Goal: Information Seeking & Learning: Learn about a topic

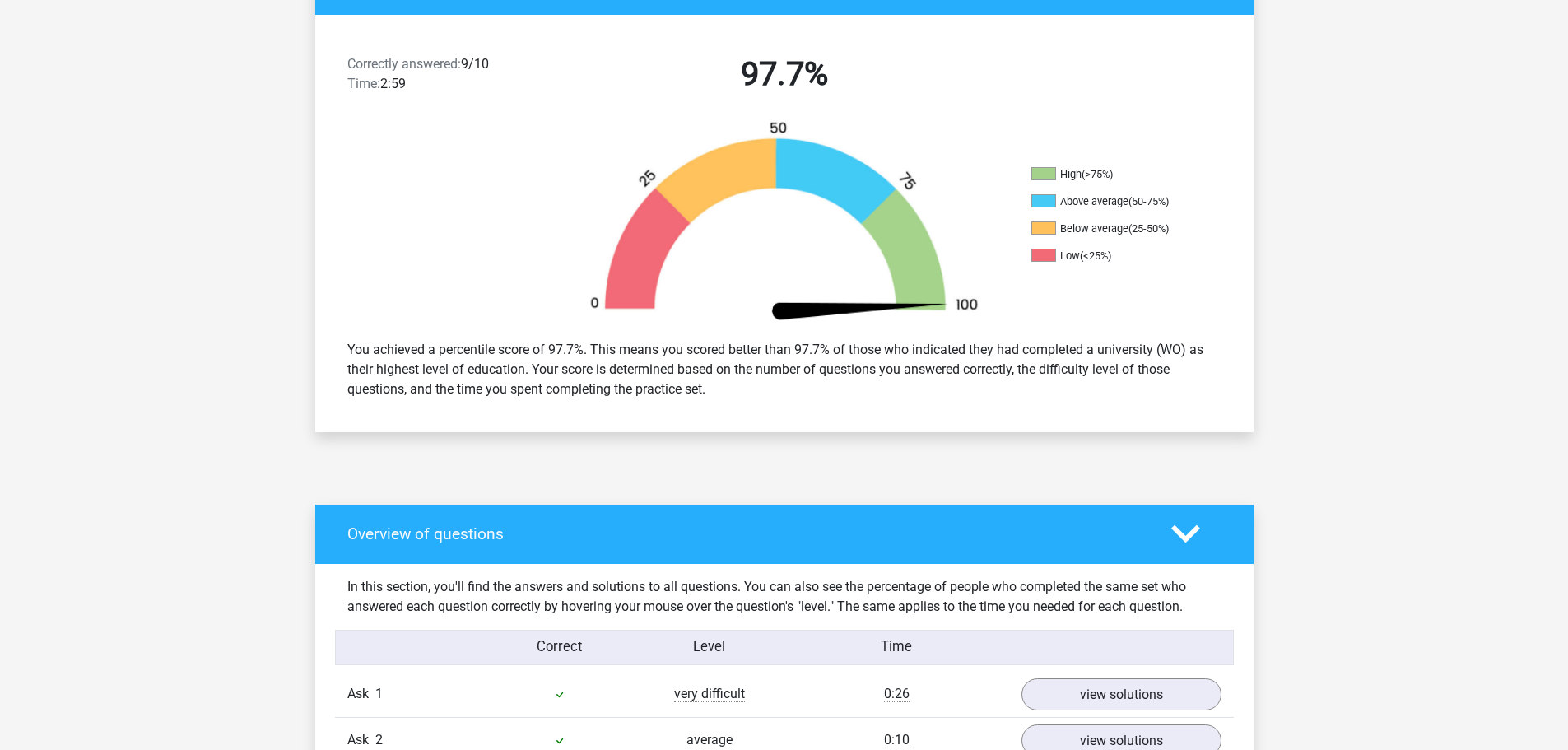
scroll to position [329, 0]
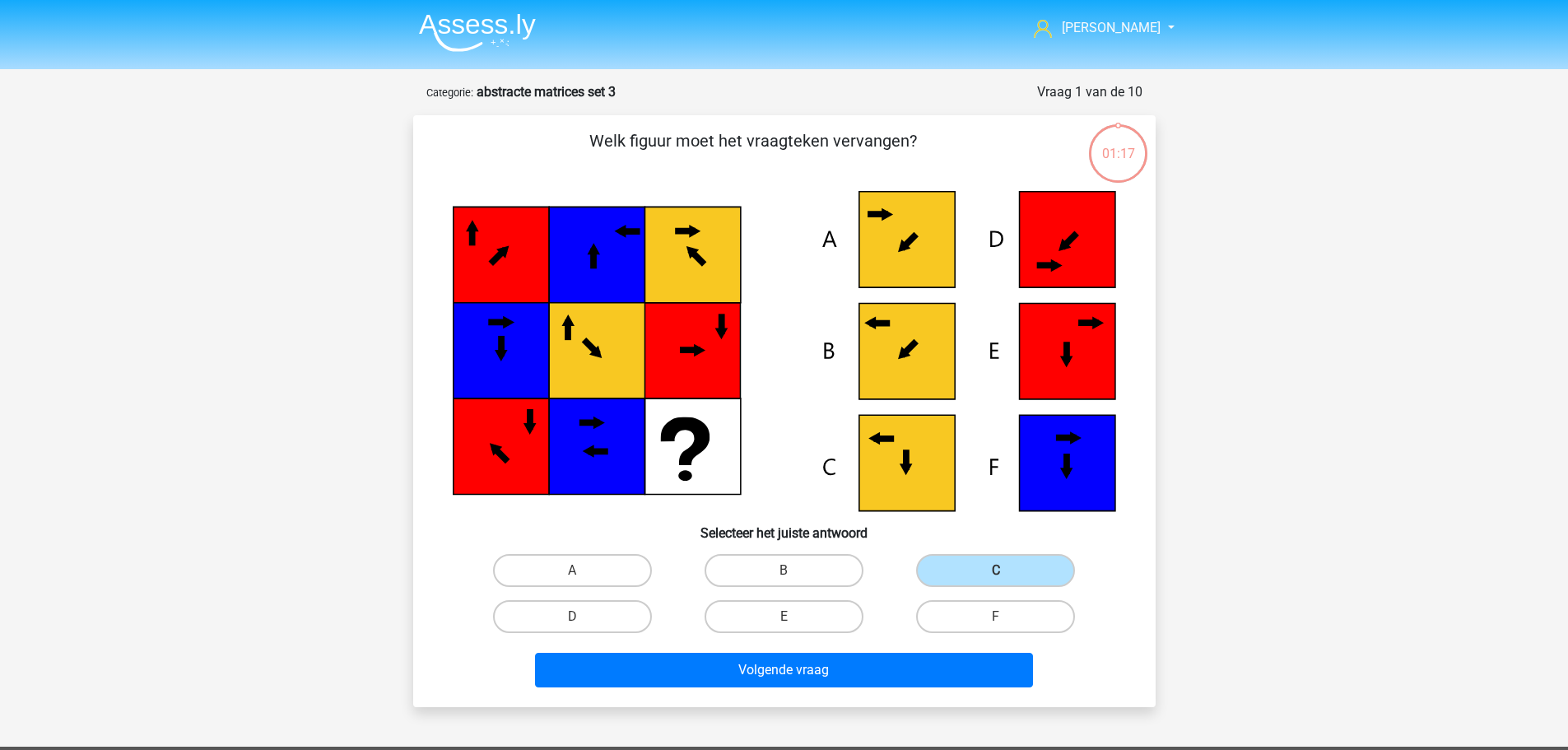
scroll to position [82, 0]
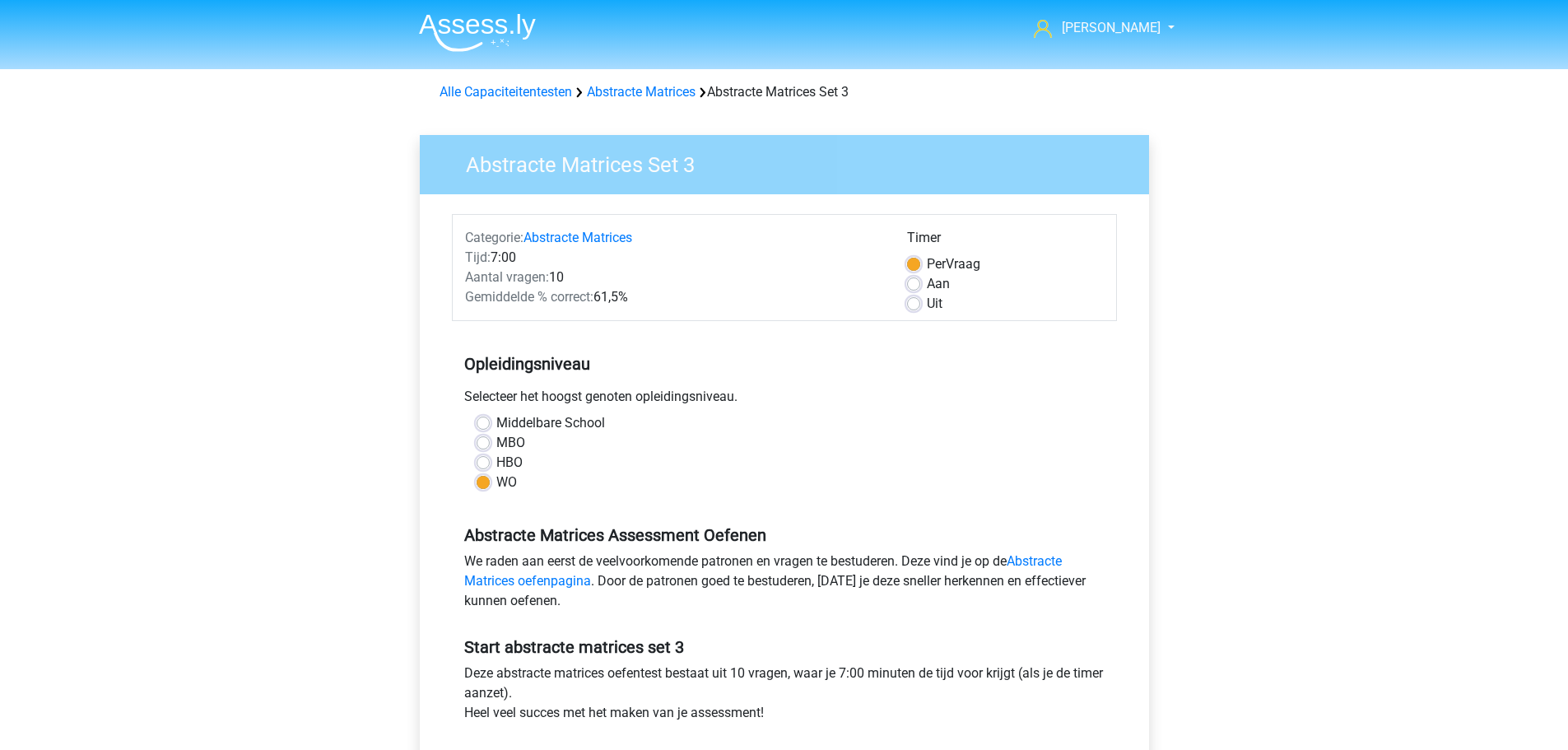
scroll to position [329, 0]
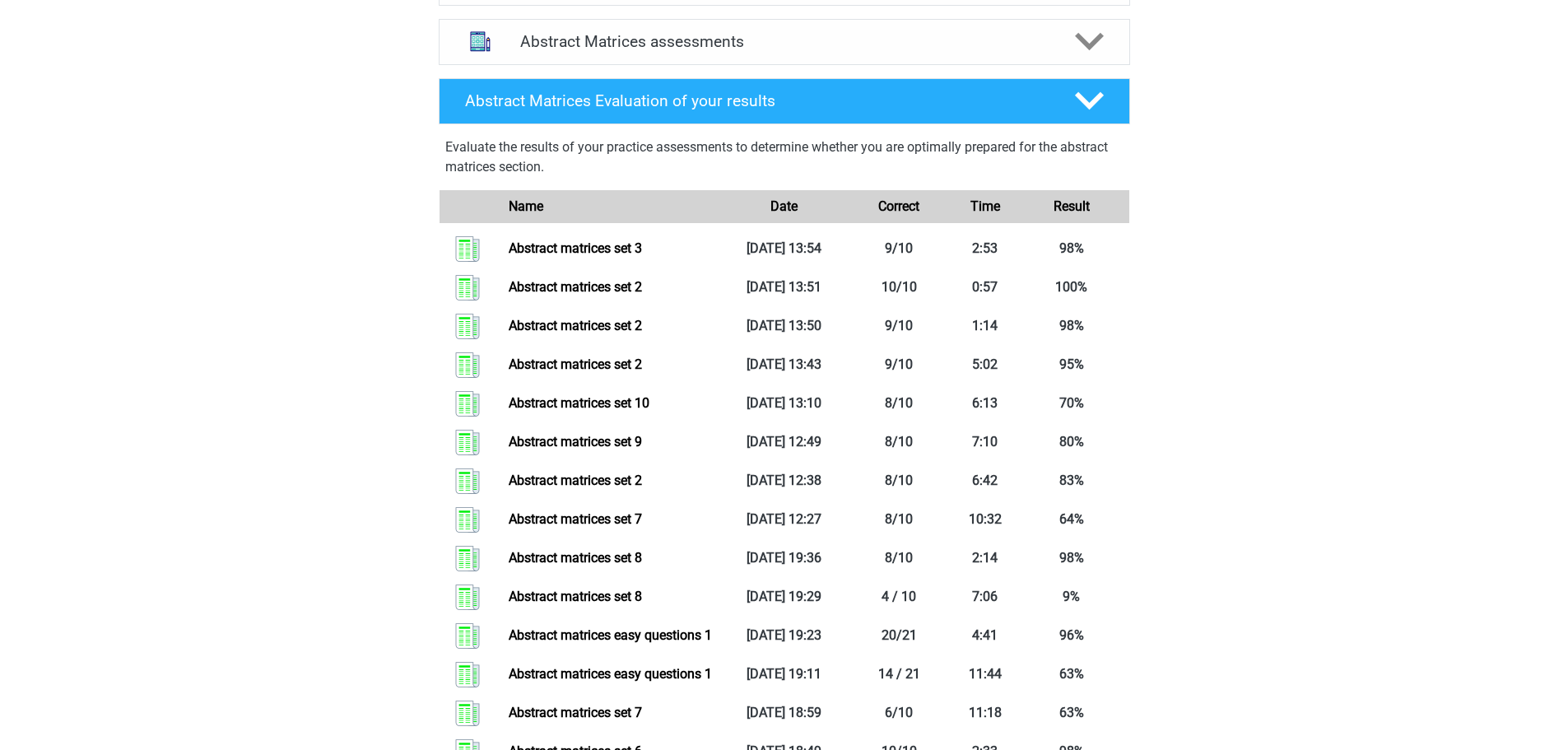
scroll to position [246, 0]
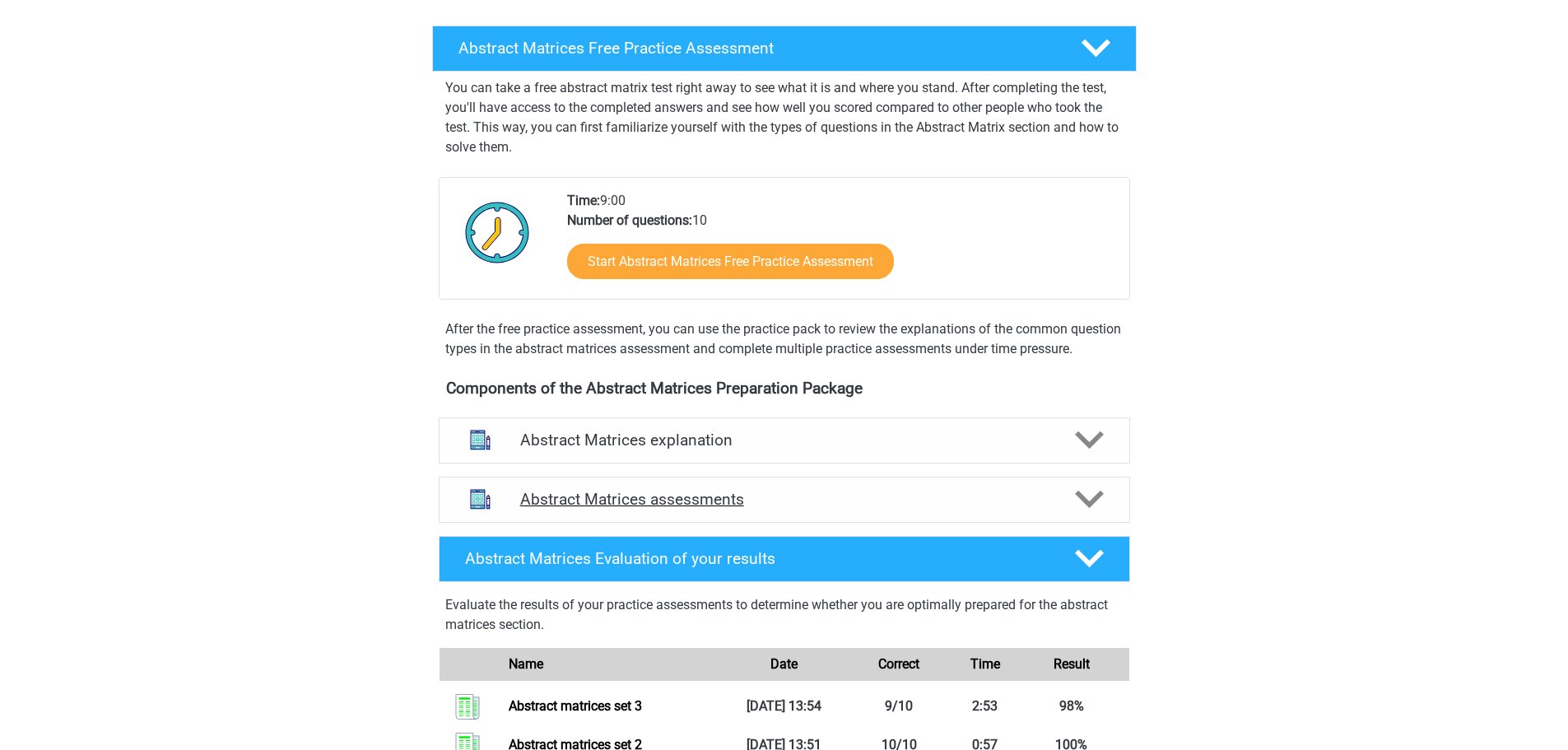
click at [1090, 514] on icon at bounding box center [1089, 499] width 29 height 29
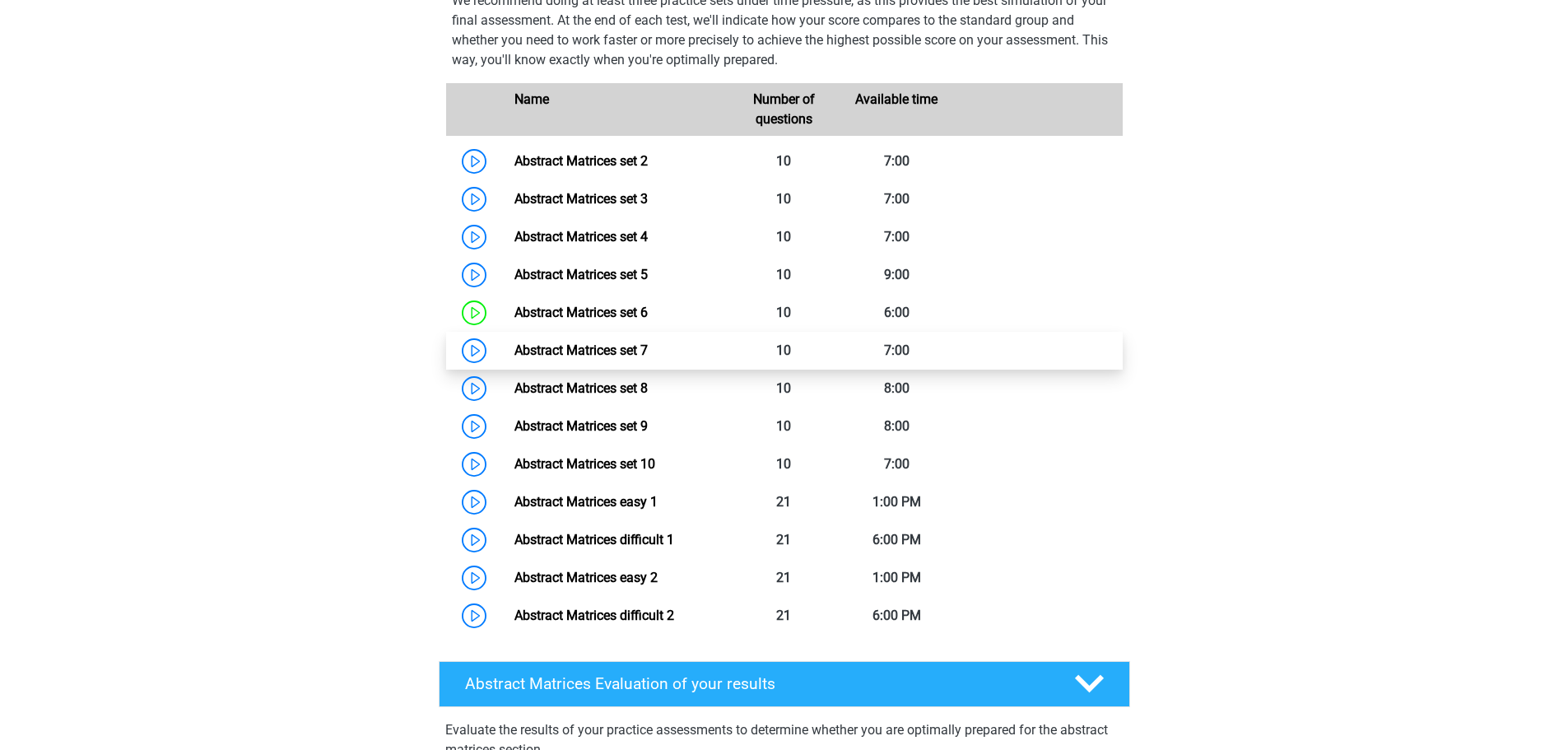
scroll to position [823, 0]
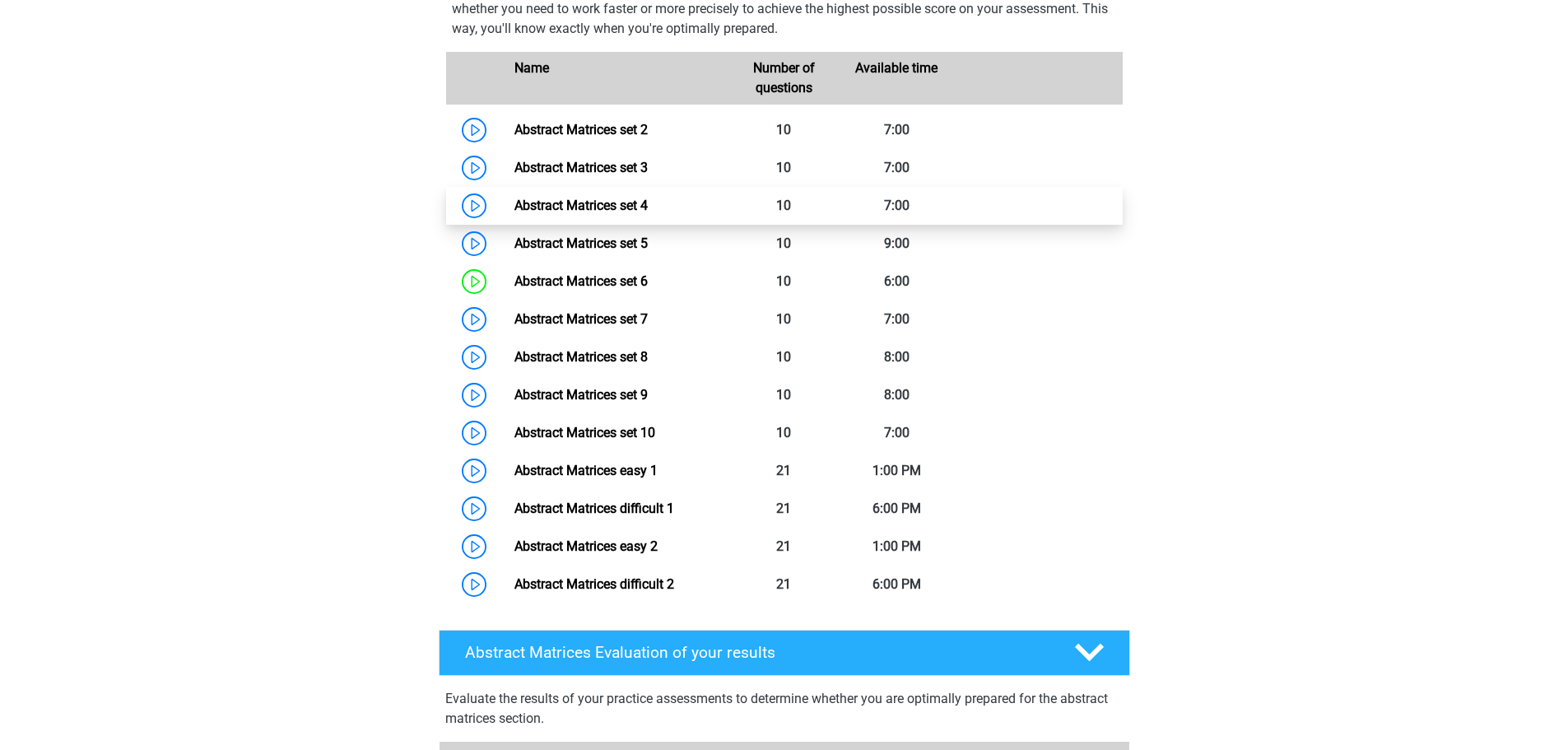
click at [606, 213] on link "Abstract Matrices set 4" at bounding box center [580, 205] width 133 height 16
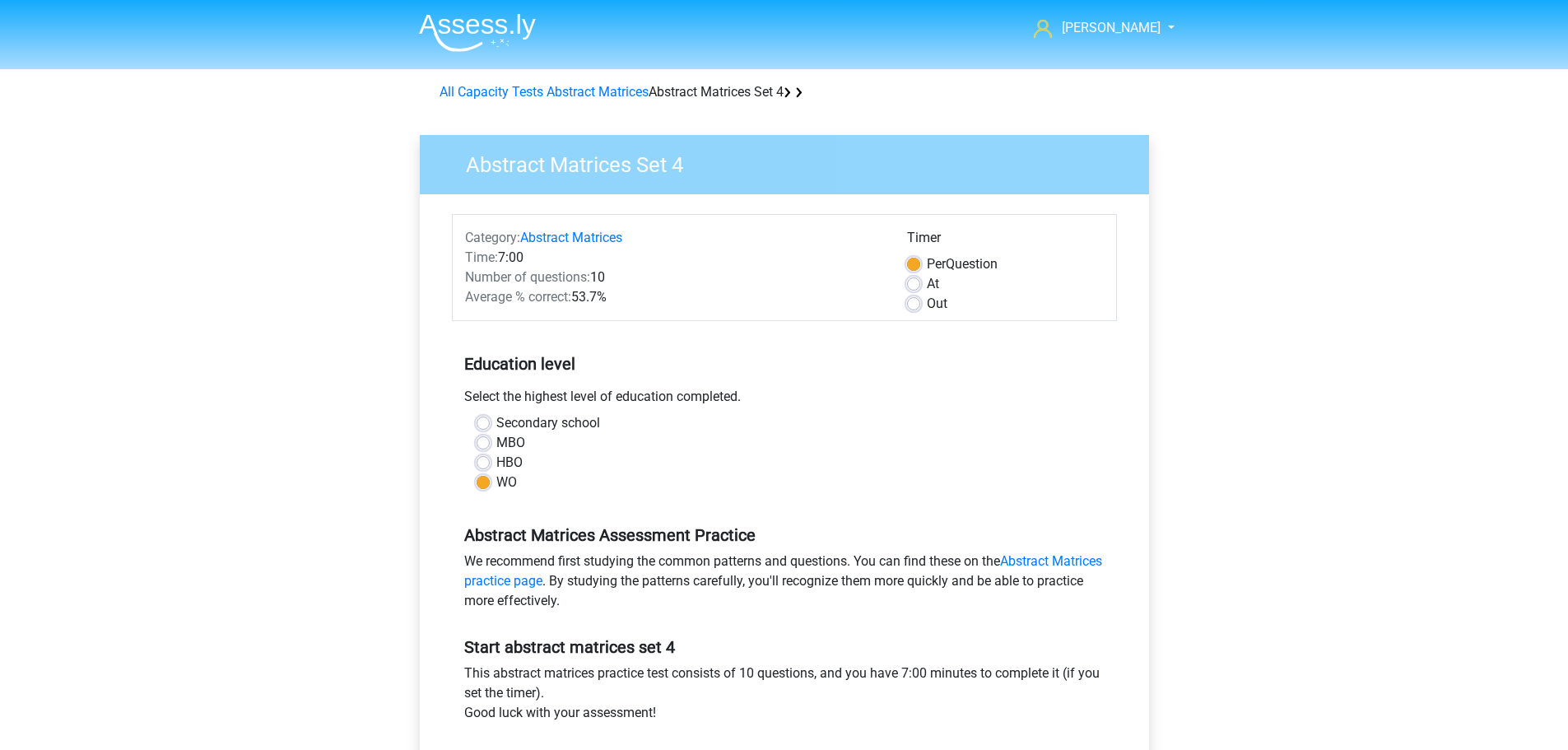
scroll to position [247, 0]
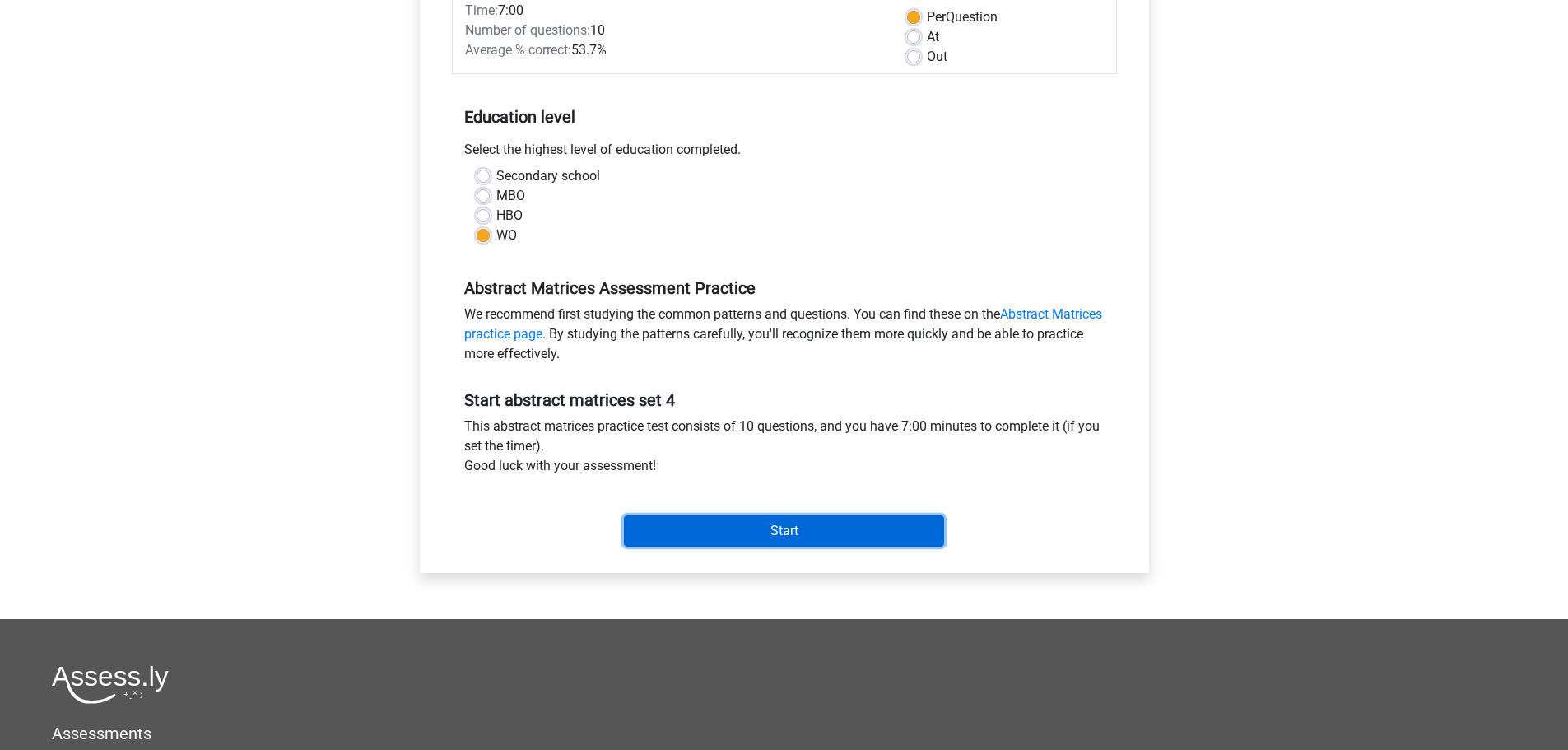
click at [774, 526] on input "Start" at bounding box center [784, 531] width 320 height 32
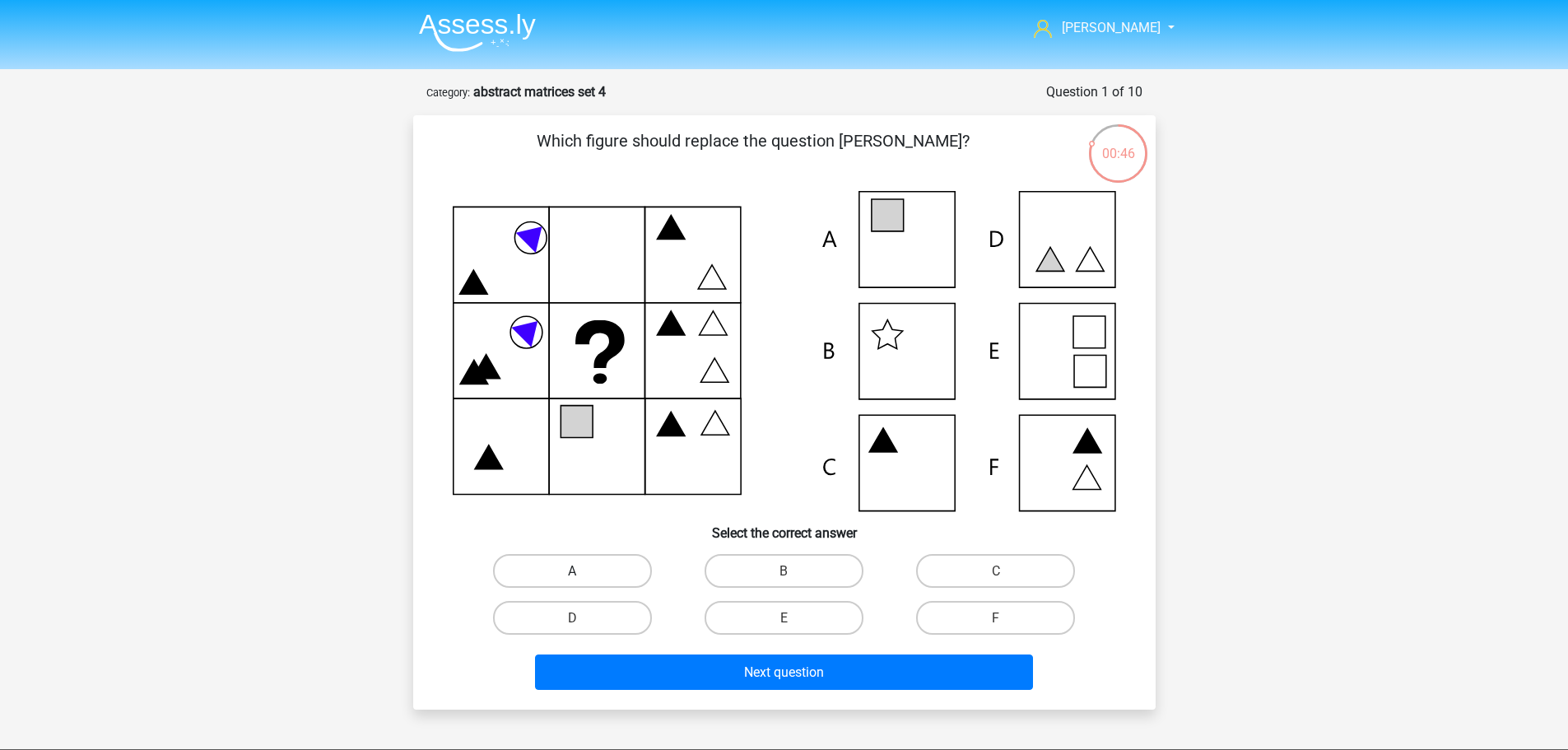
click at [582, 564] on label "A" at bounding box center [573, 571] width 159 height 34
click at [582, 571] on input "A" at bounding box center [577, 576] width 11 height 11
radio input "true"
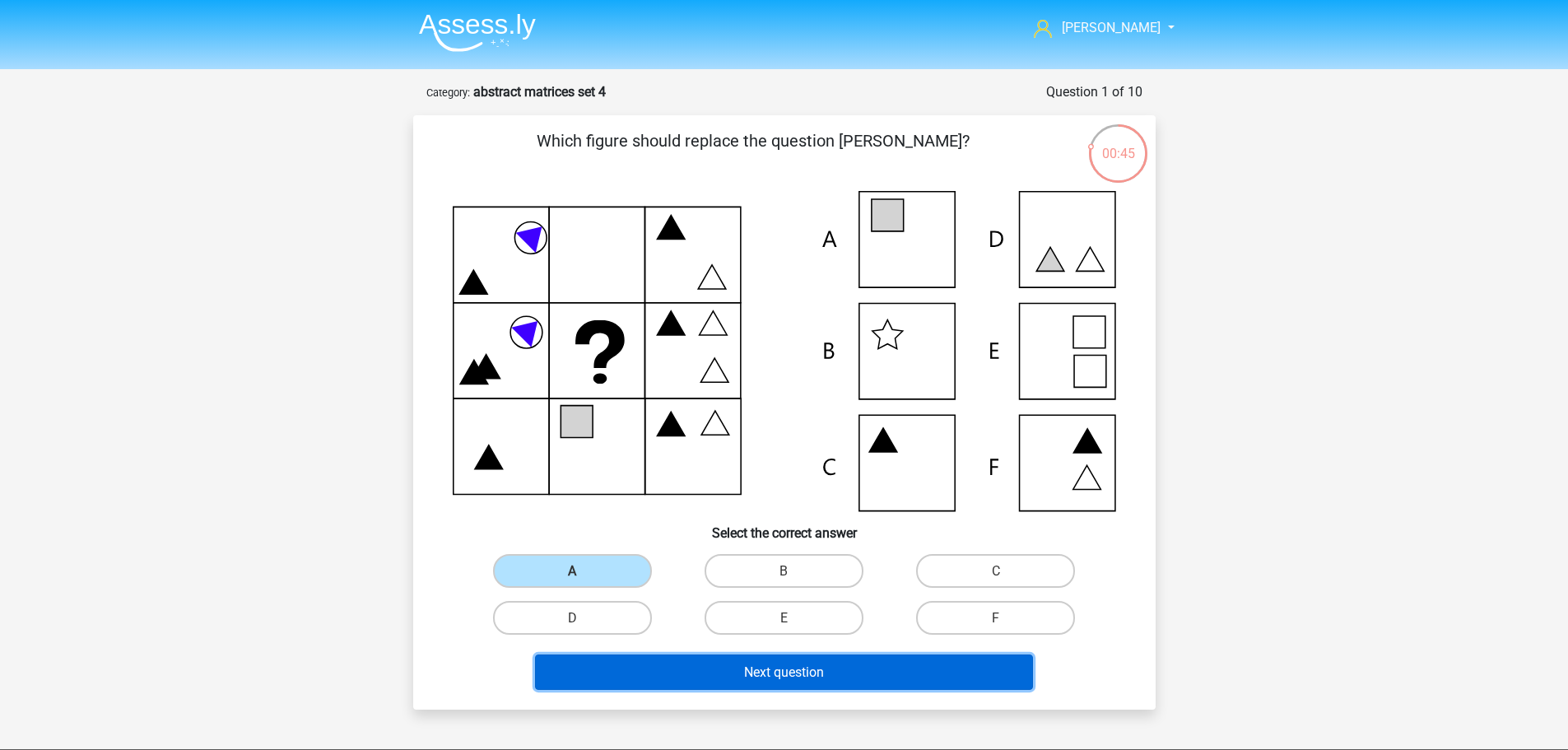
click at [793, 669] on font "Next question" at bounding box center [784, 672] width 80 height 16
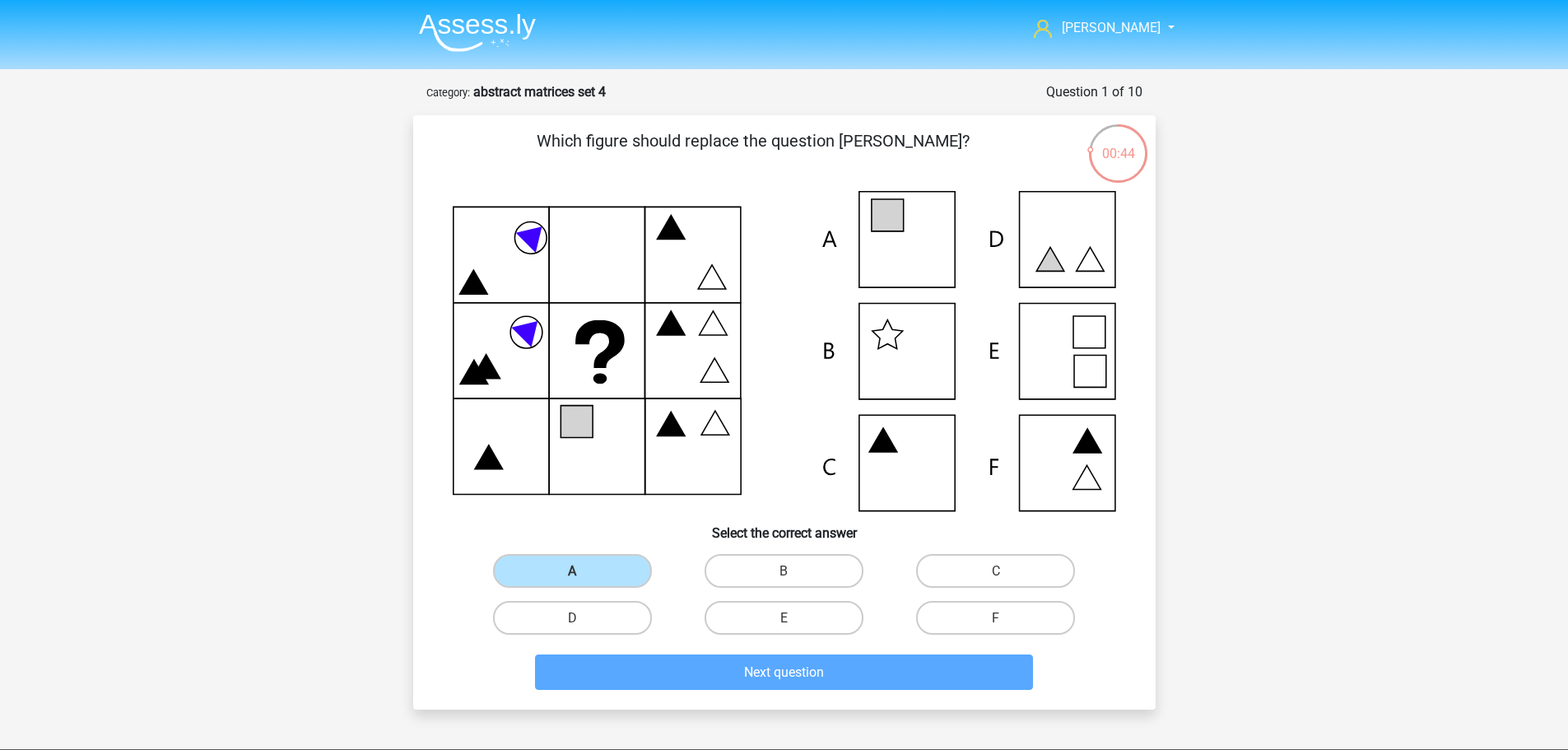
scroll to position [82, 0]
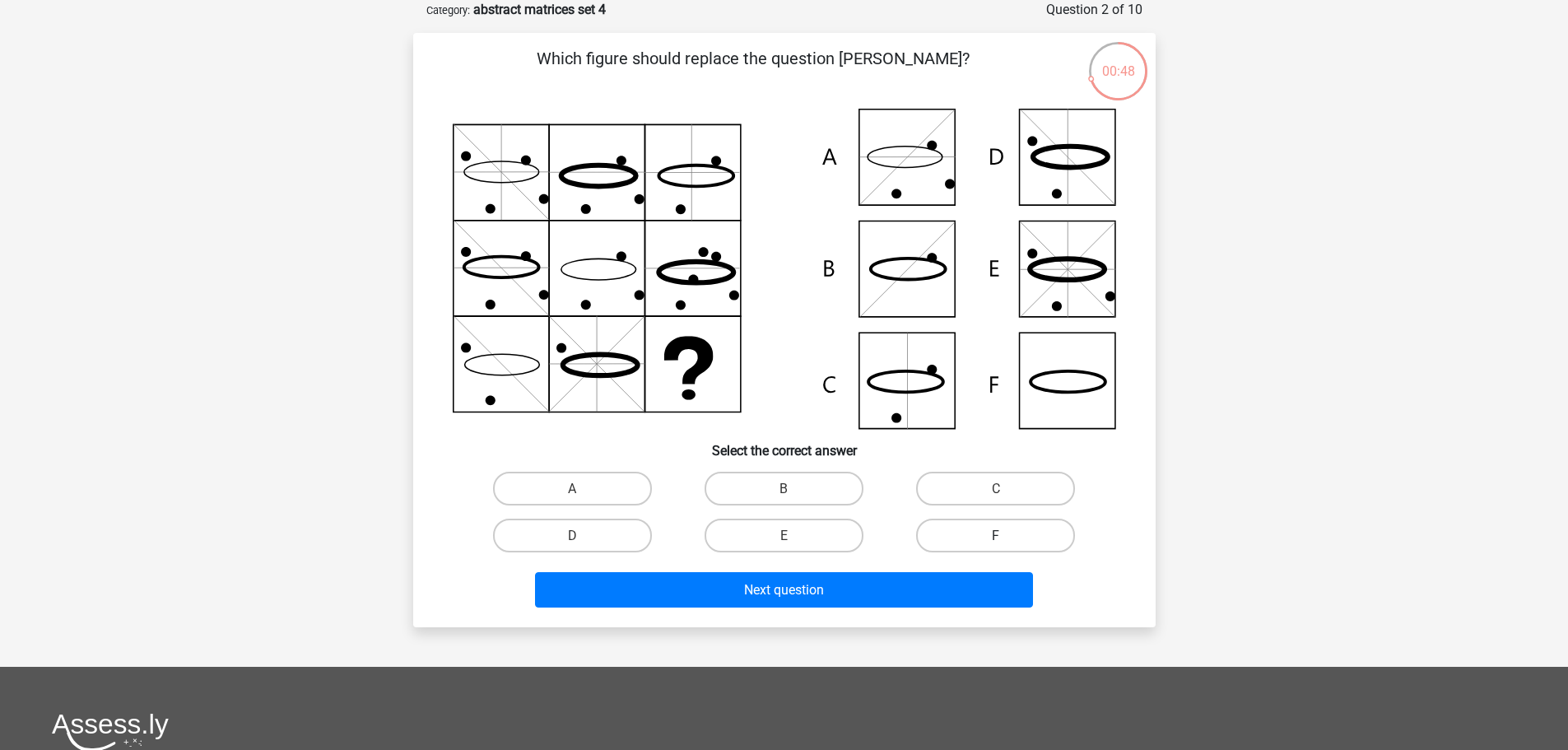
click at [979, 528] on label "F" at bounding box center [996, 535] width 159 height 34
click at [996, 535] on input "F" at bounding box center [1001, 540] width 11 height 11
radio input "true"
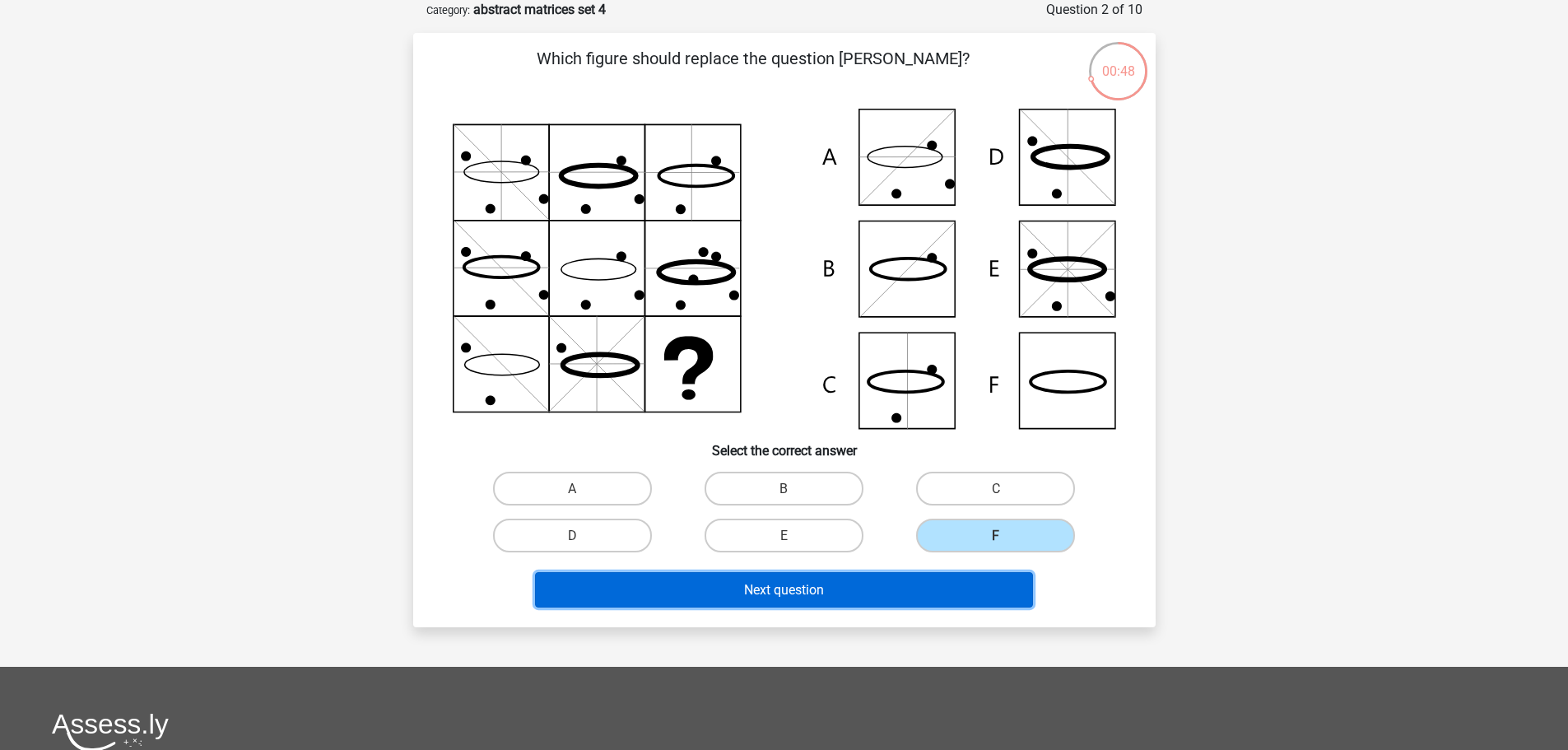
click at [807, 595] on font "Next question" at bounding box center [784, 590] width 80 height 16
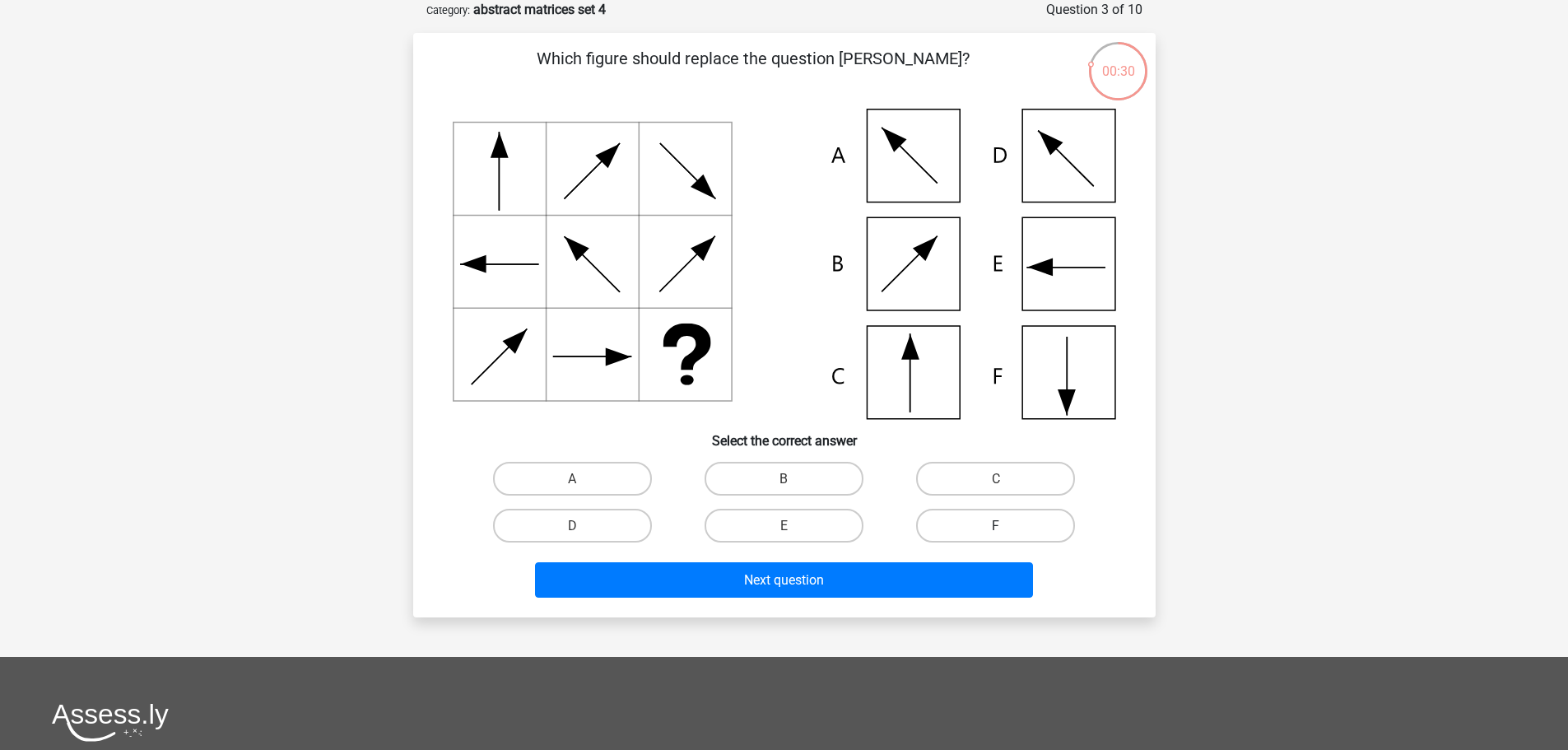
click at [996, 517] on font "F" at bounding box center [995, 524] width 7 height 16
click at [996, 525] on input "F" at bounding box center [1001, 530] width 11 height 11
radio input "true"
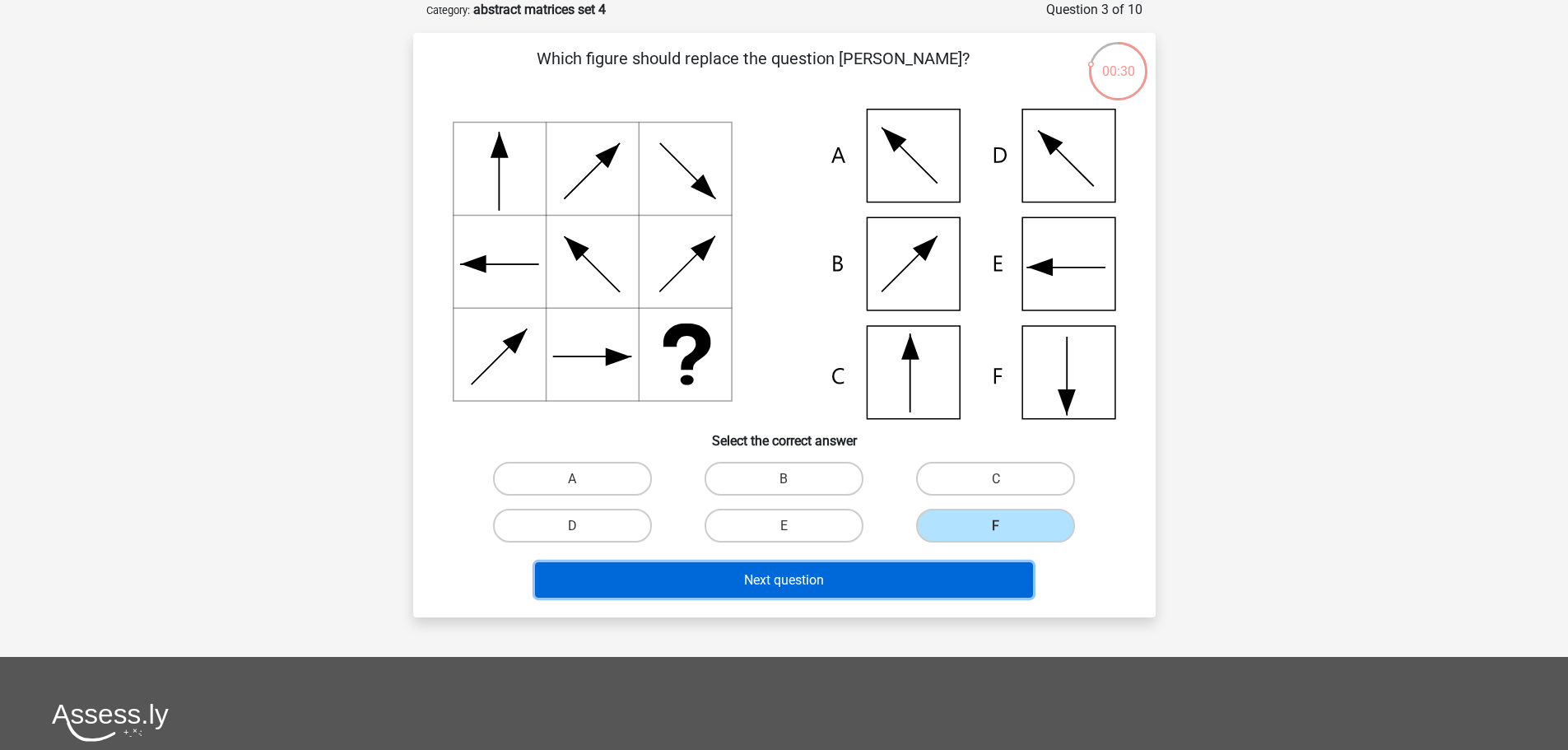
click at [884, 592] on button "Next question" at bounding box center [784, 580] width 498 height 36
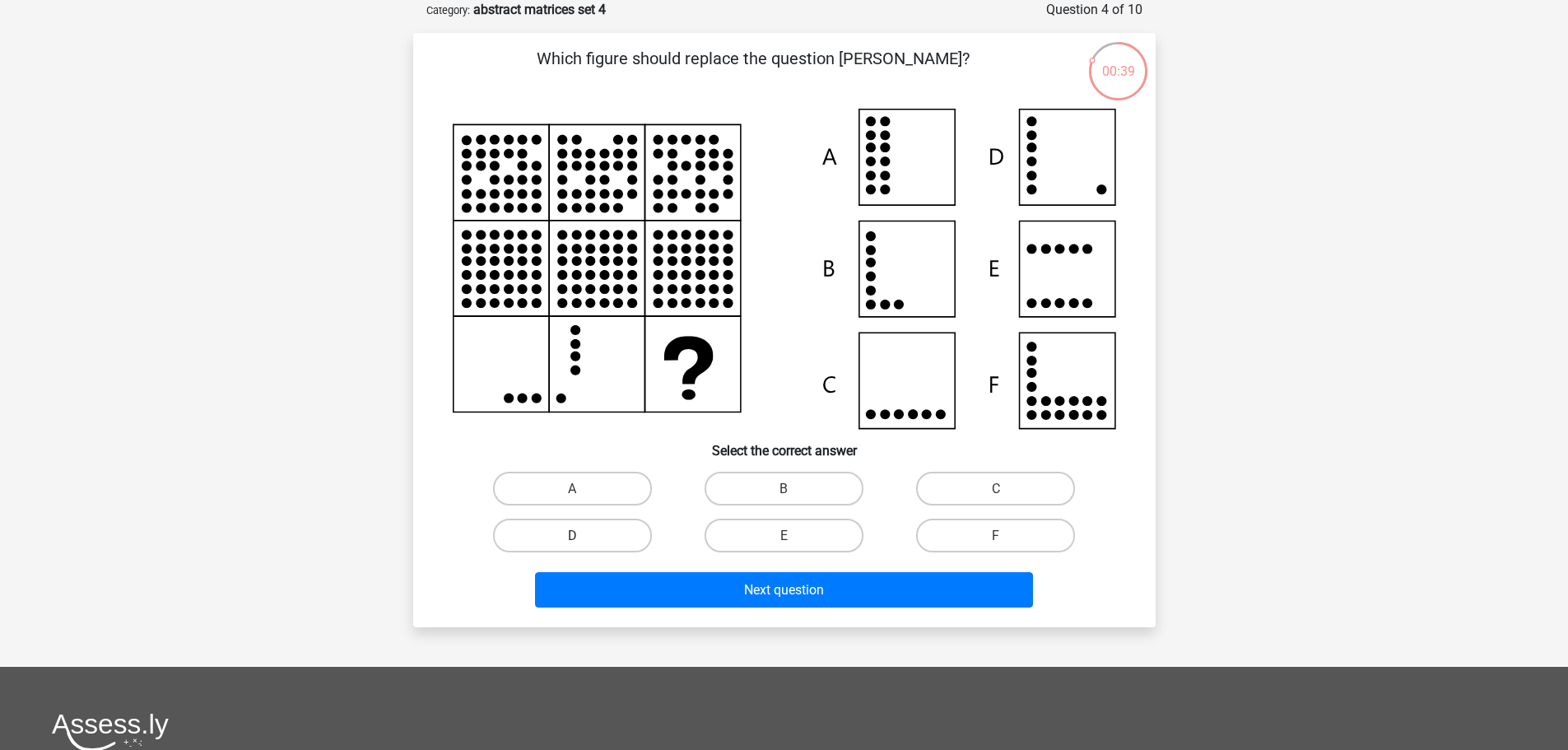
click at [607, 533] on label "D" at bounding box center [573, 535] width 159 height 34
click at [583, 535] on input "D" at bounding box center [577, 540] width 11 height 11
radio input "true"
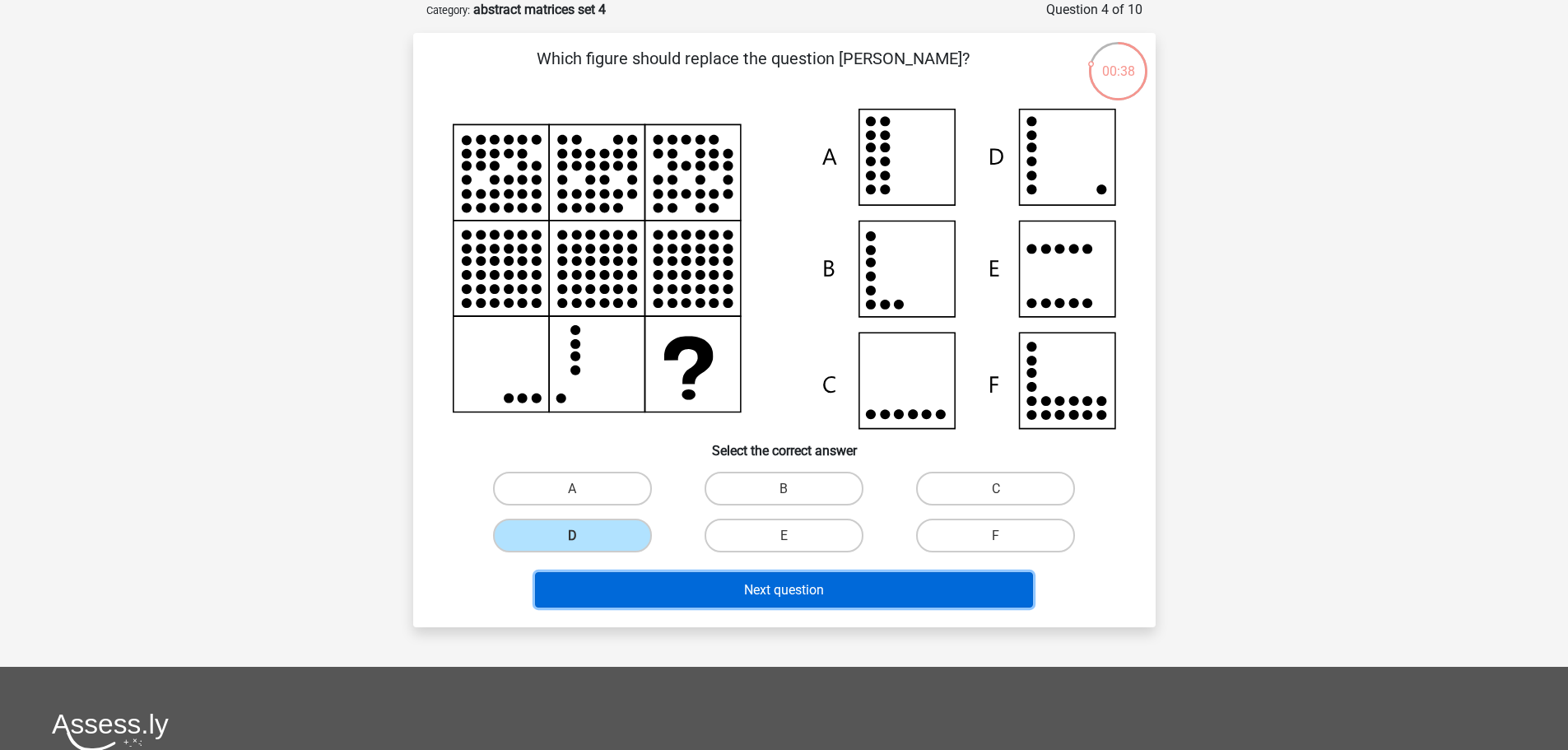
click at [772, 587] on font "Next question" at bounding box center [784, 590] width 80 height 16
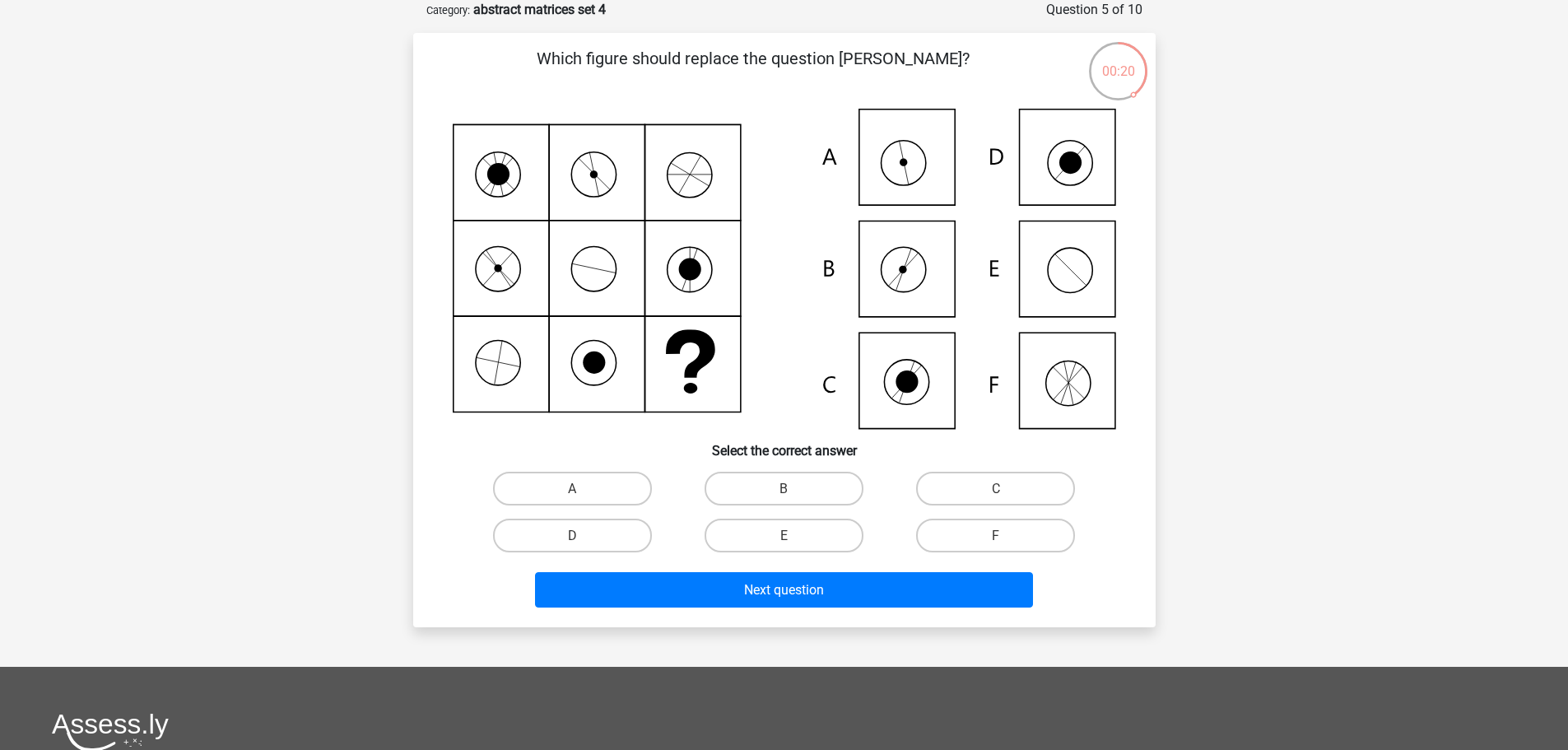
click at [573, 494] on input "A" at bounding box center [577, 494] width 11 height 11
radio input "true"
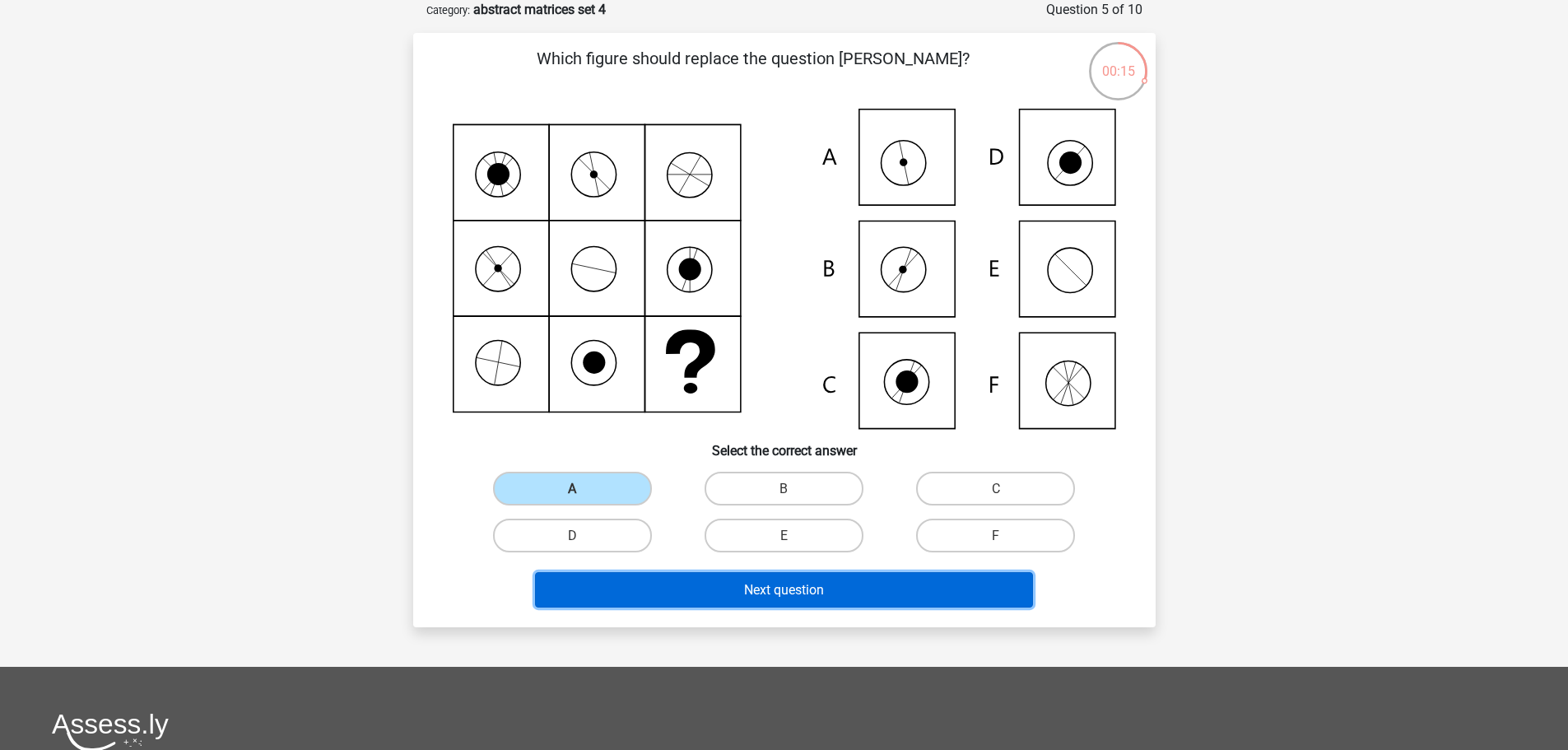
click at [763, 589] on font "Next question" at bounding box center [784, 590] width 80 height 16
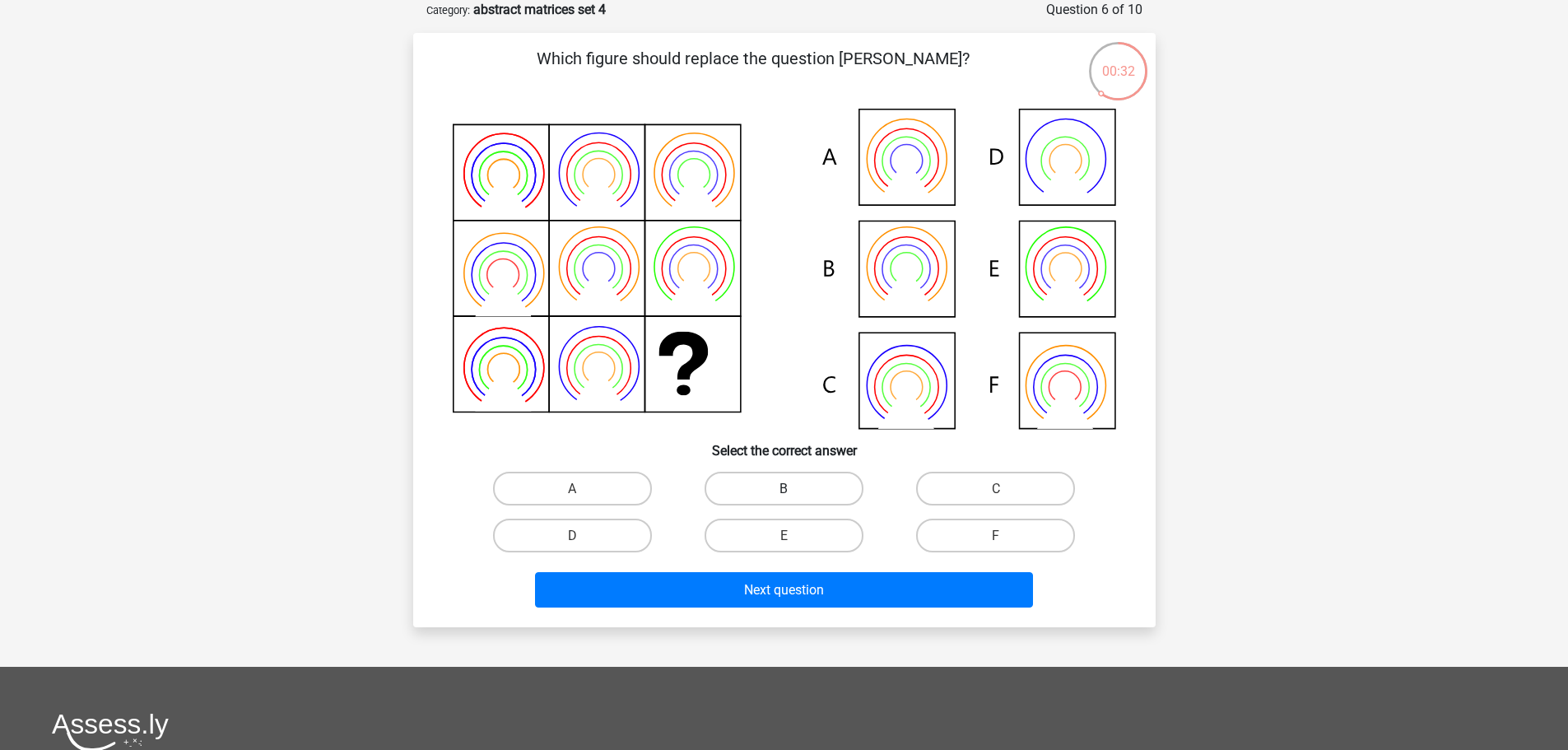
click at [783, 485] on font "B" at bounding box center [784, 489] width 8 height 16
click at [784, 489] on input "B" at bounding box center [789, 494] width 11 height 11
radio input "true"
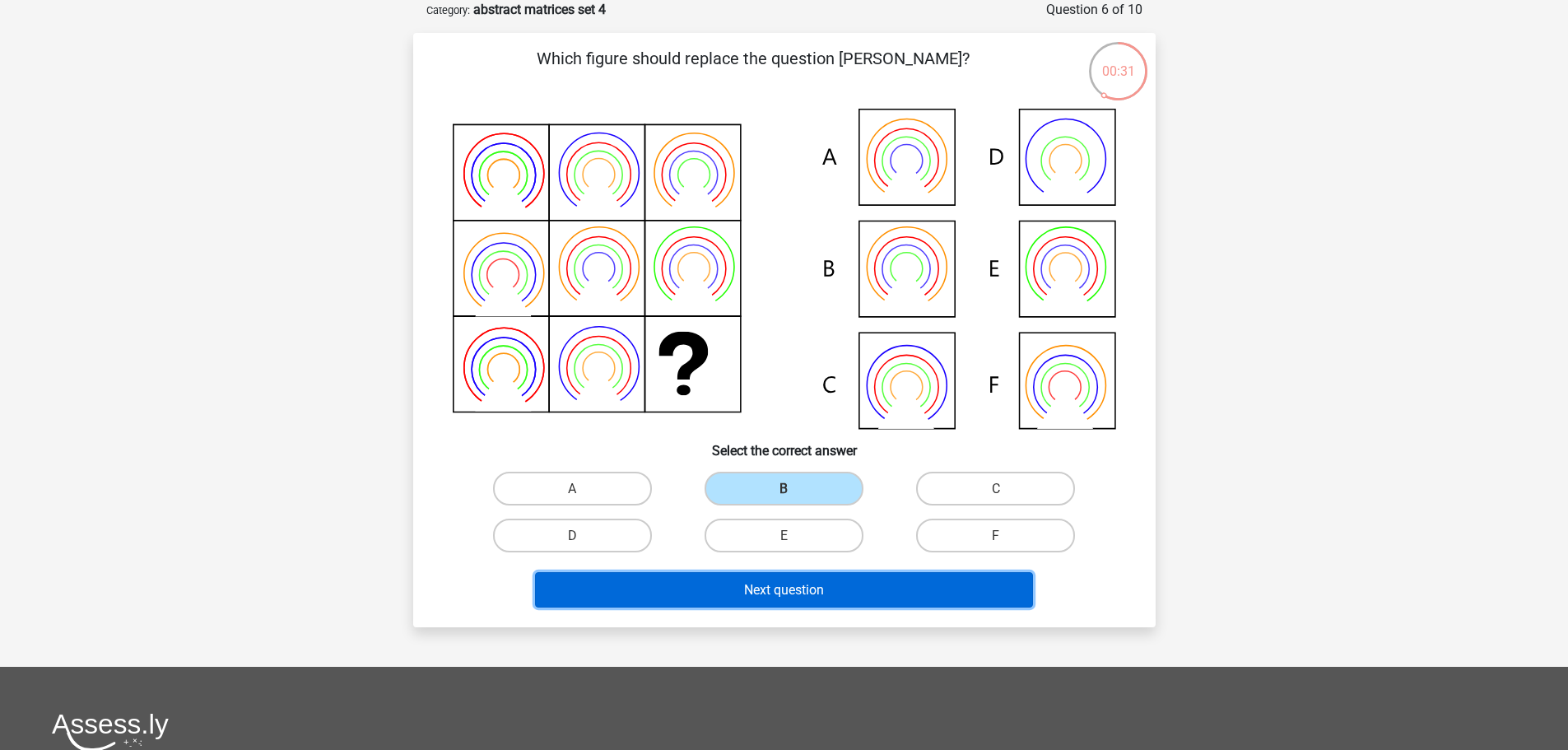
click at [813, 597] on font "Next question" at bounding box center [784, 590] width 80 height 16
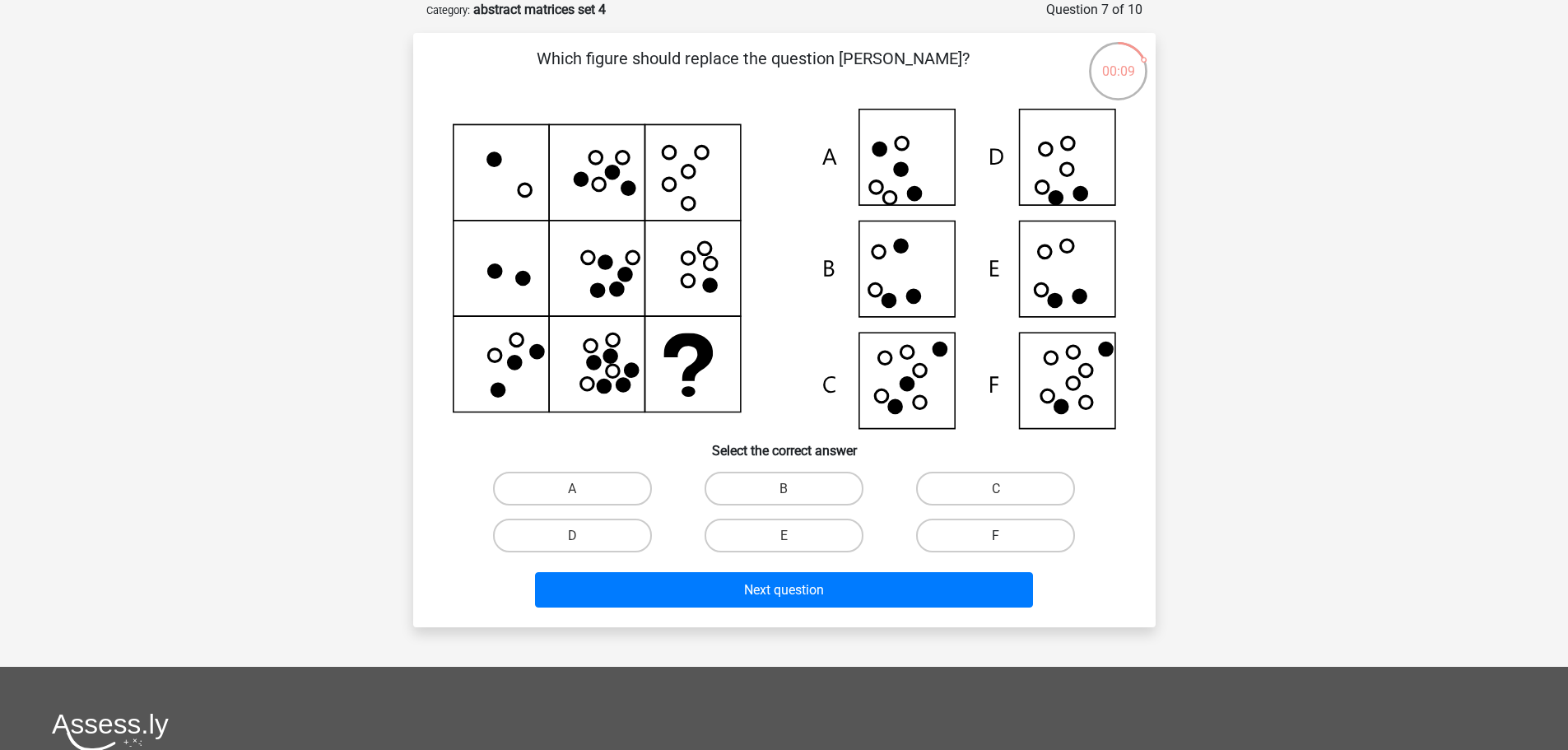
click at [969, 533] on label "F" at bounding box center [996, 535] width 159 height 34
click at [996, 535] on input "F" at bounding box center [1001, 540] width 11 height 11
radio input "true"
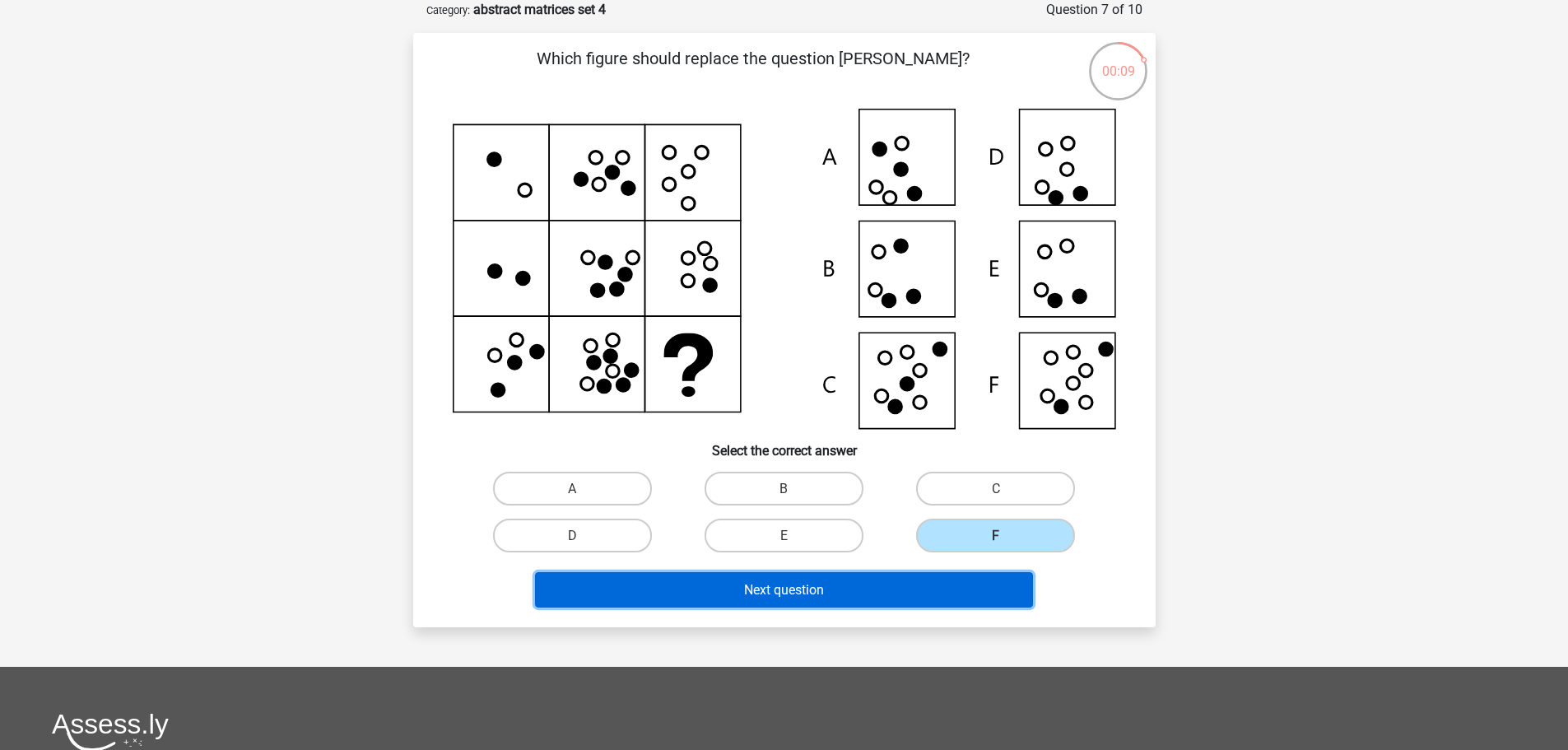
click at [851, 581] on button "Next question" at bounding box center [784, 590] width 498 height 36
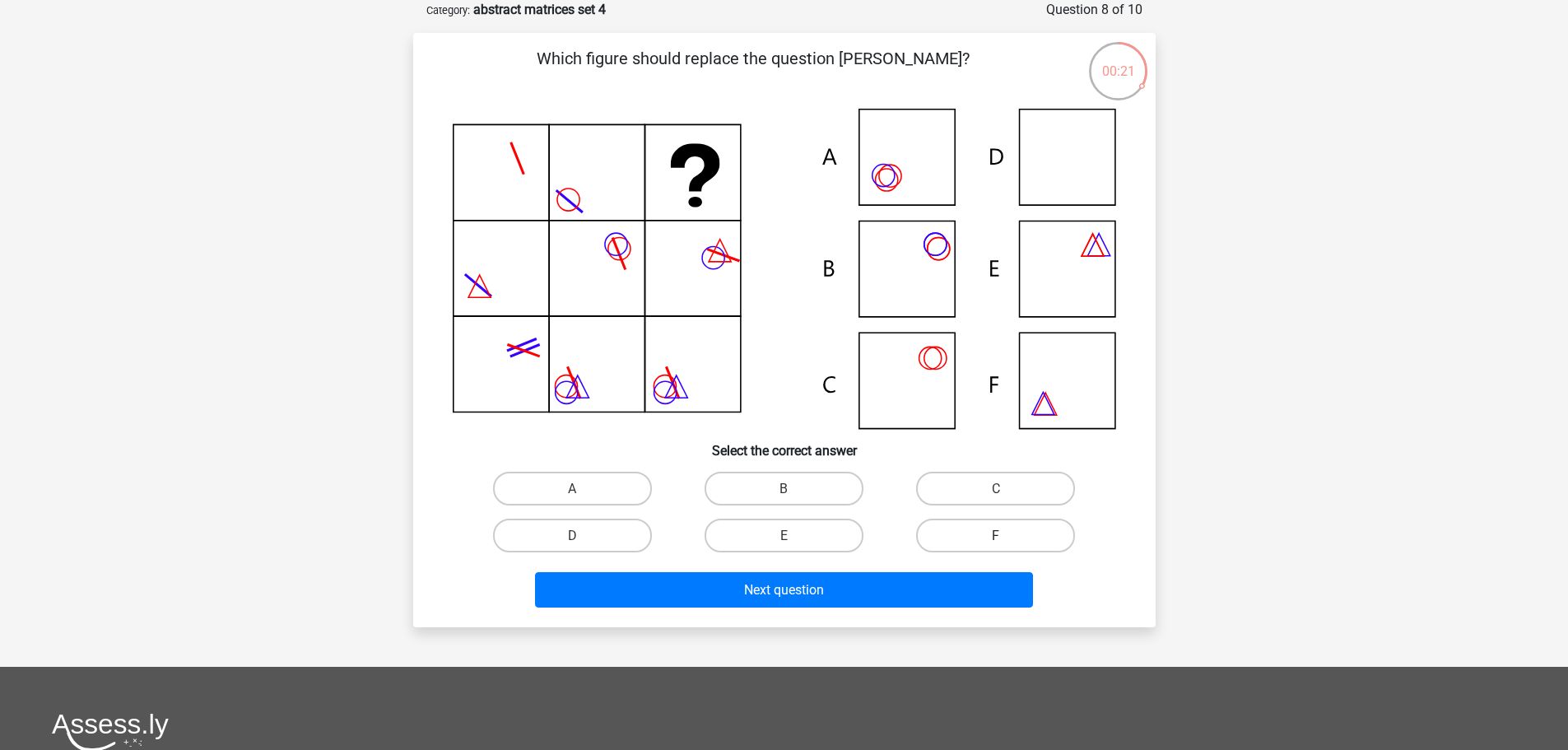
click at [959, 533] on label "F" at bounding box center [996, 535] width 159 height 34
click at [996, 535] on input "F" at bounding box center [1001, 540] width 11 height 11
radio input "true"
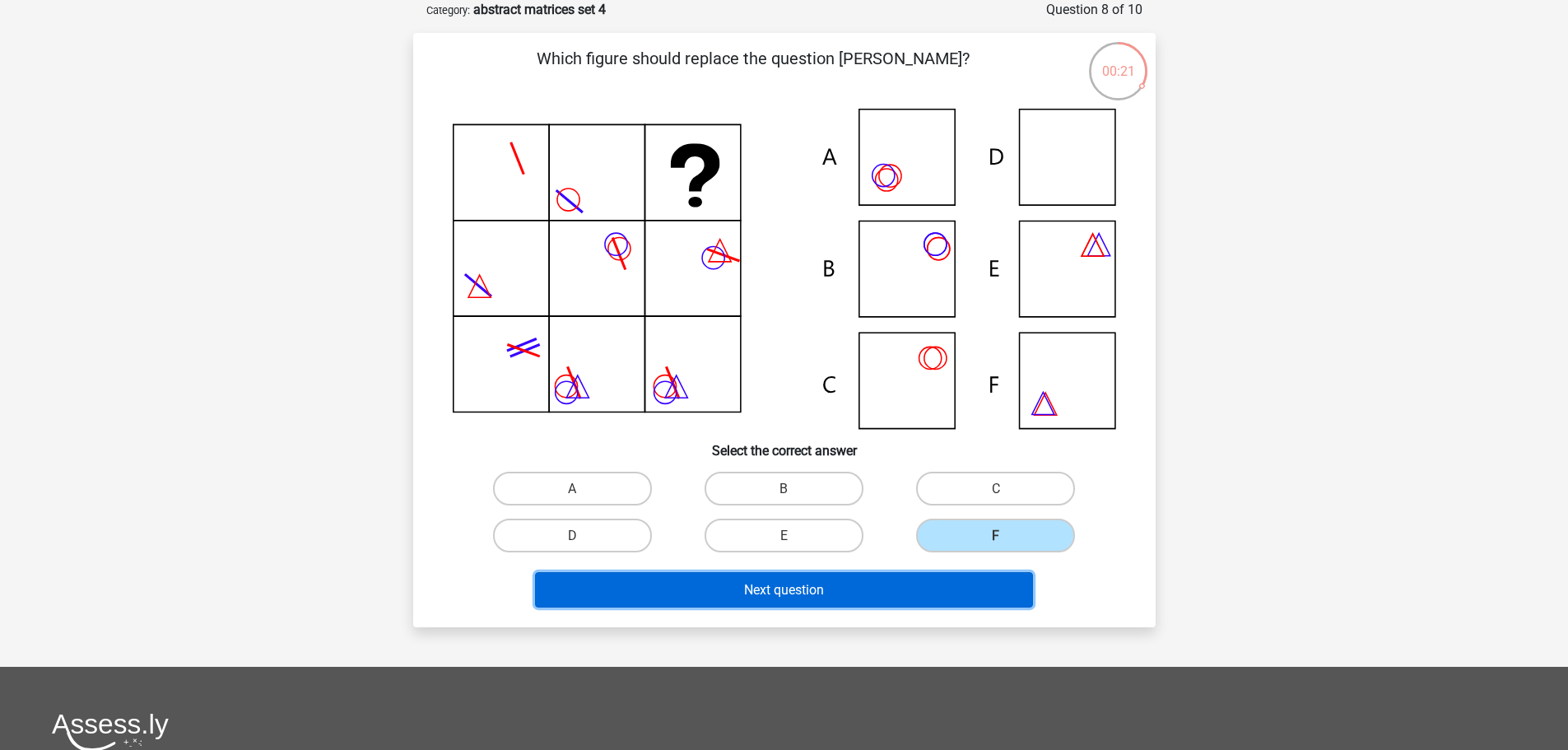
click at [807, 585] on font "Next question" at bounding box center [784, 590] width 80 height 16
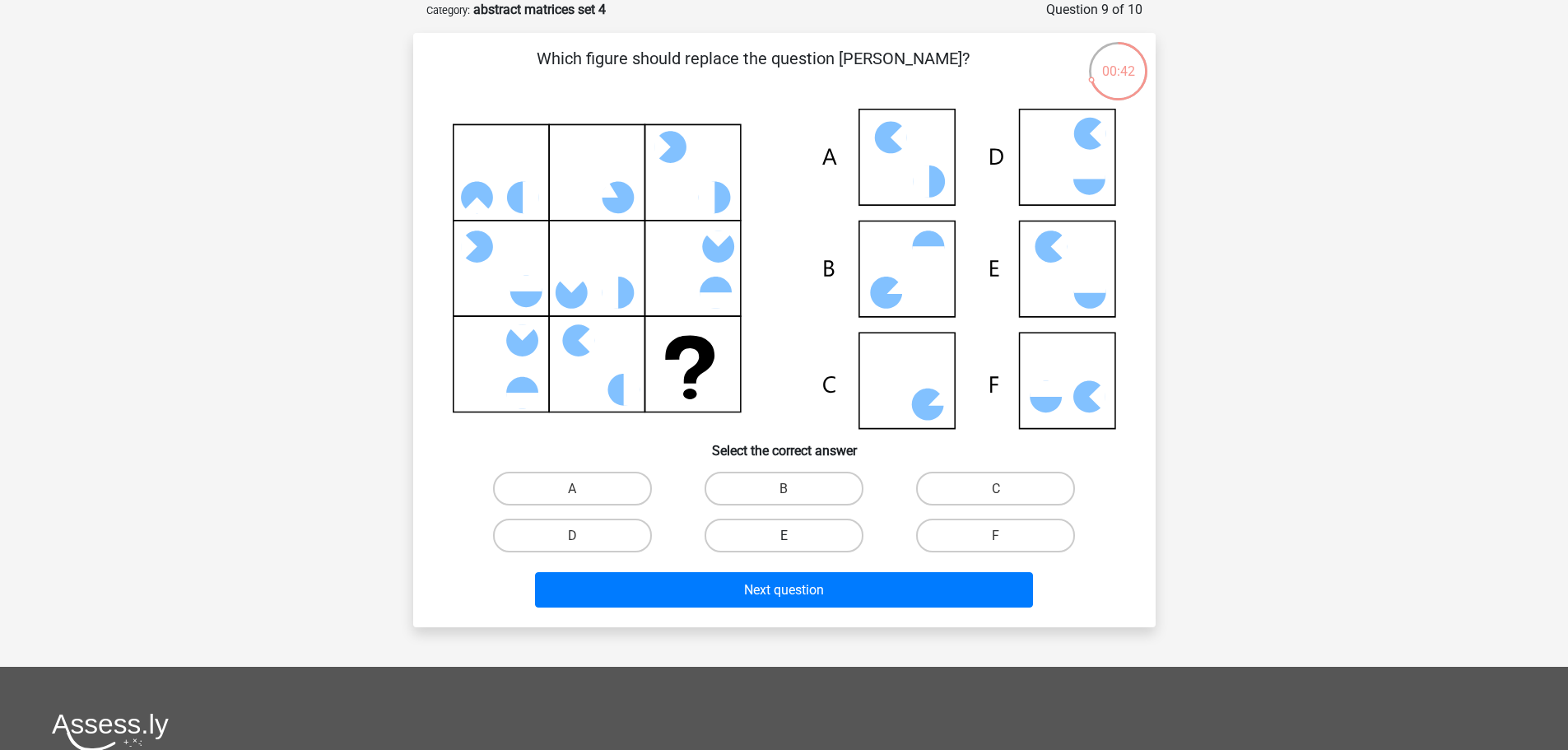
click at [820, 541] on label "E" at bounding box center [784, 535] width 159 height 34
click at [794, 541] on input "E" at bounding box center [789, 540] width 11 height 11
radio input "true"
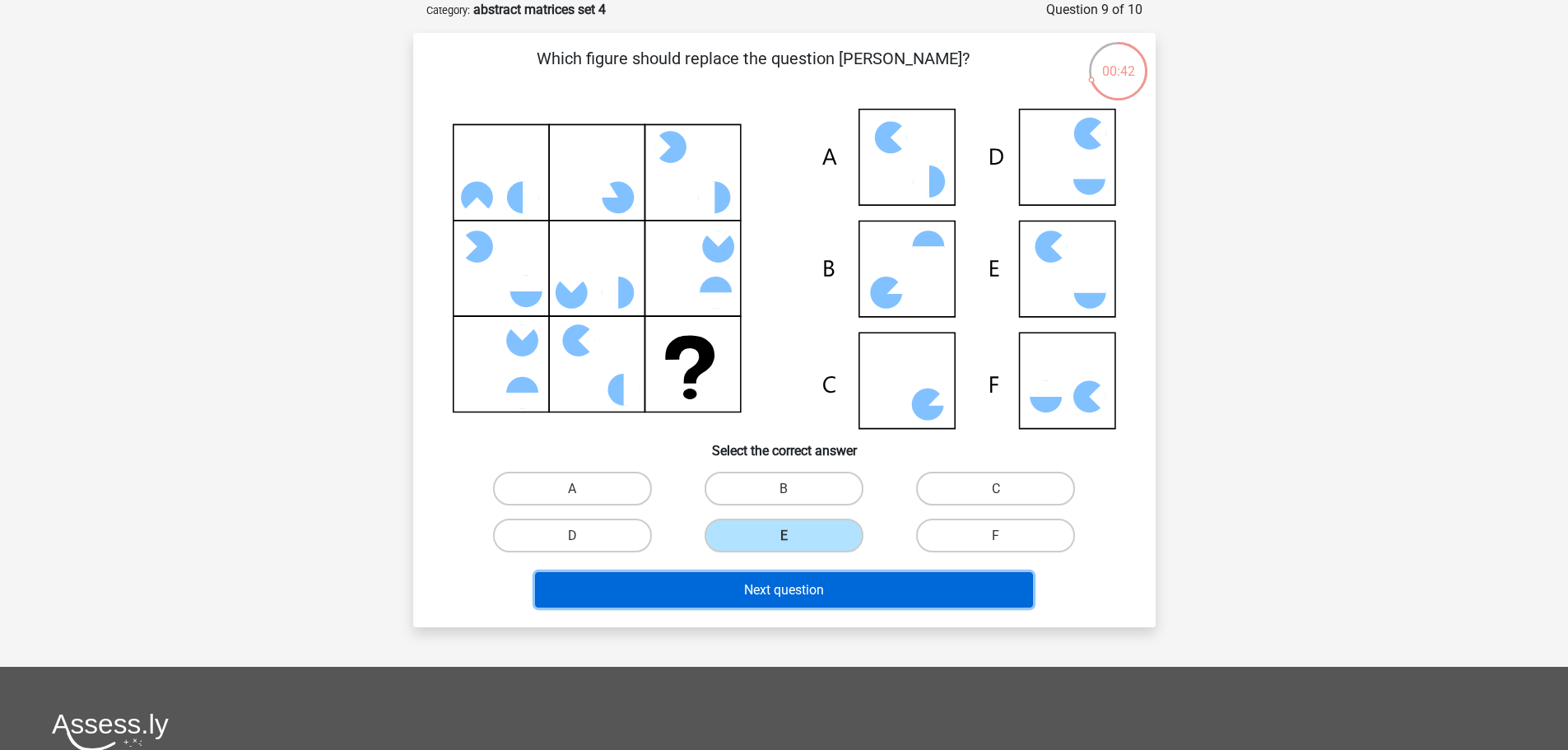
click at [804, 586] on font "Next question" at bounding box center [784, 590] width 80 height 16
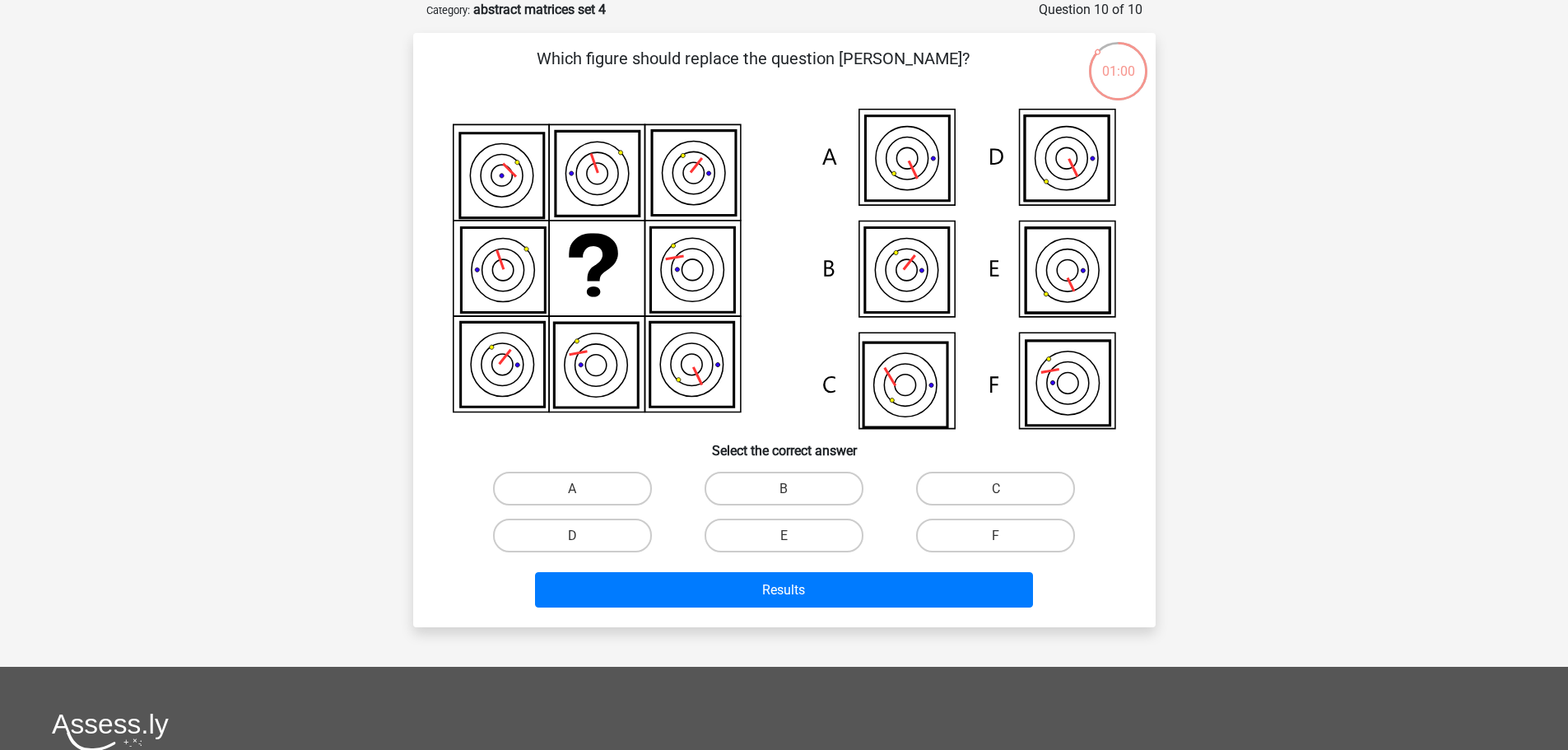
click at [1003, 541] on input "F" at bounding box center [1001, 540] width 11 height 11
radio input "true"
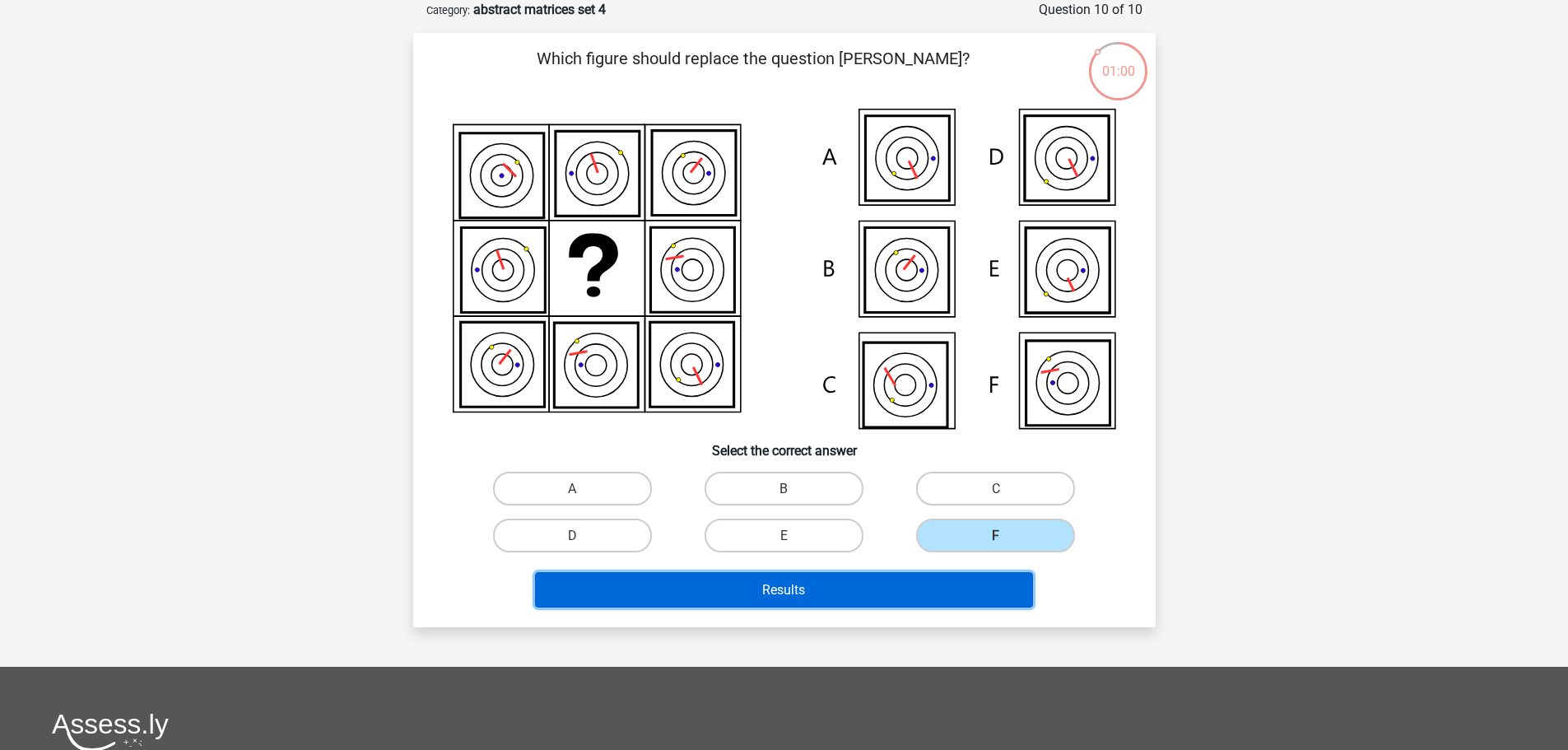
click at [871, 585] on button "Results" at bounding box center [784, 590] width 498 height 36
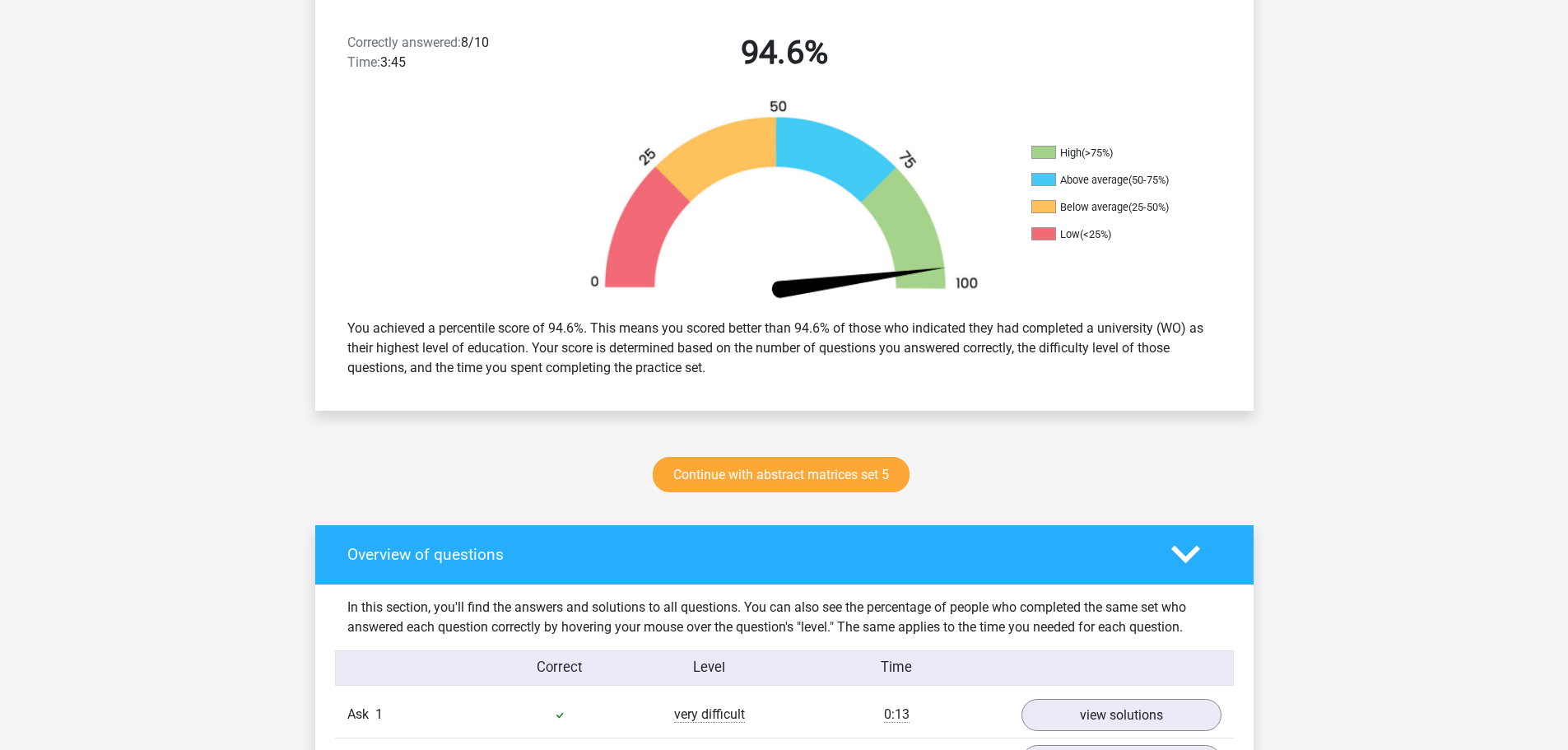
scroll to position [988, 0]
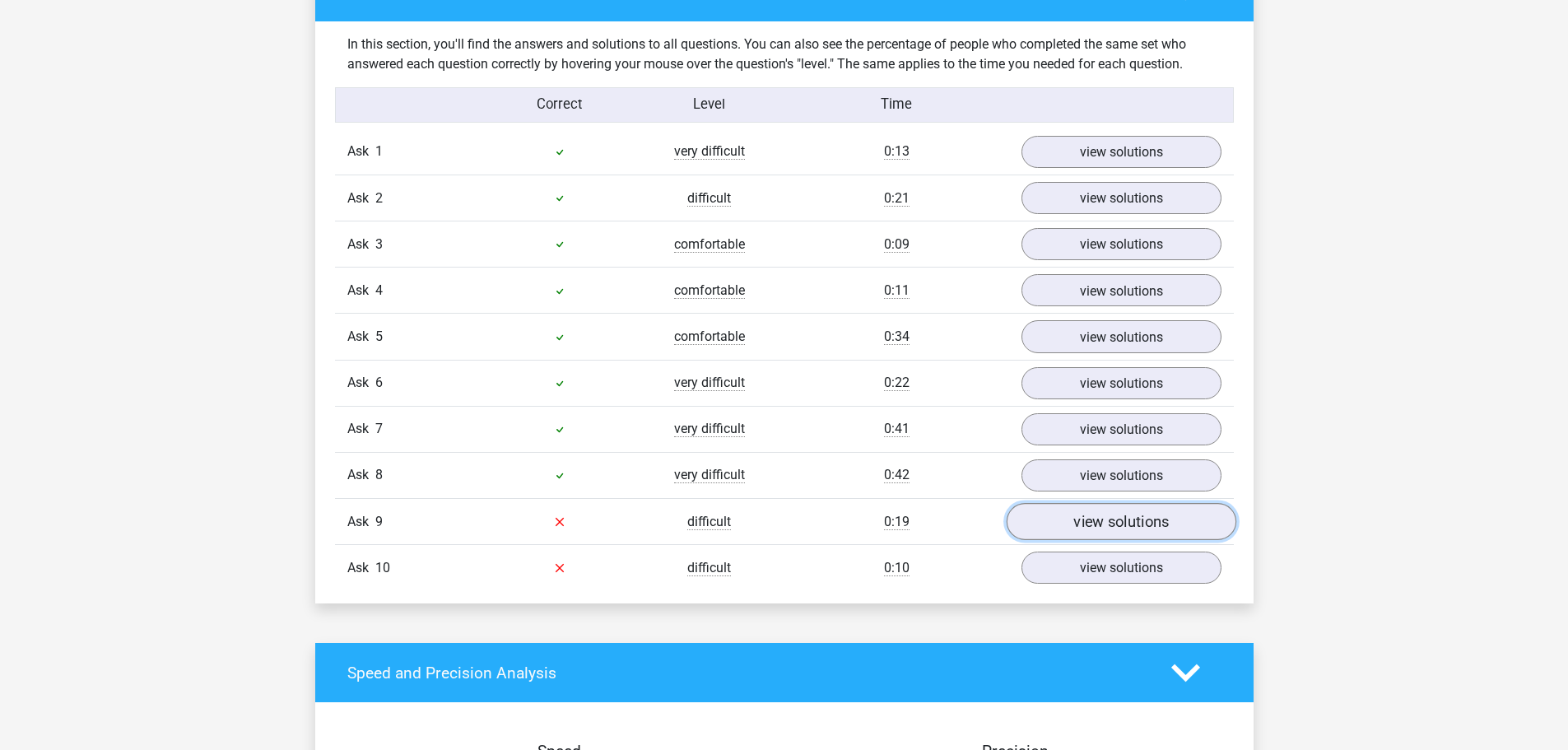
click at [1066, 516] on link "view solutions" at bounding box center [1120, 522] width 230 height 37
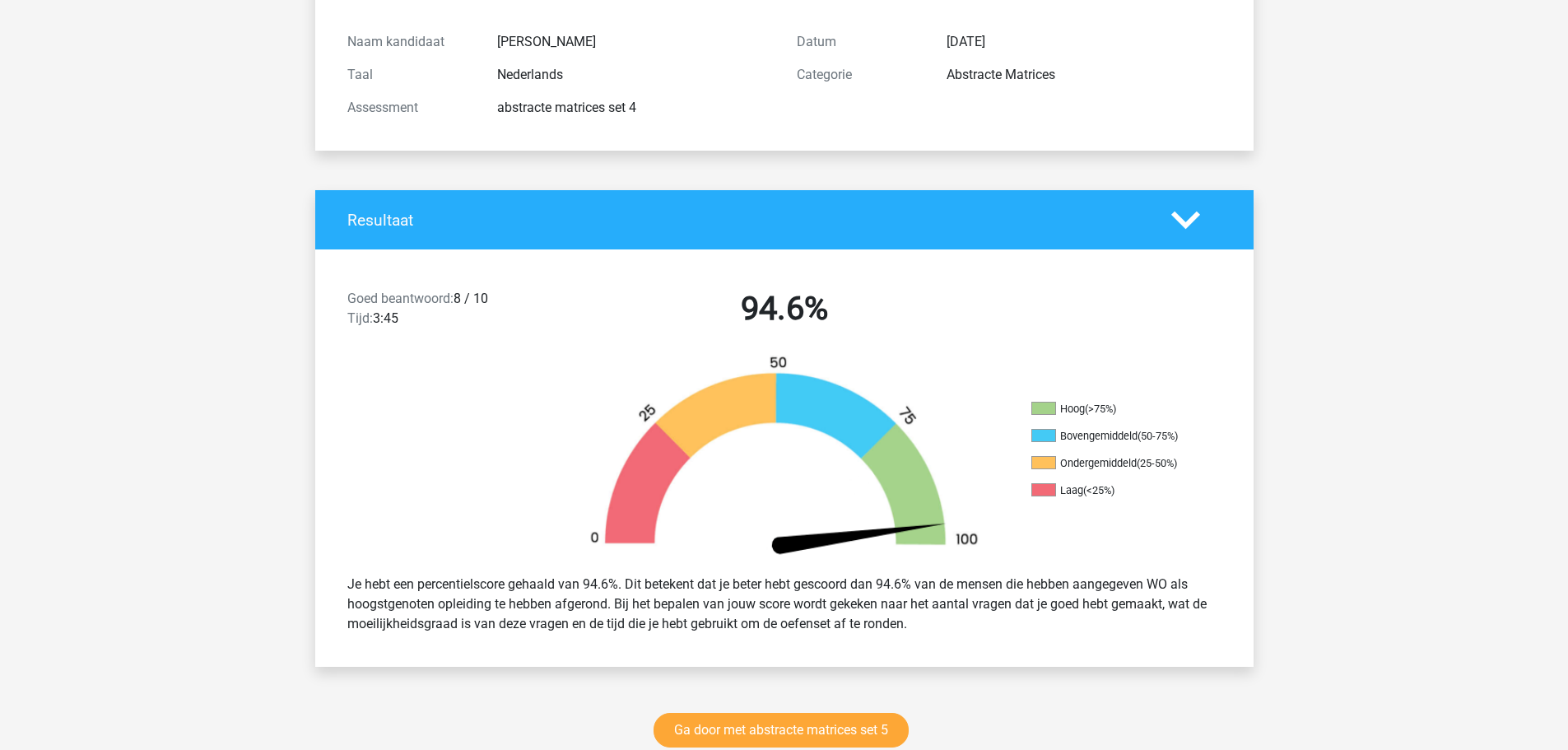
scroll to position [507, 0]
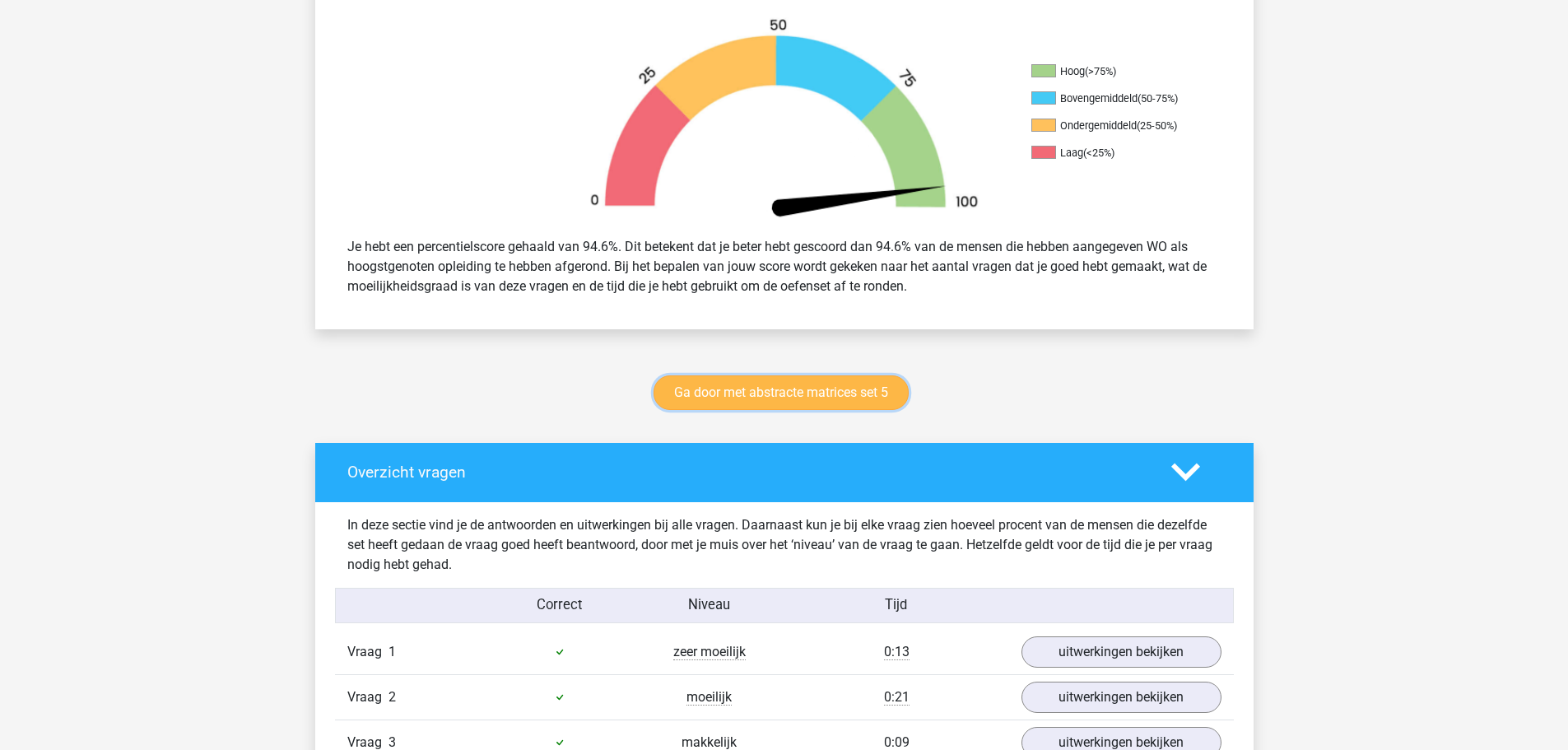
click at [769, 392] on link "Ga door met abstracte matrices set 5" at bounding box center [781, 393] width 255 height 35
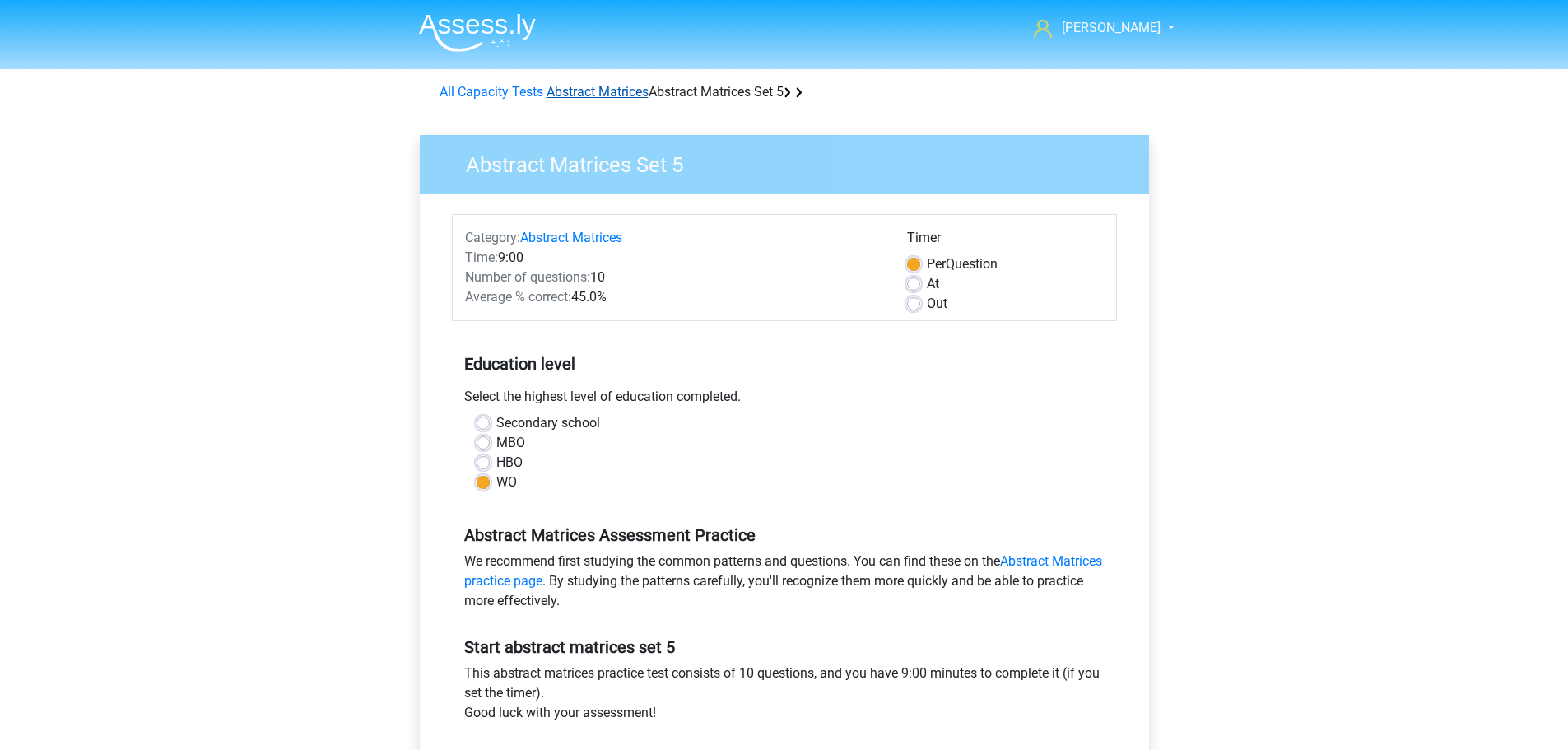
click at [587, 92] on font "Abstract Matrices" at bounding box center [597, 91] width 102 height 16
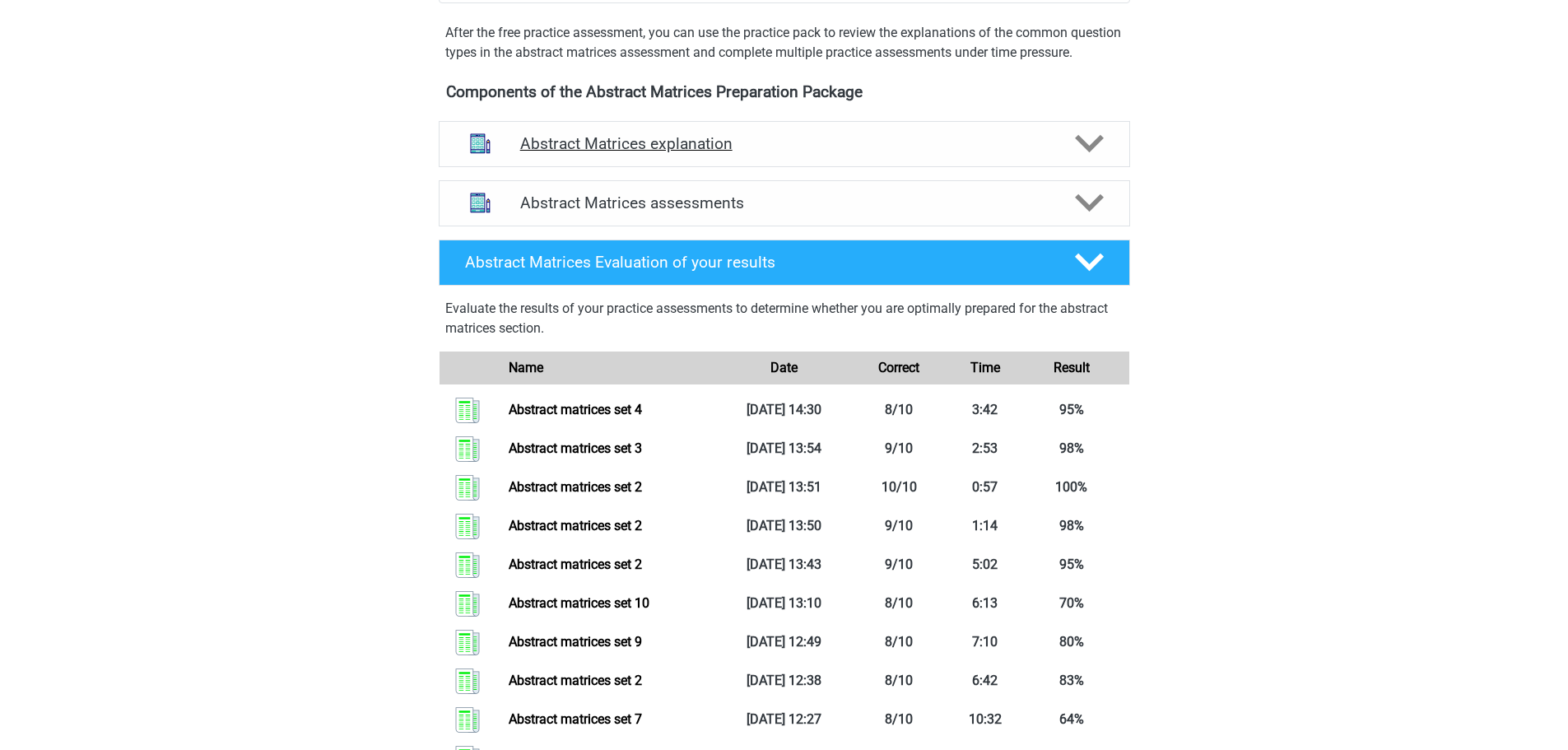
scroll to position [577, 0]
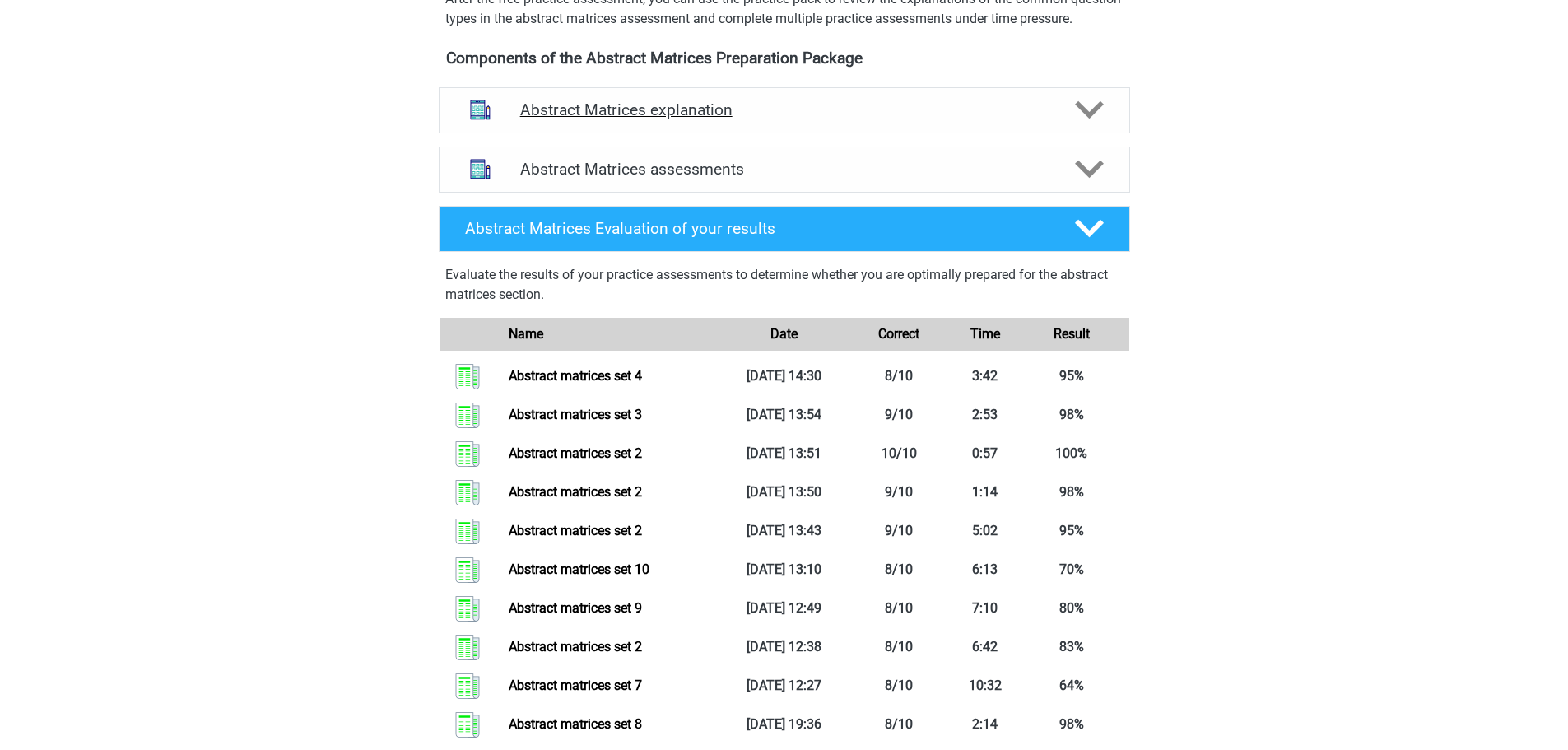
click at [1094, 119] on polygon at bounding box center [1089, 110] width 29 height 18
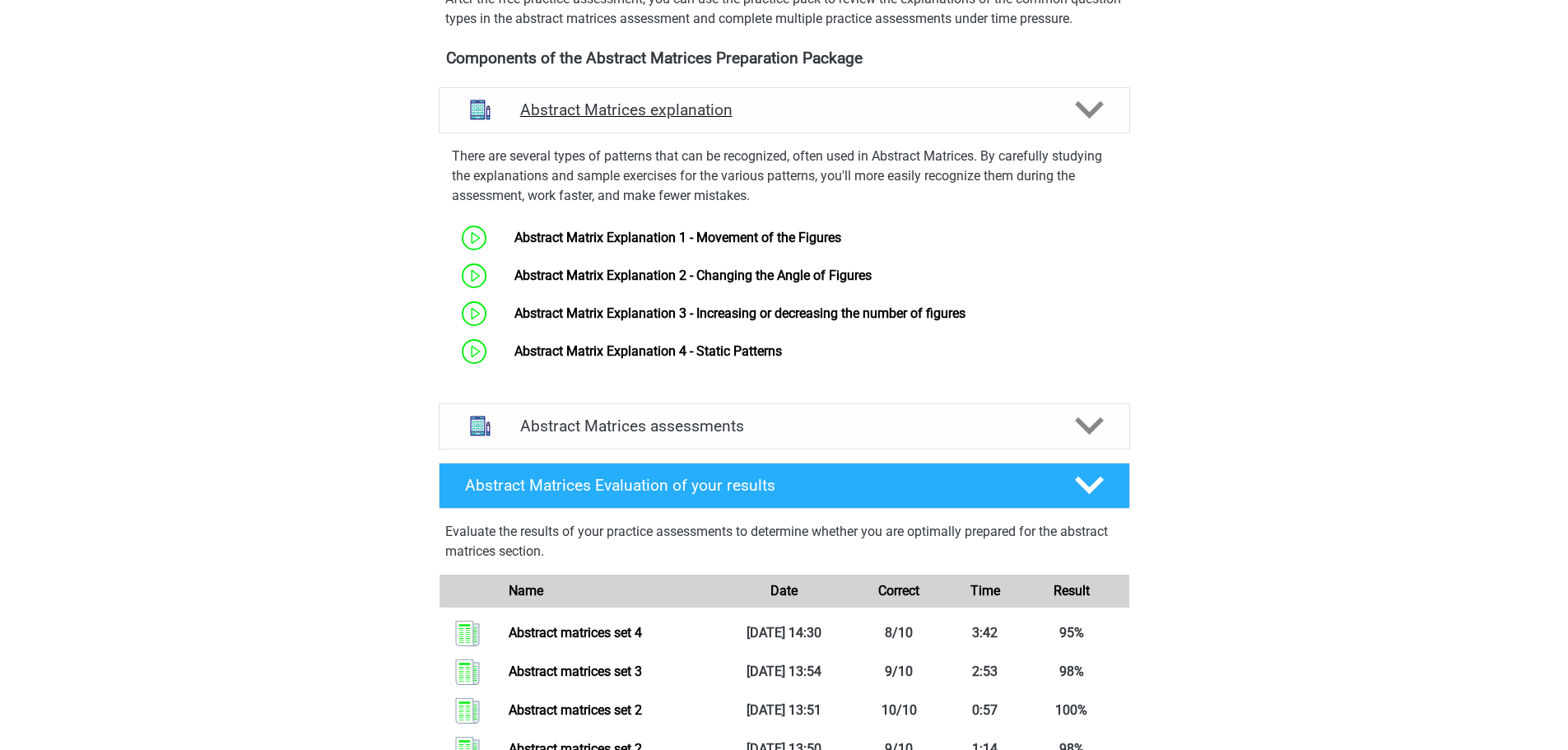
click at [1094, 119] on polygon at bounding box center [1089, 110] width 29 height 18
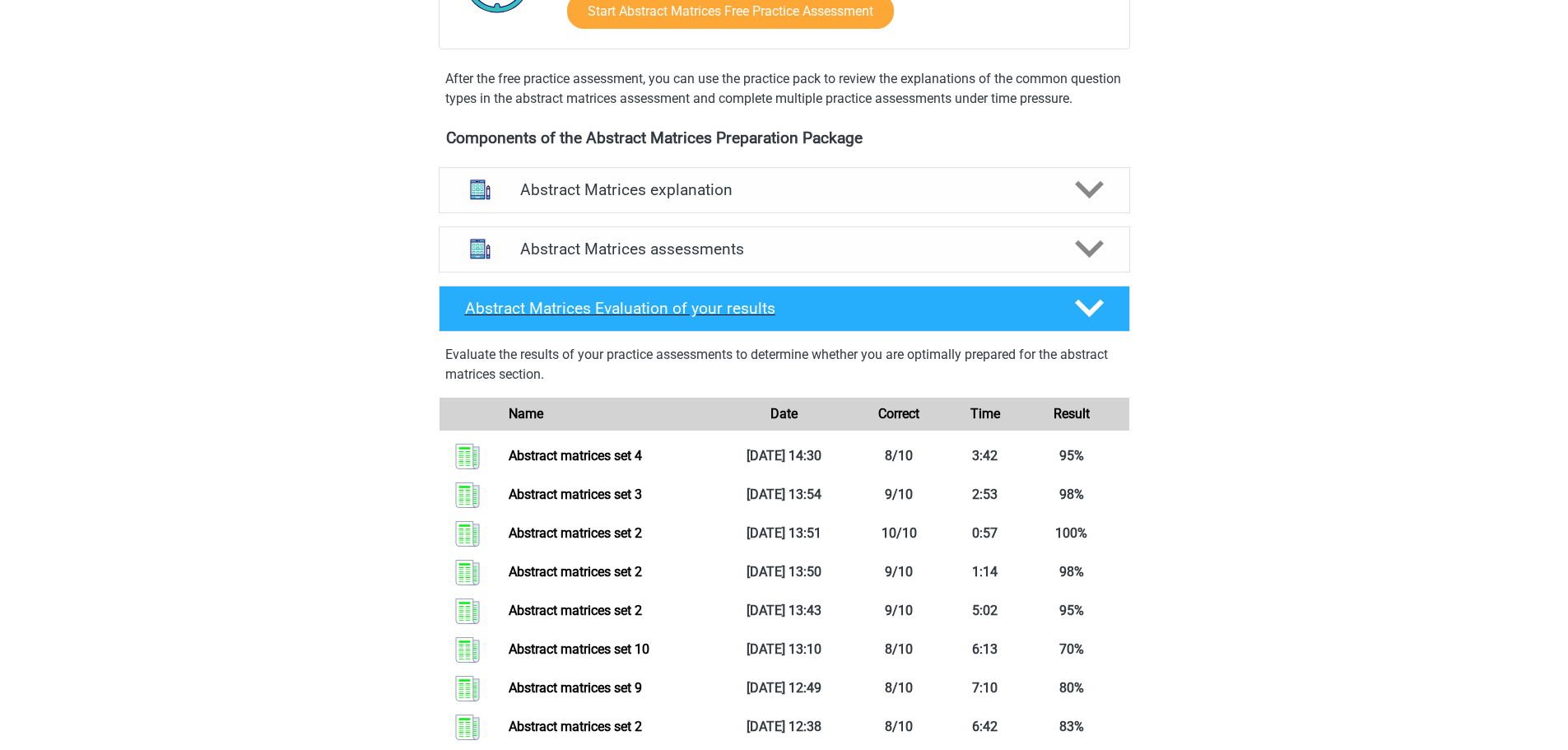
scroll to position [494, 0]
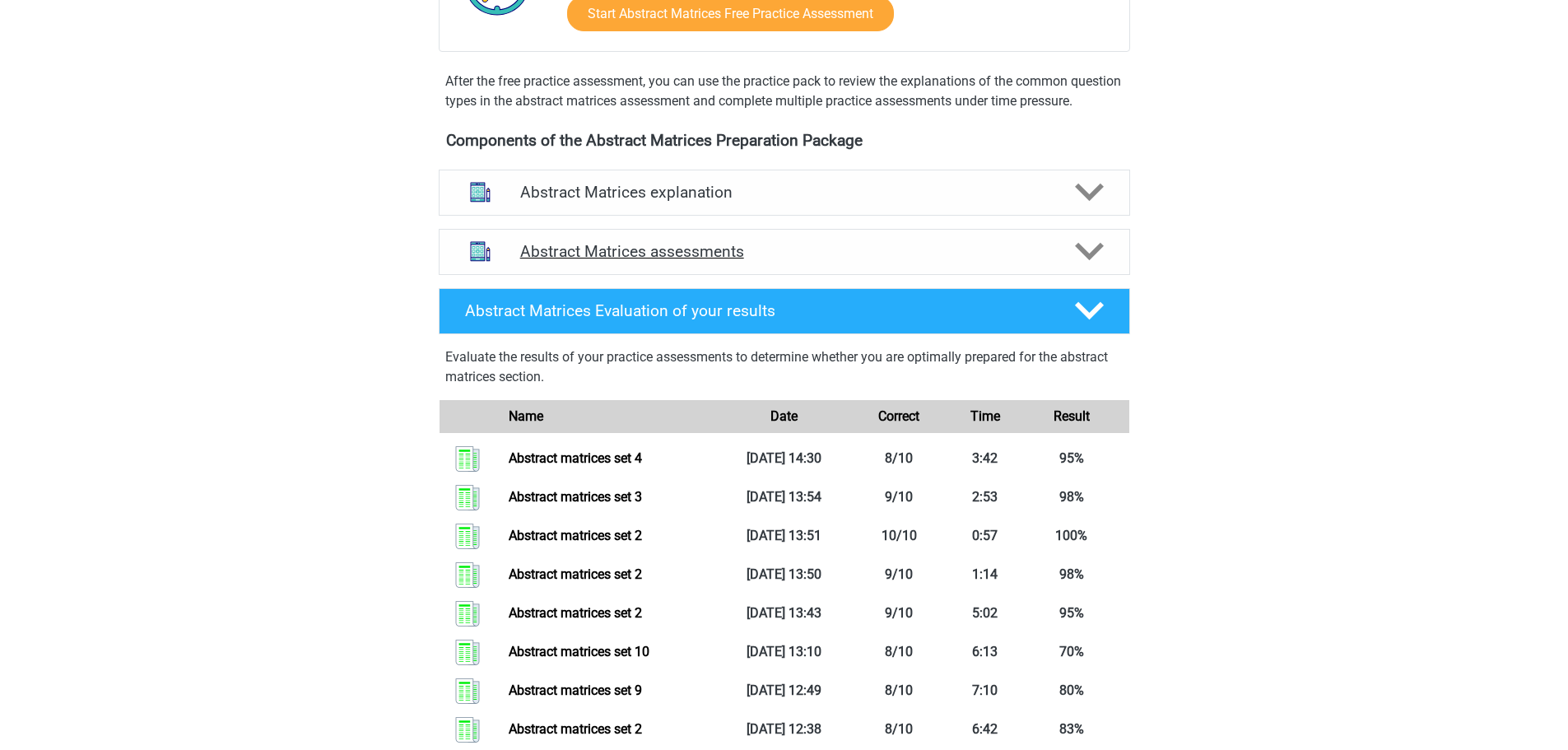
click at [1090, 263] on icon at bounding box center [1089, 251] width 29 height 29
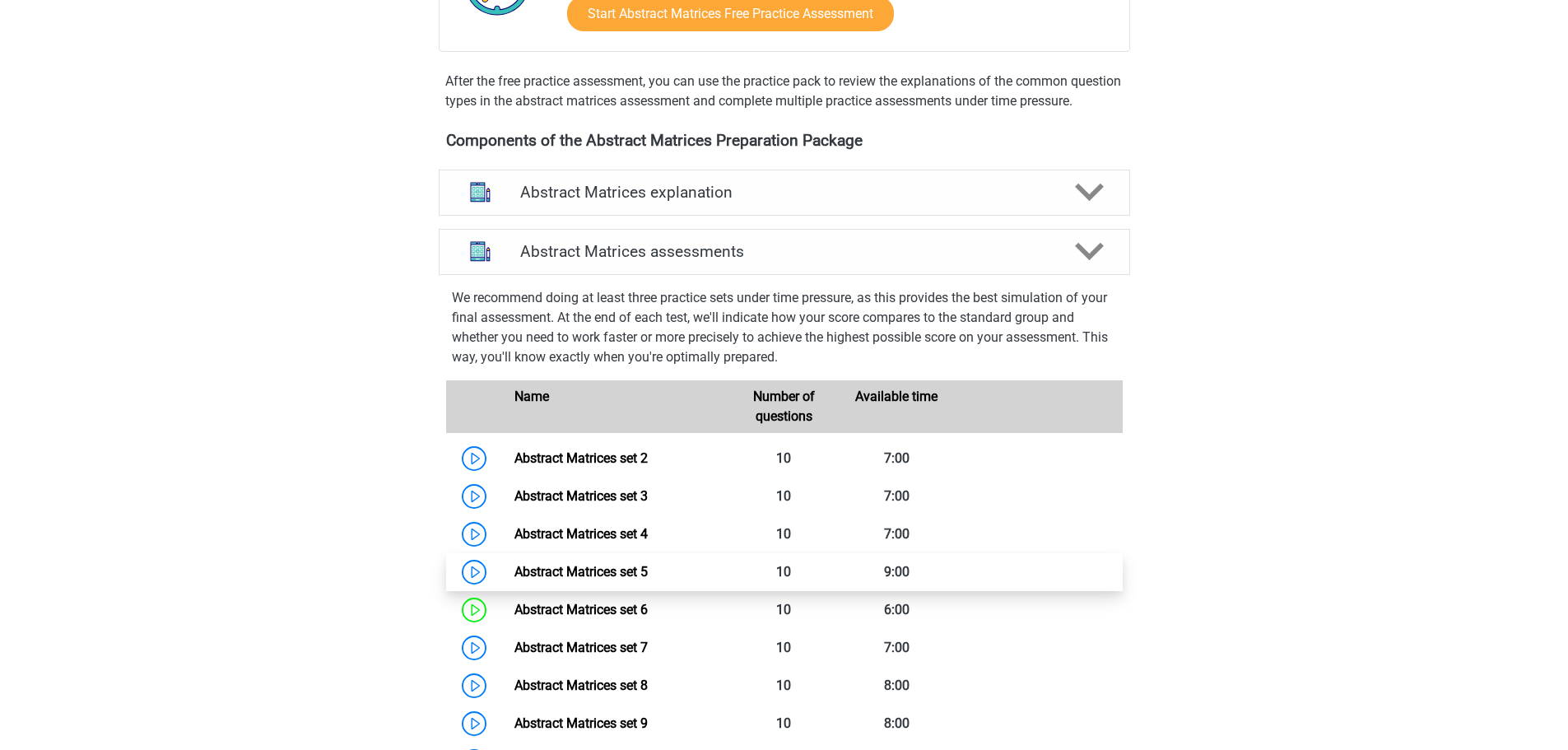
click at [591, 580] on link "Abstract Matrices set 5" at bounding box center [580, 572] width 133 height 16
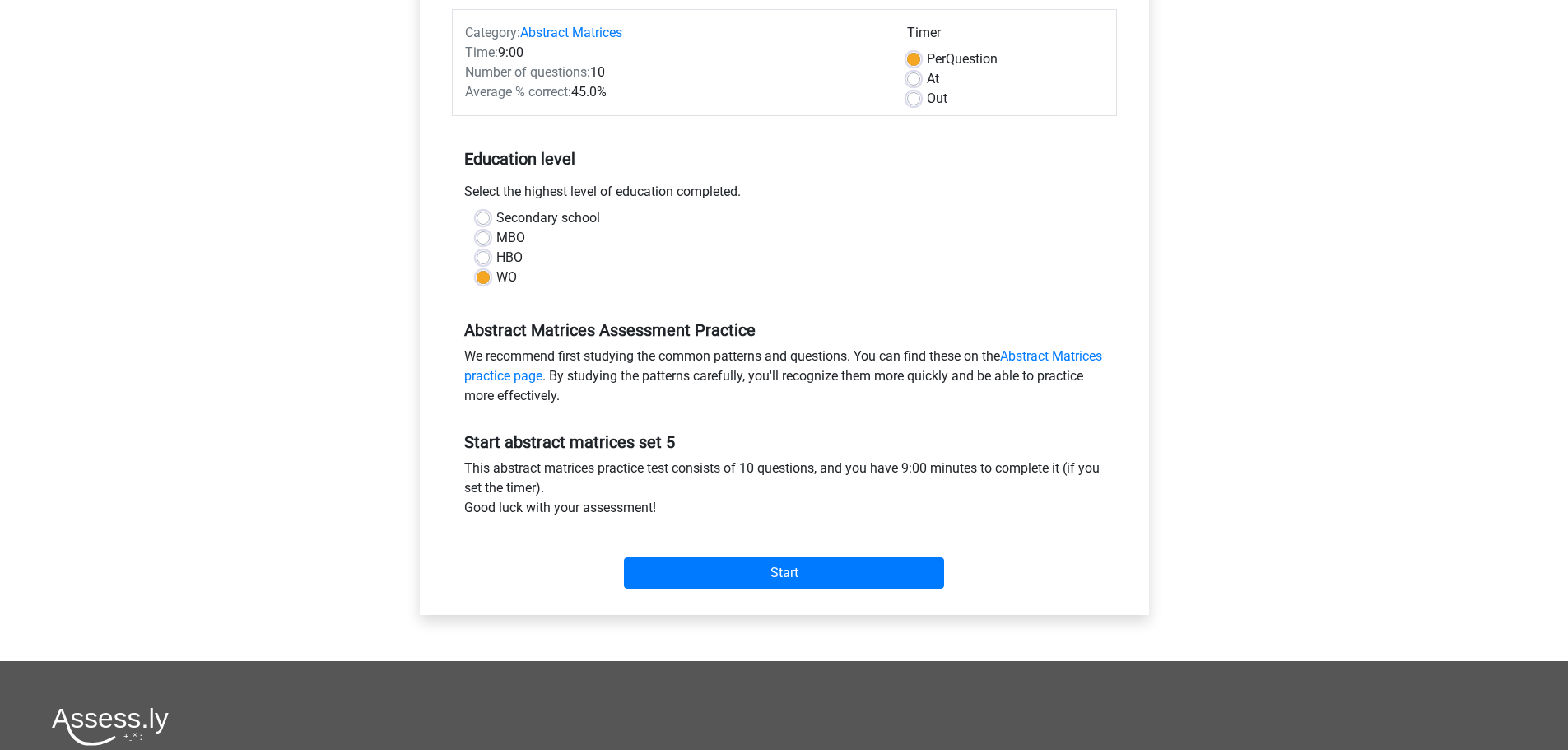
scroll to position [412, 0]
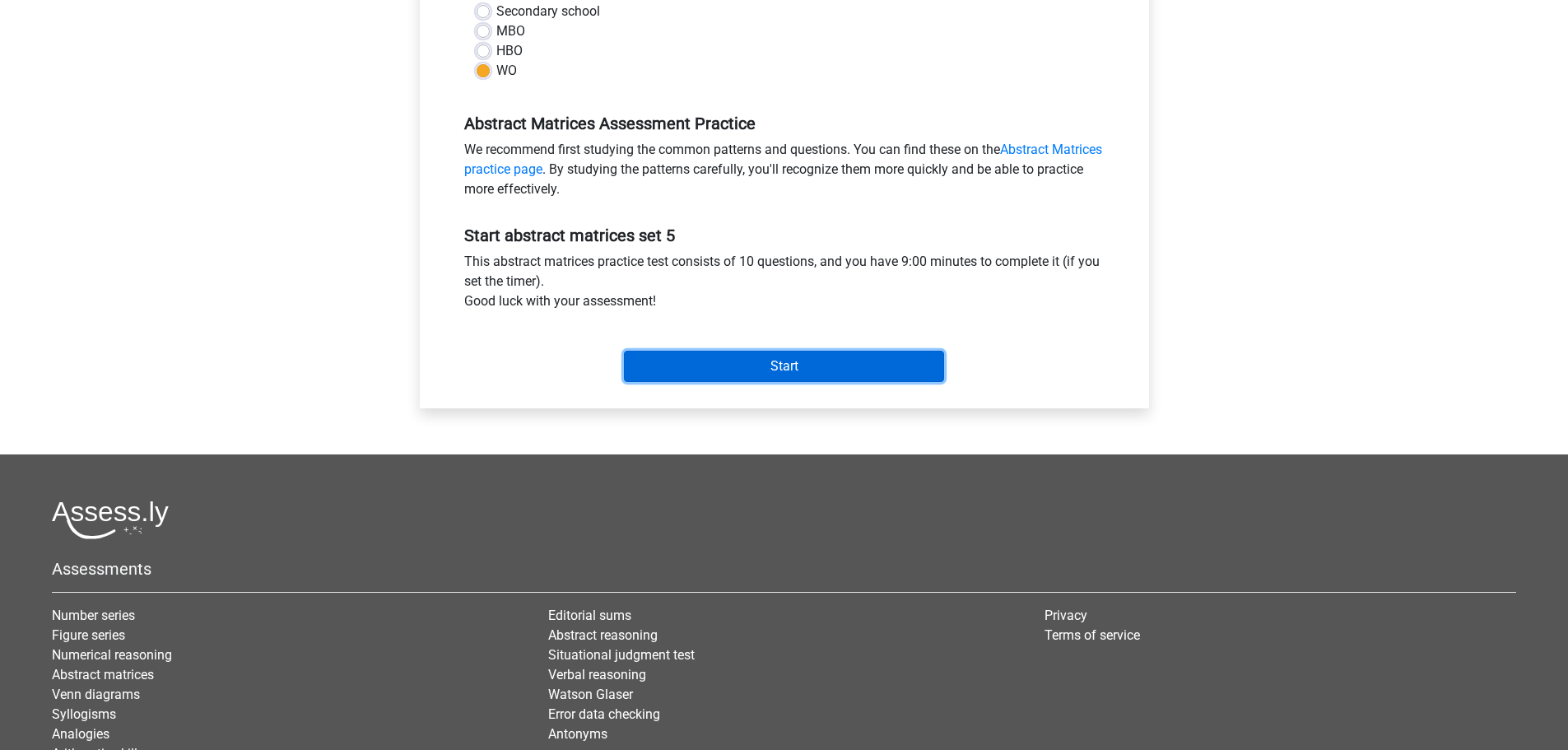
click at [814, 373] on input "Start" at bounding box center [784, 367] width 320 height 32
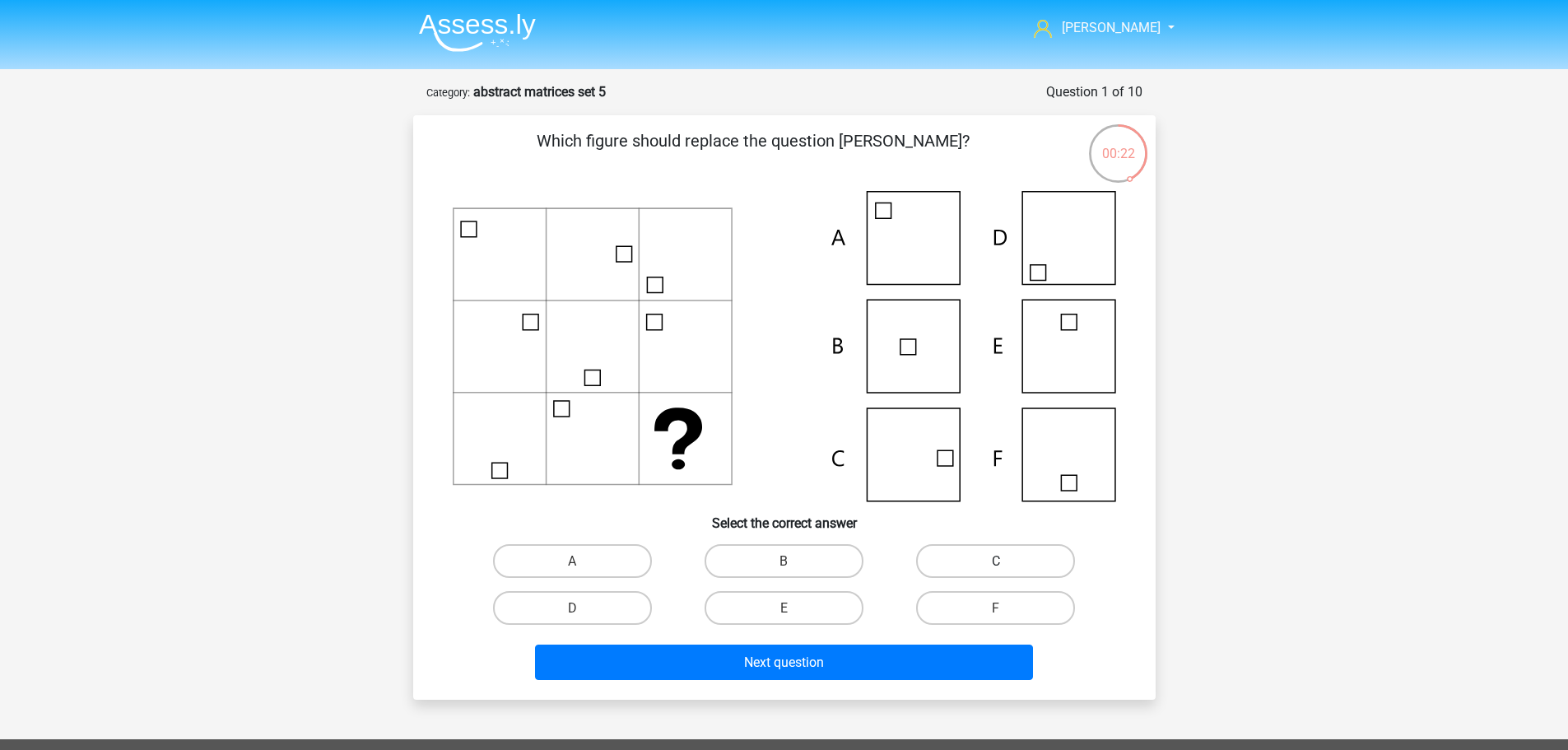
click at [946, 572] on label "C" at bounding box center [996, 561] width 159 height 34
click at [996, 572] on input "C" at bounding box center [1001, 566] width 11 height 11
radio input "true"
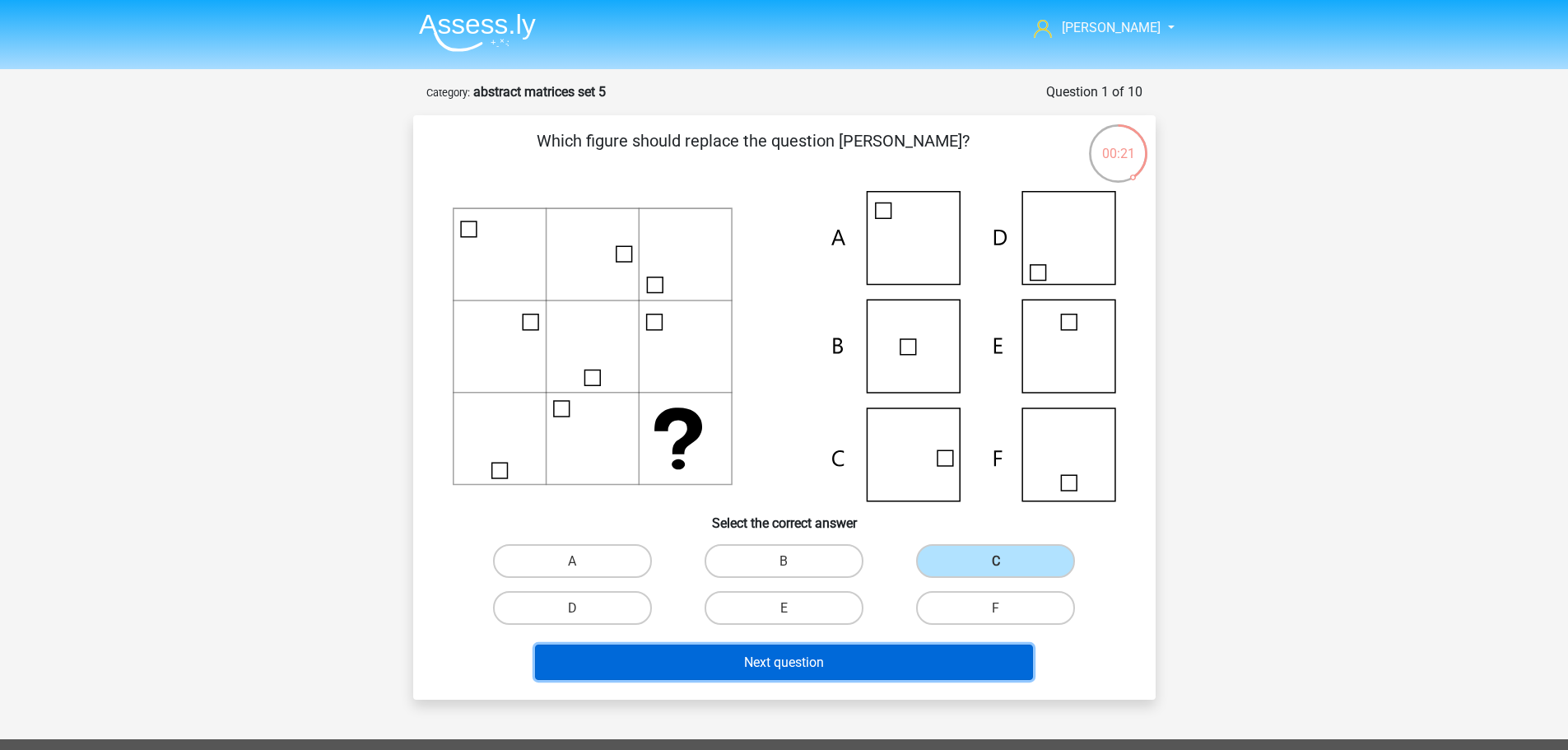
click at [789, 657] on font "Next question" at bounding box center [784, 662] width 80 height 16
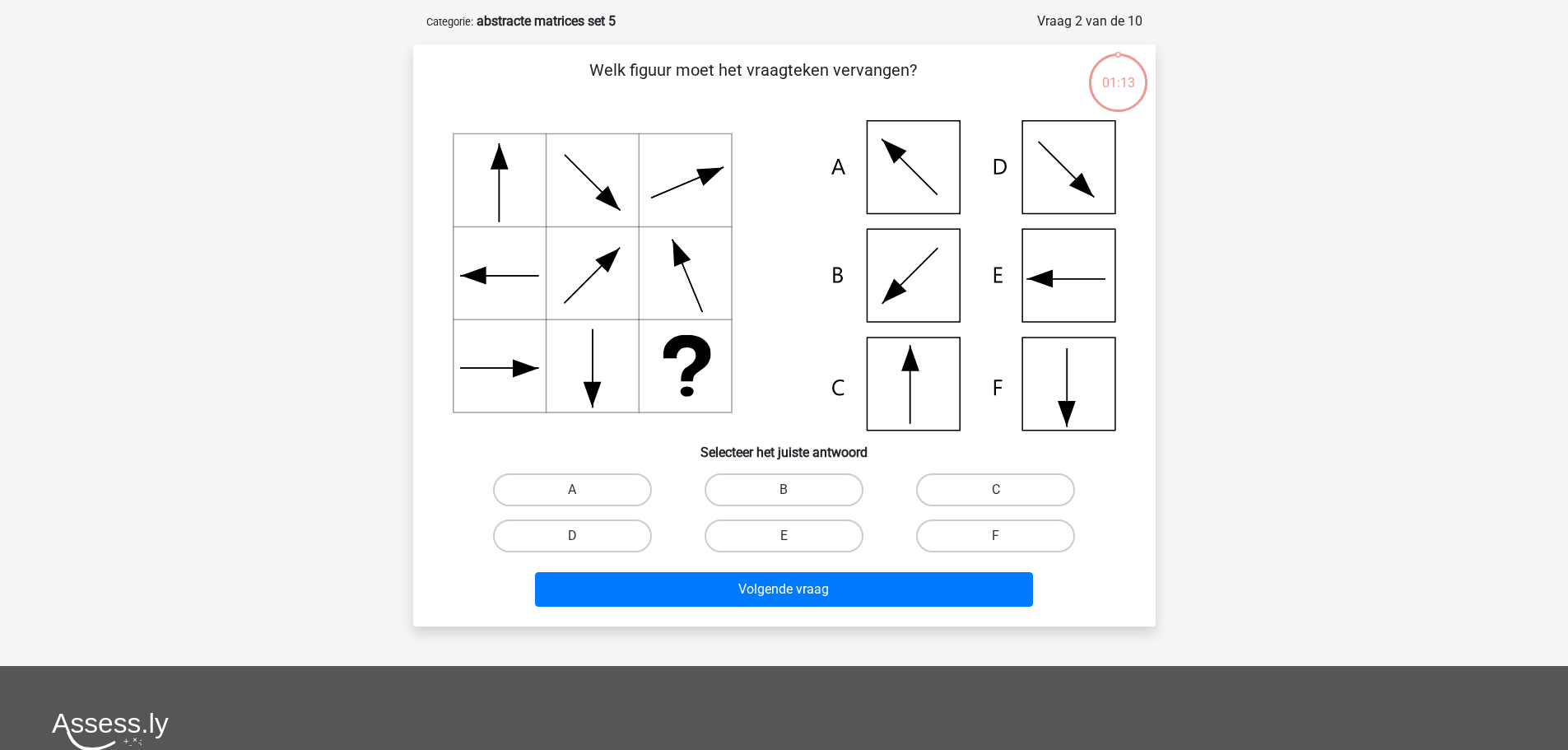
scroll to position [82, 0]
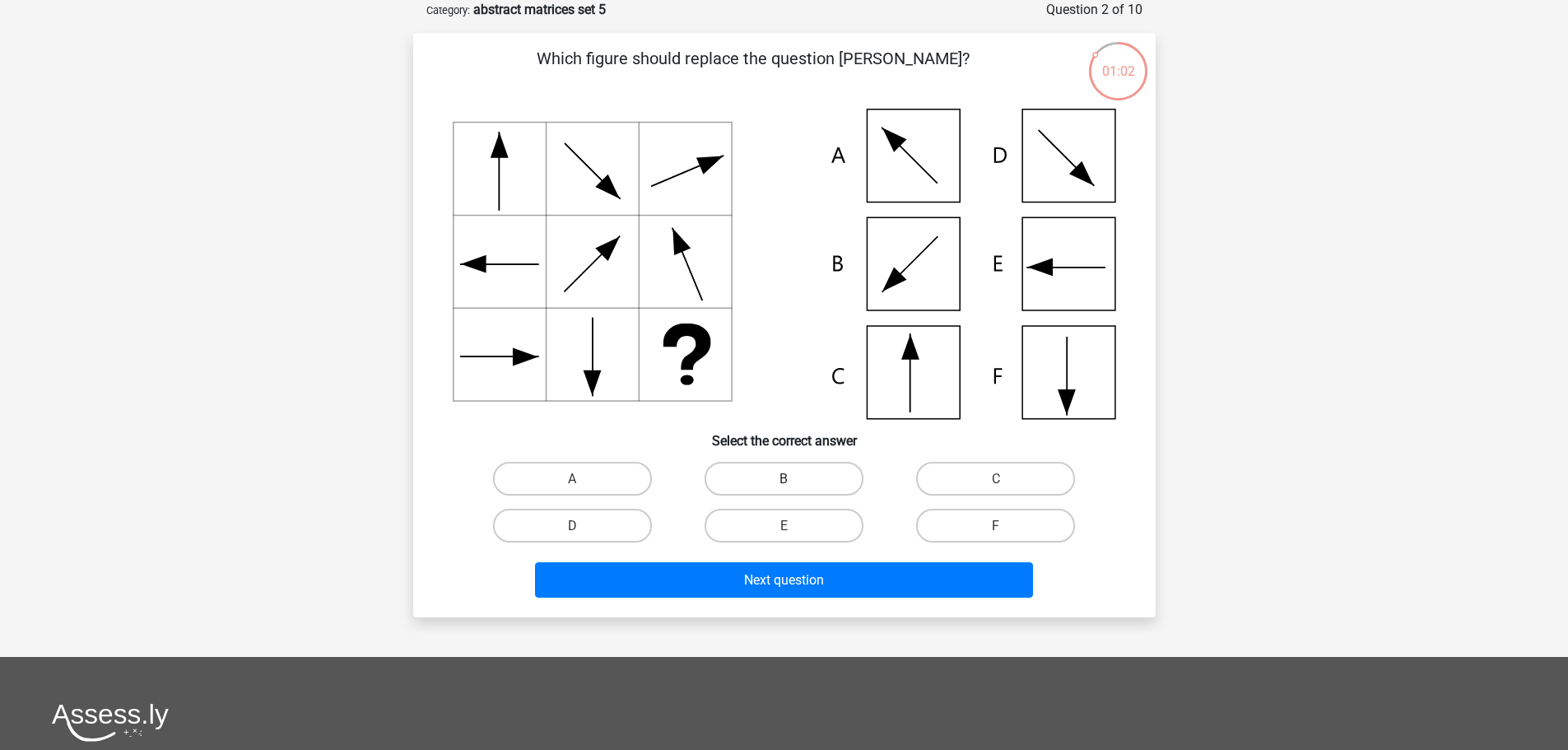
click at [789, 494] on label "B" at bounding box center [784, 479] width 159 height 34
click at [789, 489] on input "B" at bounding box center [789, 484] width 11 height 11
radio input "true"
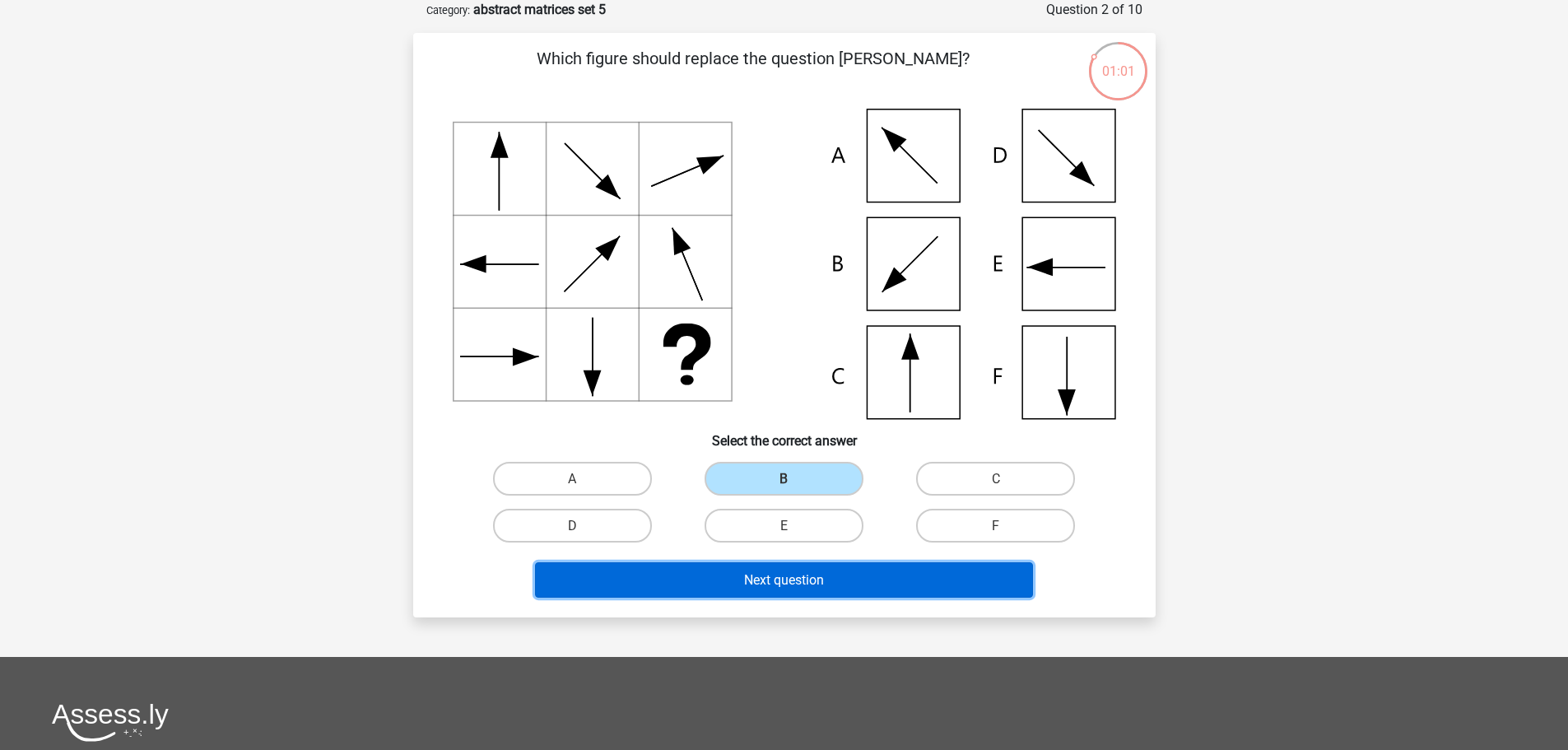
click at [795, 573] on font "Next question" at bounding box center [784, 580] width 80 height 16
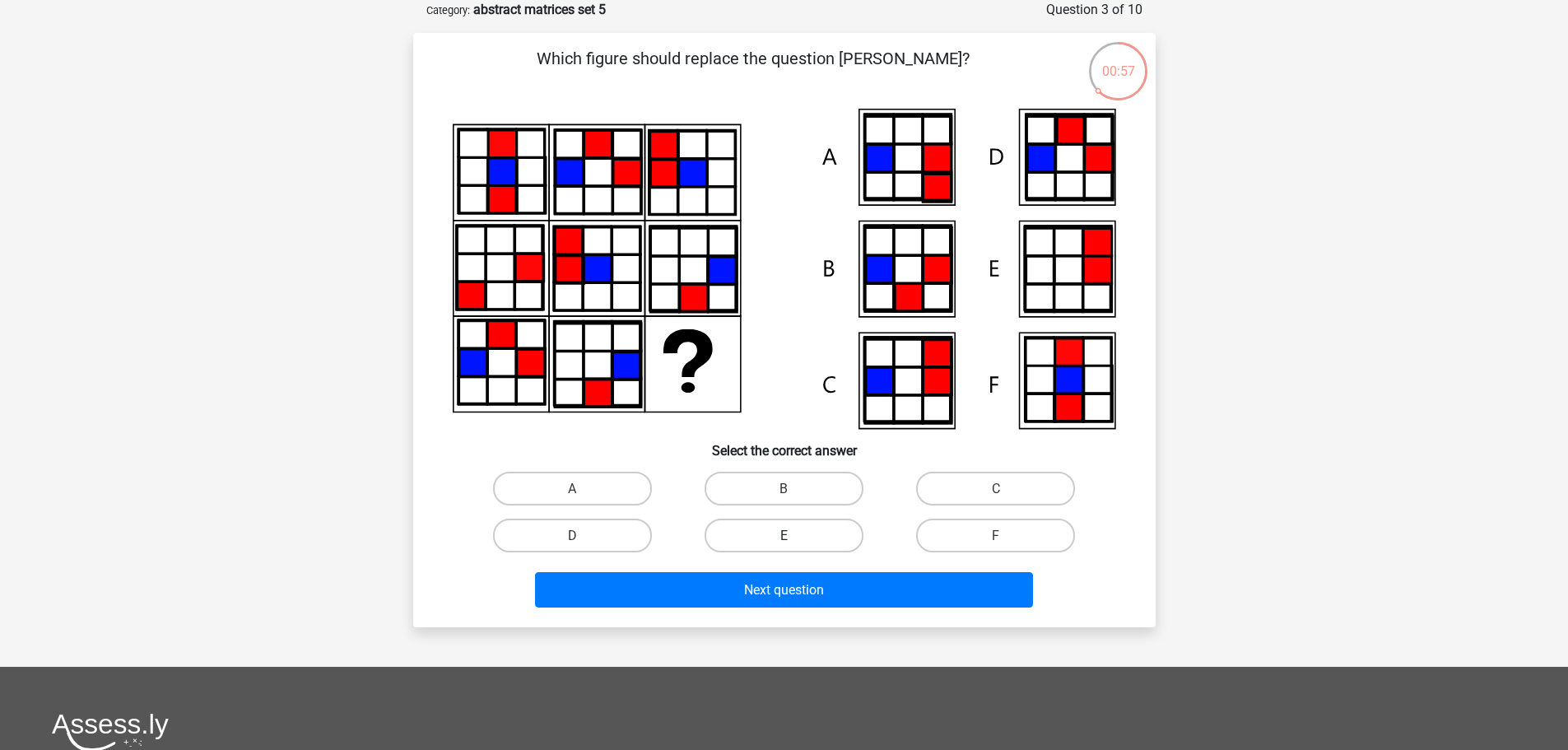
click at [794, 524] on label "E" at bounding box center [784, 535] width 159 height 34
click at [794, 535] on input "E" at bounding box center [789, 540] width 11 height 11
radio input "true"
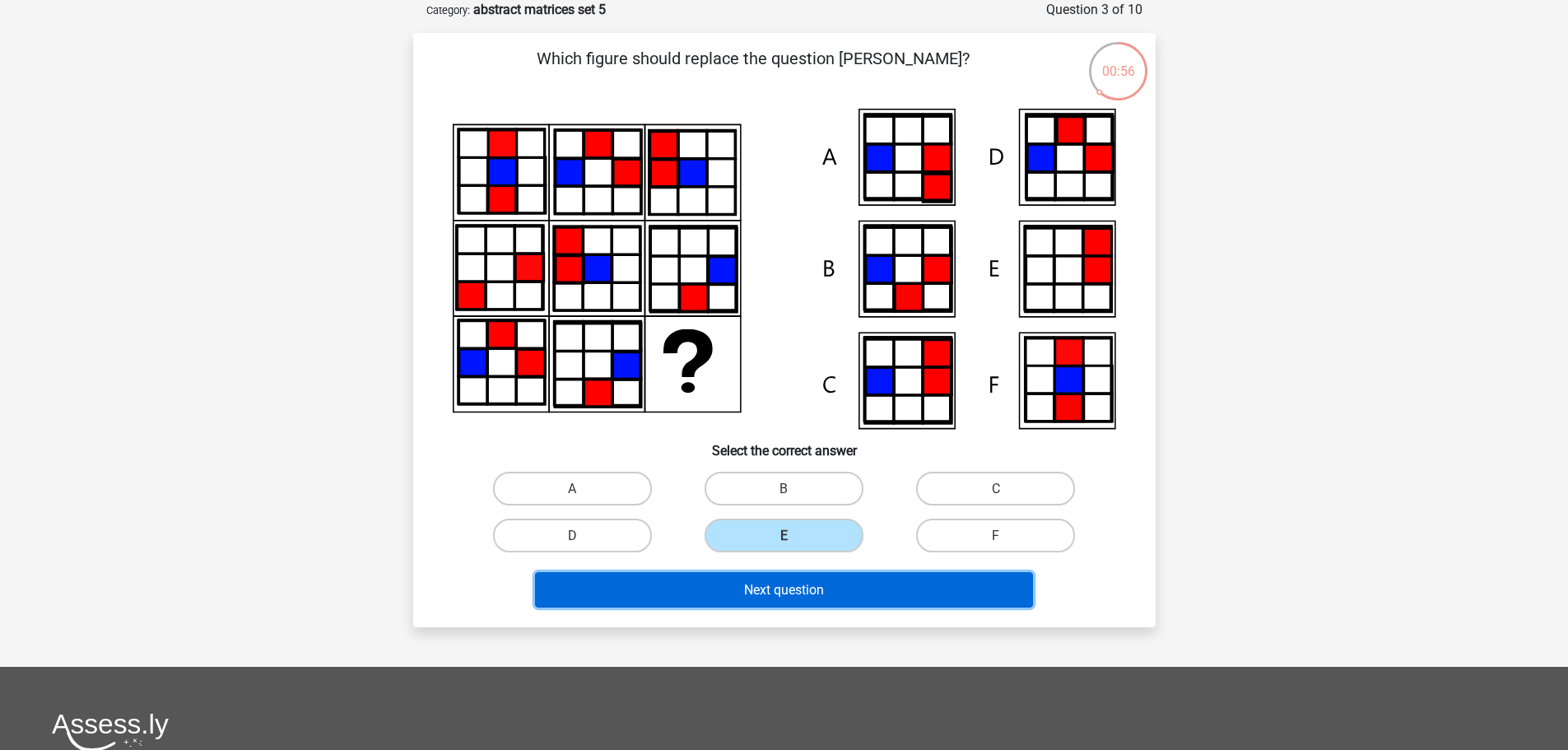
click at [804, 587] on font "Next question" at bounding box center [784, 590] width 80 height 16
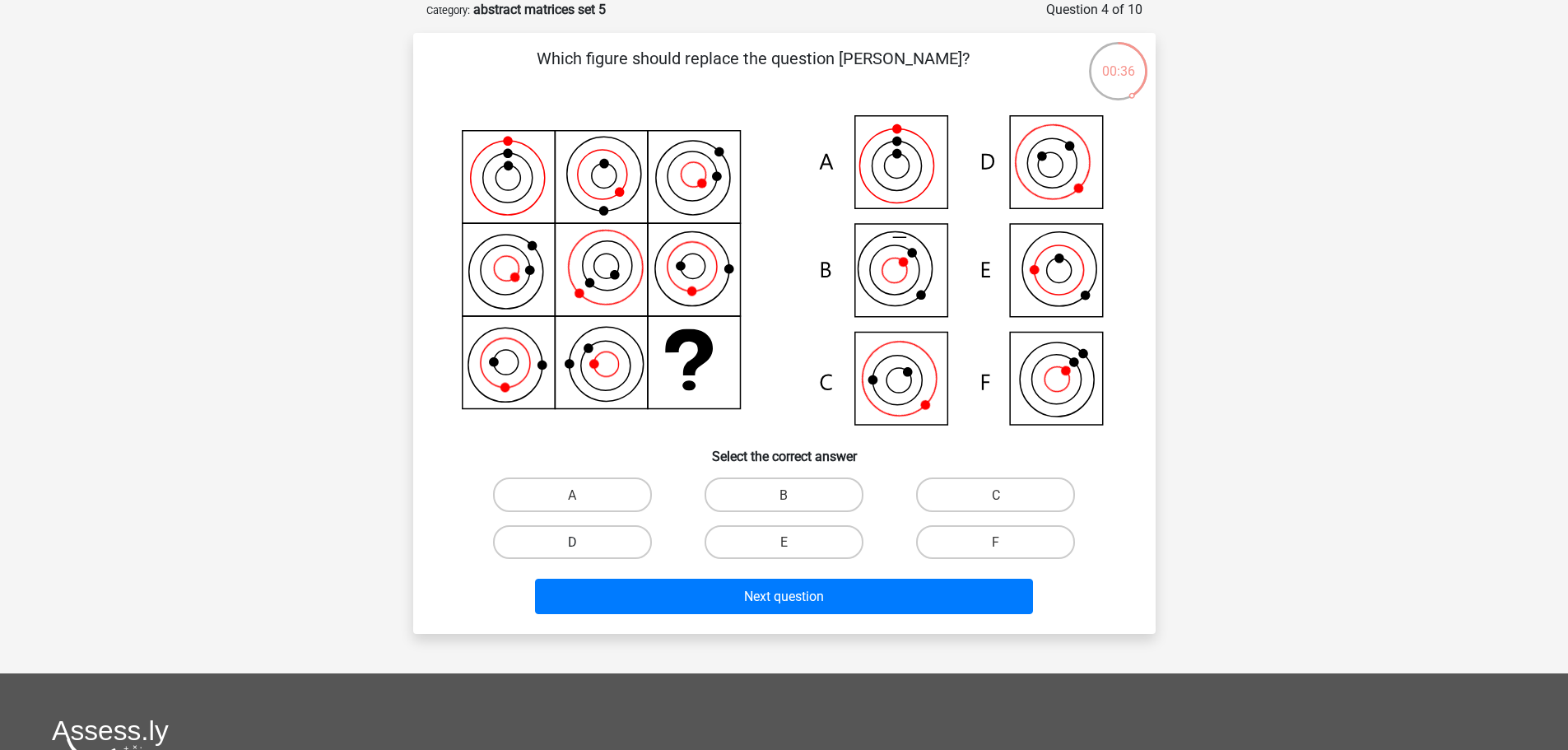
click at [627, 535] on label "D" at bounding box center [573, 542] width 159 height 34
click at [583, 542] on input "D" at bounding box center [577, 547] width 11 height 11
radio input "true"
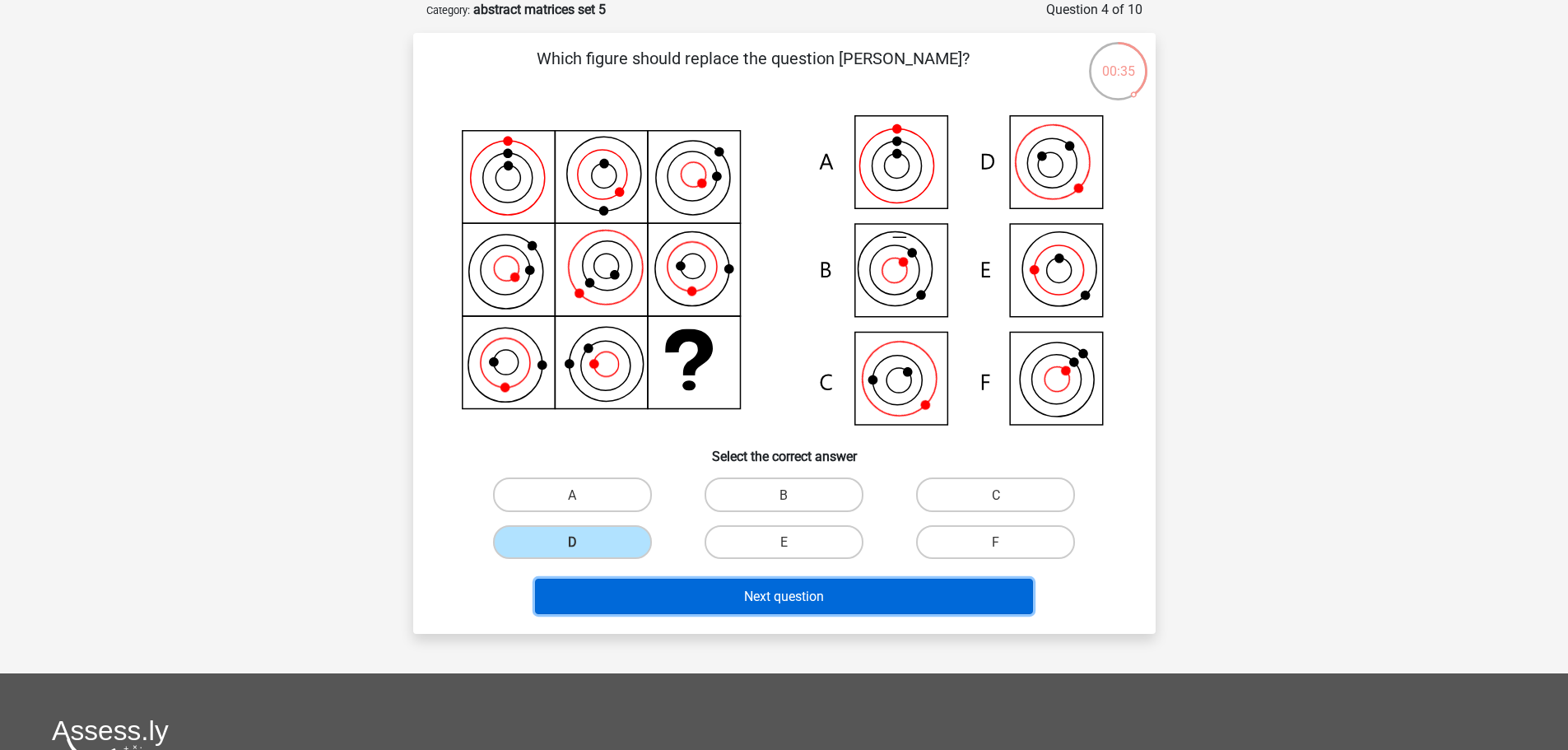
click at [760, 595] on font "Next question" at bounding box center [784, 597] width 80 height 16
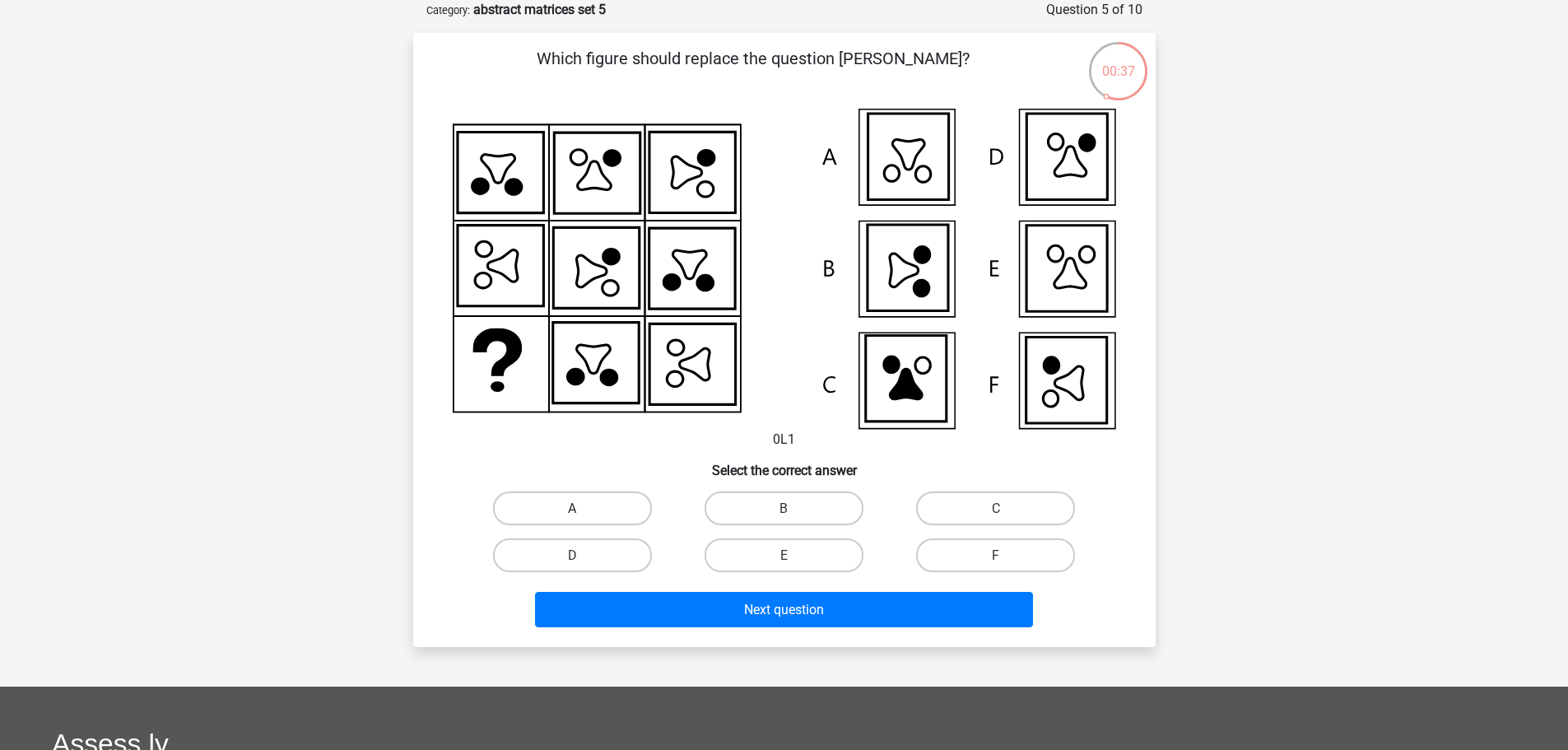
click at [586, 512] on label "A" at bounding box center [573, 509] width 159 height 34
click at [583, 512] on input "A" at bounding box center [577, 514] width 11 height 11
radio input "true"
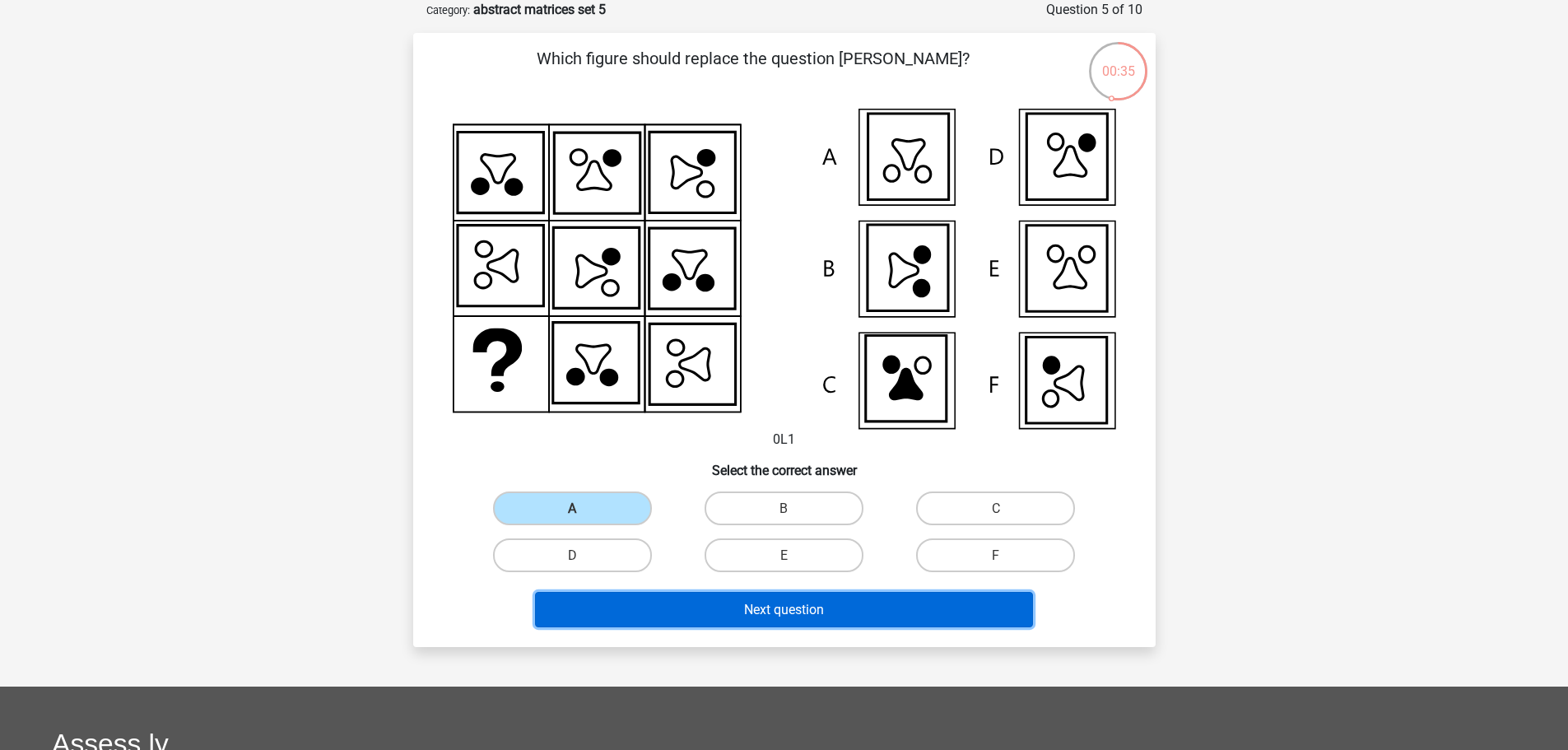
click at [803, 626] on button "Next question" at bounding box center [784, 610] width 498 height 36
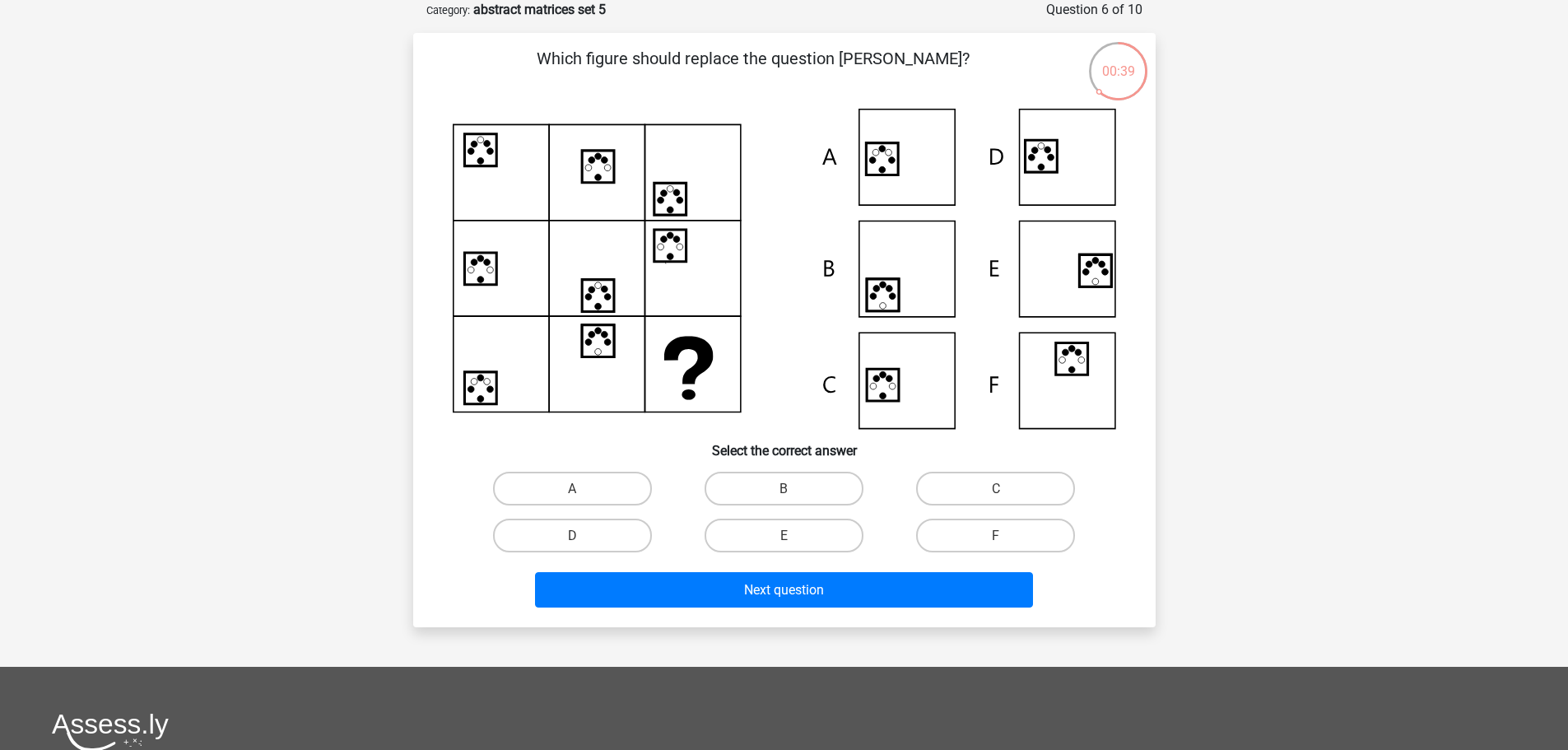
click at [792, 539] on input "E" at bounding box center [789, 540] width 11 height 11
radio input "true"
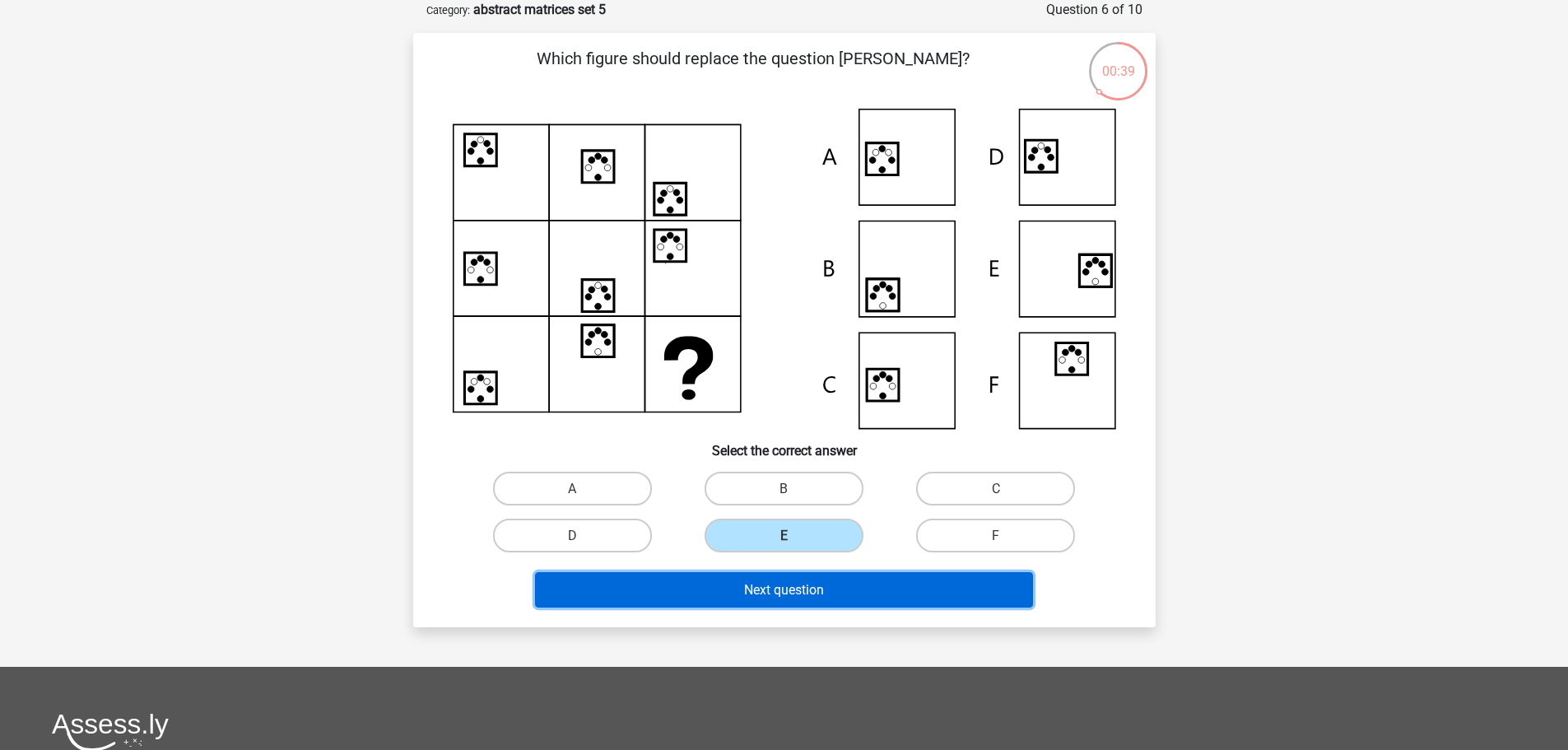
click at [799, 588] on font "Next question" at bounding box center [784, 590] width 80 height 16
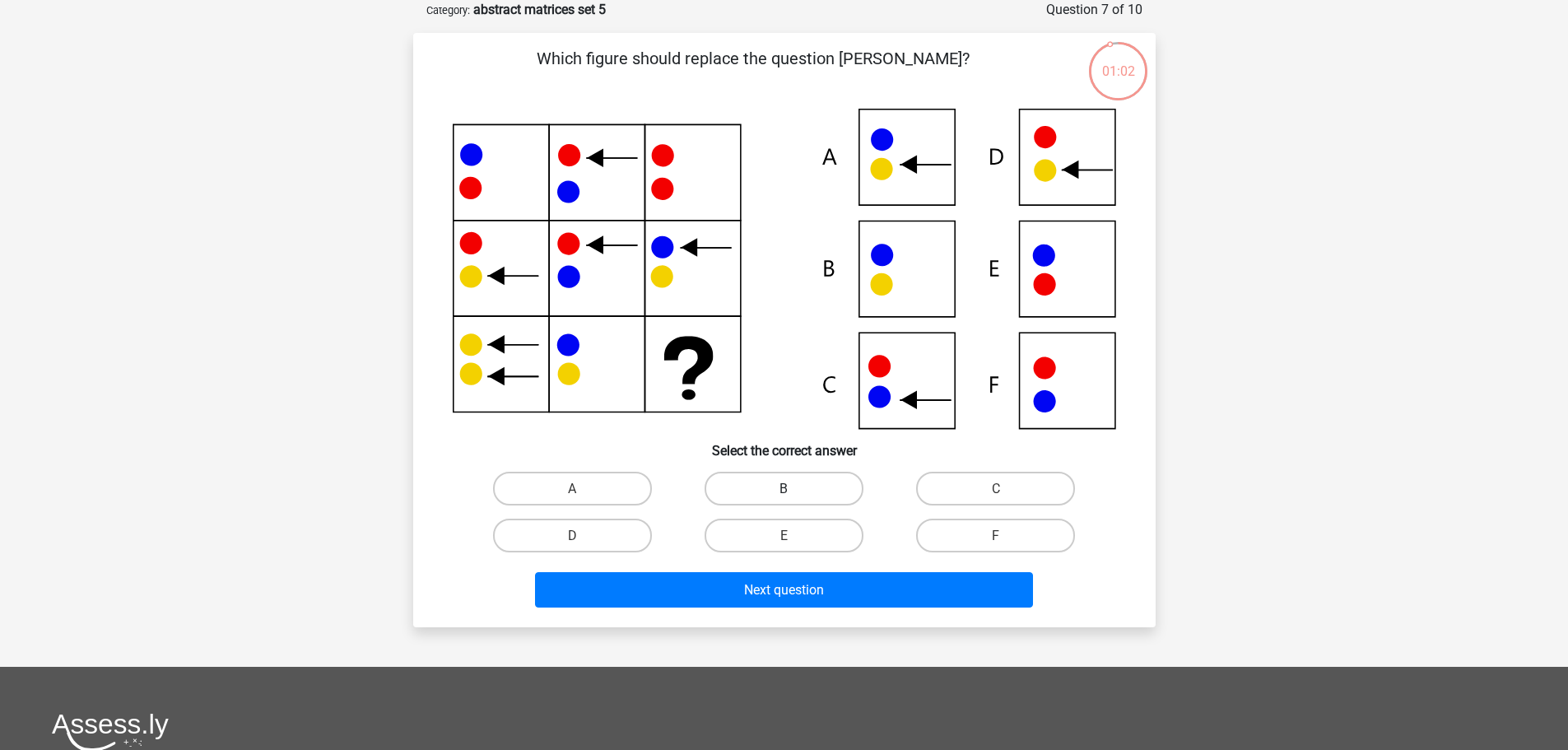
click at [770, 494] on label "B" at bounding box center [784, 489] width 159 height 34
click at [784, 494] on input "B" at bounding box center [789, 494] width 11 height 11
radio input "true"
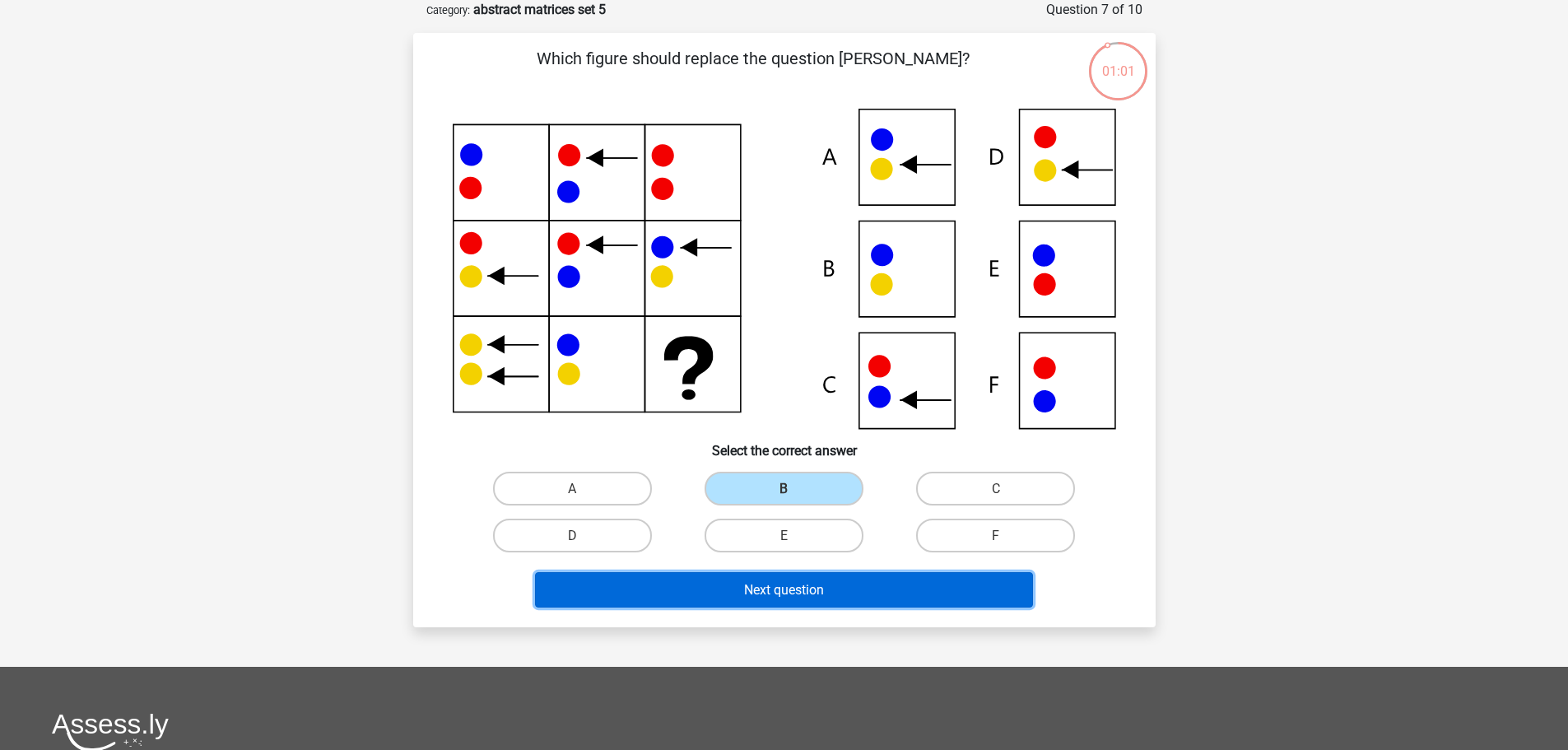
click at [761, 595] on font "Next question" at bounding box center [784, 590] width 80 height 16
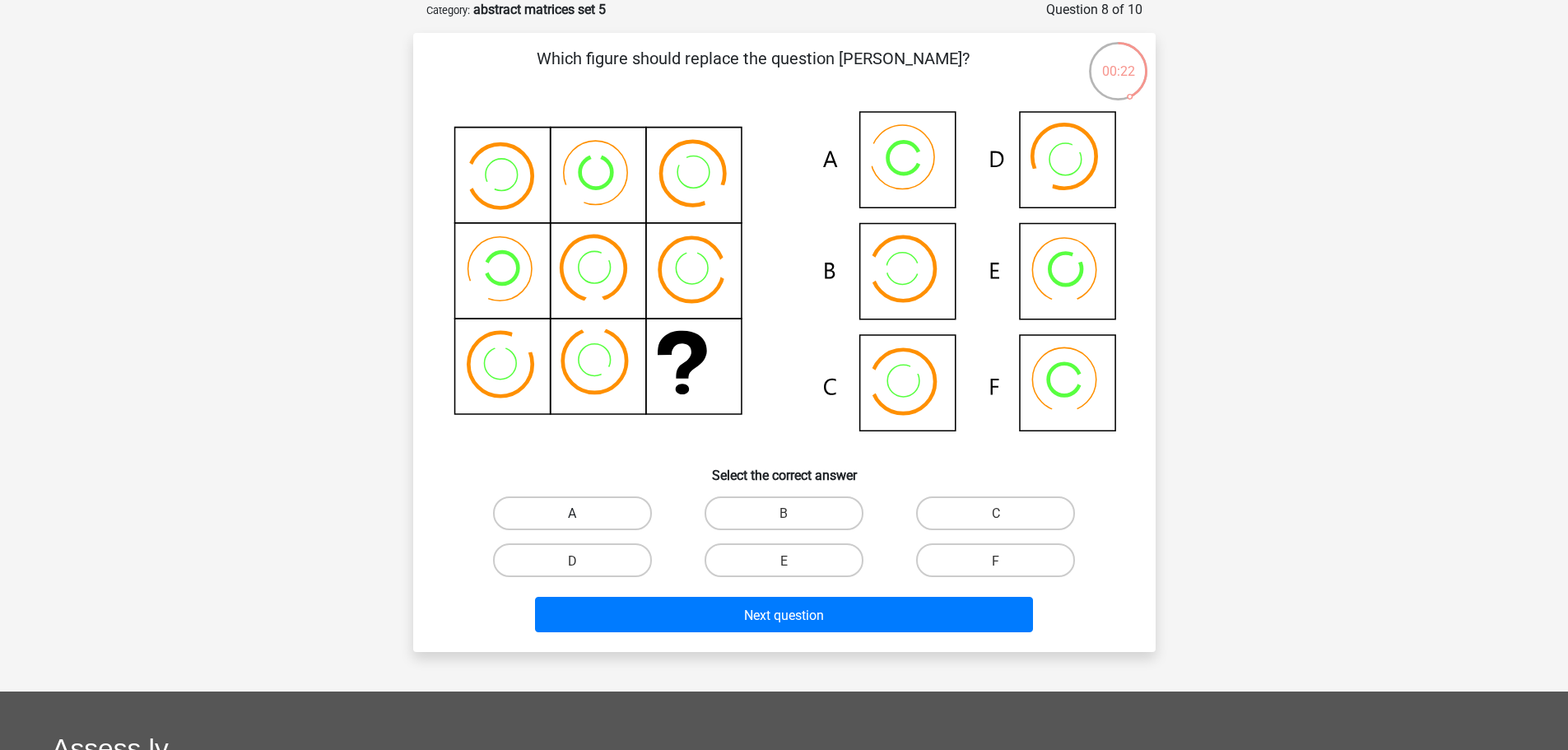
click at [623, 509] on label "A" at bounding box center [573, 514] width 159 height 34
click at [583, 513] on input "A" at bounding box center [577, 518] width 11 height 11
radio input "true"
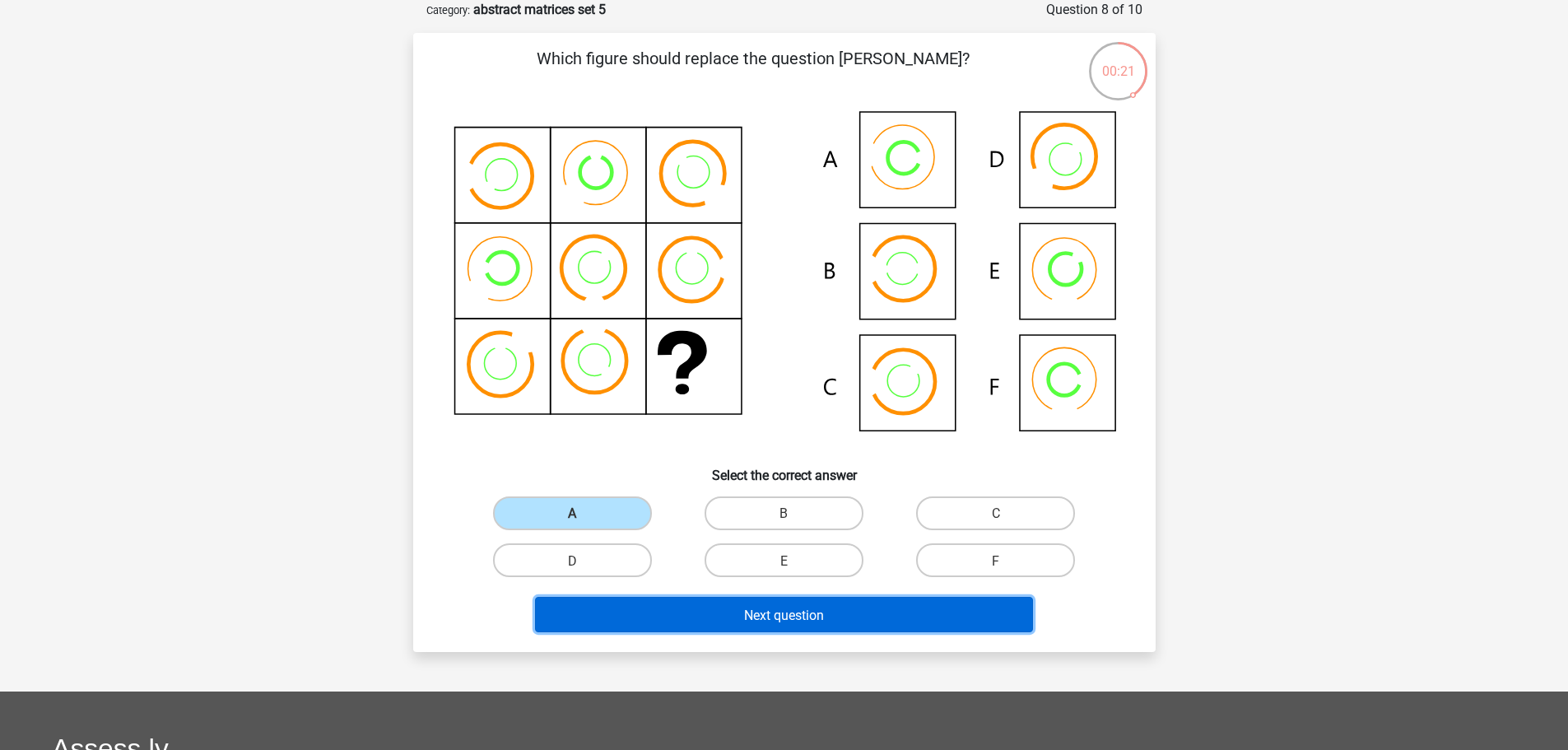
click at [805, 619] on font "Next question" at bounding box center [784, 615] width 80 height 16
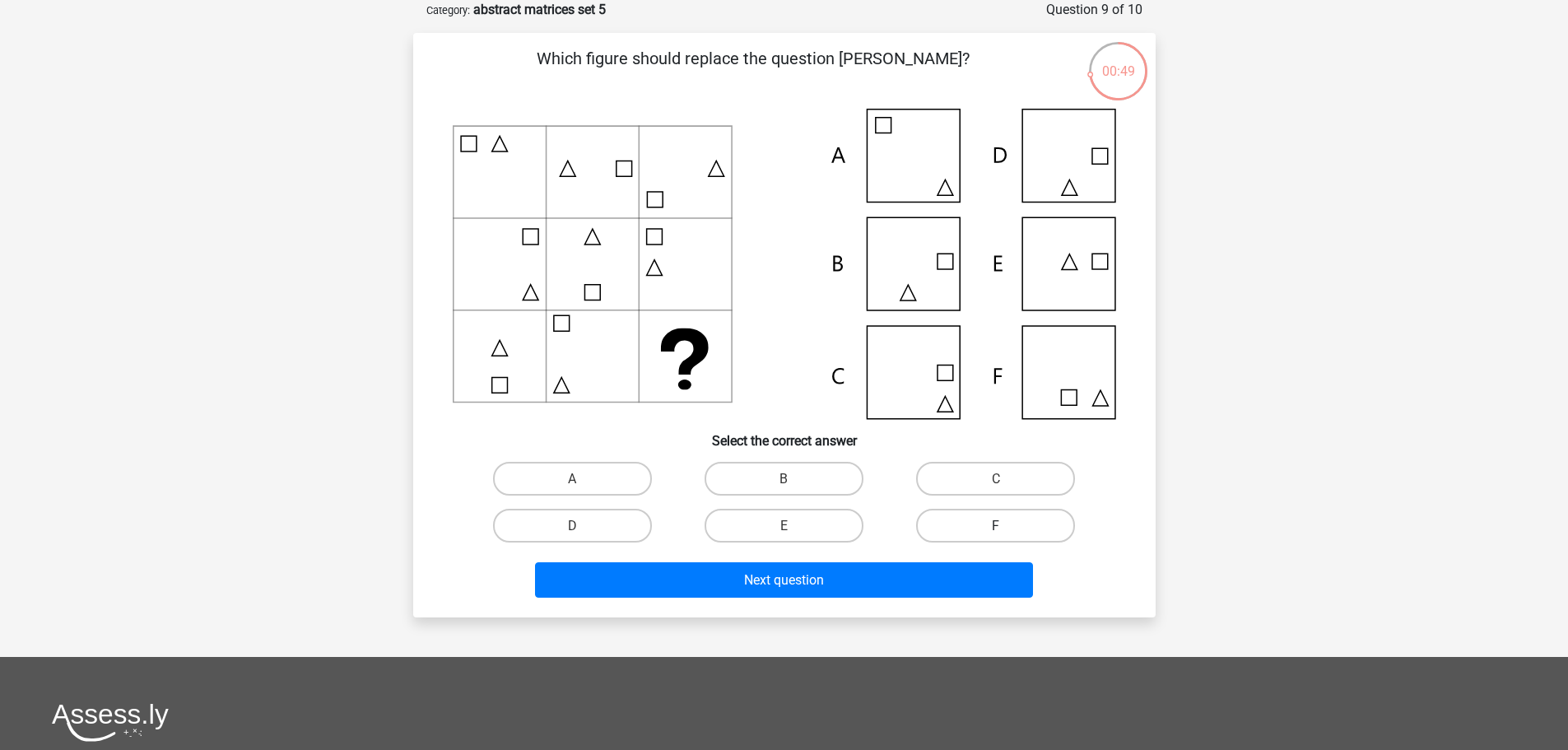
click at [956, 519] on label "F" at bounding box center [996, 525] width 159 height 34
click at [996, 525] on input "F" at bounding box center [1001, 530] width 11 height 11
radio input "true"
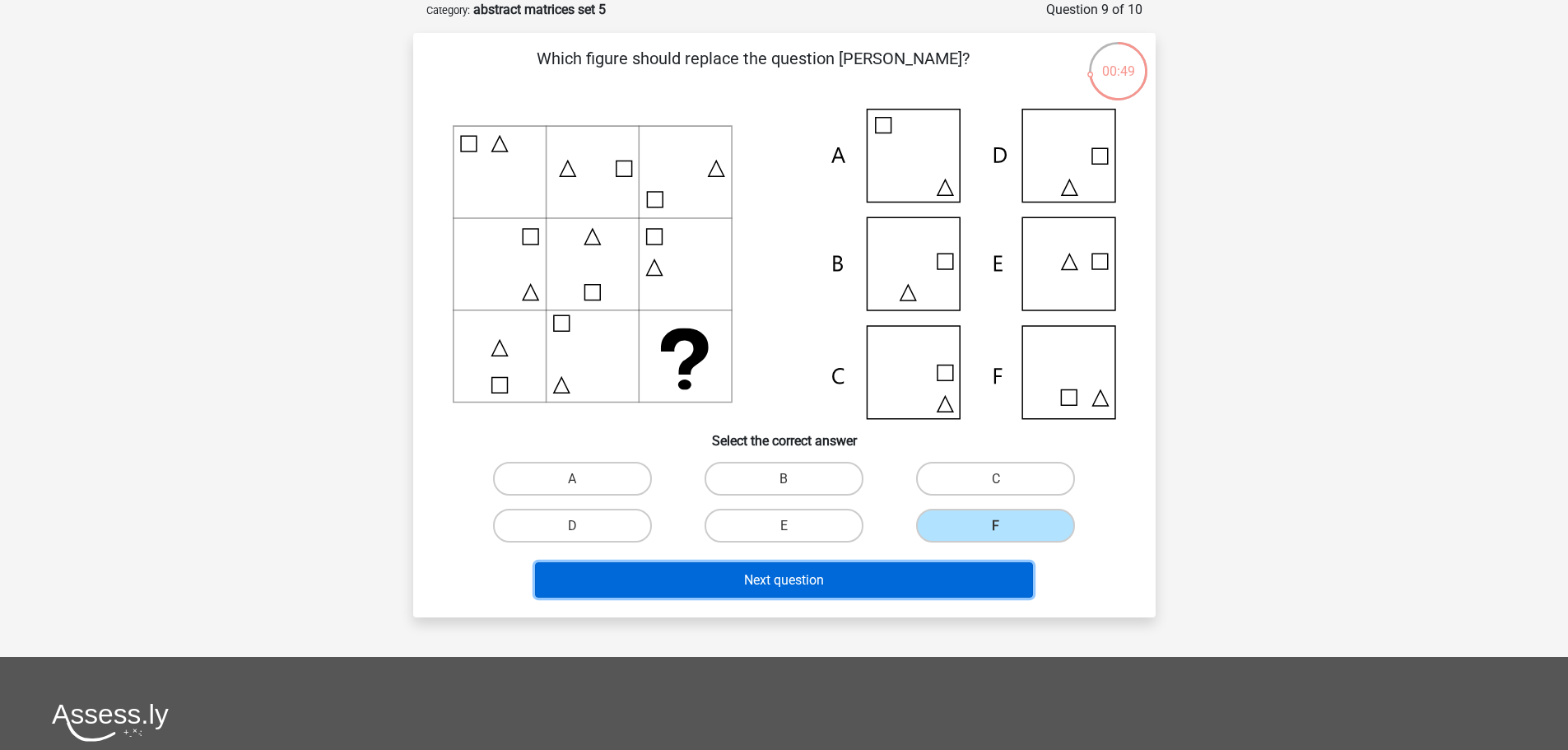
click at [844, 598] on button "Next question" at bounding box center [784, 580] width 498 height 36
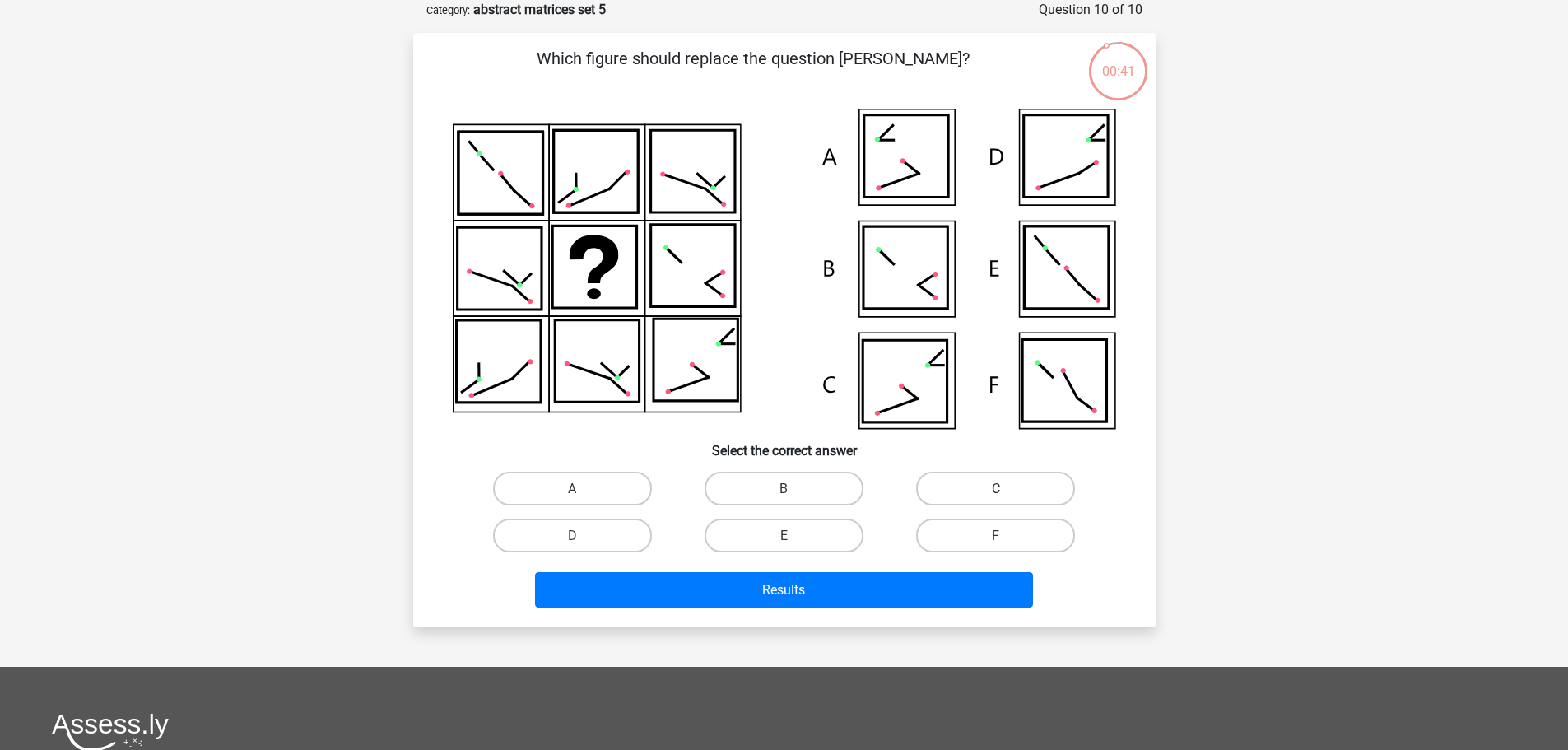
click at [973, 493] on label "C" at bounding box center [996, 489] width 159 height 34
click at [996, 493] on input "C" at bounding box center [1001, 494] width 11 height 11
radio input "true"
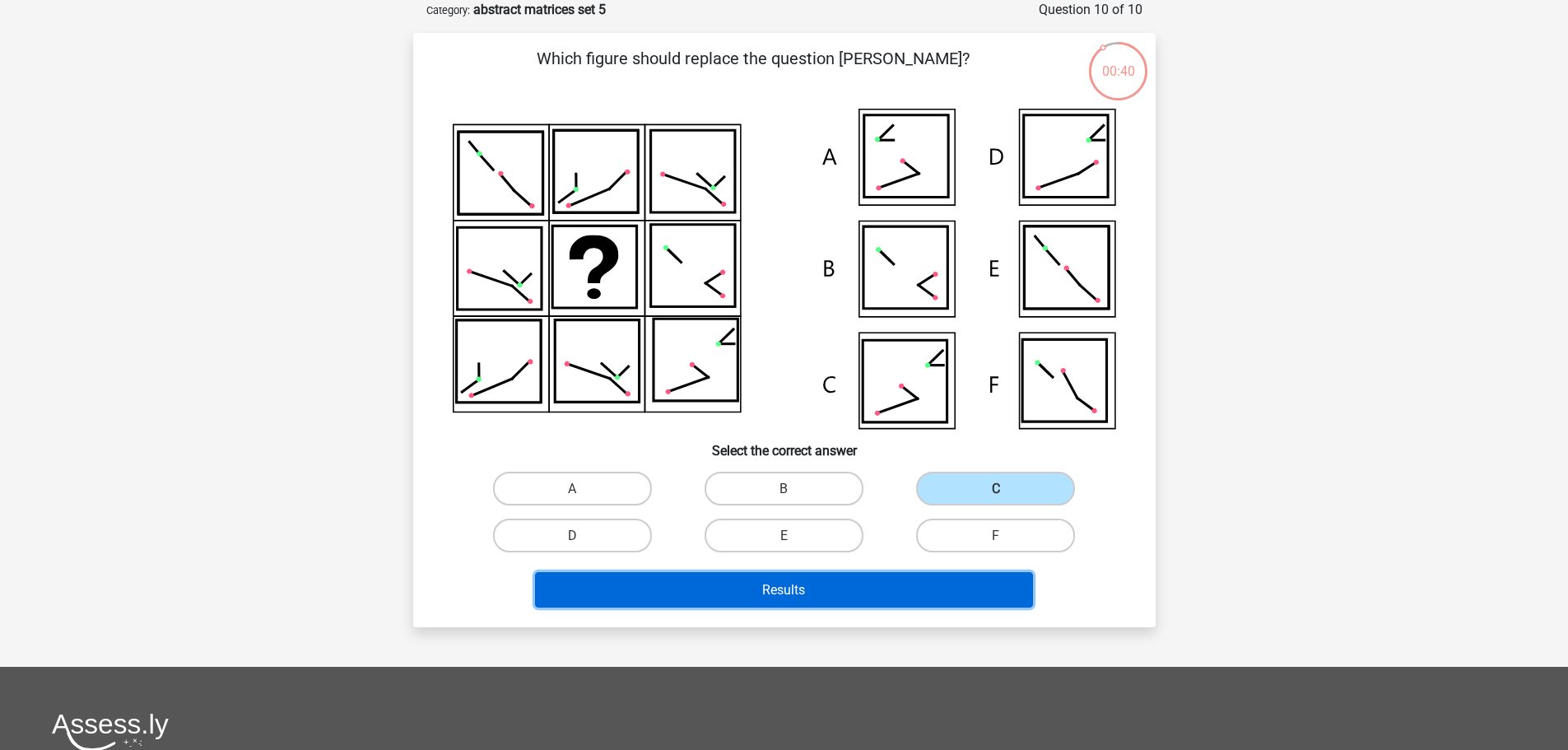
click at [828, 584] on button "Results" at bounding box center [784, 590] width 498 height 36
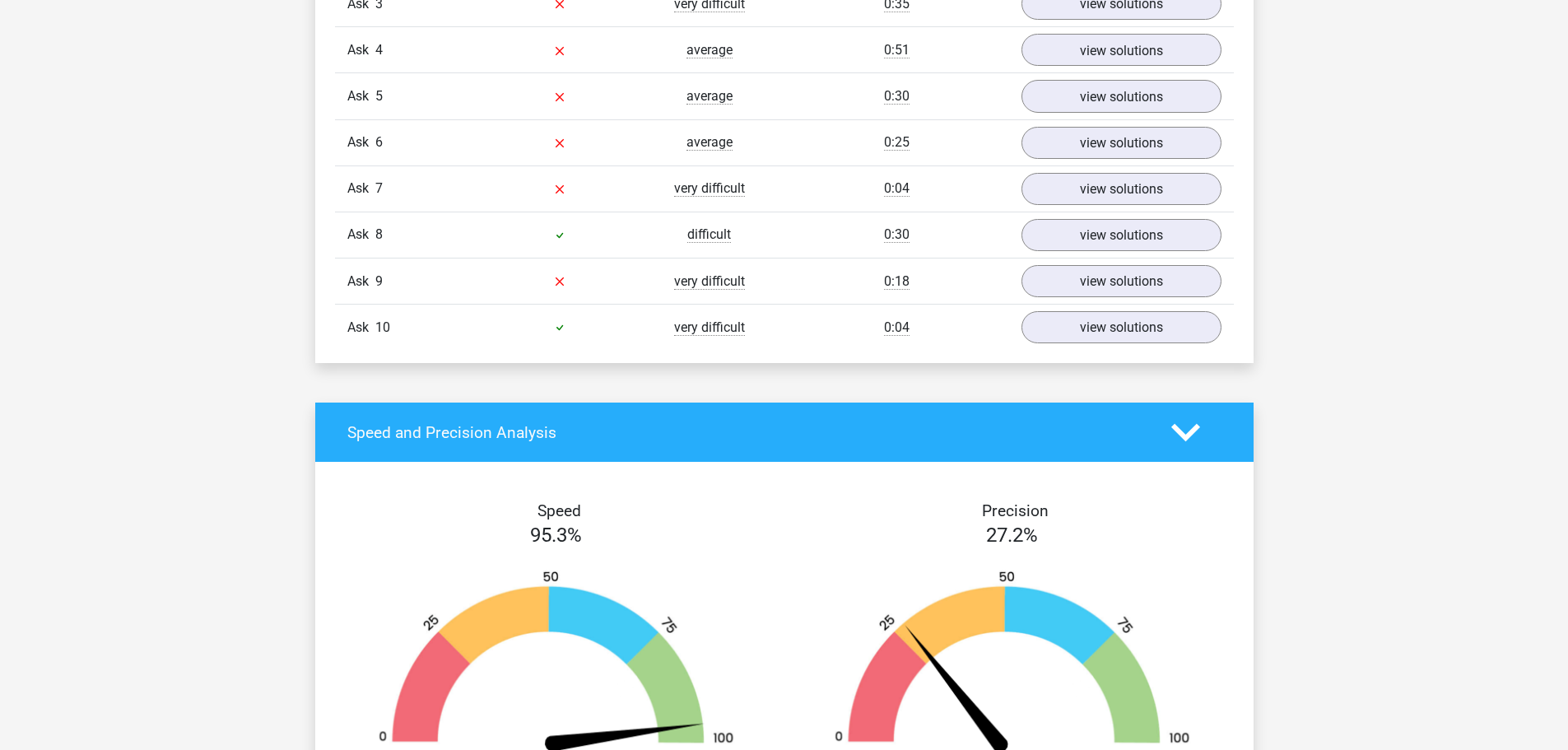
scroll to position [988, 0]
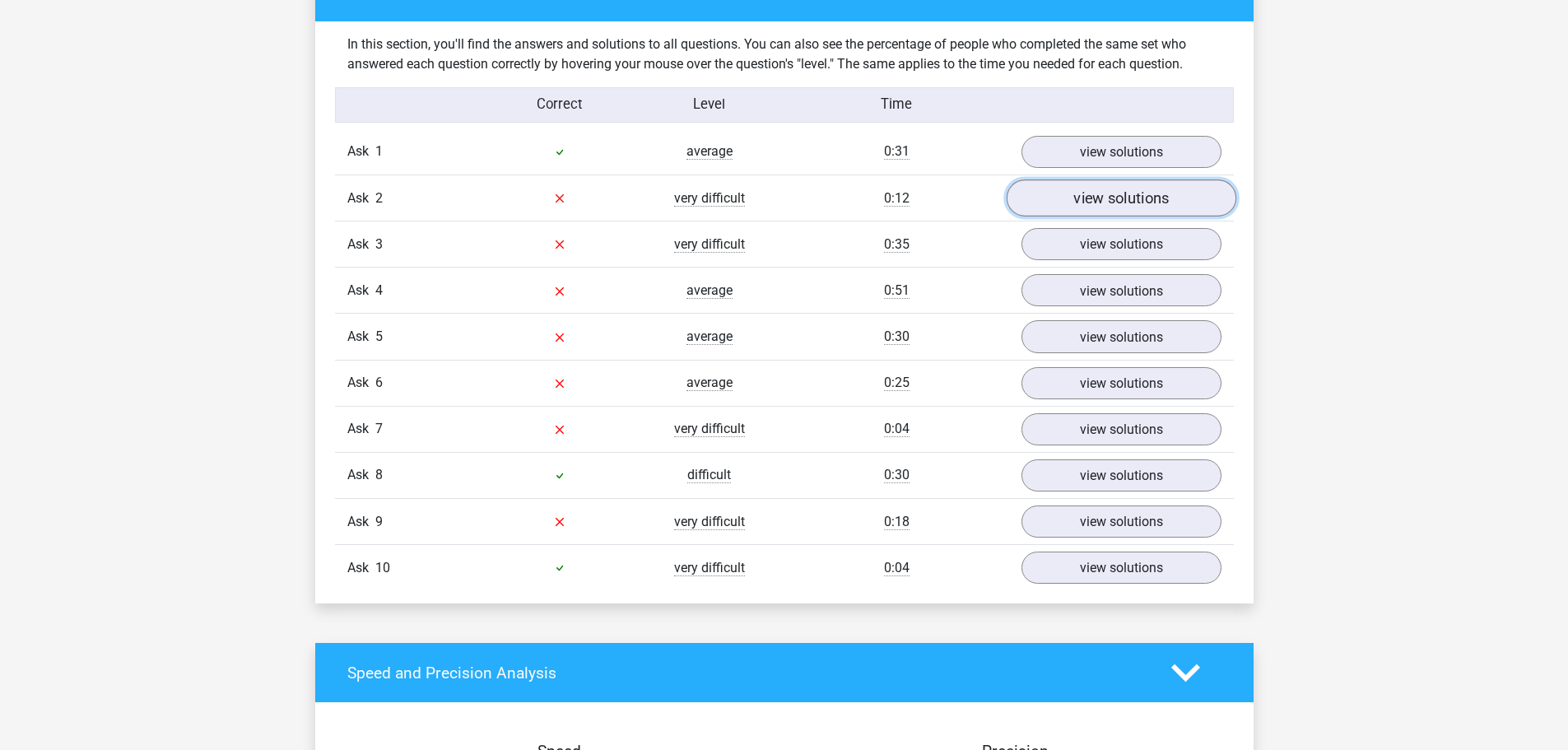
click at [1090, 205] on font "view solutions" at bounding box center [1121, 198] width 95 height 18
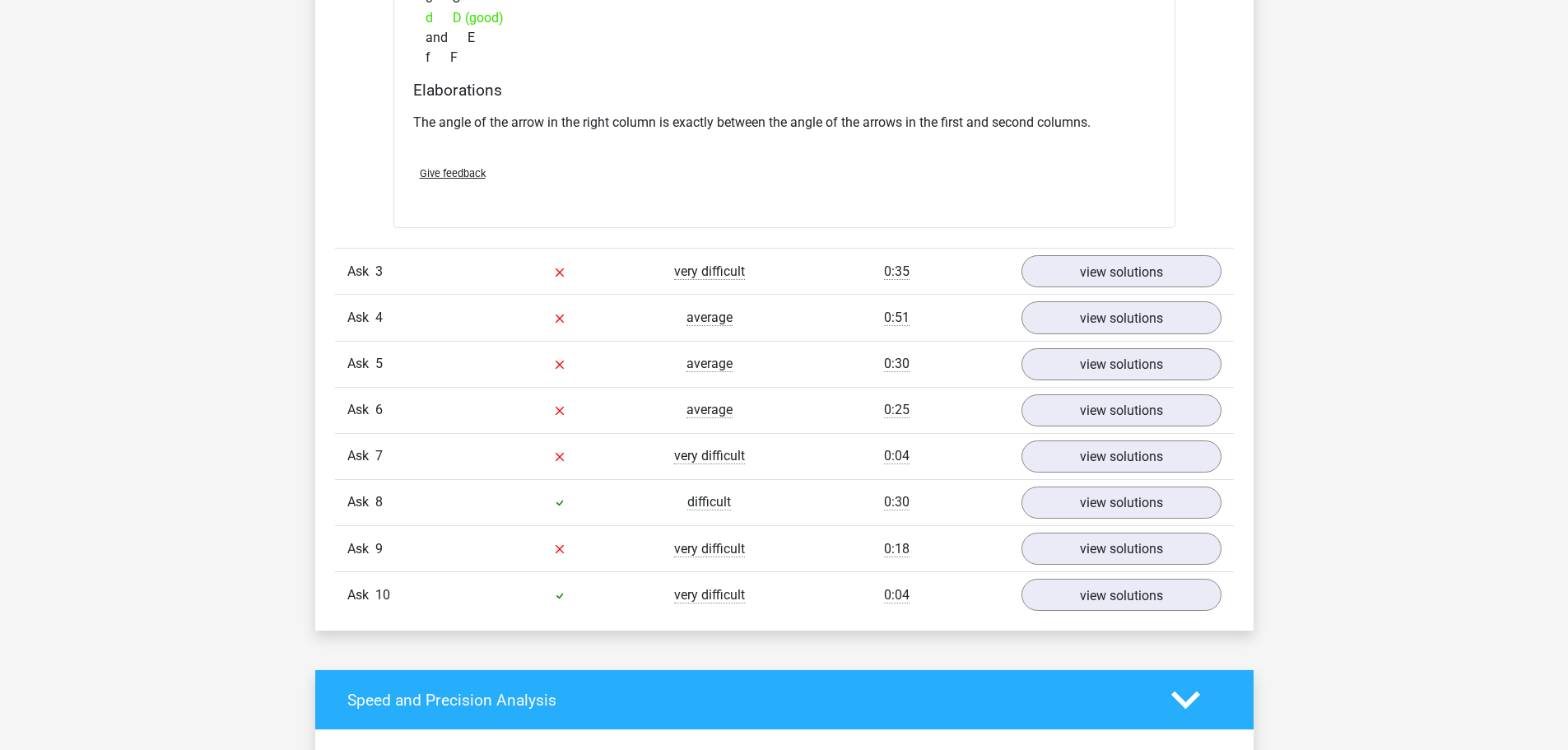
scroll to position [1730, 0]
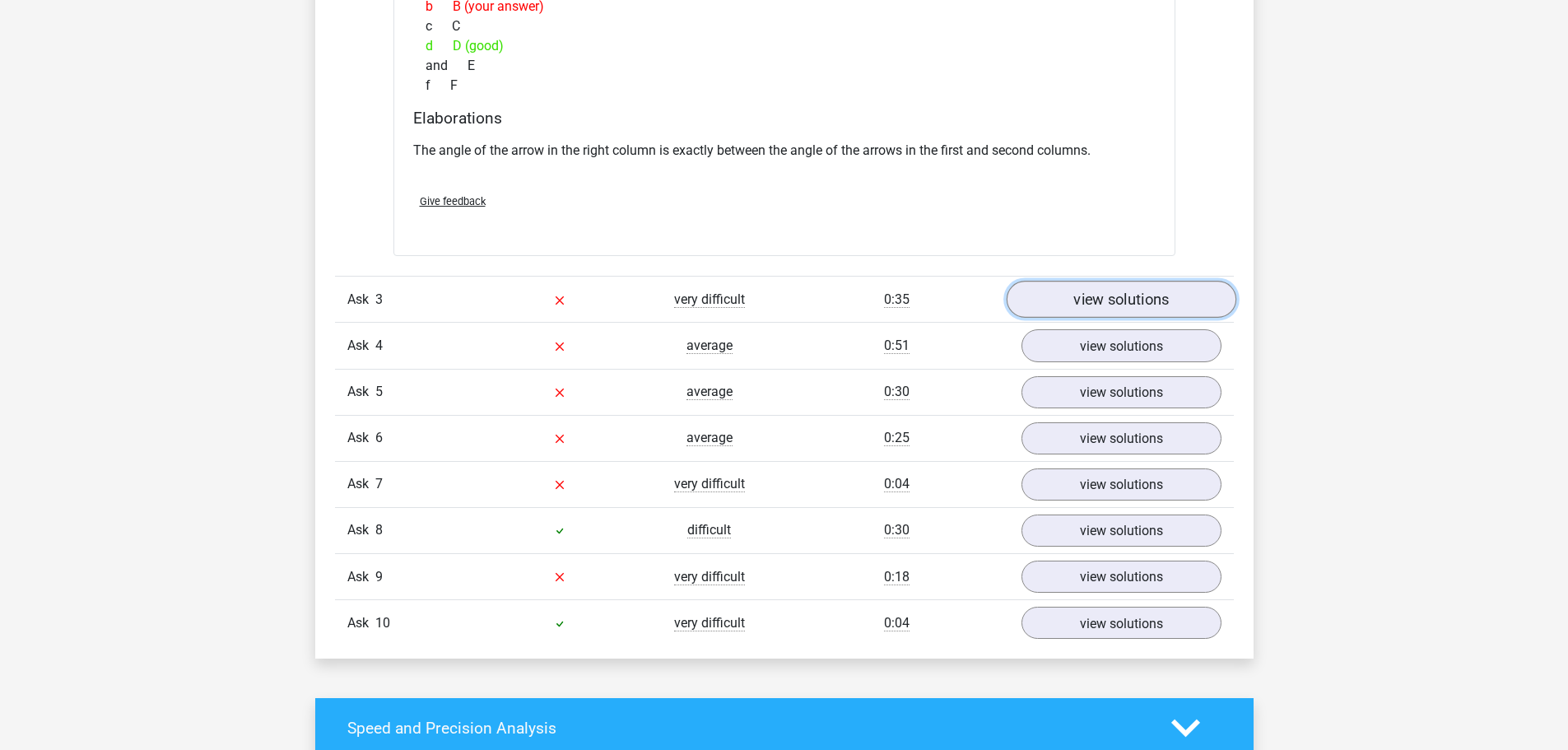
click at [1085, 288] on link "view solutions" at bounding box center [1120, 300] width 230 height 37
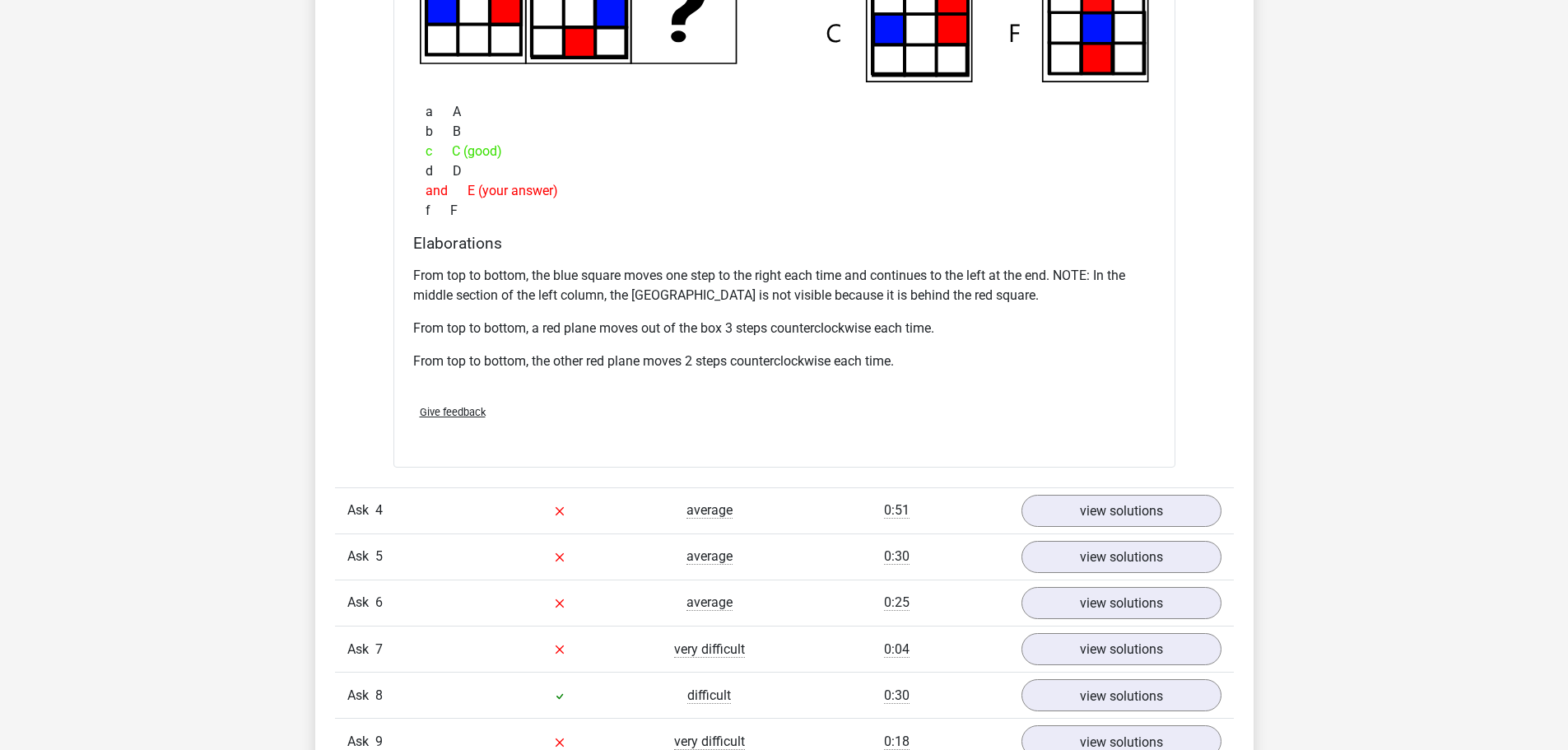
scroll to position [2471, 0]
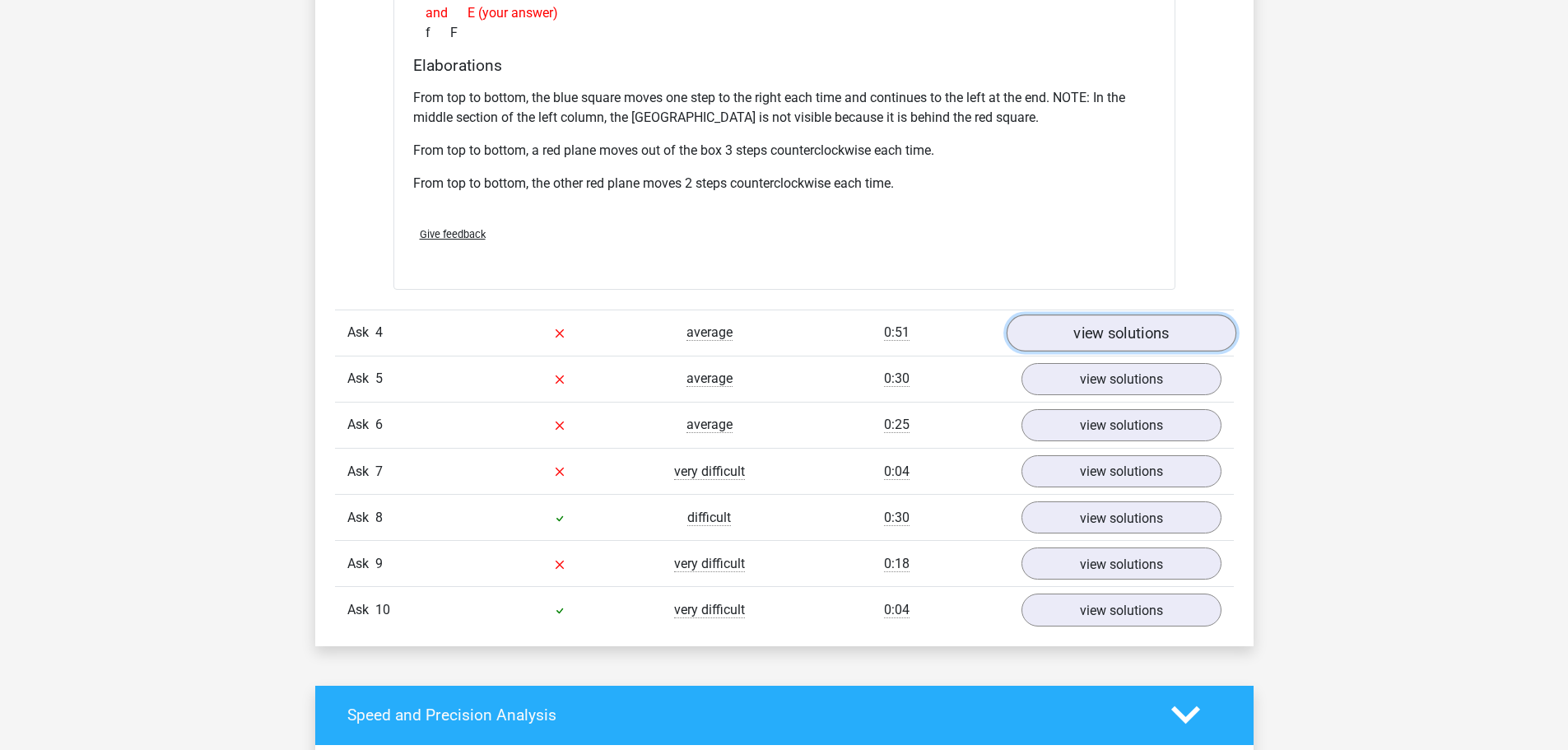
click at [1079, 323] on font "view solutions" at bounding box center [1121, 332] width 95 height 18
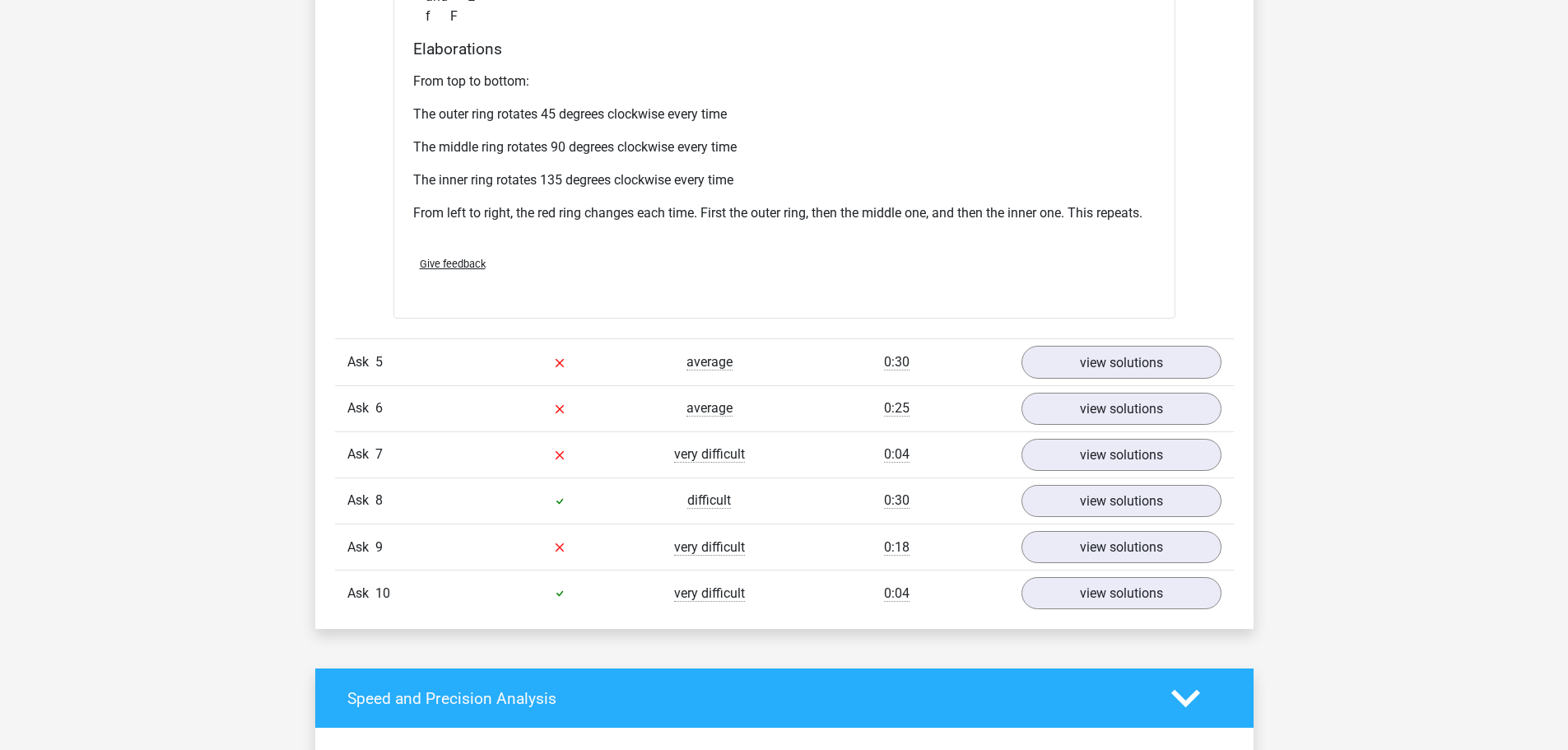
scroll to position [3459, 0]
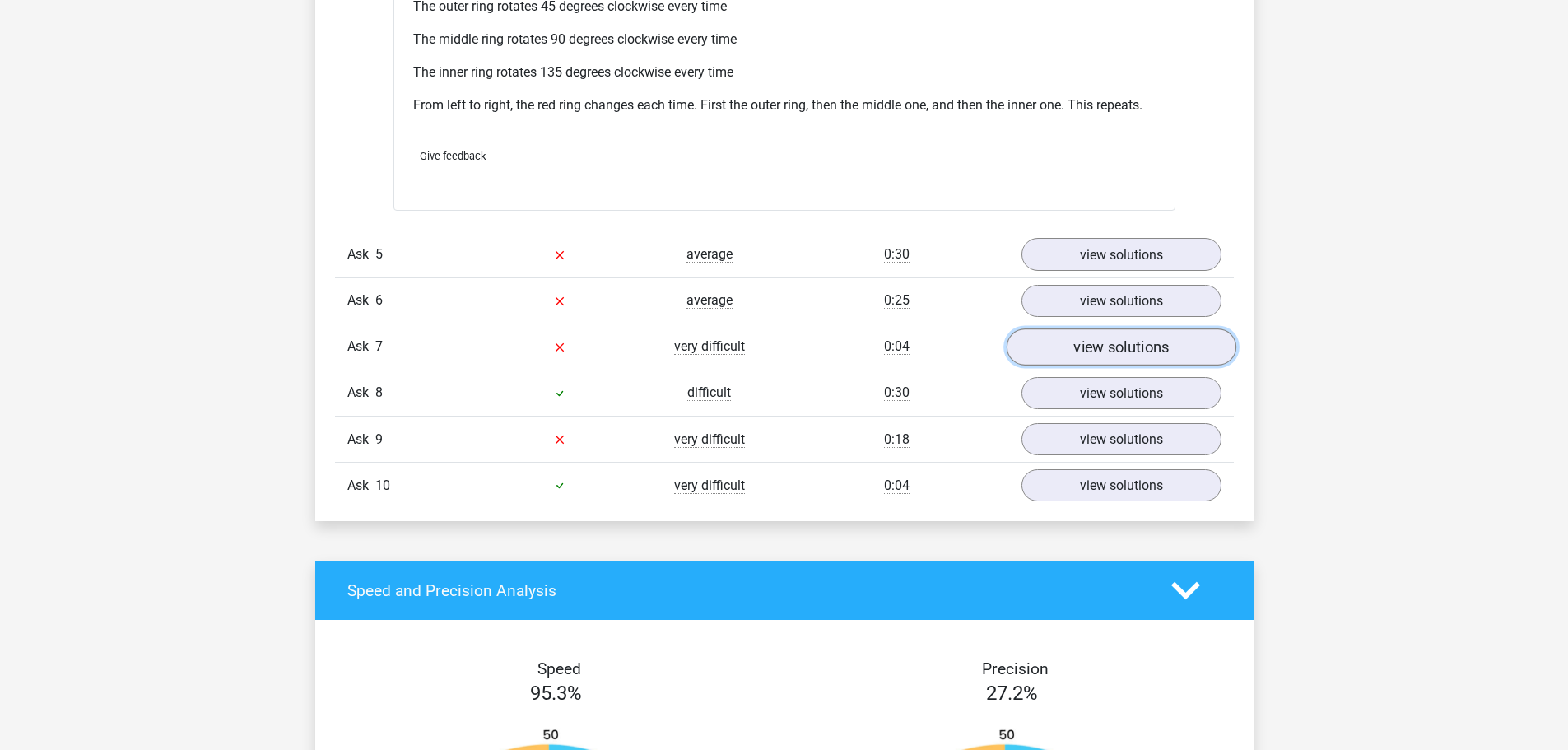
click at [1120, 348] on font "view solutions" at bounding box center [1121, 347] width 95 height 18
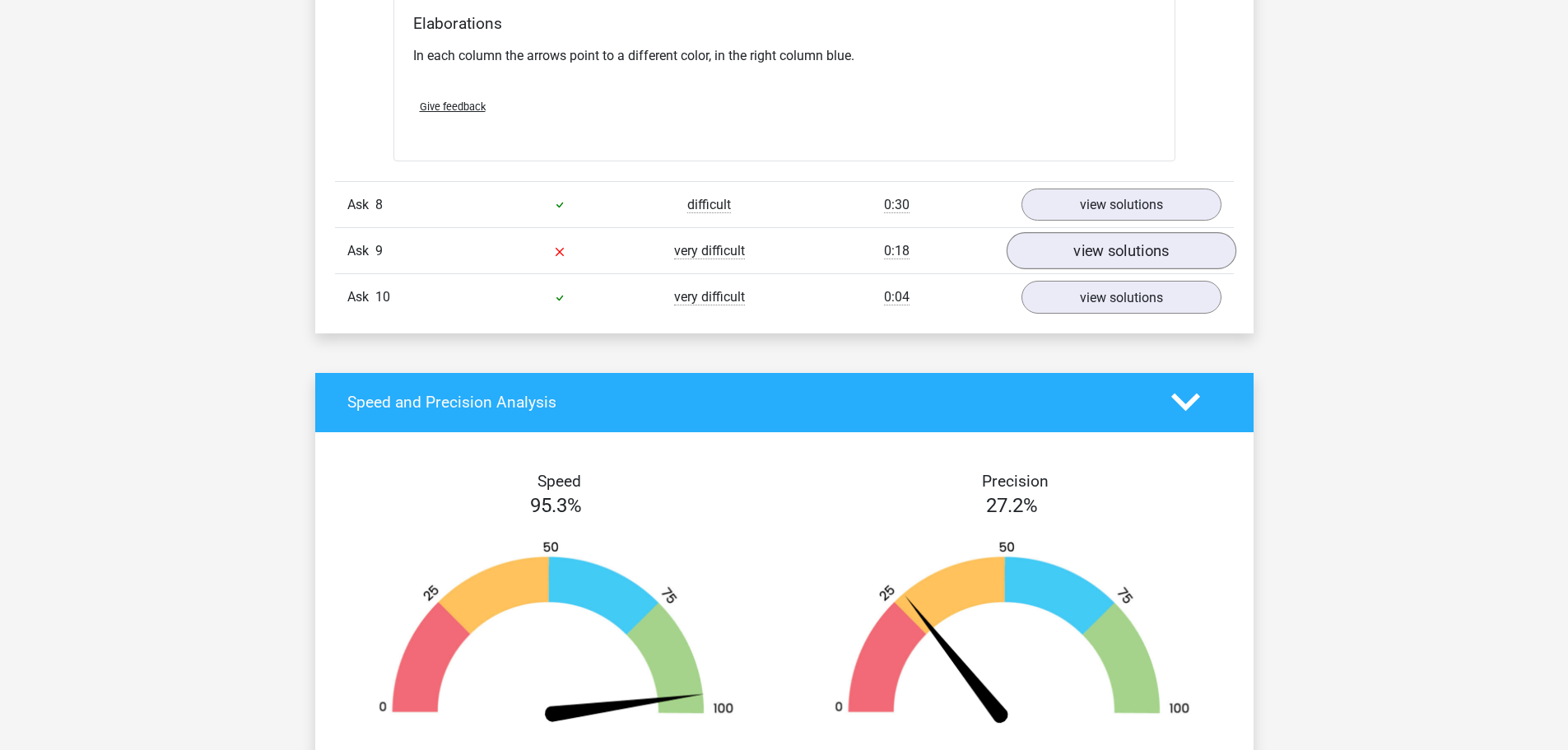
scroll to position [4365, 0]
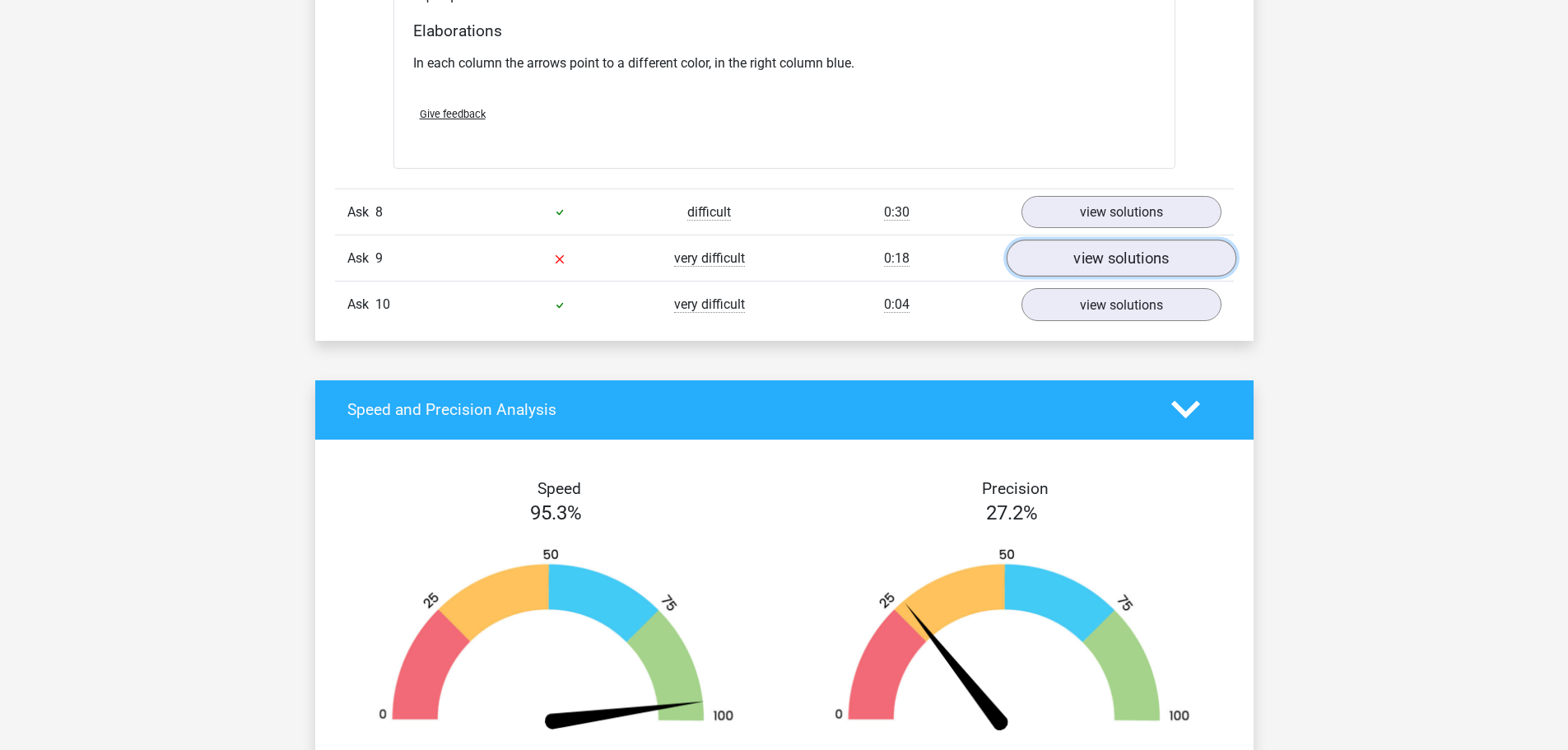
click at [1085, 264] on font "view solutions" at bounding box center [1121, 259] width 95 height 18
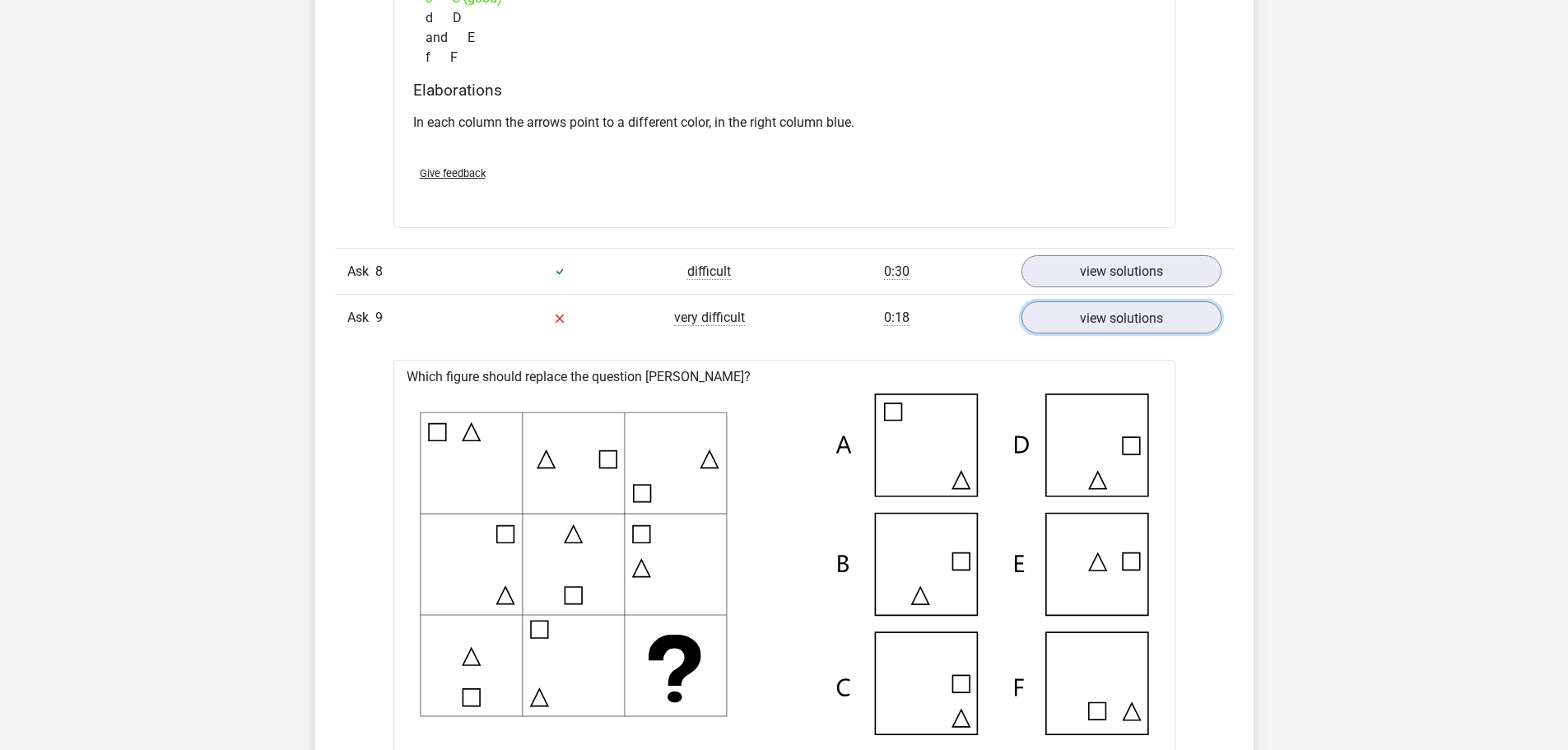
scroll to position [4283, 0]
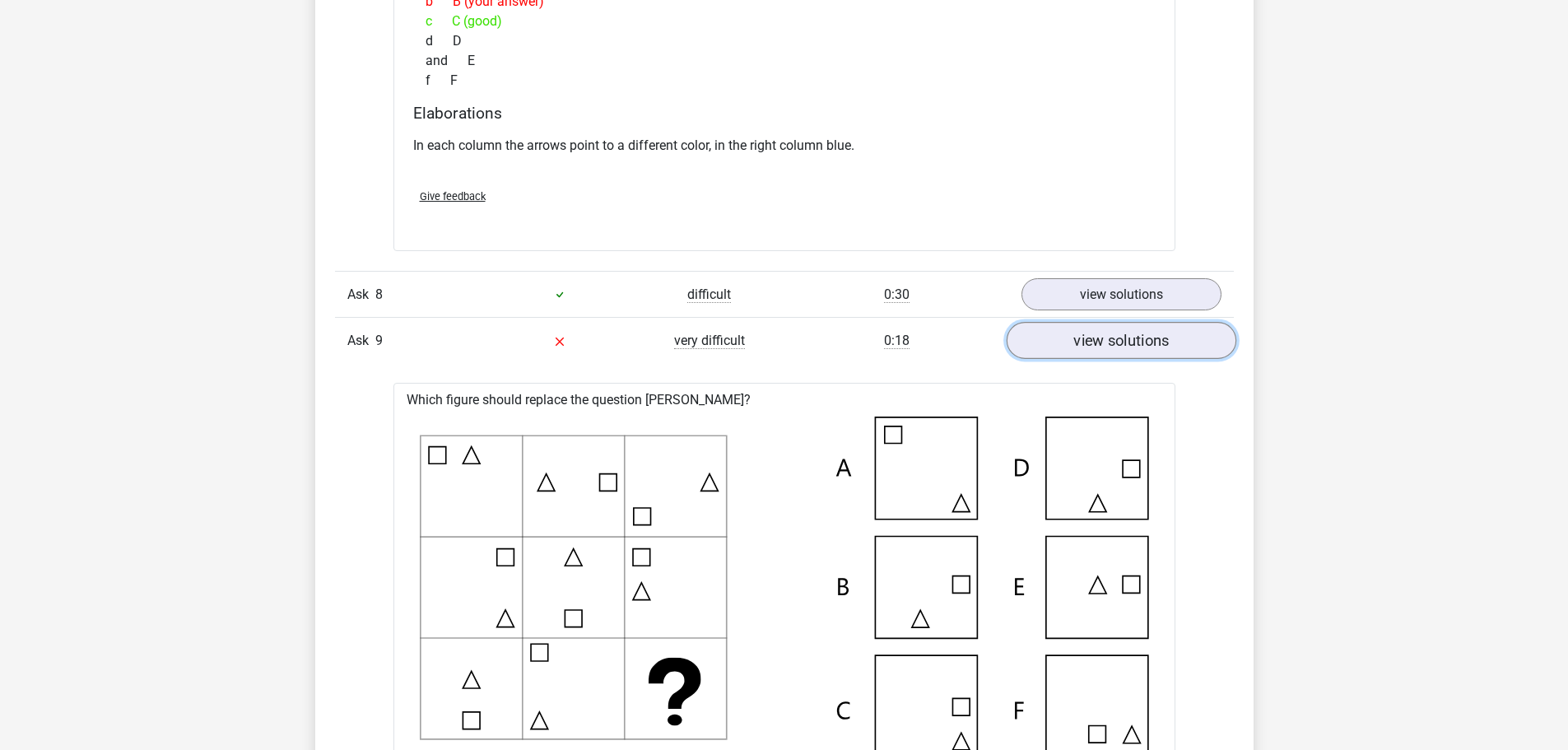
click at [1075, 328] on link "view solutions" at bounding box center [1120, 340] width 230 height 37
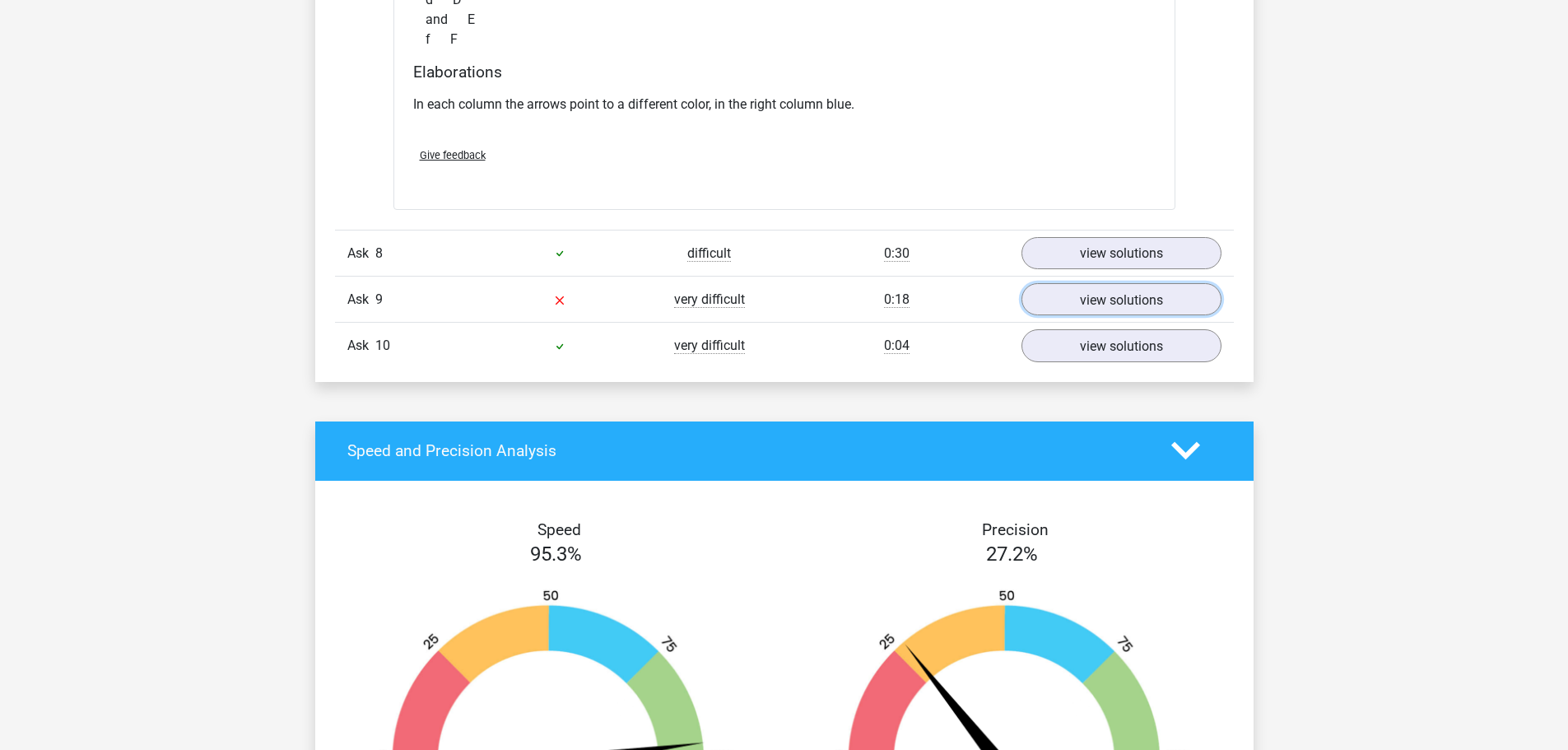
scroll to position [4530, 0]
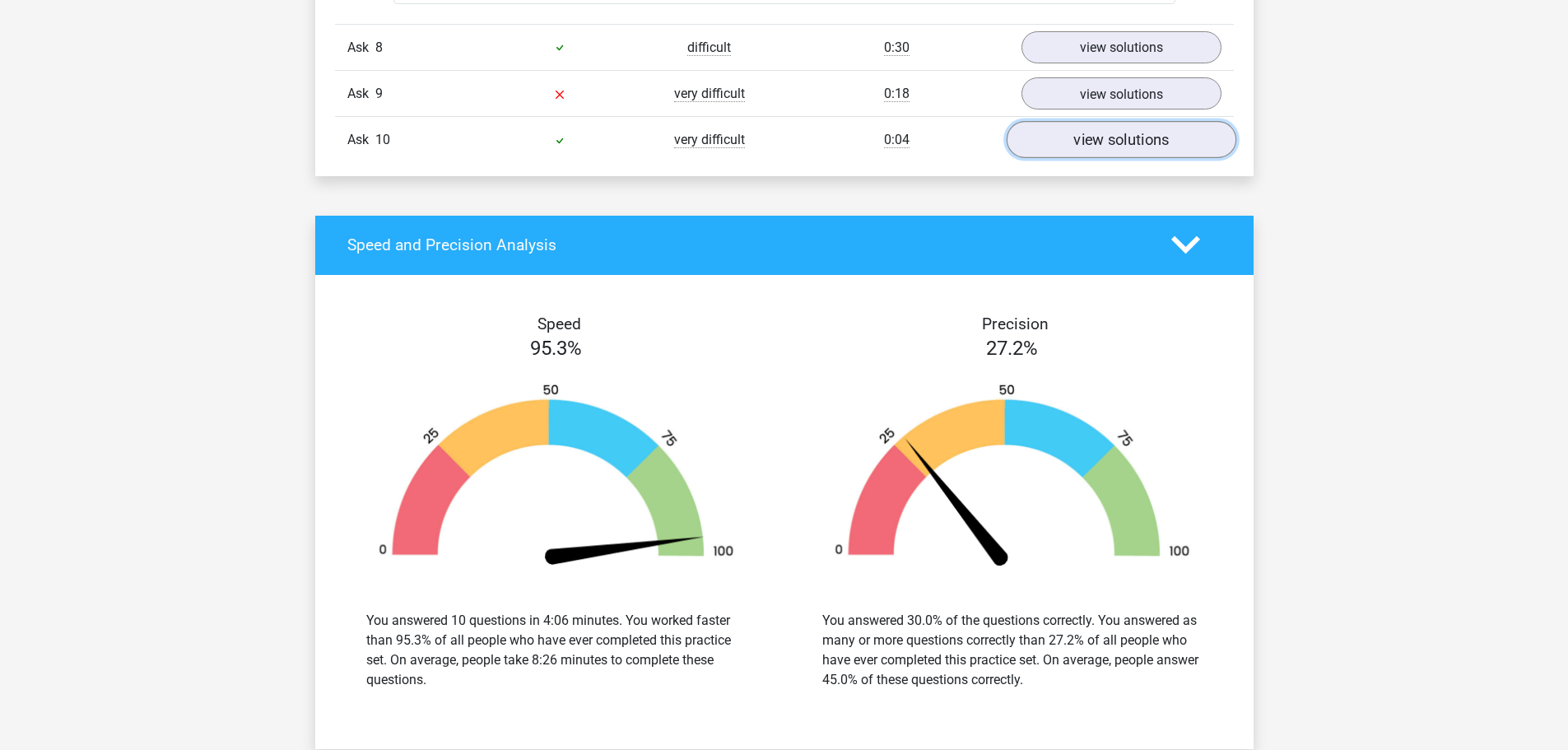
click at [1075, 135] on font "view solutions" at bounding box center [1121, 140] width 95 height 18
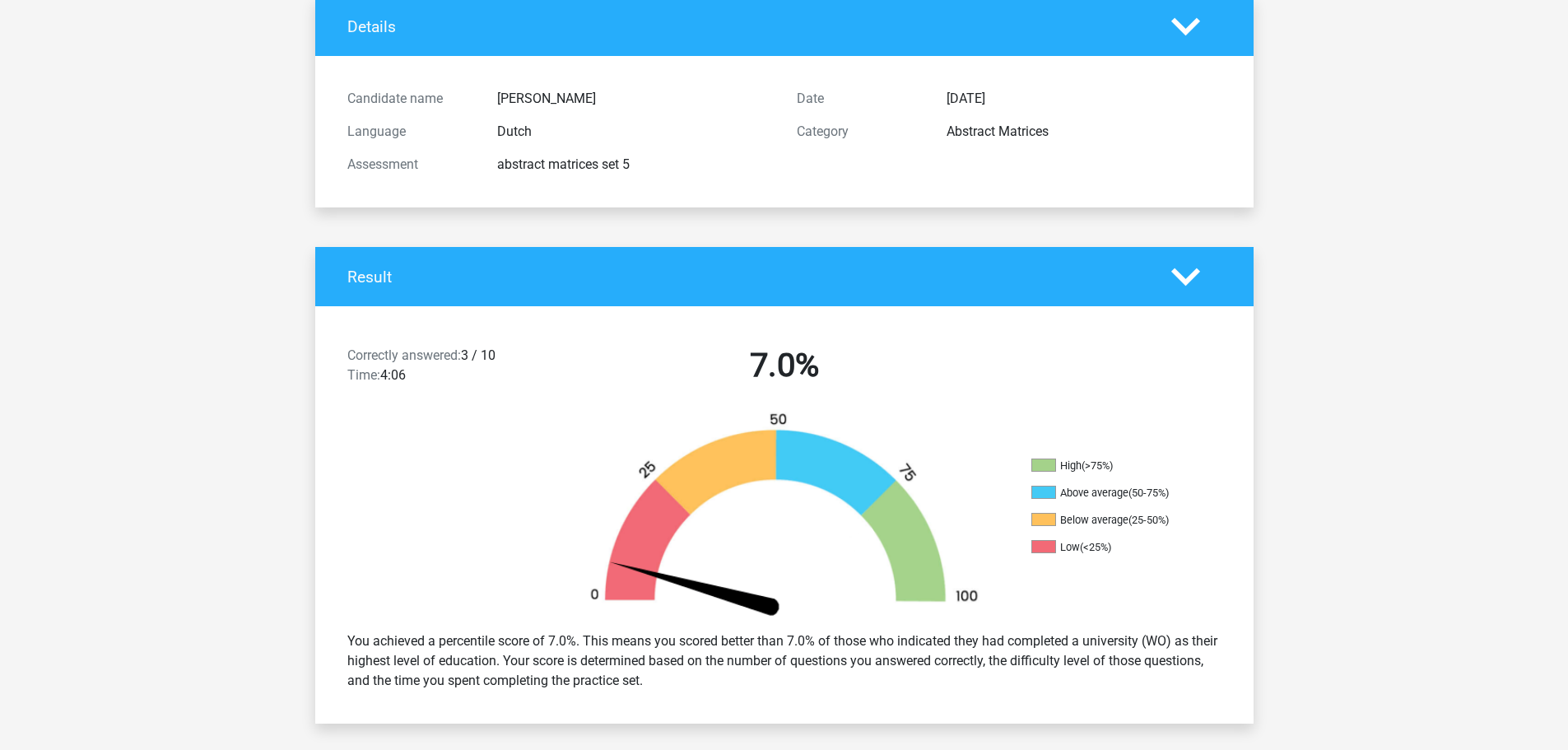
scroll to position [494, 0]
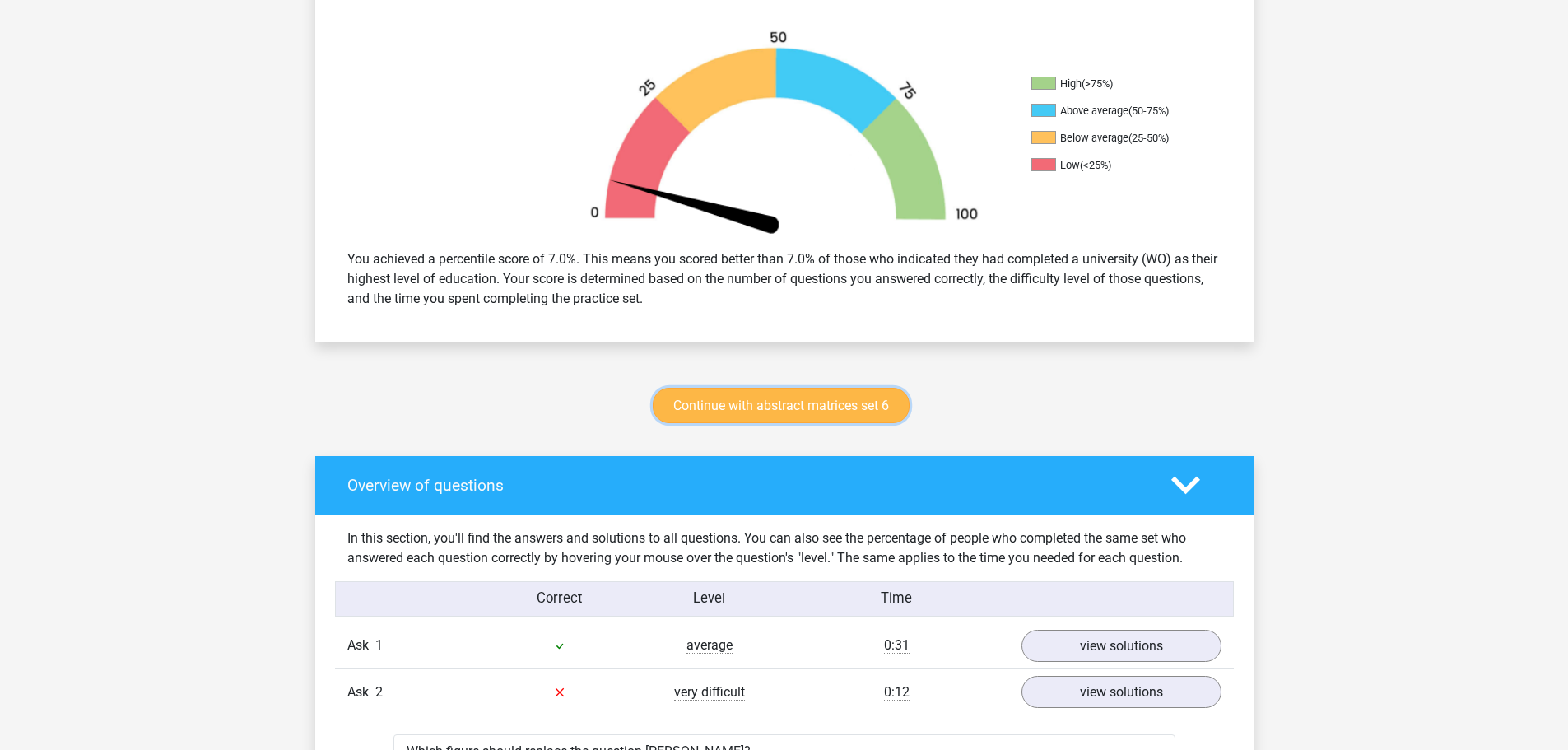
click at [780, 401] on font "Continue with abstract matrices set 6" at bounding box center [781, 405] width 216 height 16
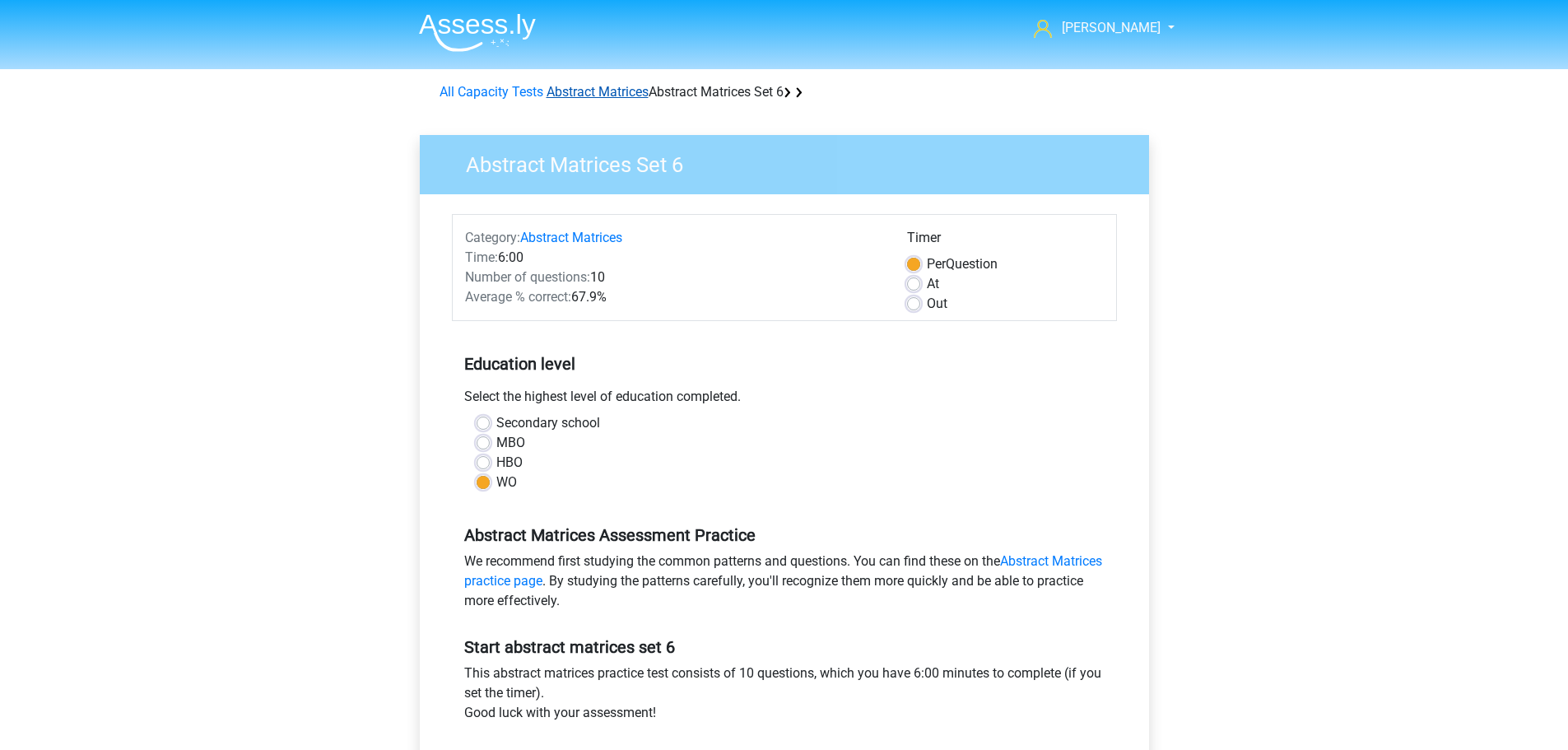
click at [584, 90] on font "Abstract Matrices" at bounding box center [597, 91] width 102 height 16
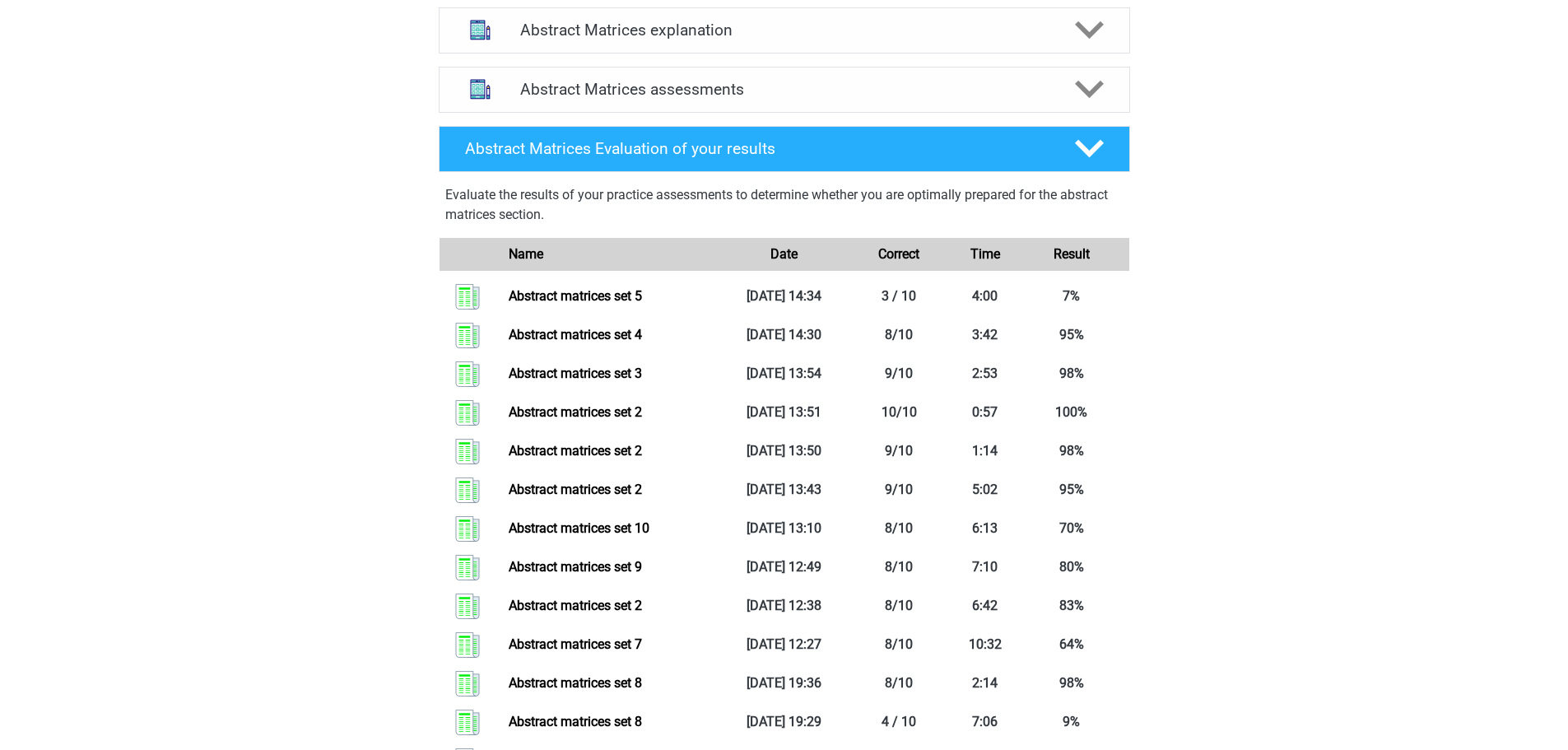
scroll to position [659, 0]
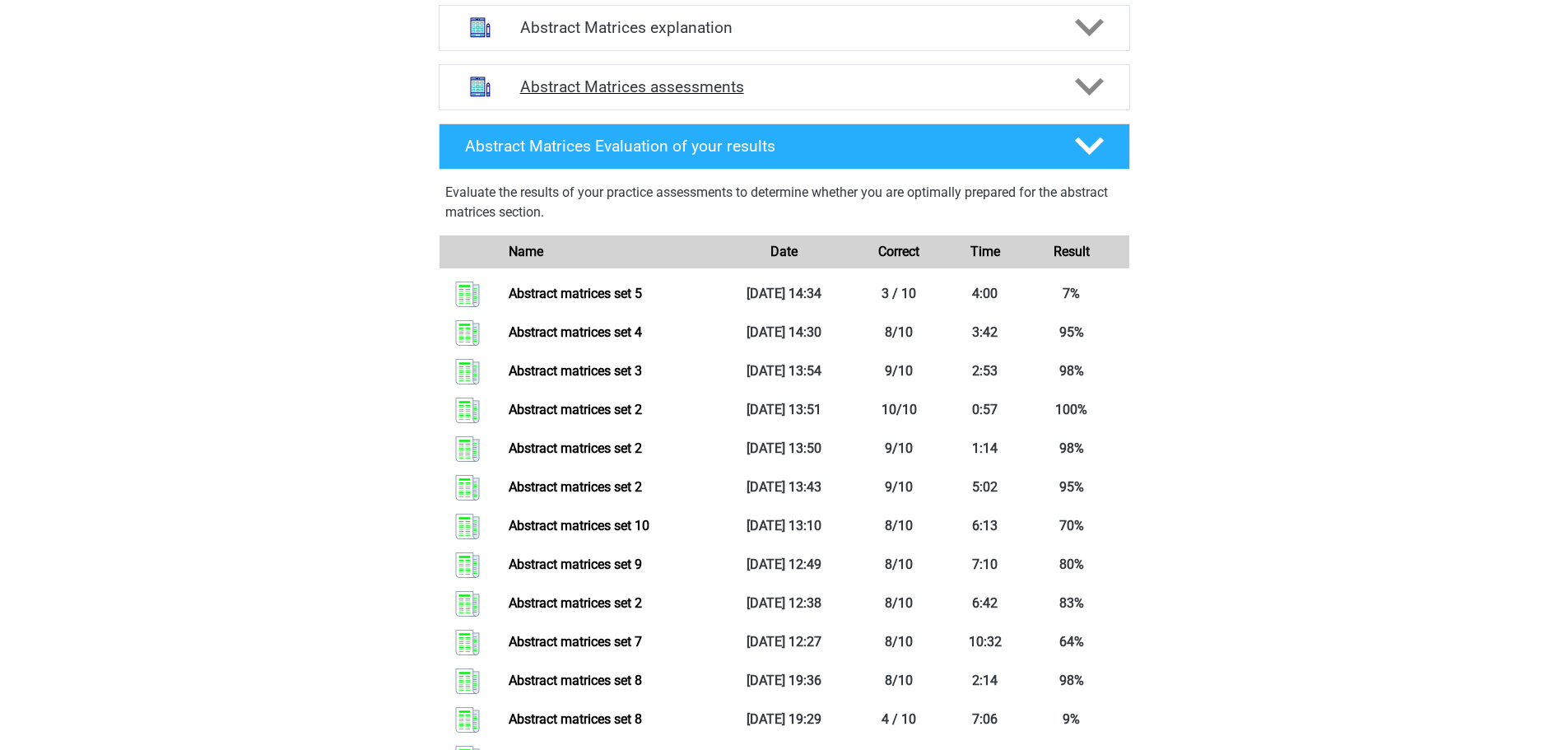
click at [1086, 99] on icon at bounding box center [1089, 86] width 29 height 29
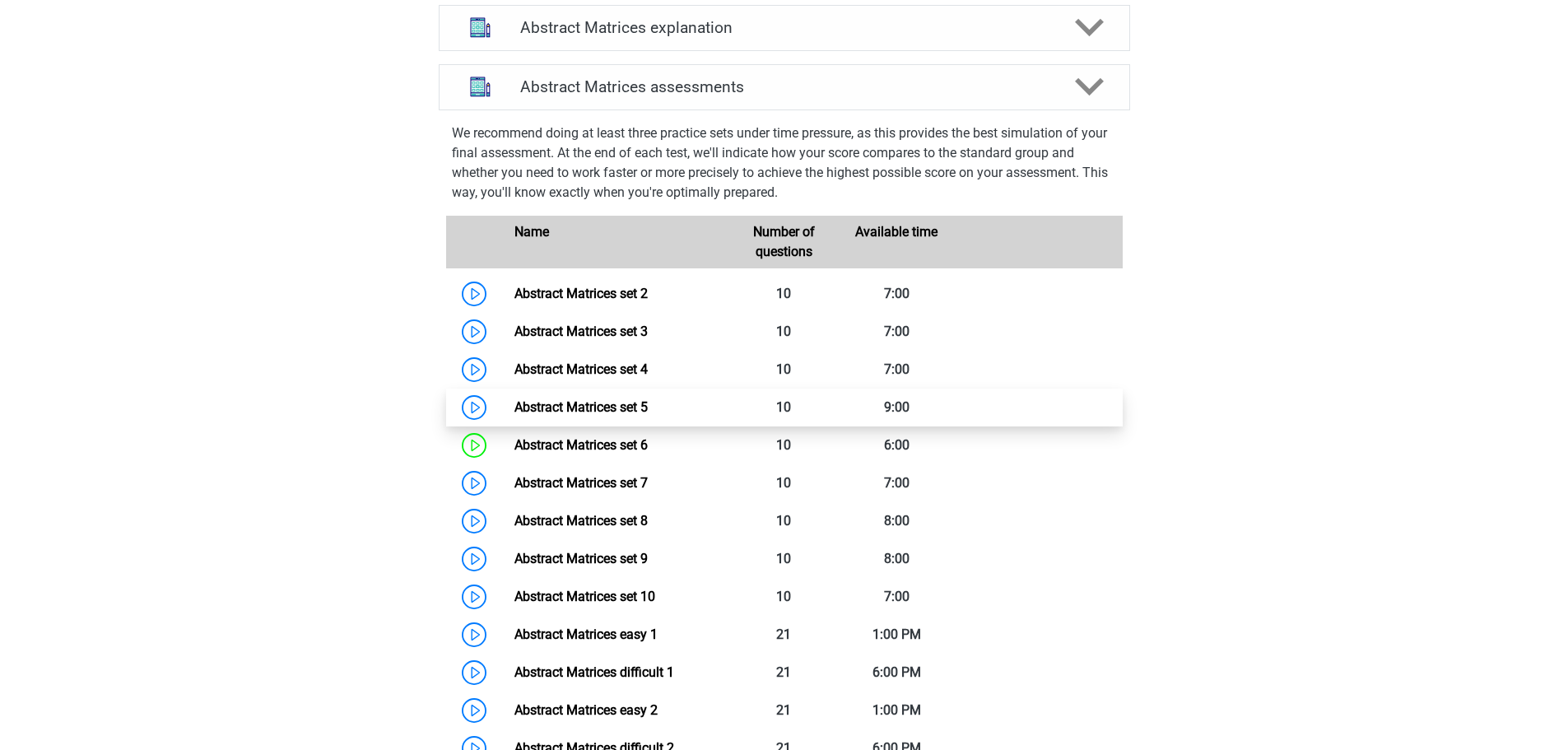
click at [604, 415] on link "Abstract Matrices set 5" at bounding box center [580, 407] width 133 height 16
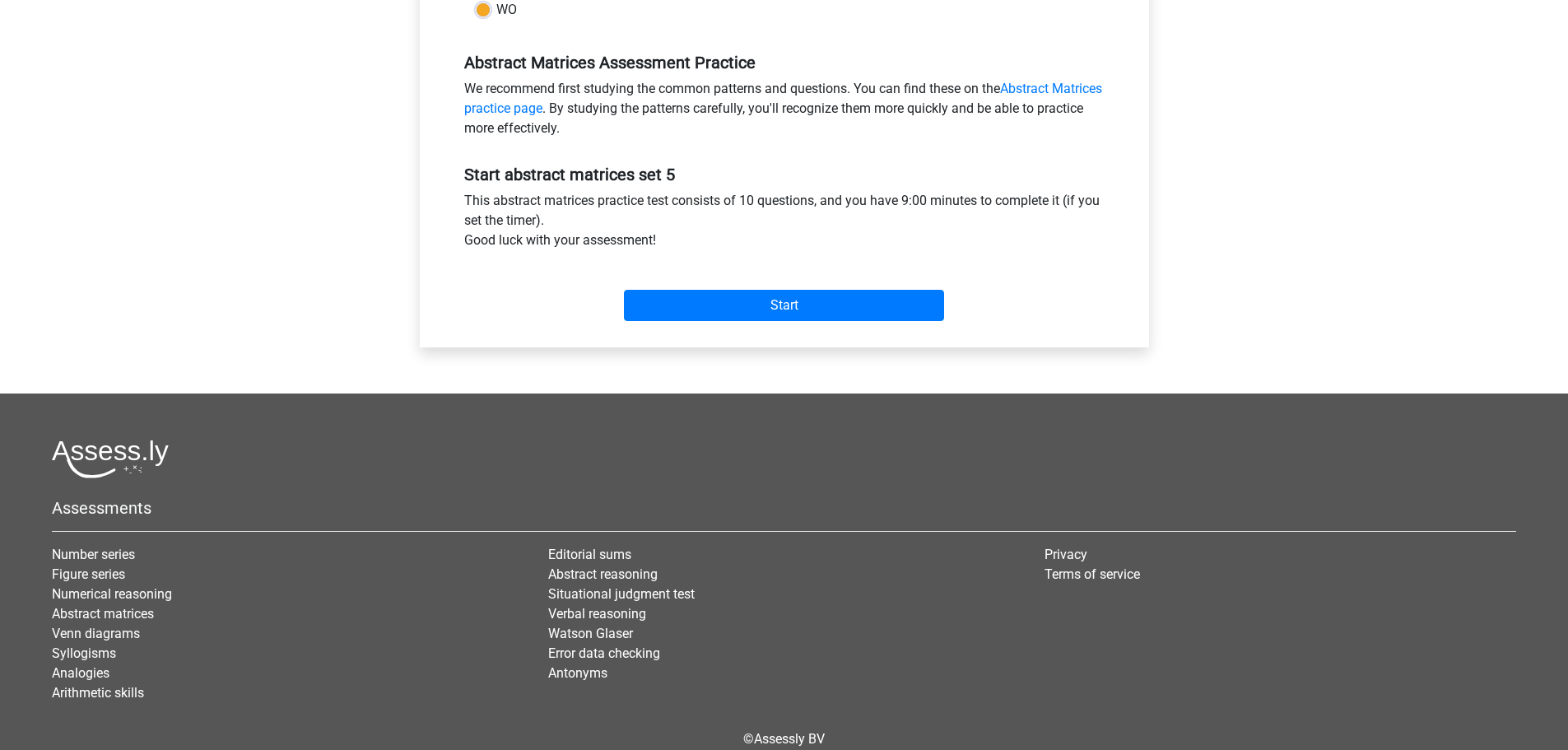
scroll to position [494, 0]
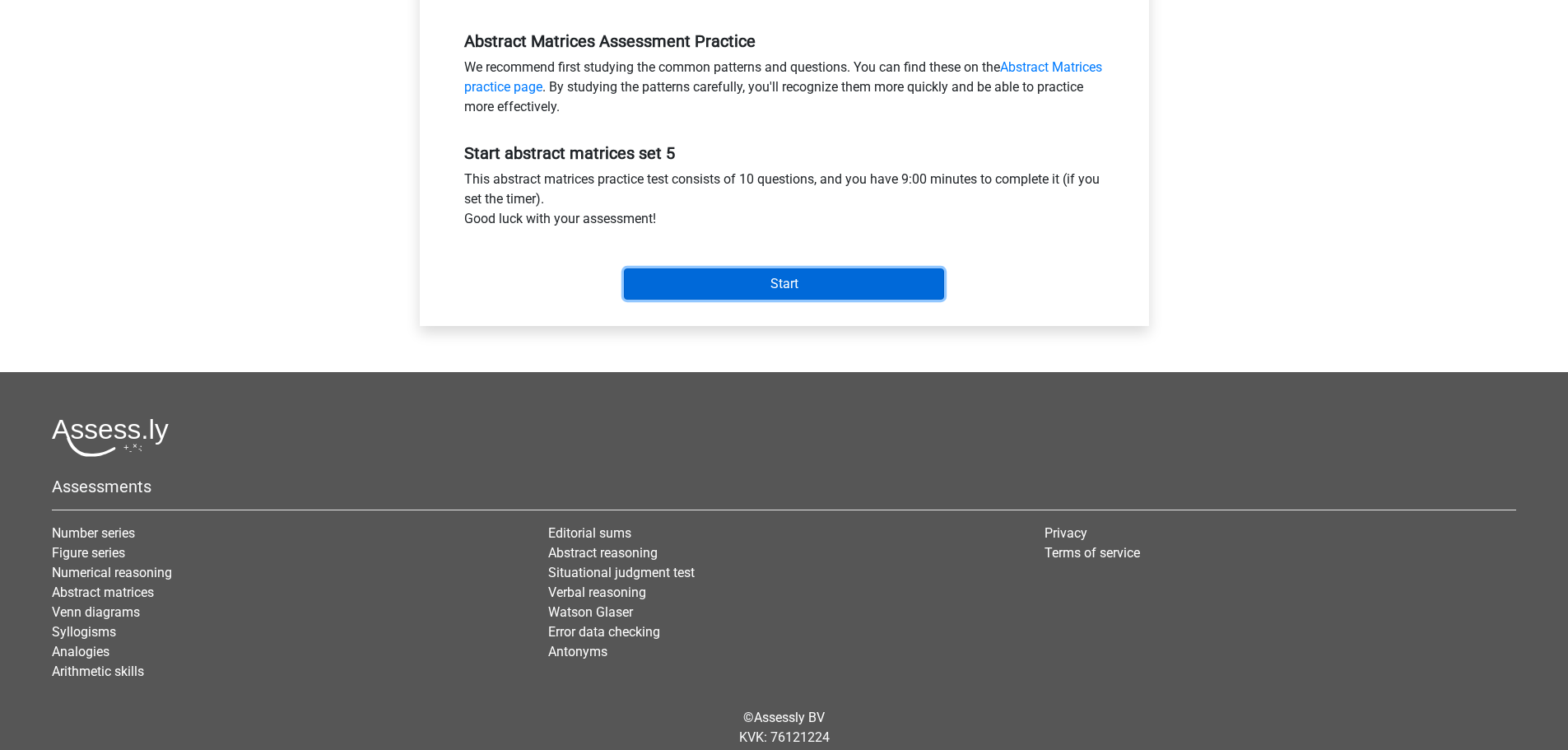
click at [760, 286] on input "Start" at bounding box center [784, 285] width 320 height 32
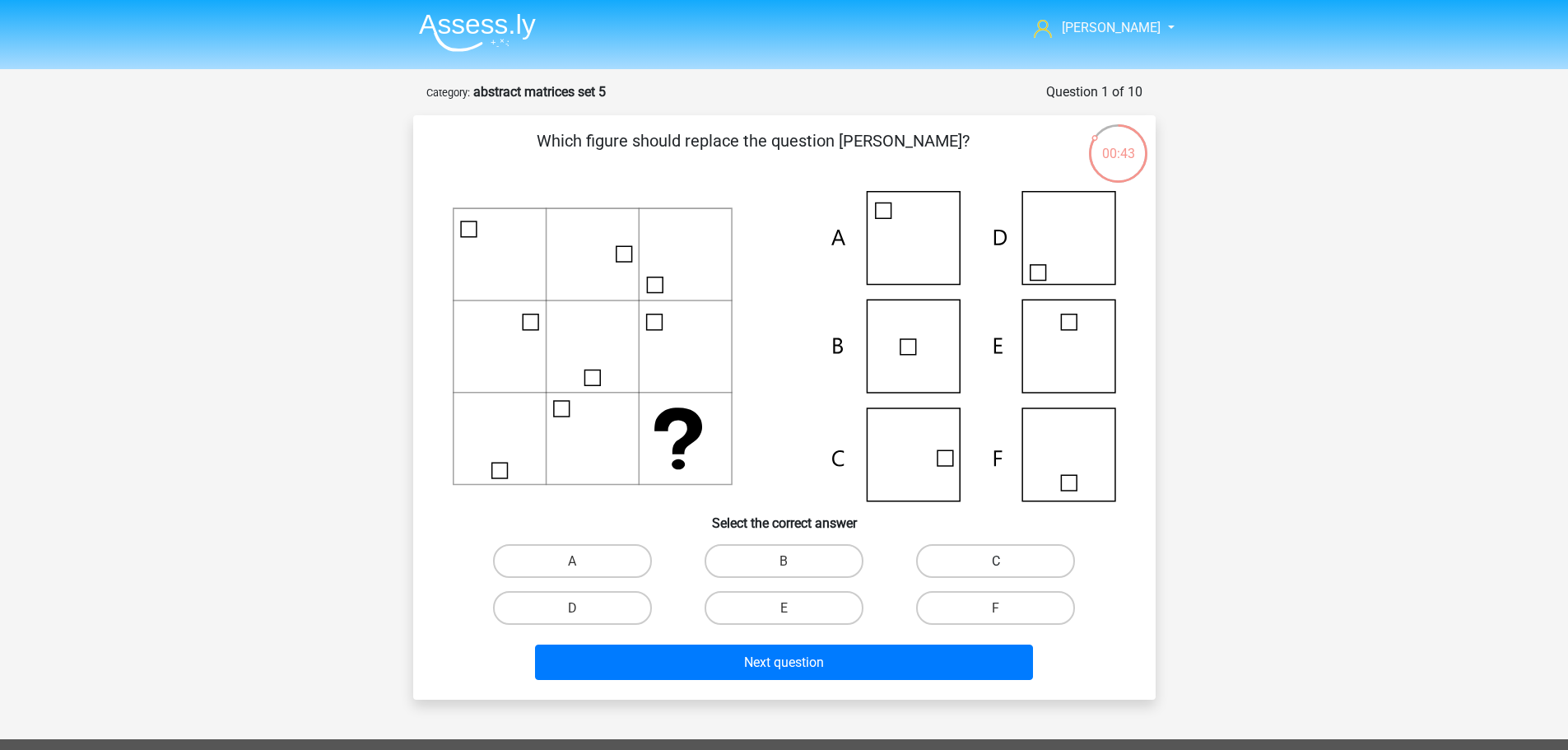
click at [965, 555] on label "C" at bounding box center [996, 561] width 159 height 34
click at [996, 561] on input "C" at bounding box center [1001, 566] width 11 height 11
radio input "true"
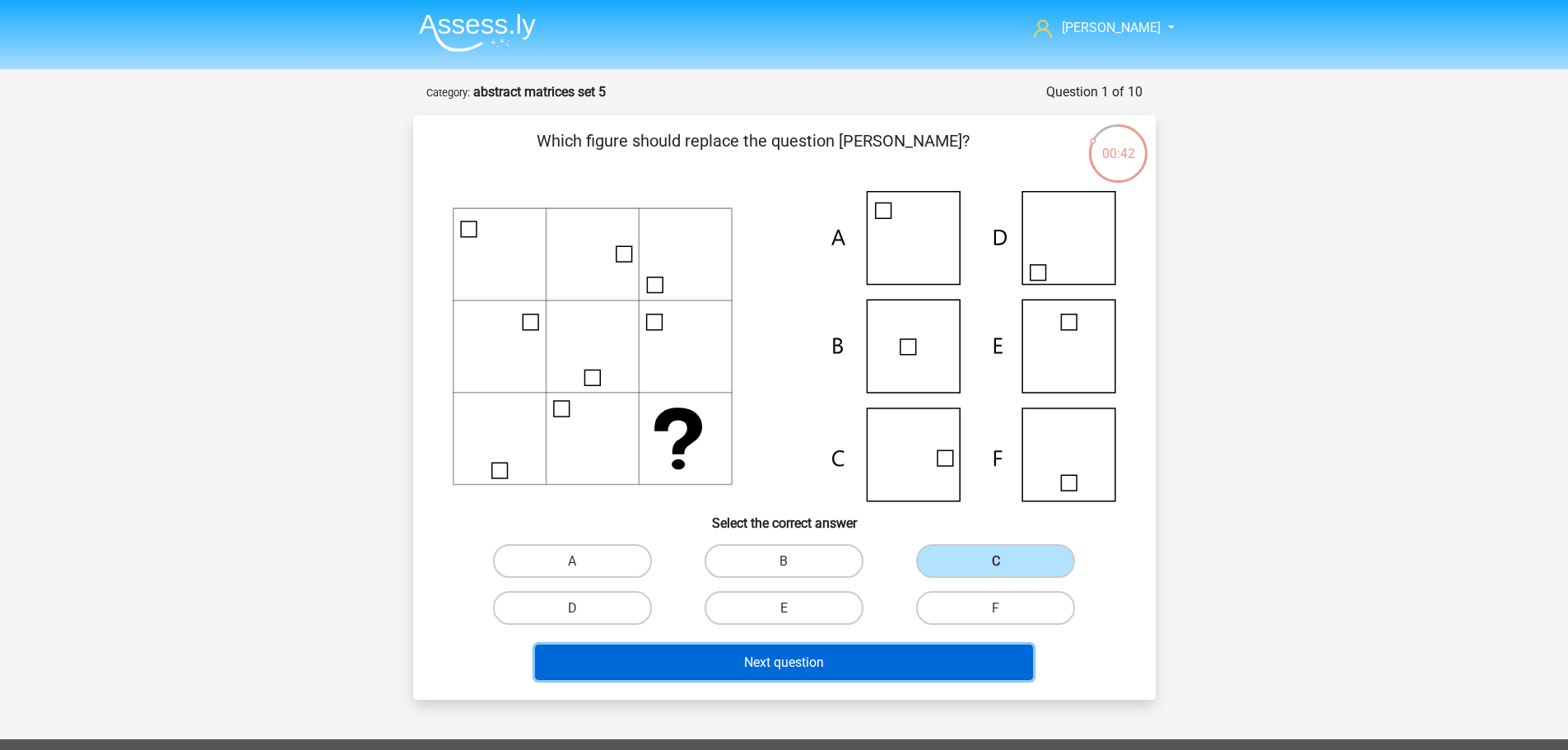
click at [757, 649] on button "Next question" at bounding box center [784, 662] width 498 height 36
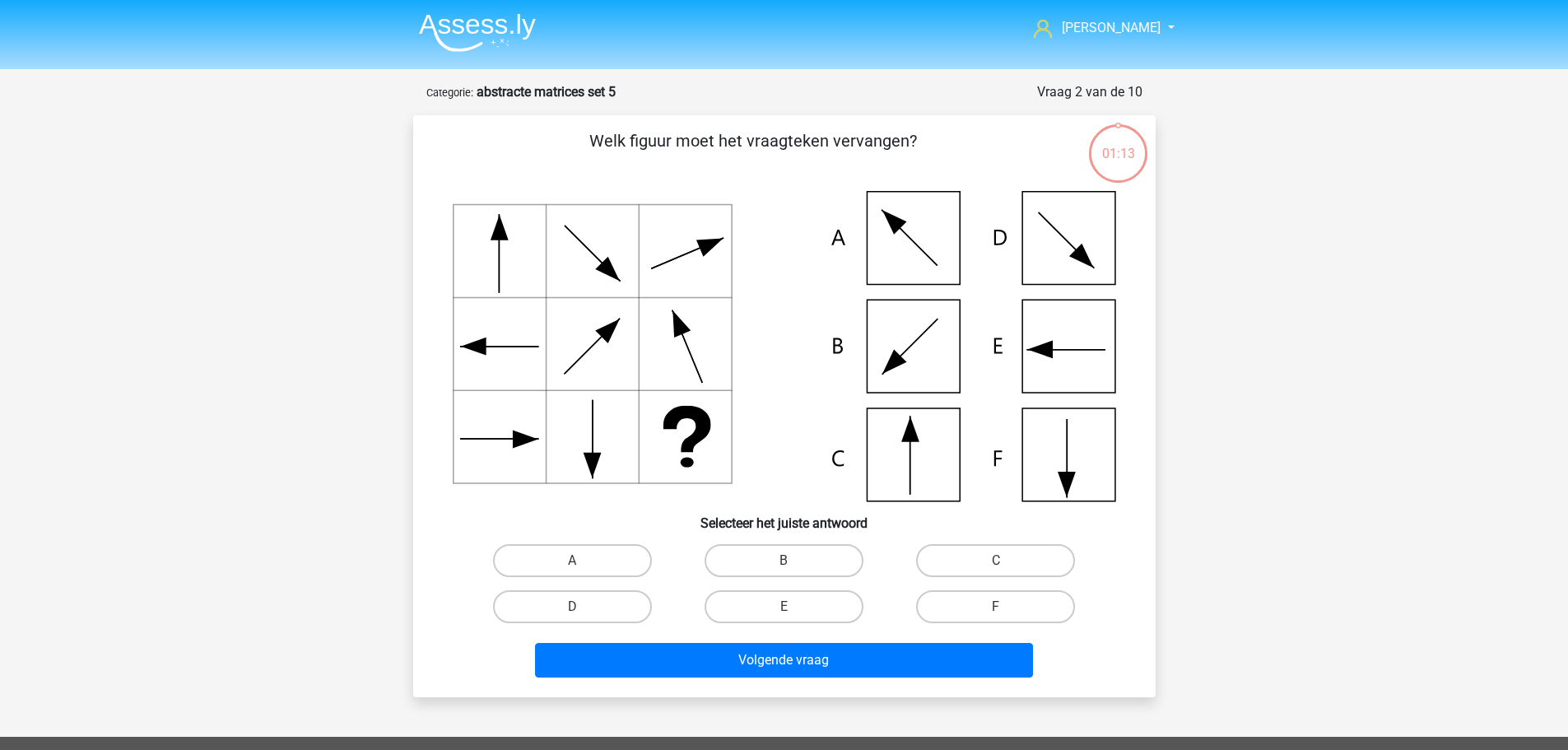
scroll to position [82, 0]
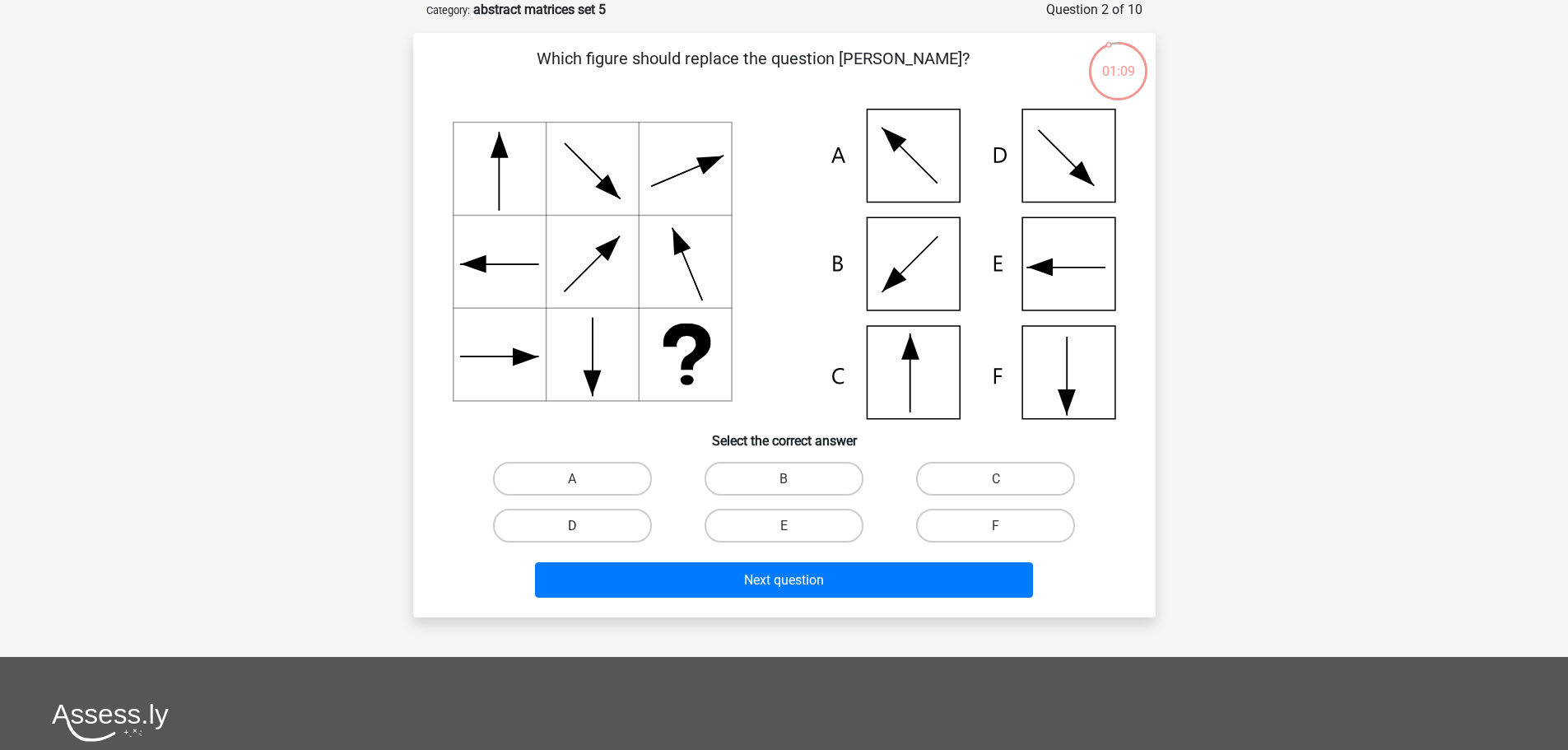
click at [613, 520] on label "D" at bounding box center [573, 525] width 159 height 34
click at [583, 525] on input "D" at bounding box center [577, 530] width 11 height 11
radio input "true"
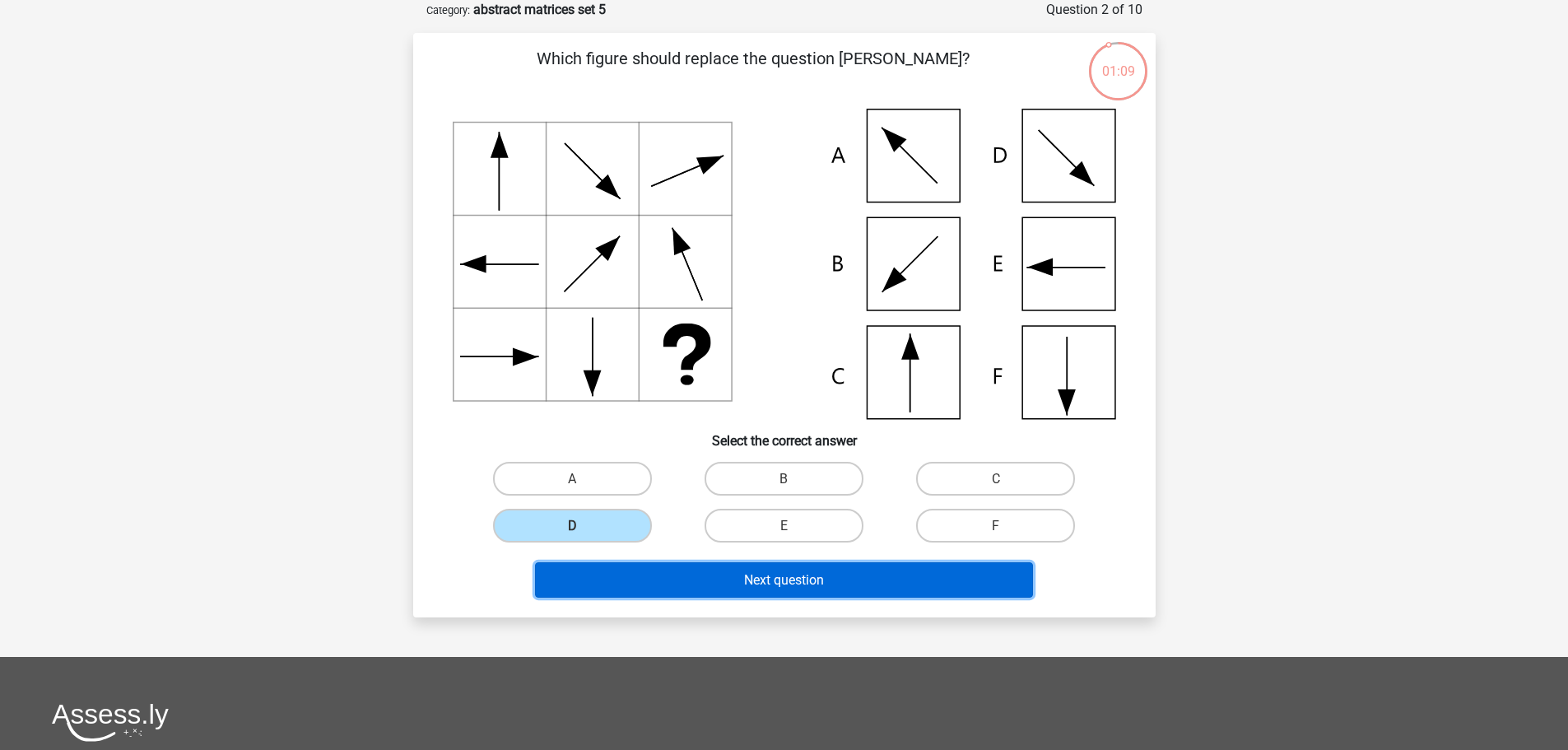
click at [792, 577] on font "Next question" at bounding box center [784, 580] width 80 height 16
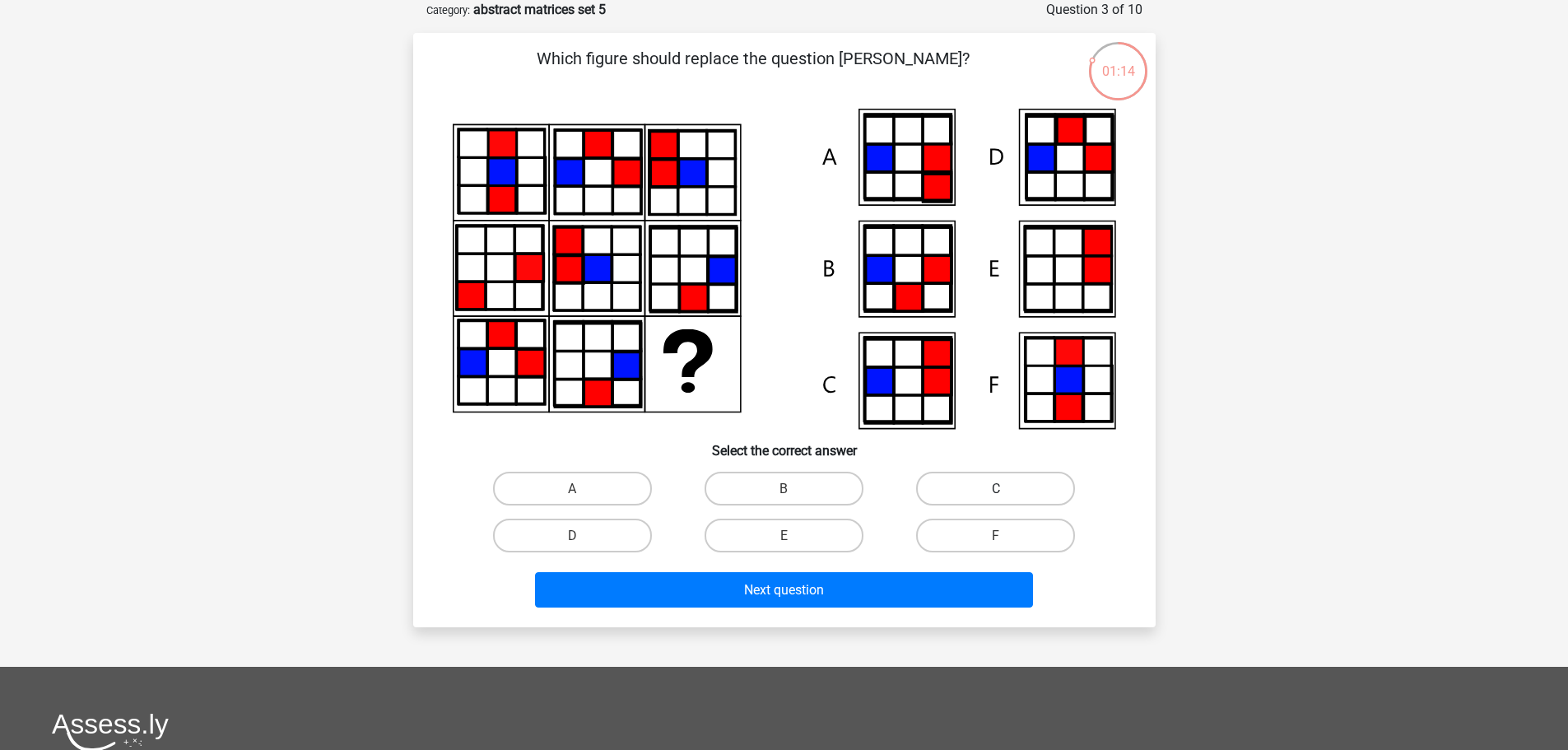
click at [933, 494] on label "C" at bounding box center [996, 489] width 159 height 34
click at [996, 494] on input "C" at bounding box center [1001, 494] width 11 height 11
radio input "true"
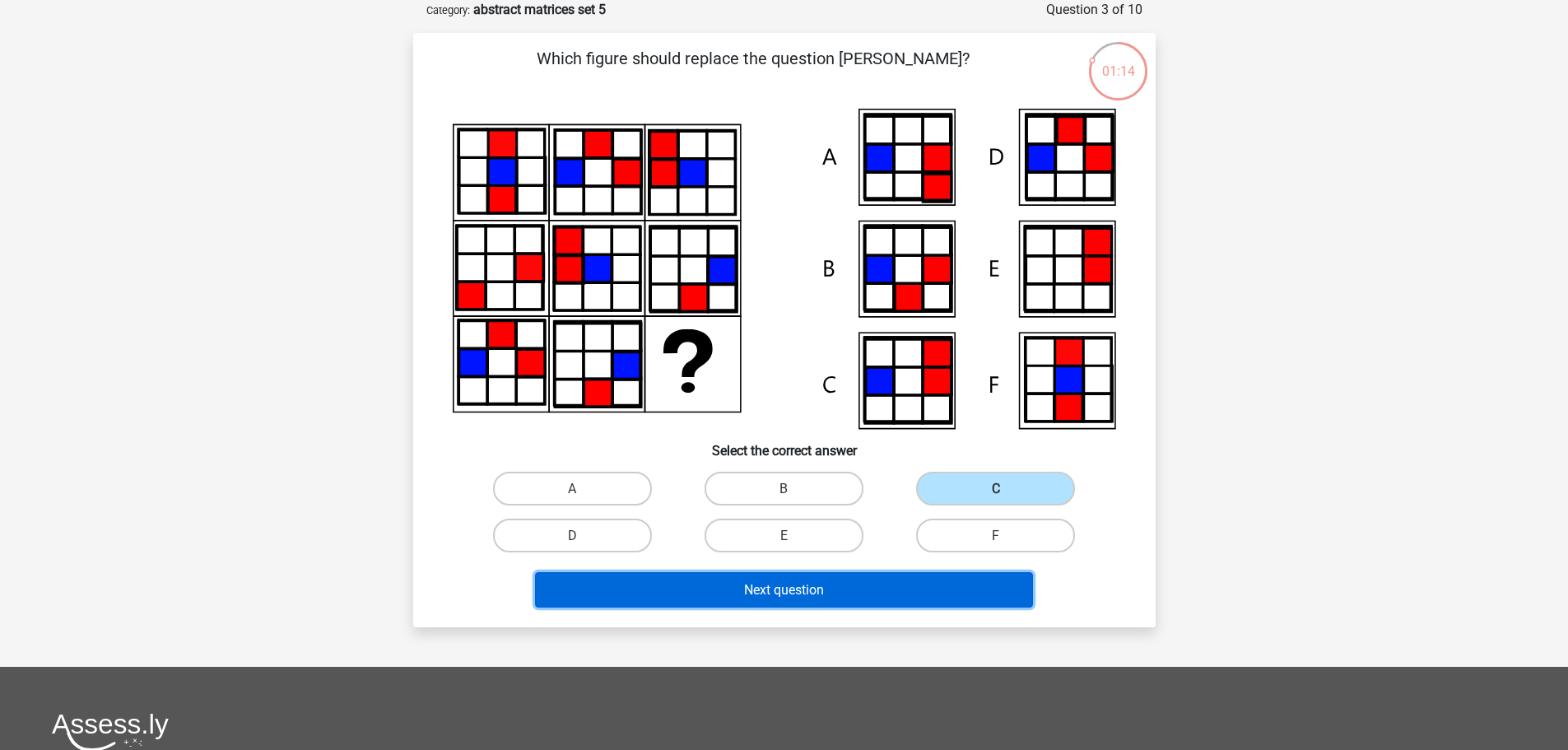
click at [779, 587] on font "Next question" at bounding box center [784, 590] width 80 height 16
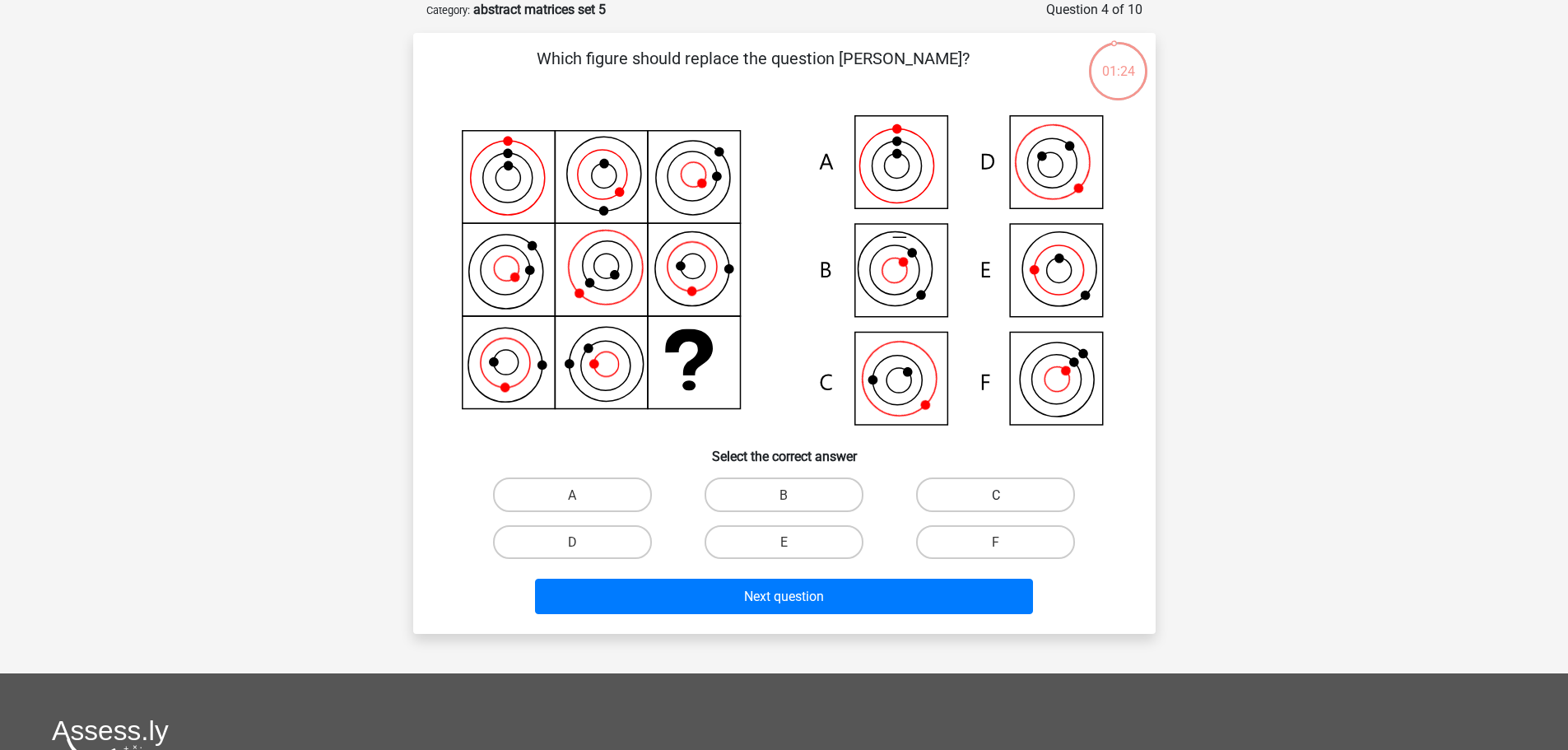
click at [998, 491] on font "C" at bounding box center [996, 495] width 8 height 16
click at [998, 494] on input "C" at bounding box center [1001, 499] width 11 height 11
radio input "true"
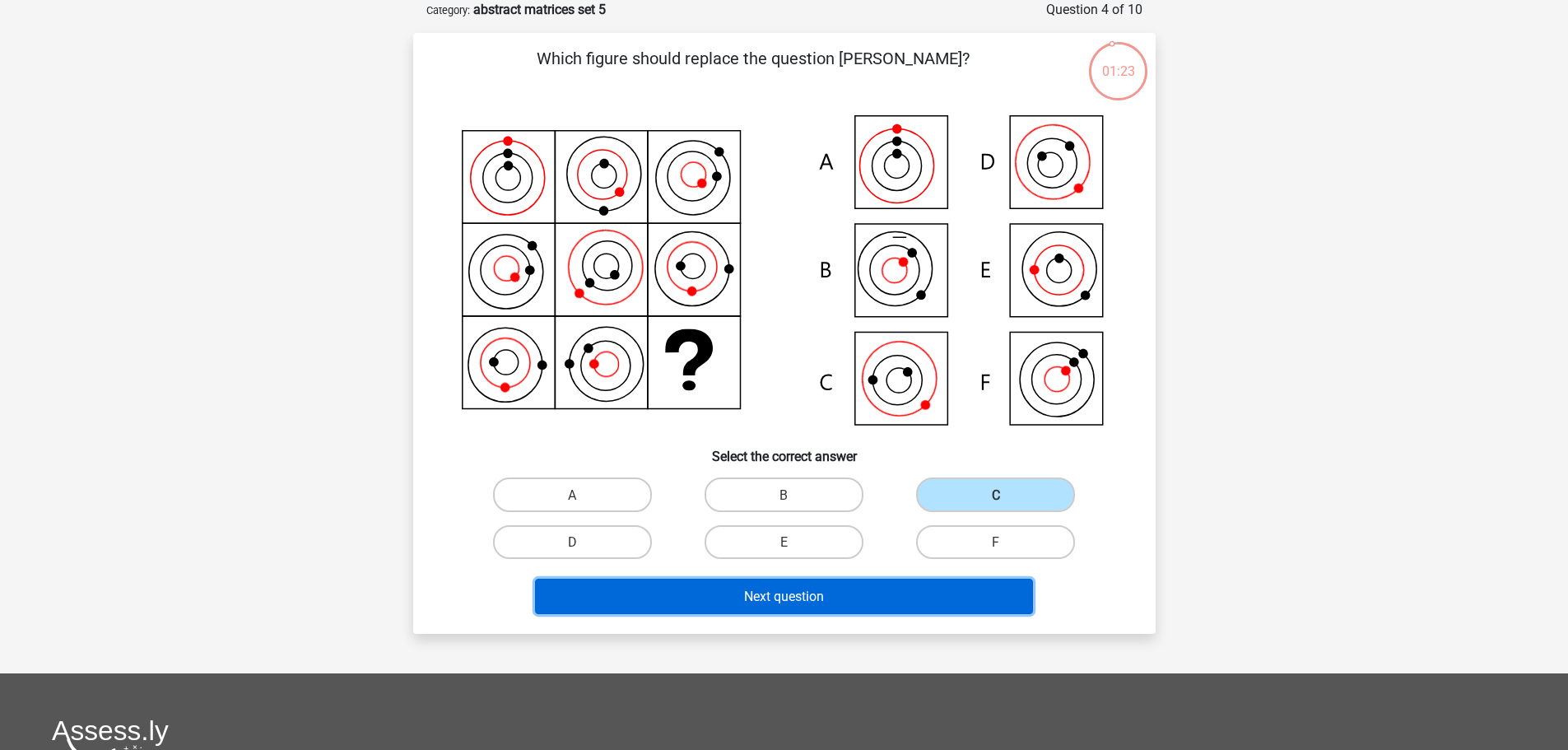
click at [766, 592] on font "Next question" at bounding box center [784, 597] width 80 height 16
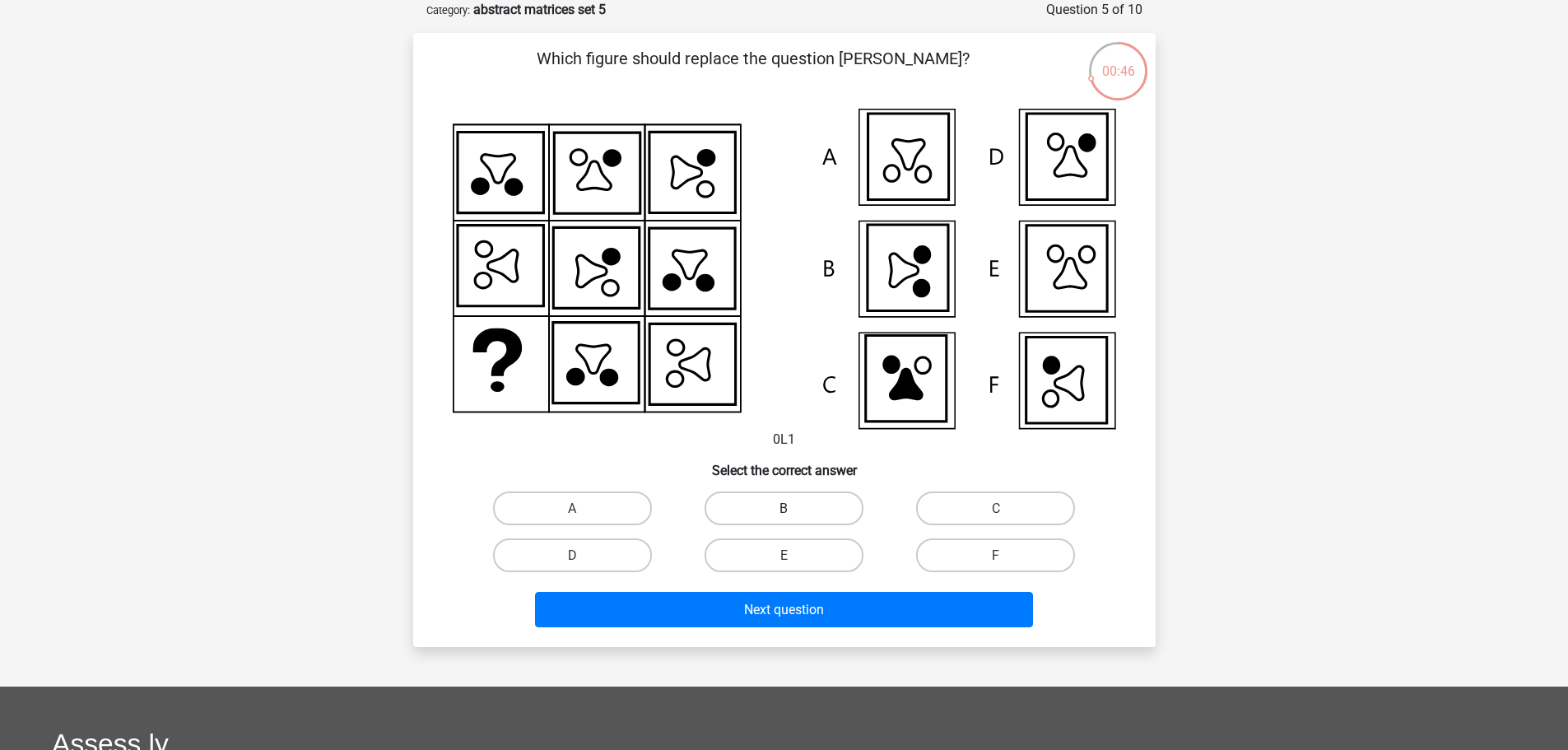
click at [753, 502] on label "B" at bounding box center [784, 509] width 159 height 34
click at [784, 509] on input "B" at bounding box center [789, 514] width 11 height 11
radio input "true"
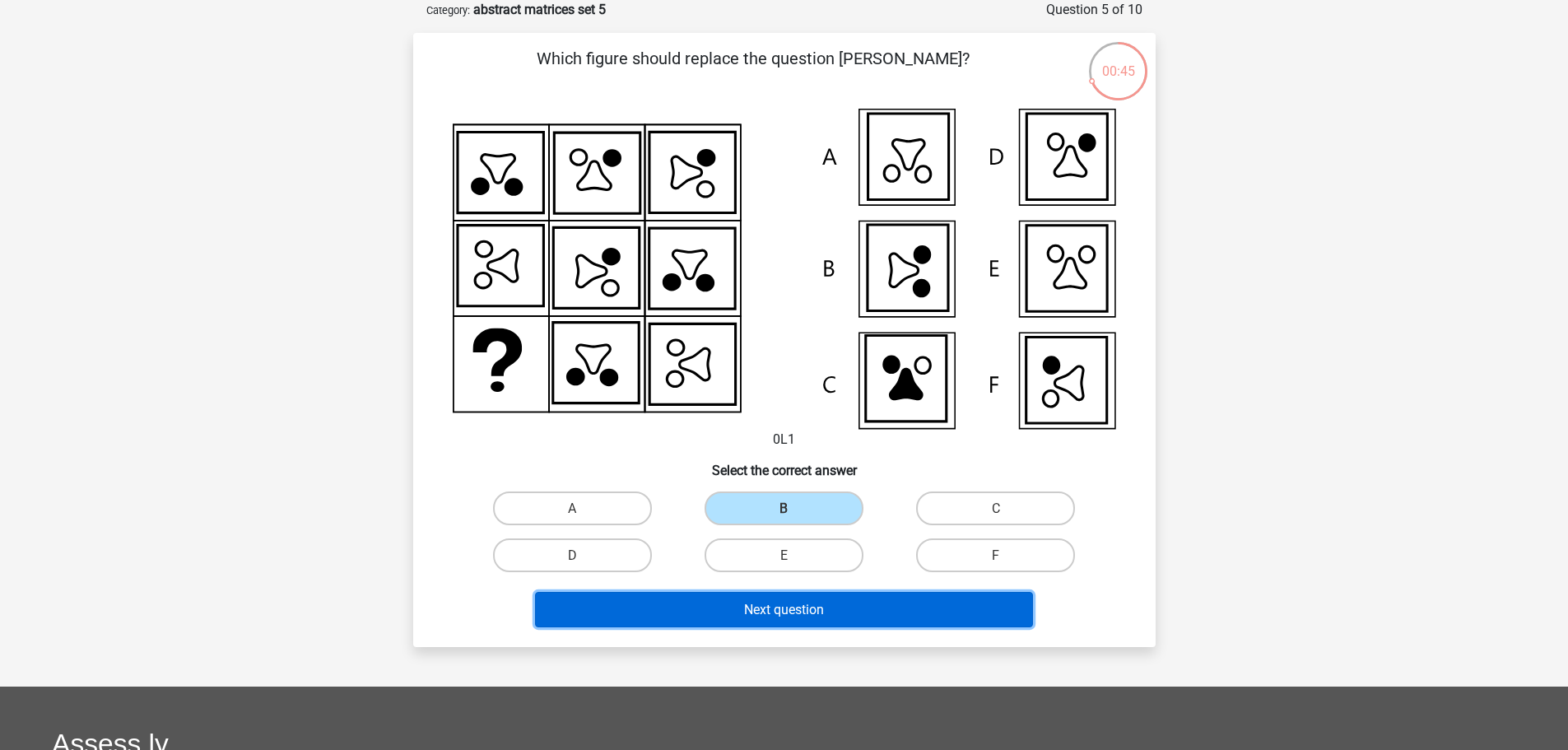
click at [759, 608] on font "Next question" at bounding box center [784, 610] width 80 height 16
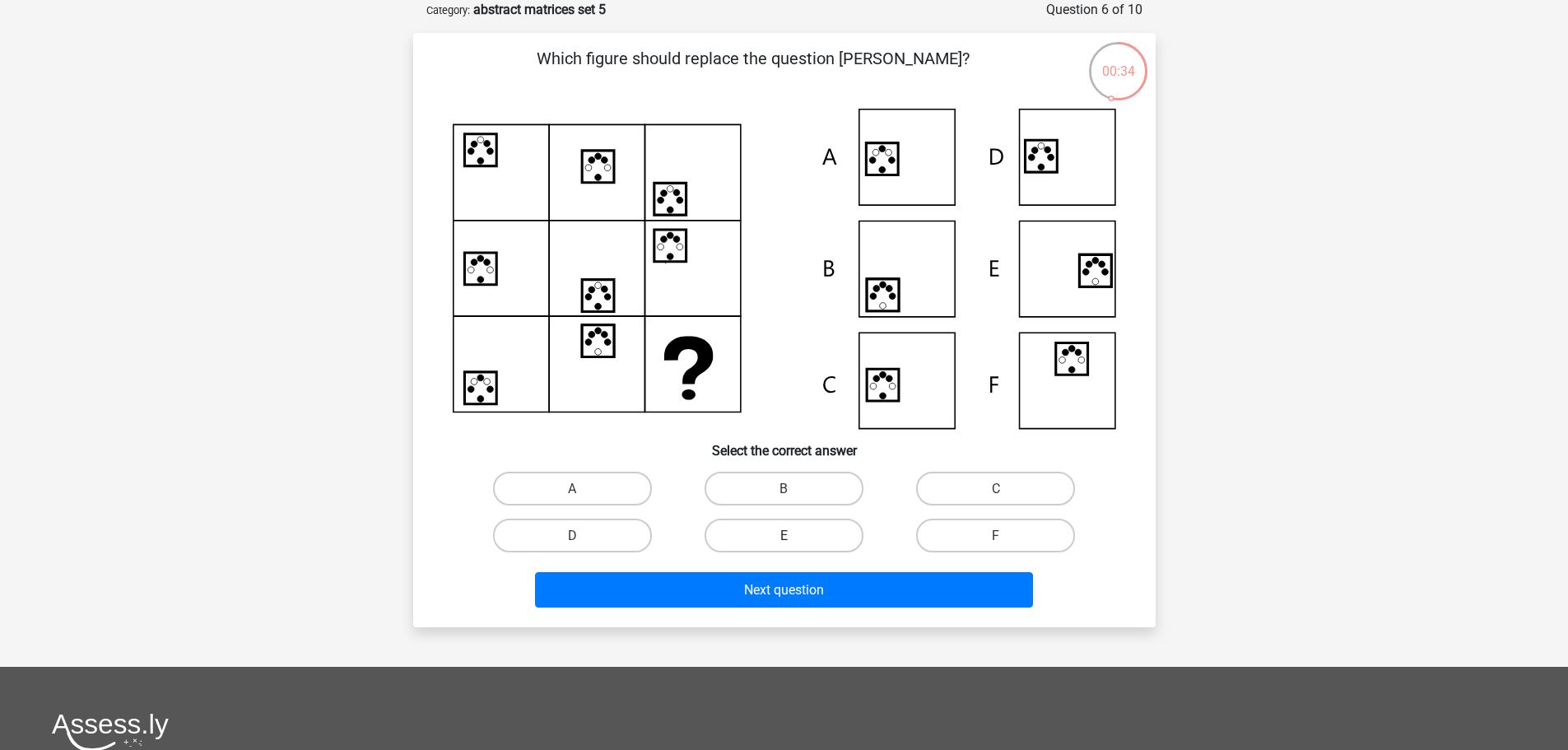
click at [821, 533] on label "E" at bounding box center [784, 535] width 159 height 34
click at [794, 535] on input "E" at bounding box center [789, 540] width 11 height 11
radio input "true"
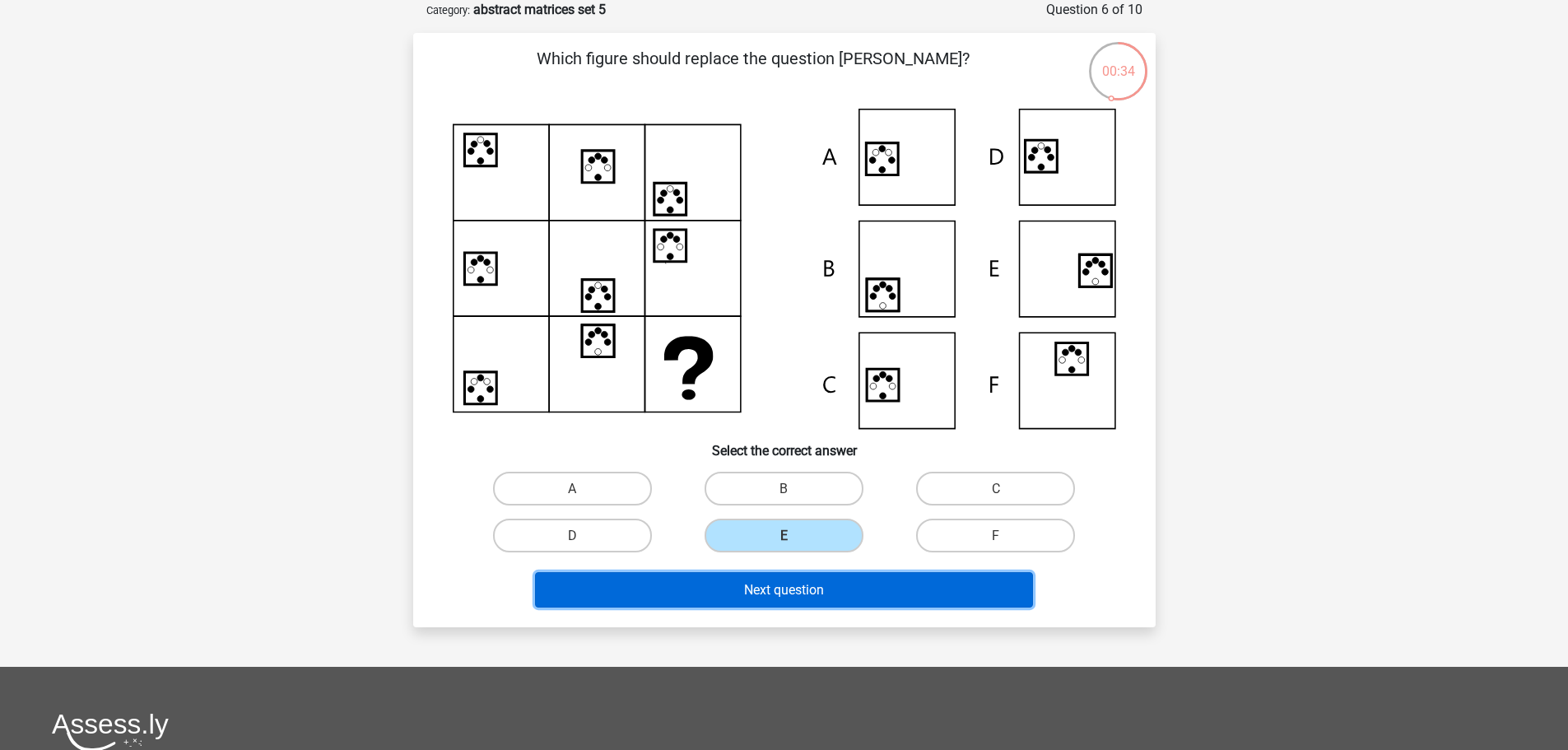
click at [819, 587] on font "Next question" at bounding box center [784, 590] width 80 height 16
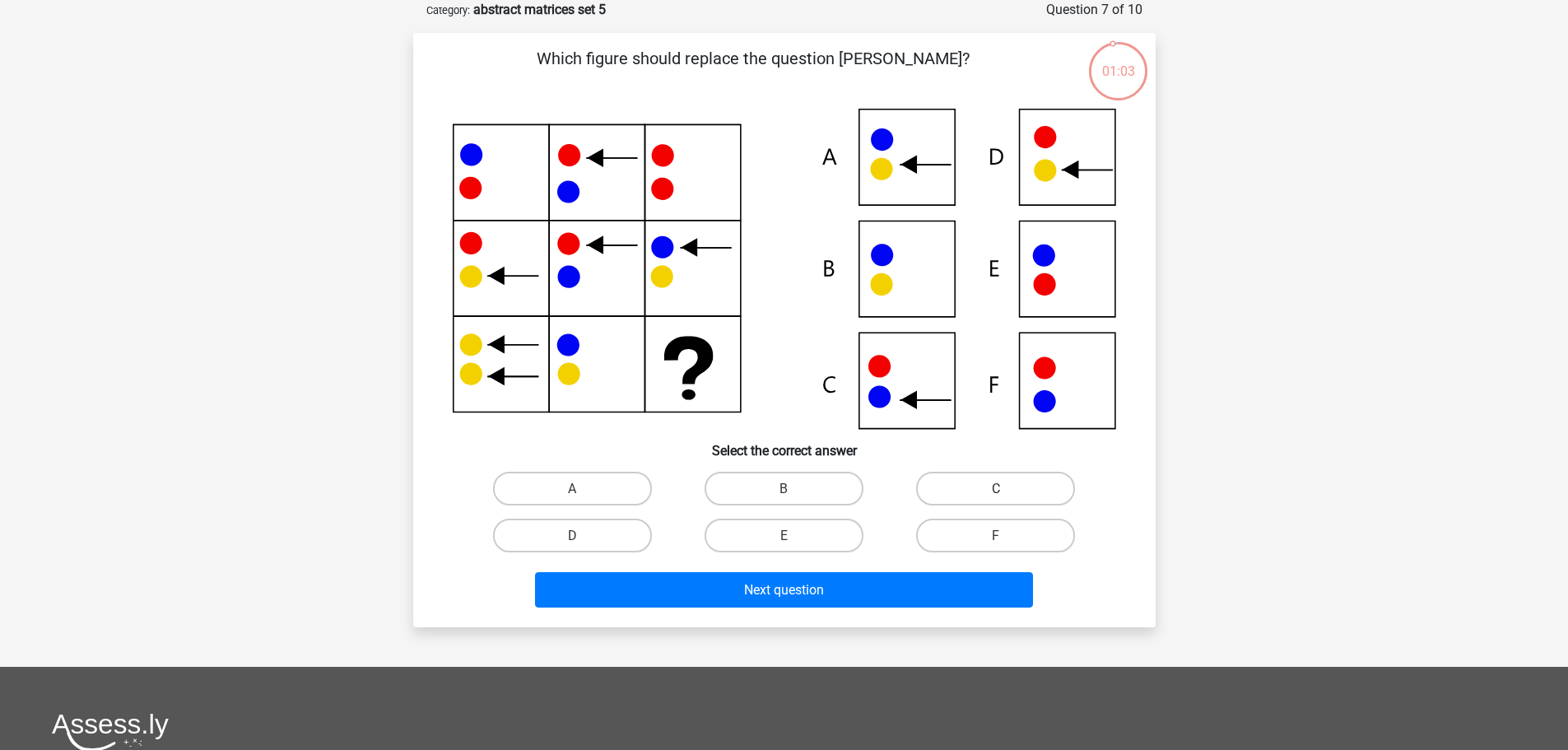
click at [956, 491] on label "C" at bounding box center [996, 489] width 159 height 34
click at [996, 491] on input "C" at bounding box center [1001, 494] width 11 height 11
radio input "true"
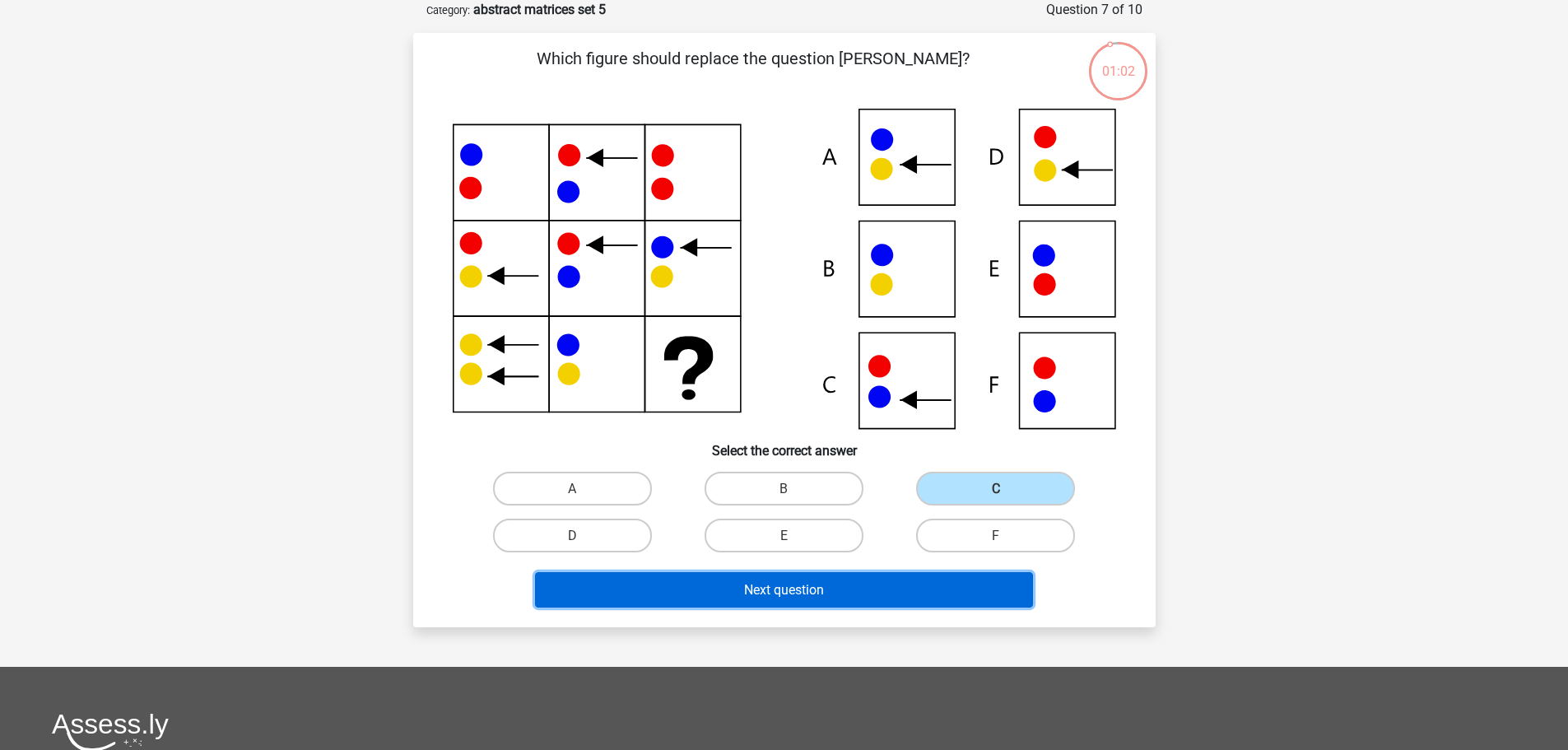
click at [789, 584] on font "Next question" at bounding box center [784, 590] width 80 height 16
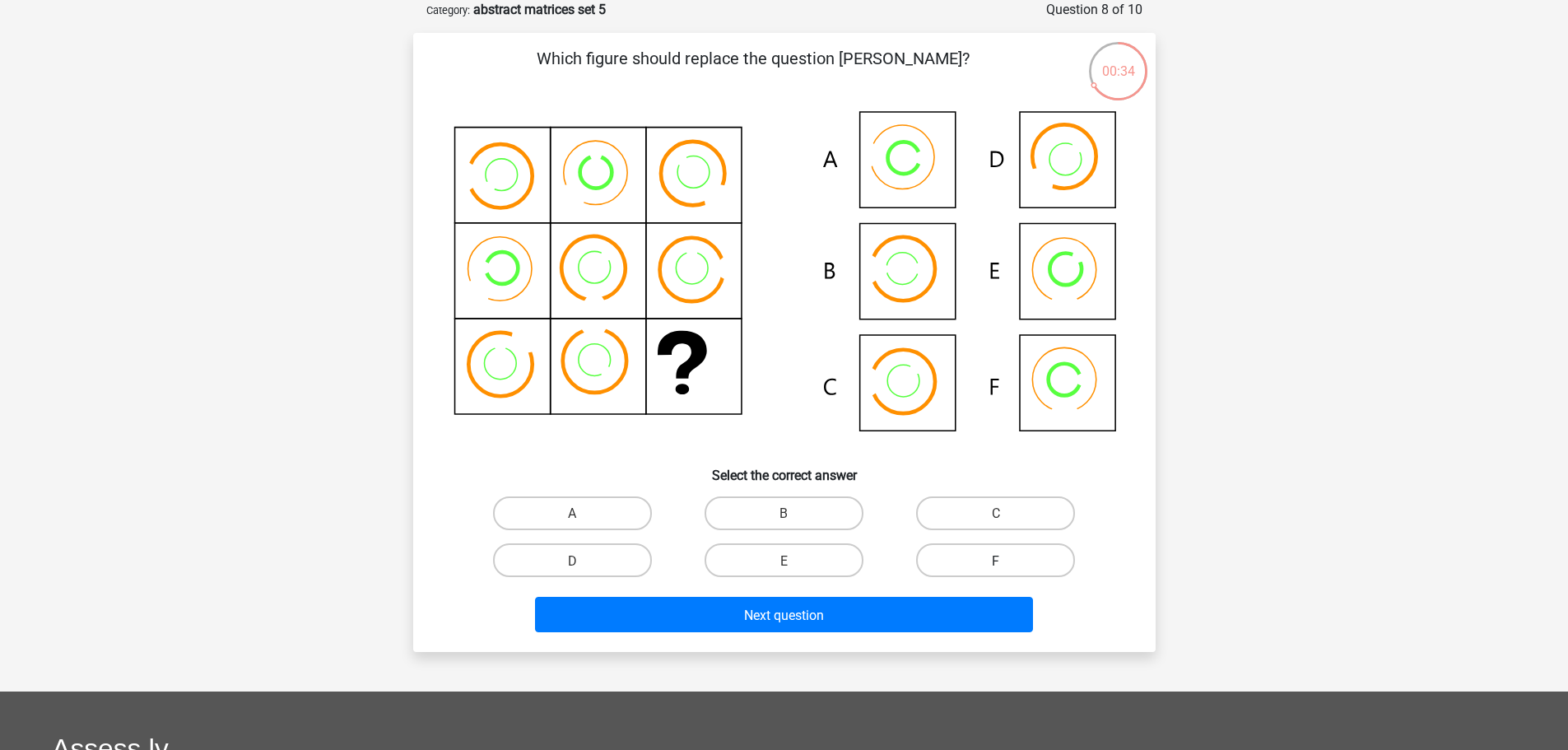
click at [953, 558] on label "F" at bounding box center [996, 560] width 159 height 34
click at [996, 560] on input "F" at bounding box center [1001, 565] width 11 height 11
radio input "true"
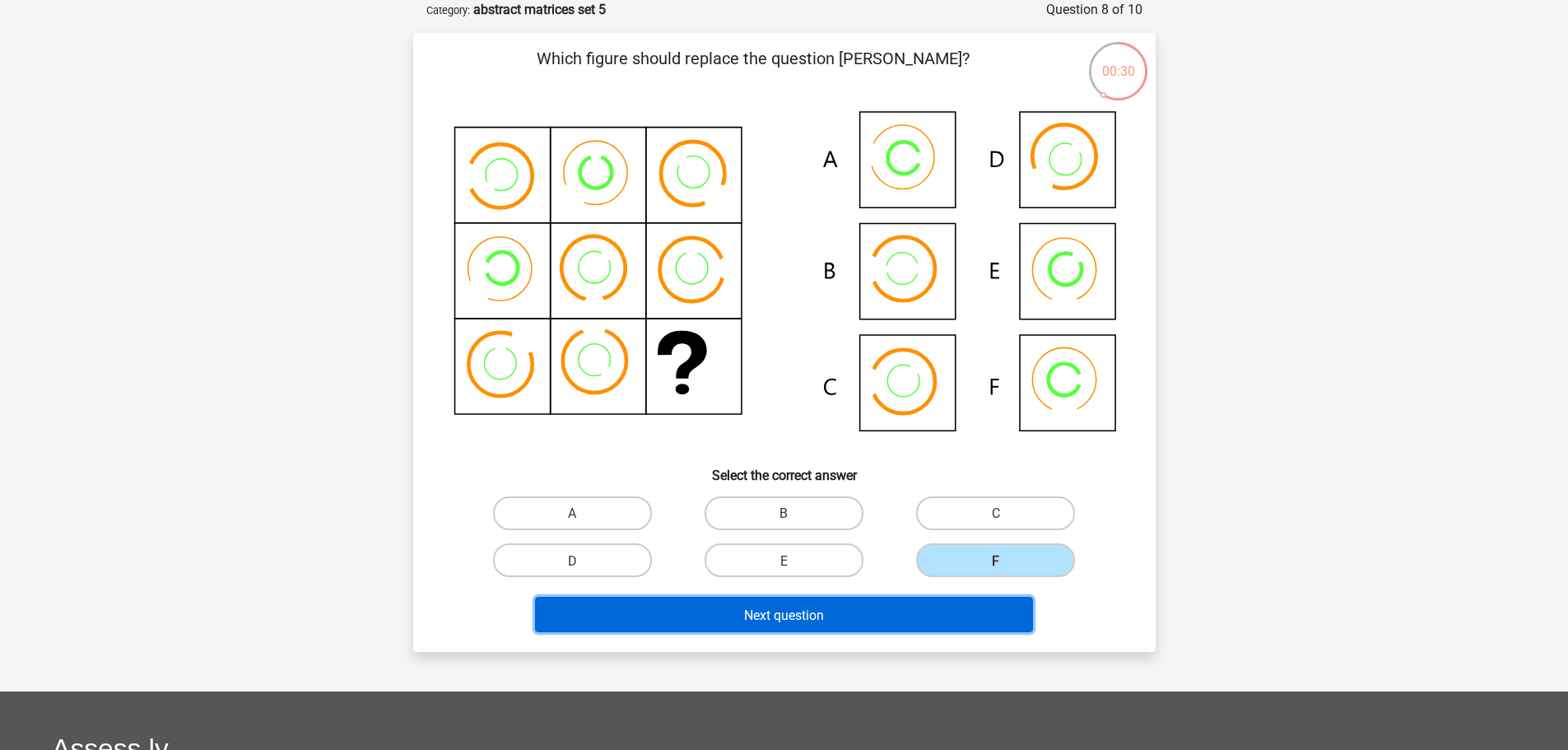
click at [848, 616] on button "Next question" at bounding box center [784, 615] width 498 height 36
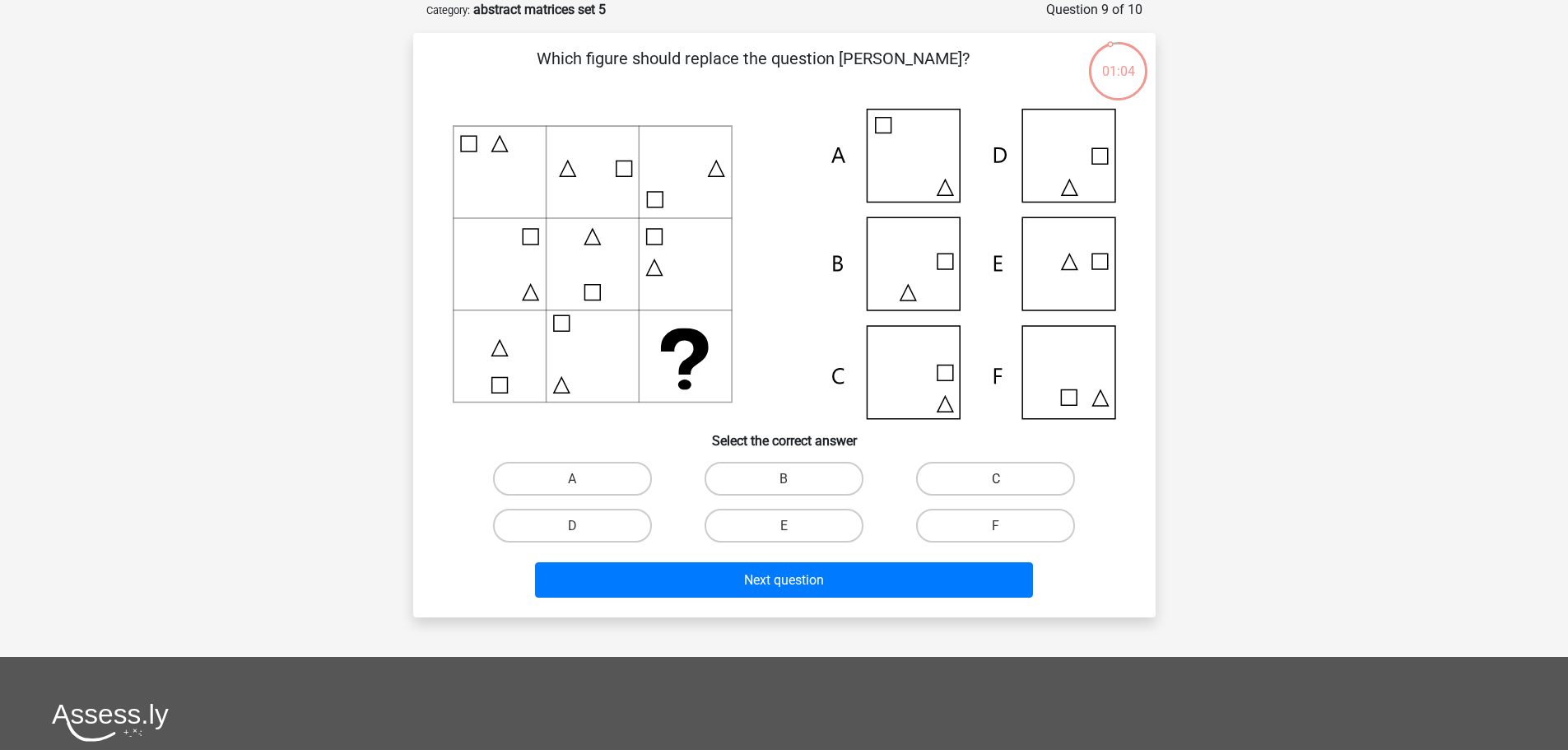
click at [1002, 491] on label "C" at bounding box center [996, 479] width 159 height 34
click at [1002, 489] on input "C" at bounding box center [1001, 484] width 11 height 11
radio input "true"
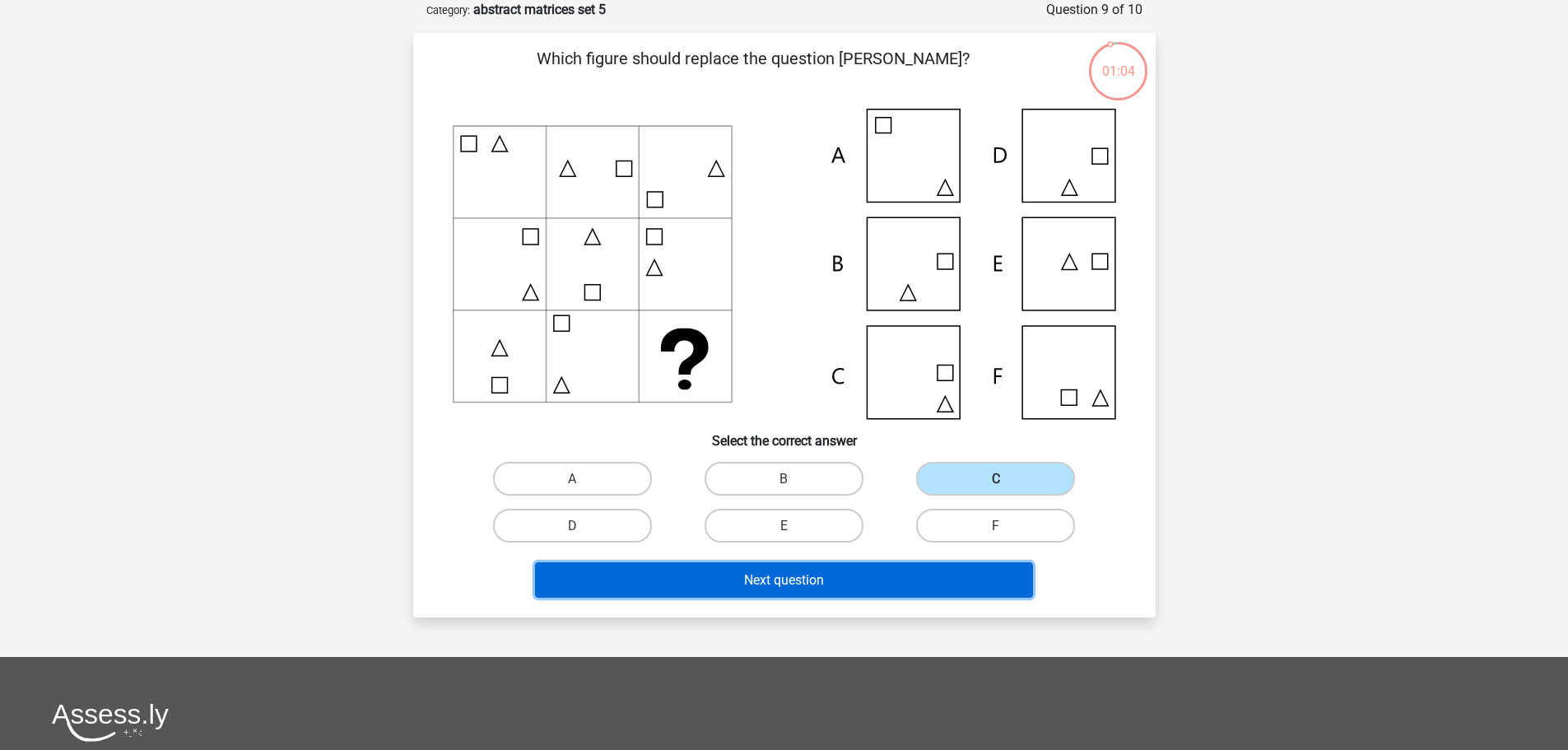
click at [811, 590] on button "Next question" at bounding box center [784, 580] width 498 height 36
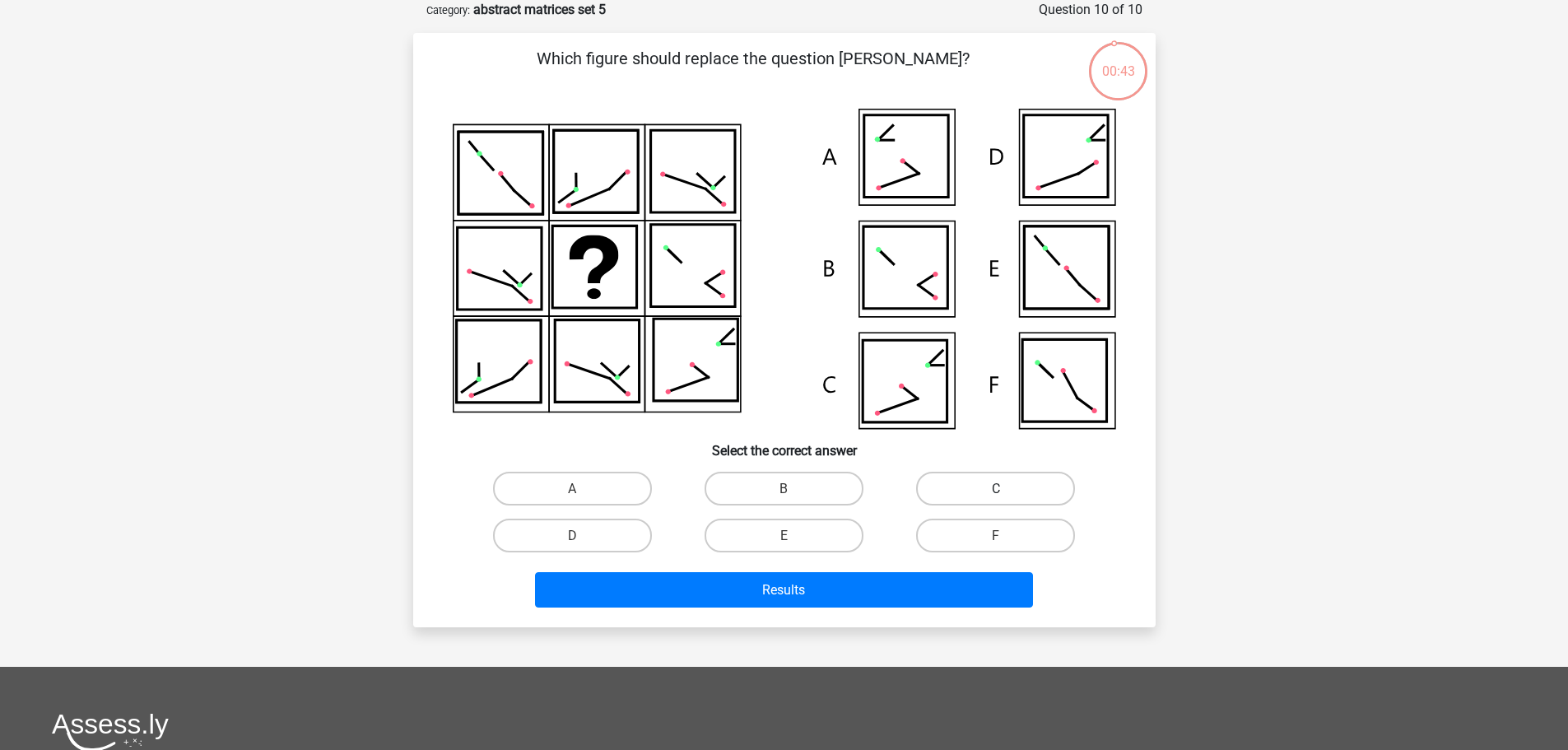
click at [961, 500] on label "C" at bounding box center [996, 489] width 159 height 34
click at [996, 499] on input "C" at bounding box center [1001, 494] width 11 height 11
radio input "true"
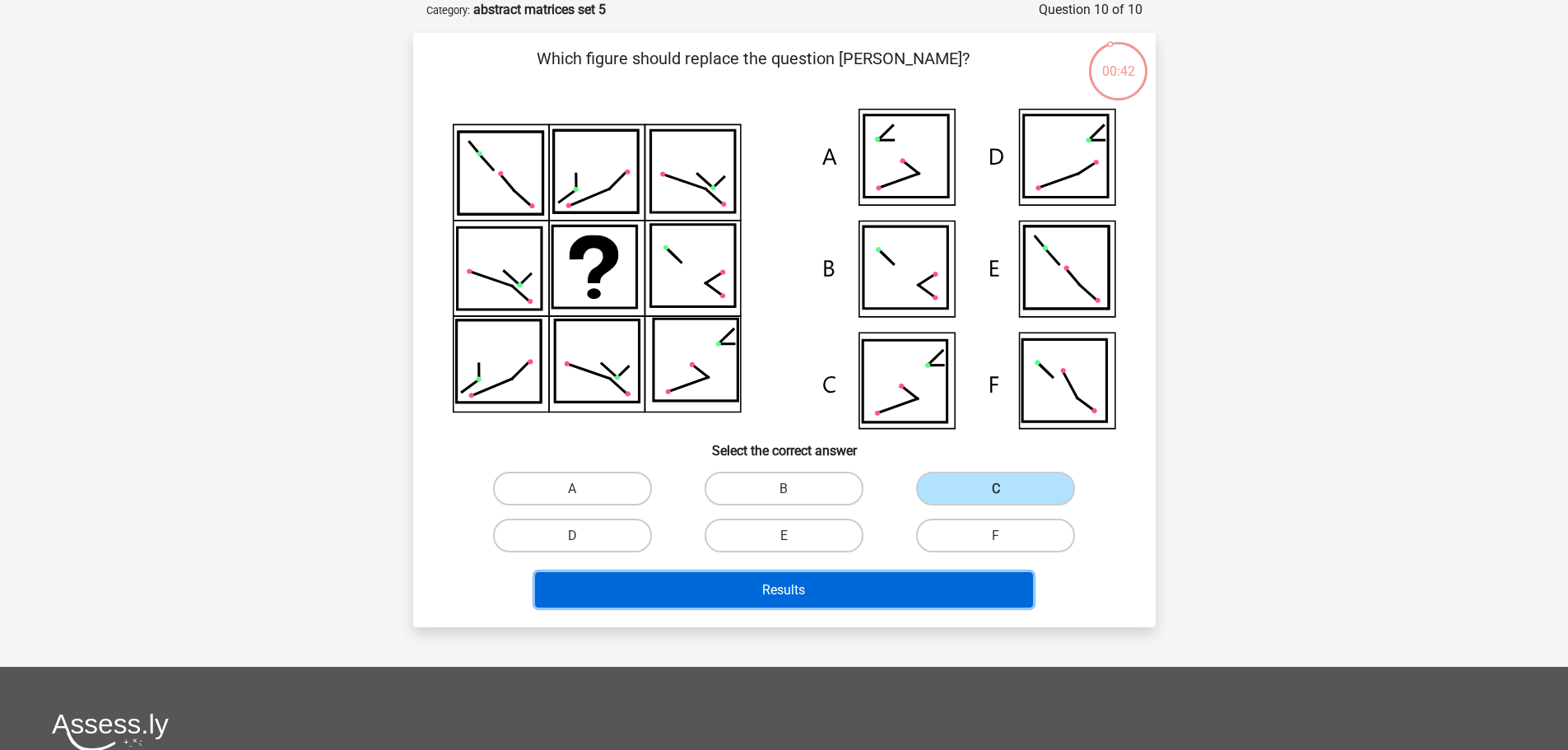
click at [795, 587] on font "Results" at bounding box center [784, 590] width 43 height 16
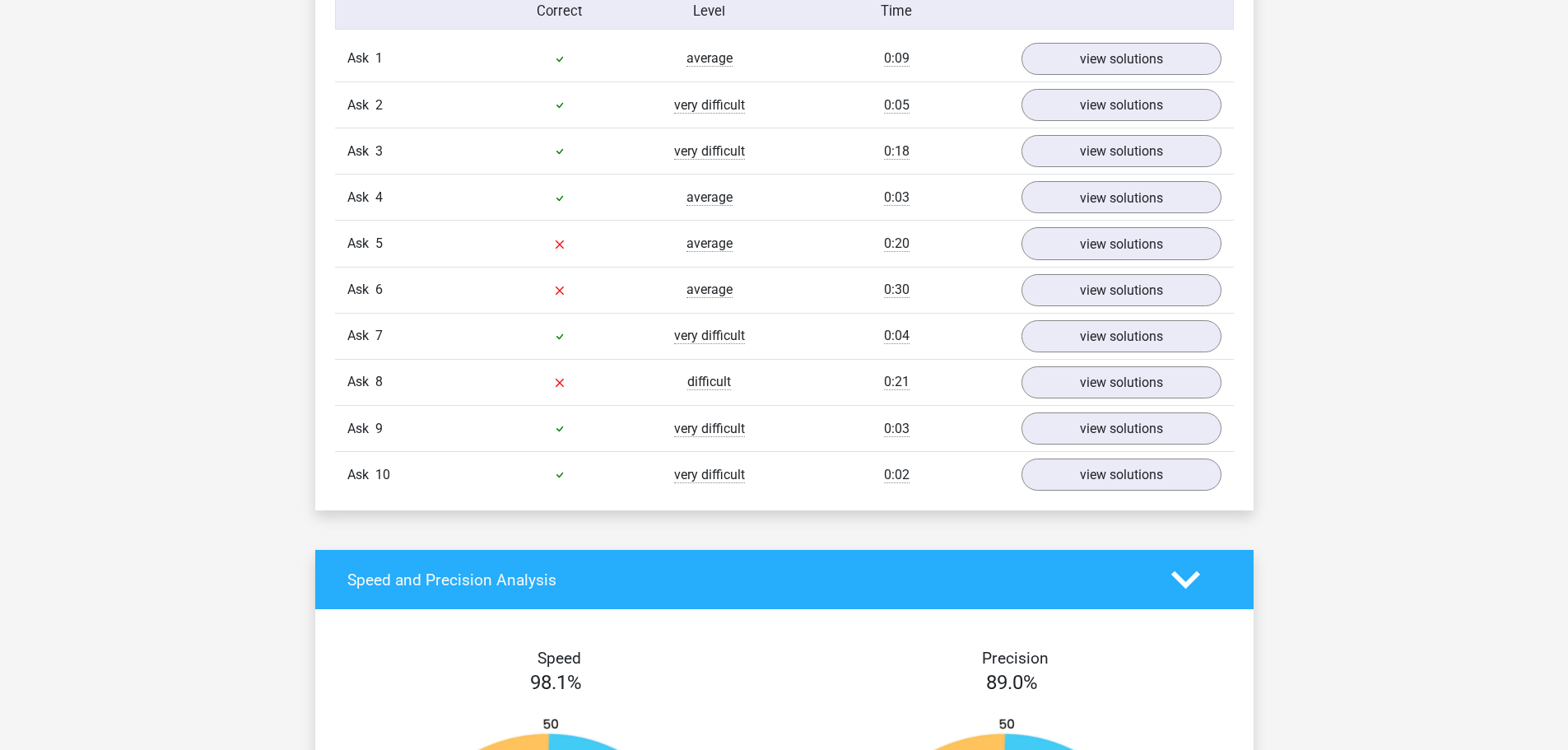
scroll to position [988, 0]
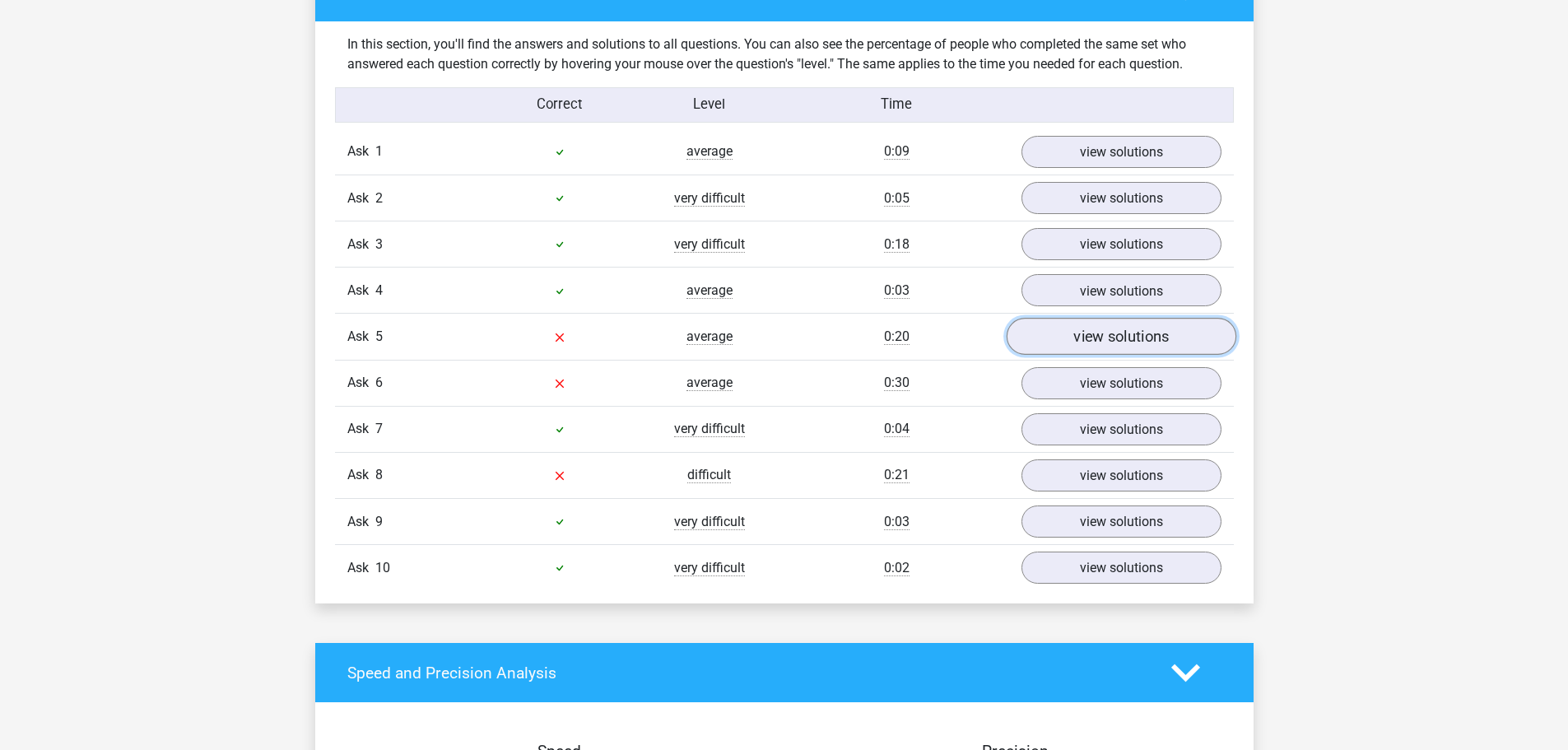
click at [1061, 334] on link "view solutions" at bounding box center [1120, 336] width 230 height 37
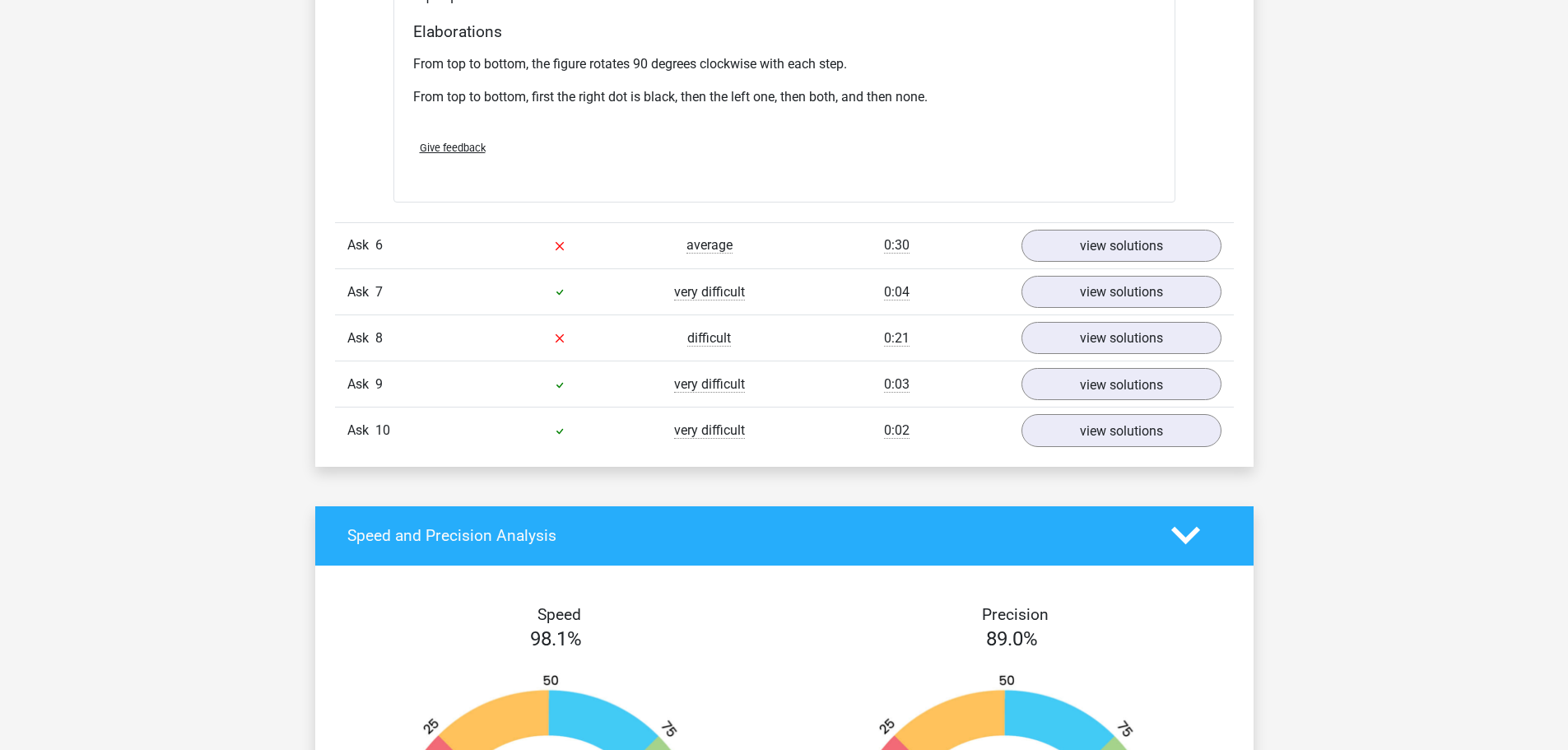
scroll to position [1894, 0]
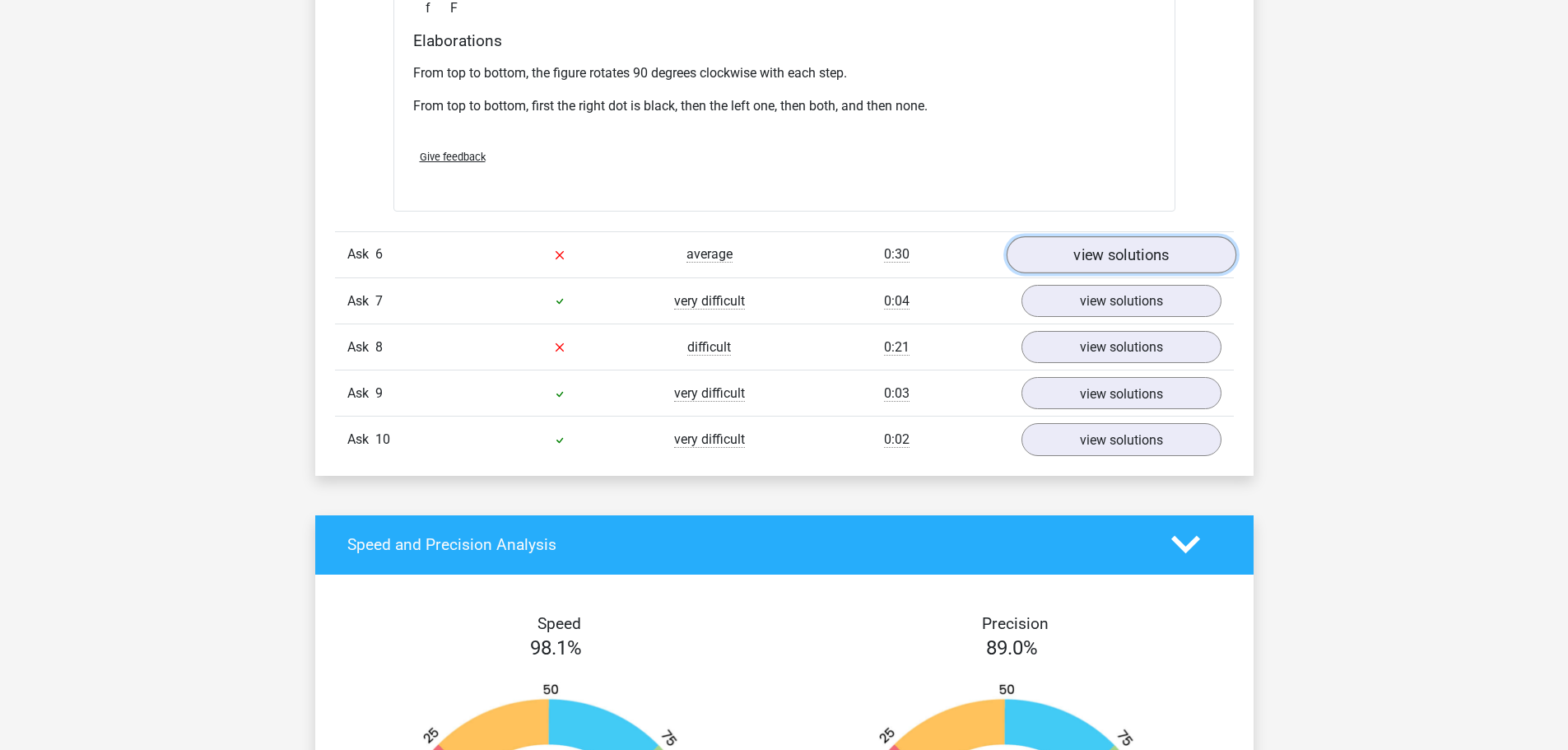
click at [1104, 263] on font "view solutions" at bounding box center [1121, 256] width 95 height 18
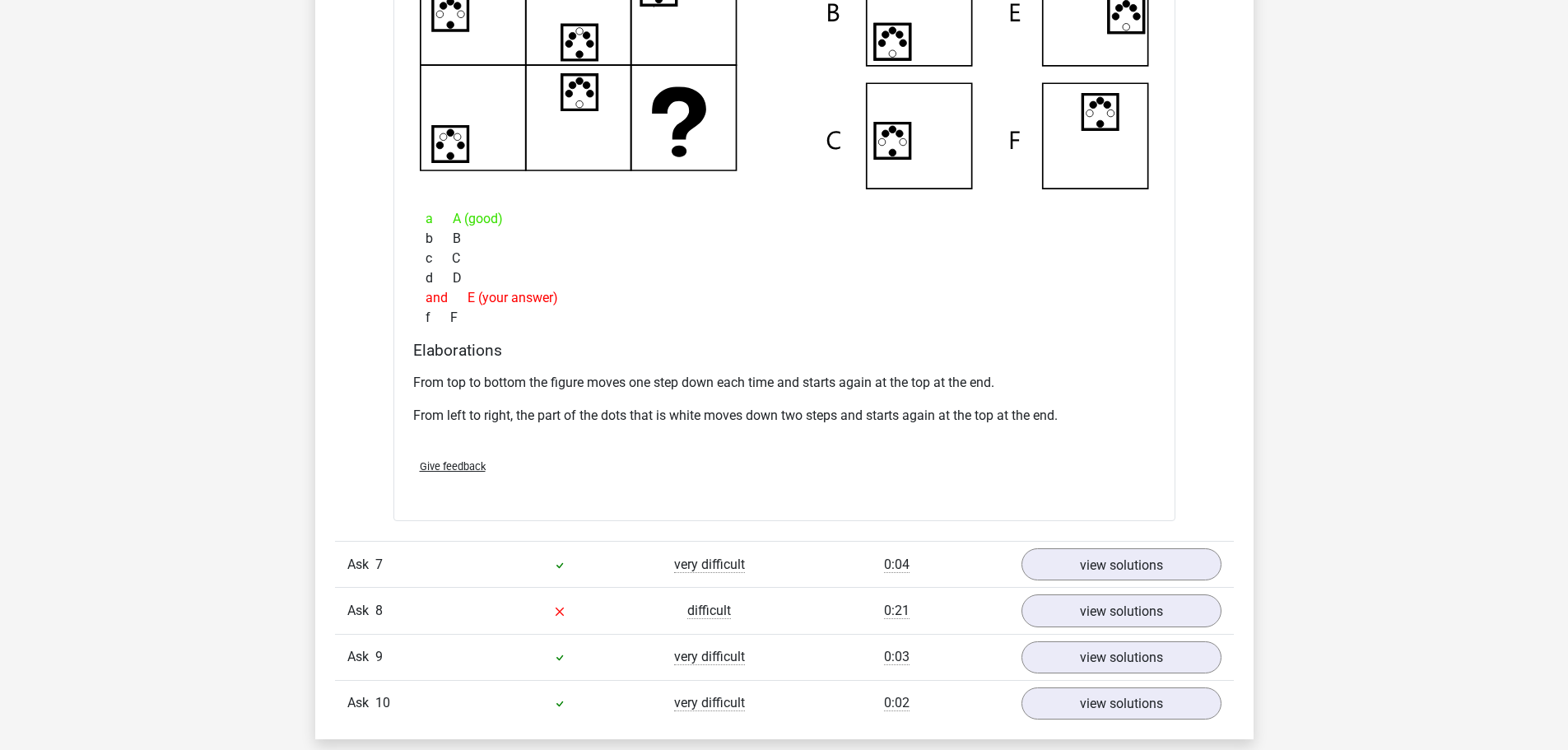
scroll to position [2718, 0]
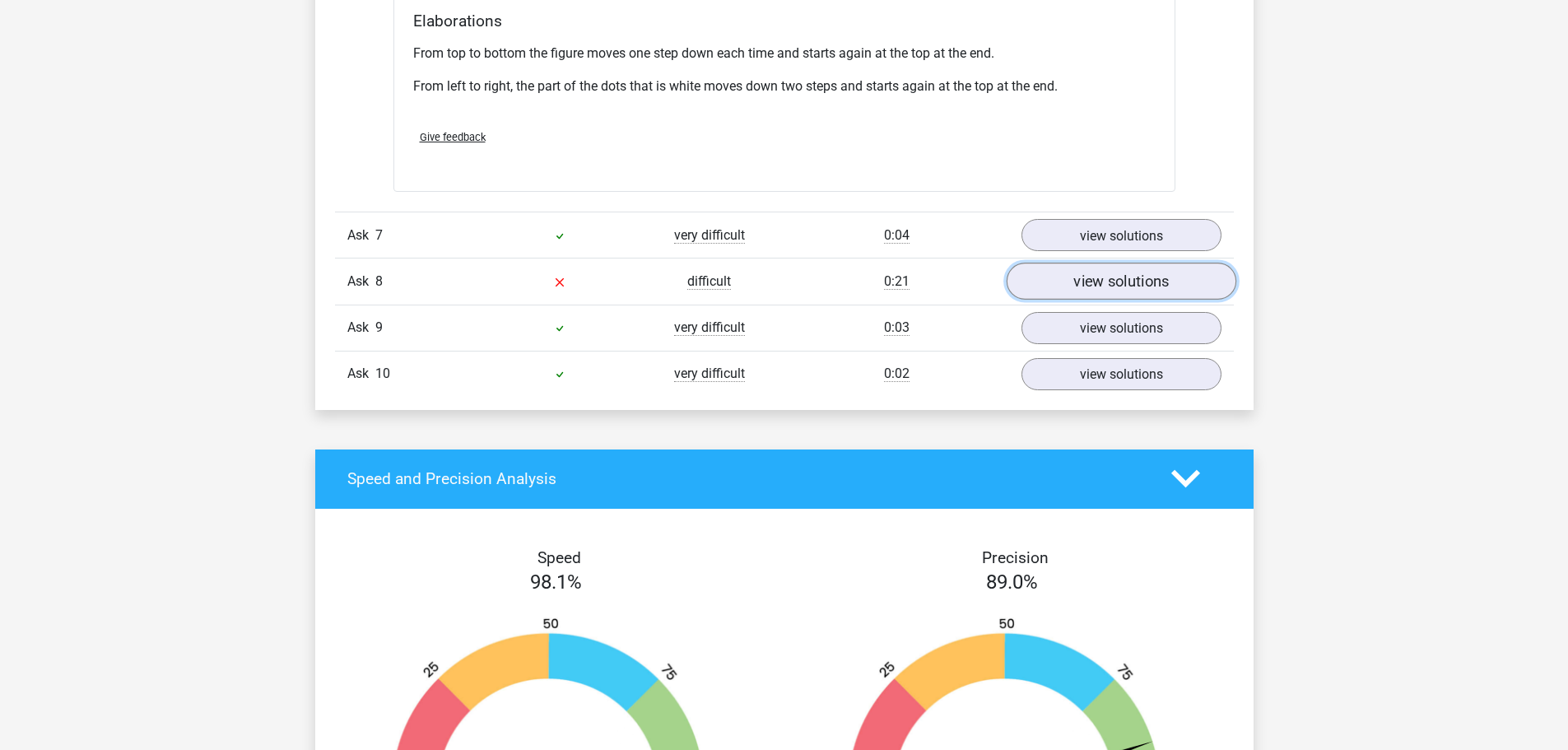
click at [1124, 284] on font "view solutions" at bounding box center [1121, 282] width 95 height 18
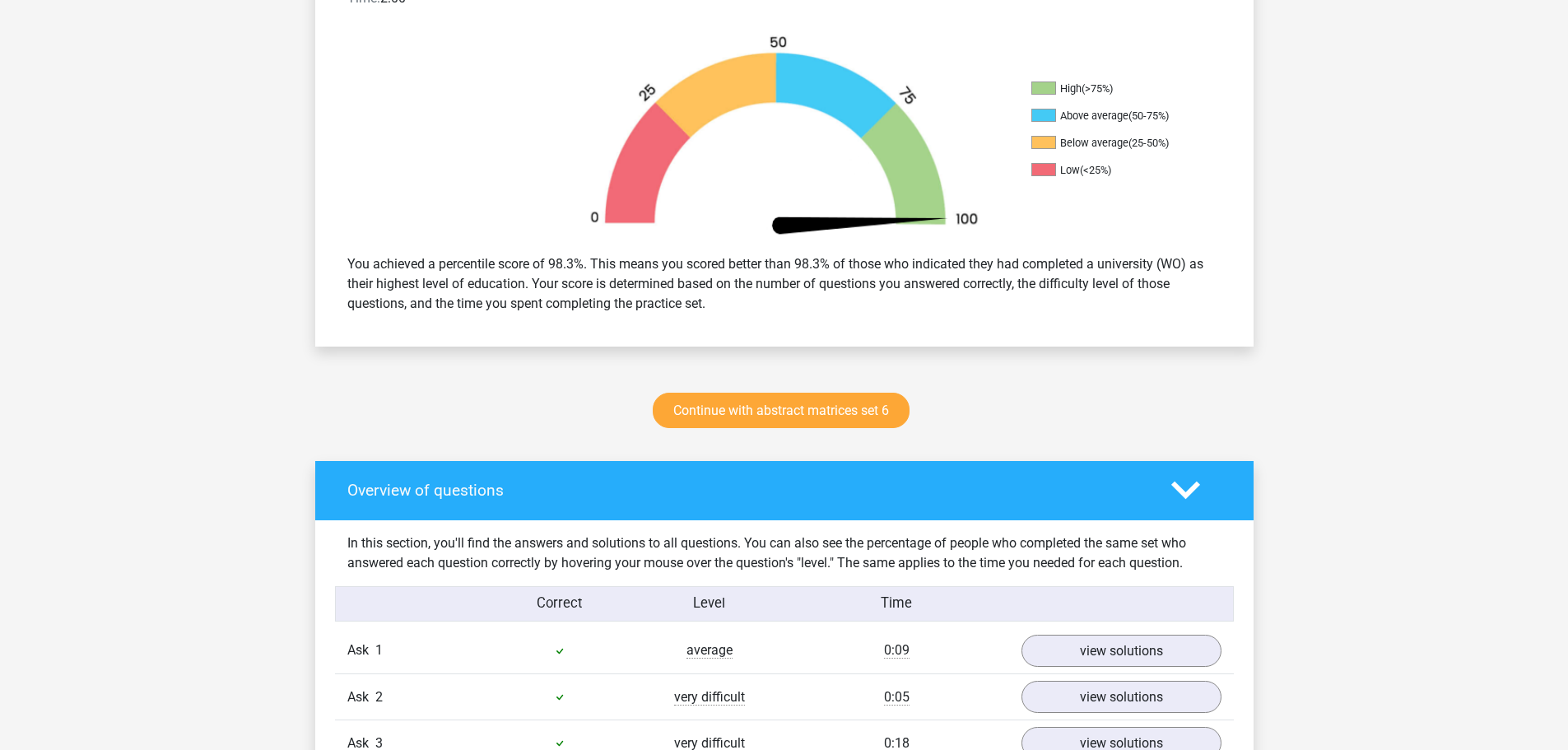
scroll to position [577, 0]
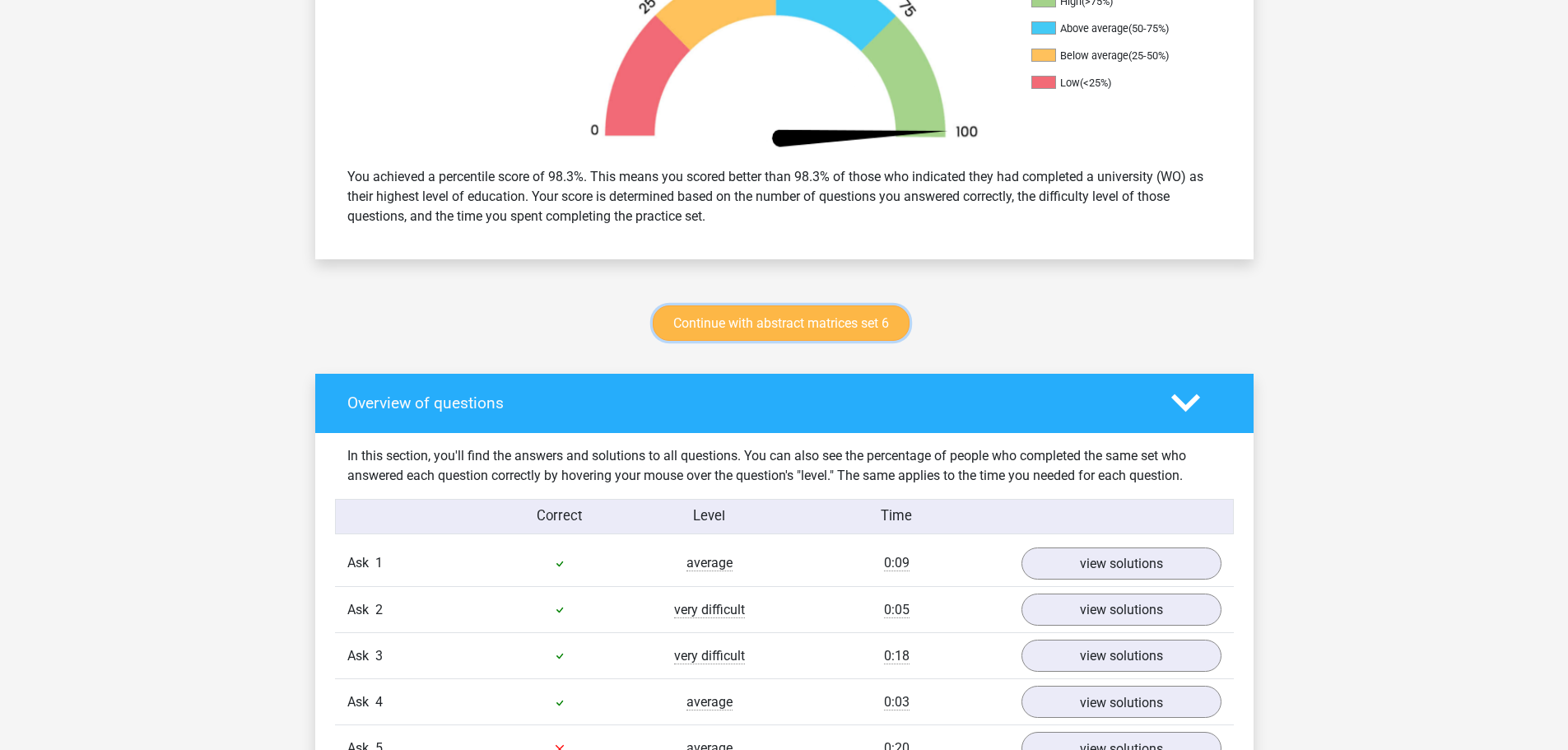
click at [776, 319] on font "Continue with abstract matrices set 6" at bounding box center [781, 323] width 216 height 16
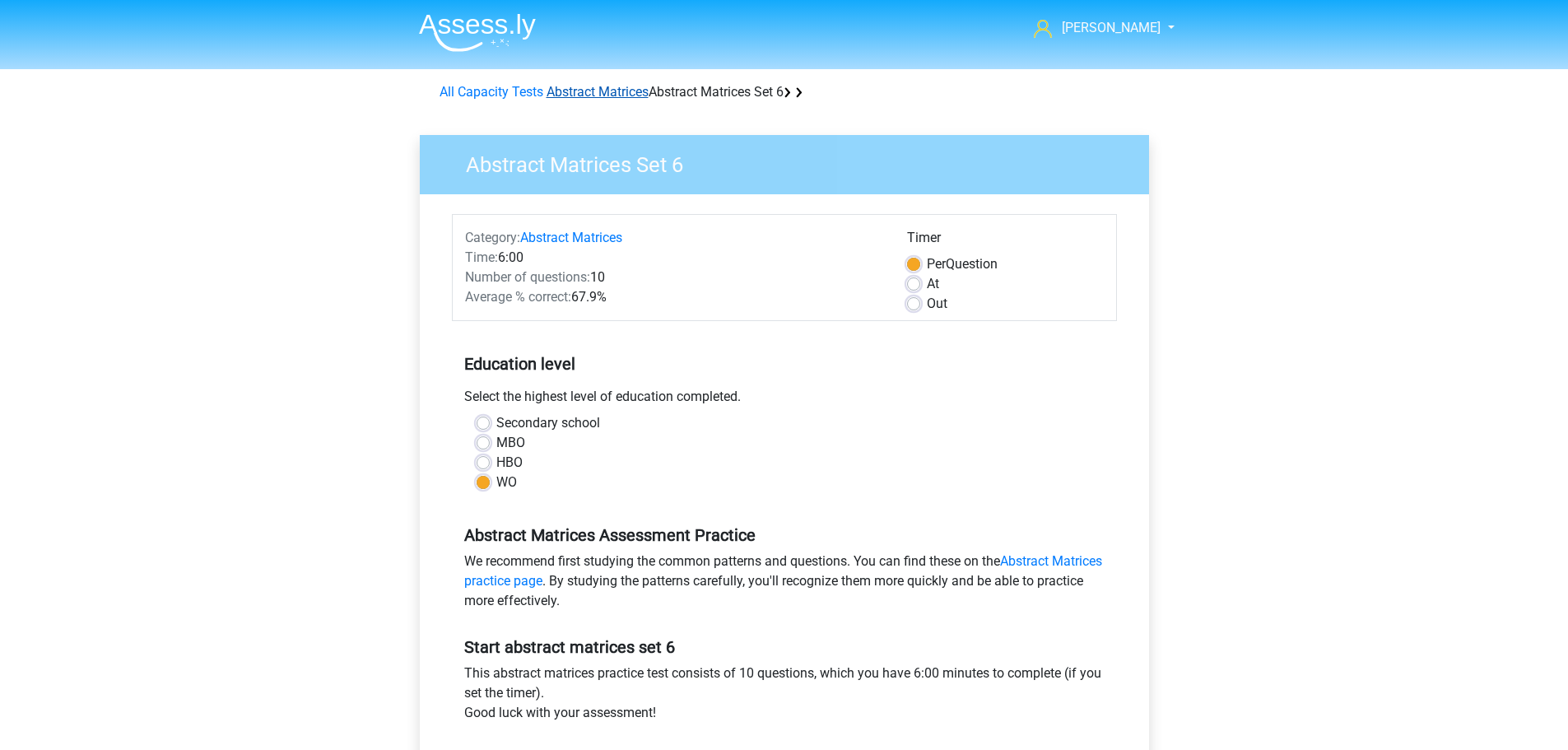
click at [605, 90] on font "Abstract Matrices" at bounding box center [597, 91] width 102 height 16
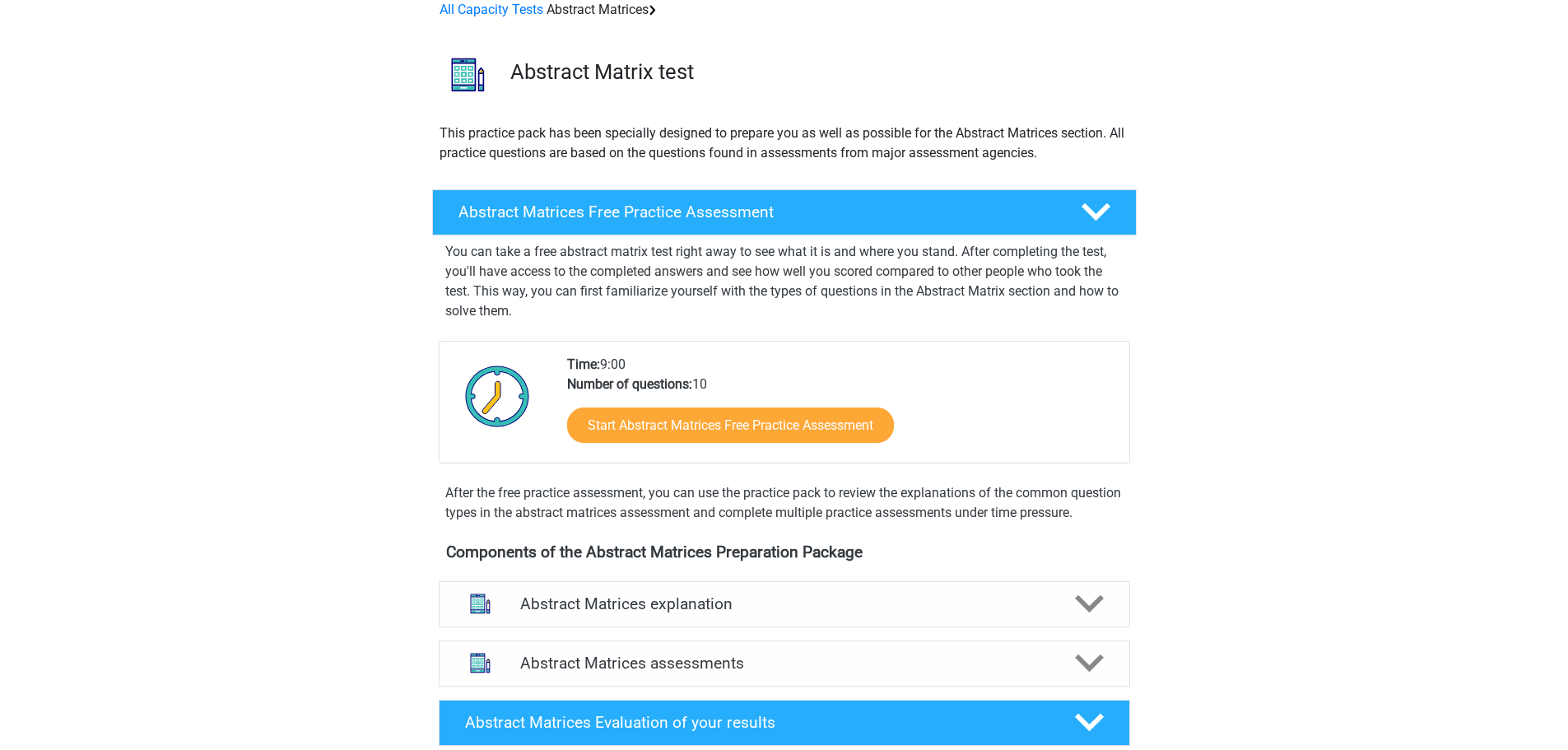
scroll to position [412, 0]
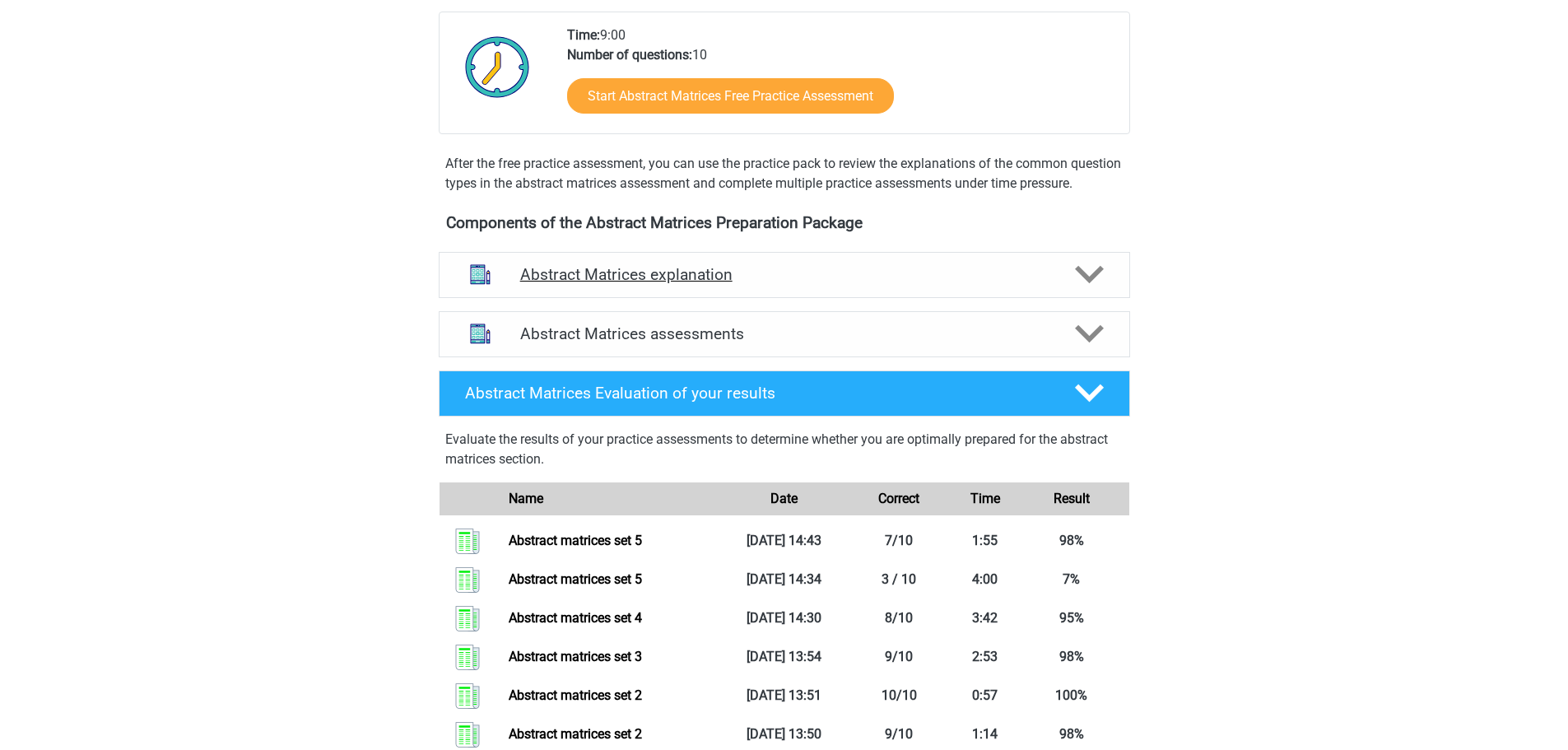
click at [1090, 289] on icon at bounding box center [1089, 275] width 29 height 29
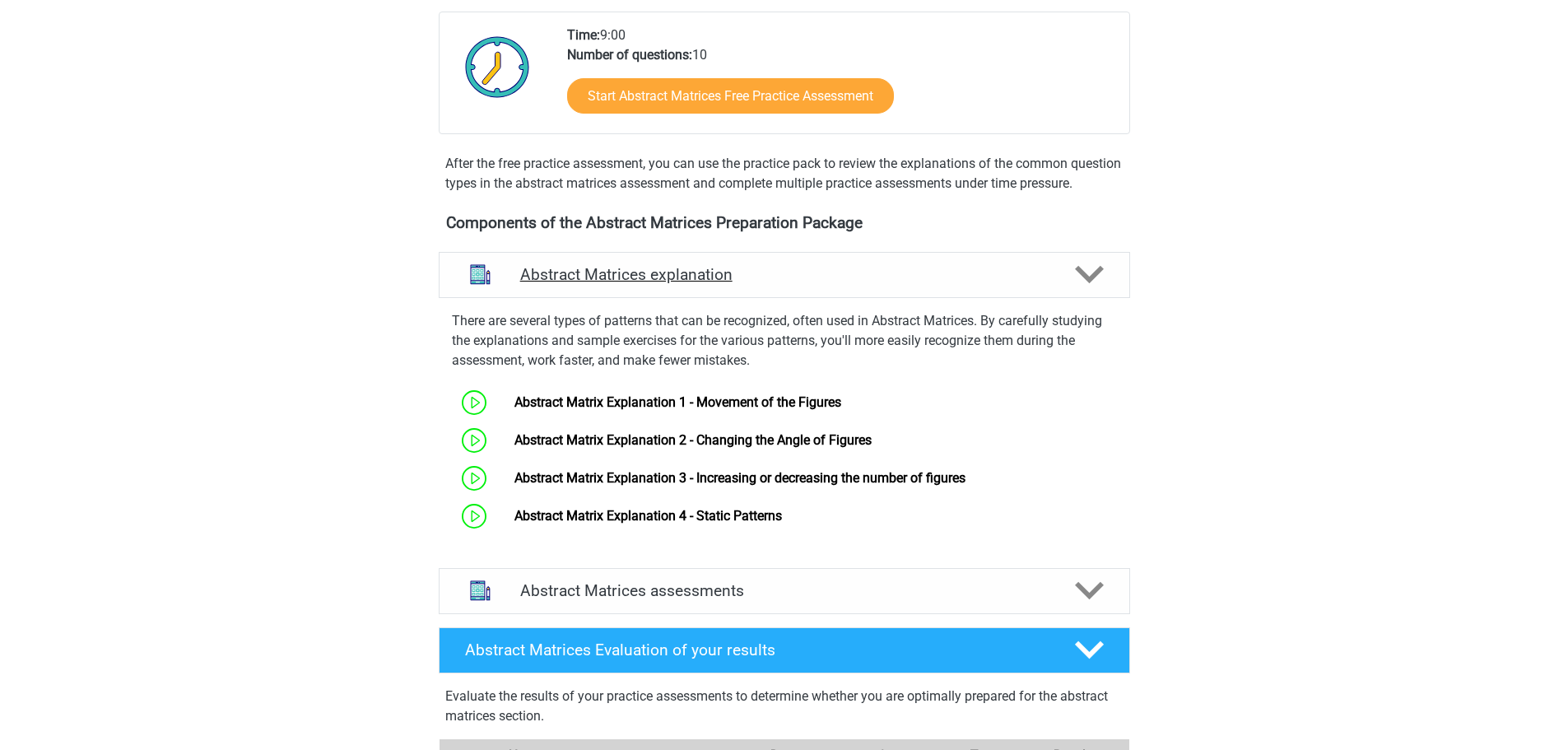
click at [1090, 289] on icon at bounding box center [1089, 275] width 29 height 29
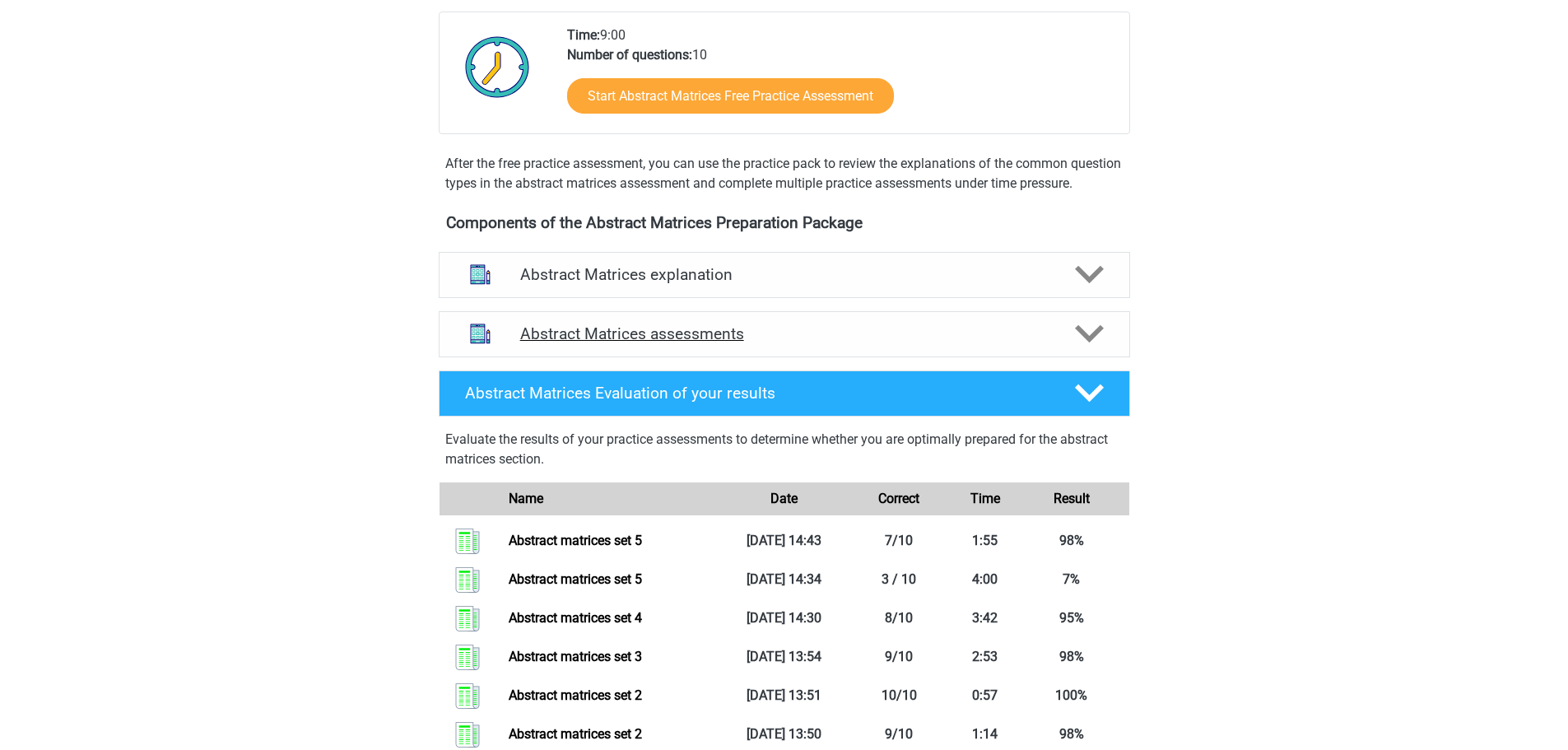
click at [1087, 343] on polygon at bounding box center [1089, 334] width 29 height 18
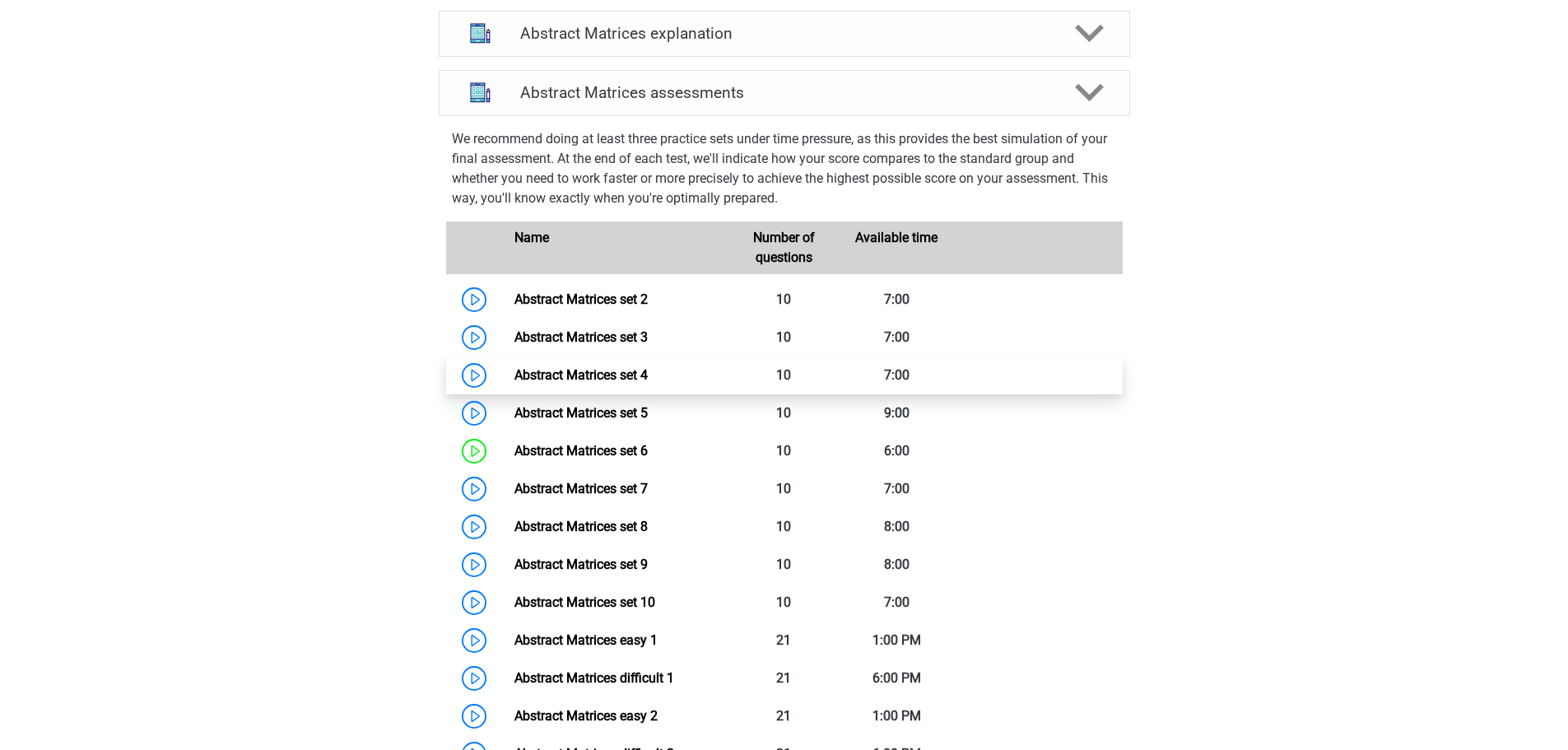
scroll to position [659, 0]
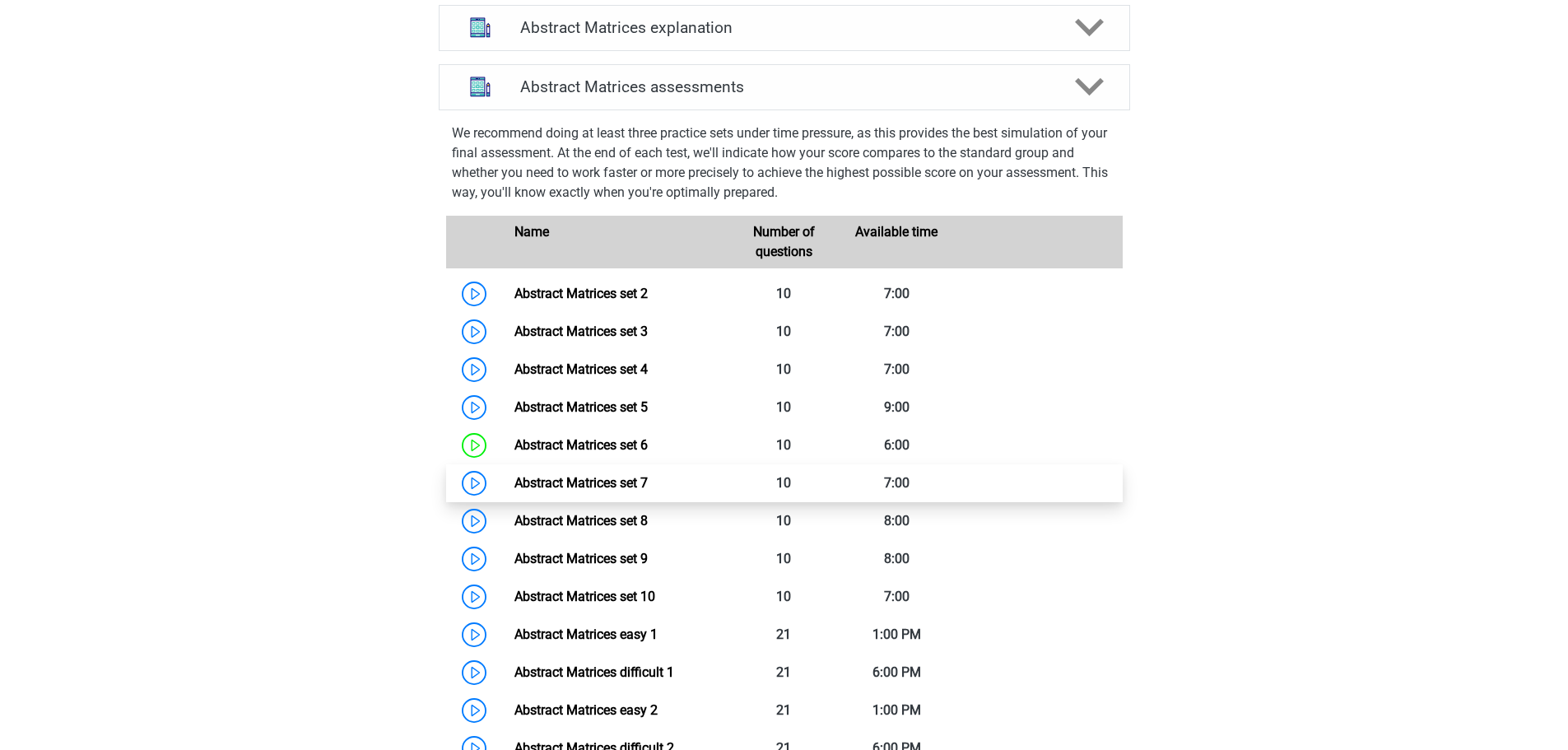
click at [587, 491] on link "Abstract Matrices set 7" at bounding box center [580, 483] width 133 height 16
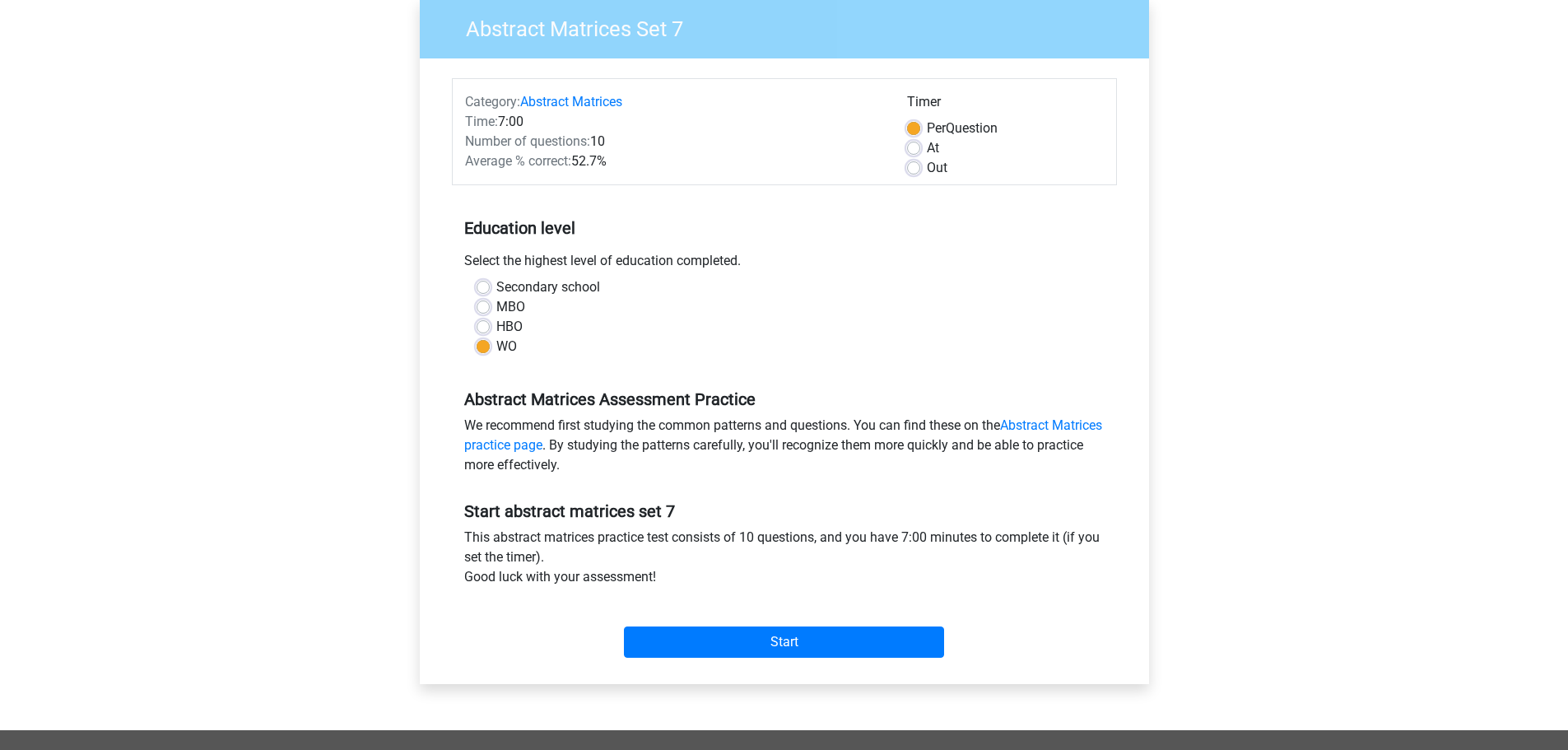
scroll to position [494, 0]
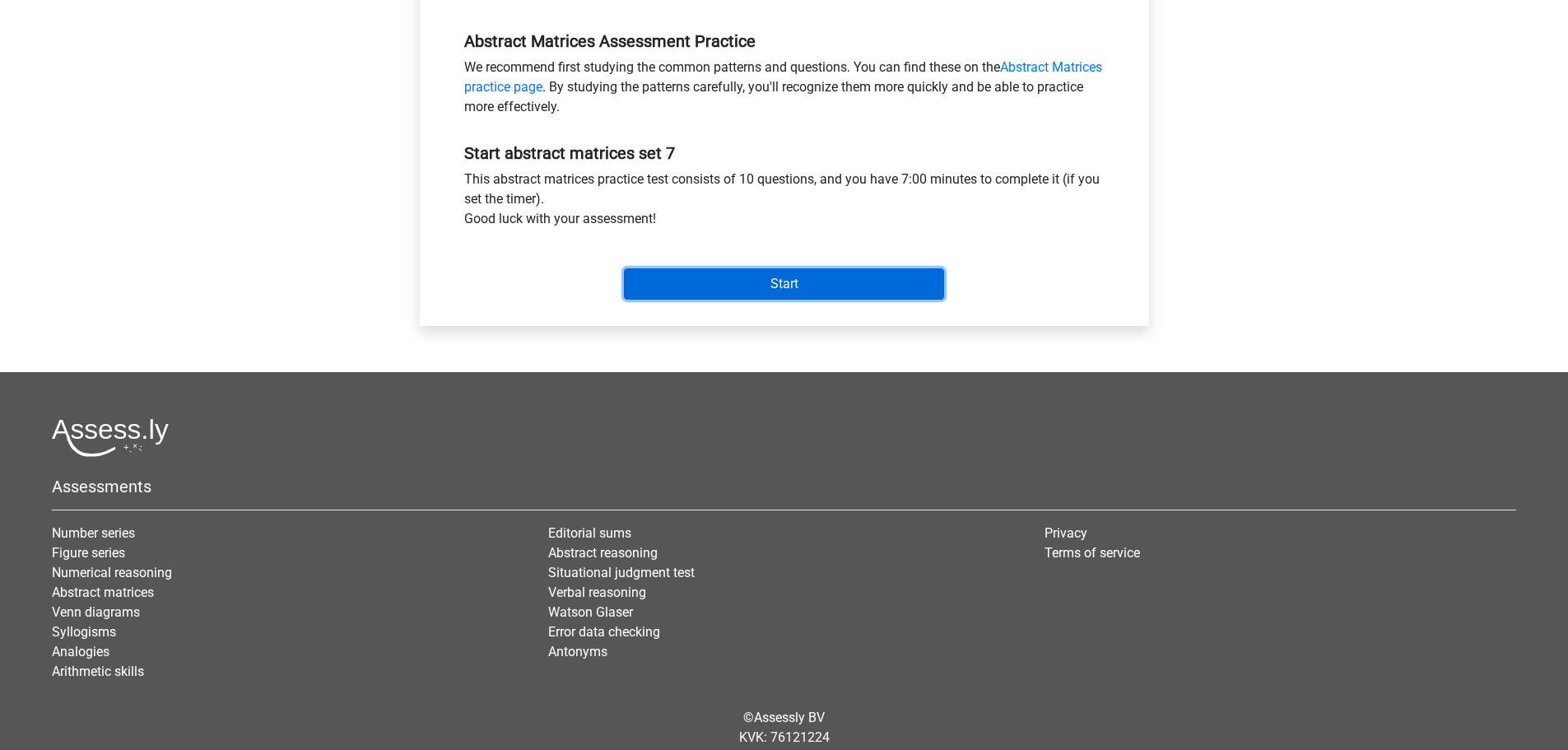
click at [793, 280] on input "Start" at bounding box center [784, 285] width 320 height 32
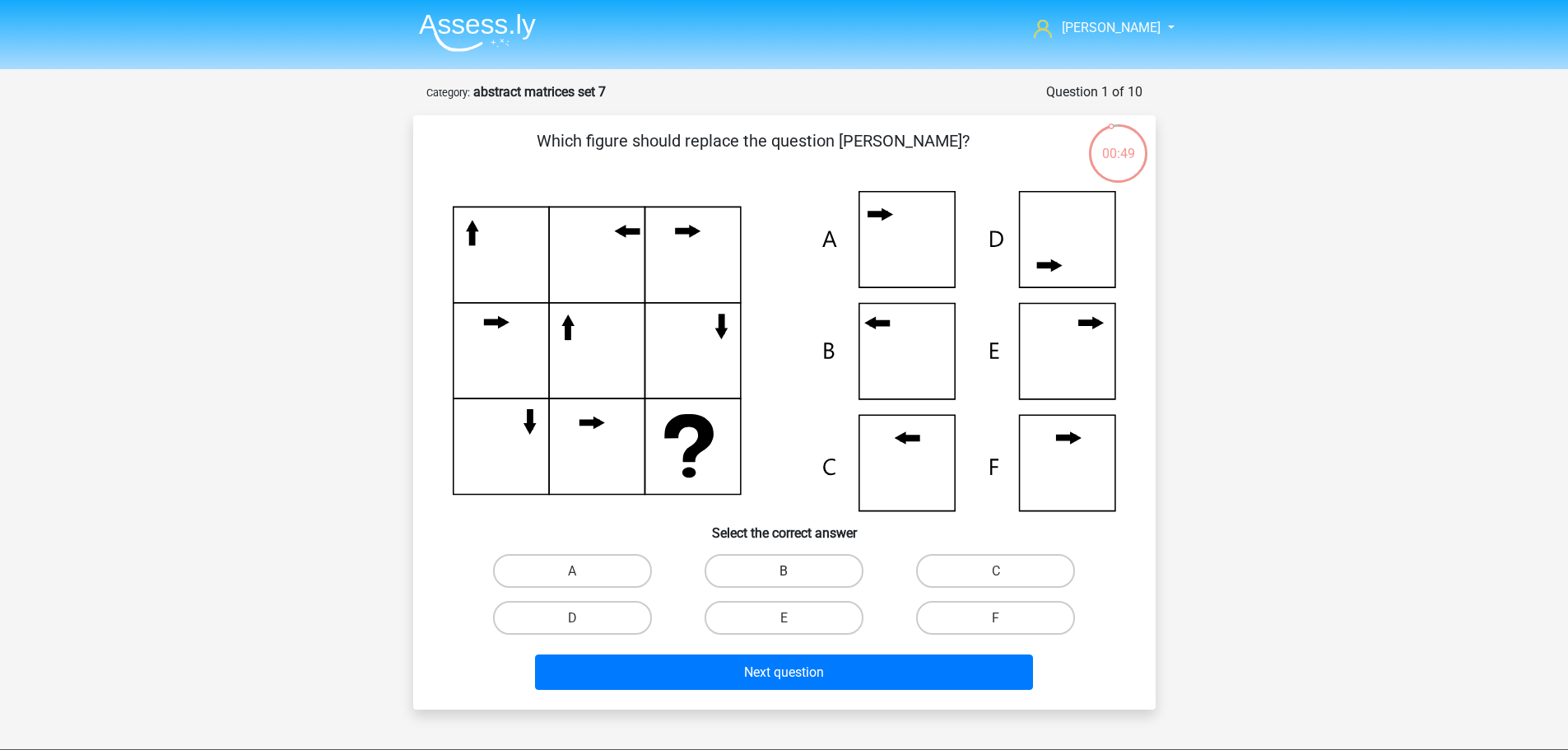
click at [780, 573] on font "B" at bounding box center [784, 571] width 8 height 16
click at [784, 573] on input "B" at bounding box center [789, 576] width 11 height 11
radio input "true"
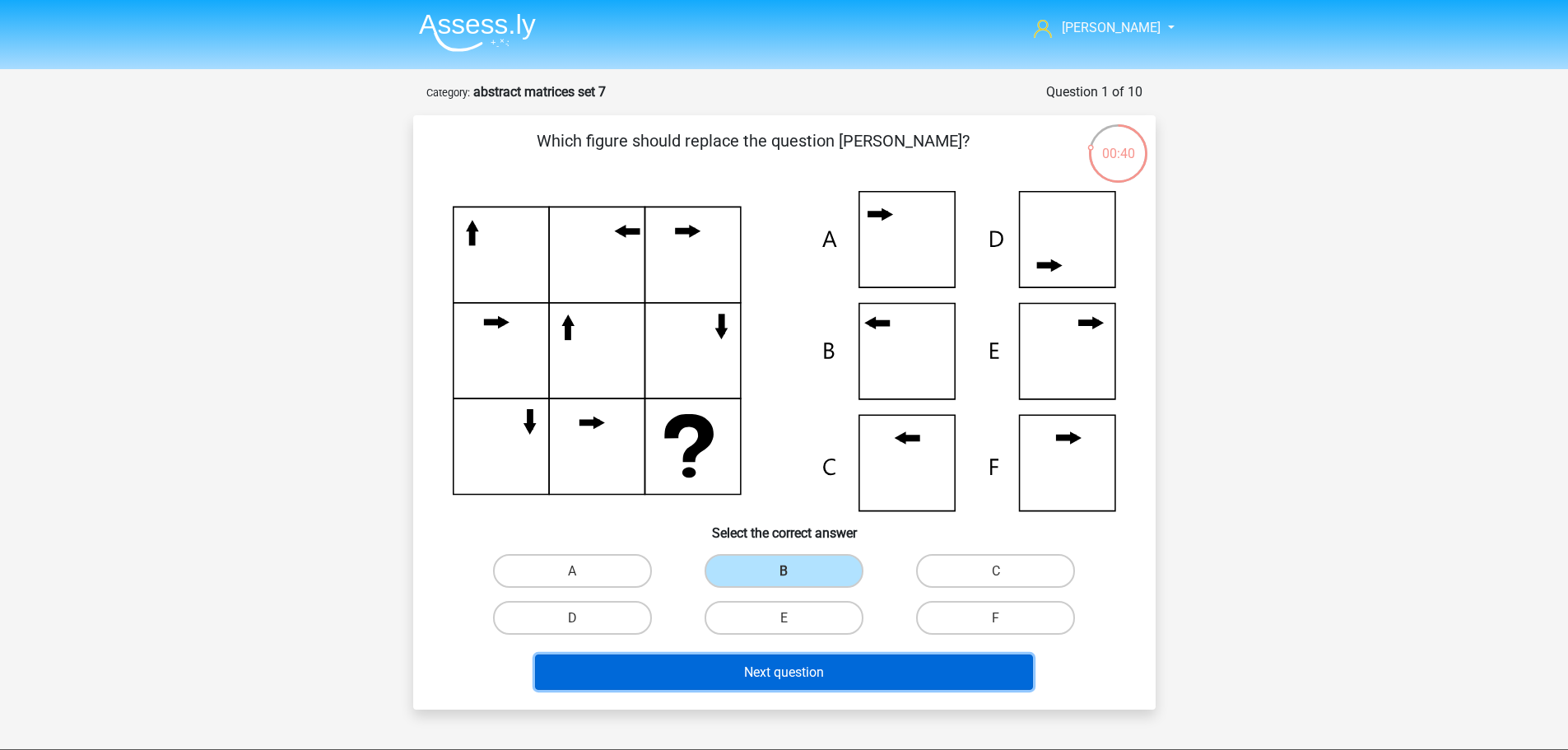
click at [775, 670] on font "Next question" at bounding box center [784, 672] width 80 height 16
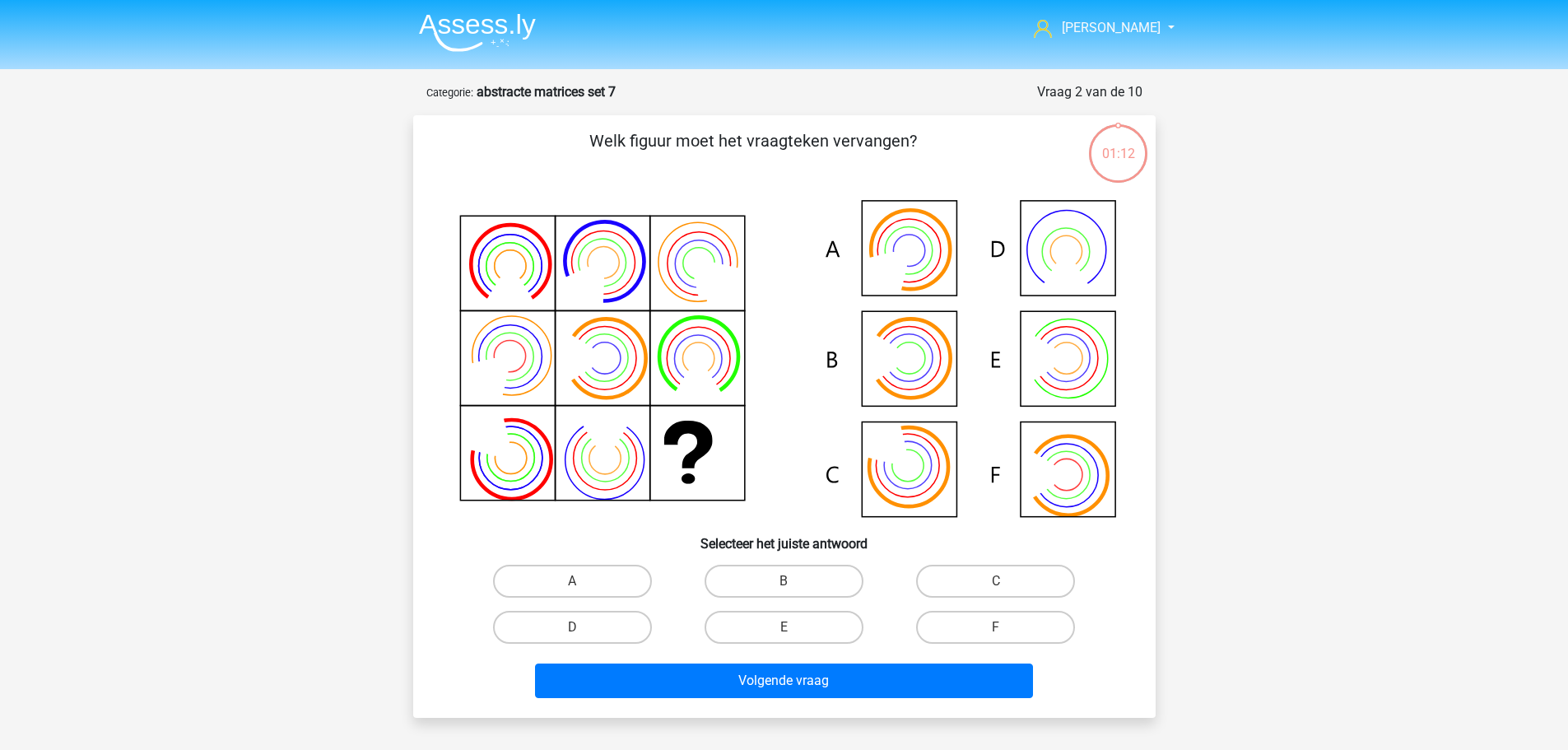
scroll to position [82, 0]
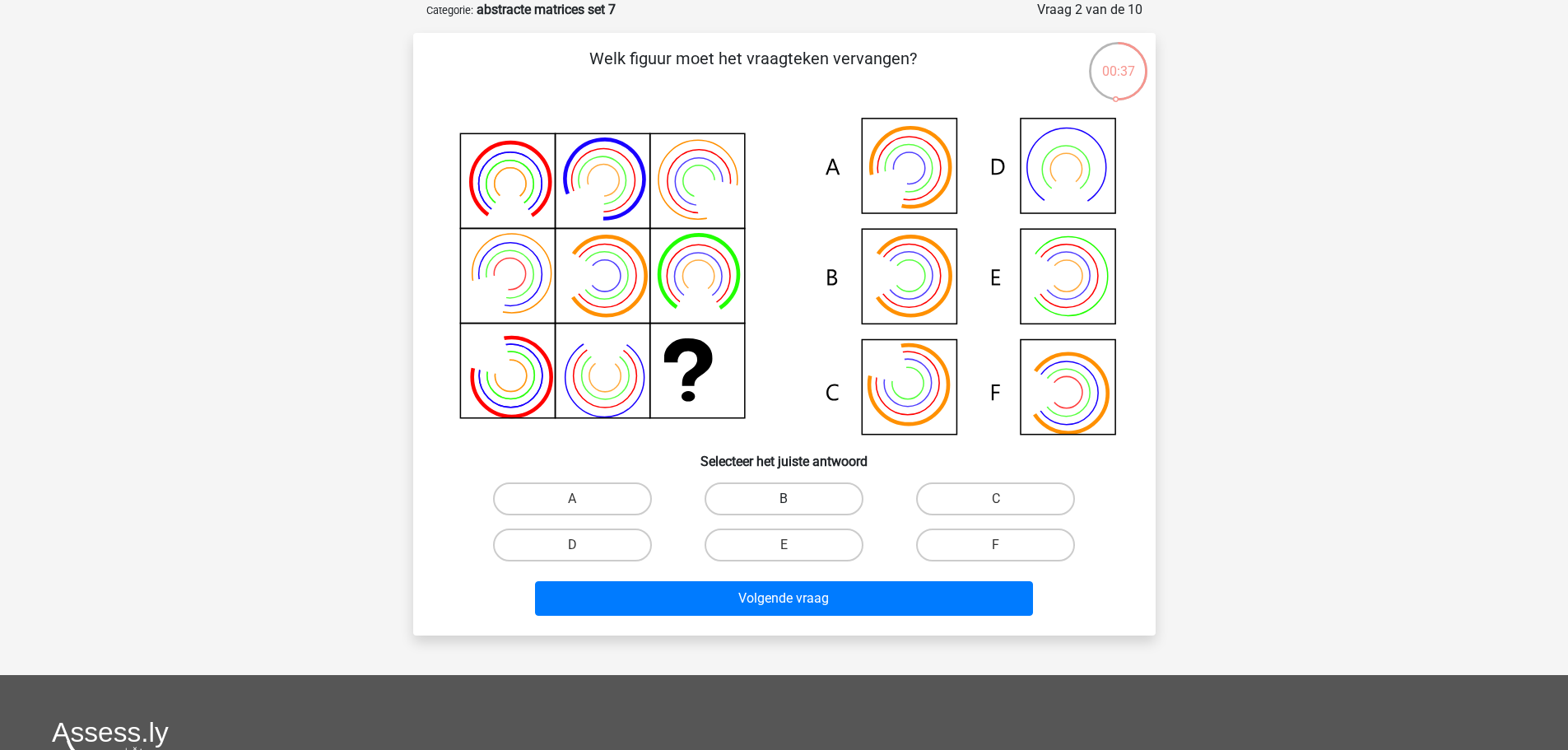
click at [784, 496] on label "B" at bounding box center [784, 499] width 159 height 33
click at [784, 499] on input "B" at bounding box center [789, 504] width 11 height 11
radio input "true"
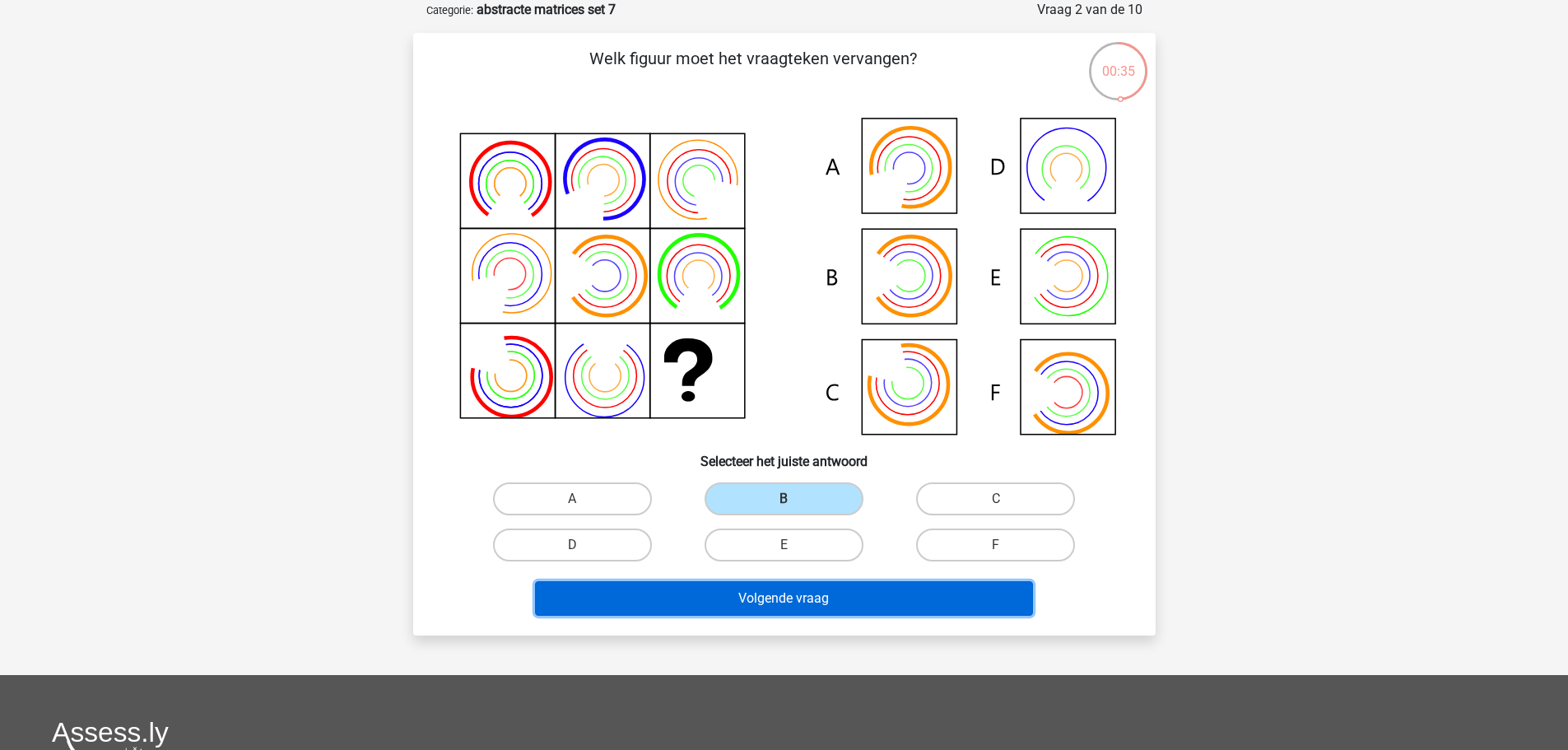
click at [803, 596] on button "Volgende vraag" at bounding box center [784, 599] width 498 height 35
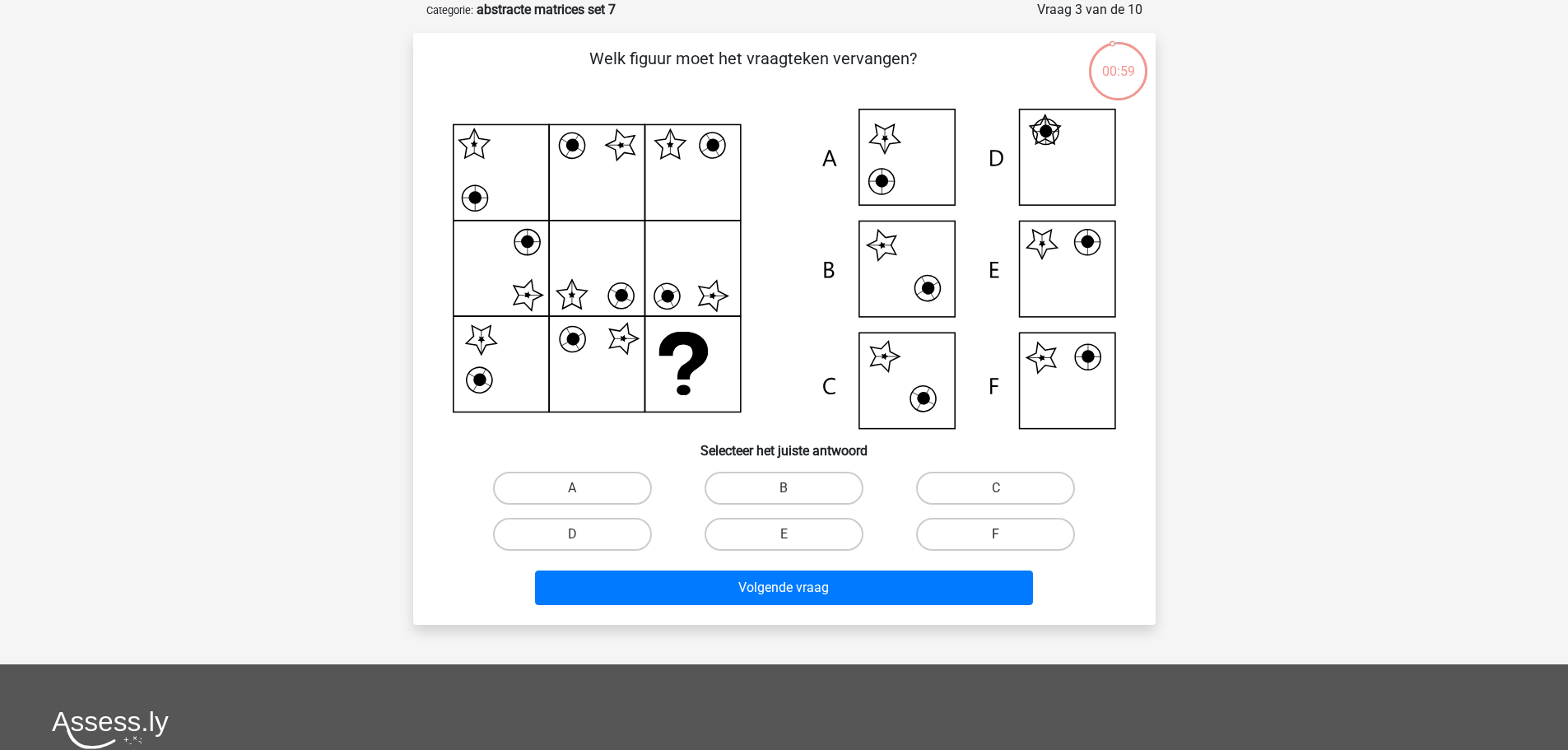
click at [973, 542] on label "F" at bounding box center [996, 534] width 159 height 33
click at [996, 542] on input "F" at bounding box center [1001, 539] width 11 height 11
radio input "true"
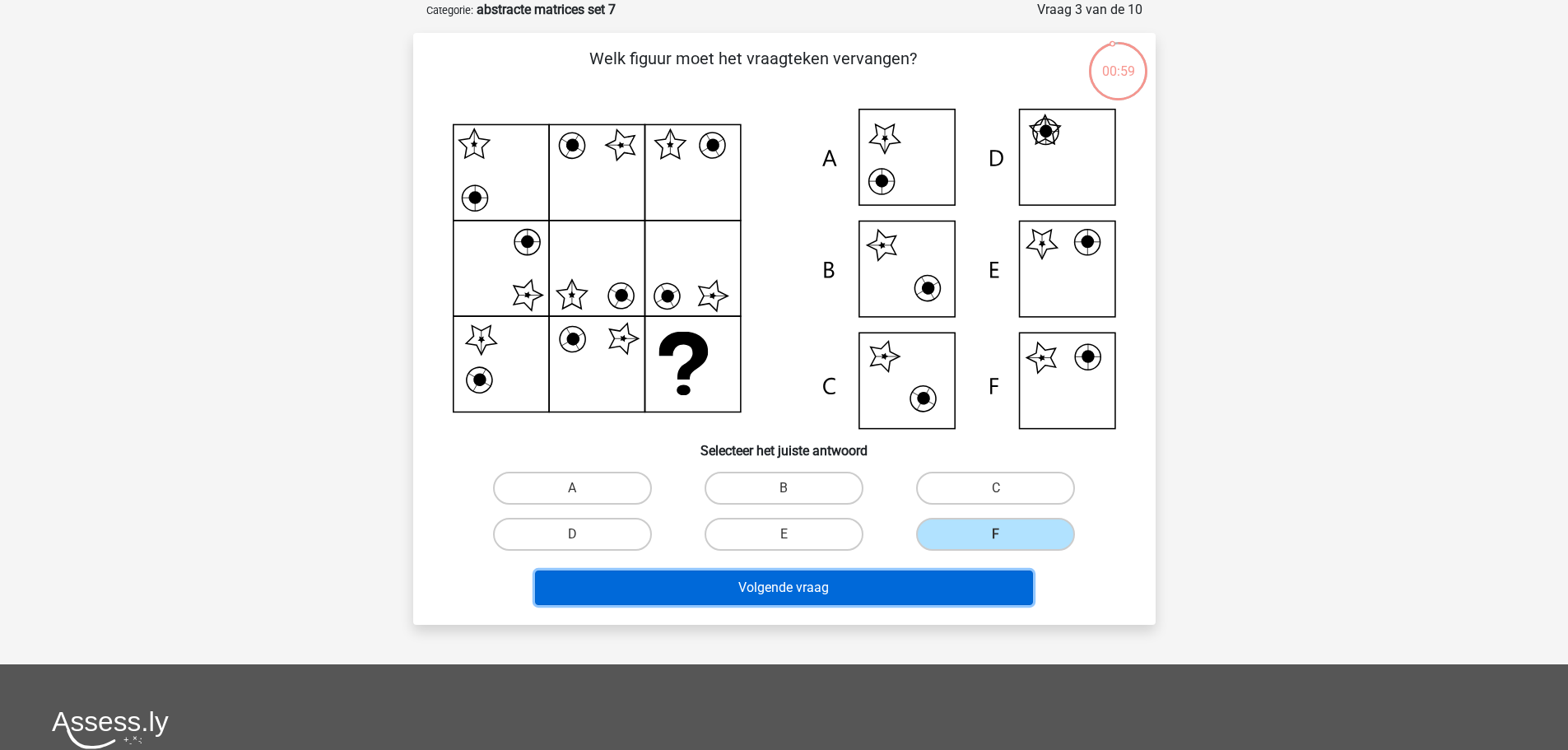
click at [881, 587] on button "Volgende vraag" at bounding box center [784, 588] width 498 height 35
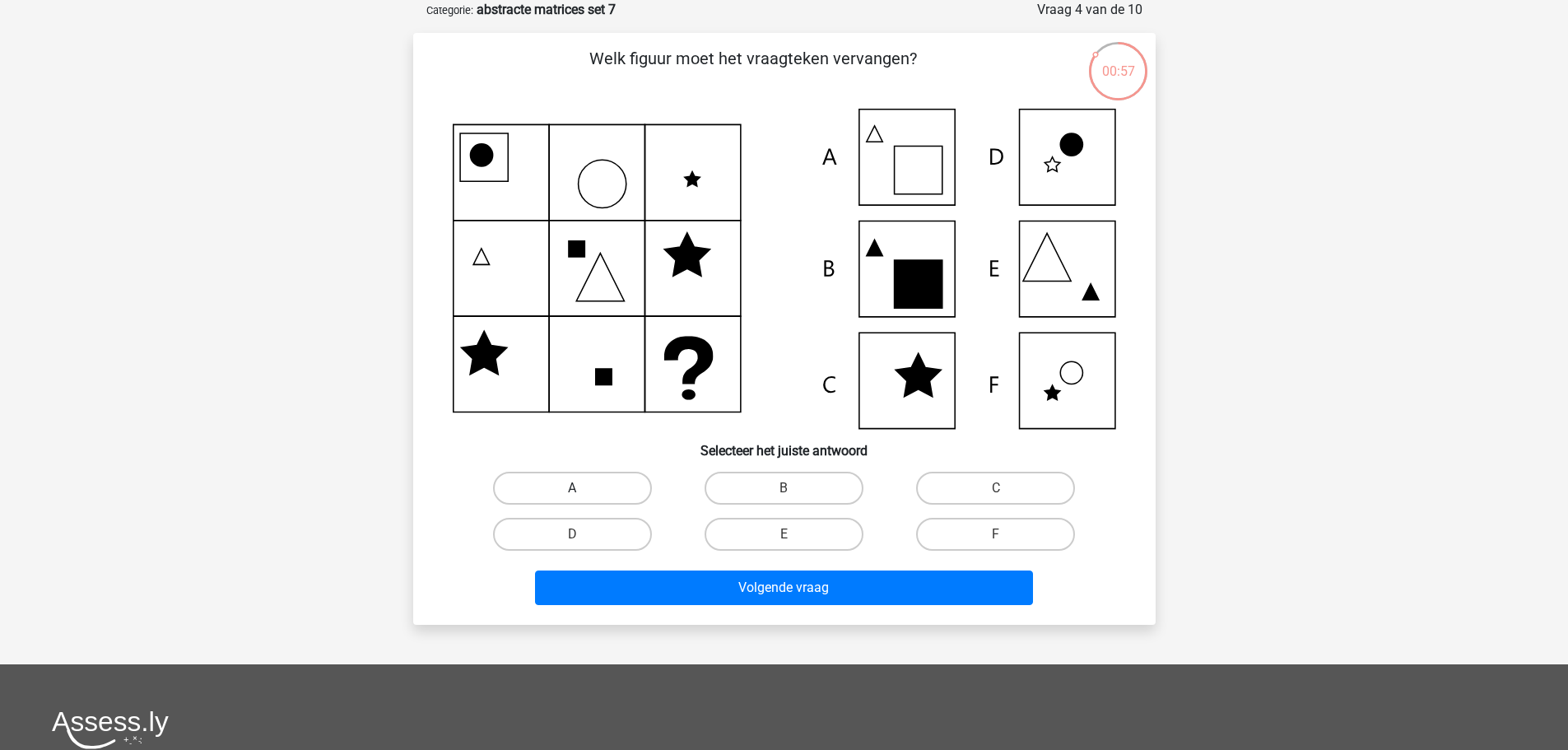
click at [632, 493] on label "A" at bounding box center [573, 489] width 159 height 33
click at [583, 493] on input "A" at bounding box center [577, 494] width 11 height 11
radio input "true"
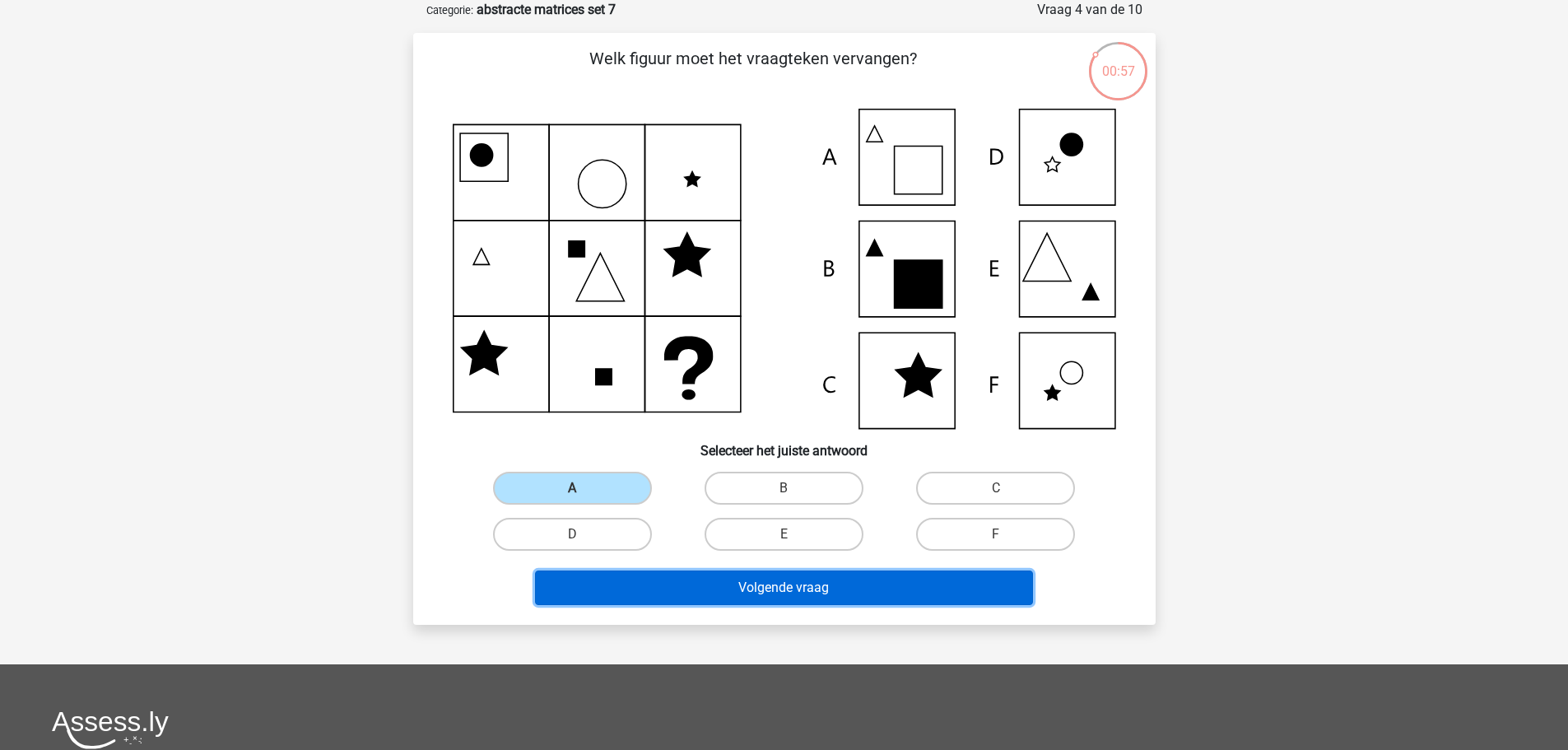
click at [779, 587] on button "Volgende vraag" at bounding box center [784, 588] width 498 height 35
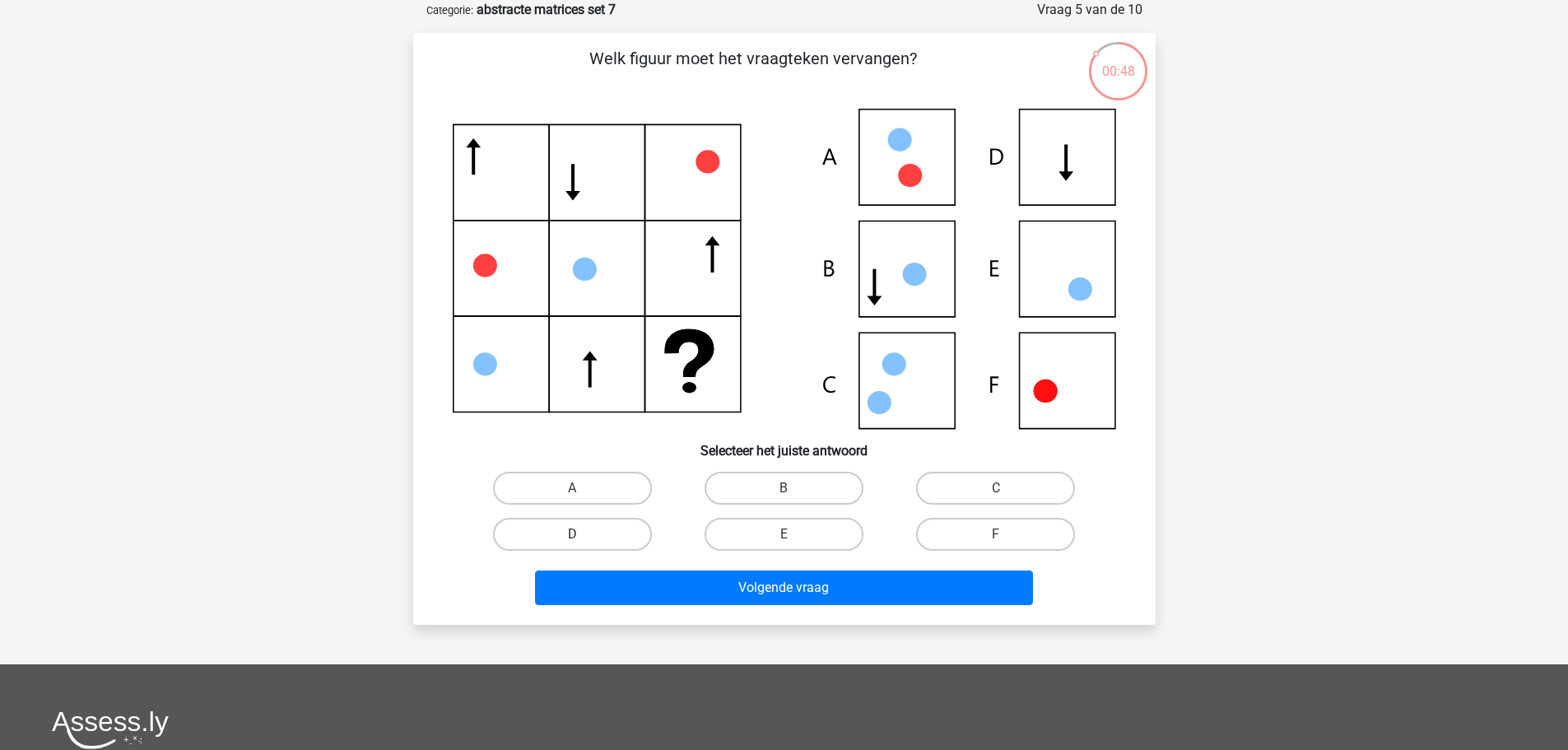
click at [611, 528] on label "D" at bounding box center [573, 534] width 159 height 33
click at [583, 534] on input "D" at bounding box center [577, 539] width 11 height 11
radio input "true"
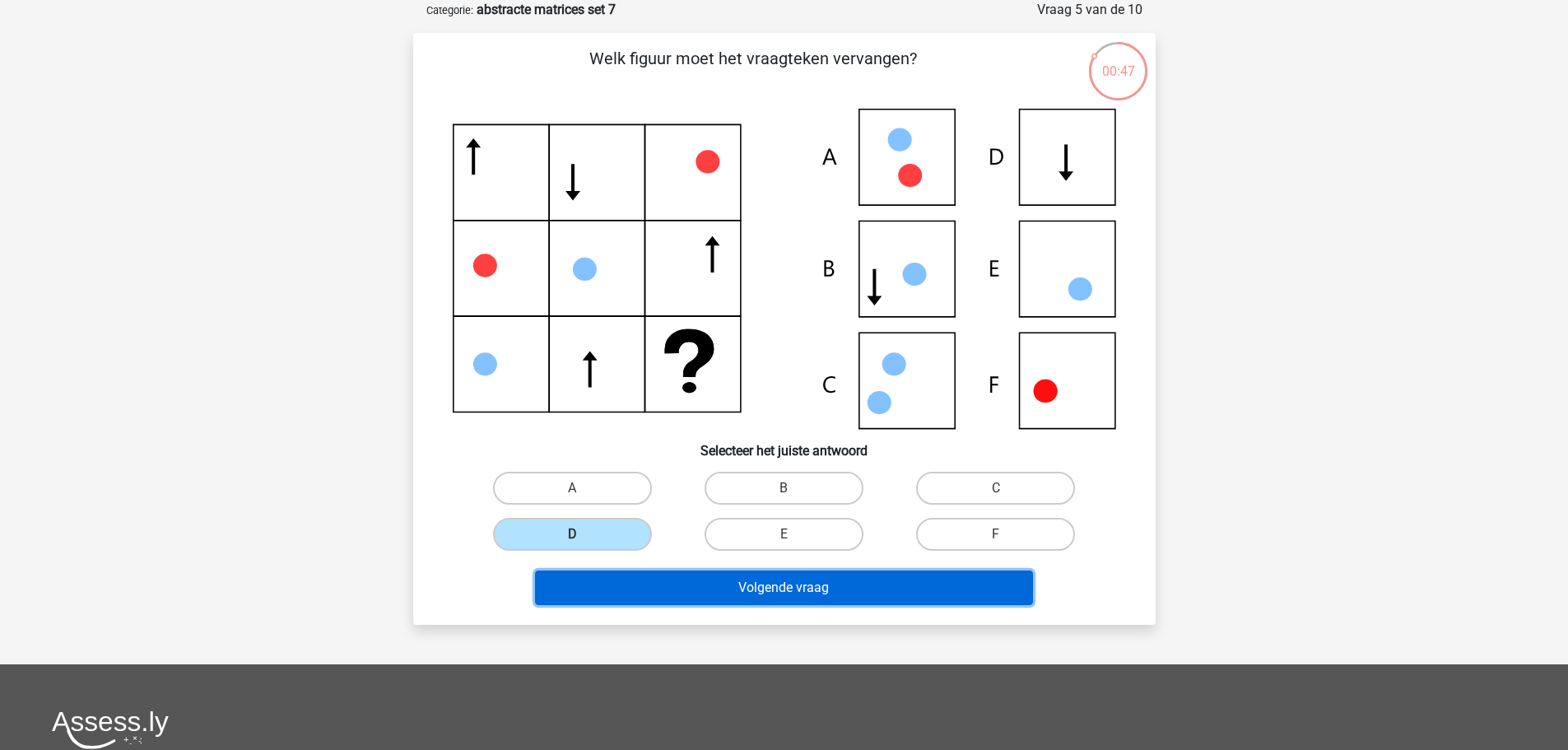
click at [763, 581] on button "Volgende vraag" at bounding box center [784, 588] width 498 height 35
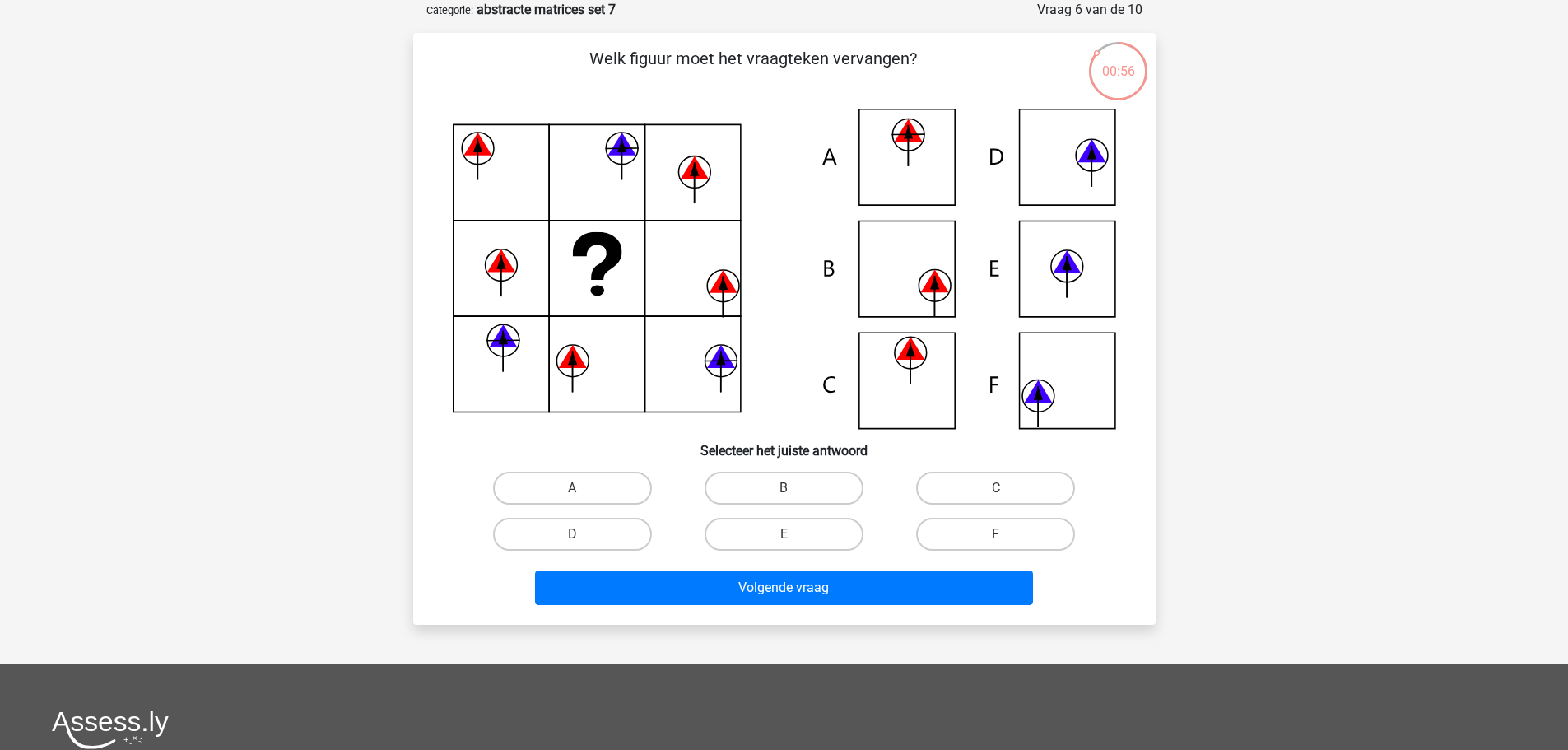
click at [1005, 537] on input "F" at bounding box center [1001, 539] width 11 height 11
radio input "true"
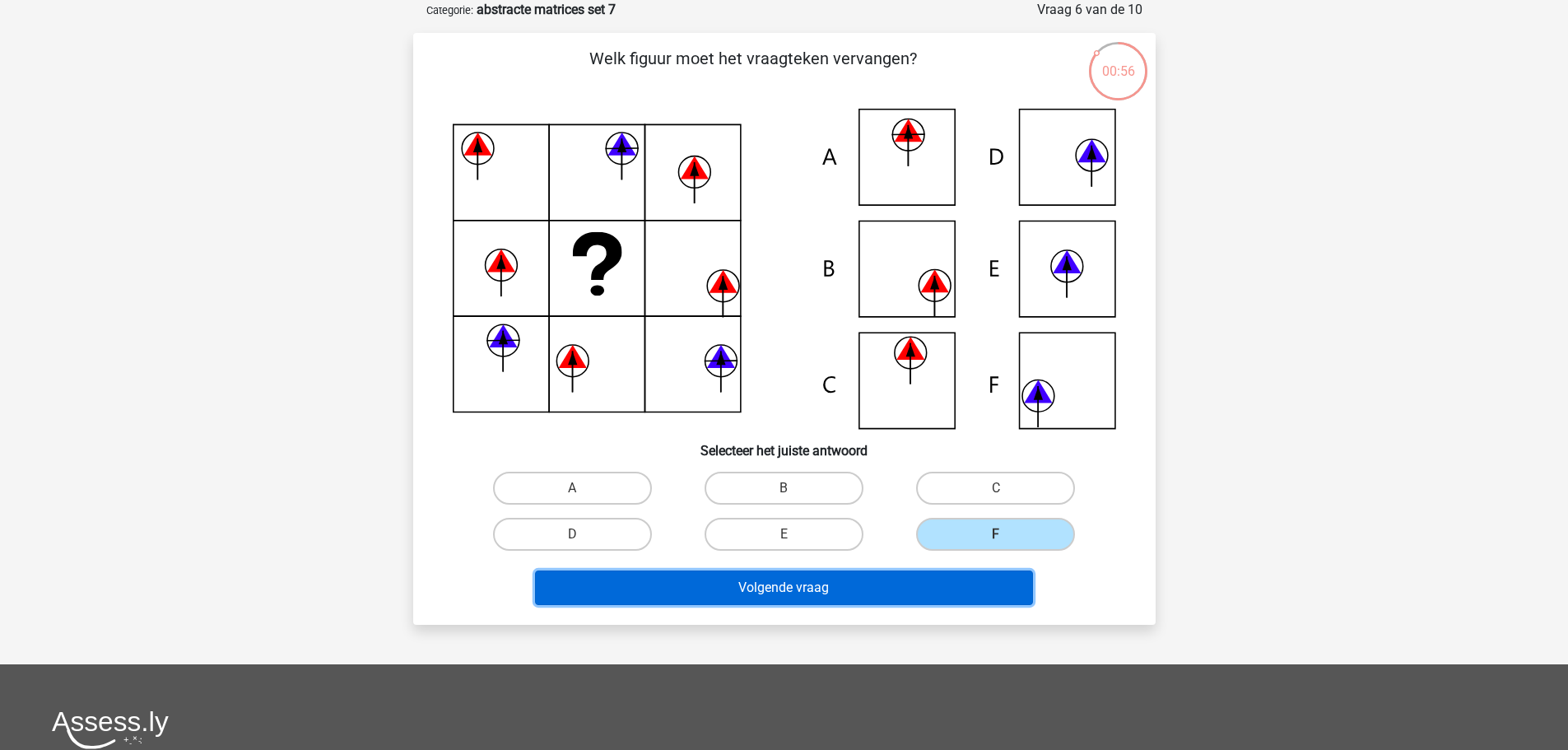
click at [847, 574] on button "Volgende vraag" at bounding box center [784, 588] width 498 height 35
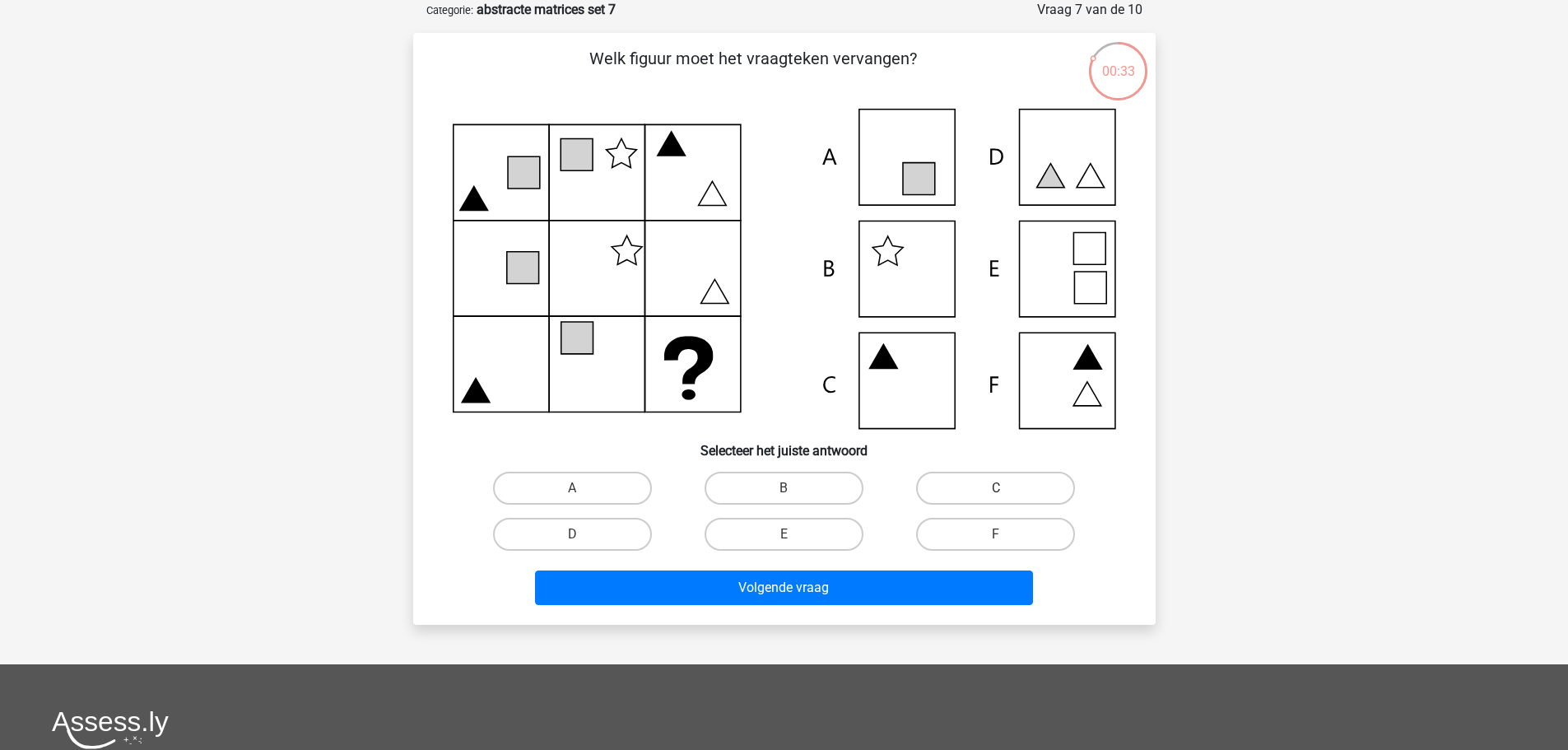
click at [983, 484] on label "C" at bounding box center [996, 489] width 159 height 33
click at [996, 489] on input "C" at bounding box center [1001, 494] width 11 height 11
radio input "true"
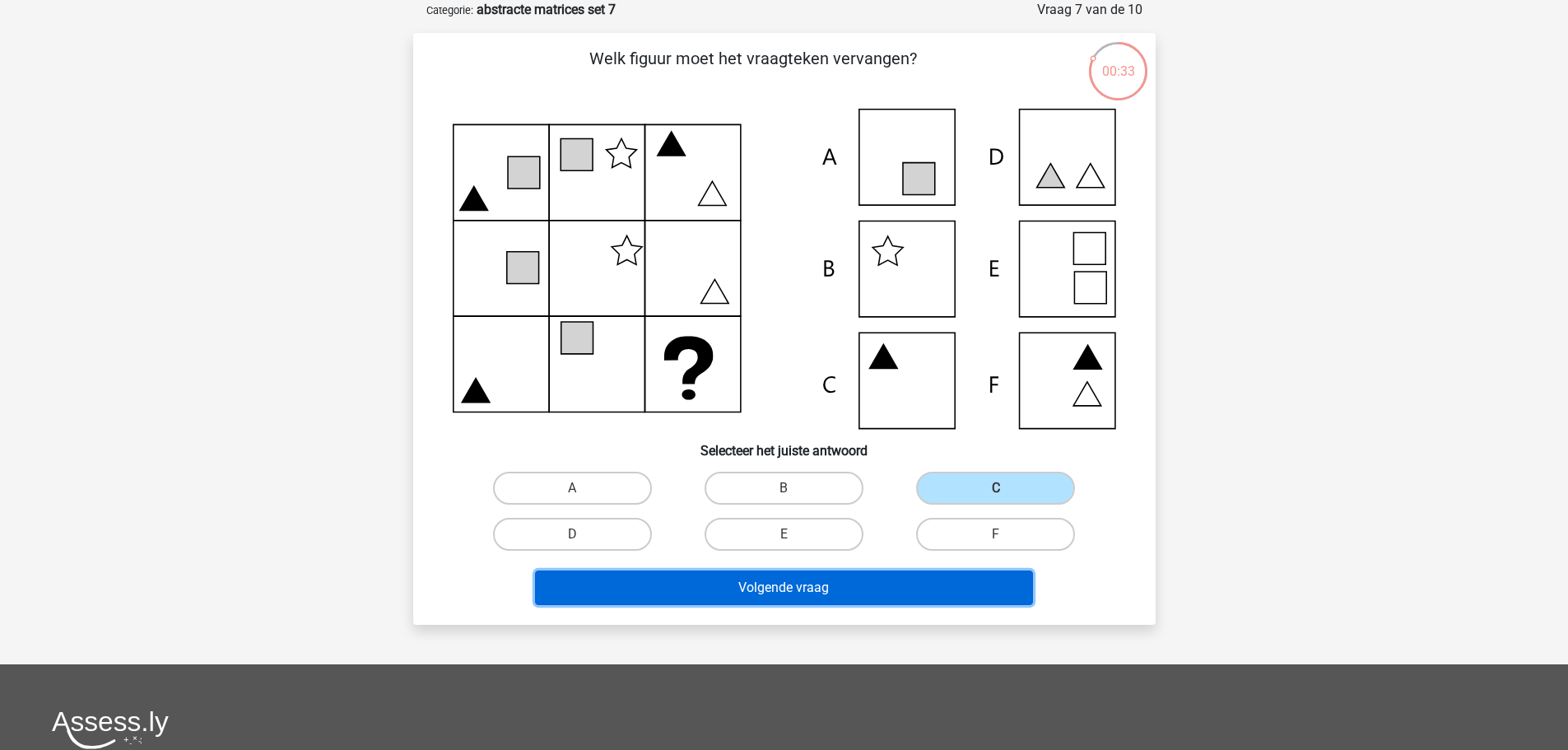
click at [847, 574] on button "Volgende vraag" at bounding box center [784, 588] width 498 height 35
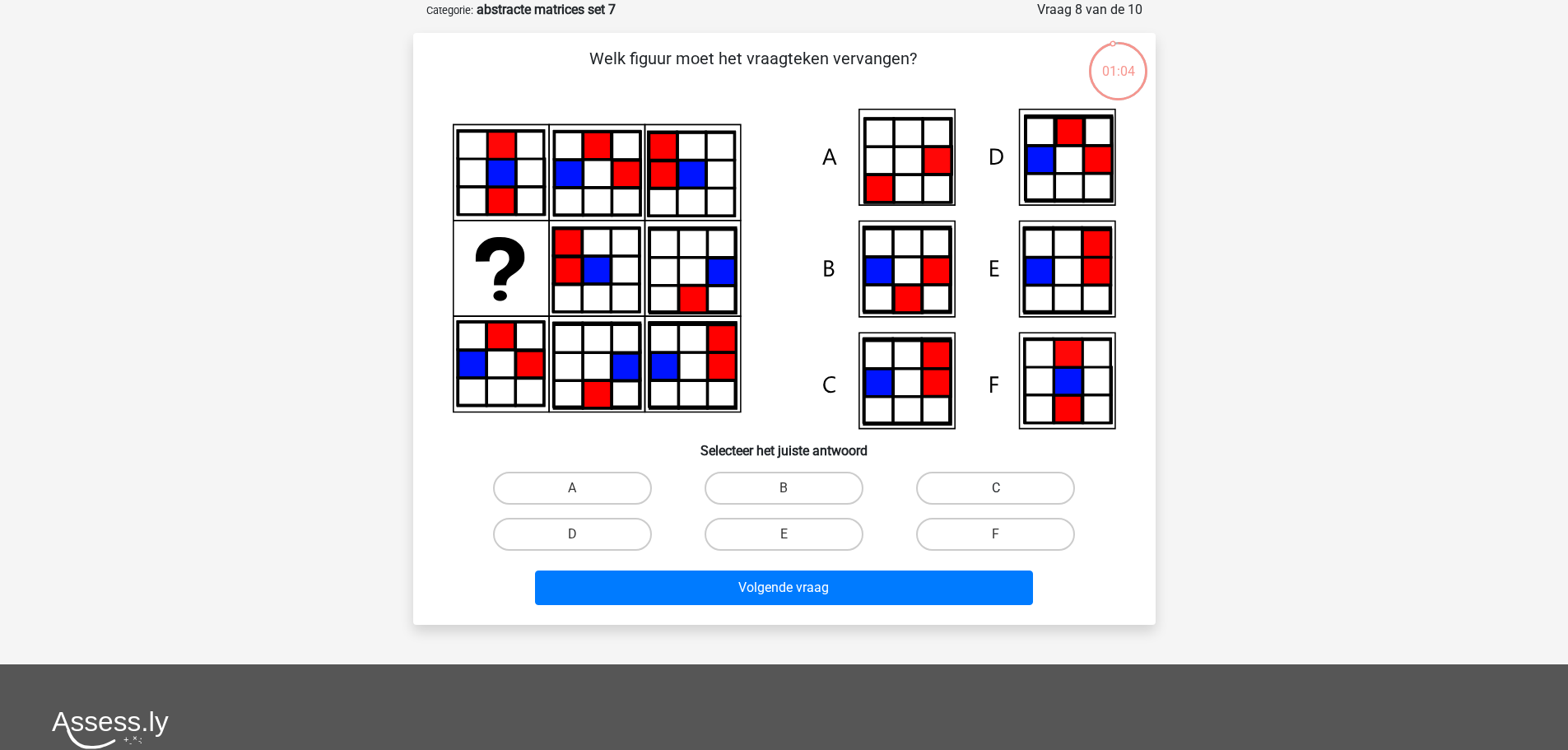
click at [950, 489] on label "C" at bounding box center [996, 489] width 159 height 33
click at [996, 489] on input "C" at bounding box center [1001, 494] width 11 height 11
radio input "true"
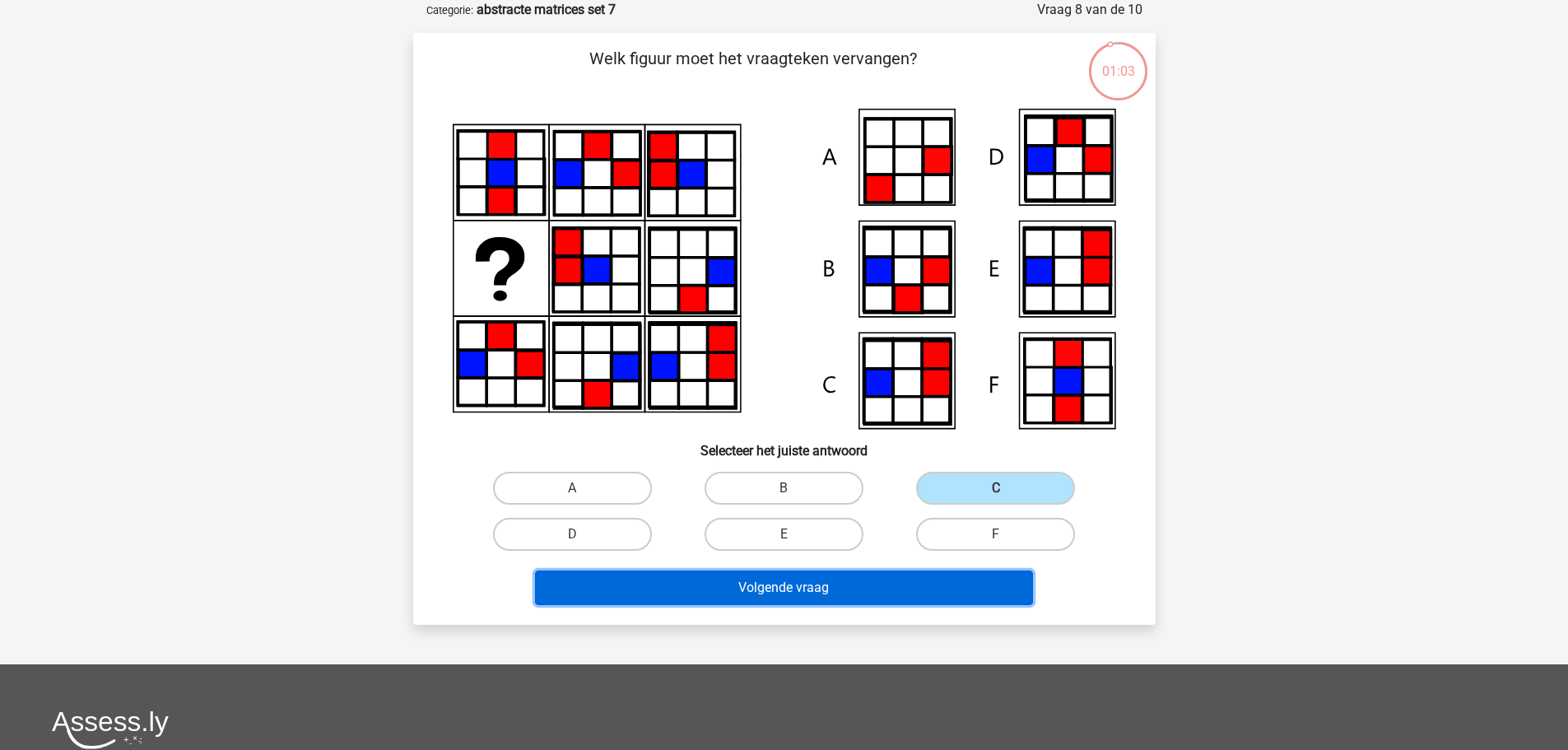
click at [820, 589] on button "Volgende vraag" at bounding box center [784, 588] width 498 height 35
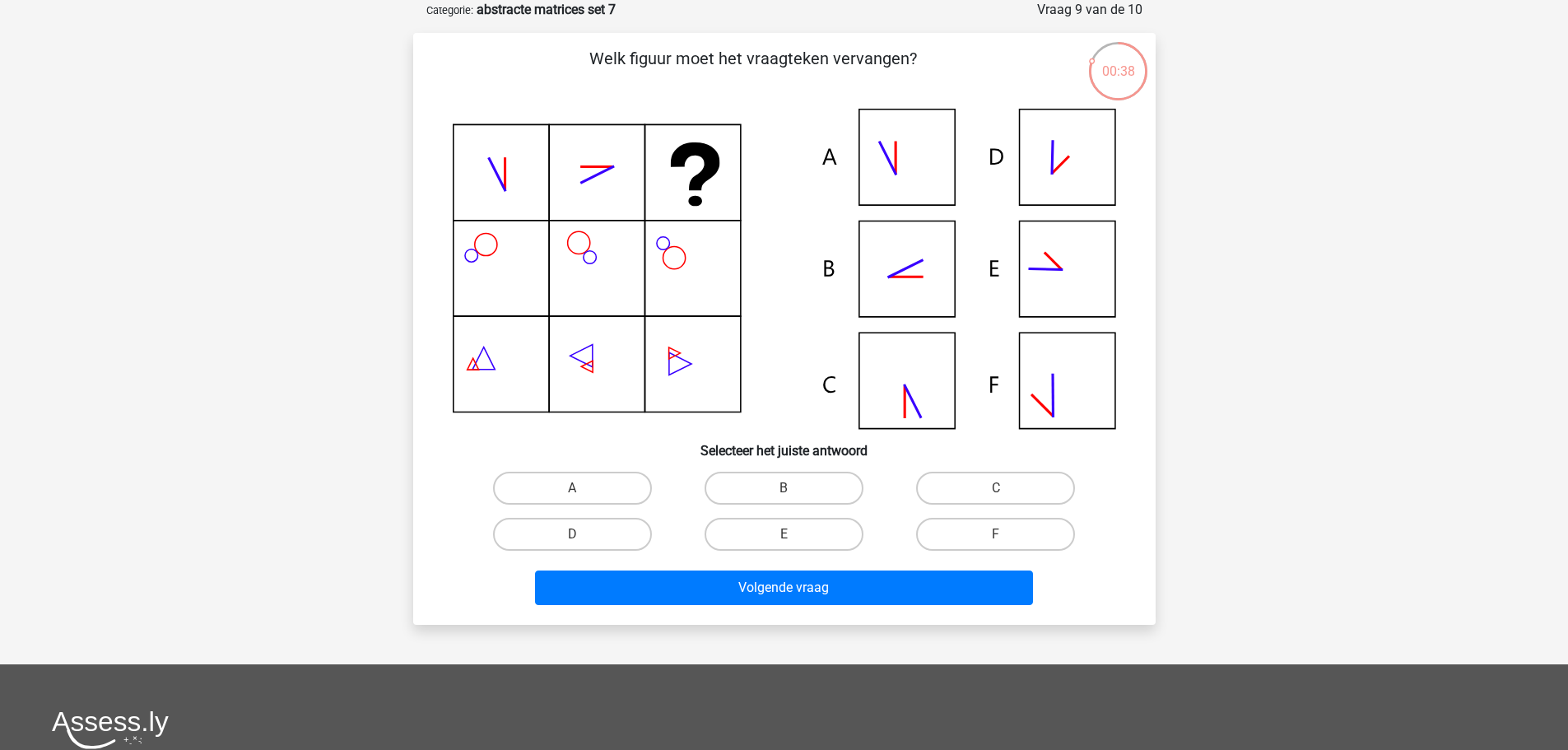
click at [794, 495] on input "B" at bounding box center [789, 494] width 11 height 11
radio input "true"
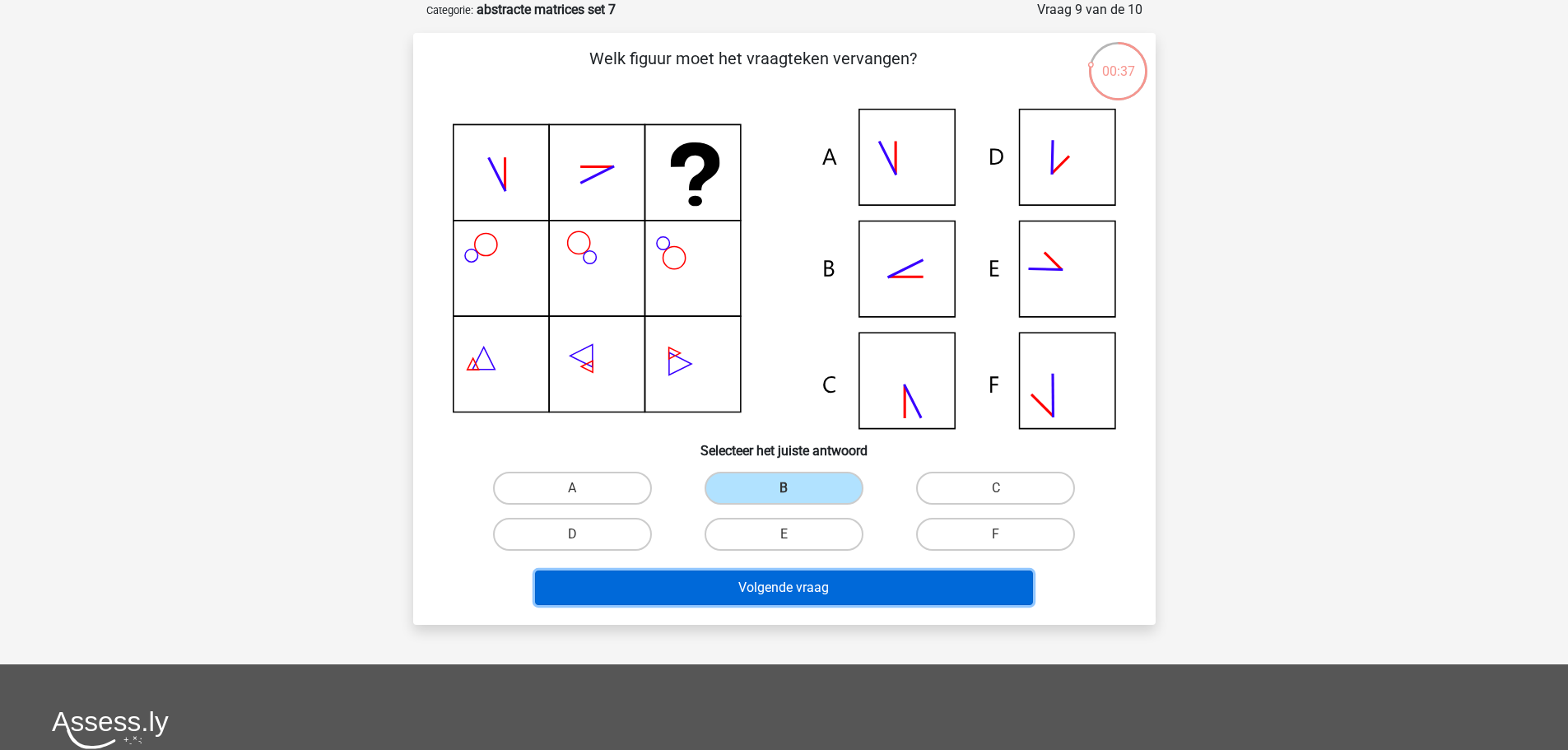
click at [787, 587] on button "Volgende vraag" at bounding box center [784, 588] width 498 height 35
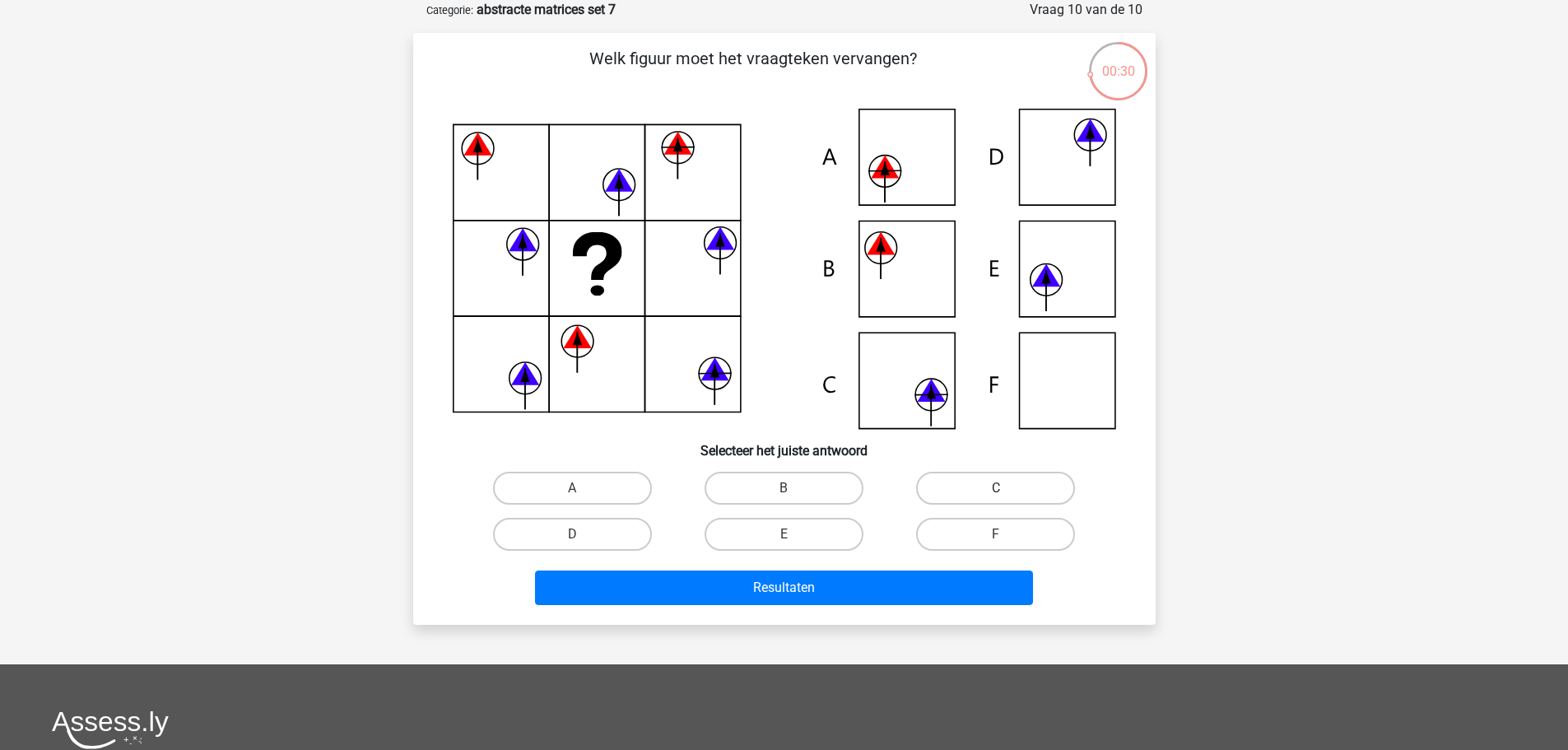
click at [968, 488] on label "C" at bounding box center [996, 489] width 159 height 33
click at [996, 489] on input "C" at bounding box center [1001, 494] width 11 height 11
radio input "true"
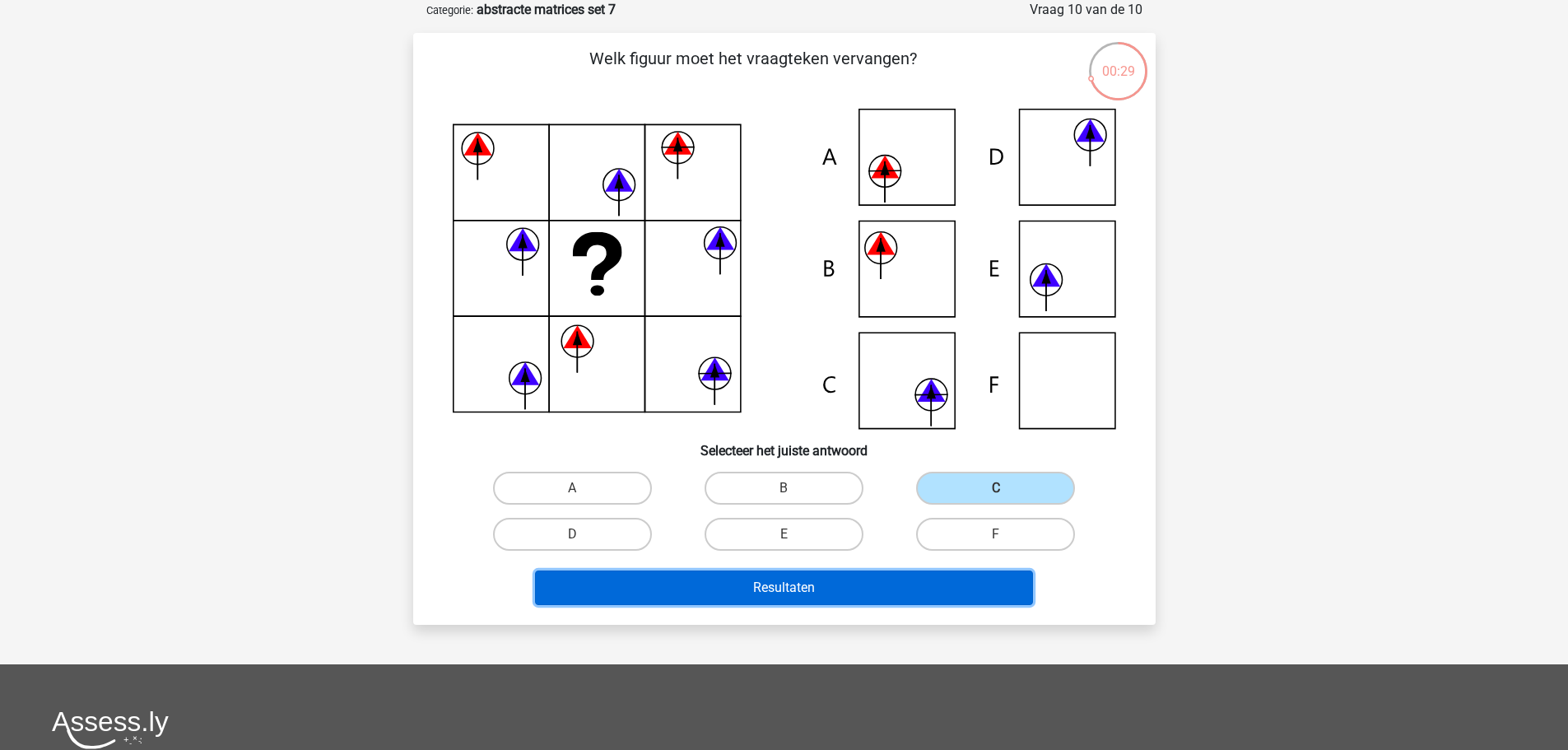
click at [813, 585] on button "Resultaten" at bounding box center [784, 588] width 498 height 35
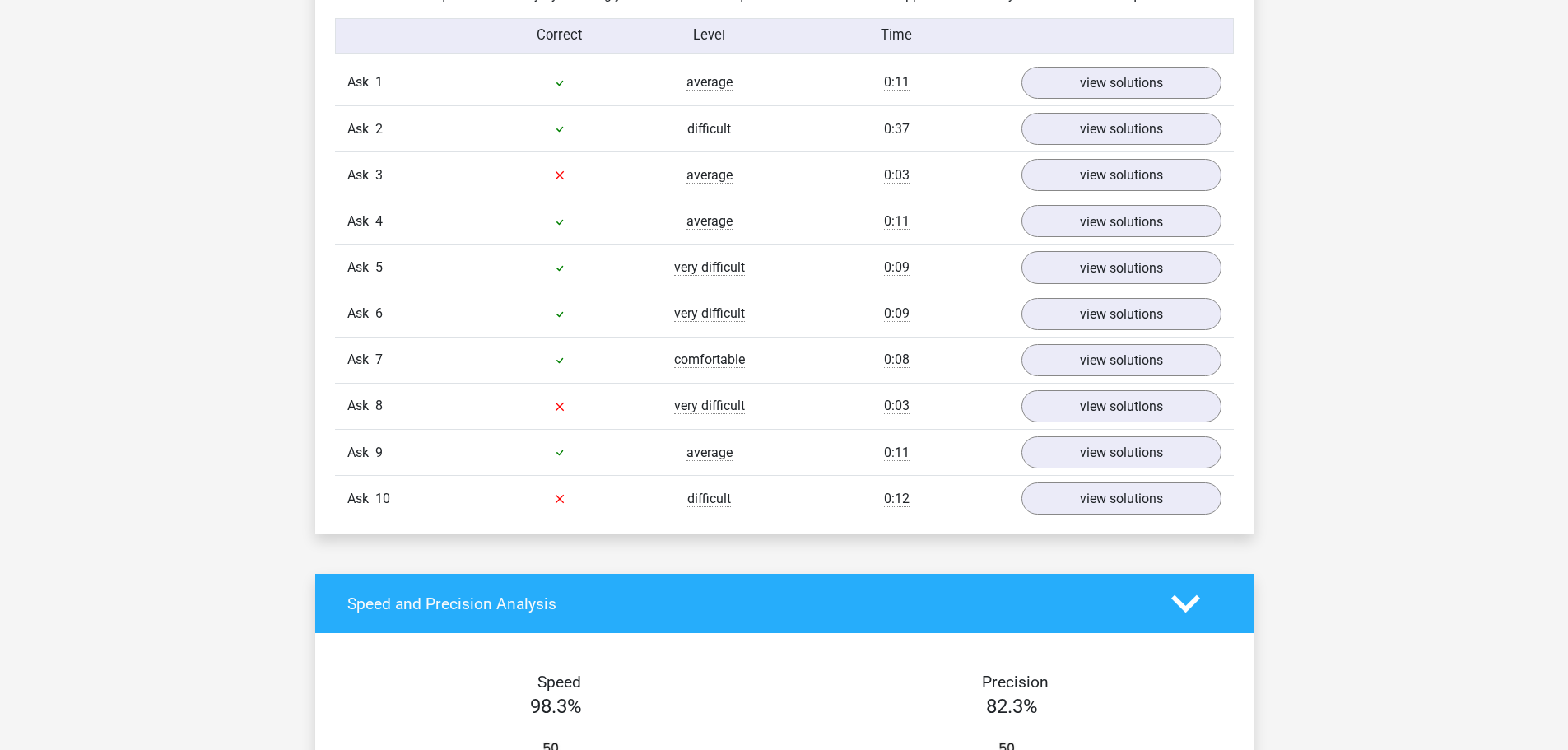
scroll to position [1071, 0]
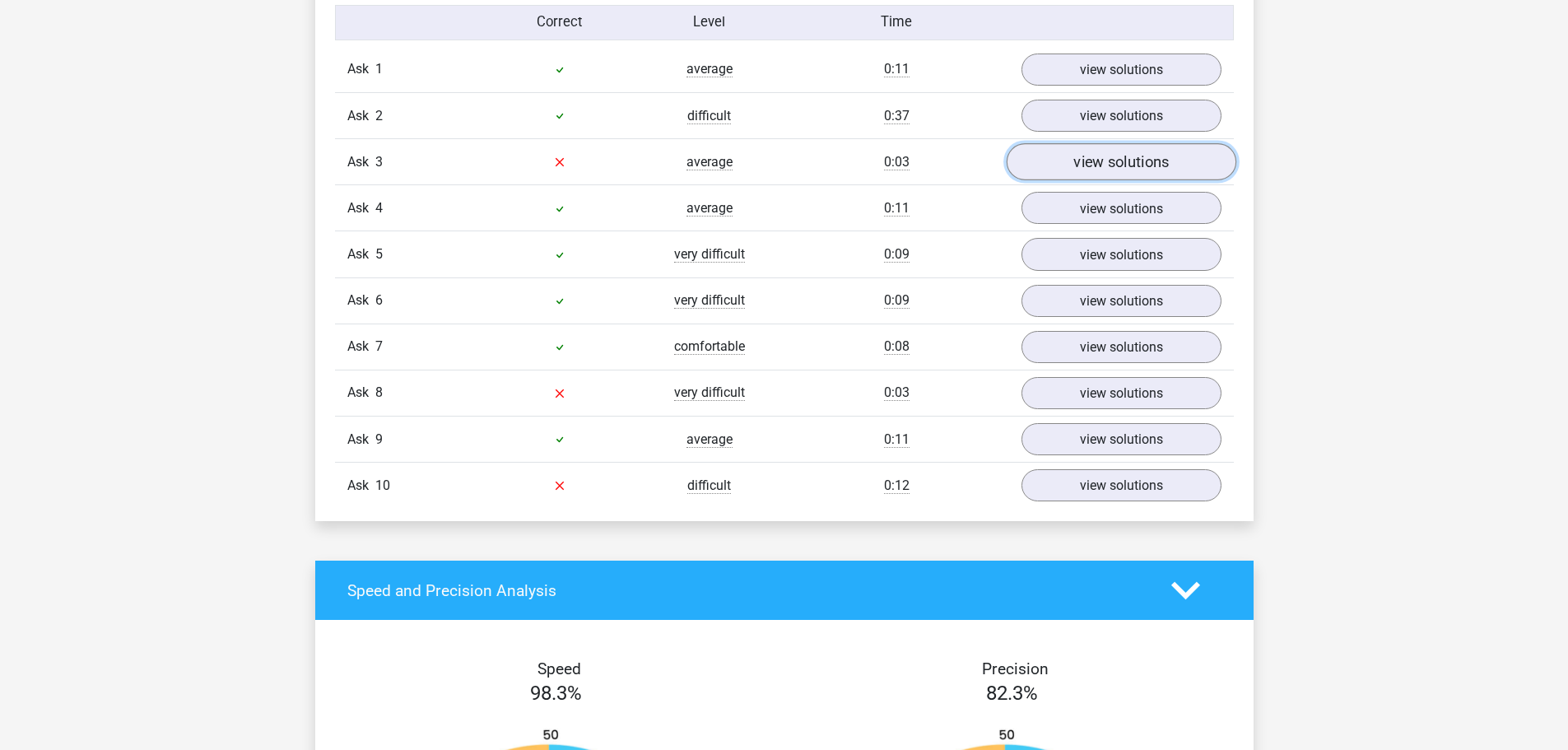
click at [1085, 165] on font "view solutions" at bounding box center [1121, 163] width 95 height 18
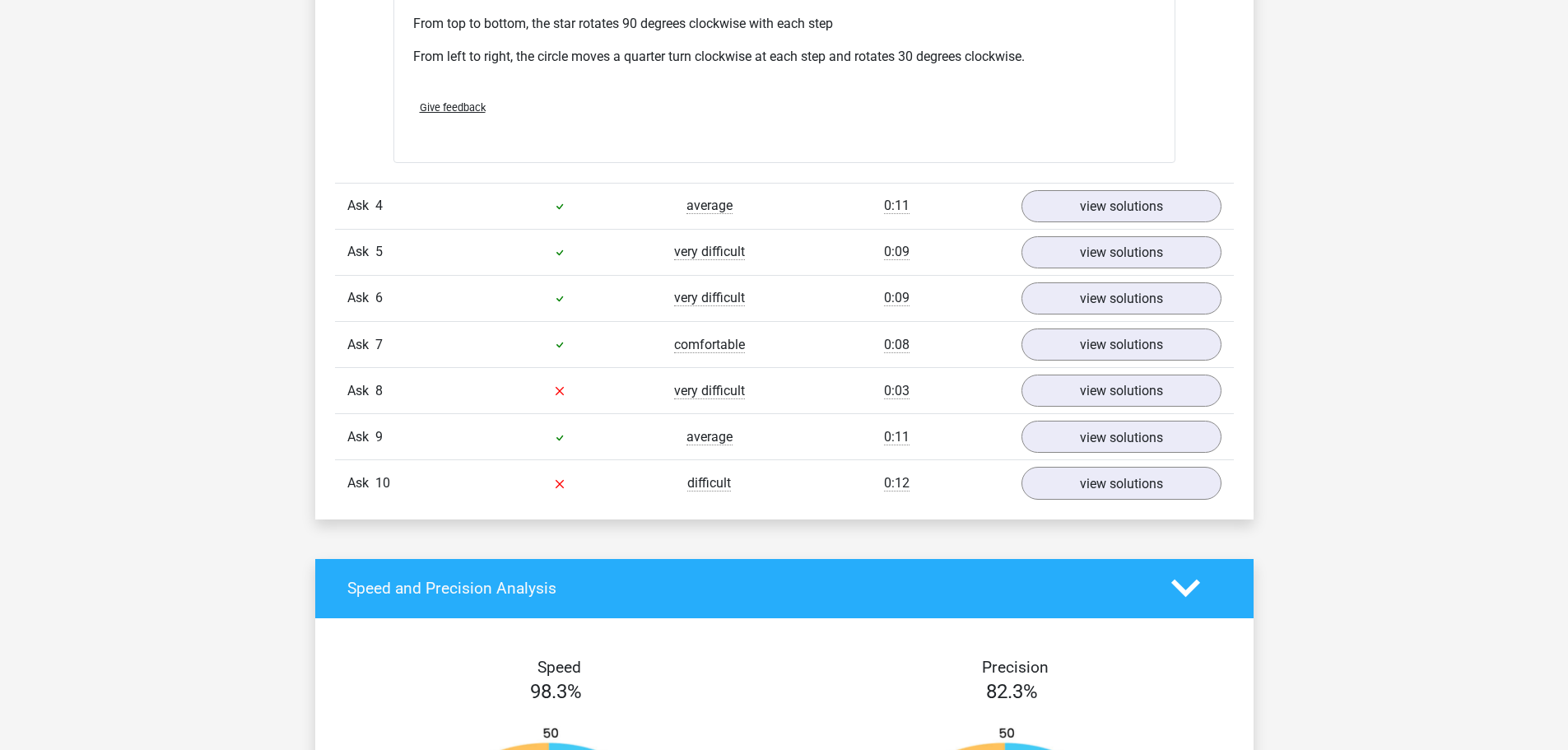
scroll to position [1894, 0]
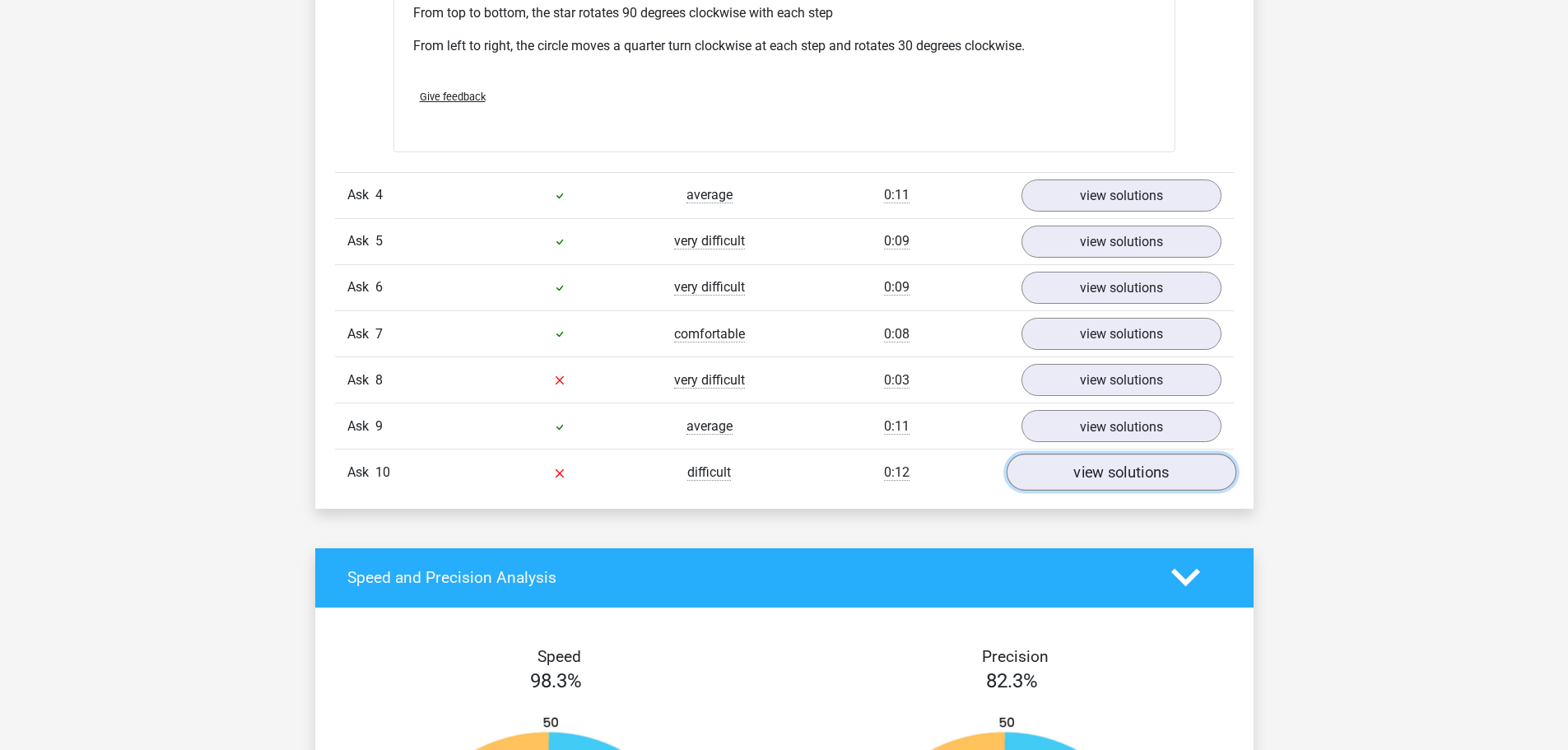
click at [1122, 488] on link "view solutions" at bounding box center [1120, 472] width 230 height 37
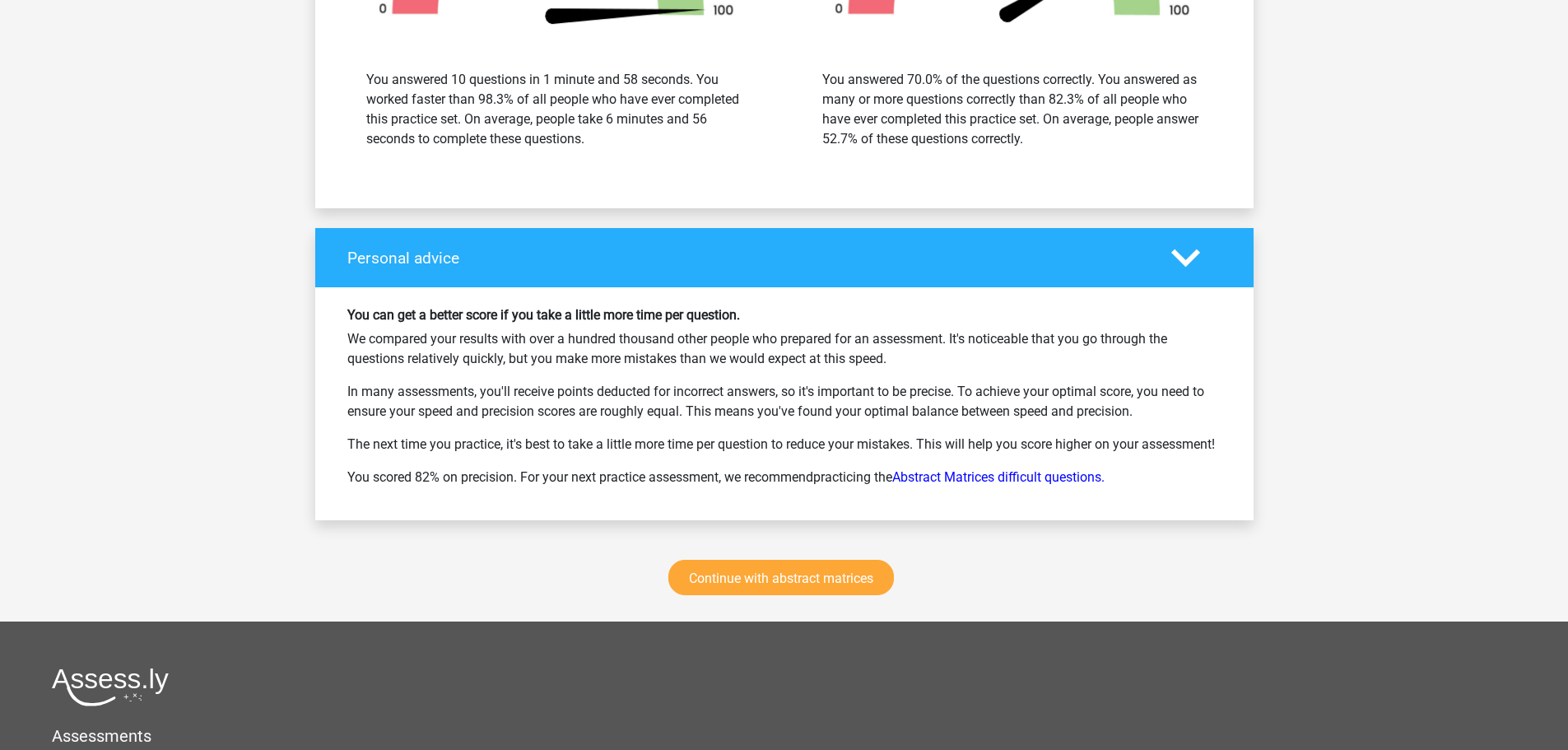
scroll to position [3789, 0]
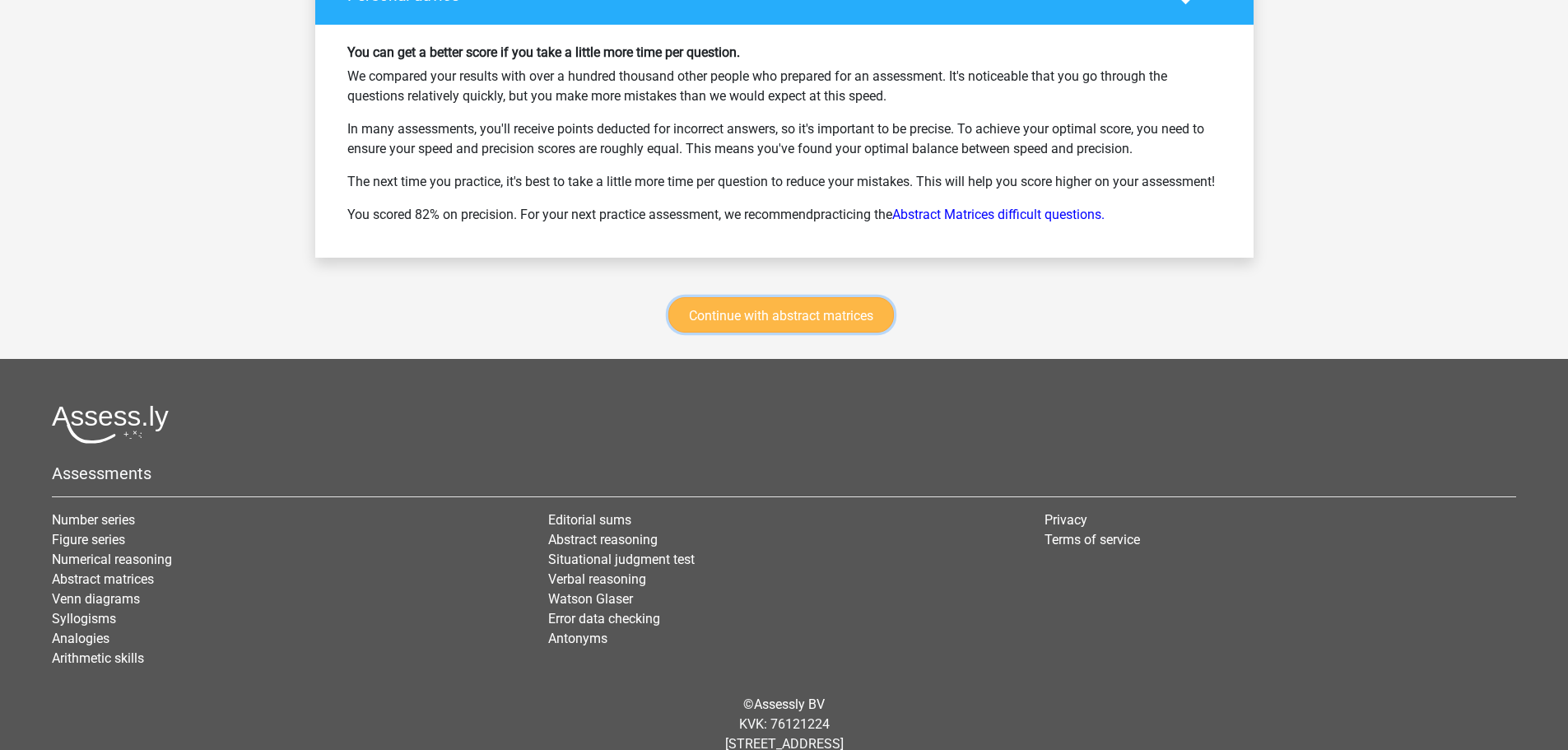
click at [793, 324] on link "Continue with abstract matrices" at bounding box center [781, 314] width 226 height 36
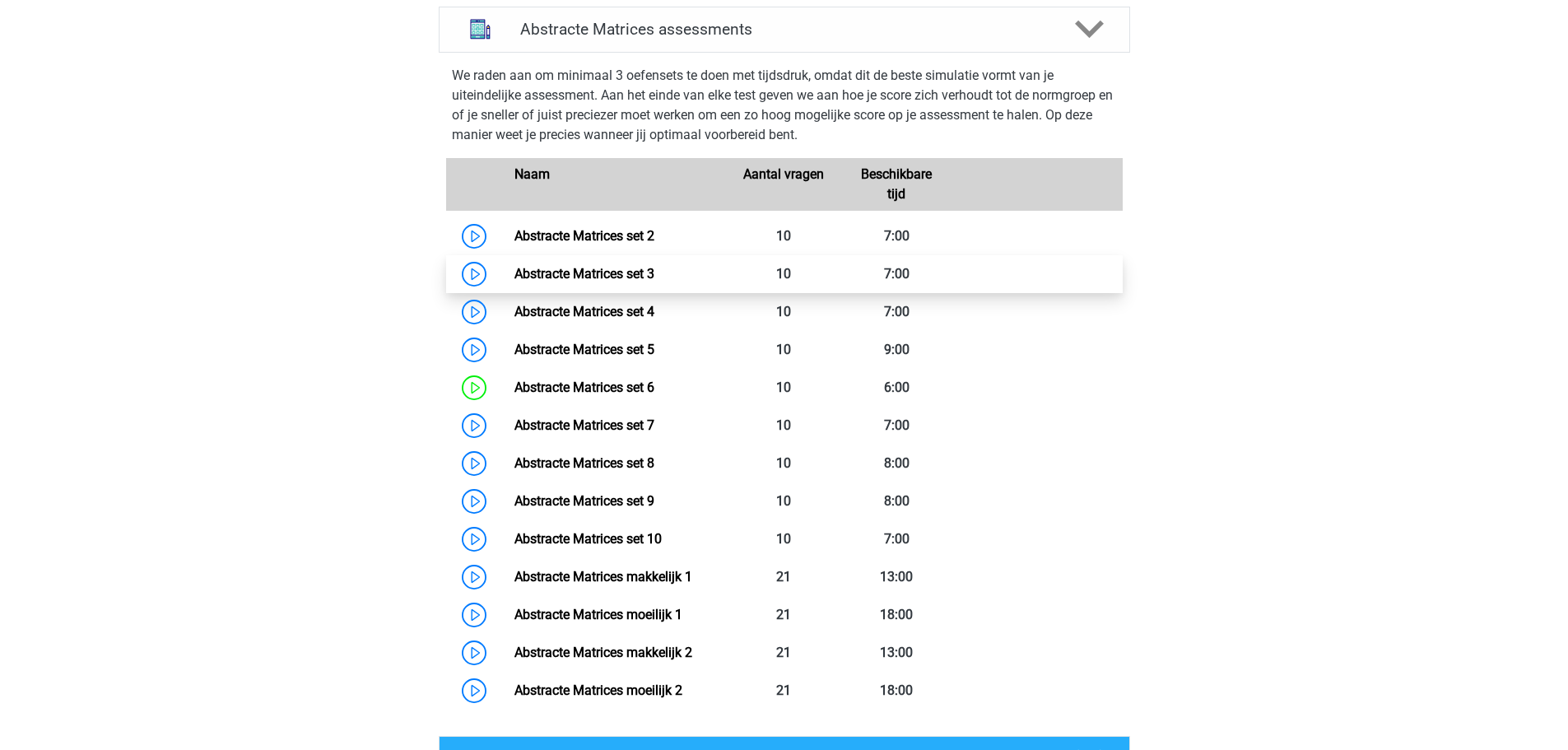
scroll to position [736, 0]
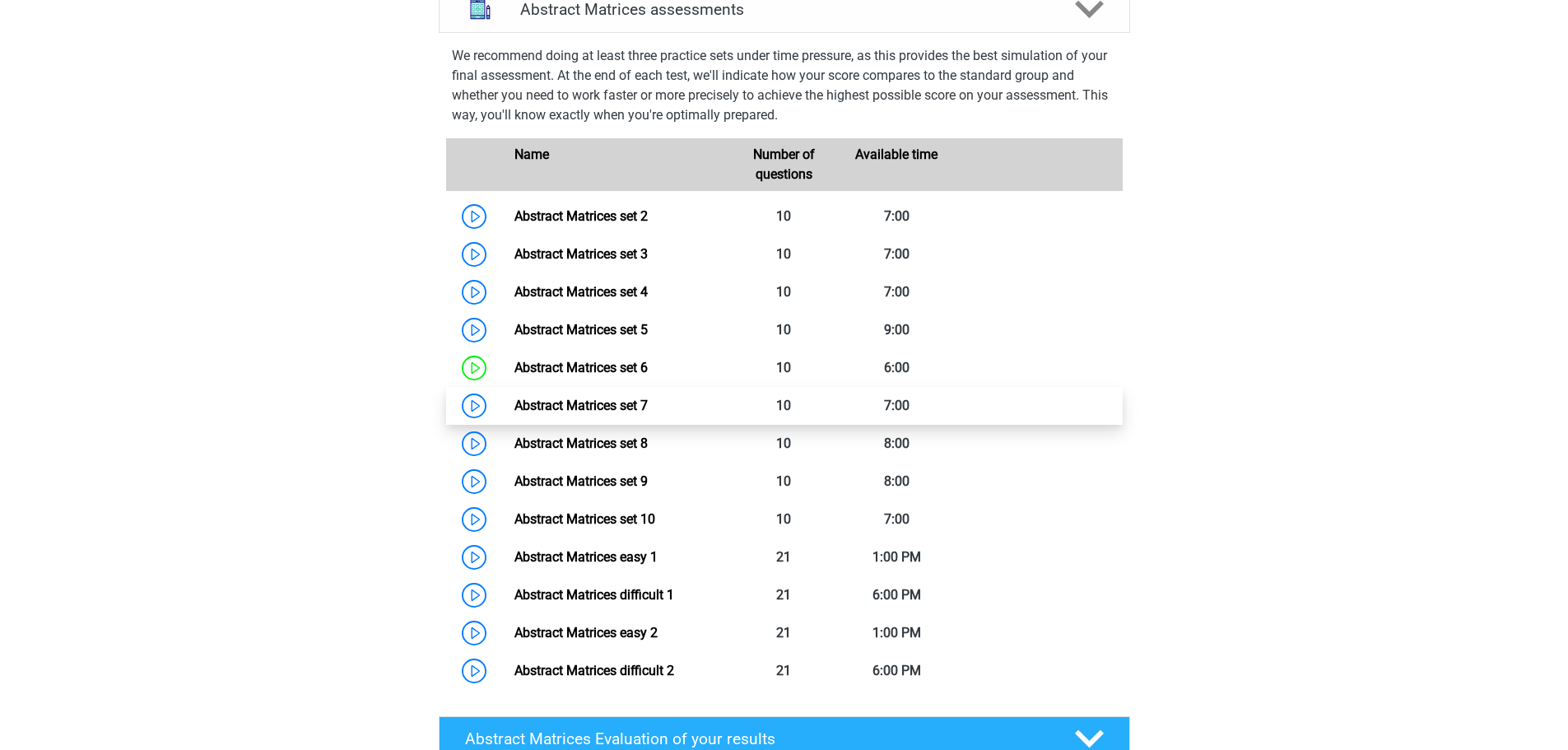
click at [608, 413] on link "Abstract Matrices set 7" at bounding box center [580, 405] width 133 height 16
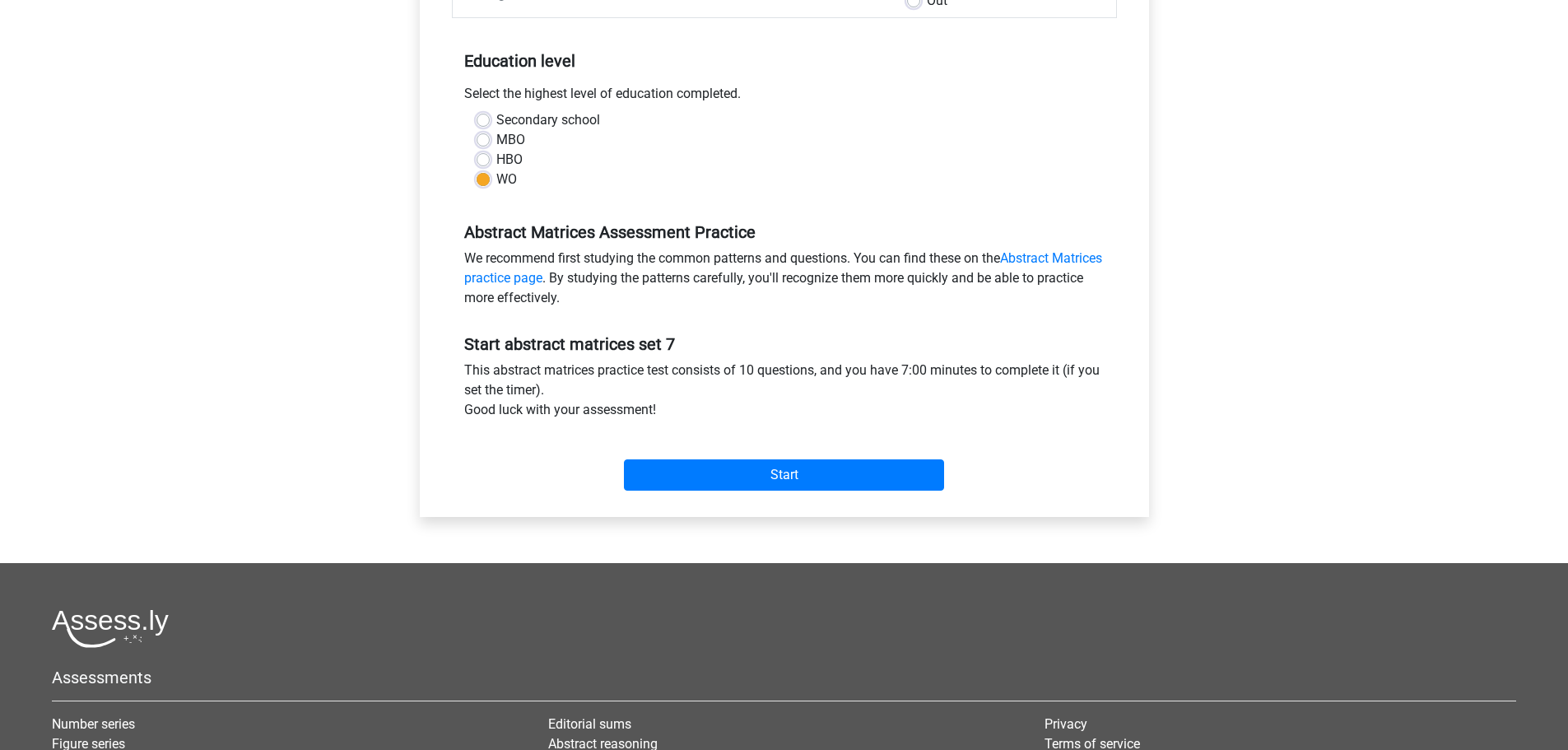
scroll to position [329, 0]
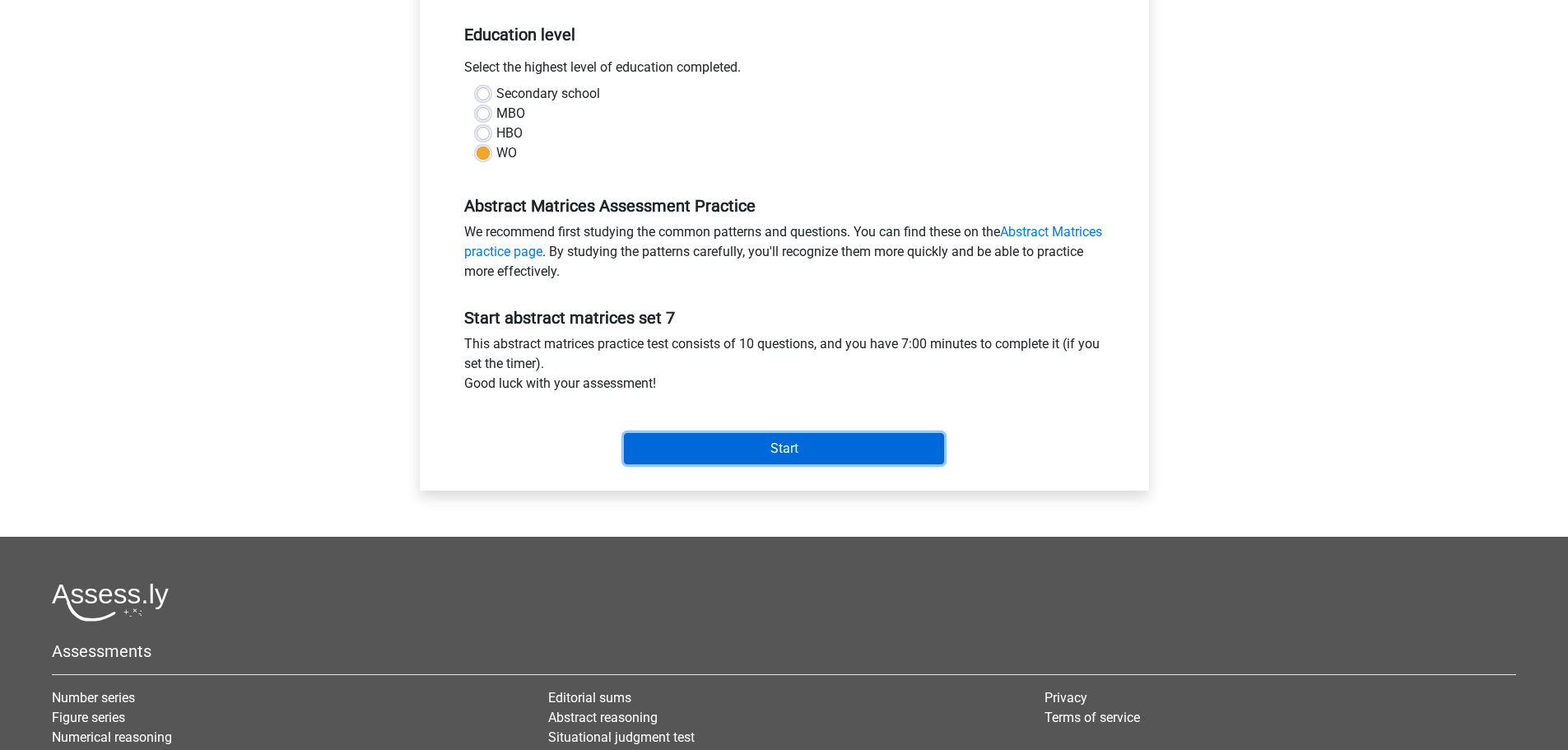
click at [794, 446] on input "Start" at bounding box center [784, 449] width 320 height 32
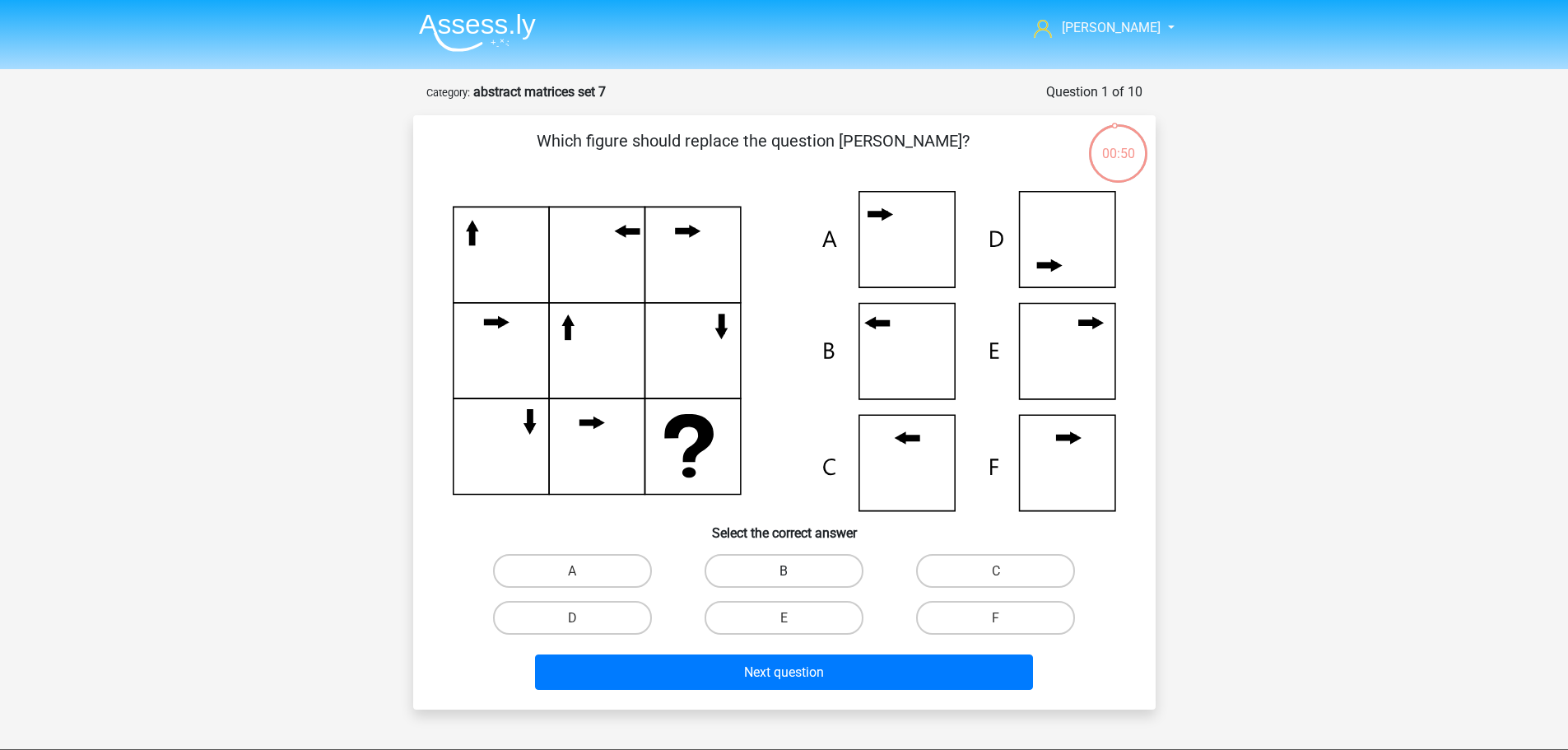
click at [791, 558] on label "B" at bounding box center [784, 571] width 159 height 34
click at [791, 571] on input "B" at bounding box center [789, 576] width 11 height 11
radio input "true"
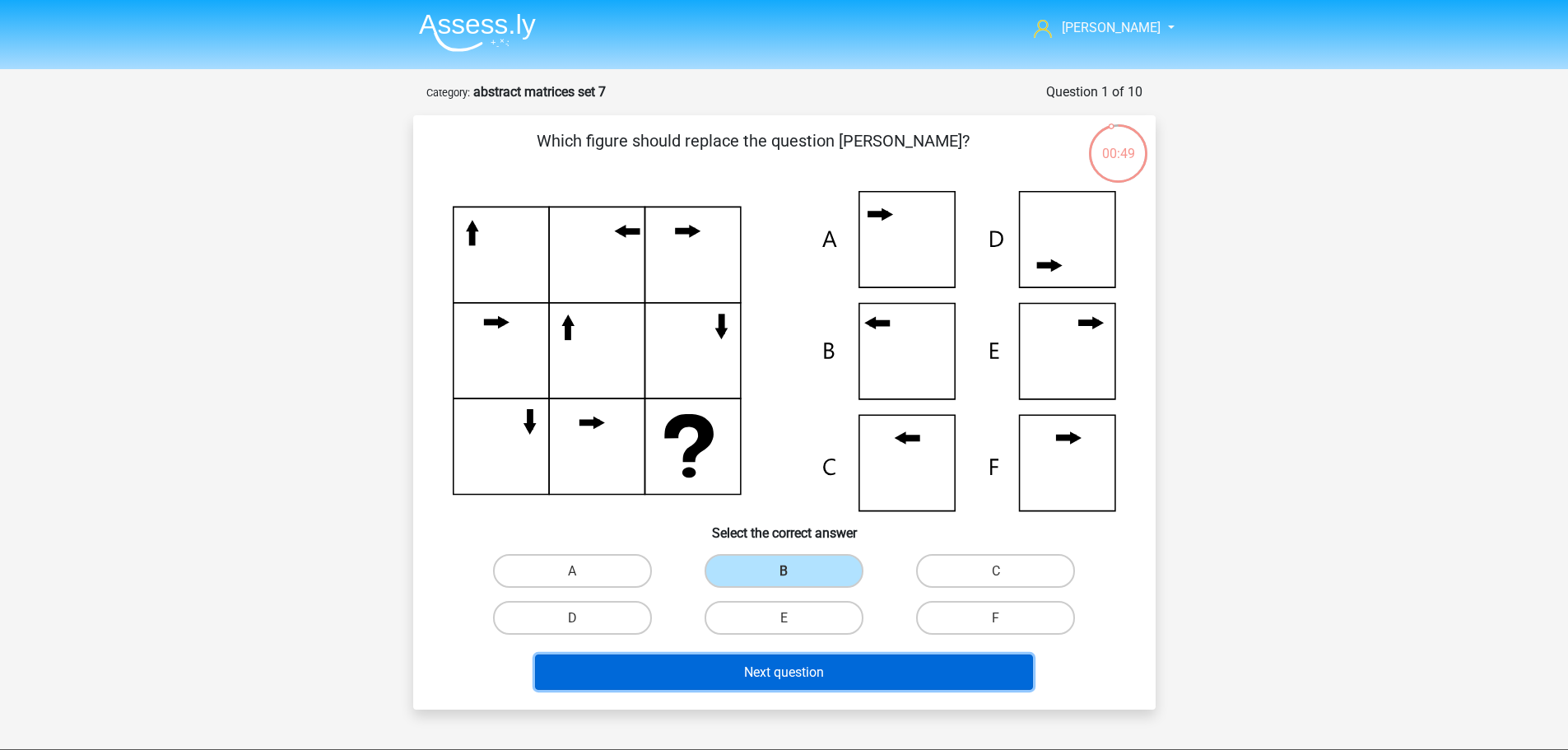
click at [786, 673] on font "Next question" at bounding box center [784, 672] width 80 height 16
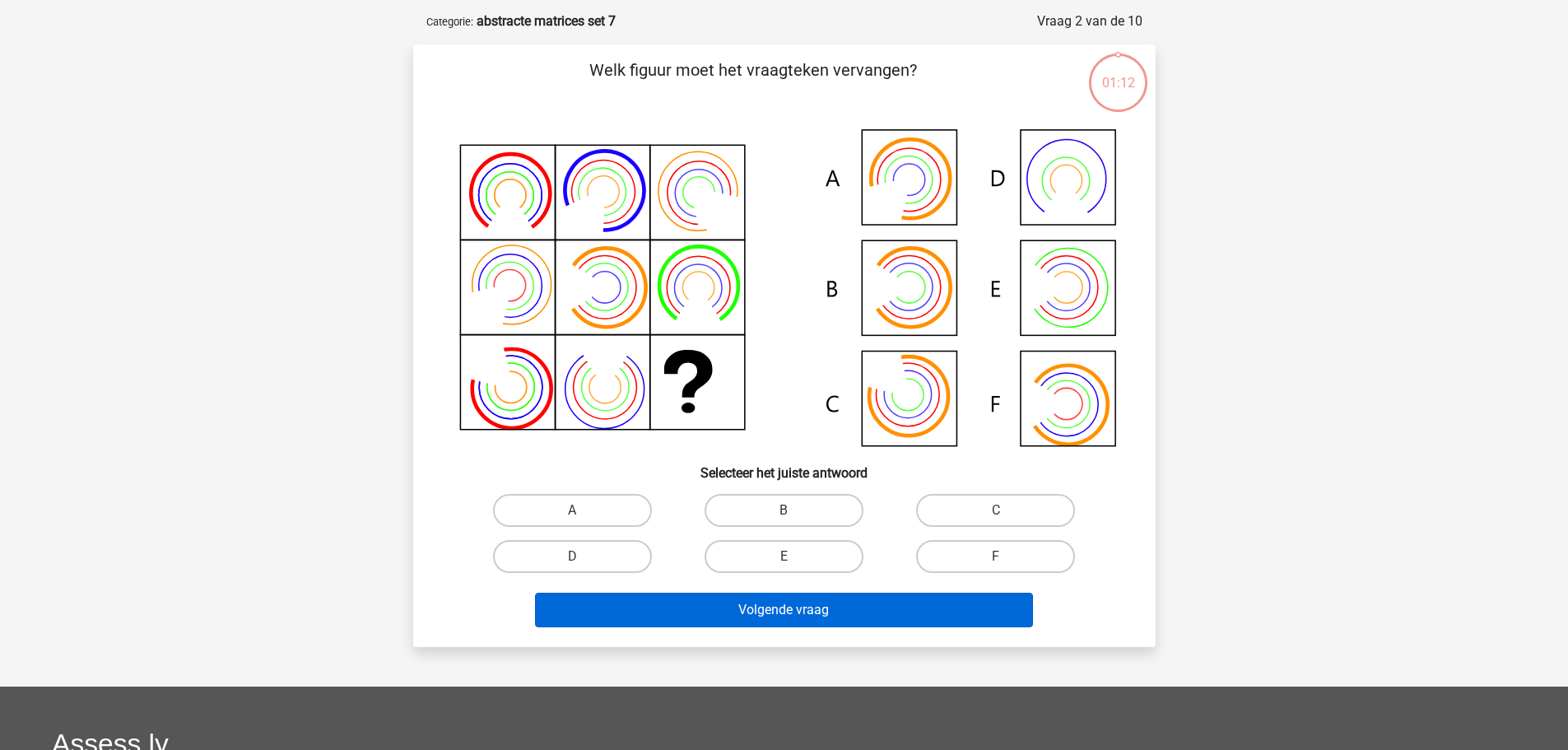
scroll to position [82, 0]
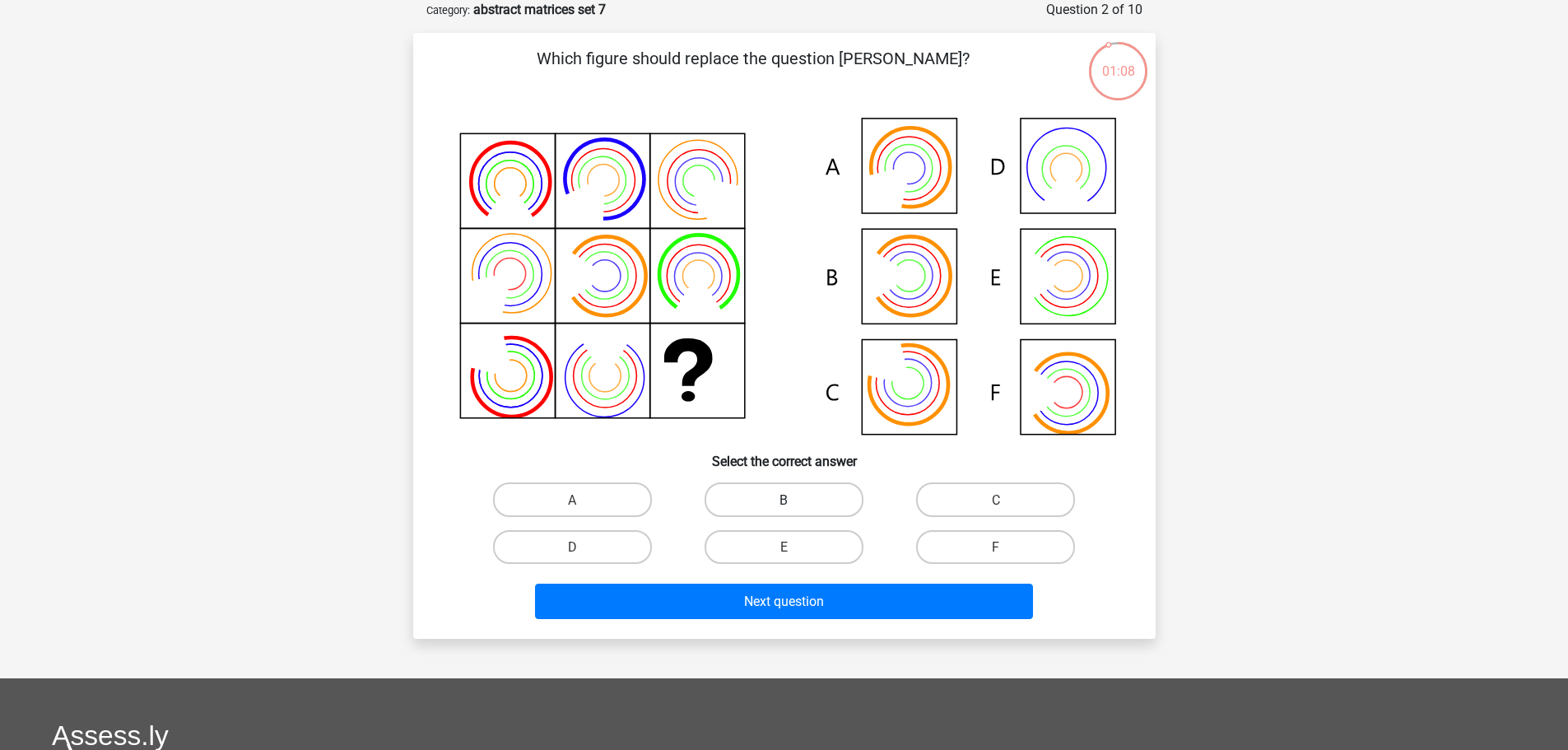
click at [735, 498] on label "B" at bounding box center [784, 499] width 159 height 34
click at [784, 499] on input "B" at bounding box center [789, 504] width 11 height 11
radio input "true"
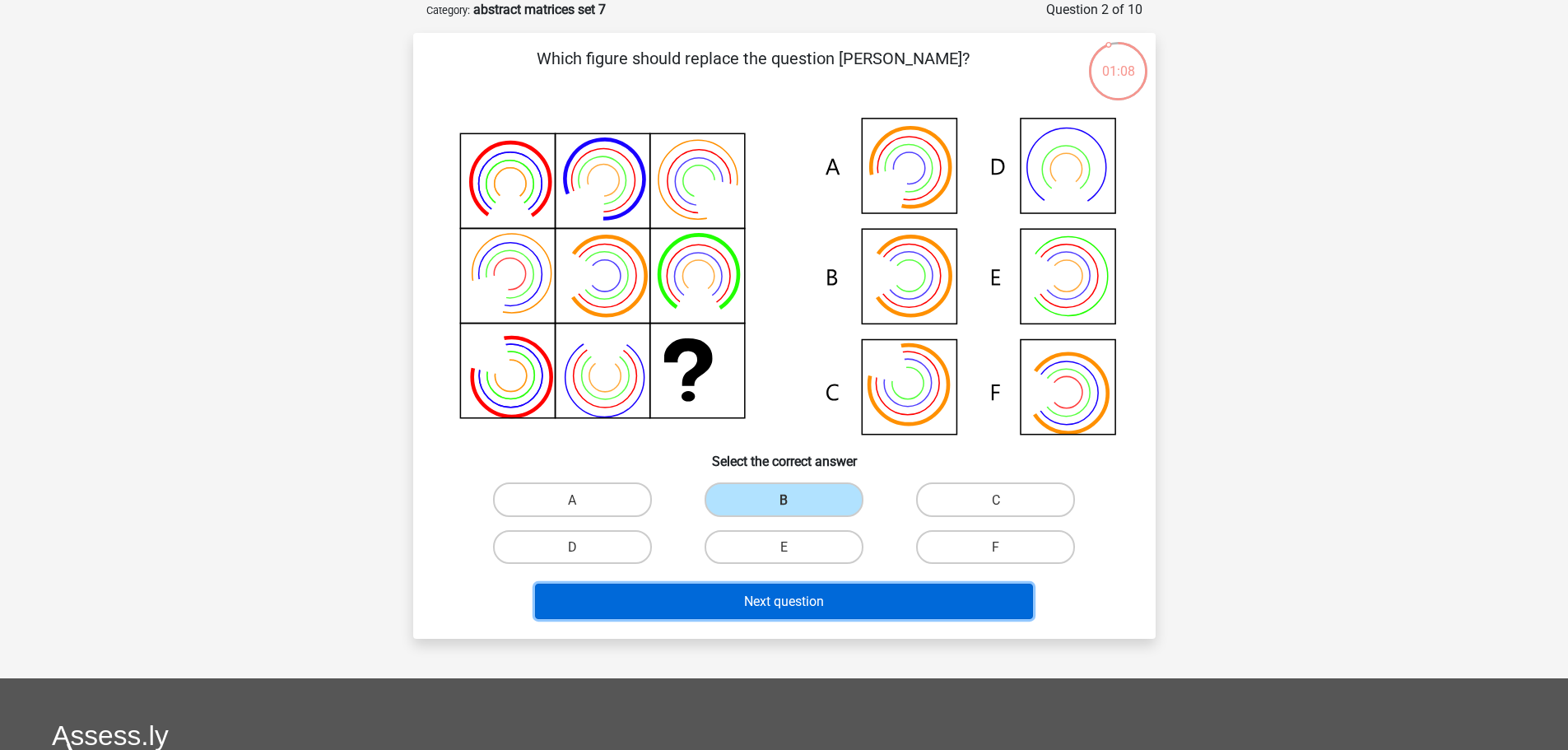
click at [772, 610] on button "Next question" at bounding box center [784, 601] width 498 height 36
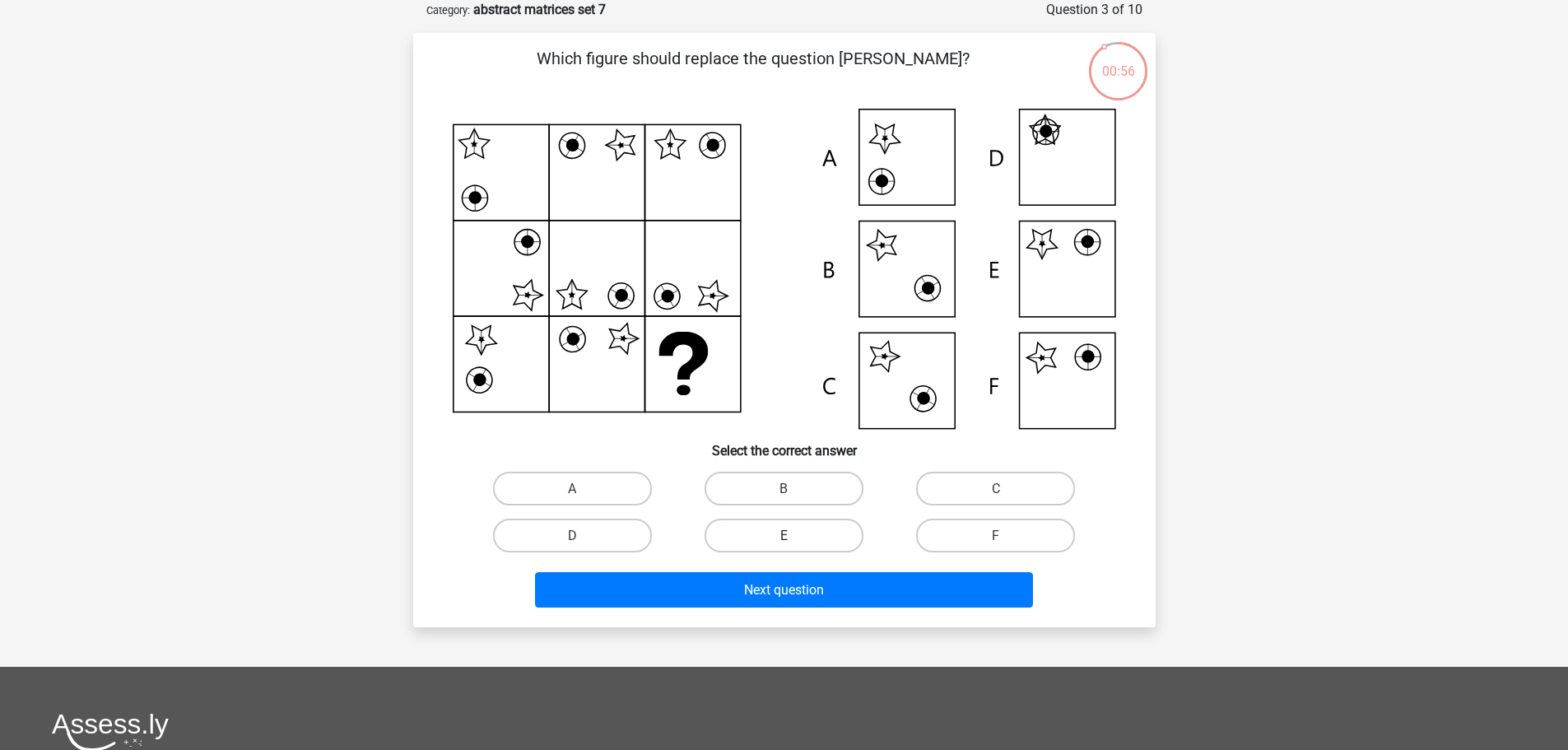
click at [783, 534] on font "E" at bounding box center [784, 535] width 7 height 16
click at [784, 535] on input "E" at bounding box center [789, 540] width 11 height 11
radio input "true"
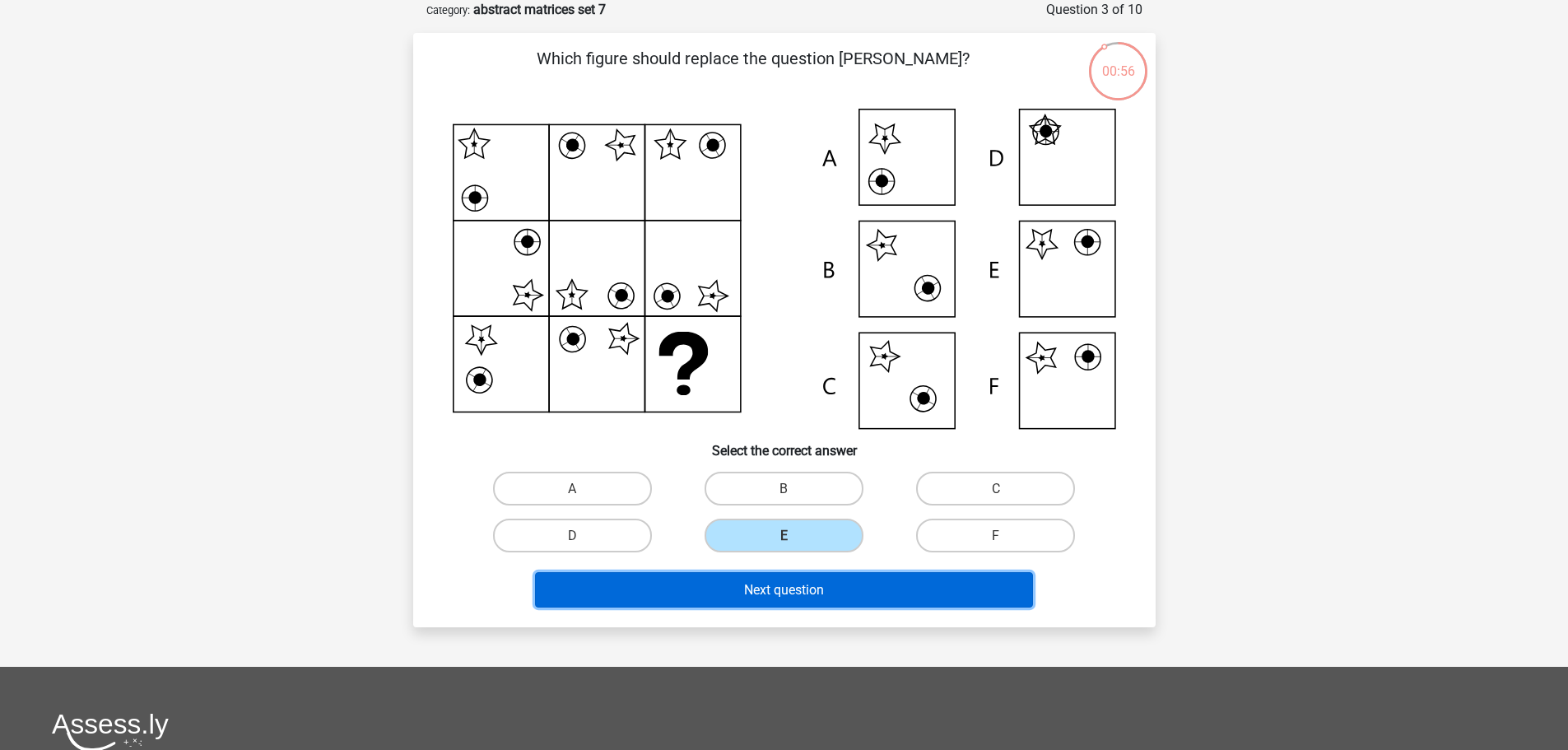
click at [787, 584] on font "Next question" at bounding box center [784, 590] width 80 height 16
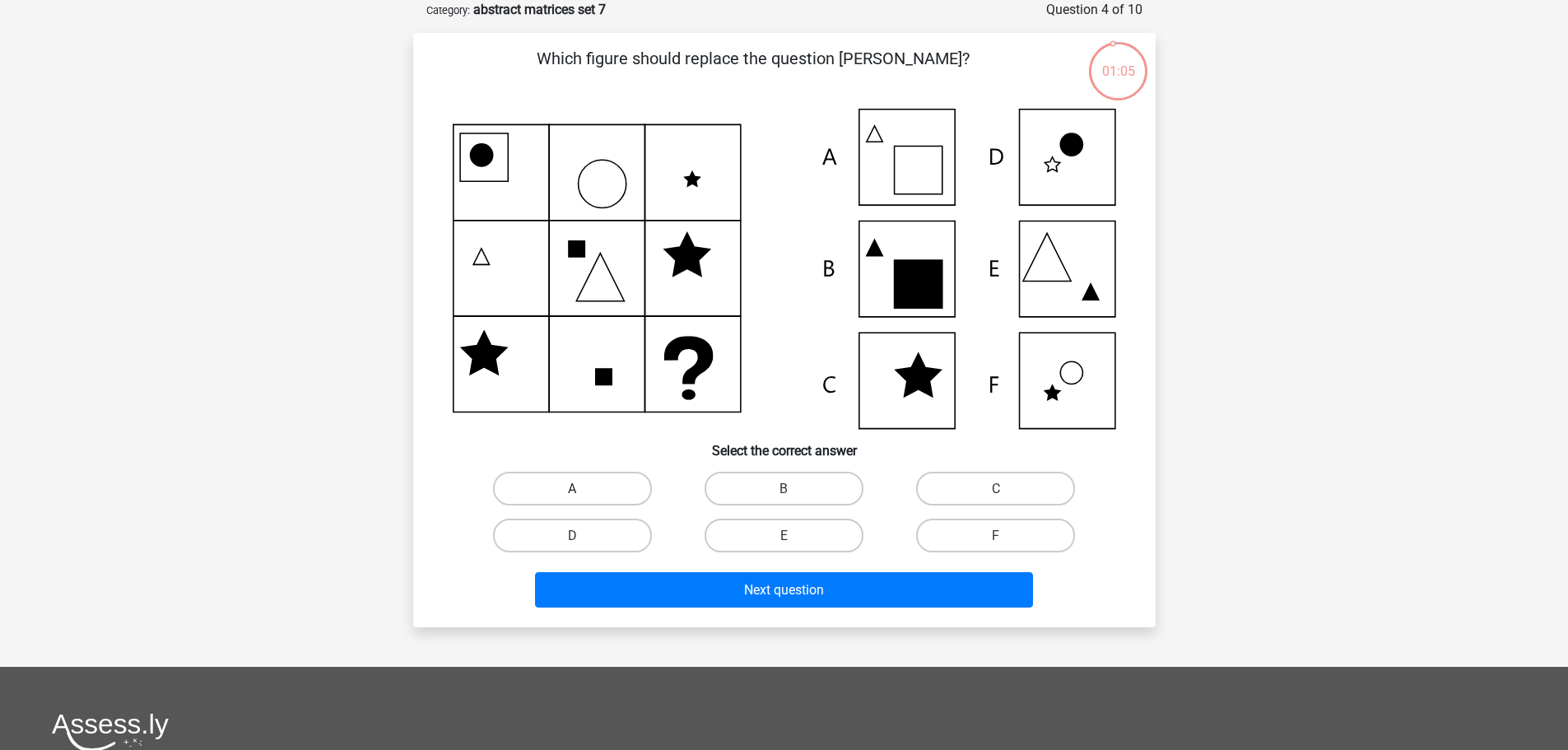
drag, startPoint x: 604, startPoint y: 487, endPoint x: 663, endPoint y: 532, distance: 74.2
click at [605, 487] on label "A" at bounding box center [573, 489] width 159 height 34
click at [583, 489] on input "A" at bounding box center [577, 494] width 11 height 11
radio input "true"
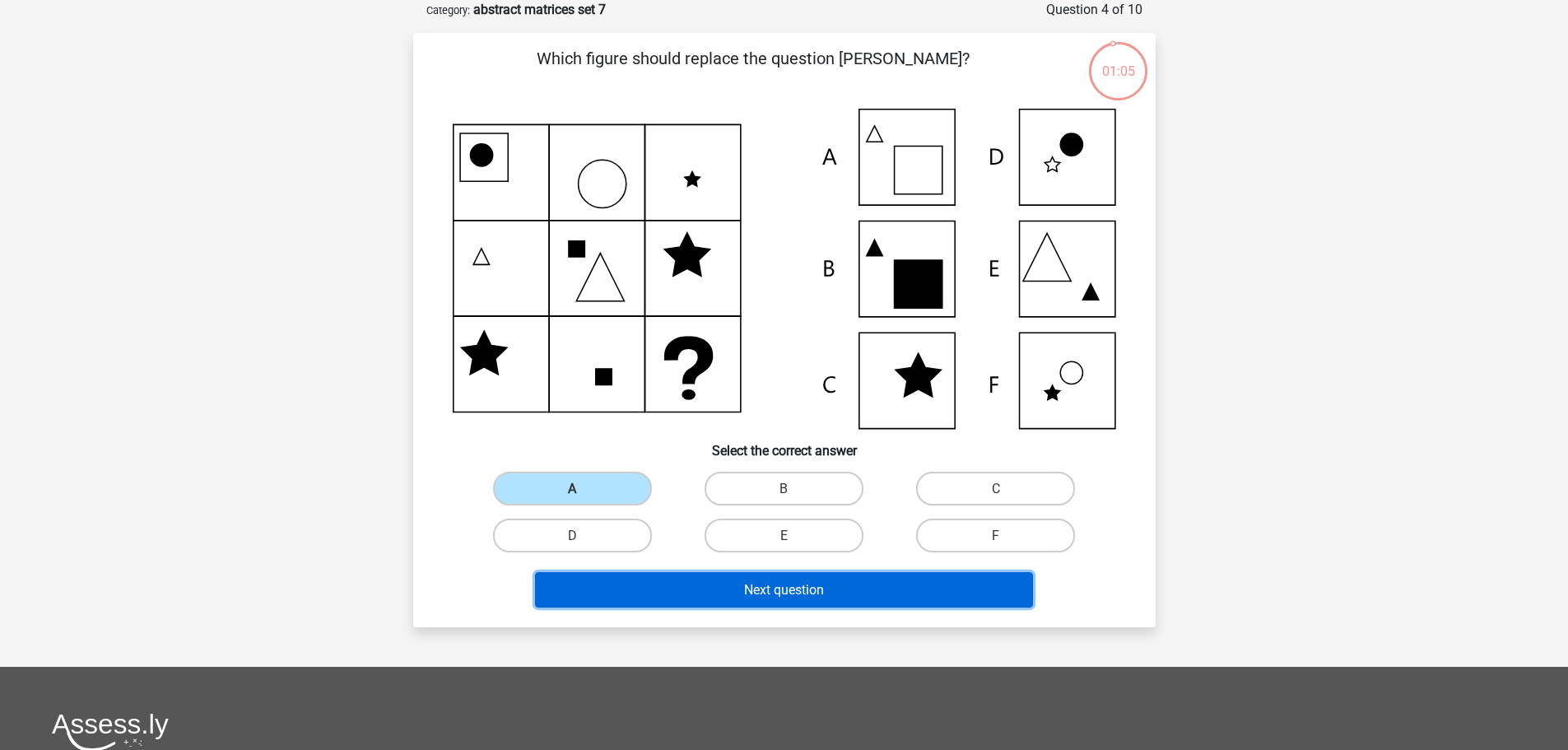
click at [774, 597] on font "Next question" at bounding box center [784, 590] width 80 height 16
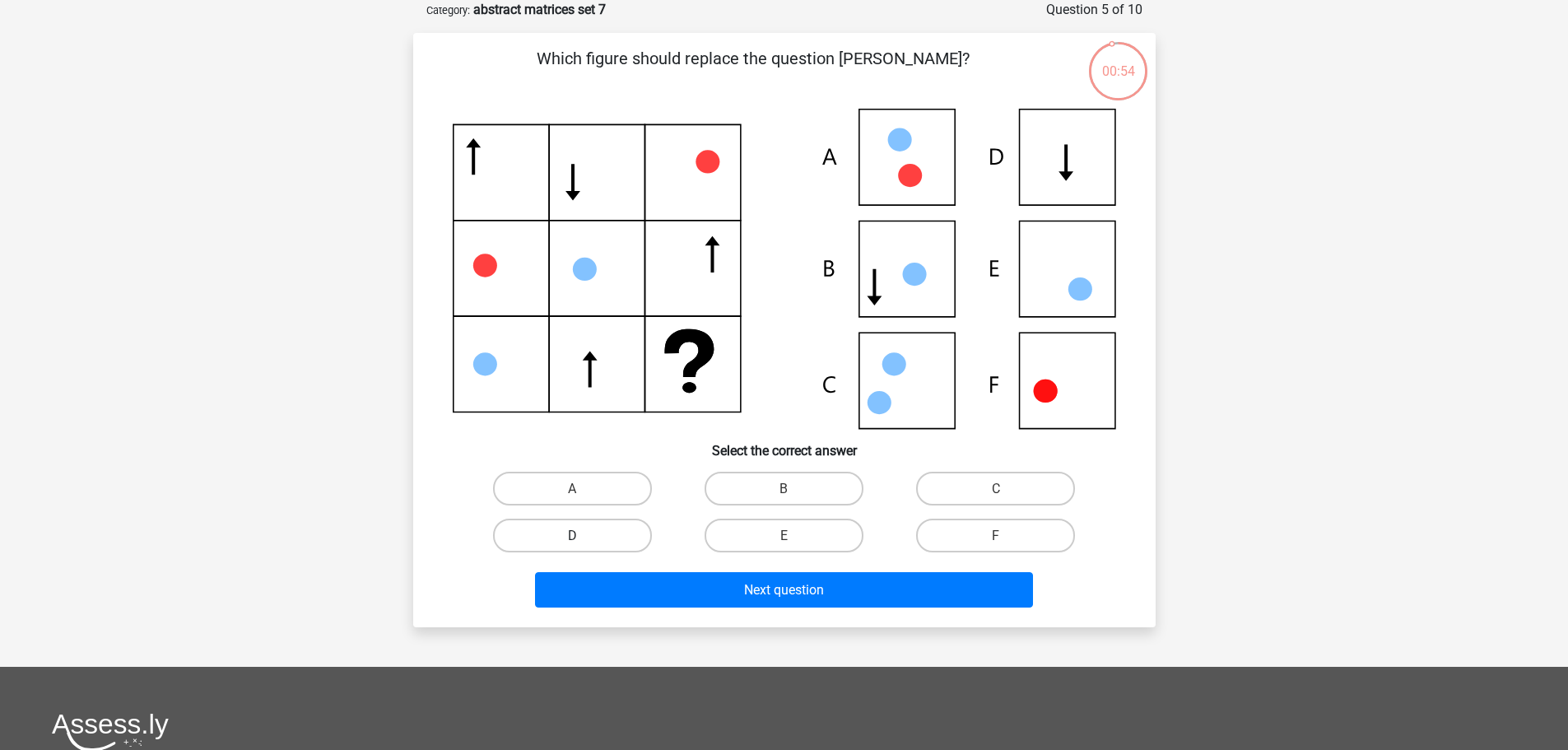
click at [609, 530] on label "D" at bounding box center [573, 535] width 159 height 34
click at [583, 535] on input "D" at bounding box center [577, 540] width 11 height 11
radio input "true"
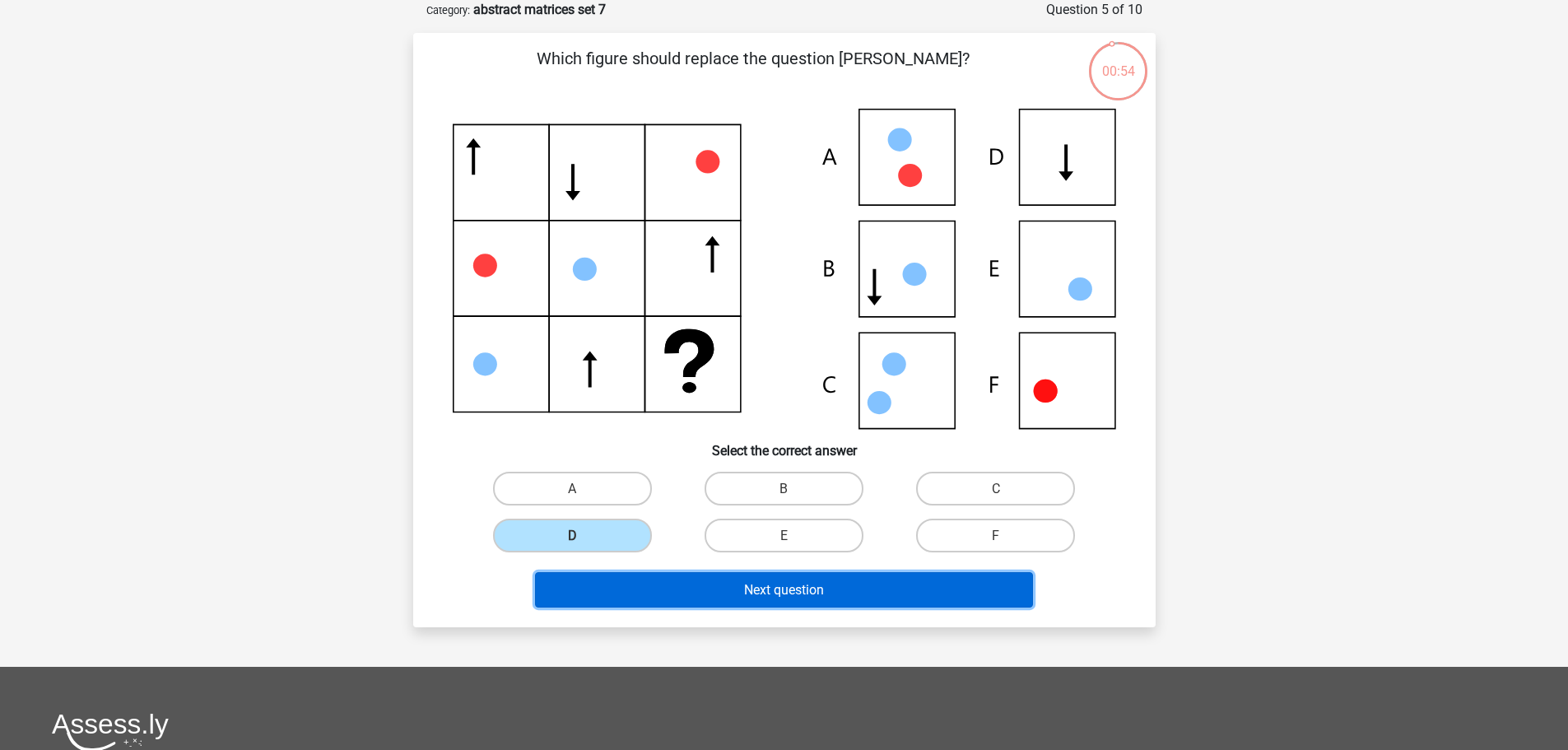
click at [766, 587] on font "Next question" at bounding box center [784, 590] width 80 height 16
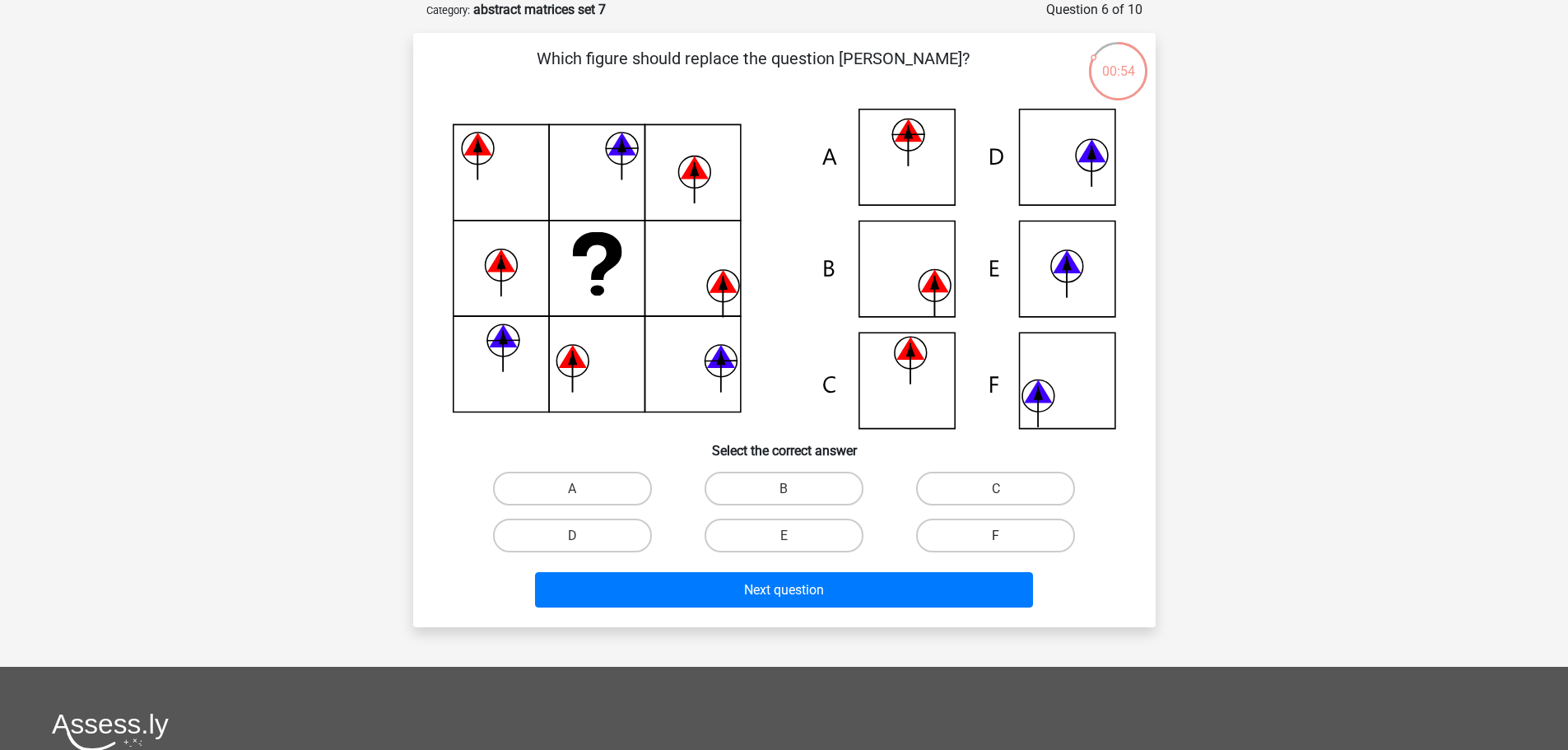
click at [959, 531] on label "F" at bounding box center [996, 535] width 159 height 34
click at [996, 535] on input "F" at bounding box center [1001, 540] width 11 height 11
radio input "true"
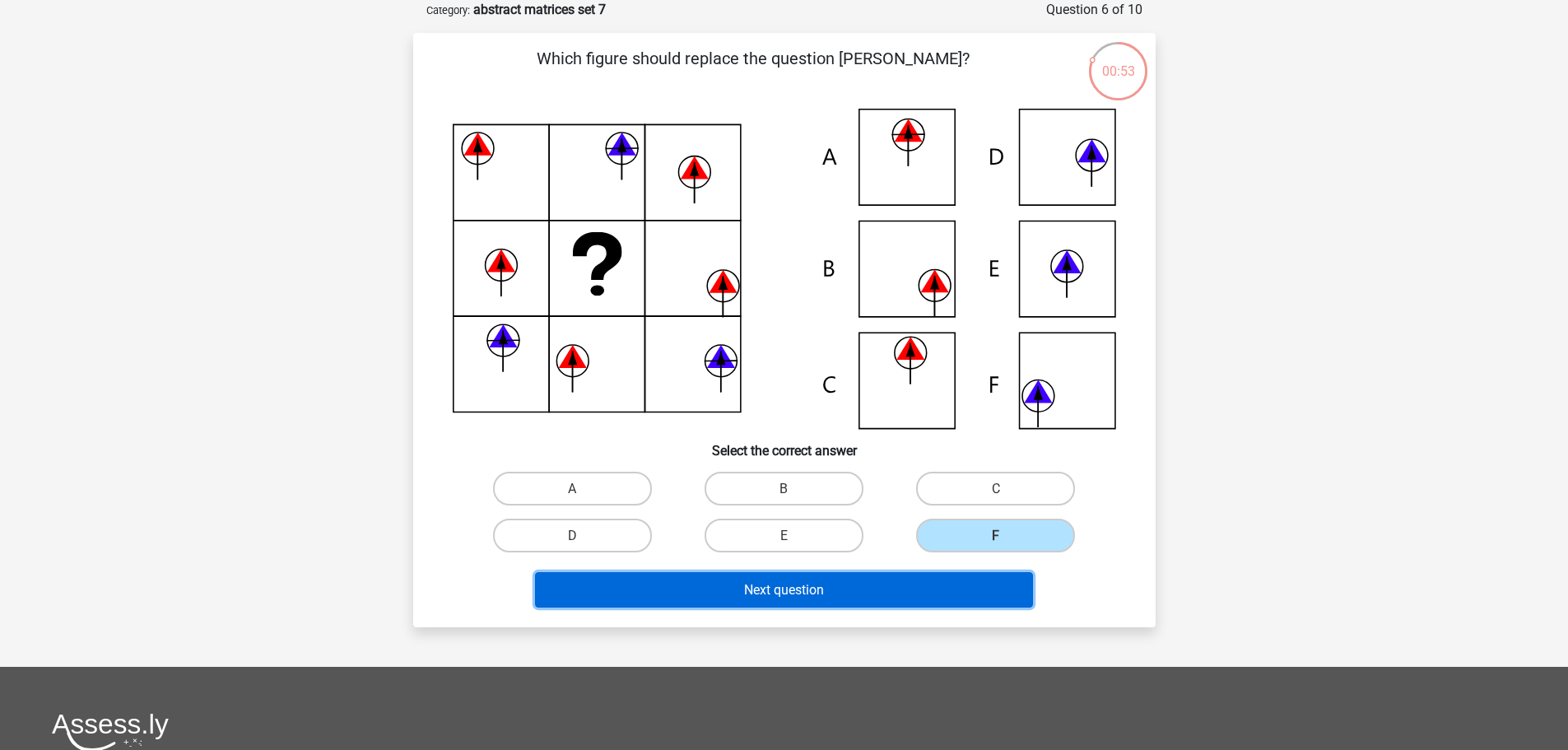
click at [823, 586] on font "Next question" at bounding box center [784, 590] width 80 height 16
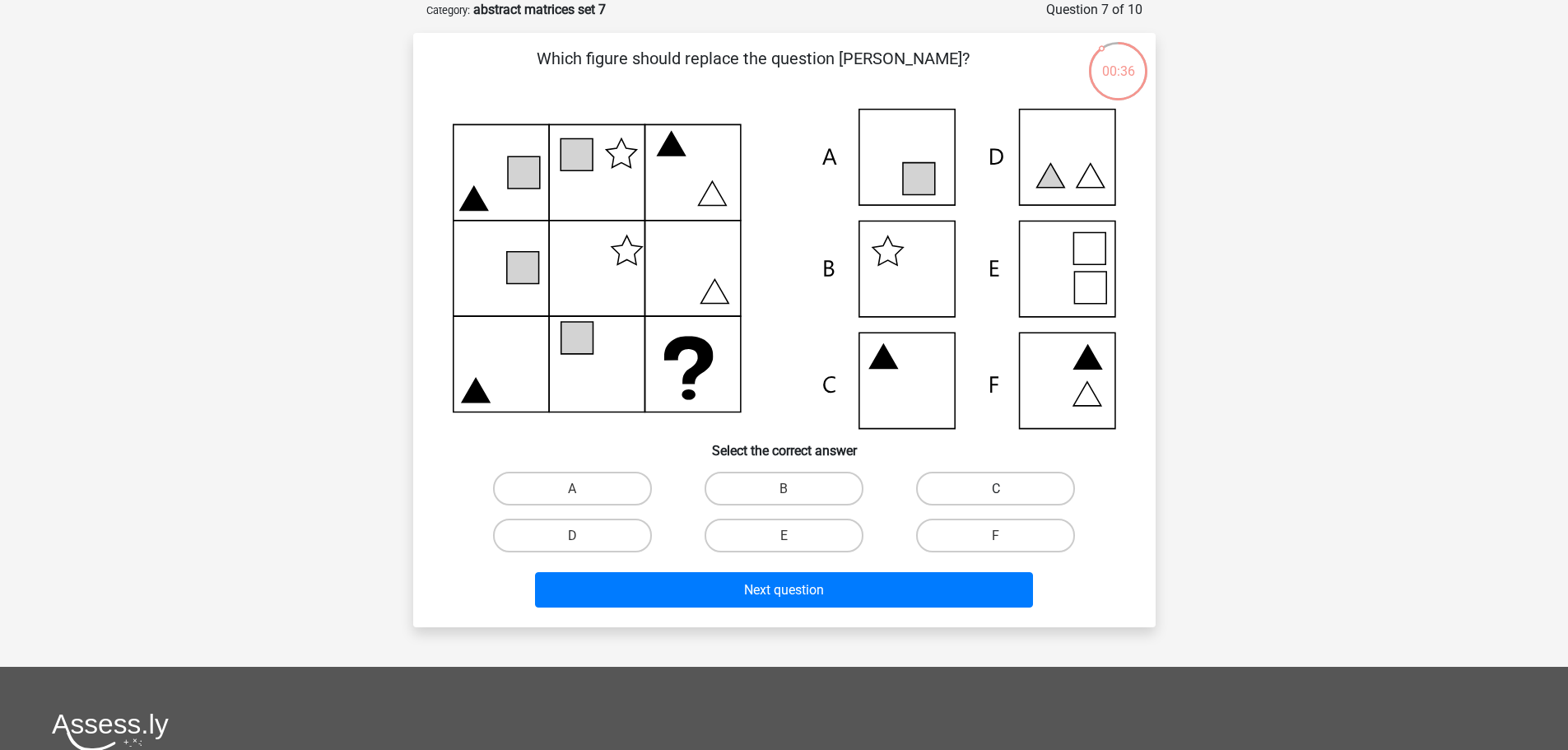
click at [980, 484] on label "C" at bounding box center [996, 489] width 159 height 34
click at [996, 489] on input "C" at bounding box center [1001, 494] width 11 height 11
radio input "true"
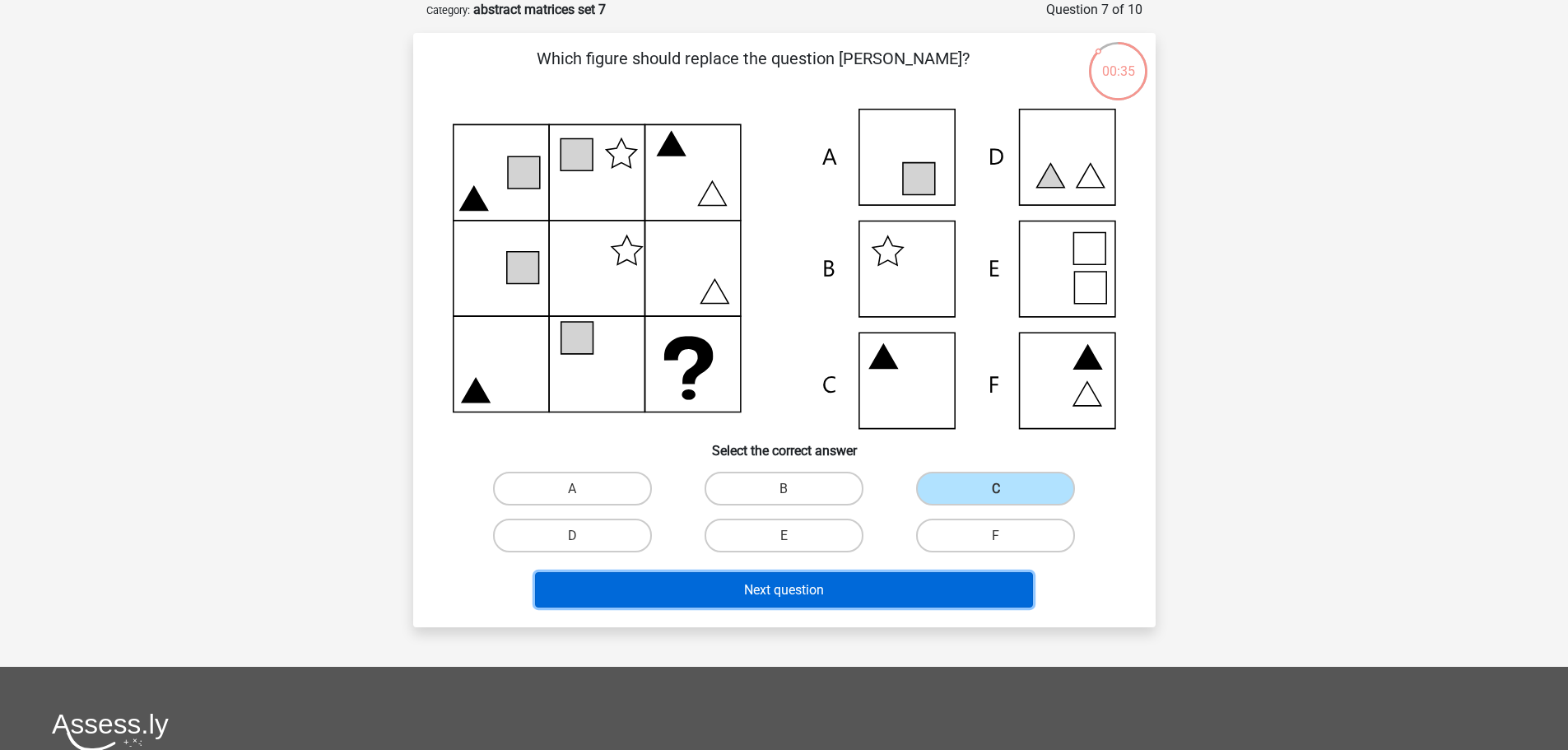
click at [801, 597] on font "Next question" at bounding box center [784, 590] width 80 height 16
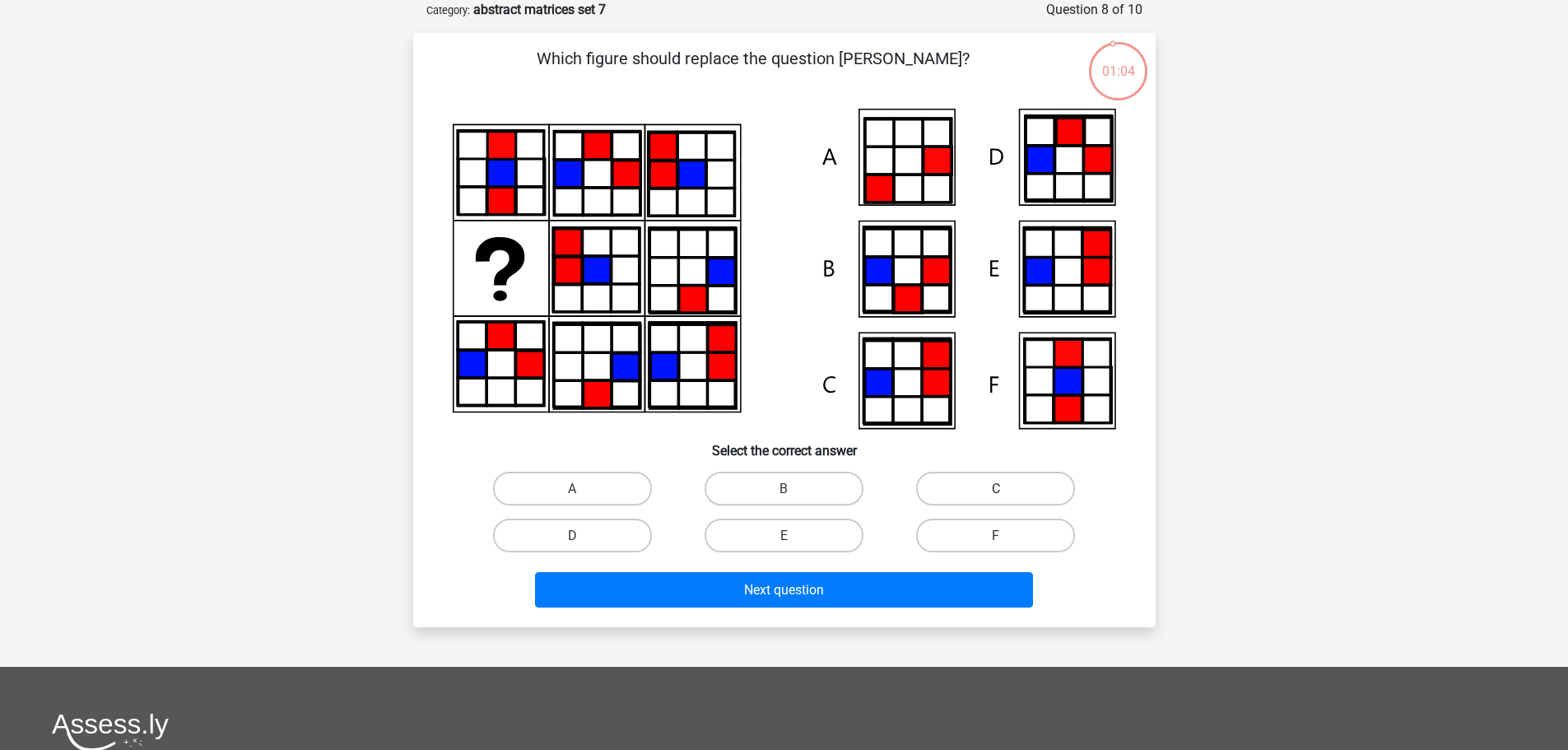
click at [952, 489] on label "C" at bounding box center [996, 489] width 159 height 34
click at [996, 489] on input "C" at bounding box center [1001, 494] width 11 height 11
radio input "true"
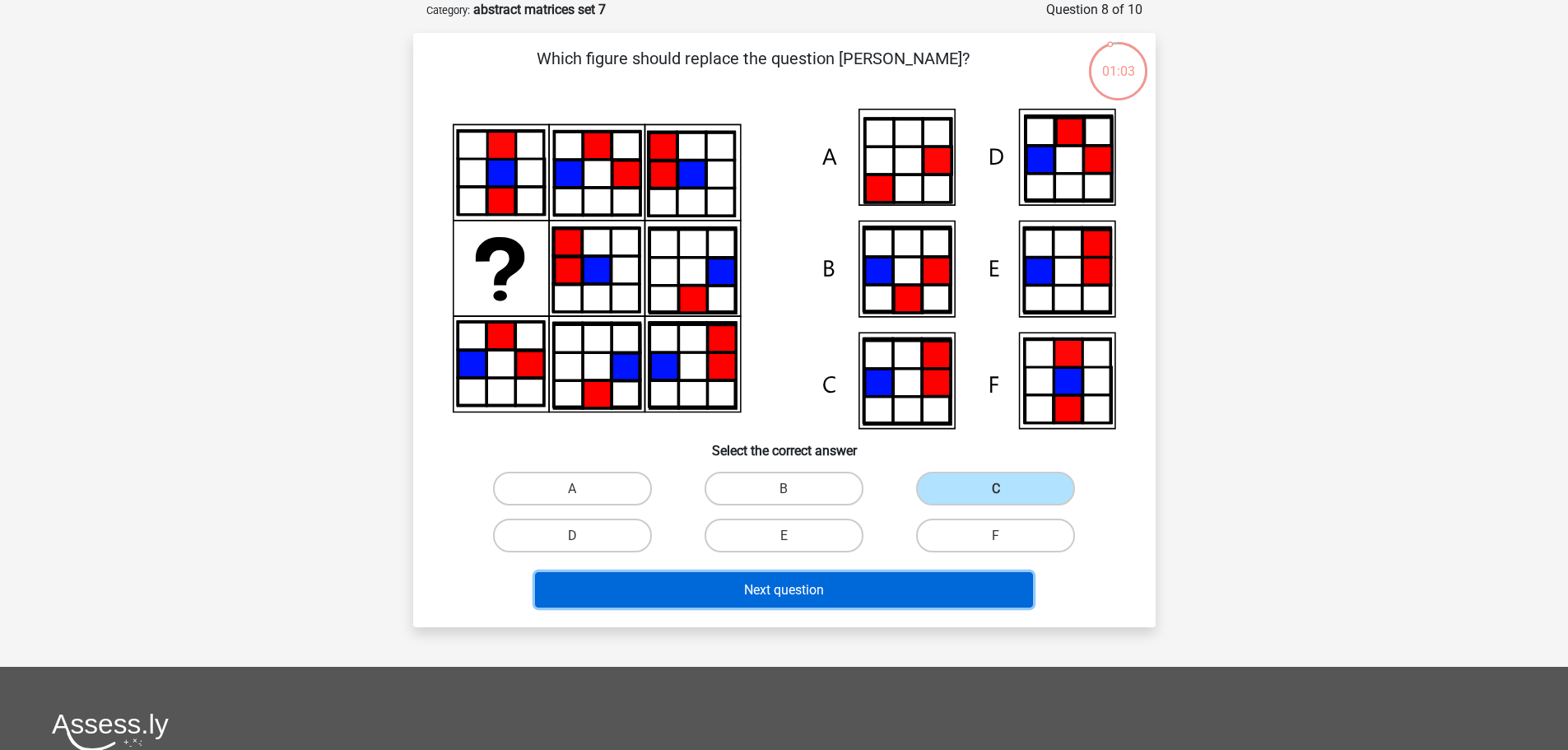
click at [800, 579] on button "Next question" at bounding box center [784, 590] width 498 height 36
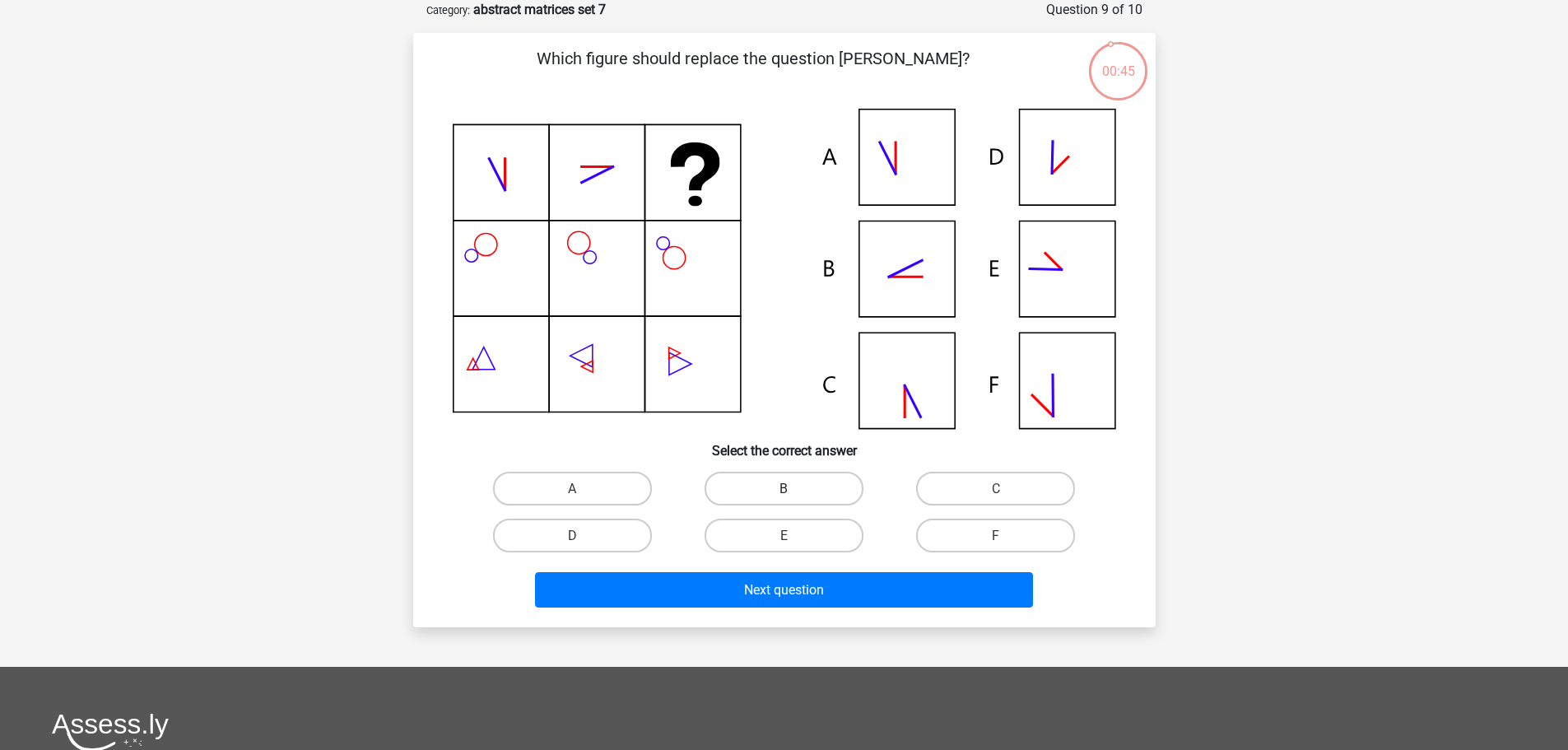
click at [748, 476] on label "B" at bounding box center [784, 489] width 159 height 34
click at [784, 489] on input "B" at bounding box center [789, 494] width 11 height 11
radio input "true"
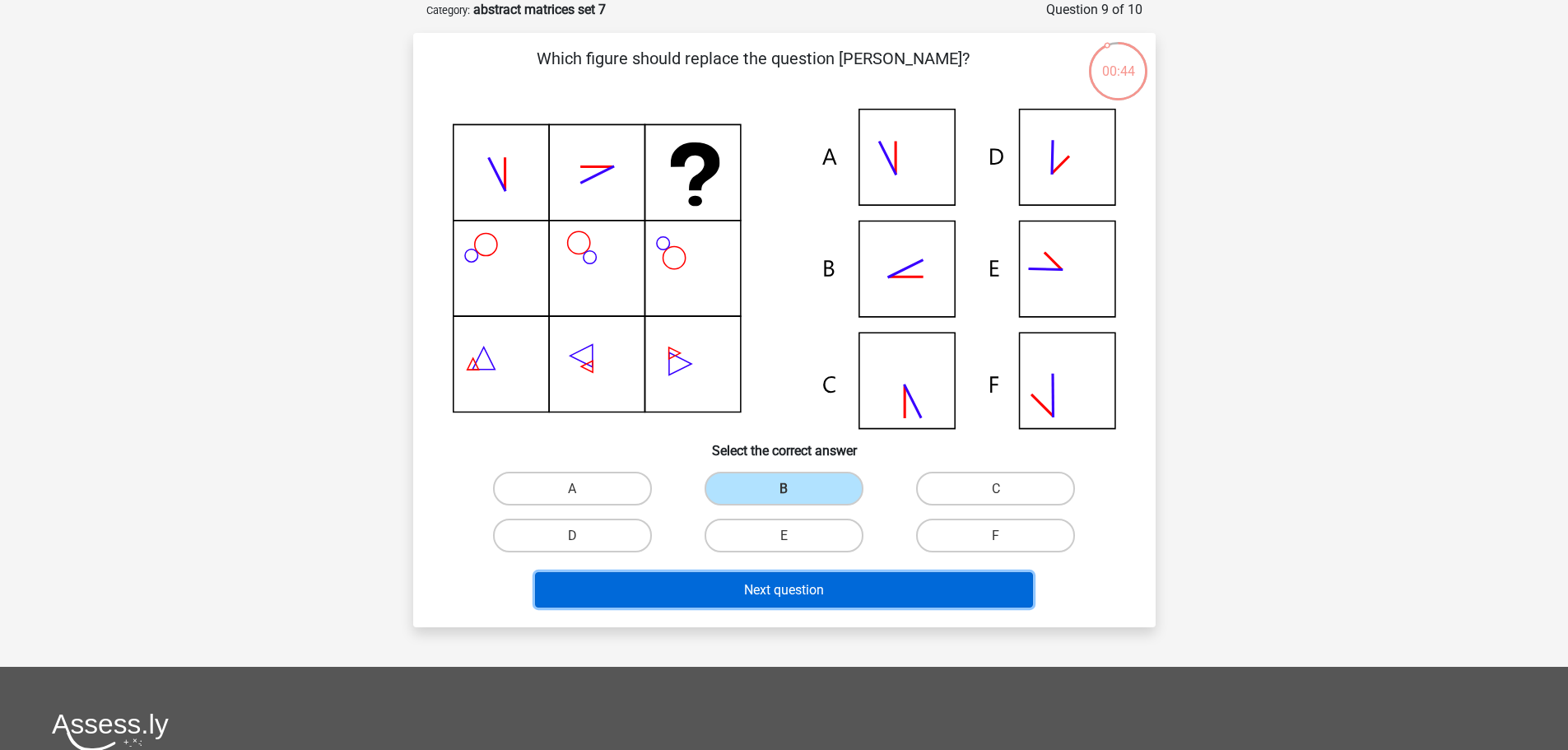
click at [773, 585] on font "Next question" at bounding box center [784, 590] width 80 height 16
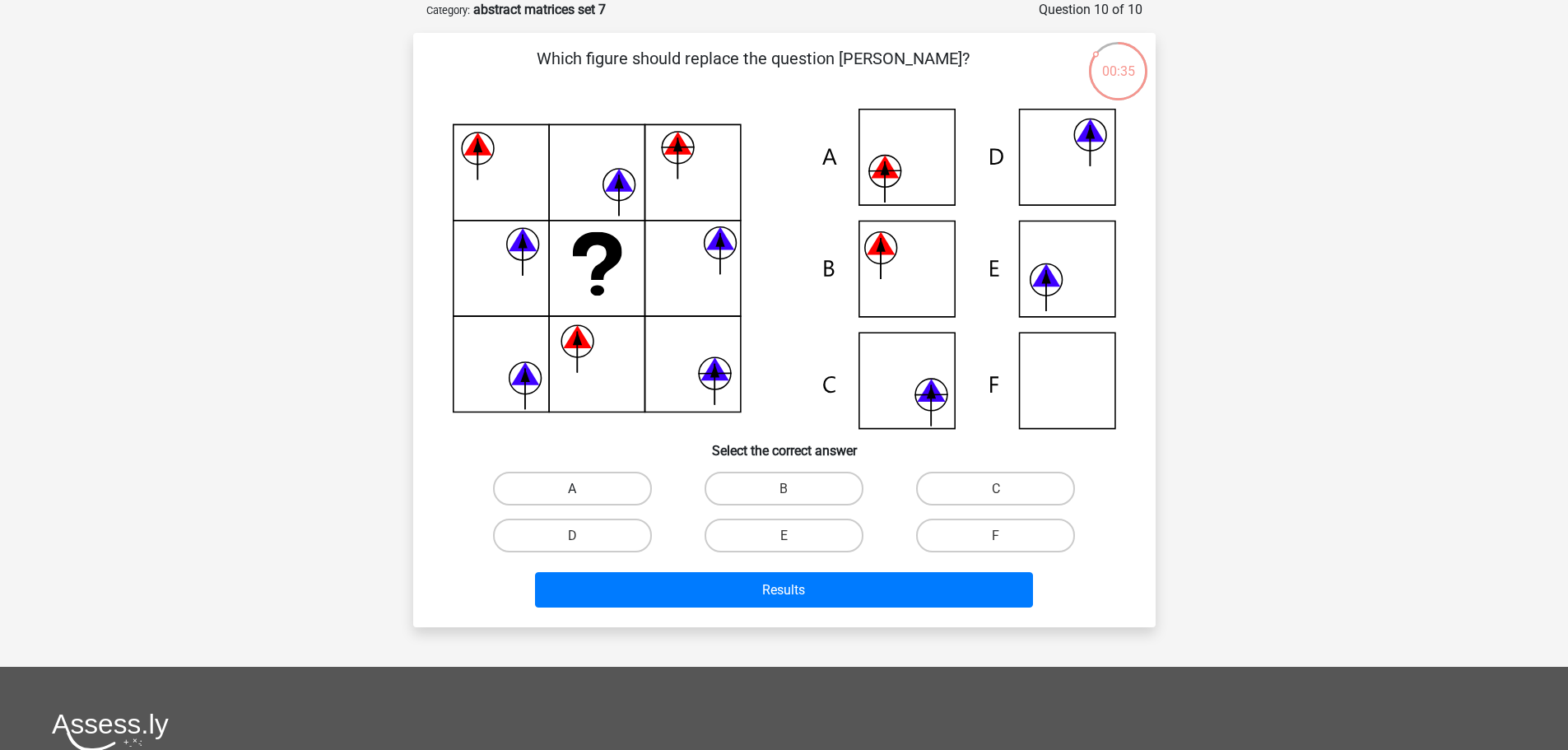
click at [561, 490] on label "A" at bounding box center [573, 489] width 159 height 34
click at [572, 490] on input "A" at bounding box center [577, 494] width 11 height 11
radio input "true"
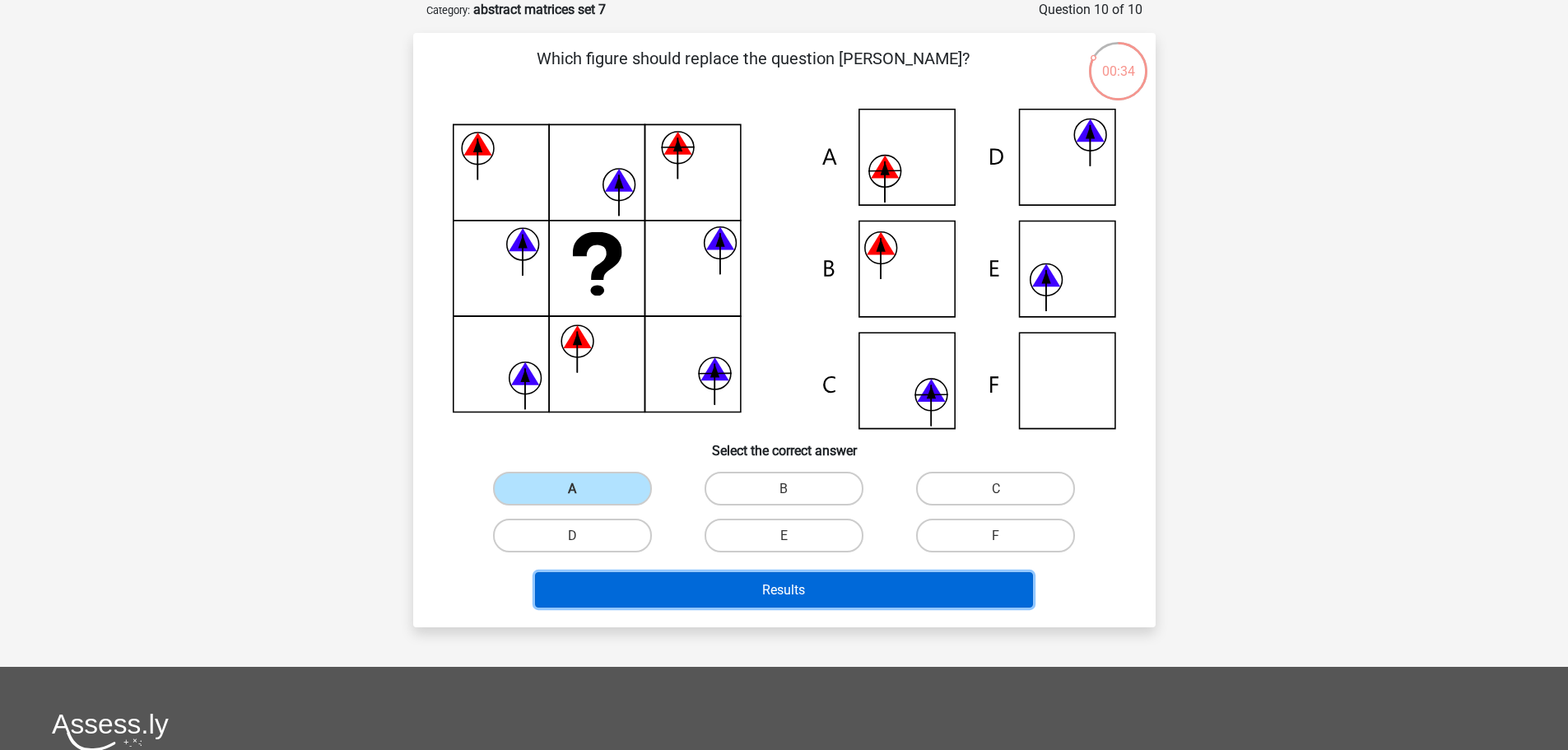
click at [808, 579] on button "Results" at bounding box center [784, 590] width 498 height 36
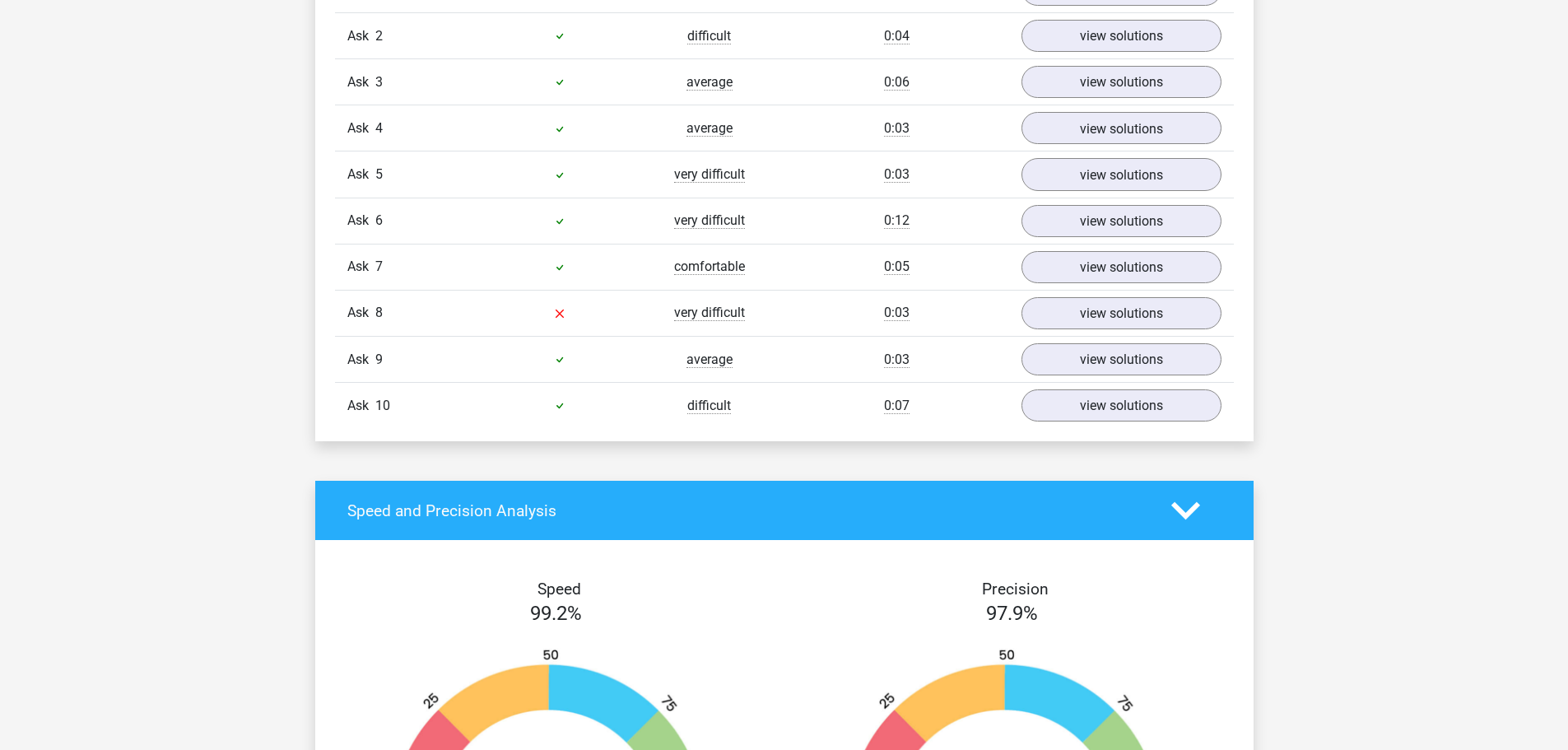
scroll to position [1153, 0]
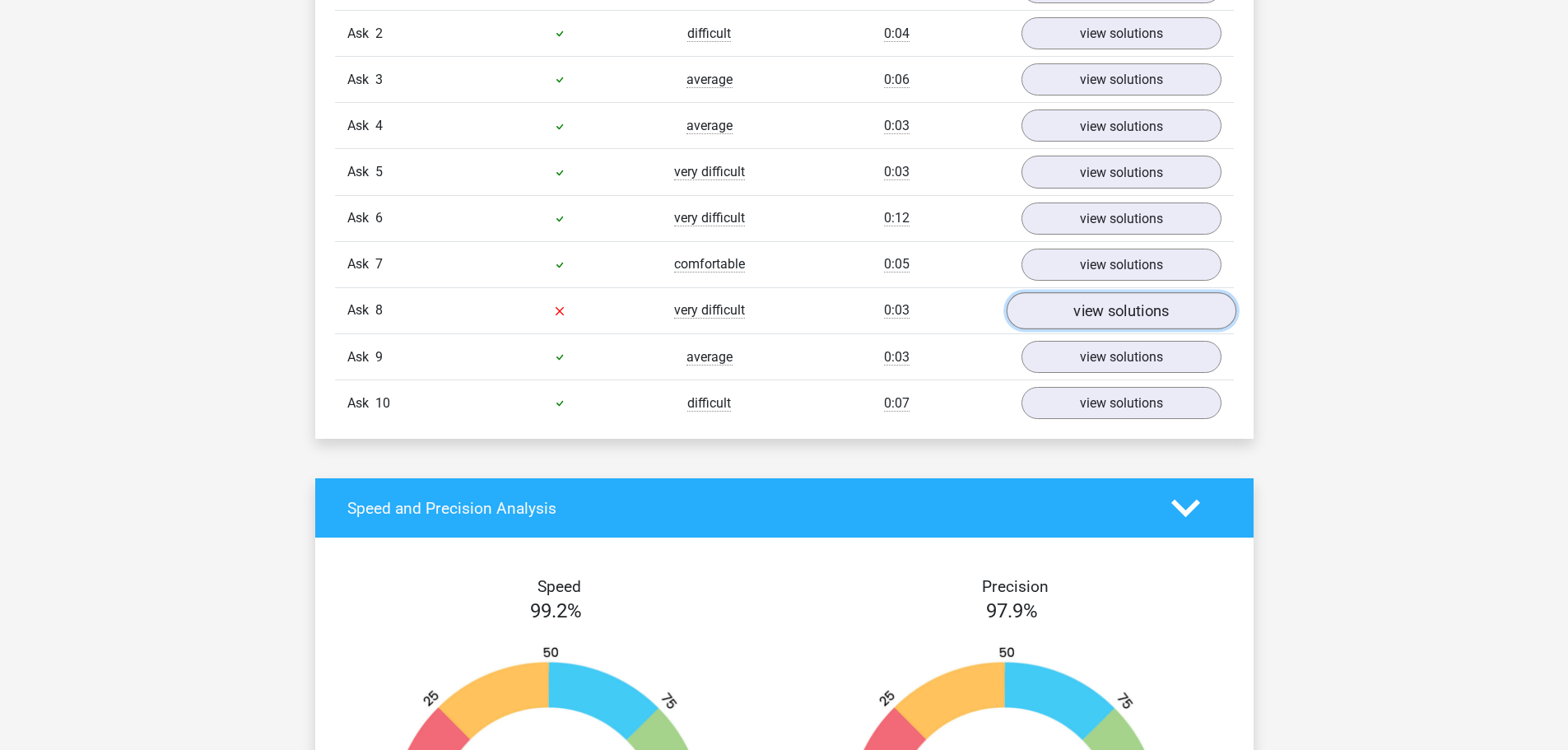
click at [1089, 309] on font "view solutions" at bounding box center [1121, 311] width 95 height 18
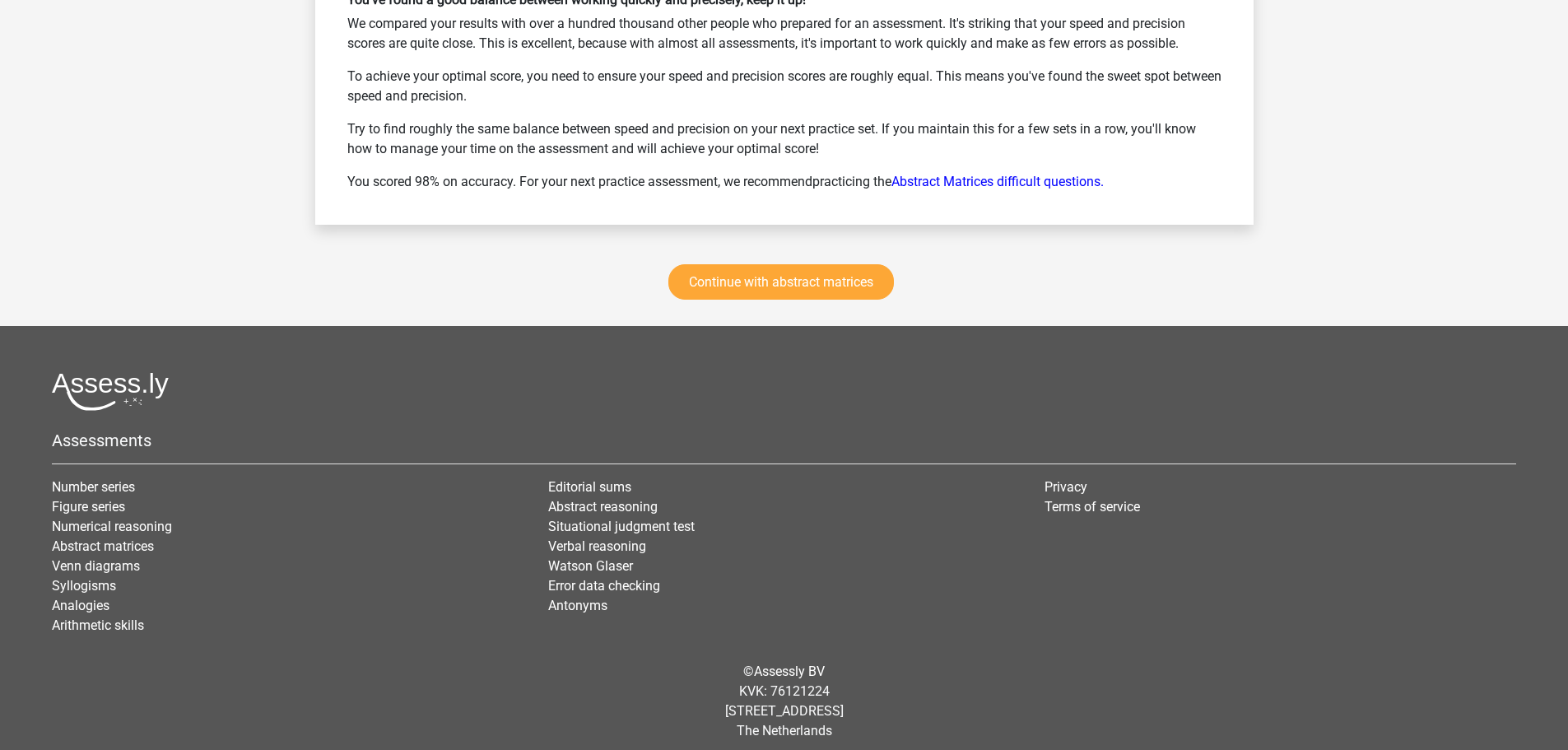
scroll to position [3075, 0]
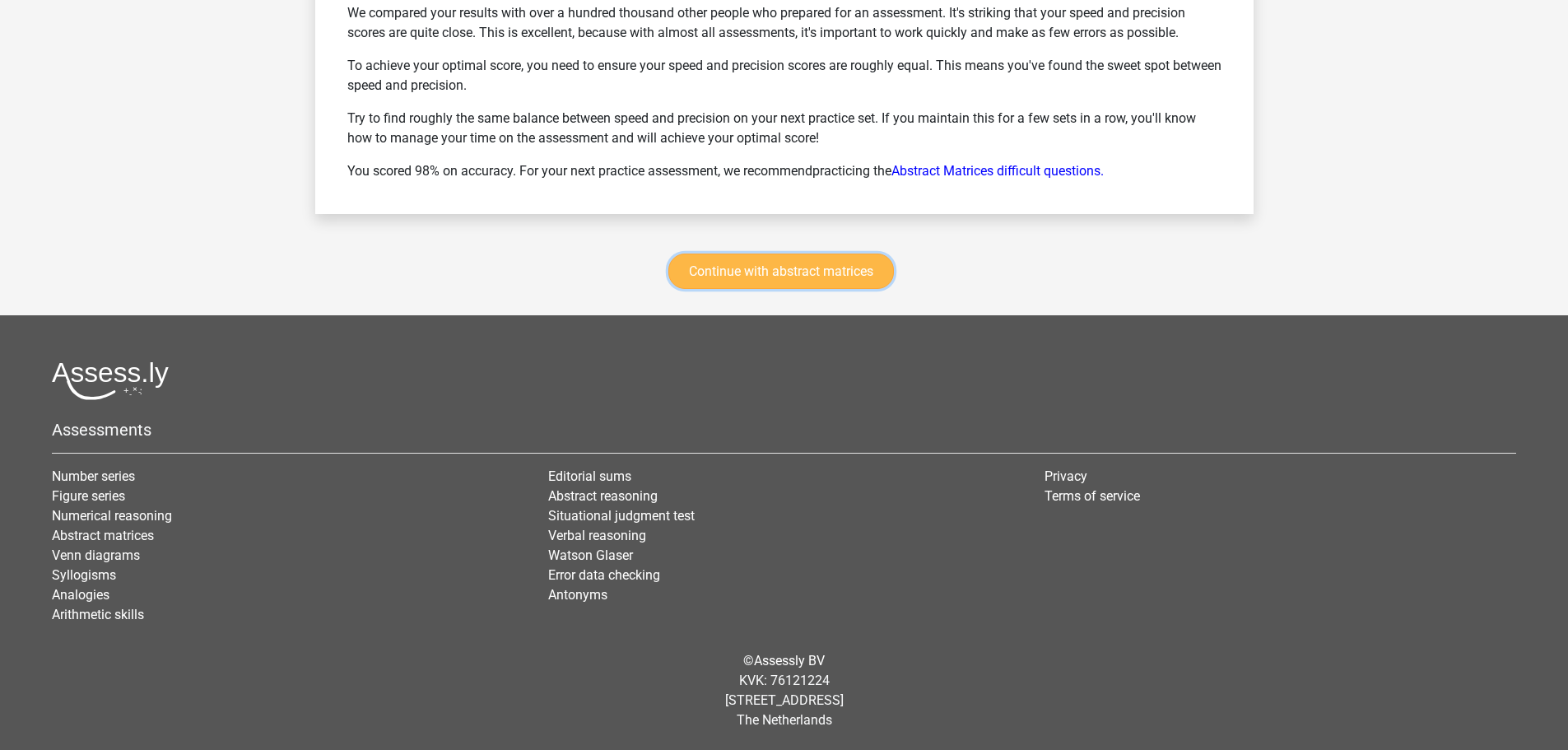
click at [784, 265] on font "Continue with abstract matrices" at bounding box center [781, 271] width 184 height 16
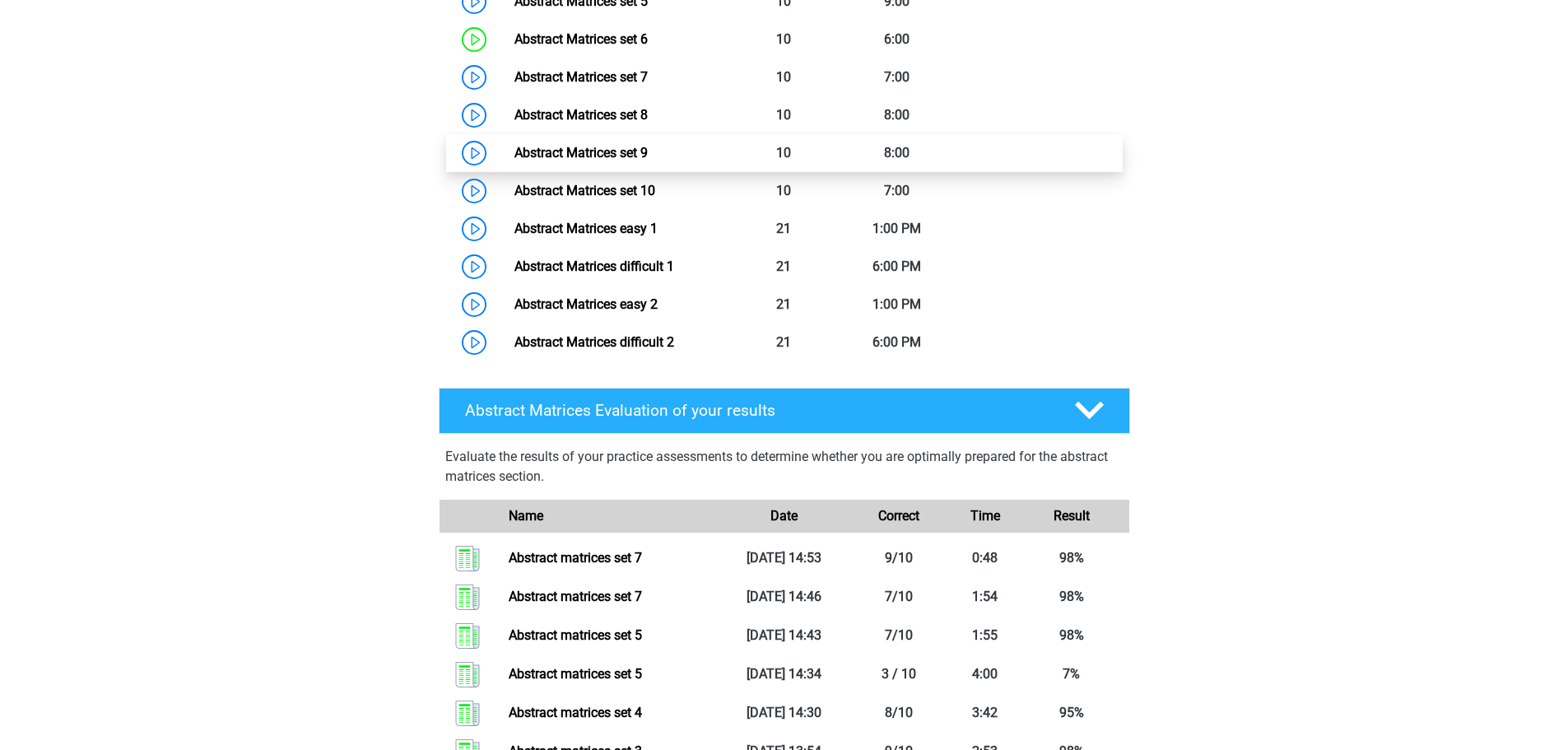
scroll to position [1066, 0]
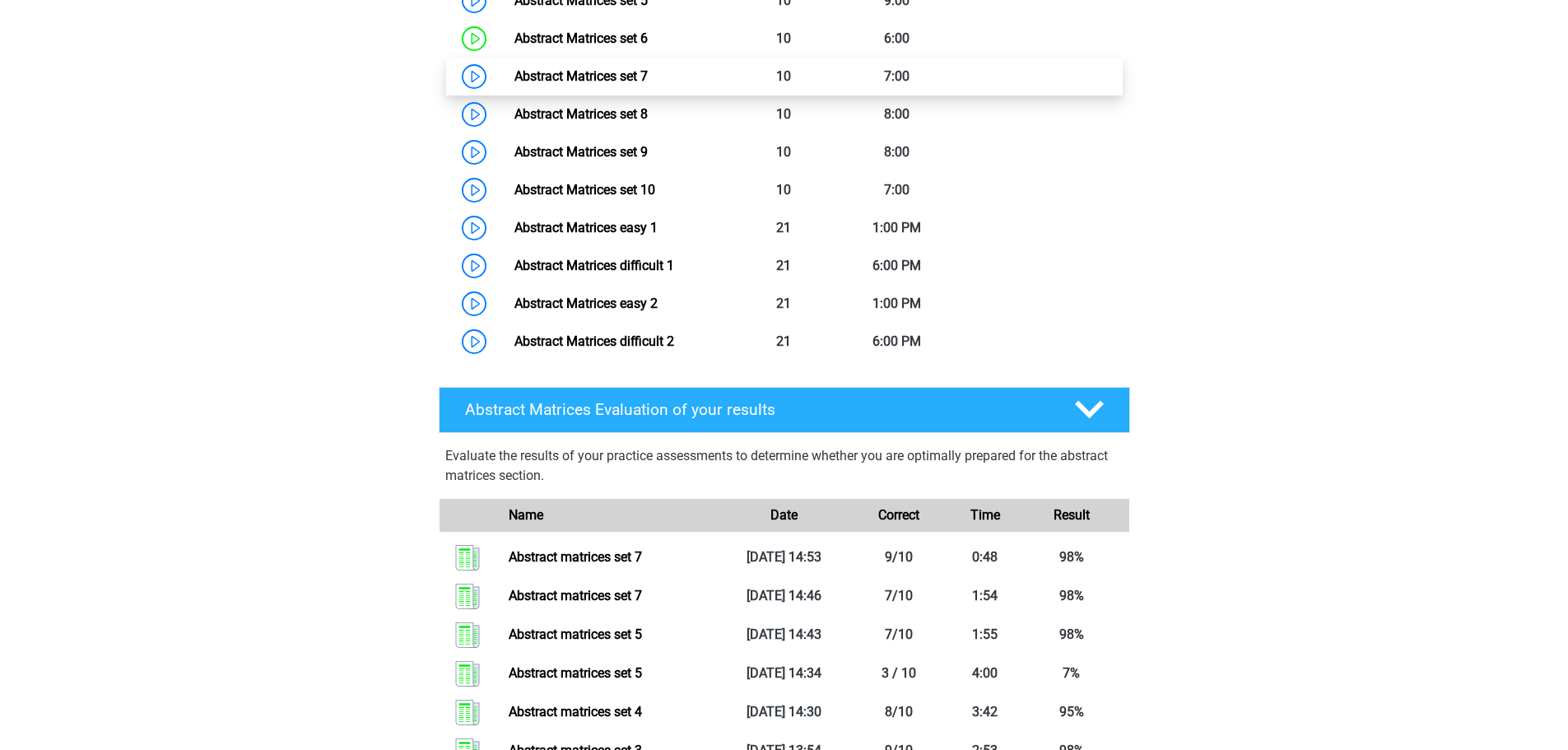
click at [610, 84] on link "Abstract Matrices set 7" at bounding box center [580, 75] width 133 height 16
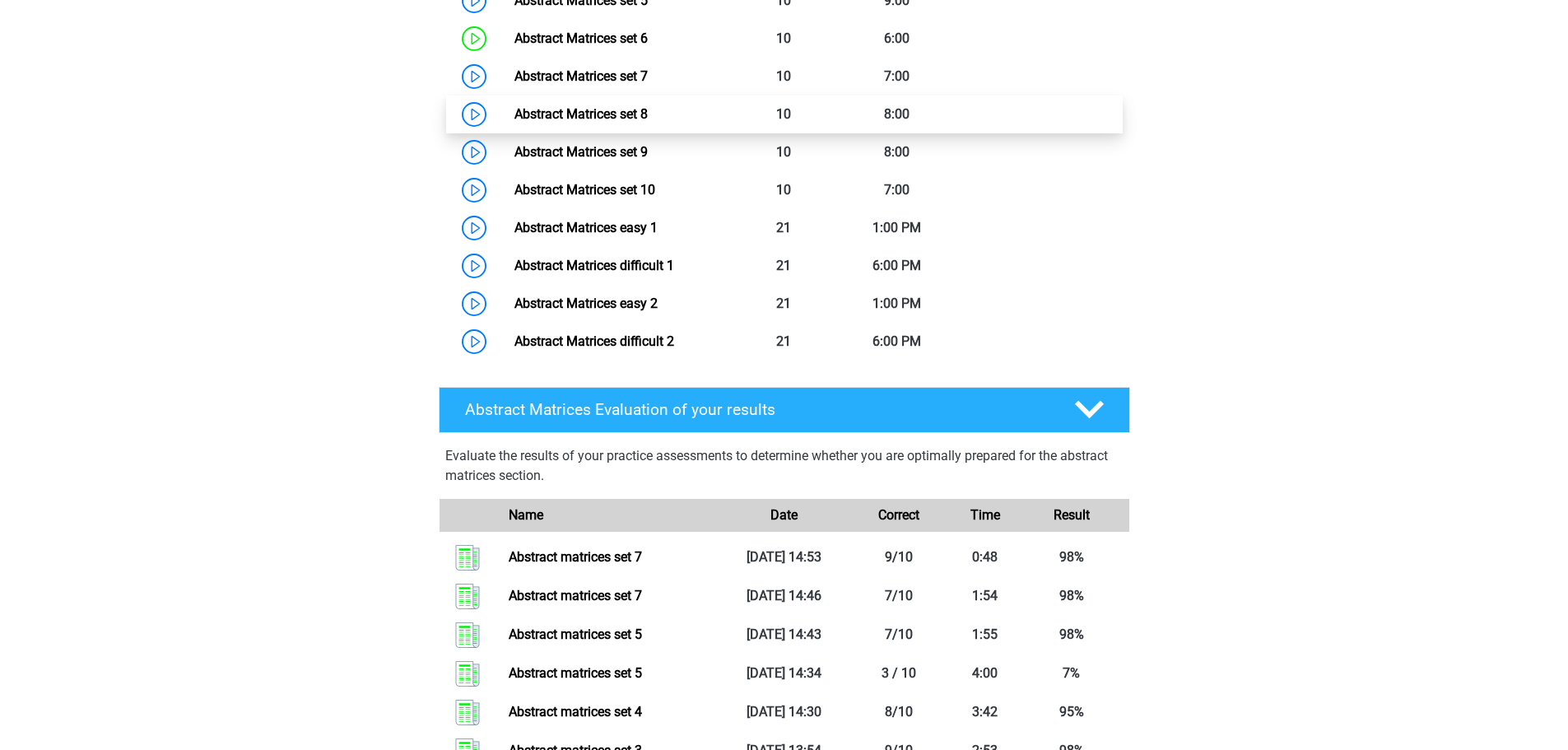
click at [592, 122] on link "Abstract Matrices set 8" at bounding box center [580, 114] width 133 height 16
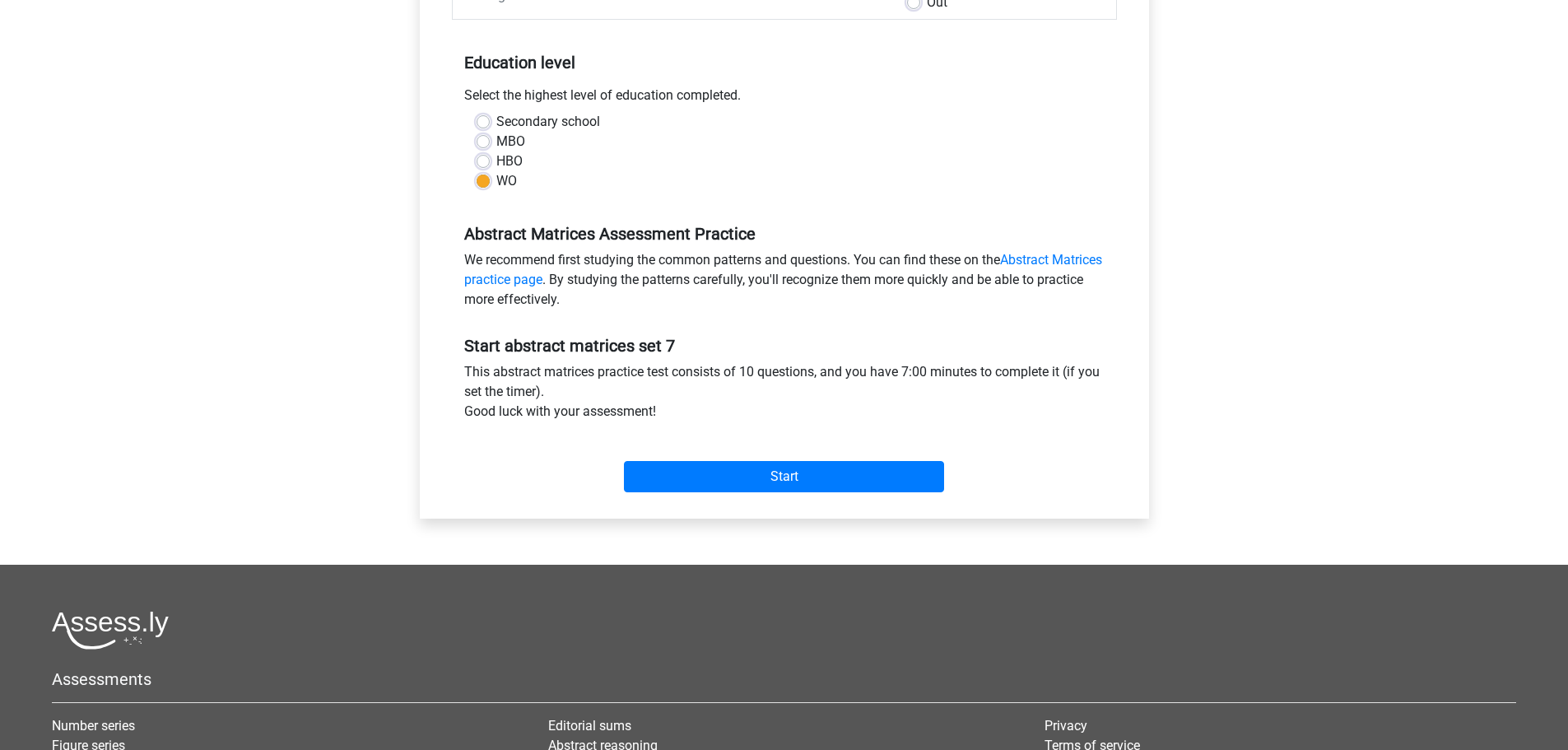
scroll to position [329, 0]
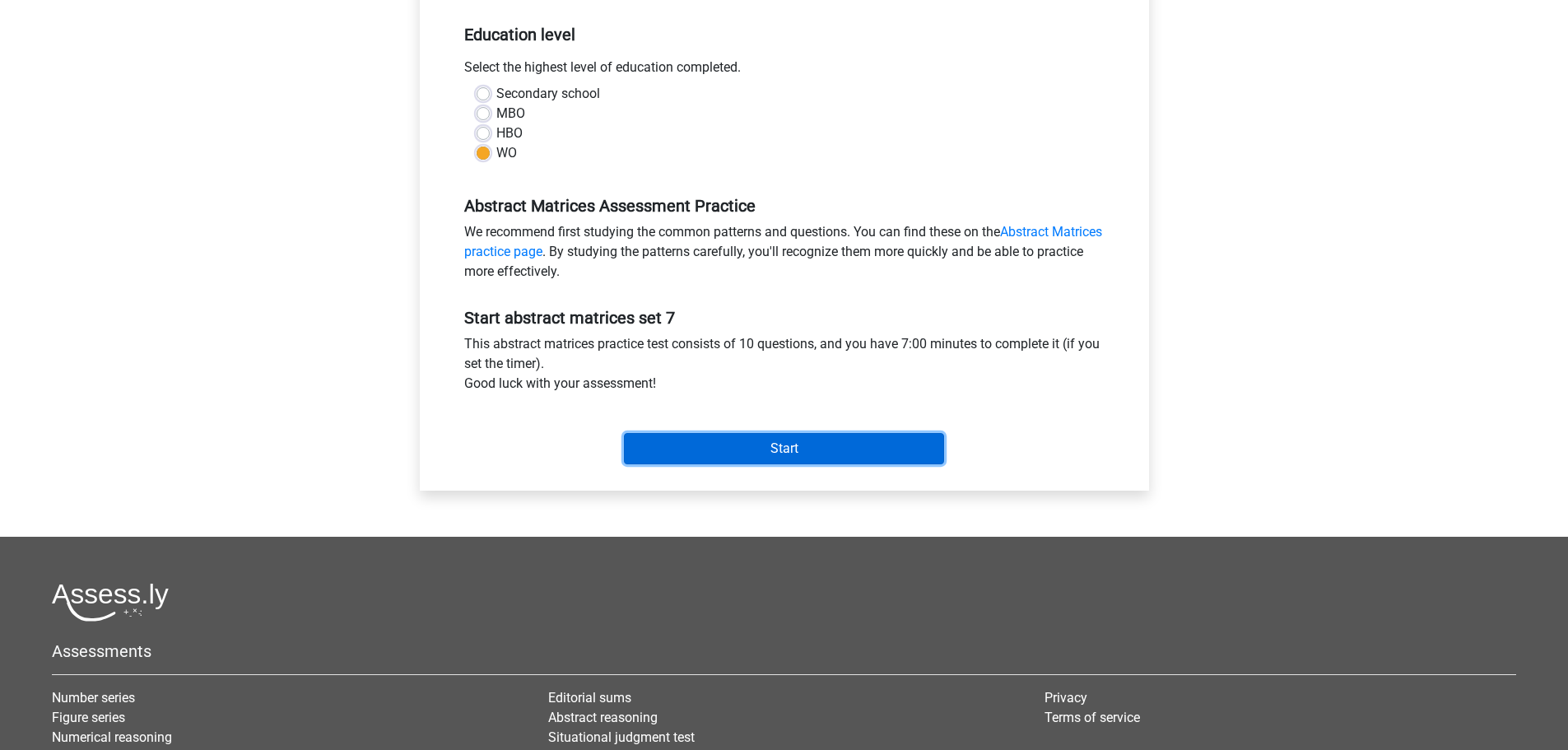
click at [769, 445] on input "Start" at bounding box center [784, 449] width 320 height 32
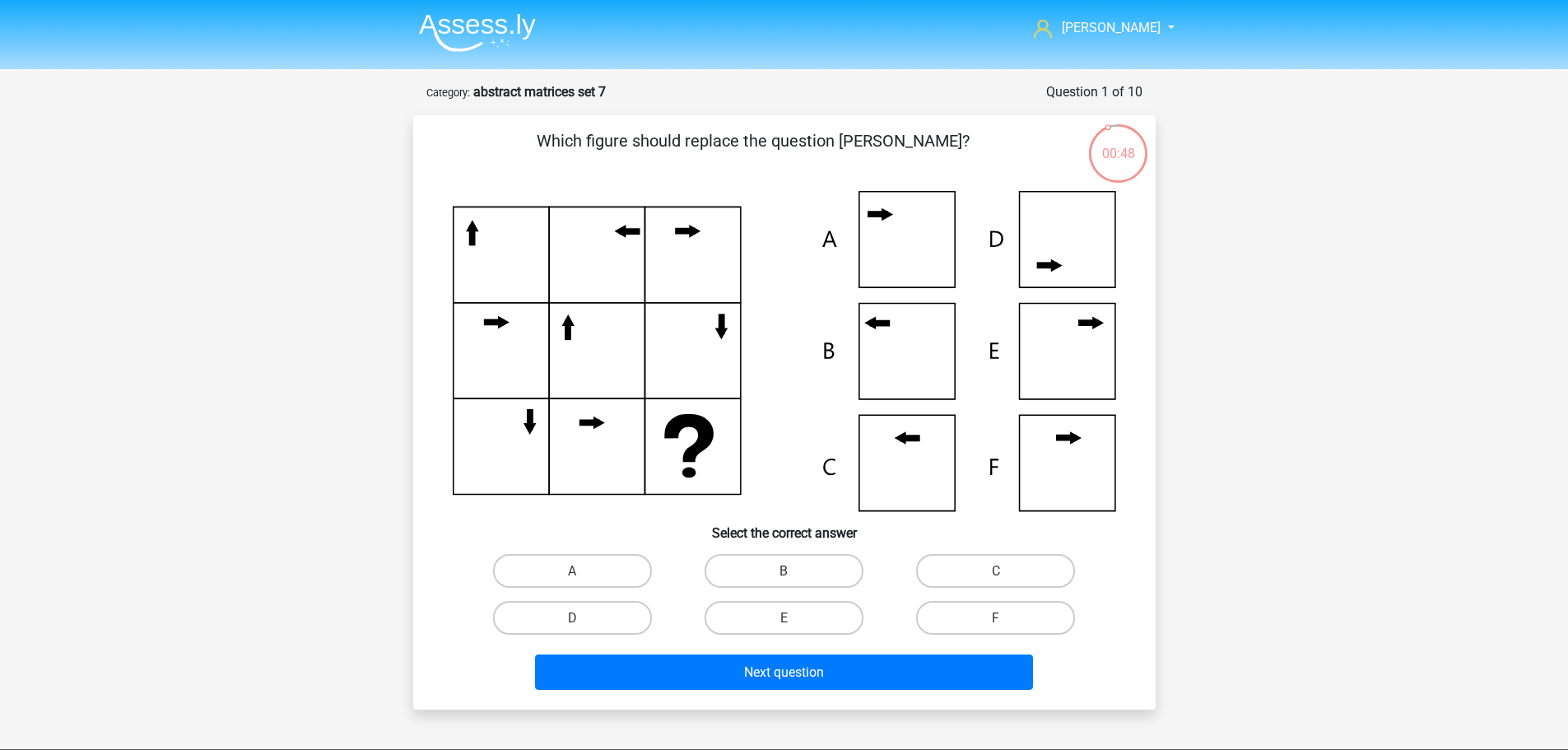
click at [784, 577] on input "B" at bounding box center [789, 576] width 11 height 11
radio input "true"
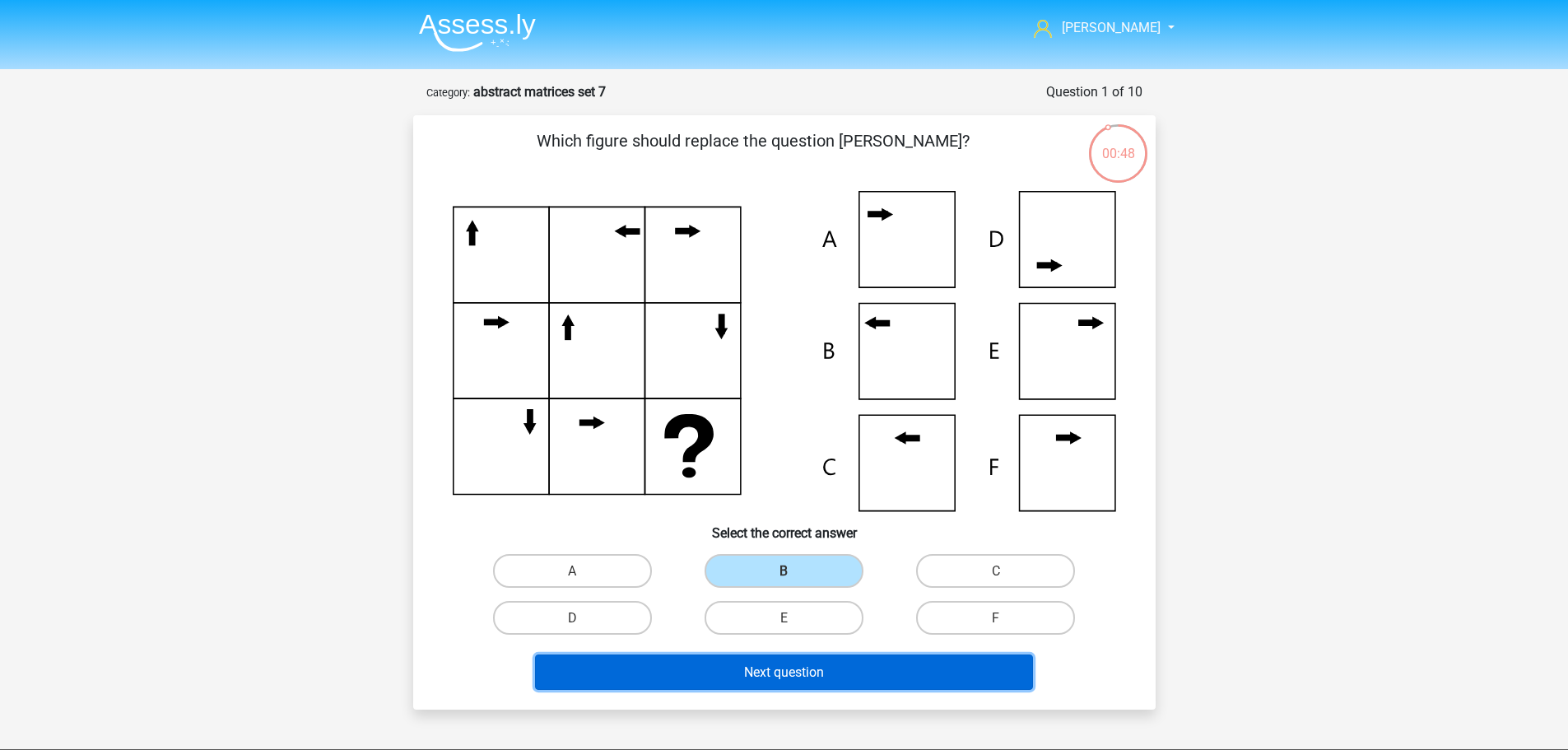
click at [781, 665] on font "Next question" at bounding box center [784, 672] width 80 height 16
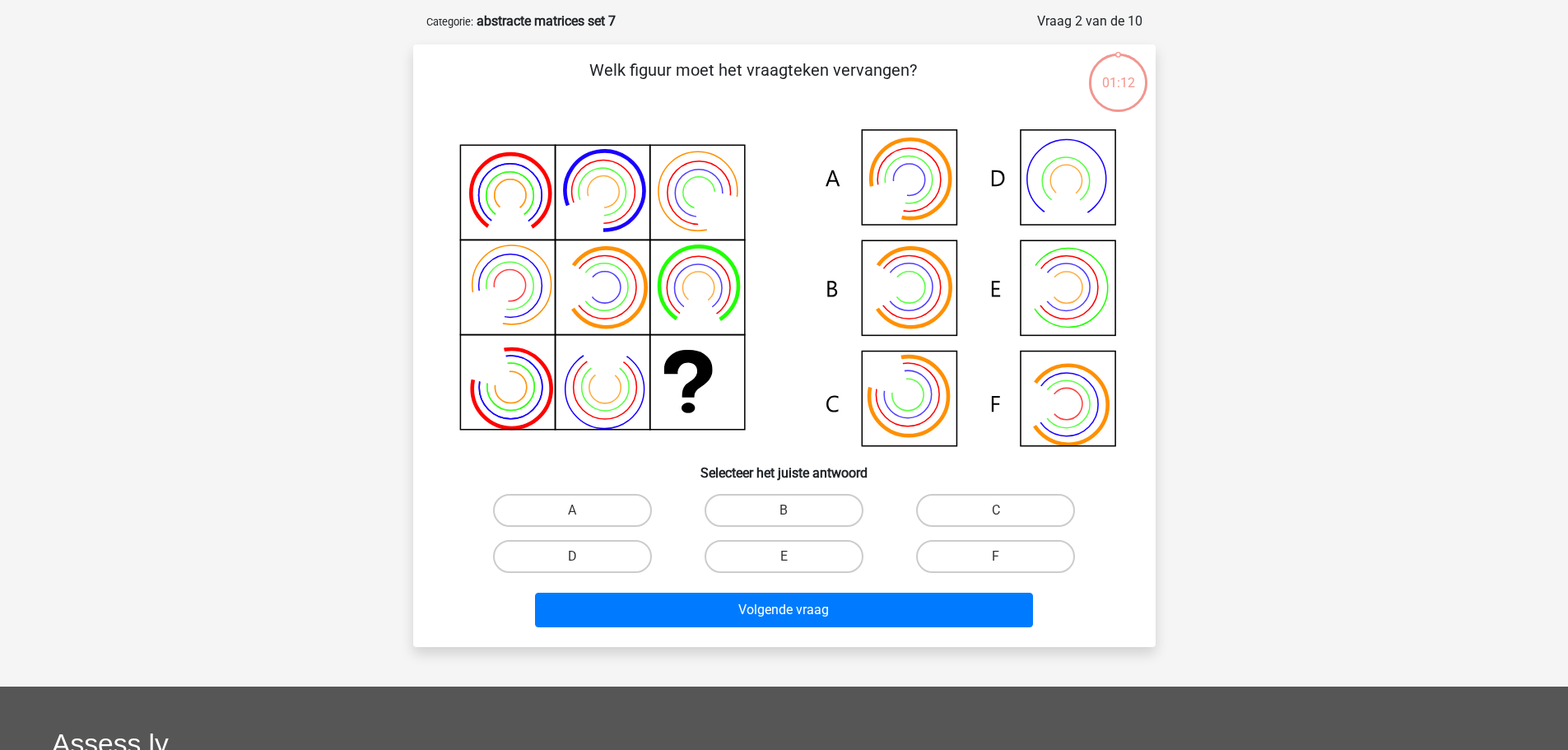
scroll to position [82, 0]
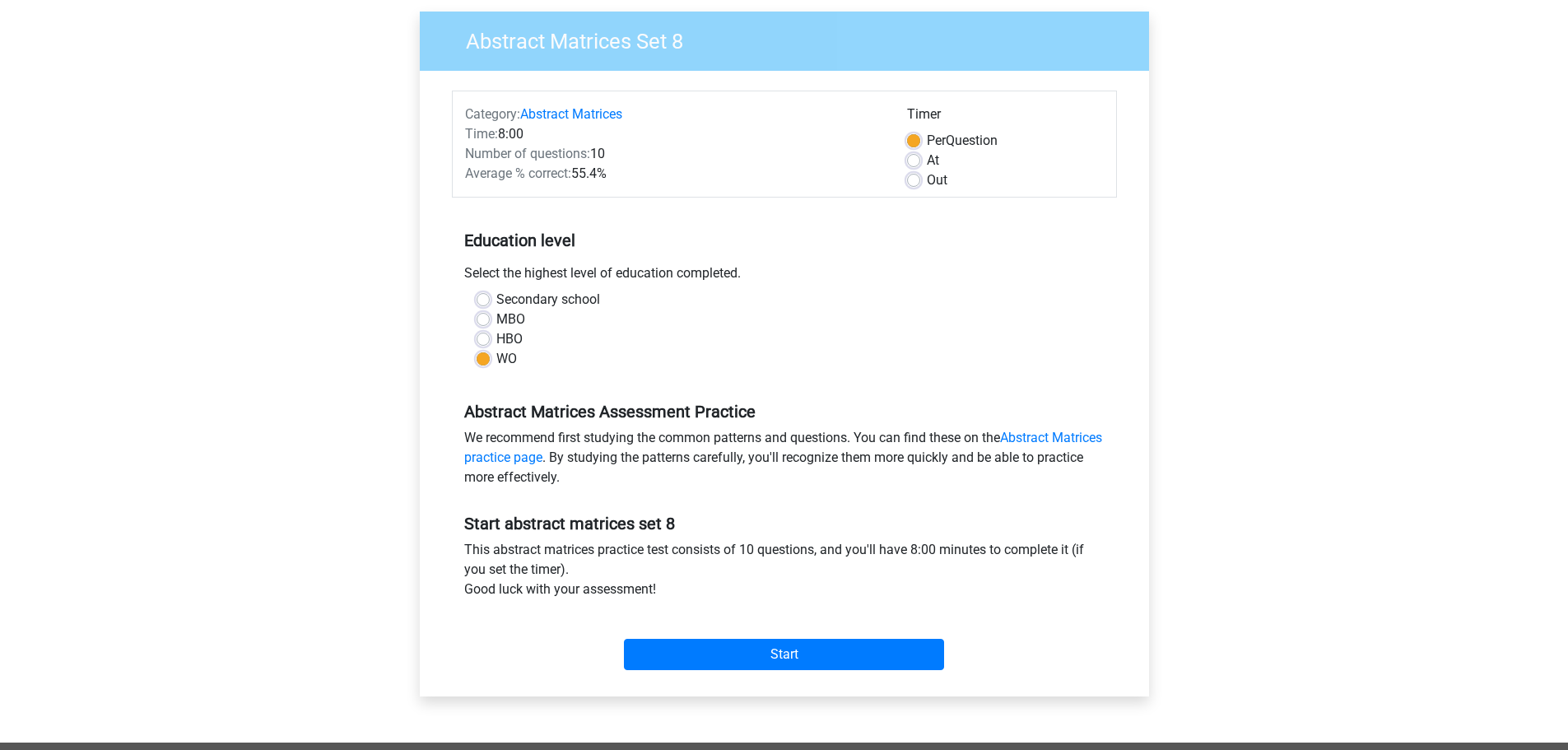
scroll to position [551, 0]
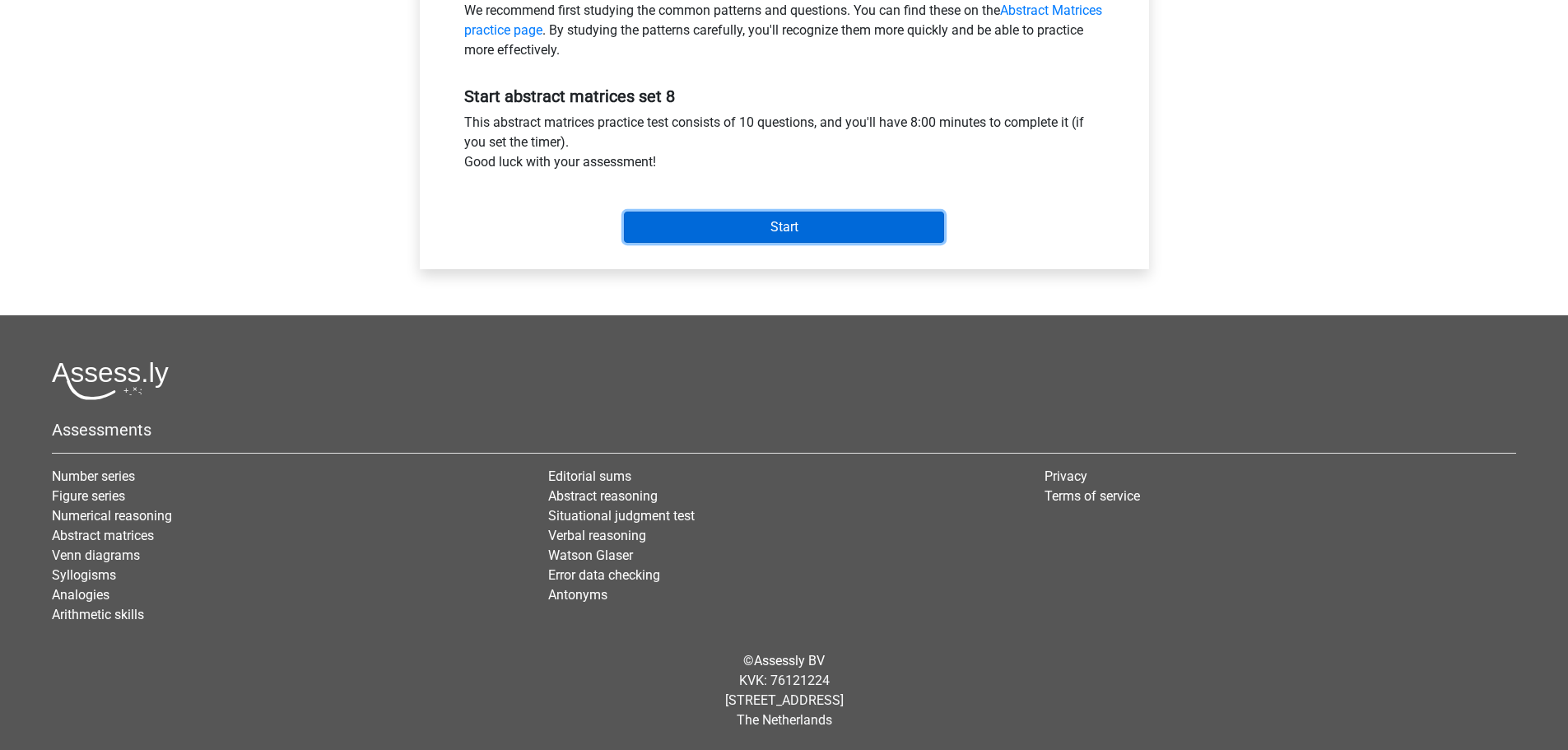
click at [748, 220] on input "Start" at bounding box center [784, 227] width 320 height 32
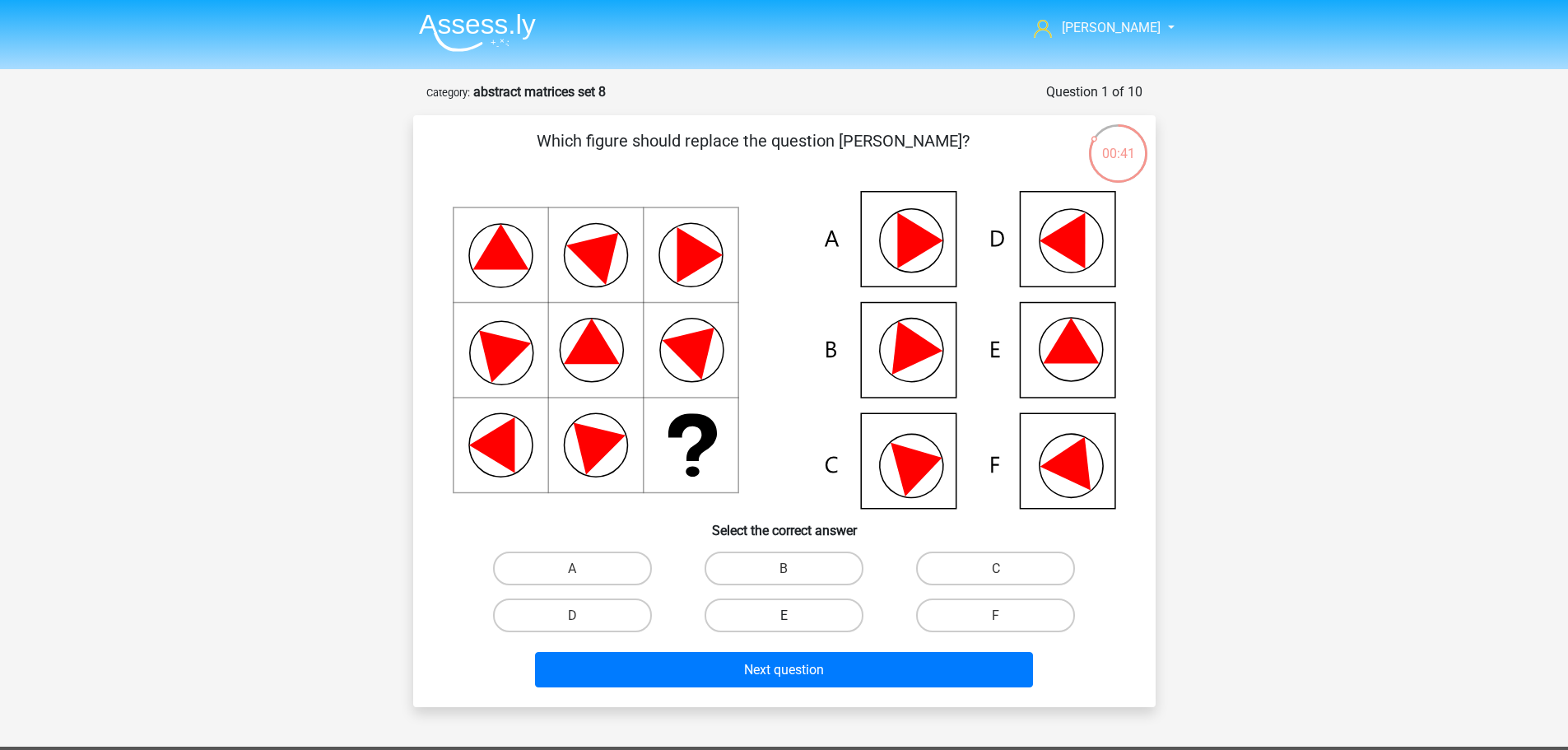
click at [796, 607] on label "E" at bounding box center [784, 616] width 159 height 34
click at [794, 616] on input "E" at bounding box center [789, 621] width 11 height 11
radio input "true"
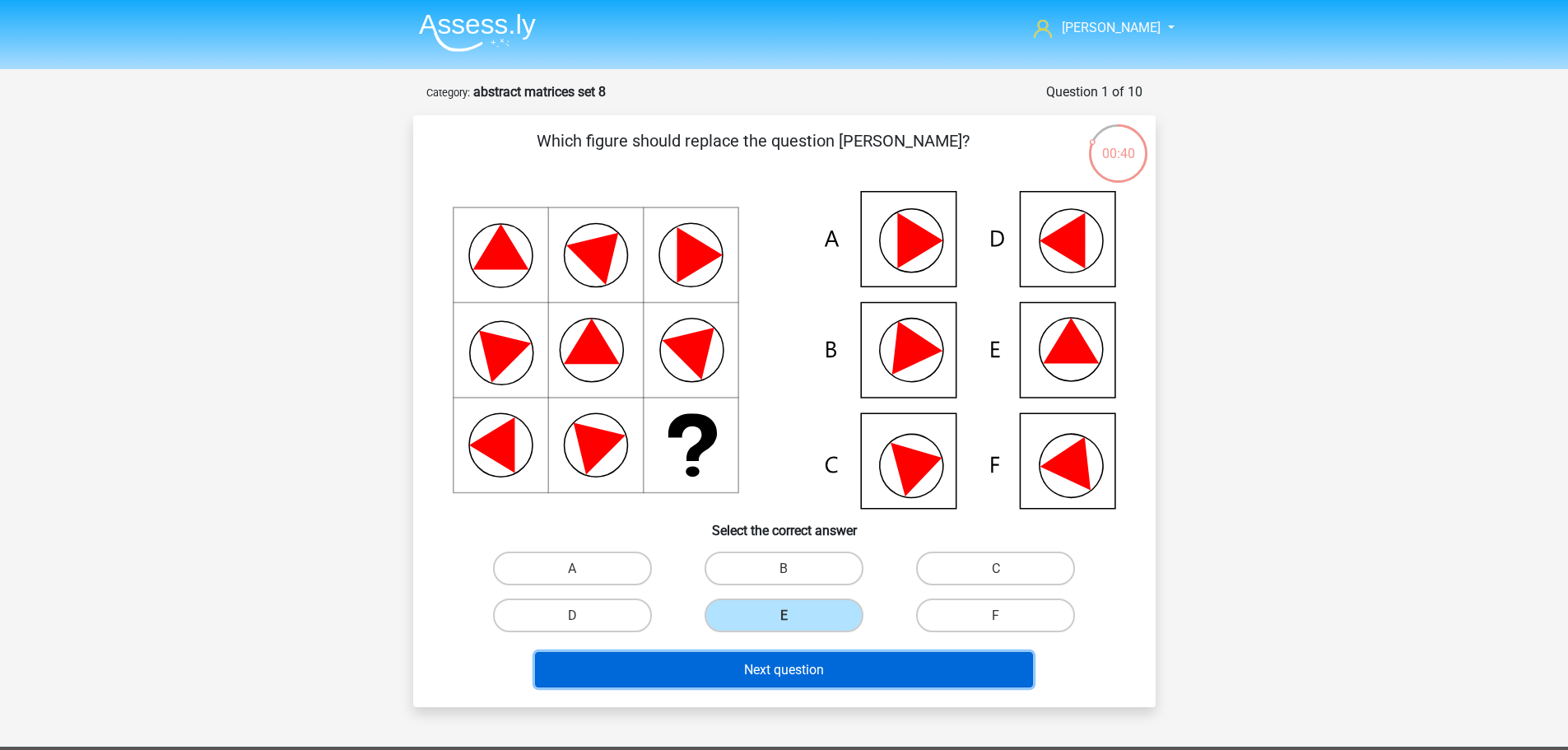
click at [795, 675] on font "Next question" at bounding box center [784, 670] width 80 height 16
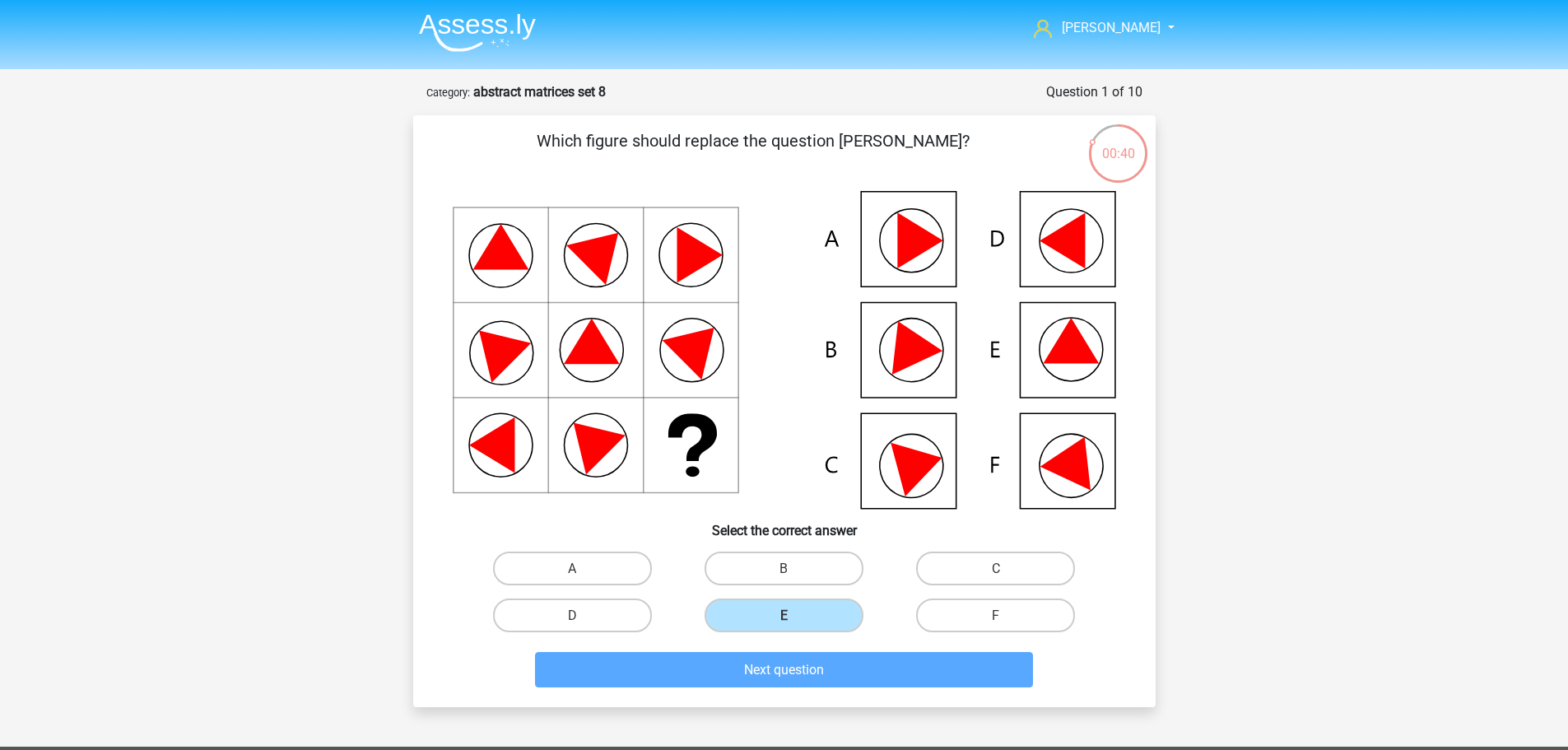
scroll to position [82, 0]
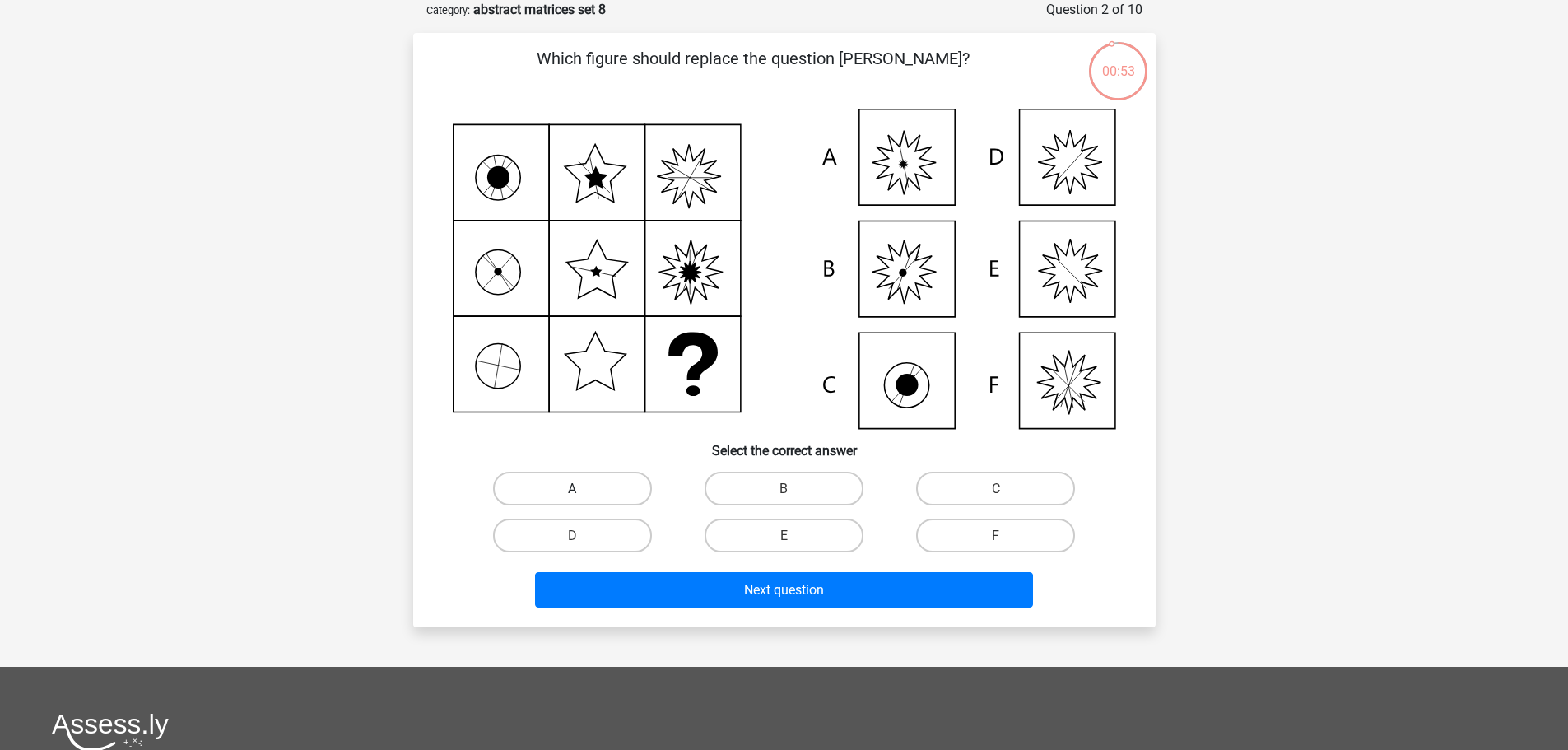
click at [613, 488] on label "A" at bounding box center [573, 489] width 159 height 34
click at [583, 489] on input "A" at bounding box center [577, 494] width 11 height 11
radio input "true"
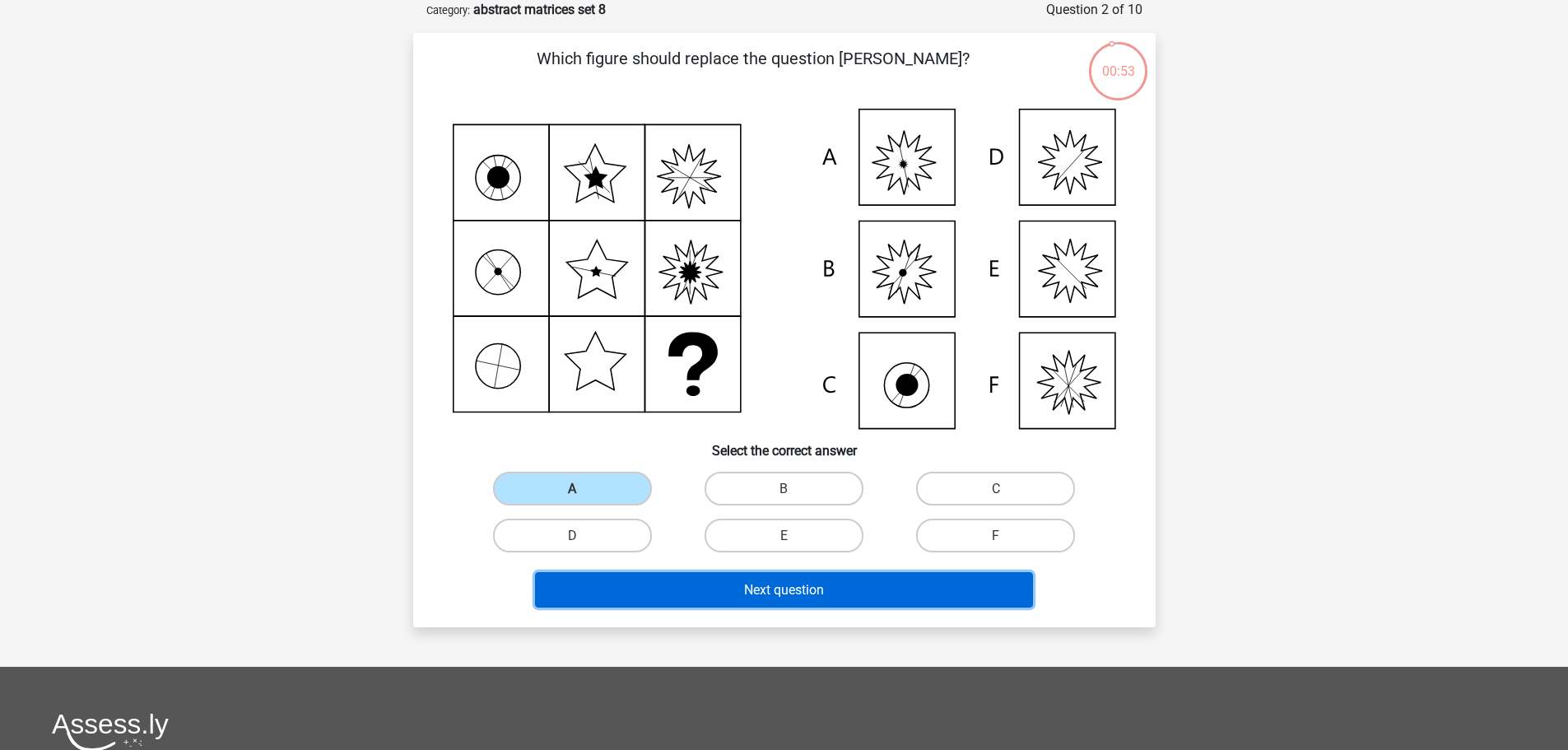
click at [829, 581] on button "Next question" at bounding box center [784, 590] width 498 height 36
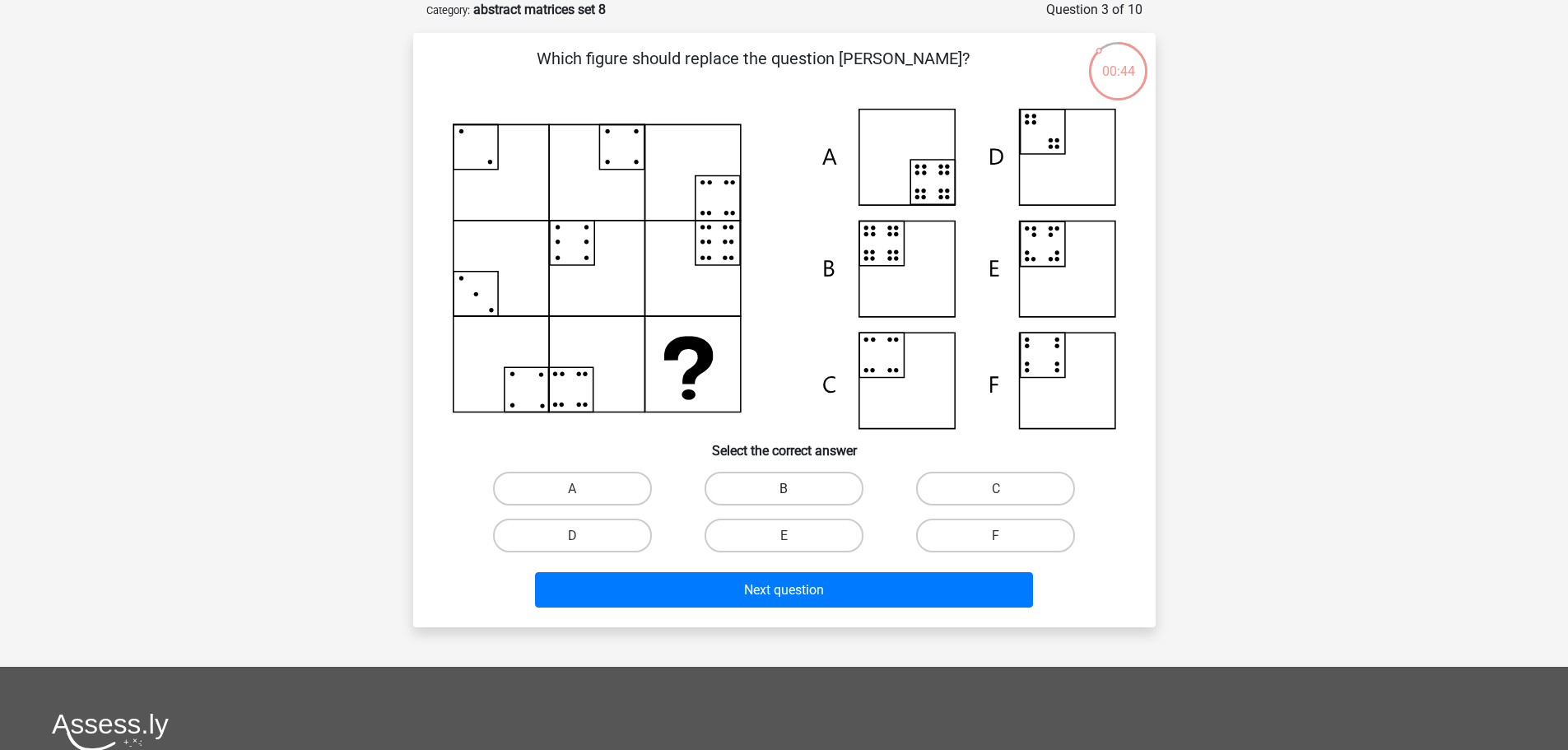
click at [783, 488] on font "B" at bounding box center [784, 489] width 8 height 16
click at [784, 489] on input "B" at bounding box center [789, 494] width 11 height 11
radio input "true"
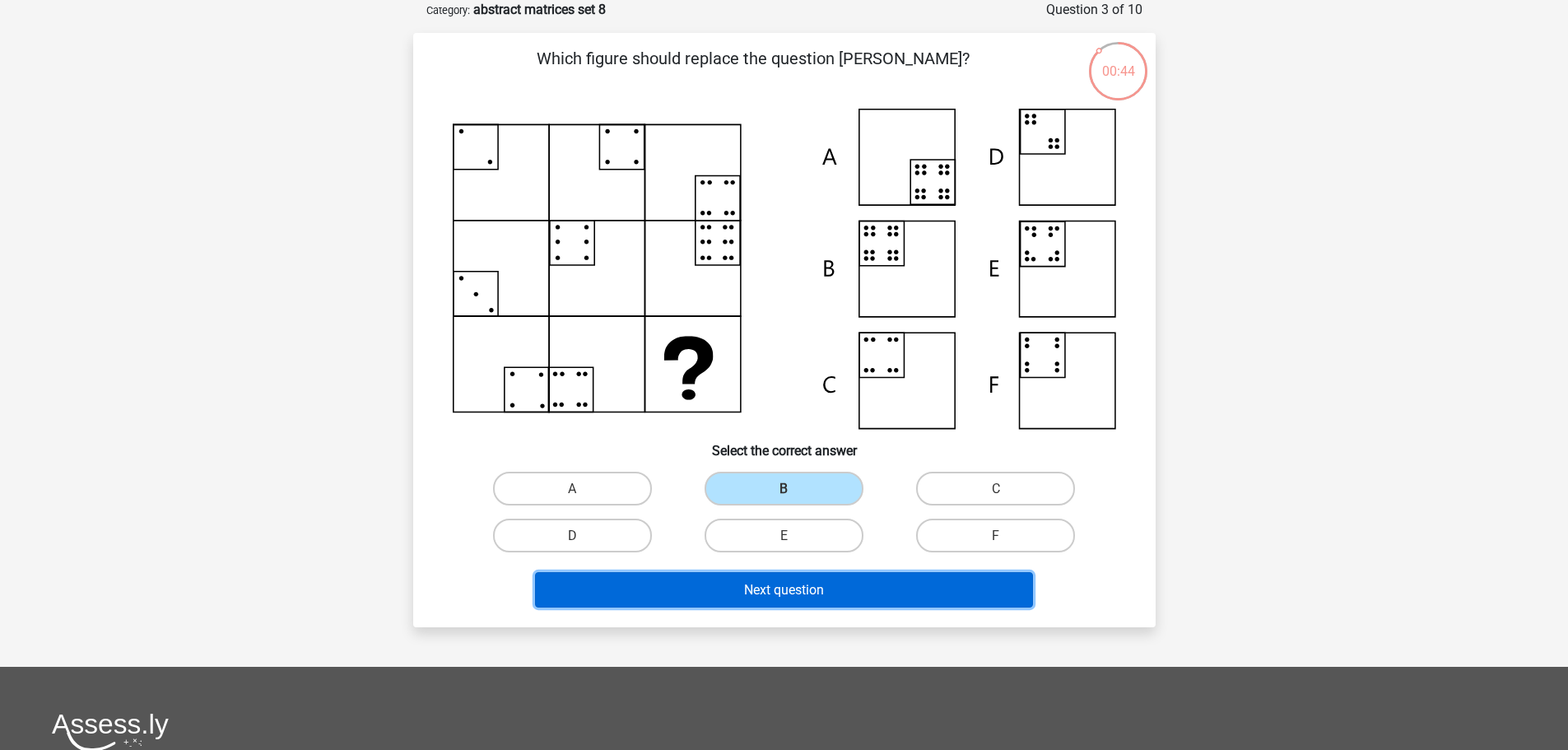
click at [803, 593] on font "Next question" at bounding box center [784, 590] width 80 height 16
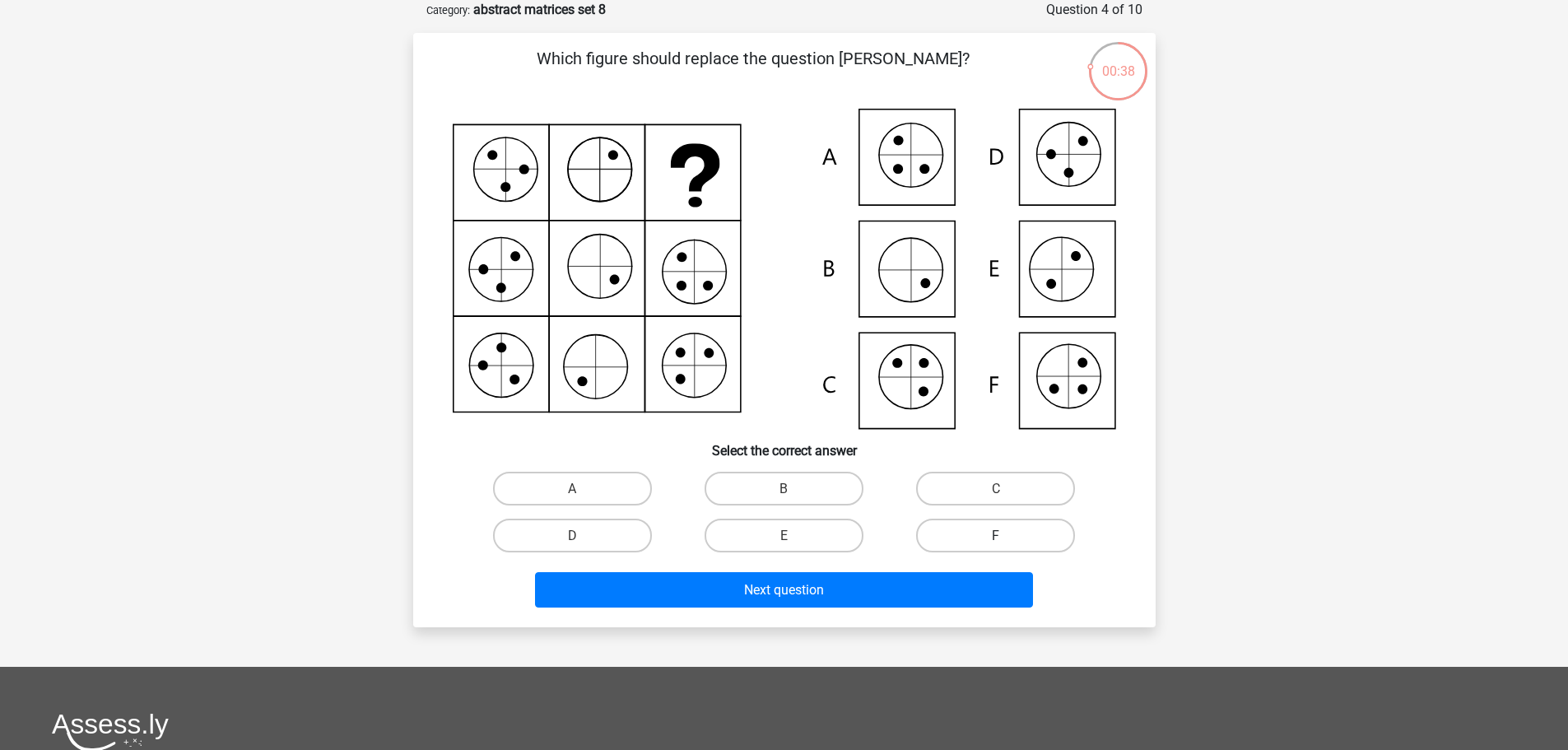
click at [968, 527] on label "F" at bounding box center [996, 535] width 159 height 34
click at [996, 535] on input "F" at bounding box center [1001, 540] width 11 height 11
radio input "true"
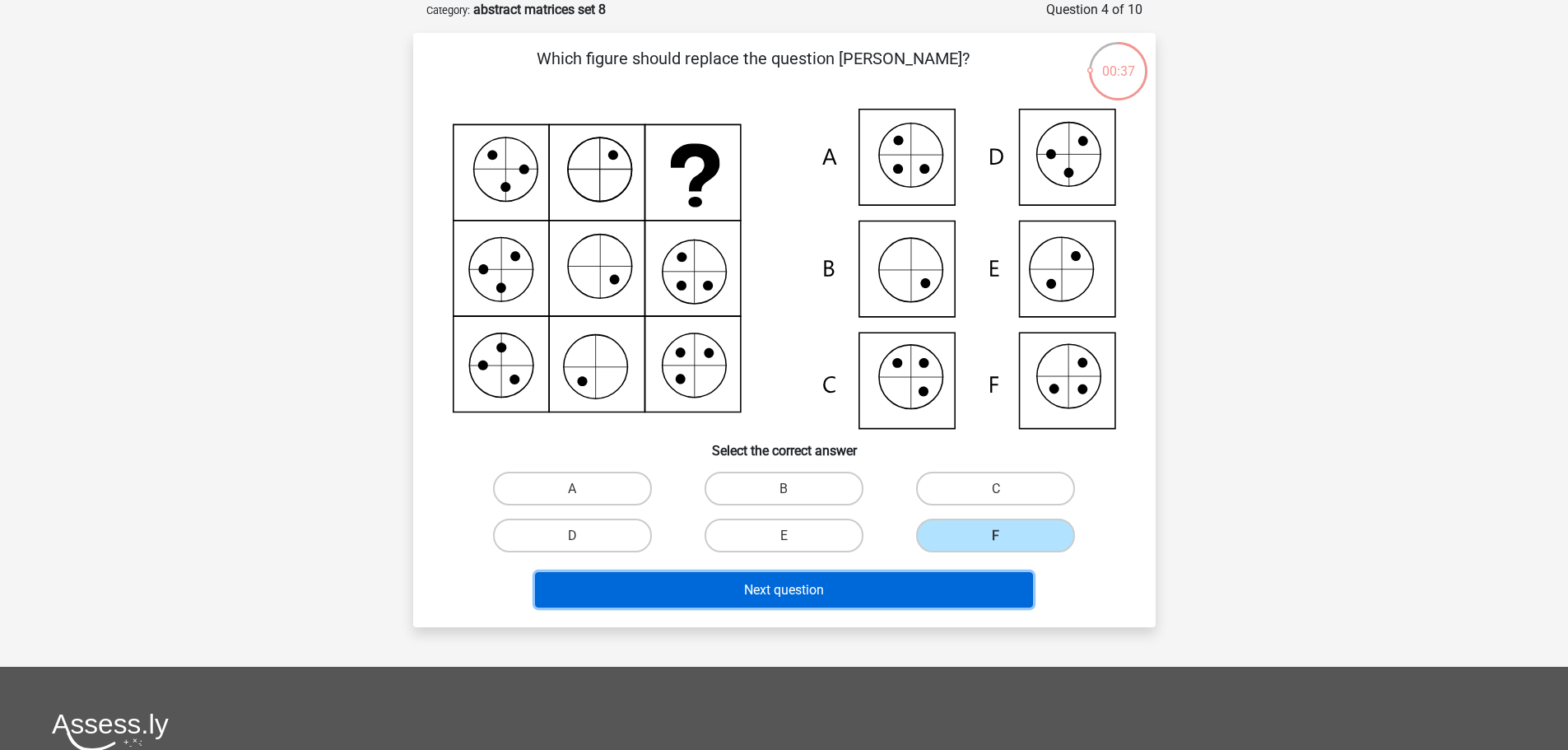
click at [849, 591] on button "Next question" at bounding box center [784, 590] width 498 height 36
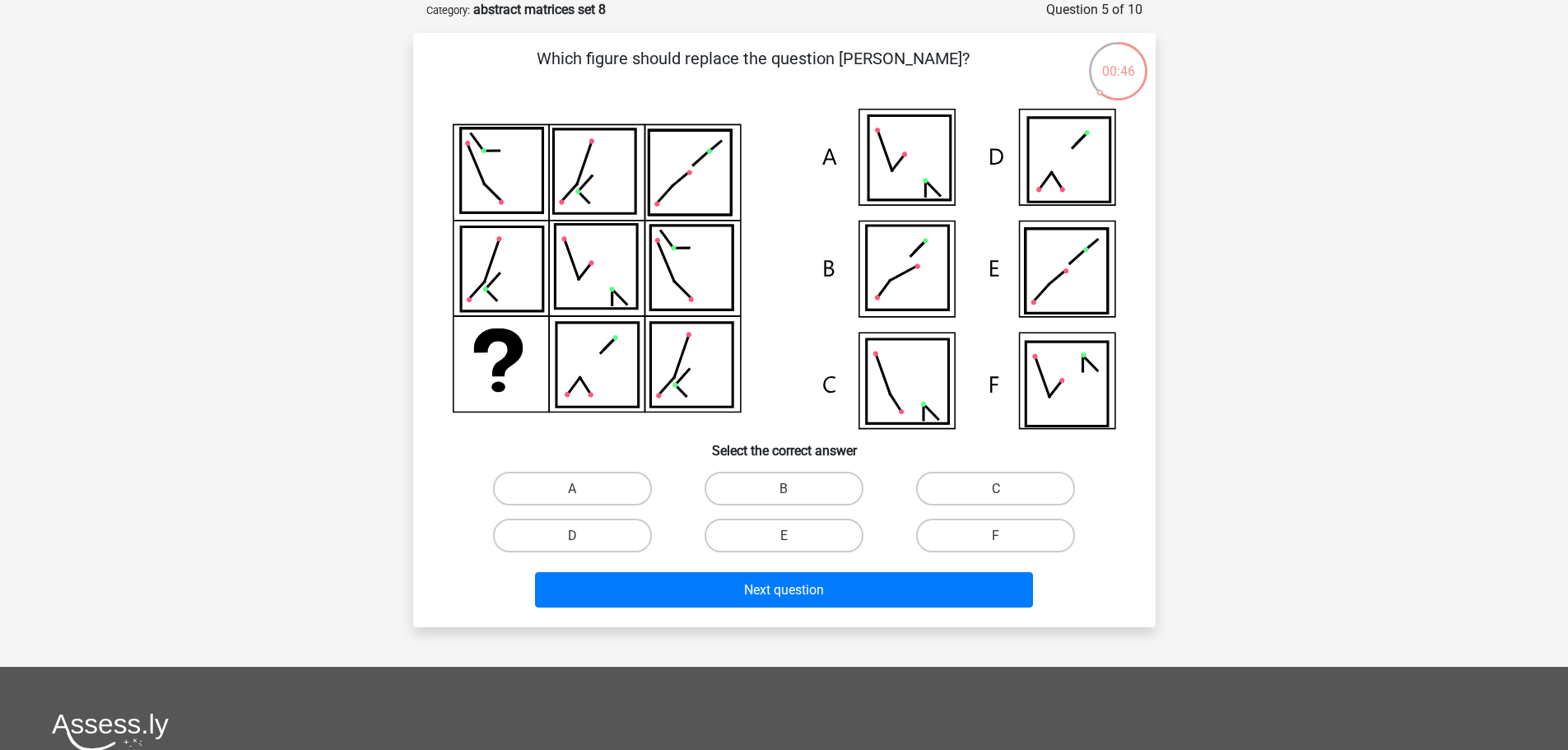
click at [793, 498] on input "B" at bounding box center [789, 494] width 11 height 11
radio input "true"
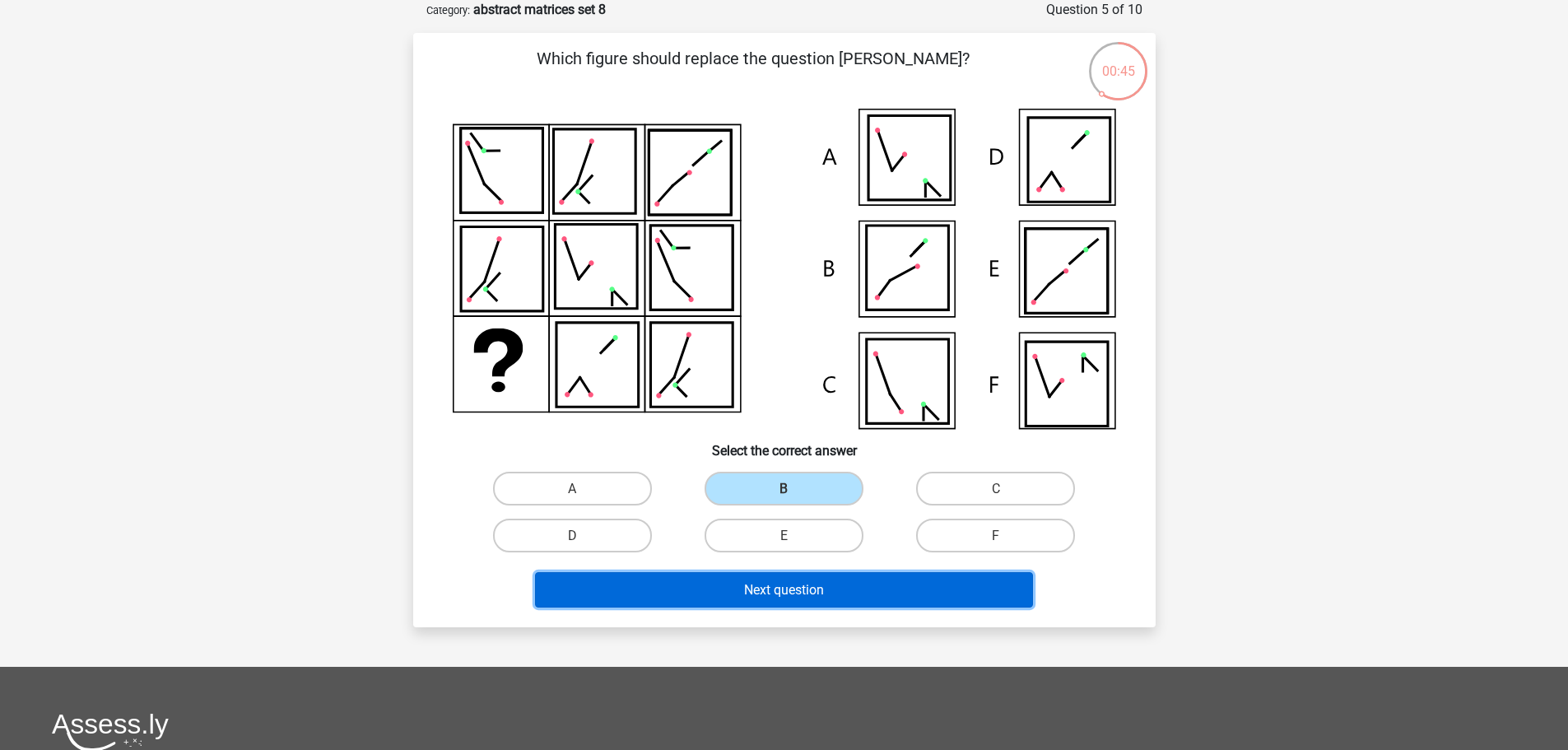
click at [787, 583] on font "Next question" at bounding box center [784, 590] width 80 height 16
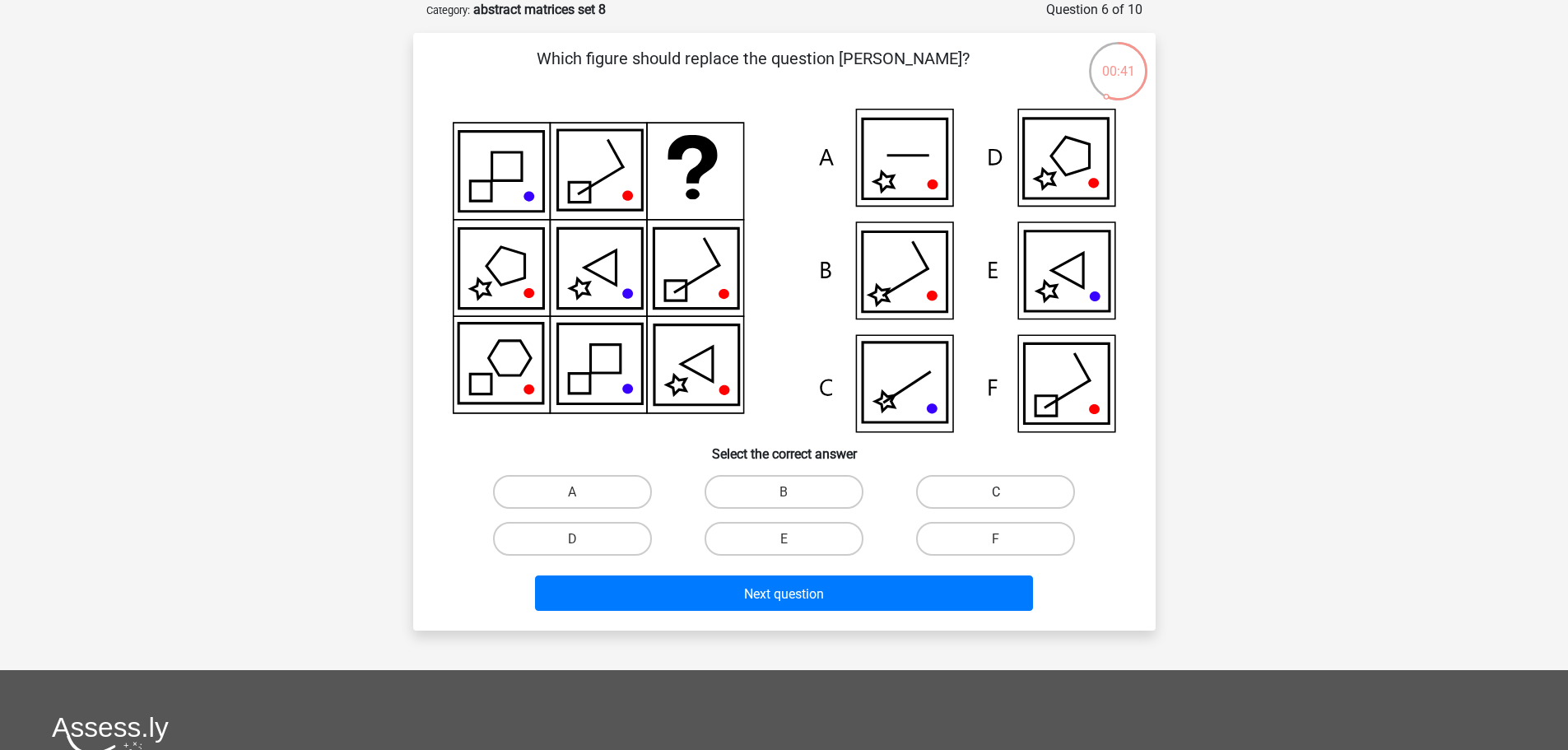
click at [962, 486] on label "C" at bounding box center [996, 492] width 159 height 34
click at [996, 492] on input "C" at bounding box center [1001, 497] width 11 height 11
radio input "true"
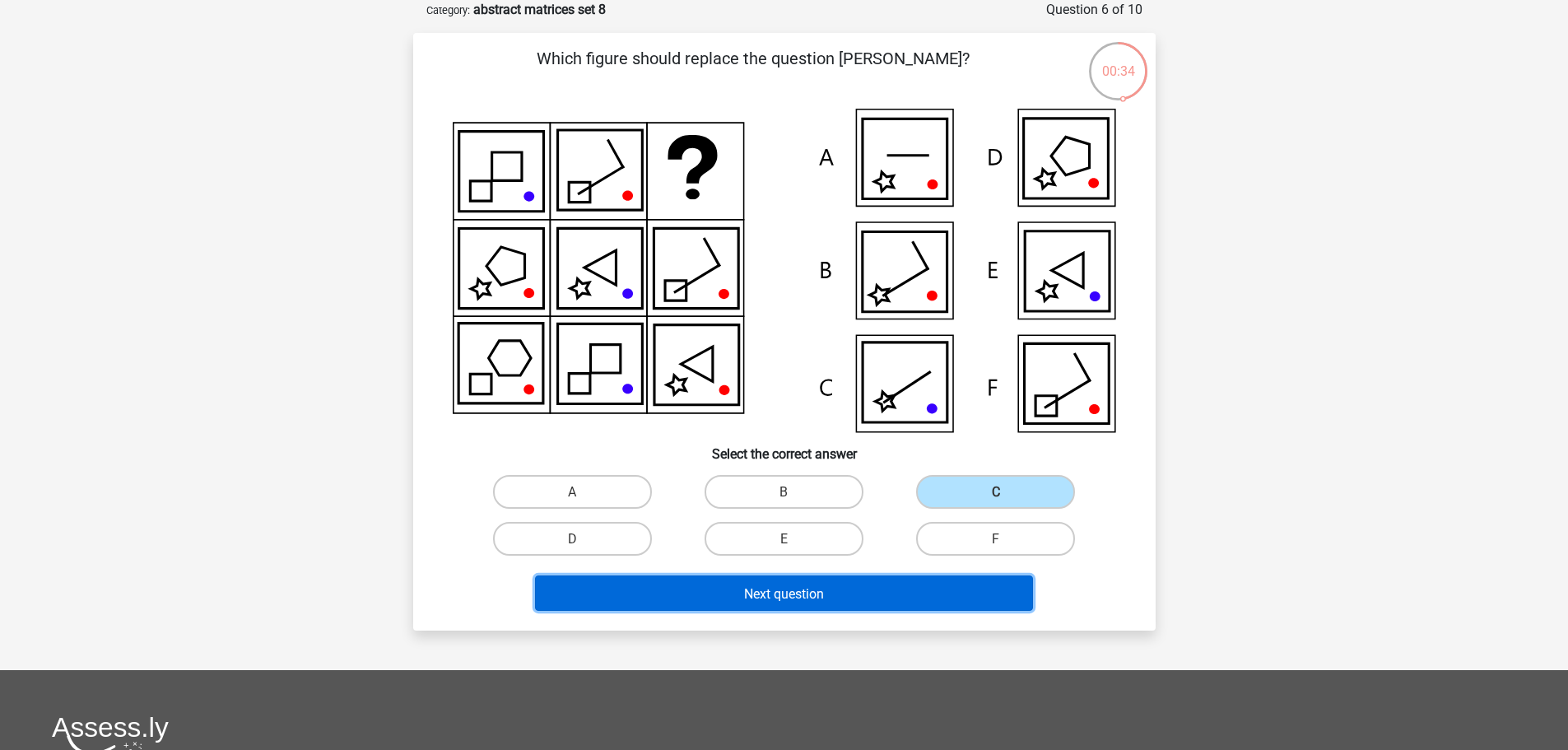
click at [792, 591] on font "Next question" at bounding box center [784, 593] width 80 height 16
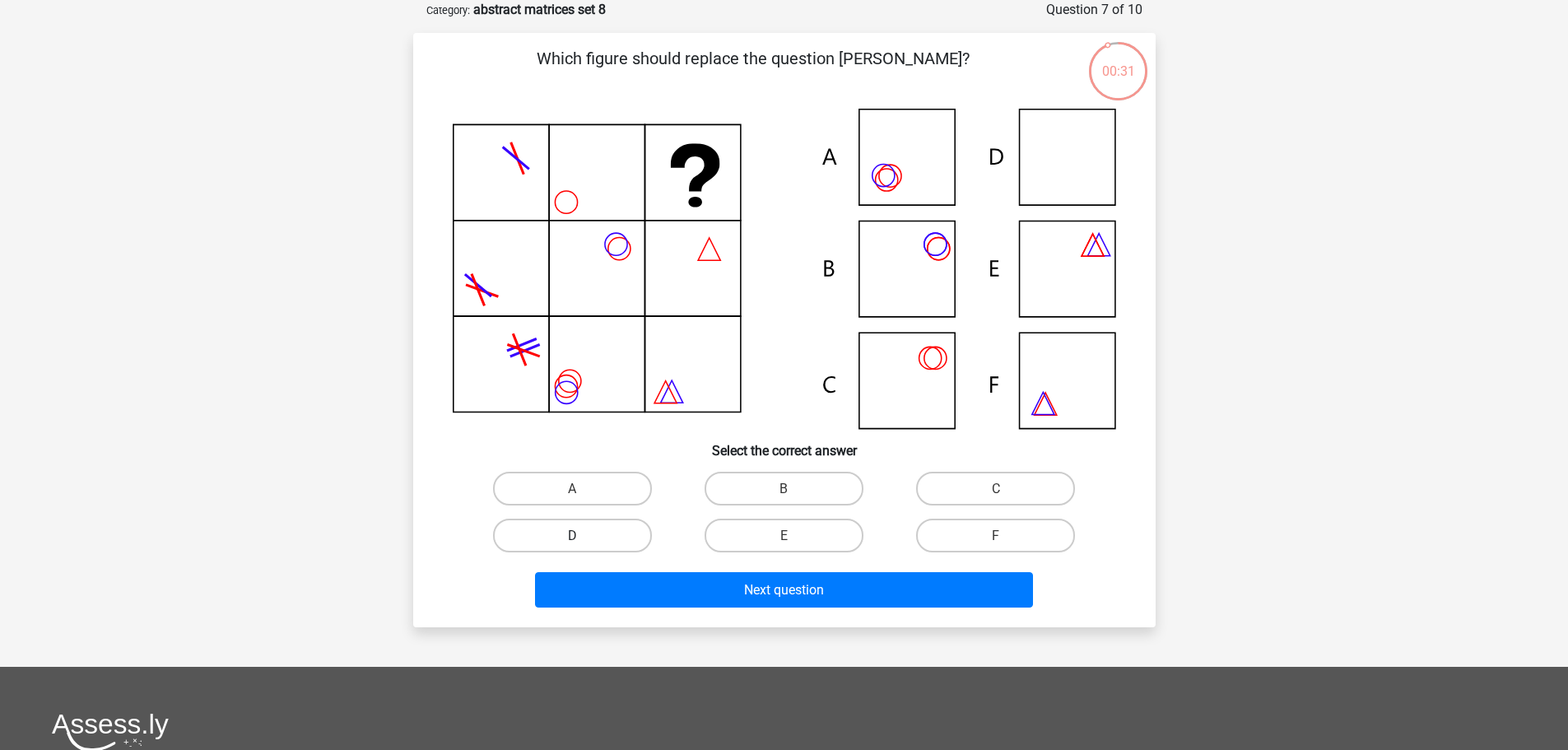
click at [645, 538] on label "D" at bounding box center [573, 535] width 159 height 34
click at [583, 538] on input "D" at bounding box center [577, 540] width 11 height 11
radio input "true"
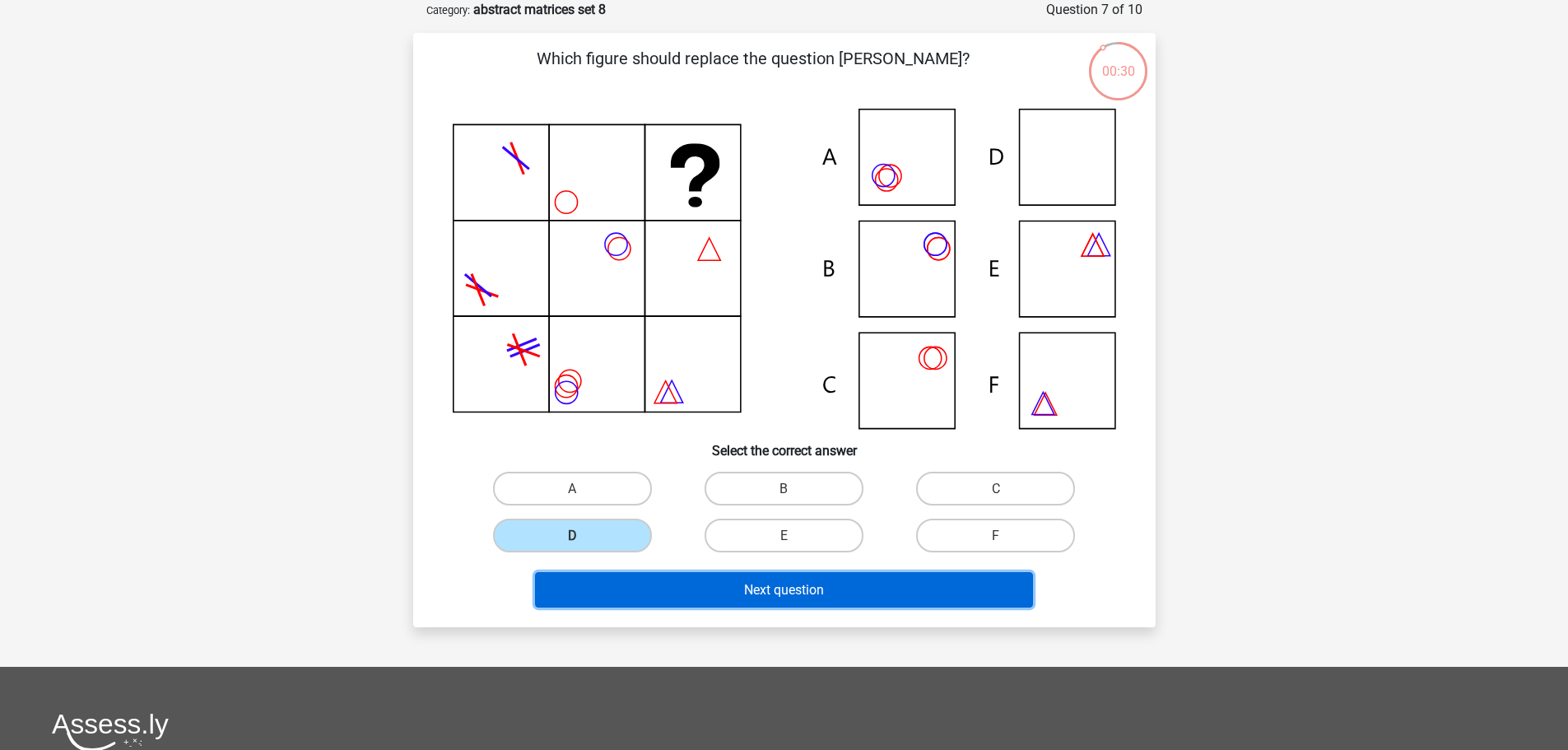
click at [797, 589] on font "Next question" at bounding box center [784, 590] width 80 height 16
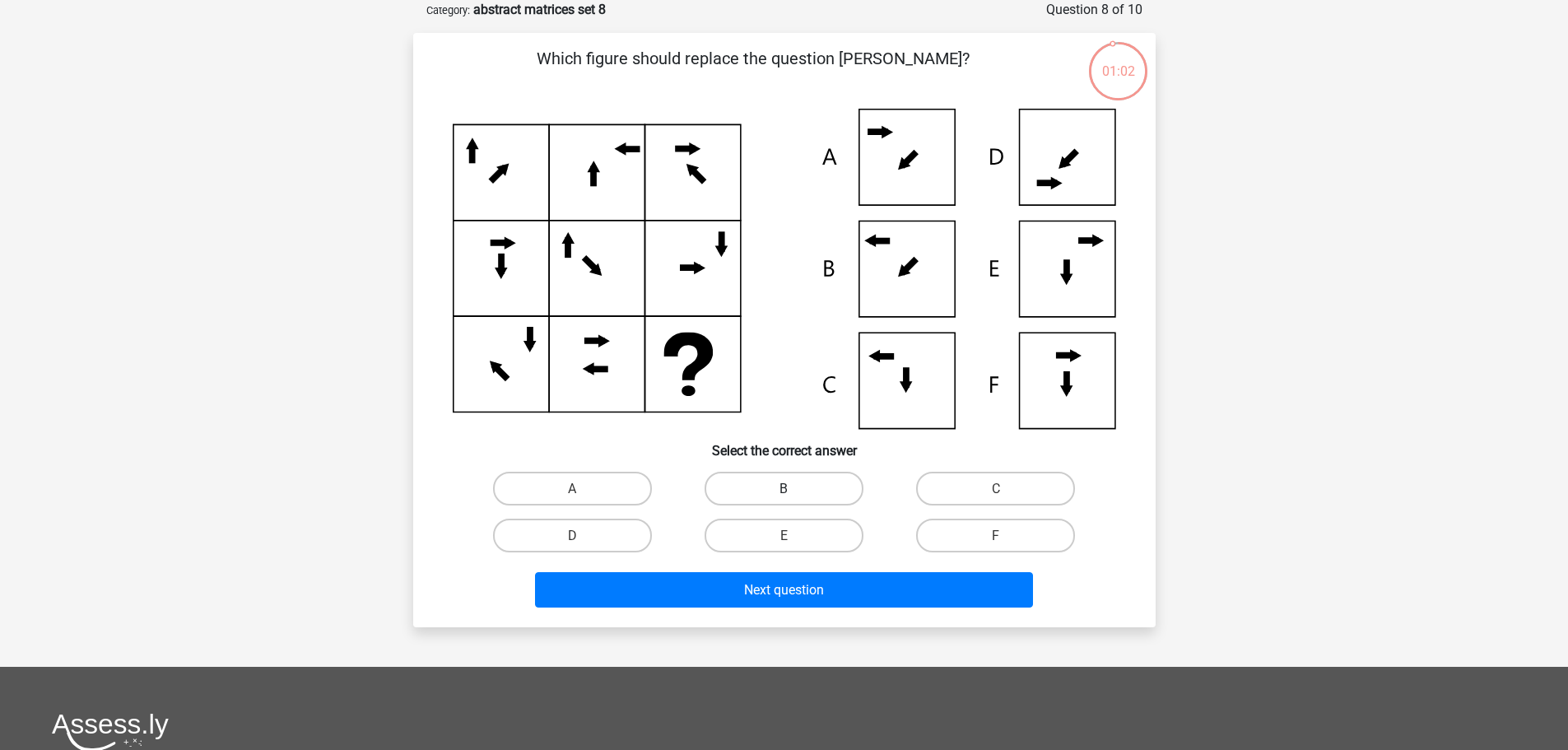
click at [821, 490] on label "B" at bounding box center [784, 489] width 159 height 34
click at [794, 490] on input "B" at bounding box center [789, 494] width 11 height 11
radio input "true"
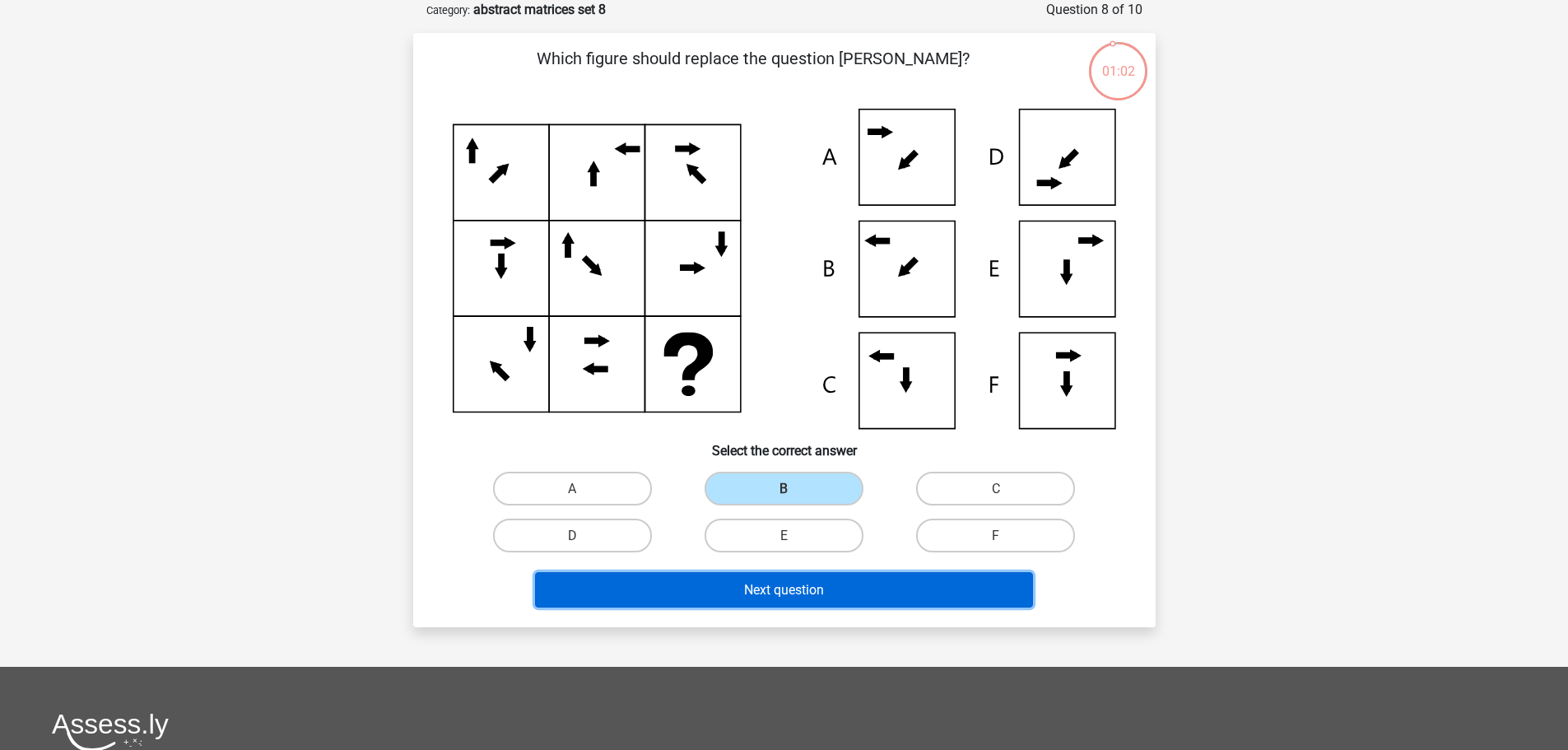
click at [807, 587] on font "Next question" at bounding box center [784, 590] width 80 height 16
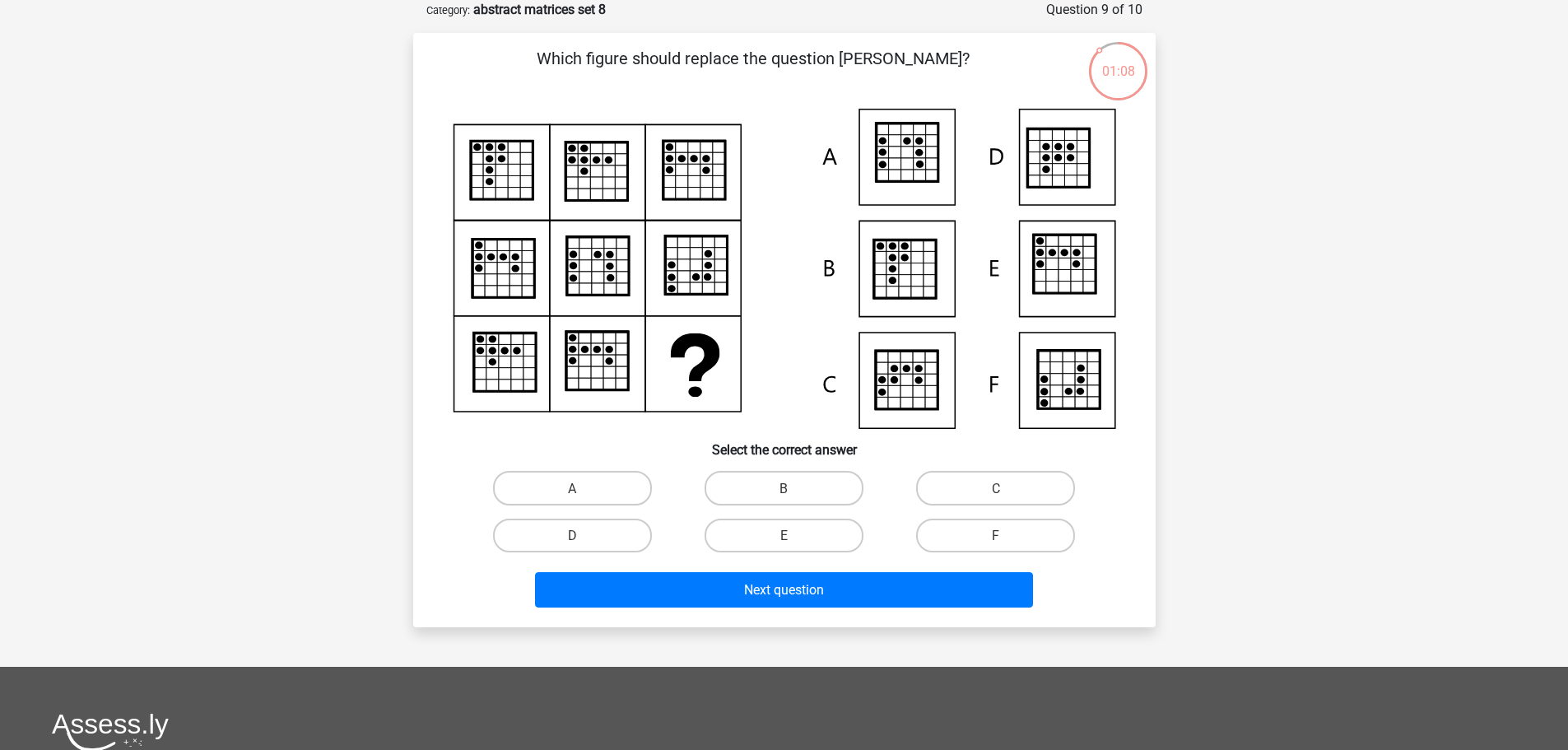
drag, startPoint x: 587, startPoint y: 482, endPoint x: 624, endPoint y: 514, distance: 48.9
click at [589, 484] on label "A" at bounding box center [573, 488] width 159 height 34
click at [583, 488] on input "A" at bounding box center [577, 493] width 11 height 11
radio input "true"
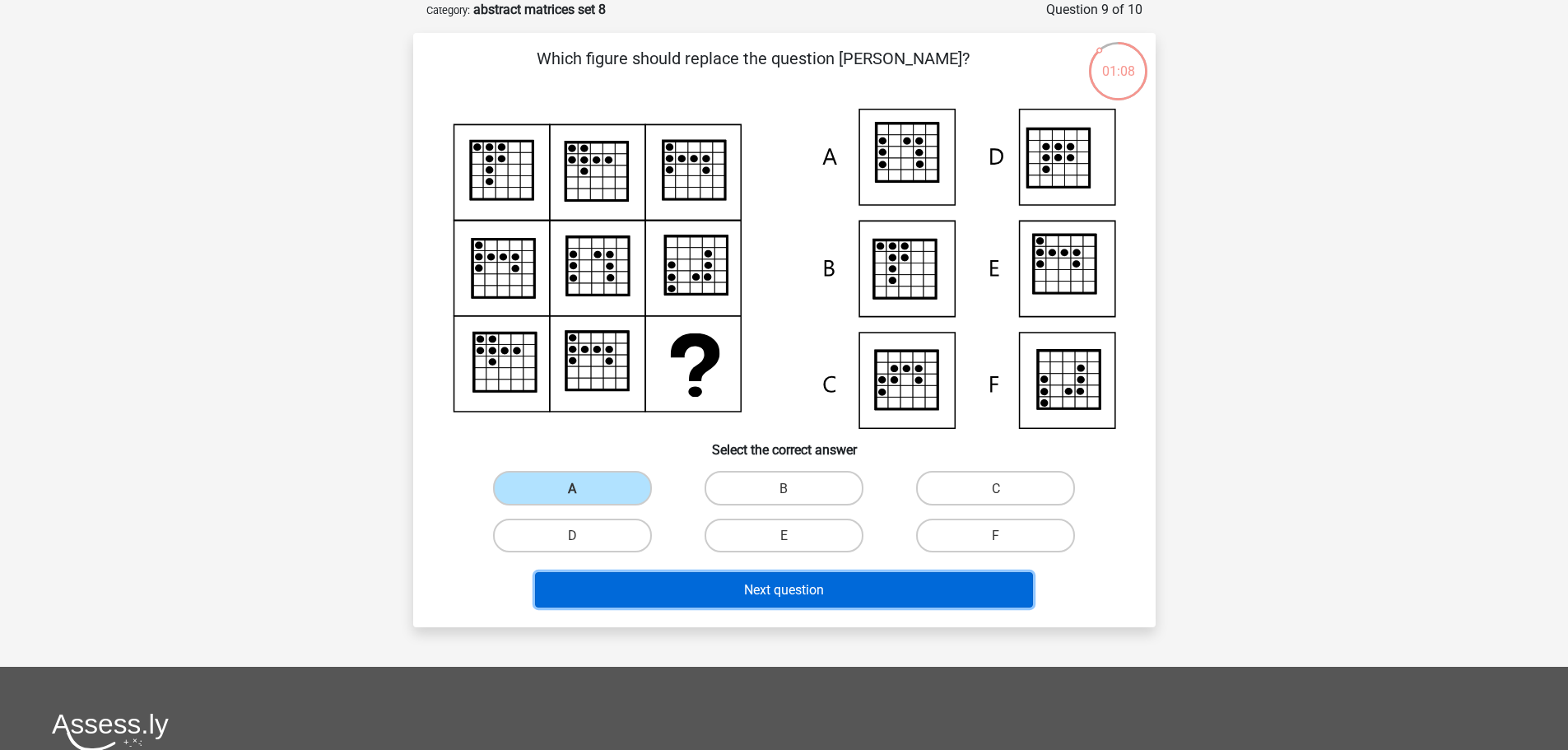
click at [752, 587] on font "Next question" at bounding box center [784, 590] width 80 height 16
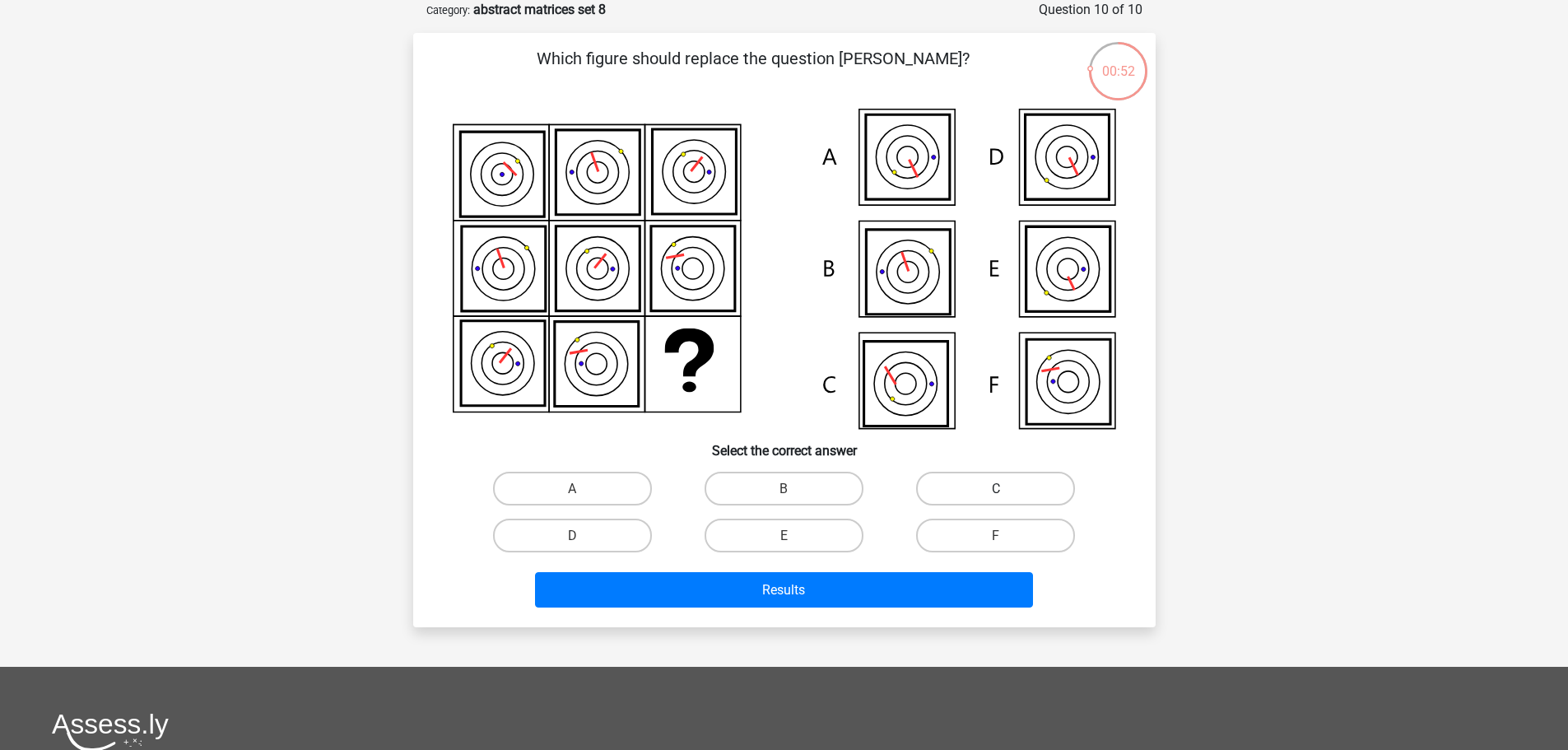
click at [964, 501] on label "C" at bounding box center [996, 489] width 159 height 34
click at [996, 499] on input "C" at bounding box center [1001, 494] width 11 height 11
radio input "true"
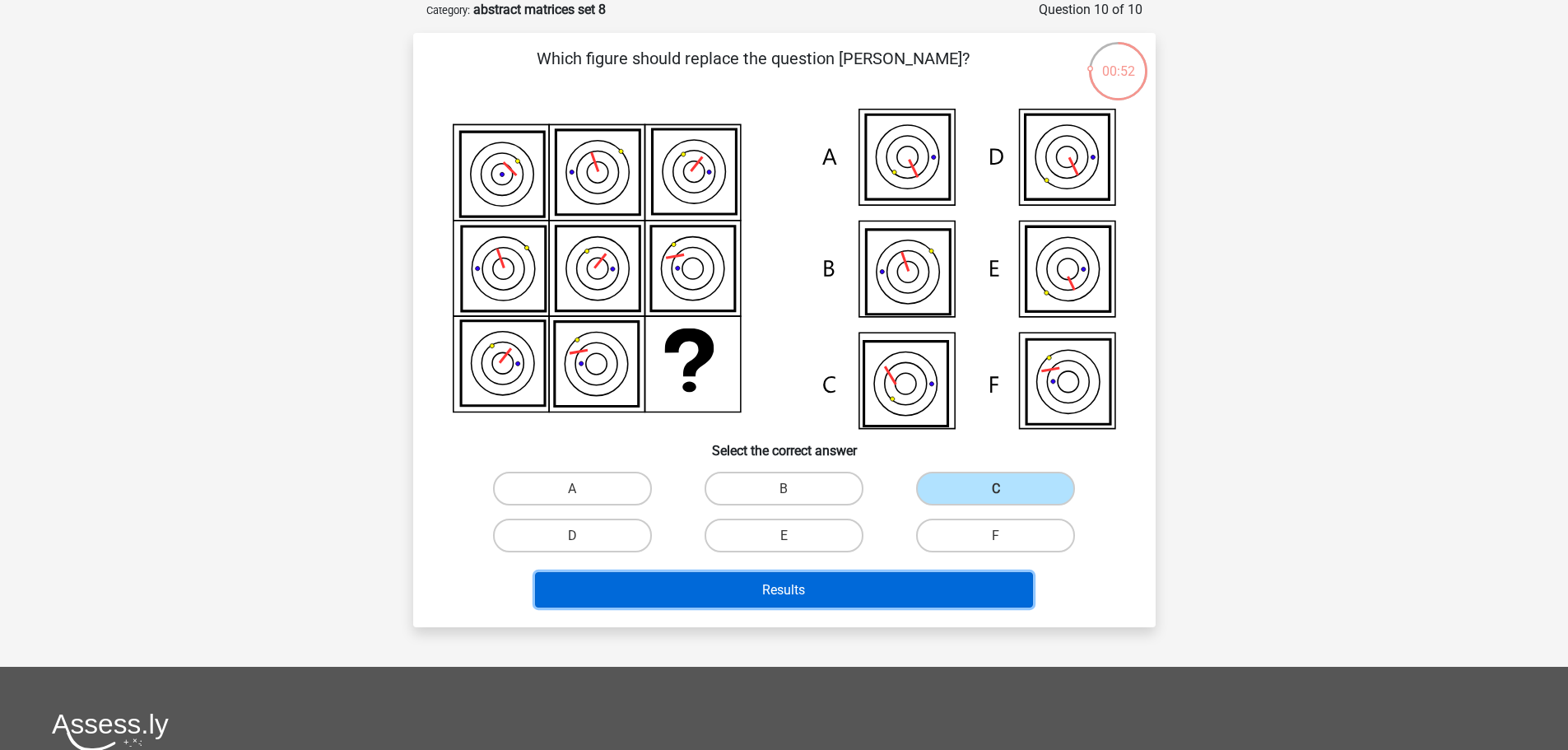
click at [828, 591] on button "Results" at bounding box center [784, 590] width 498 height 36
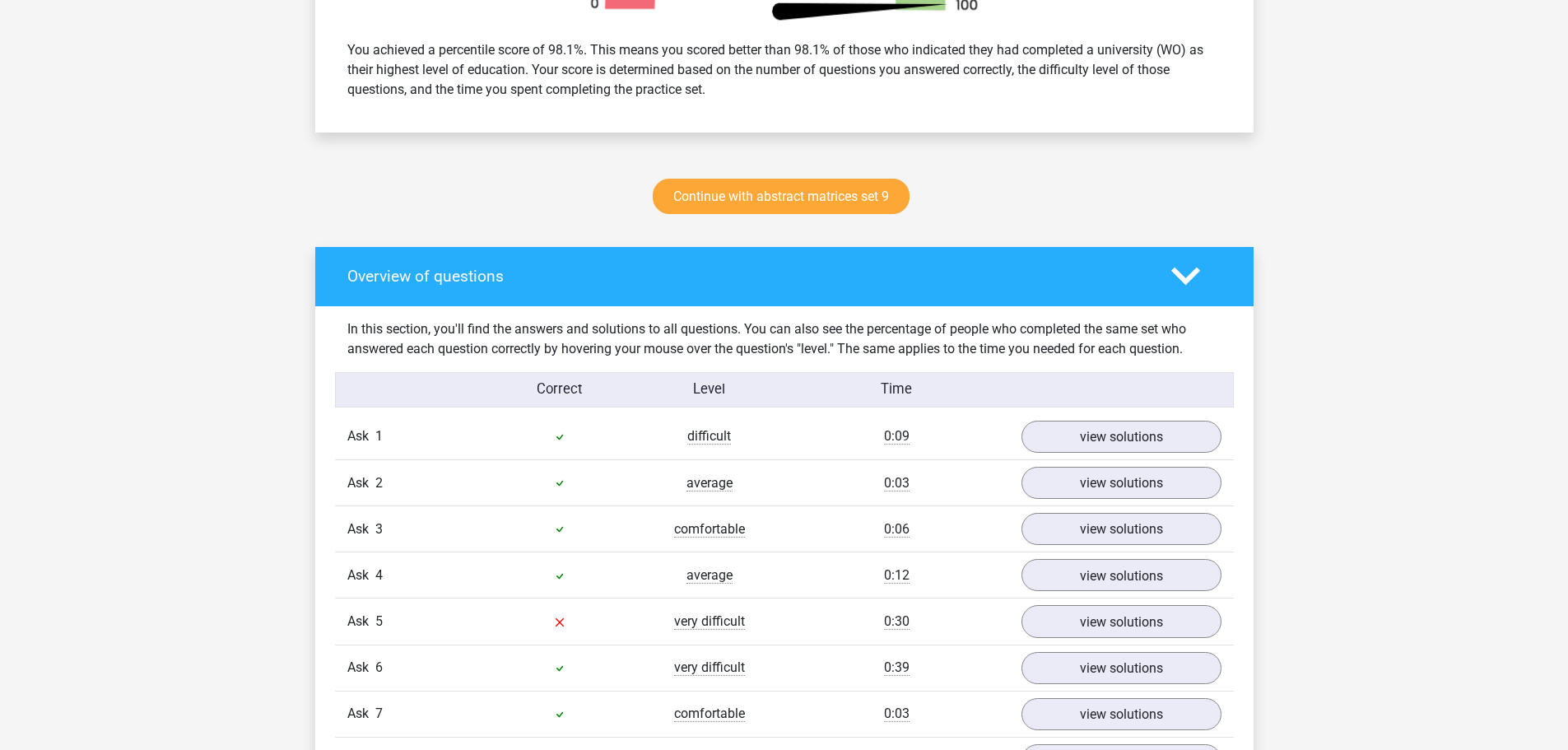
scroll to position [1071, 0]
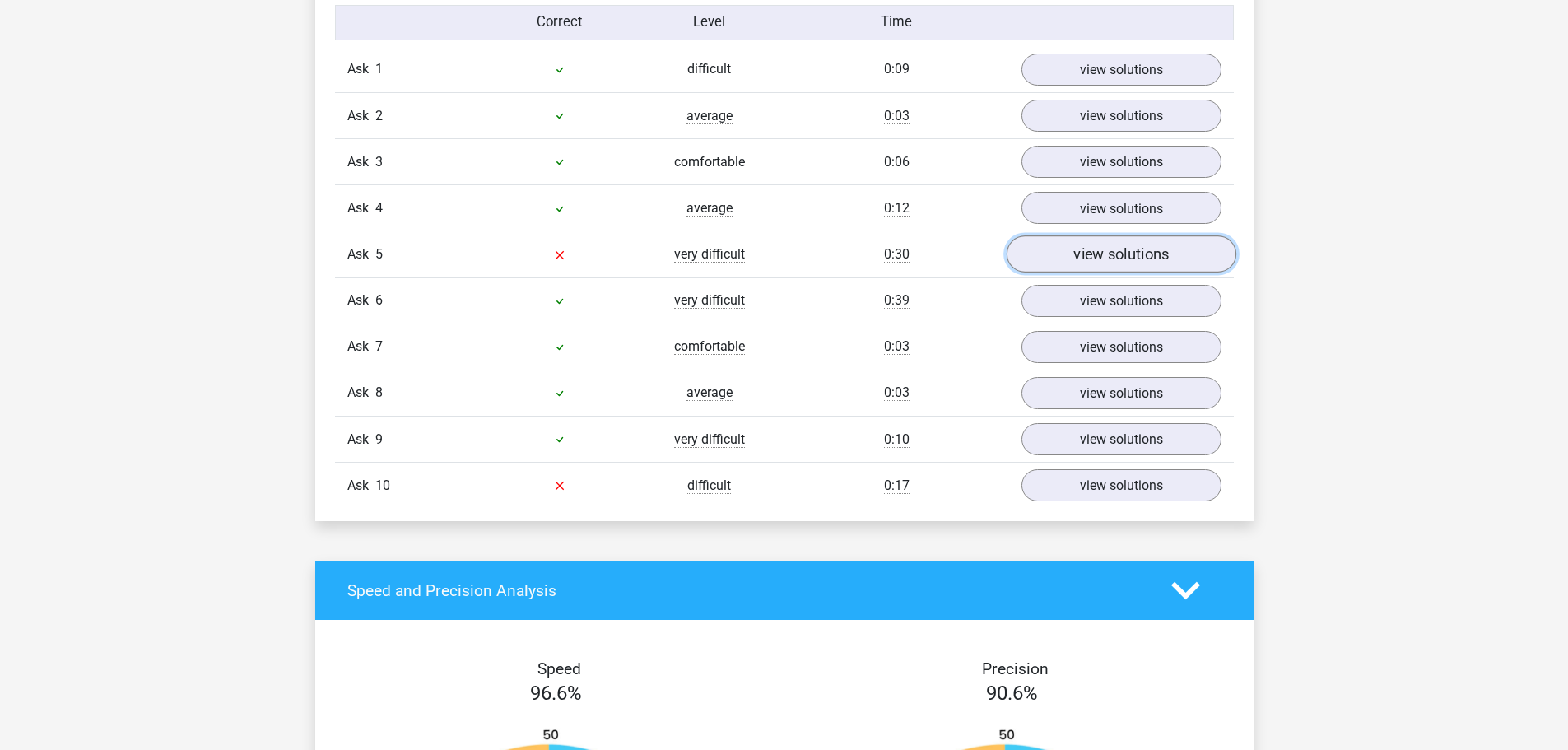
click at [1091, 259] on font "view solutions" at bounding box center [1121, 255] width 95 height 18
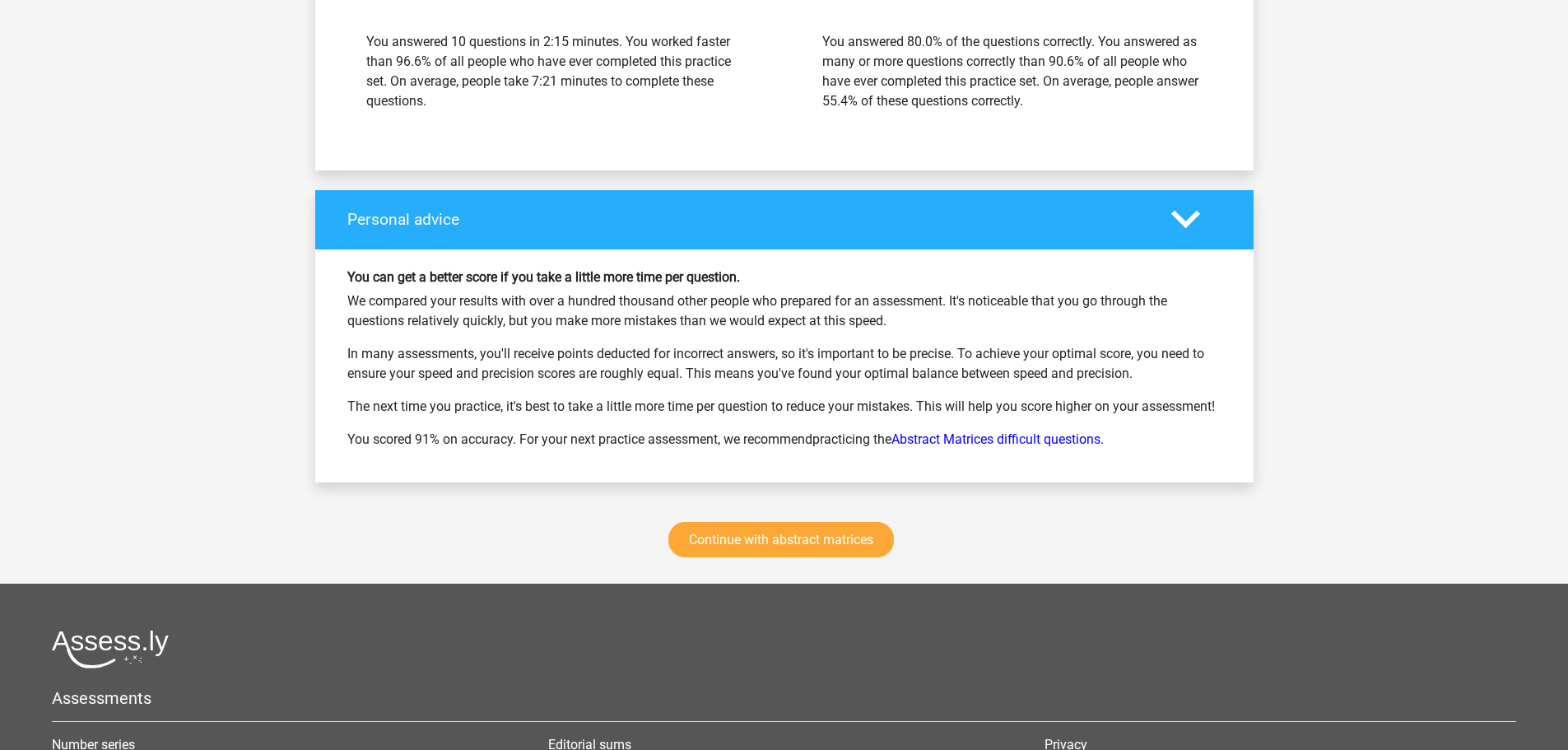
scroll to position [3114, 0]
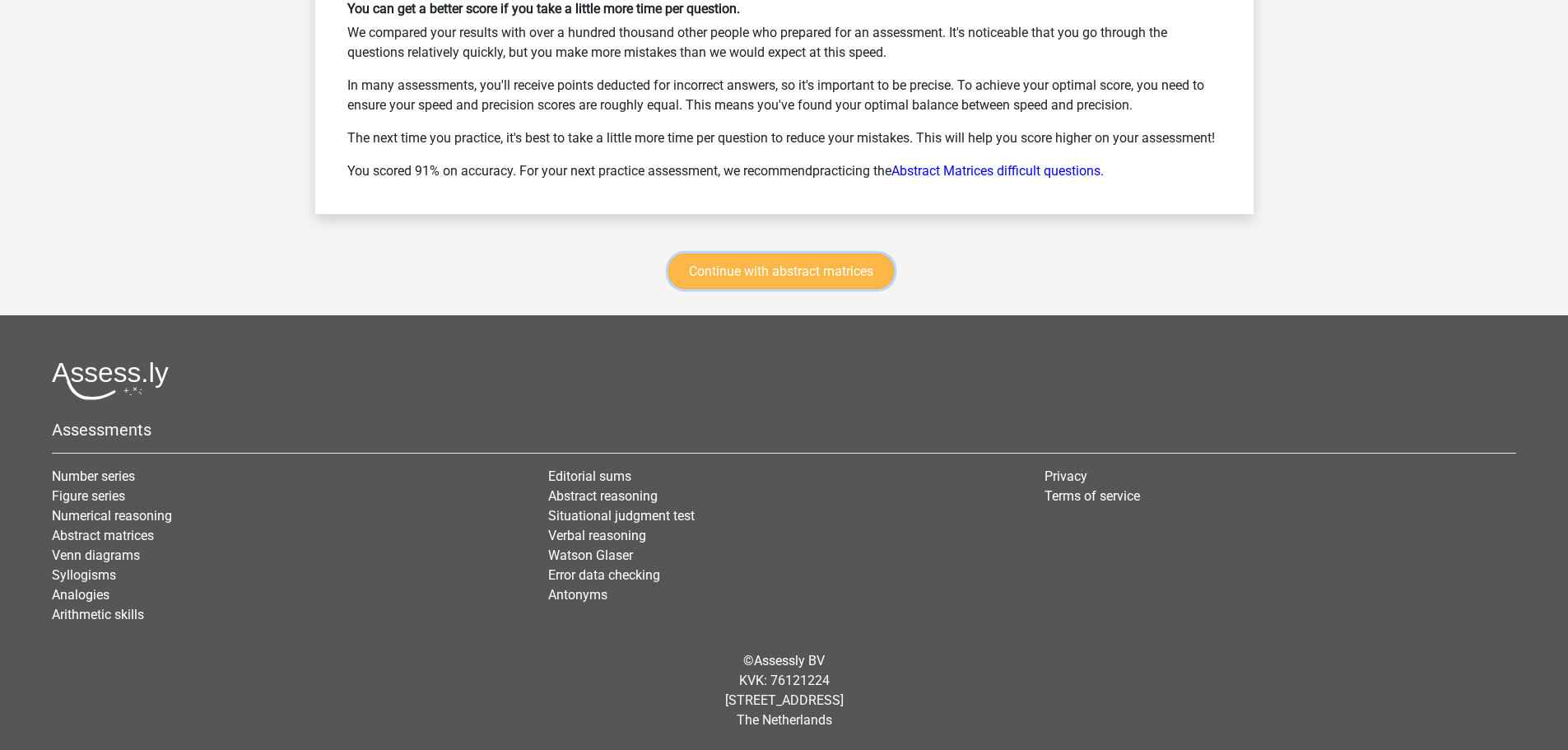
click at [774, 283] on link "Continue with abstract matrices" at bounding box center [781, 271] width 226 height 36
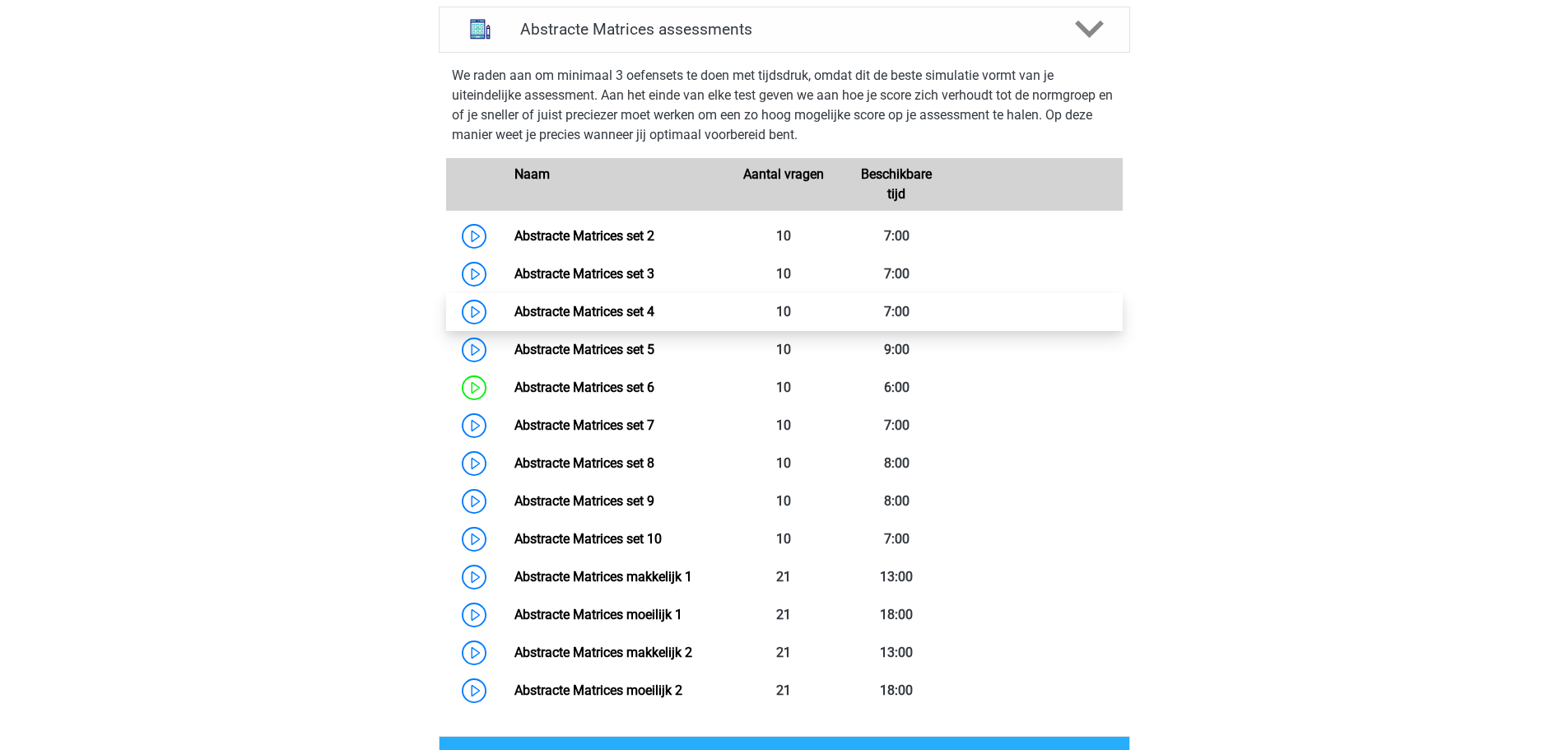
scroll to position [736, 0]
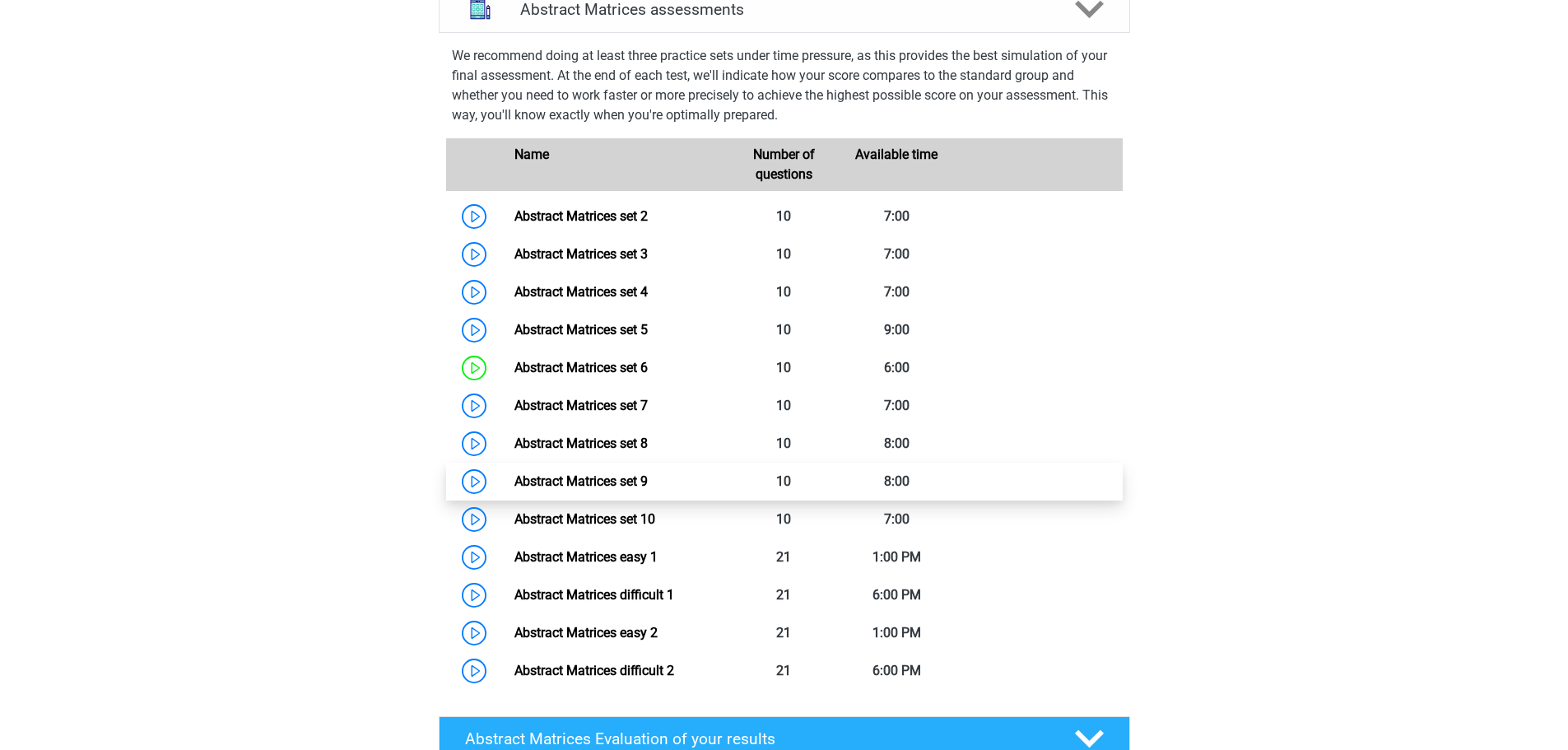
click at [614, 489] on link "Abstract Matrices set 9" at bounding box center [580, 481] width 133 height 16
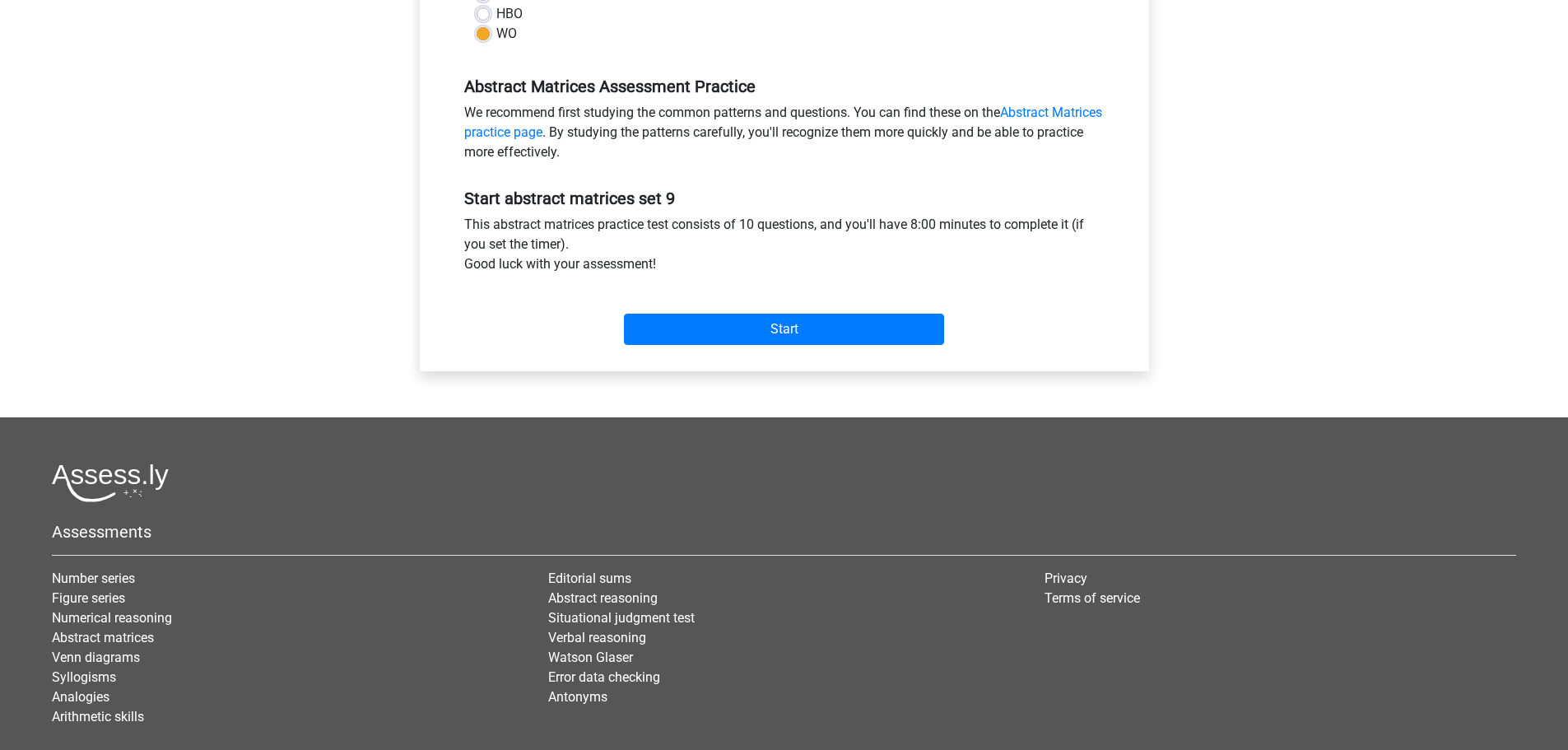
scroll to position [494, 0]
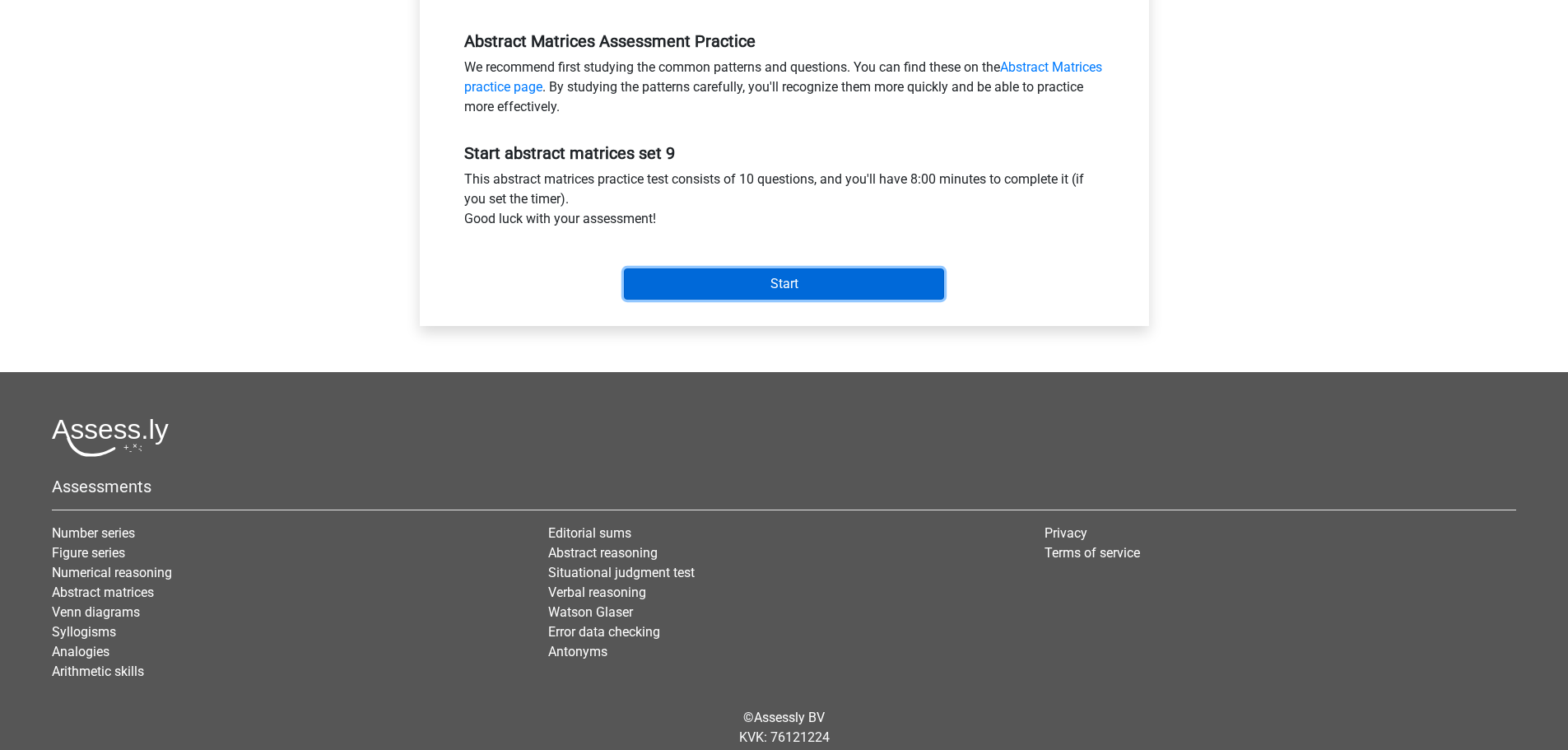
click at [769, 280] on input "Start" at bounding box center [784, 285] width 320 height 32
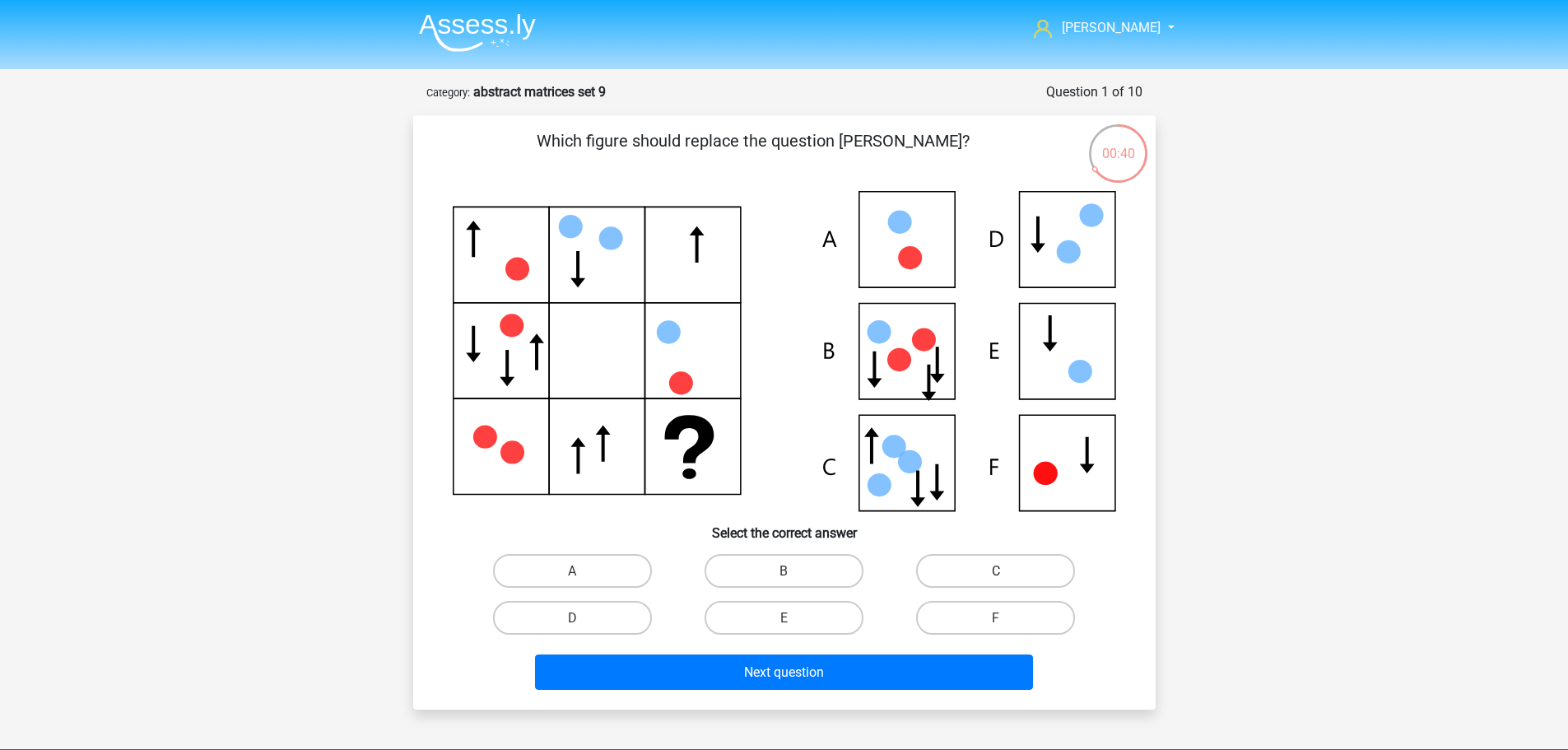
click at [944, 563] on label "C" at bounding box center [996, 571] width 159 height 34
click at [996, 571] on input "C" at bounding box center [1001, 576] width 11 height 11
radio input "true"
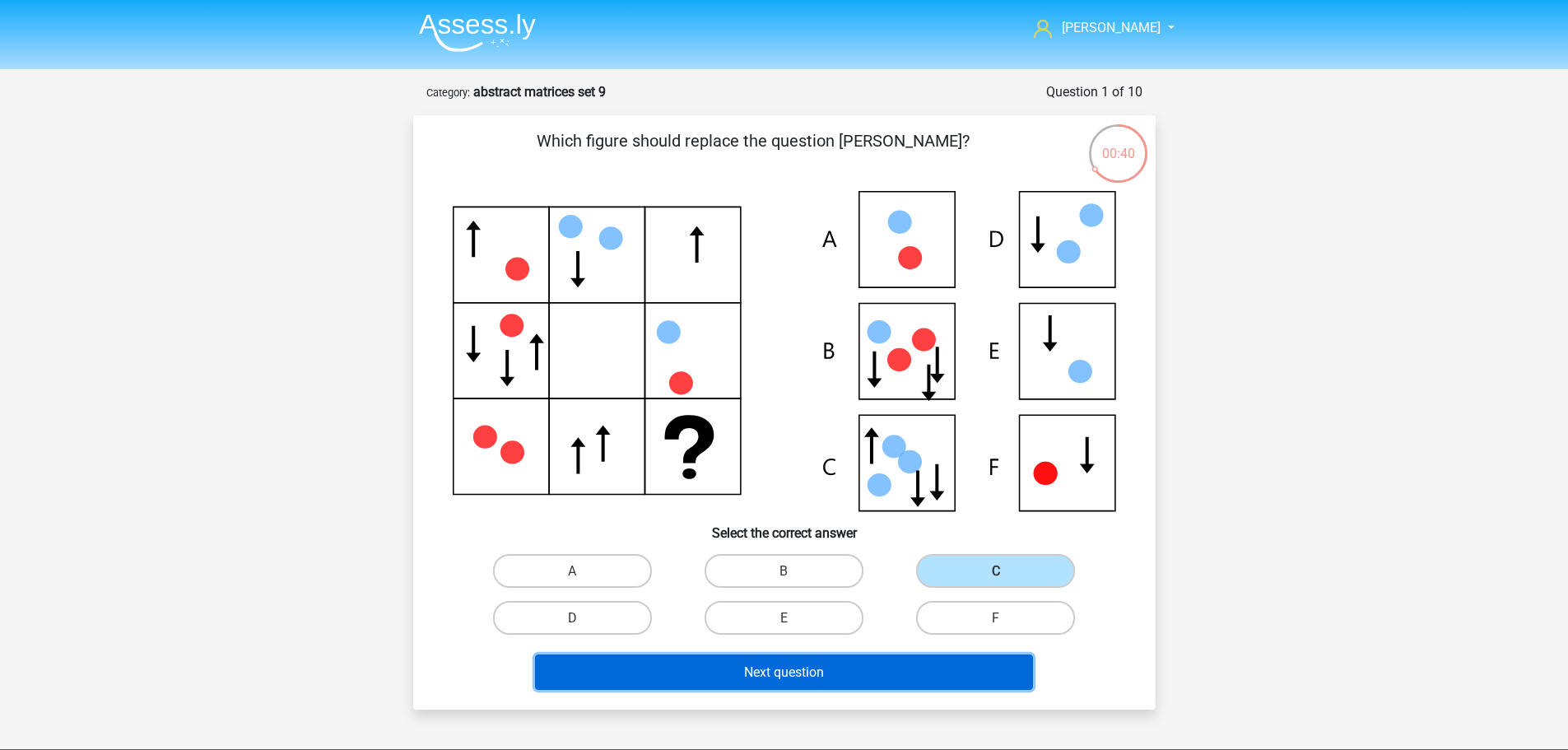
click at [852, 665] on button "Next question" at bounding box center [784, 672] width 498 height 36
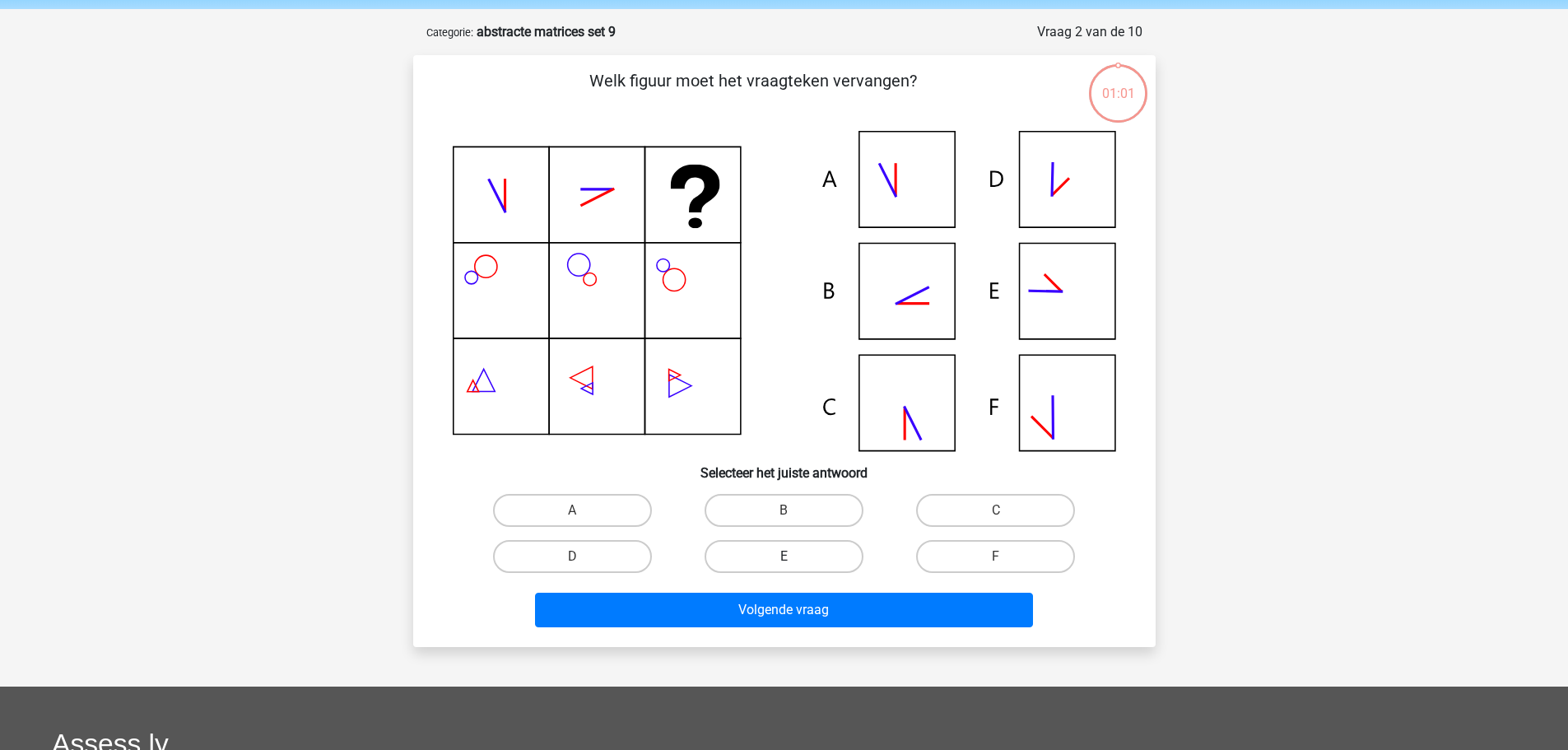
scroll to position [82, 0]
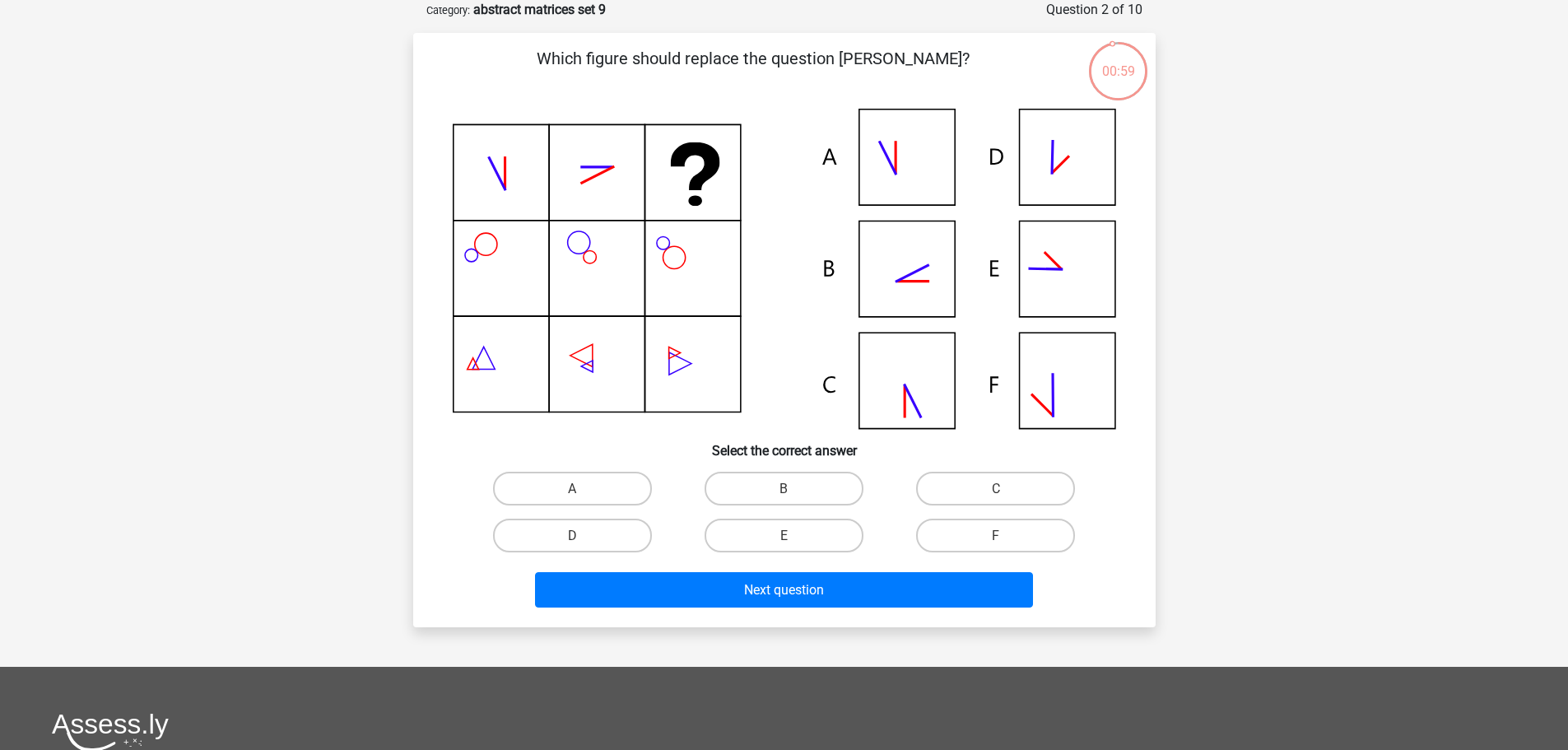
click at [794, 489] on input "B" at bounding box center [789, 494] width 11 height 11
radio input "true"
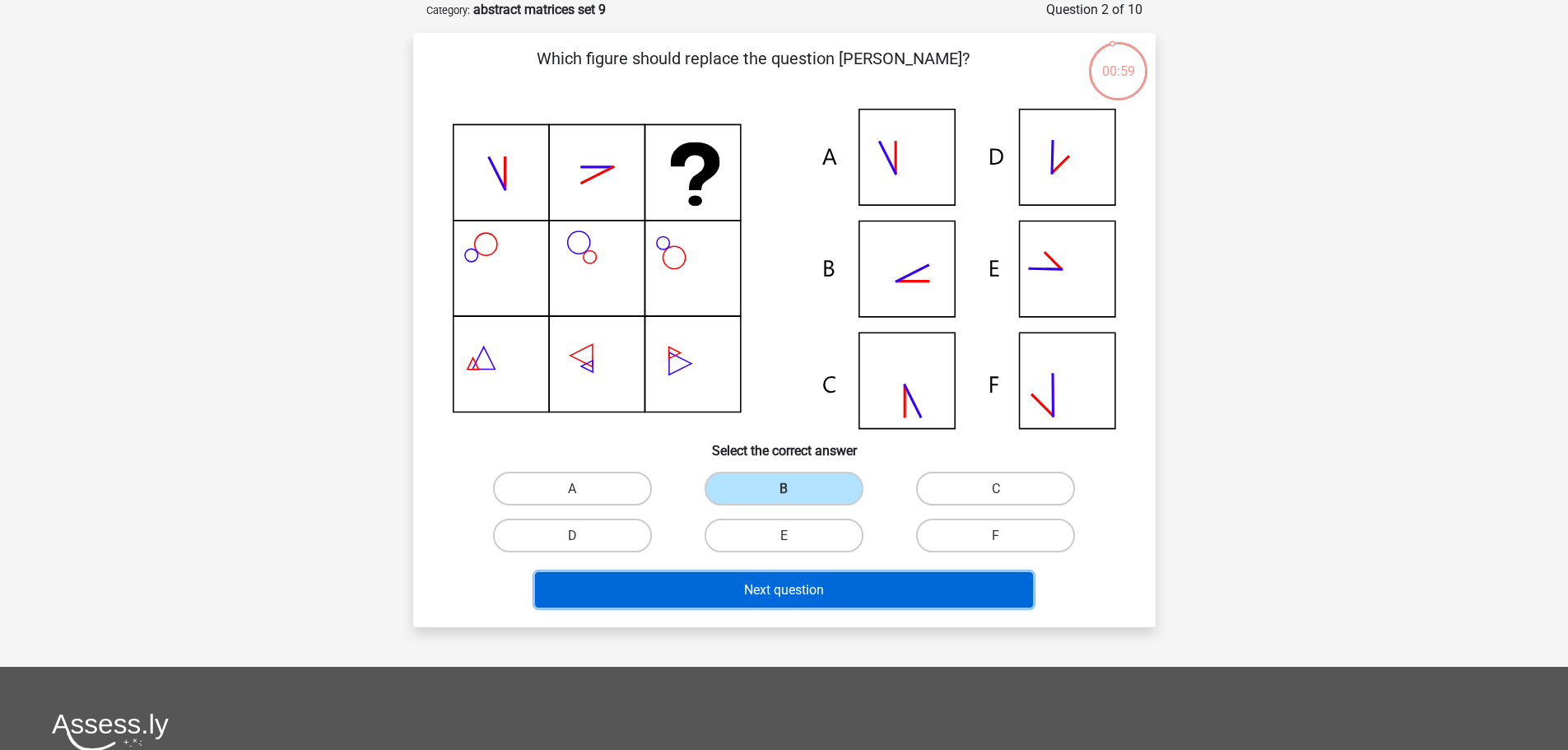
click at [809, 587] on font "Next question" at bounding box center [784, 590] width 80 height 16
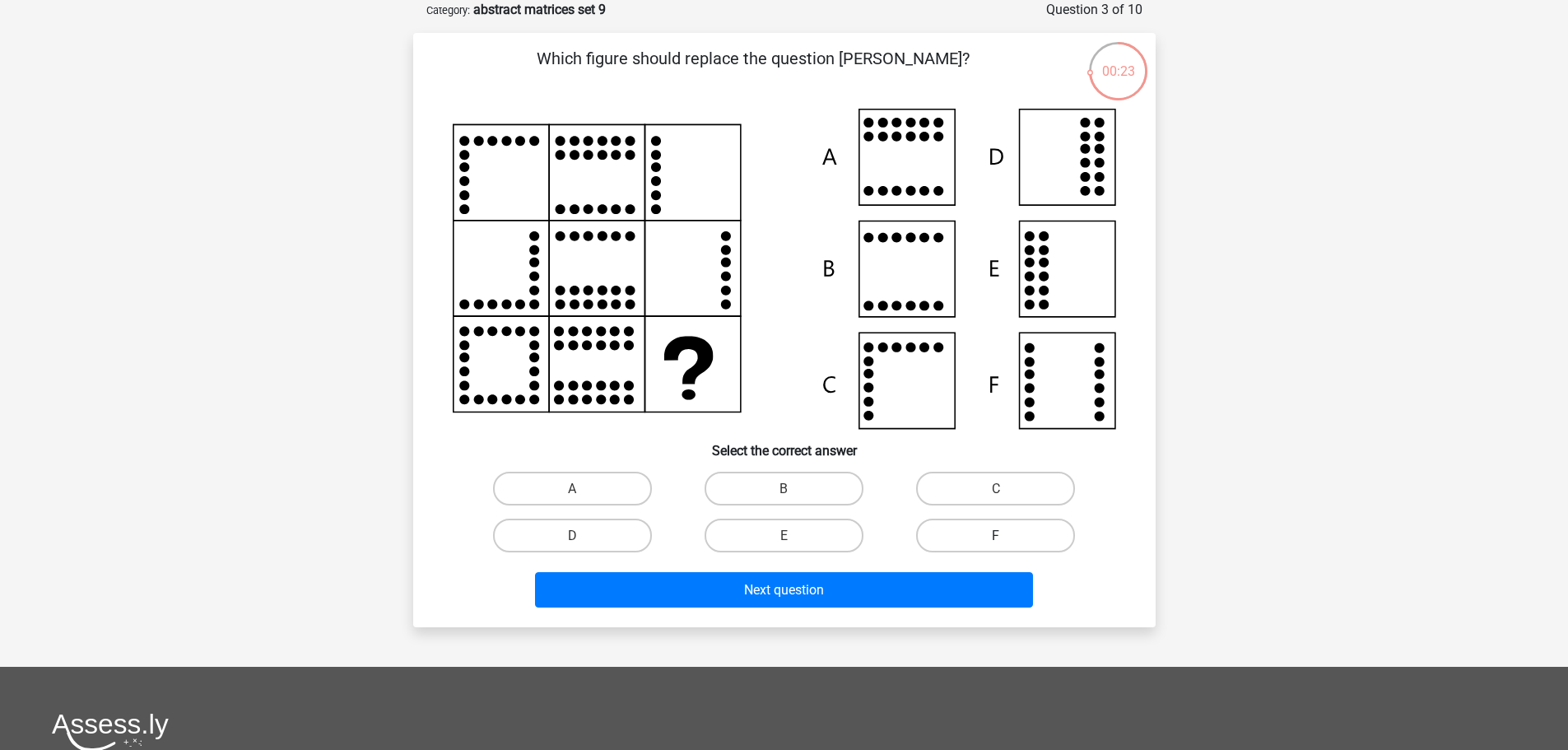
click at [987, 538] on label "F" at bounding box center [996, 535] width 159 height 34
click at [996, 538] on input "F" at bounding box center [1001, 540] width 11 height 11
radio input "true"
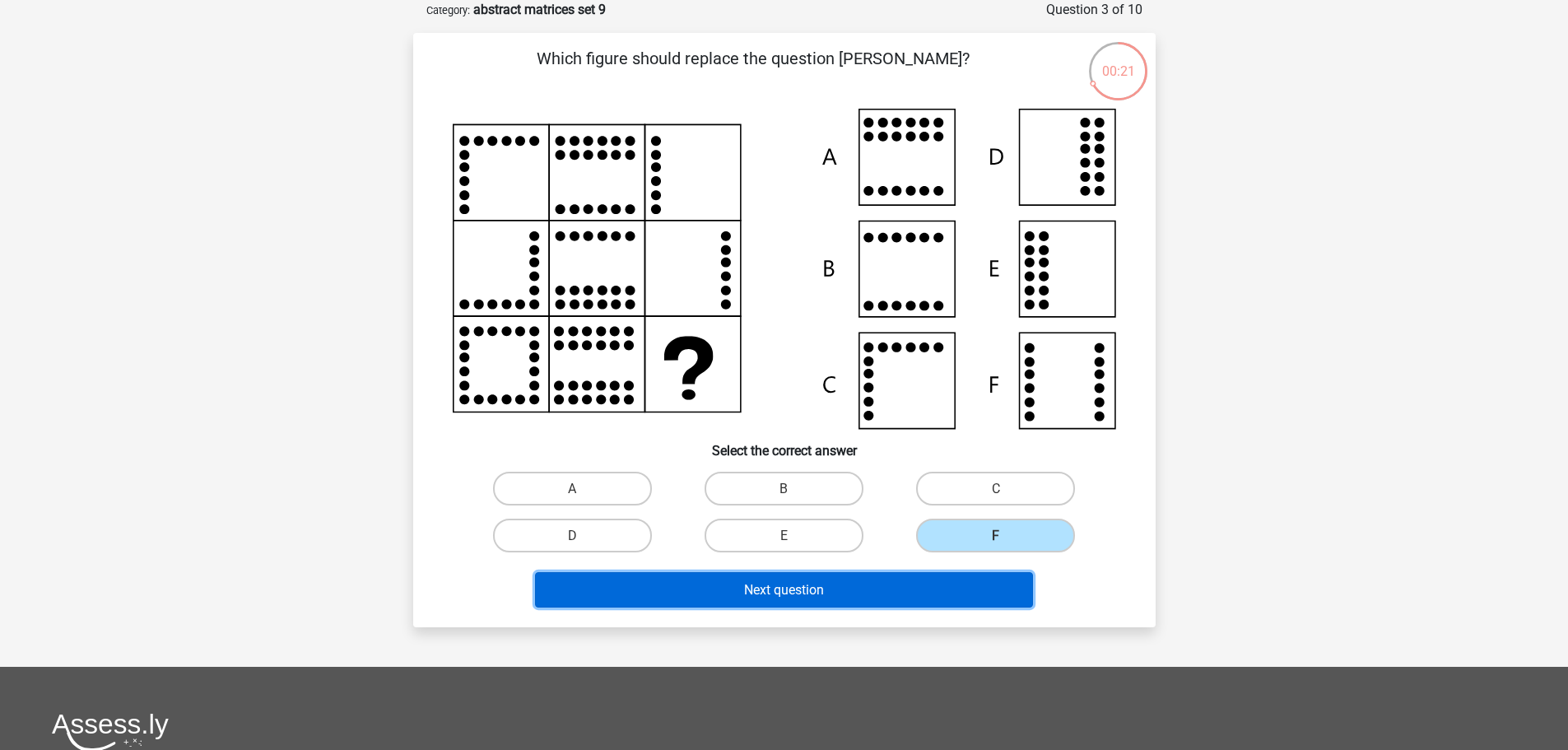
click at [869, 590] on button "Next question" at bounding box center [784, 590] width 498 height 36
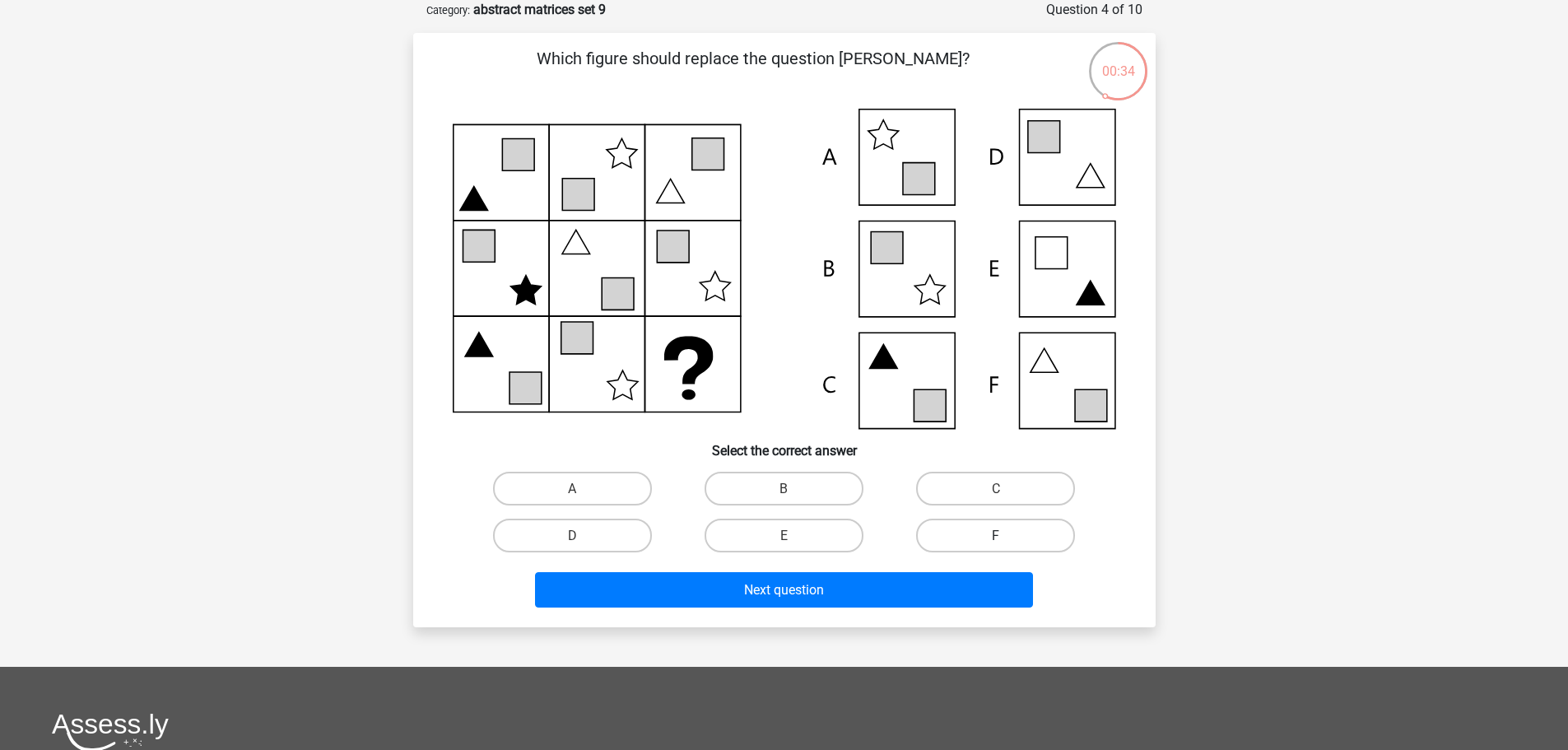
click at [966, 535] on label "F" at bounding box center [996, 535] width 159 height 34
click at [996, 535] on input "F" at bounding box center [1001, 540] width 11 height 11
radio input "true"
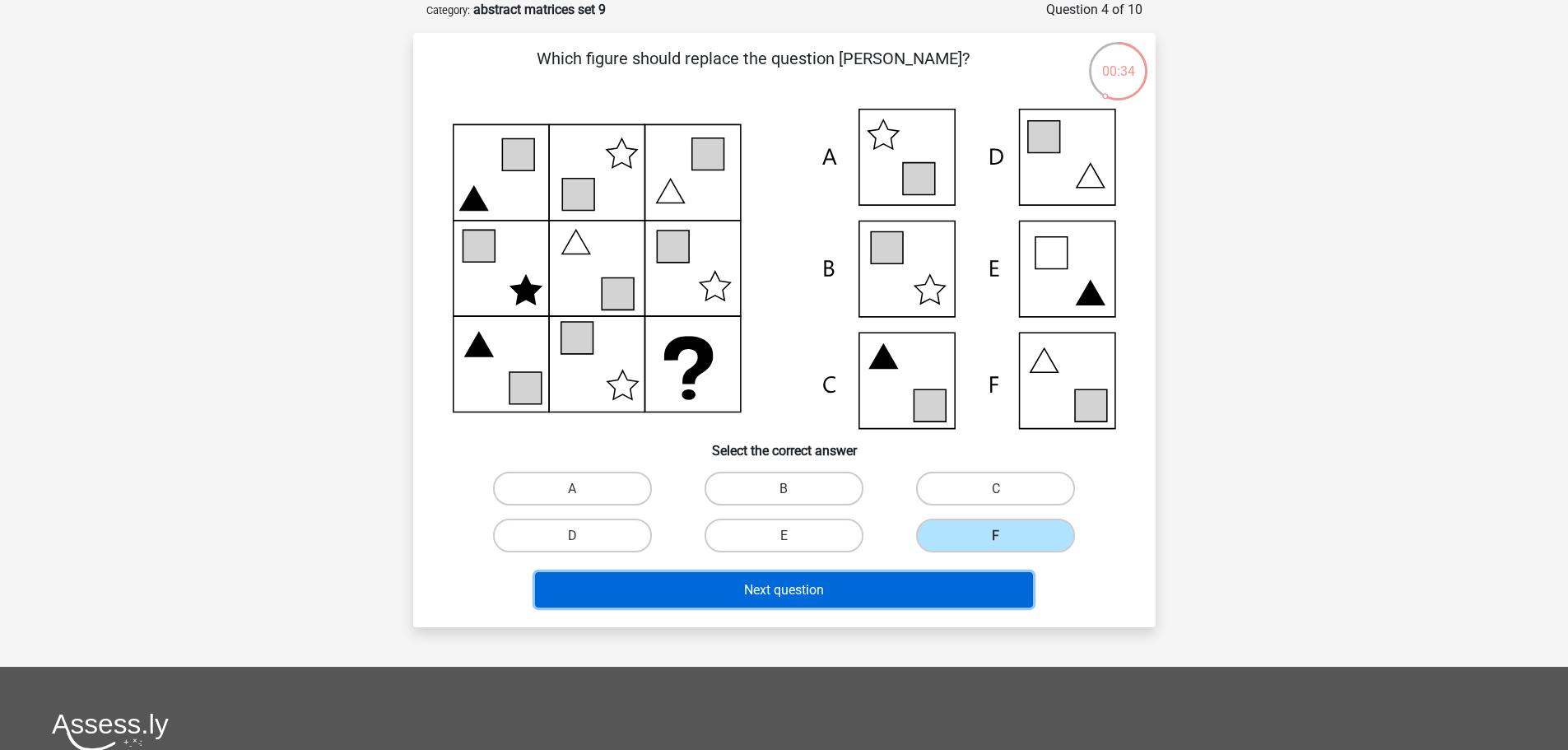
click at [862, 592] on button "Next question" at bounding box center [784, 590] width 498 height 36
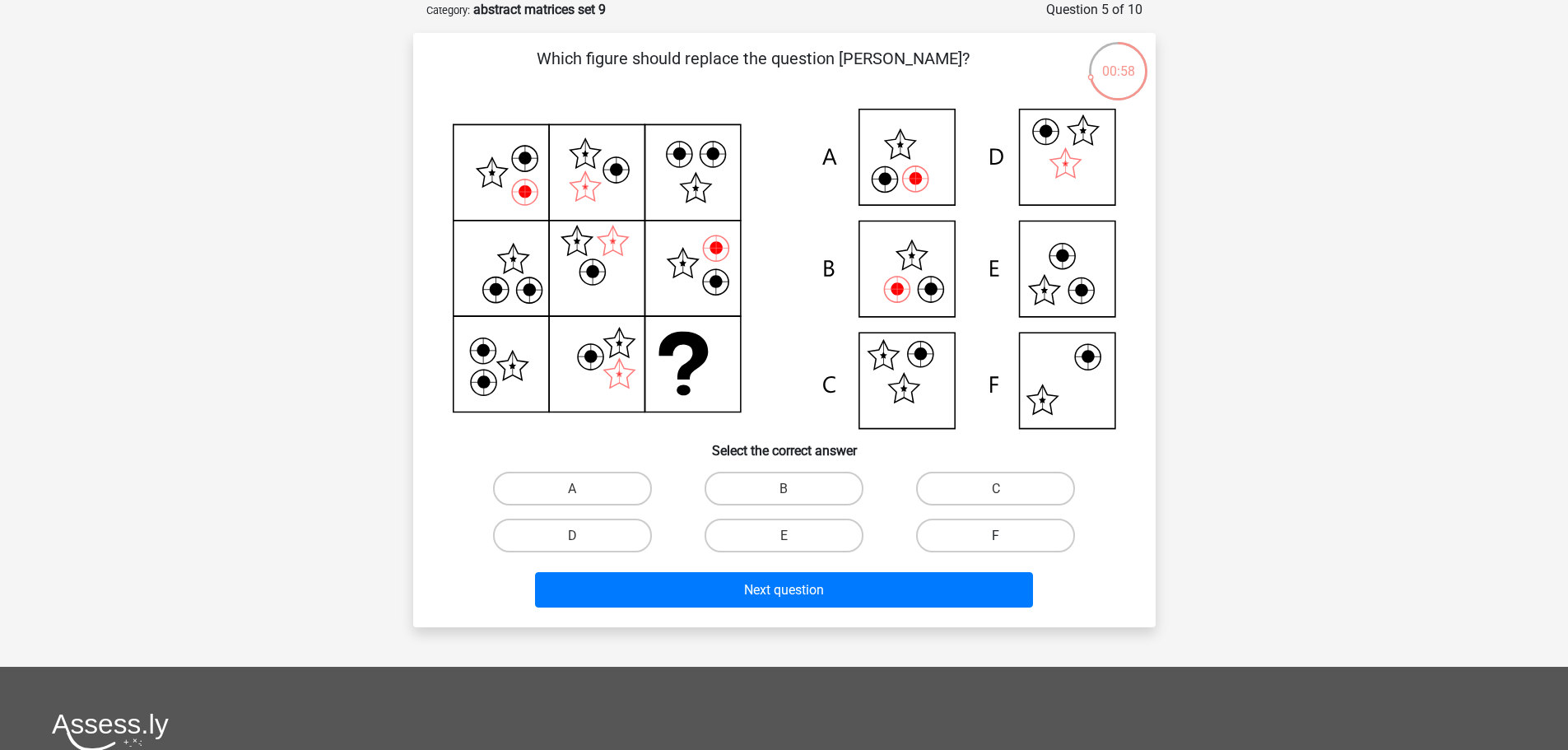
click at [935, 545] on label "F" at bounding box center [996, 535] width 159 height 34
click at [996, 545] on input "F" at bounding box center [1001, 540] width 11 height 11
radio input "true"
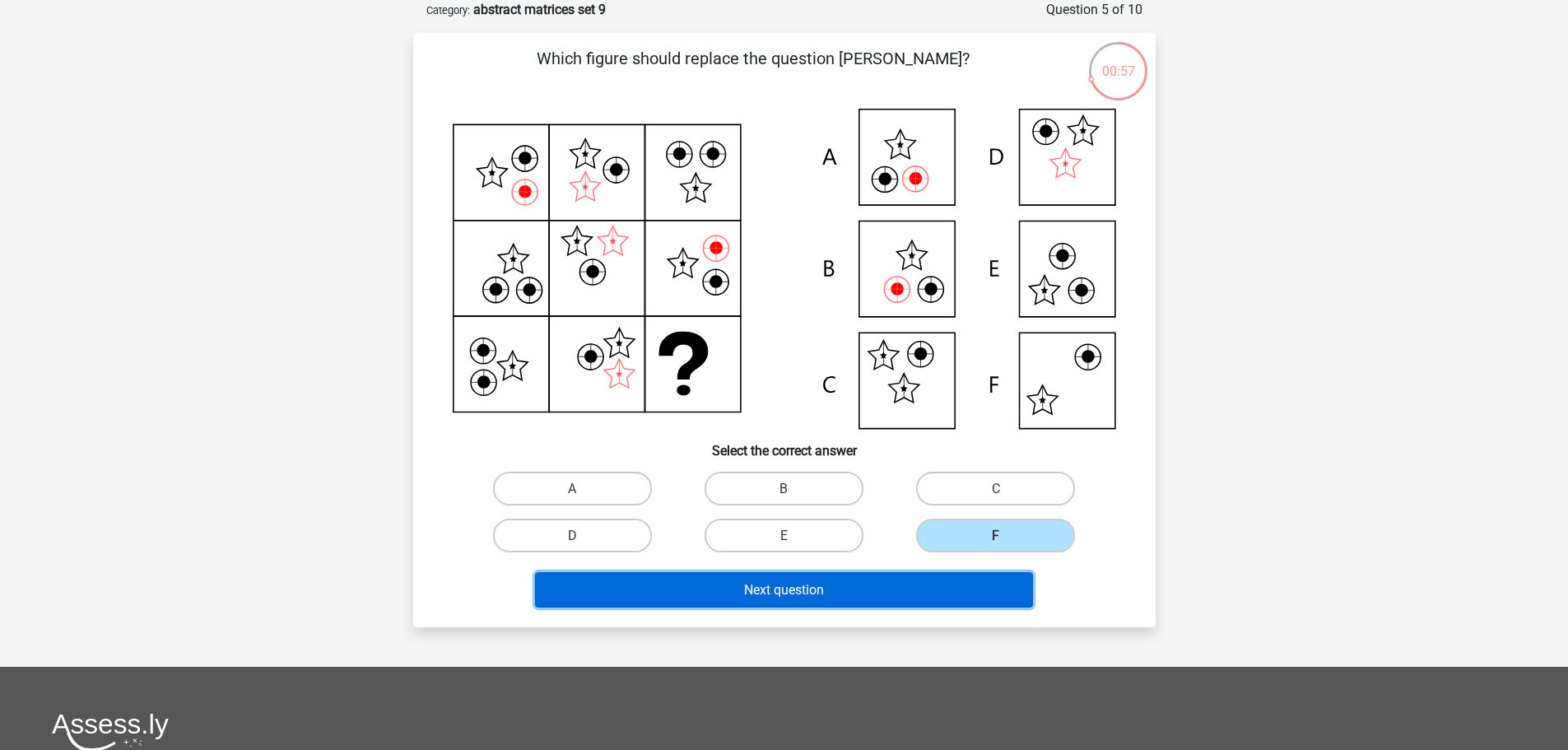
click at [923, 577] on button "Next question" at bounding box center [784, 590] width 498 height 36
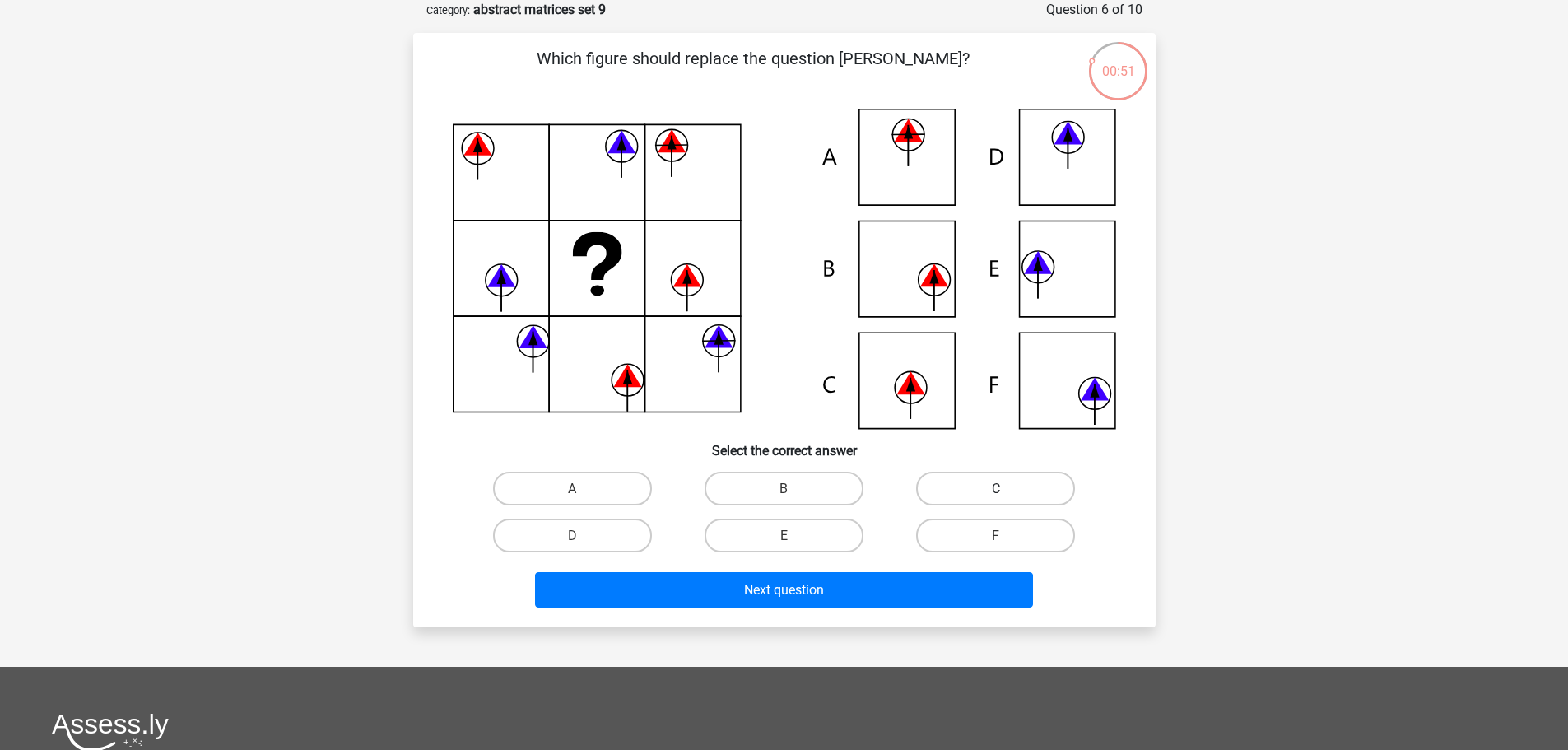
click at [948, 504] on label "C" at bounding box center [996, 489] width 159 height 34
click at [996, 499] on input "C" at bounding box center [1001, 494] width 11 height 11
radio input "true"
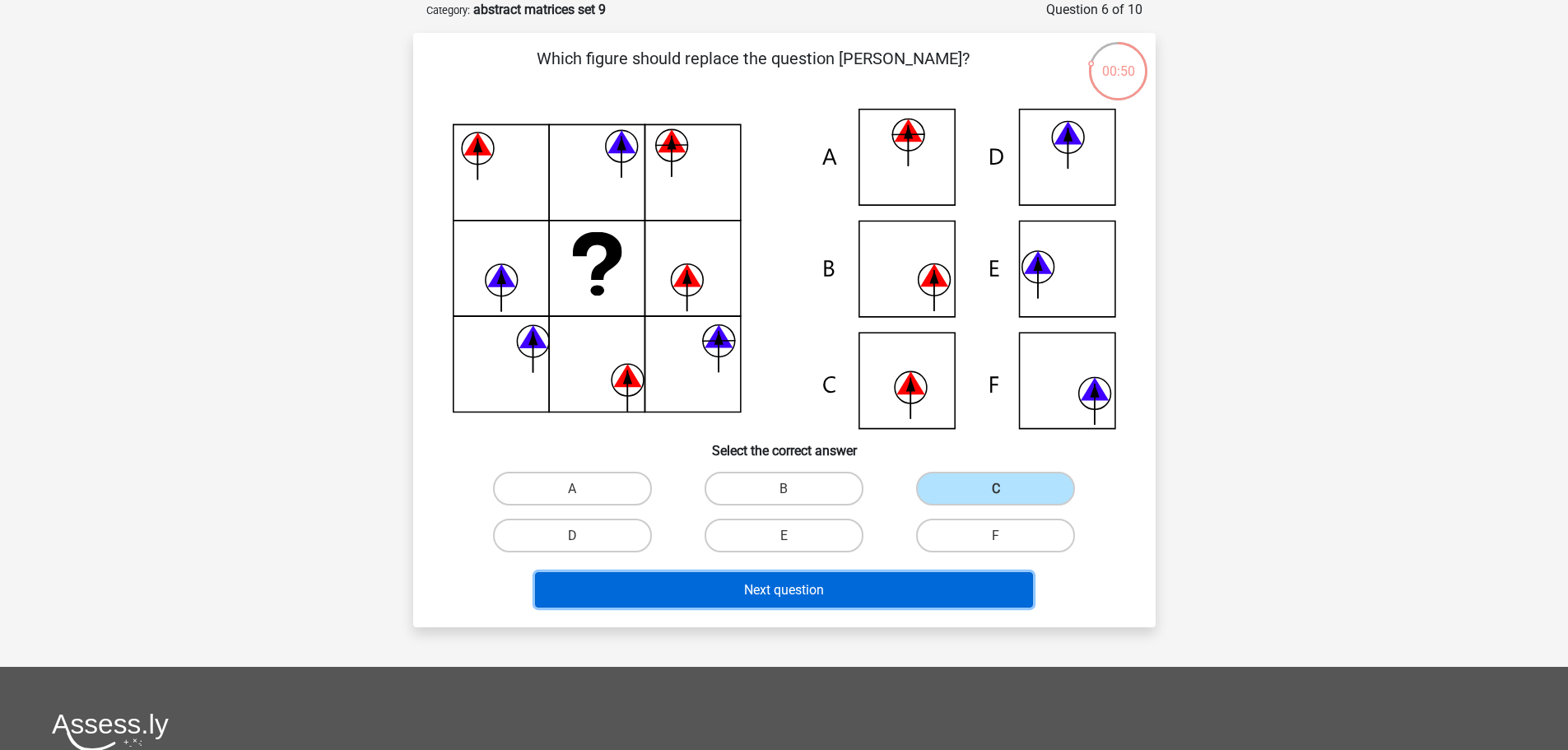
click at [867, 592] on button "Next question" at bounding box center [784, 590] width 498 height 36
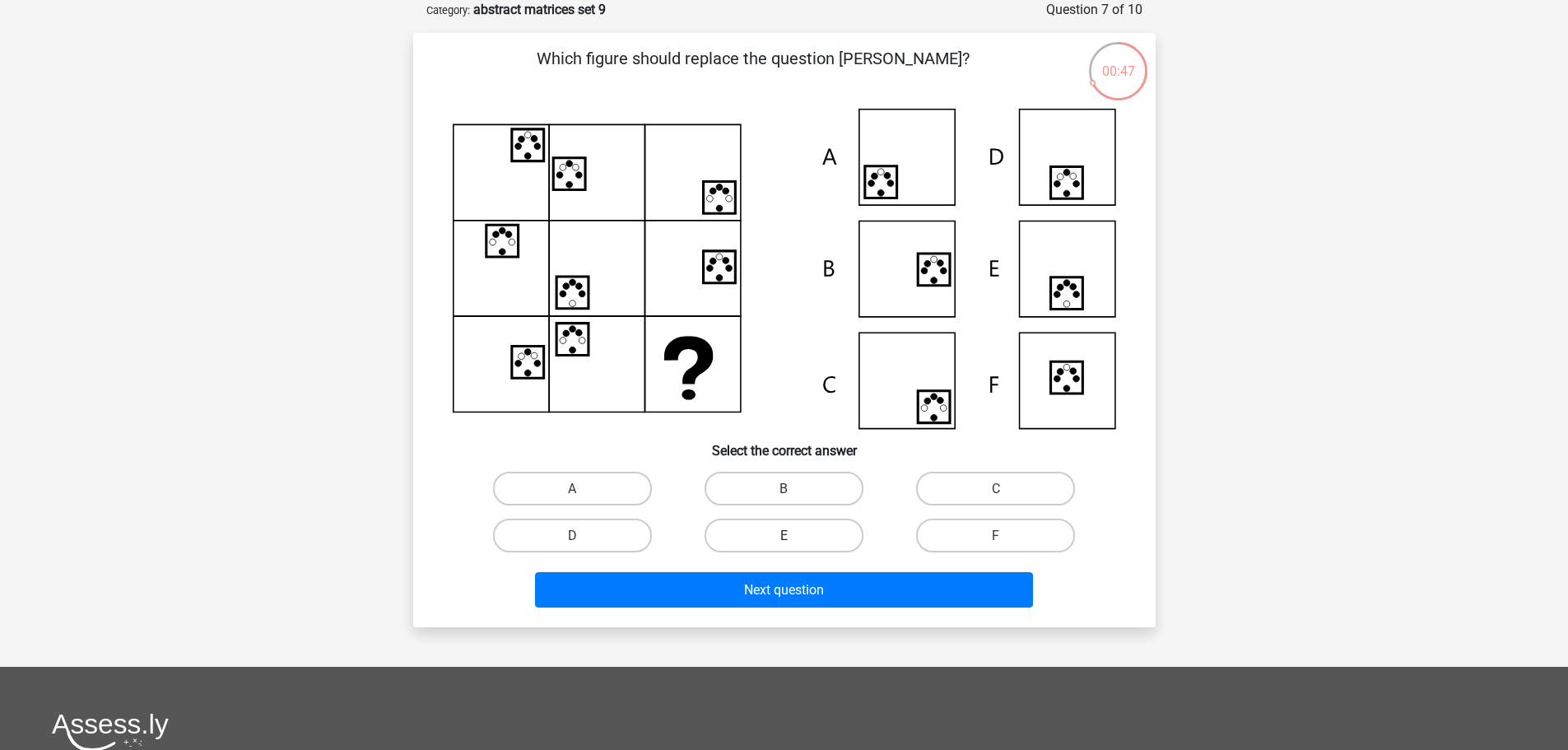
click at [774, 542] on label "E" at bounding box center [784, 535] width 159 height 34
click at [784, 542] on input "E" at bounding box center [789, 540] width 11 height 11
radio input "true"
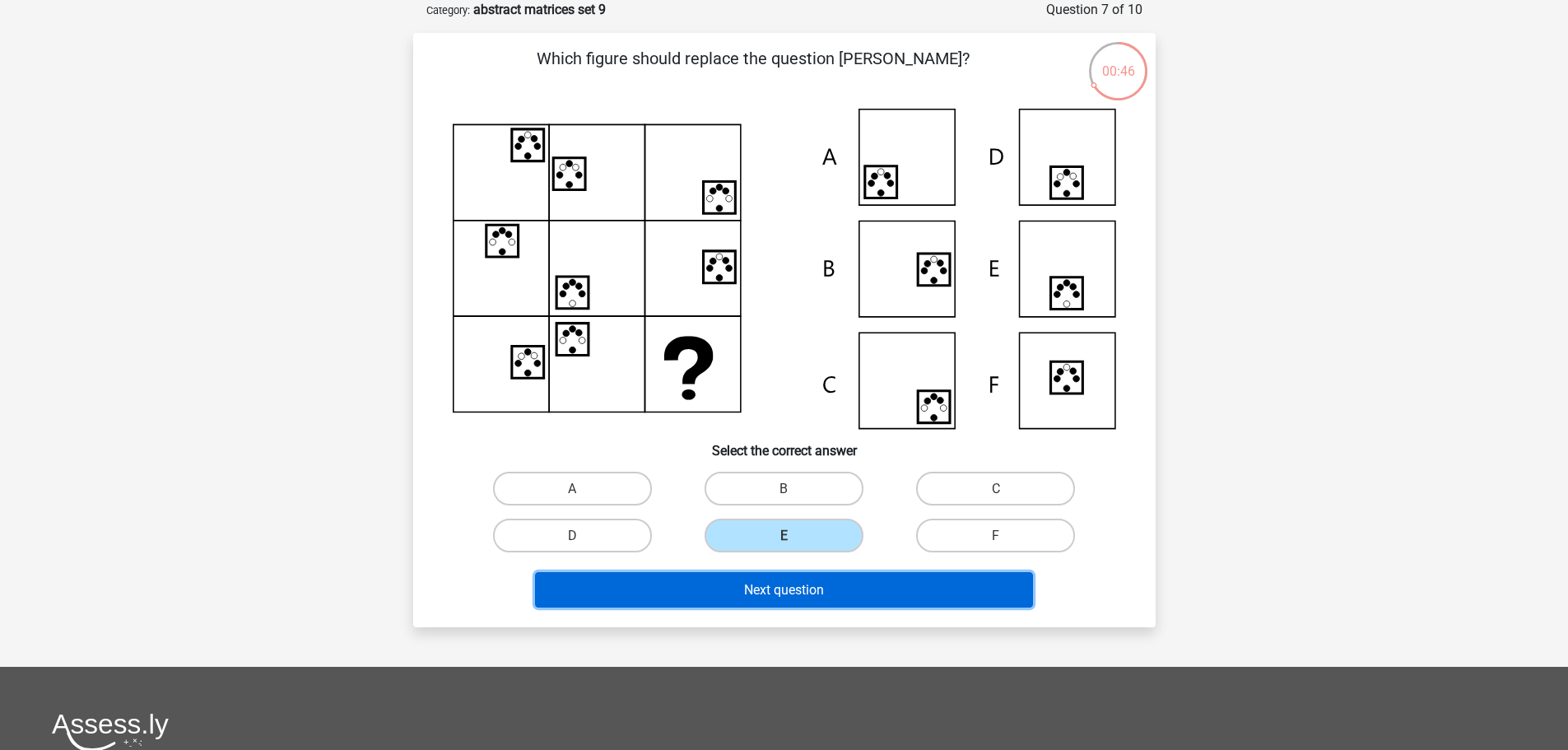
click at [803, 590] on font "Next question" at bounding box center [784, 590] width 80 height 16
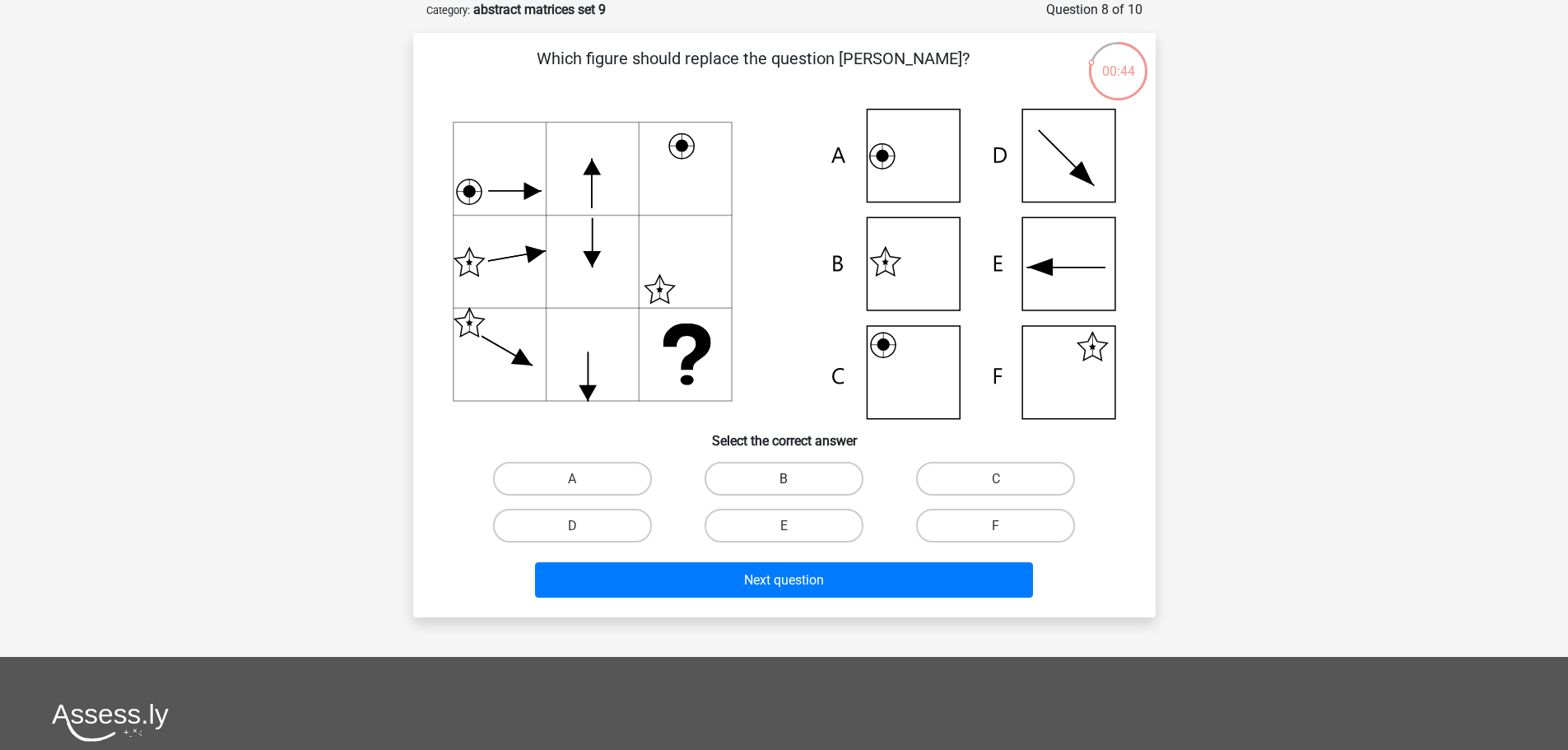
click at [749, 465] on label "B" at bounding box center [784, 479] width 159 height 34
click at [784, 479] on input "B" at bounding box center [789, 484] width 11 height 11
radio input "true"
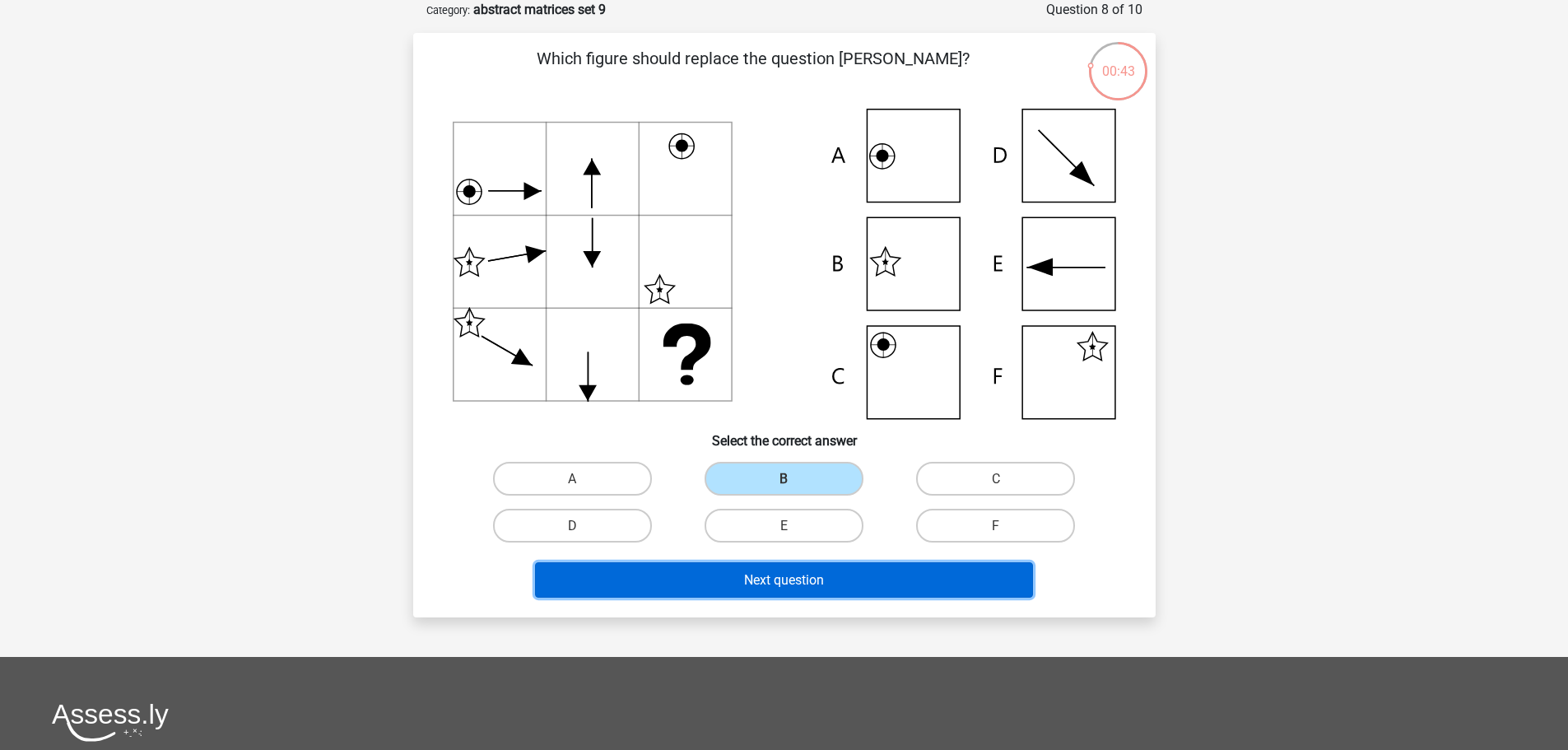
click at [800, 581] on font "Next question" at bounding box center [784, 580] width 80 height 16
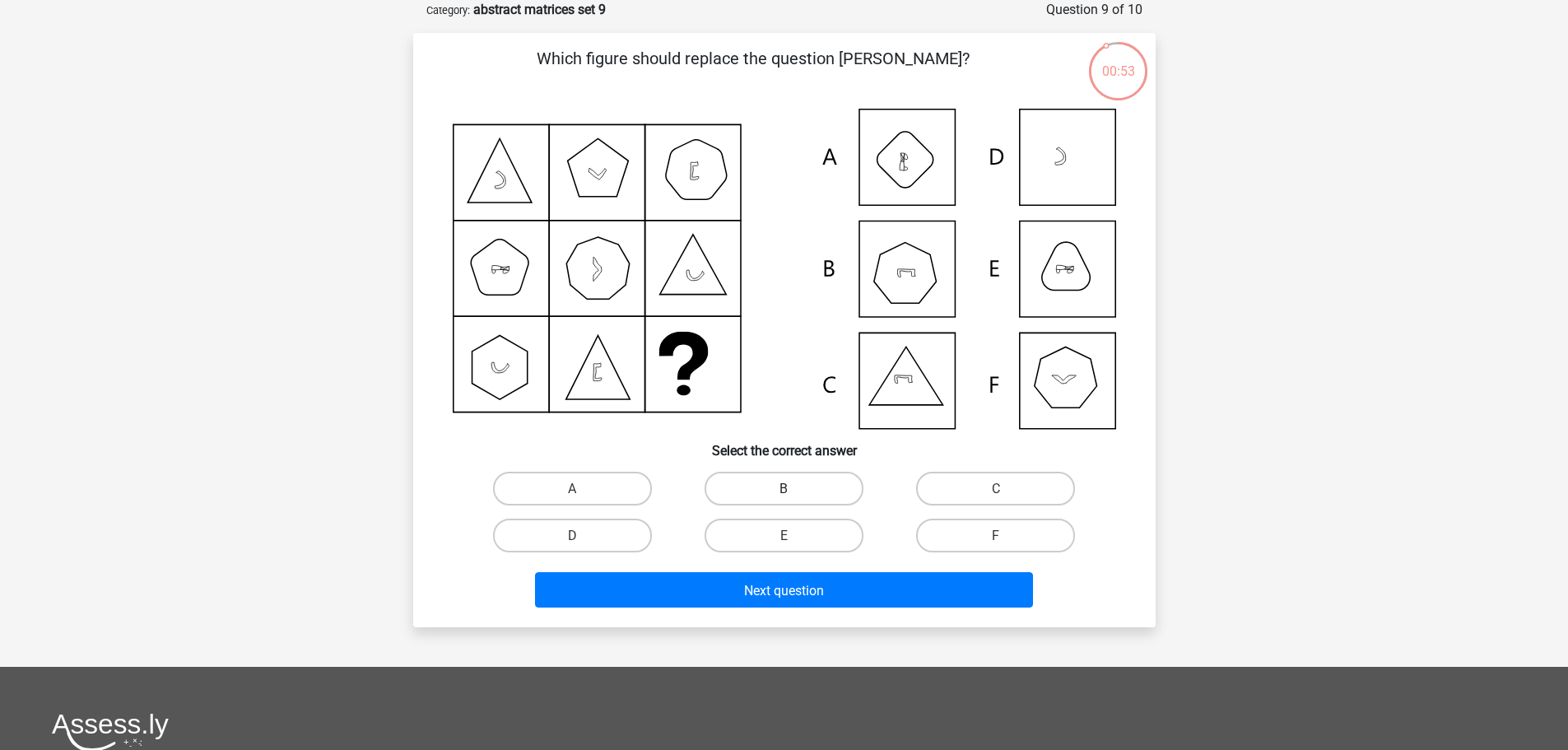
click at [786, 486] on font "B" at bounding box center [784, 489] width 8 height 16
click at [786, 489] on input "B" at bounding box center [789, 494] width 11 height 11
radio input "true"
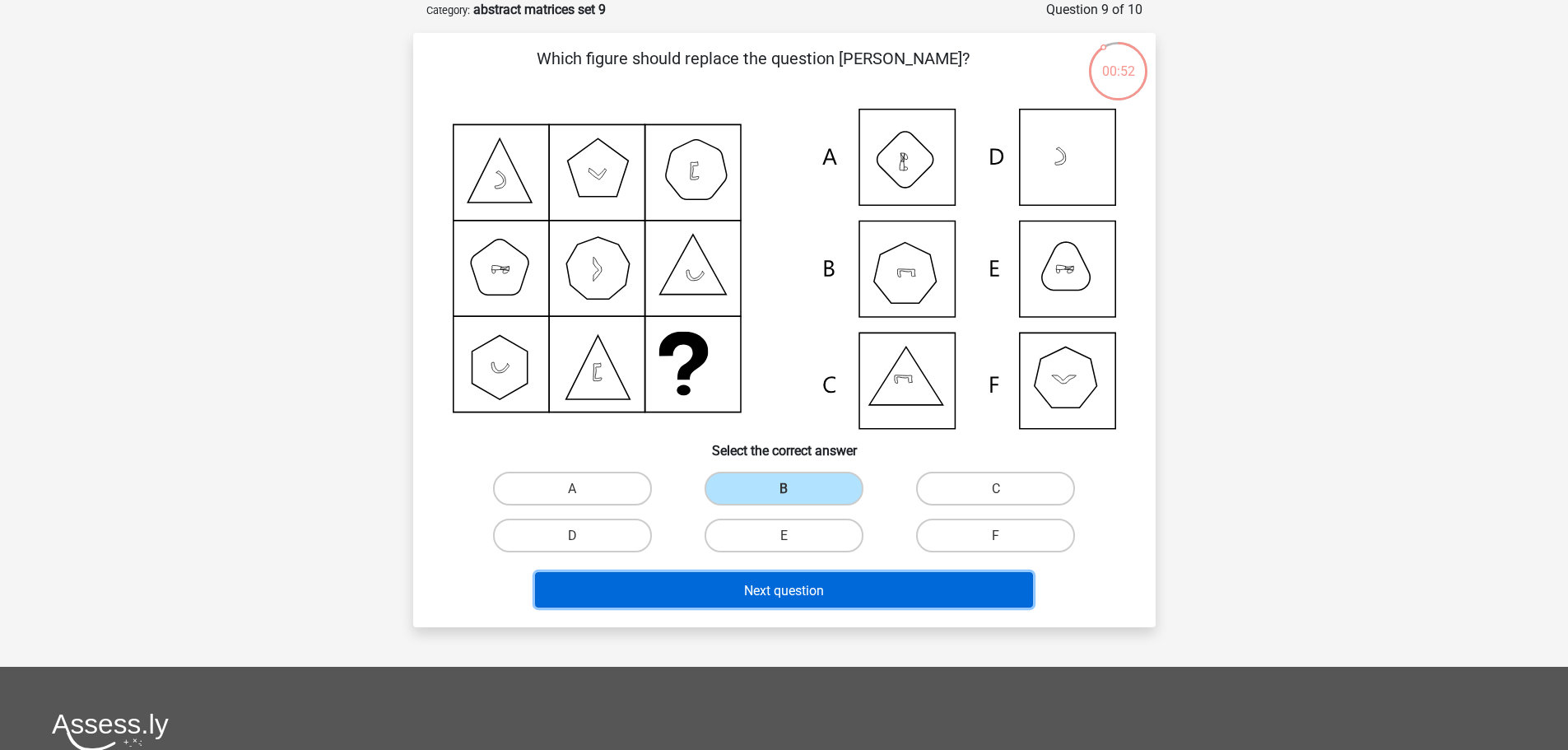
click at [807, 583] on font "Next question" at bounding box center [784, 590] width 80 height 16
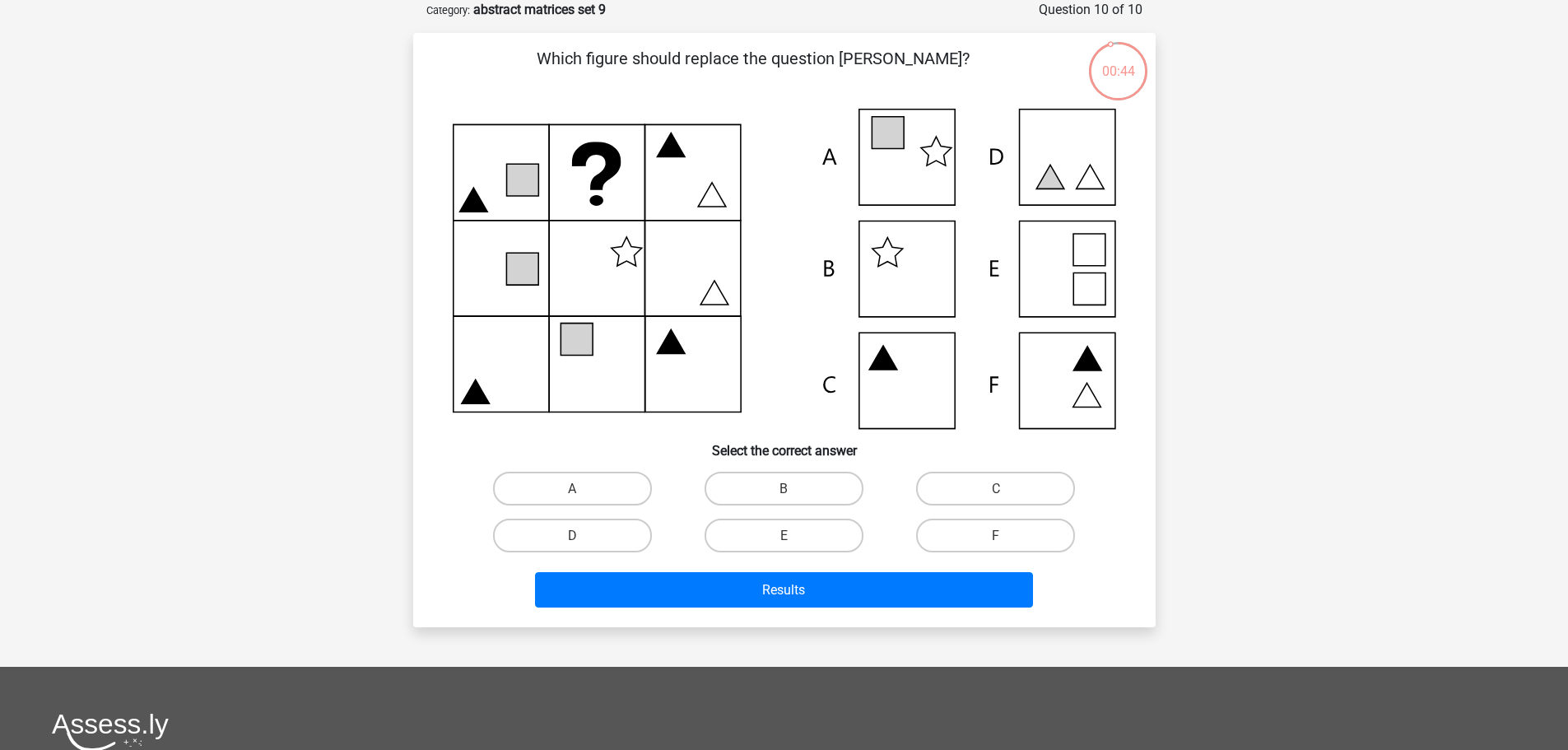
drag, startPoint x: 901, startPoint y: 488, endPoint x: 912, endPoint y: 488, distance: 11.0
click at [908, 488] on div "C" at bounding box center [995, 489] width 198 height 34
click at [923, 487] on label "C" at bounding box center [996, 489] width 159 height 34
click at [996, 489] on input "C" at bounding box center [1001, 494] width 11 height 11
radio input "true"
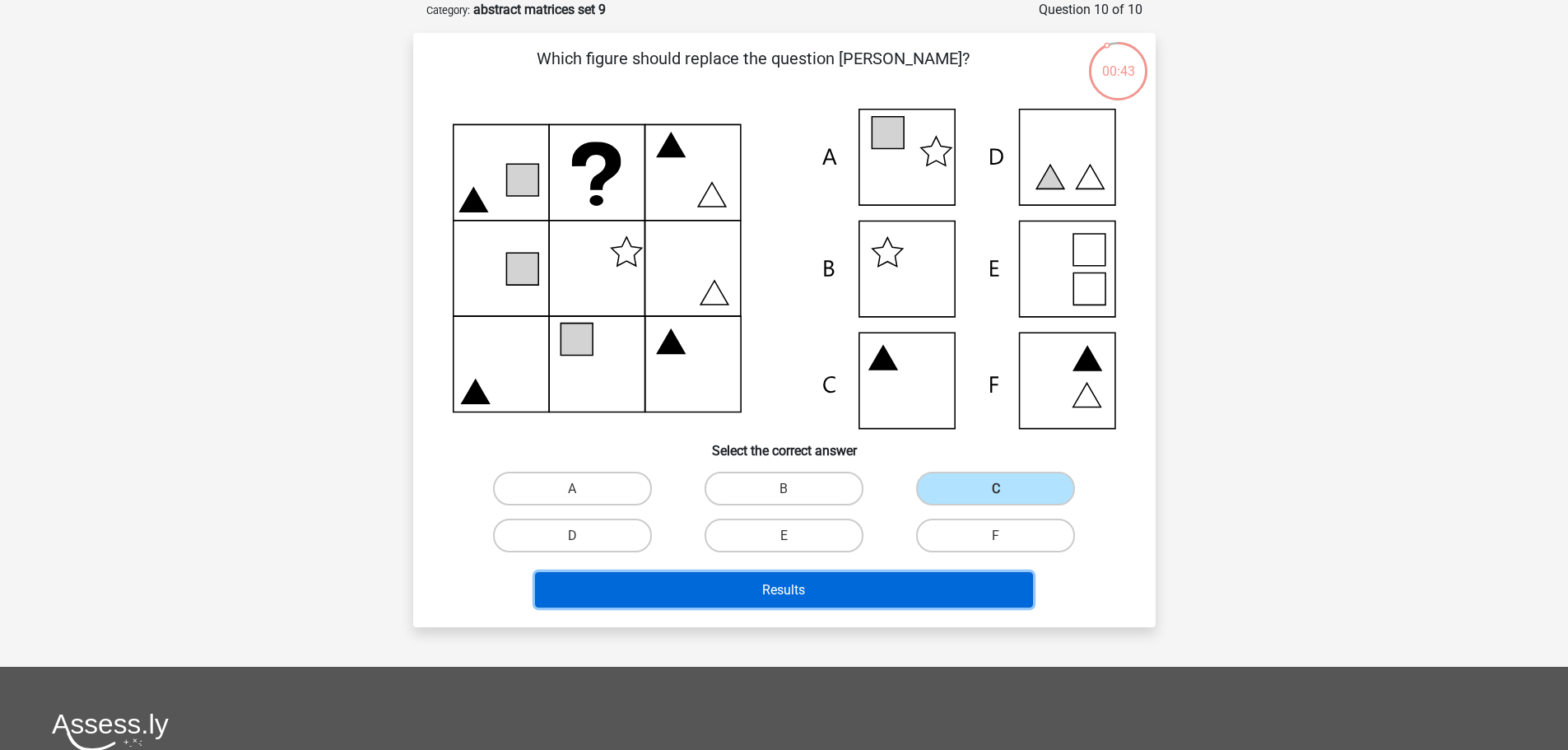
click at [822, 590] on button "Results" at bounding box center [784, 590] width 498 height 36
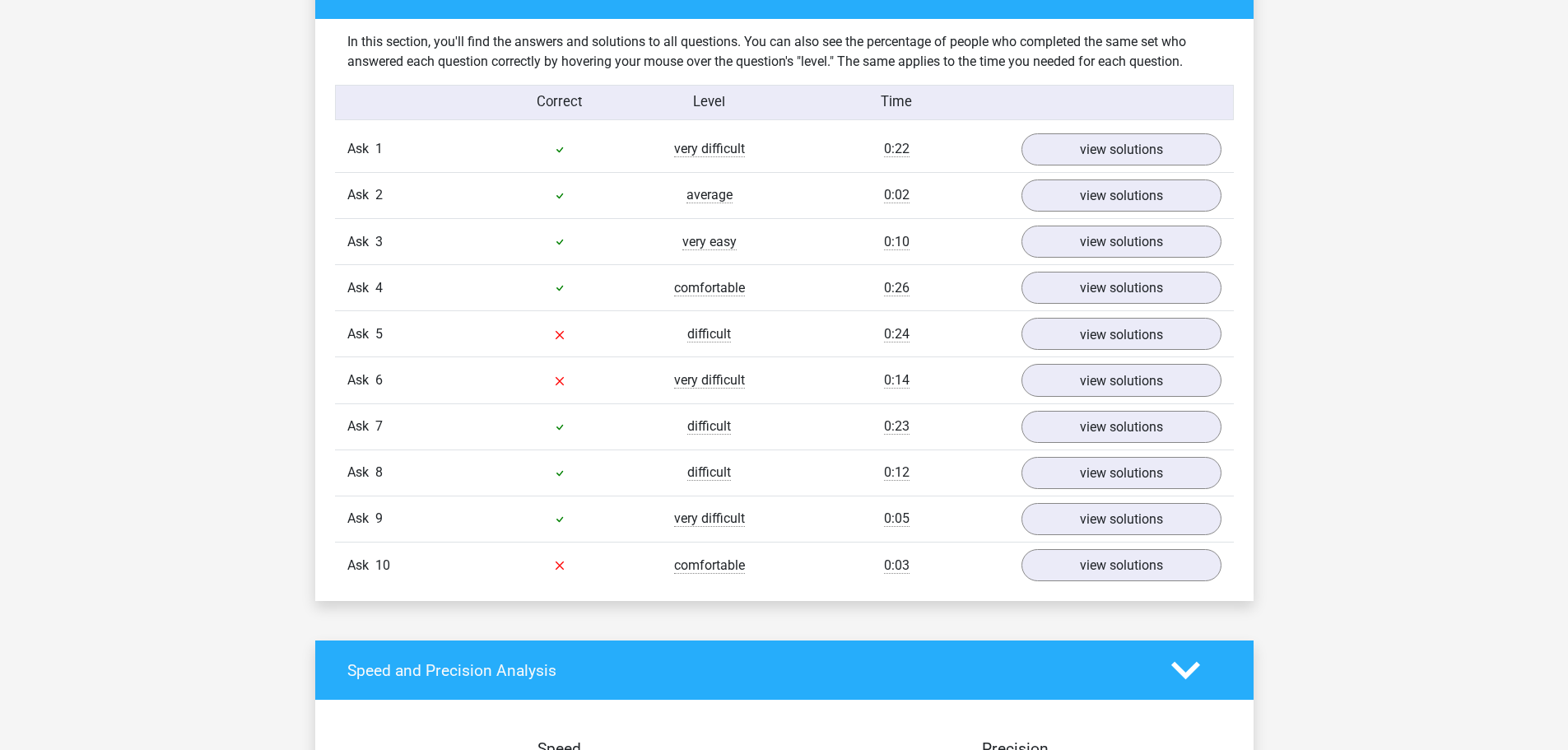
scroll to position [906, 0]
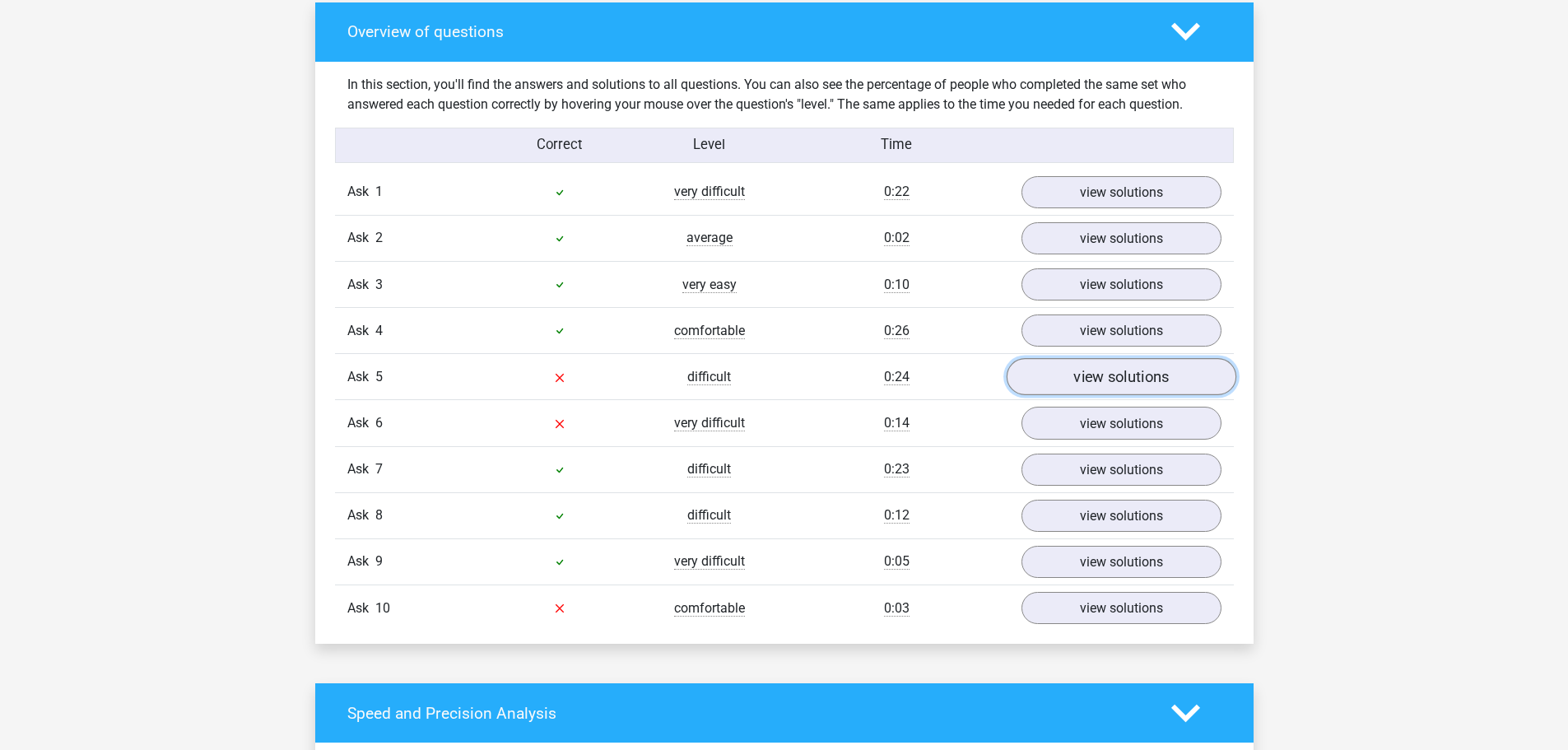
click at [1074, 379] on font "view solutions" at bounding box center [1121, 377] width 95 height 18
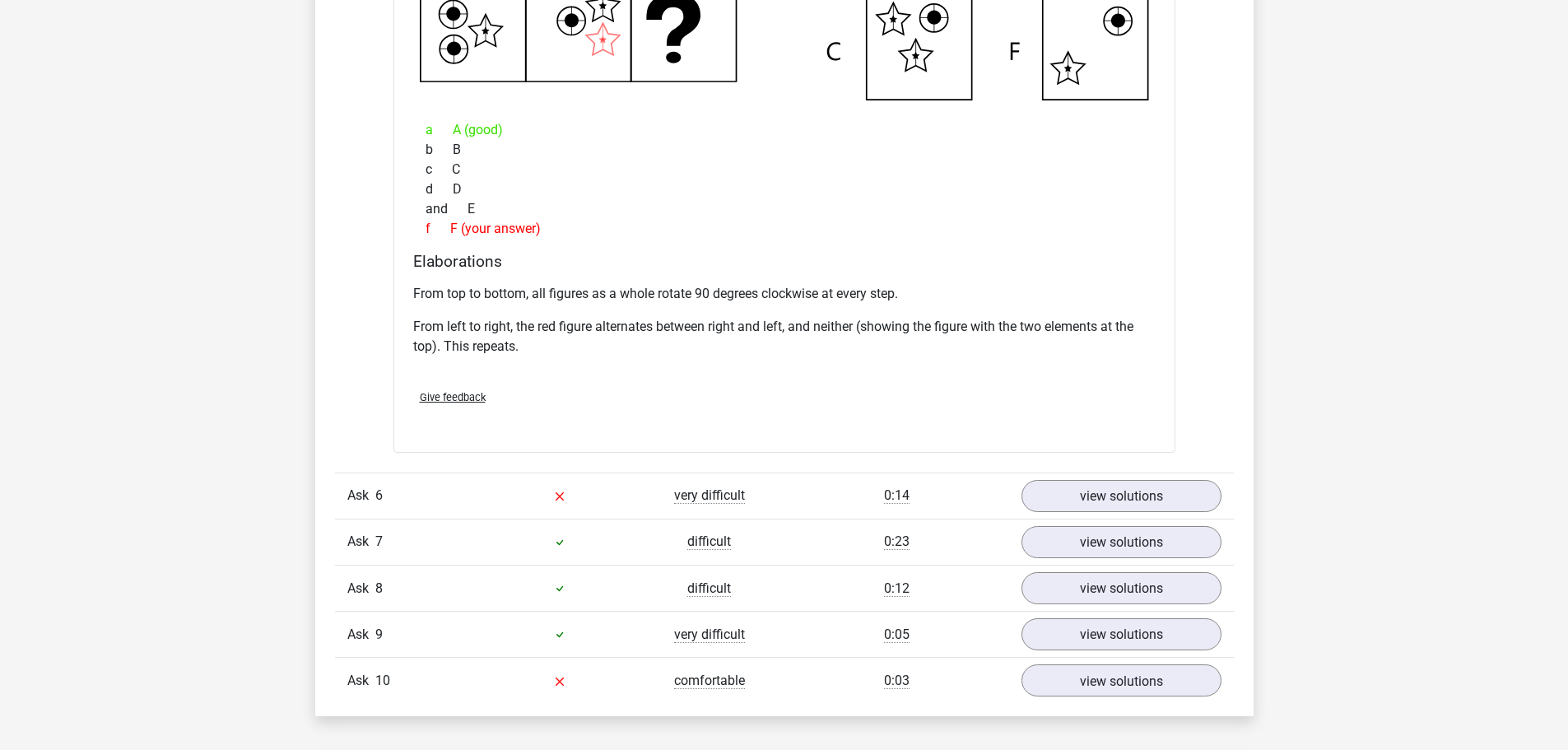
scroll to position [1647, 0]
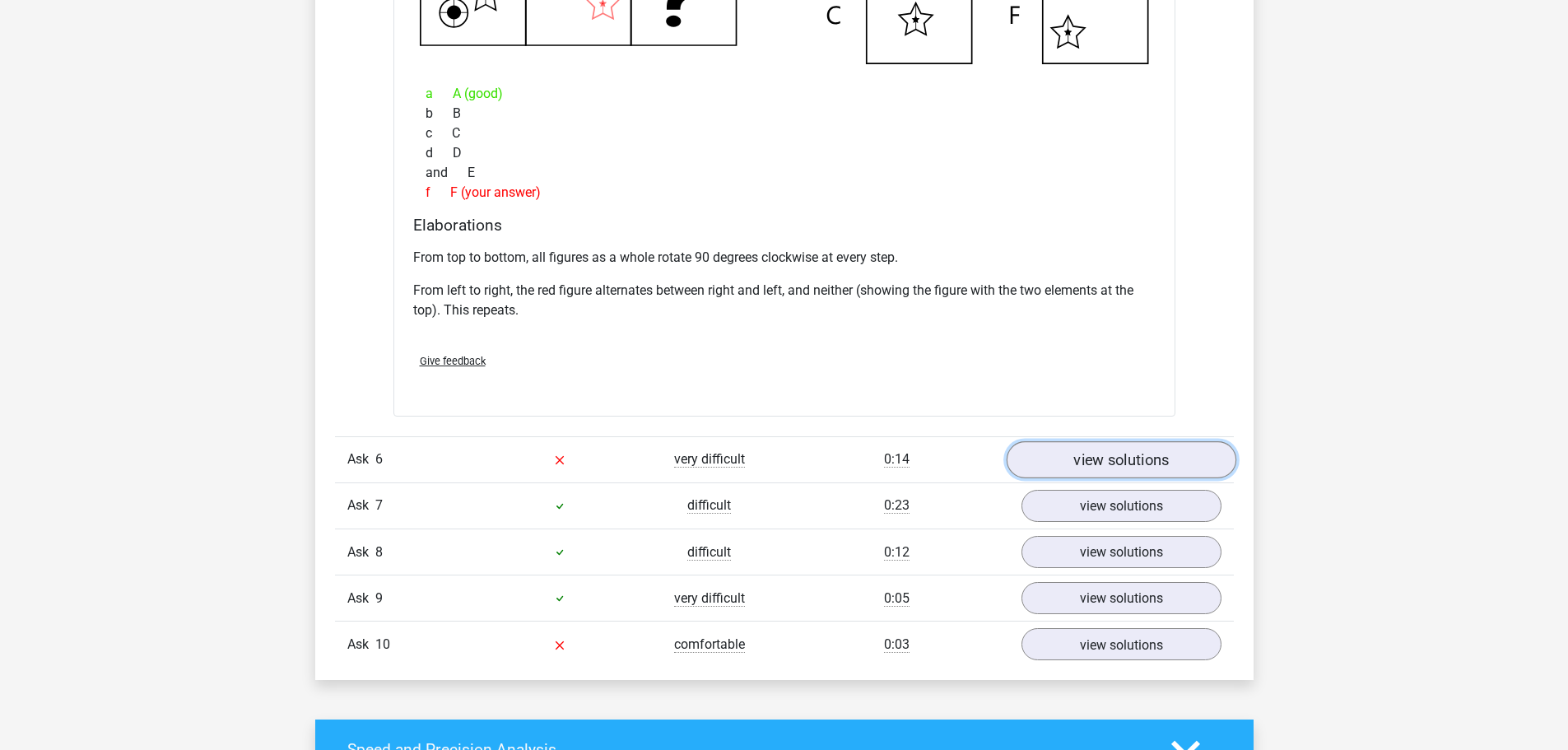
click at [1079, 457] on font "view solutions" at bounding box center [1121, 460] width 95 height 18
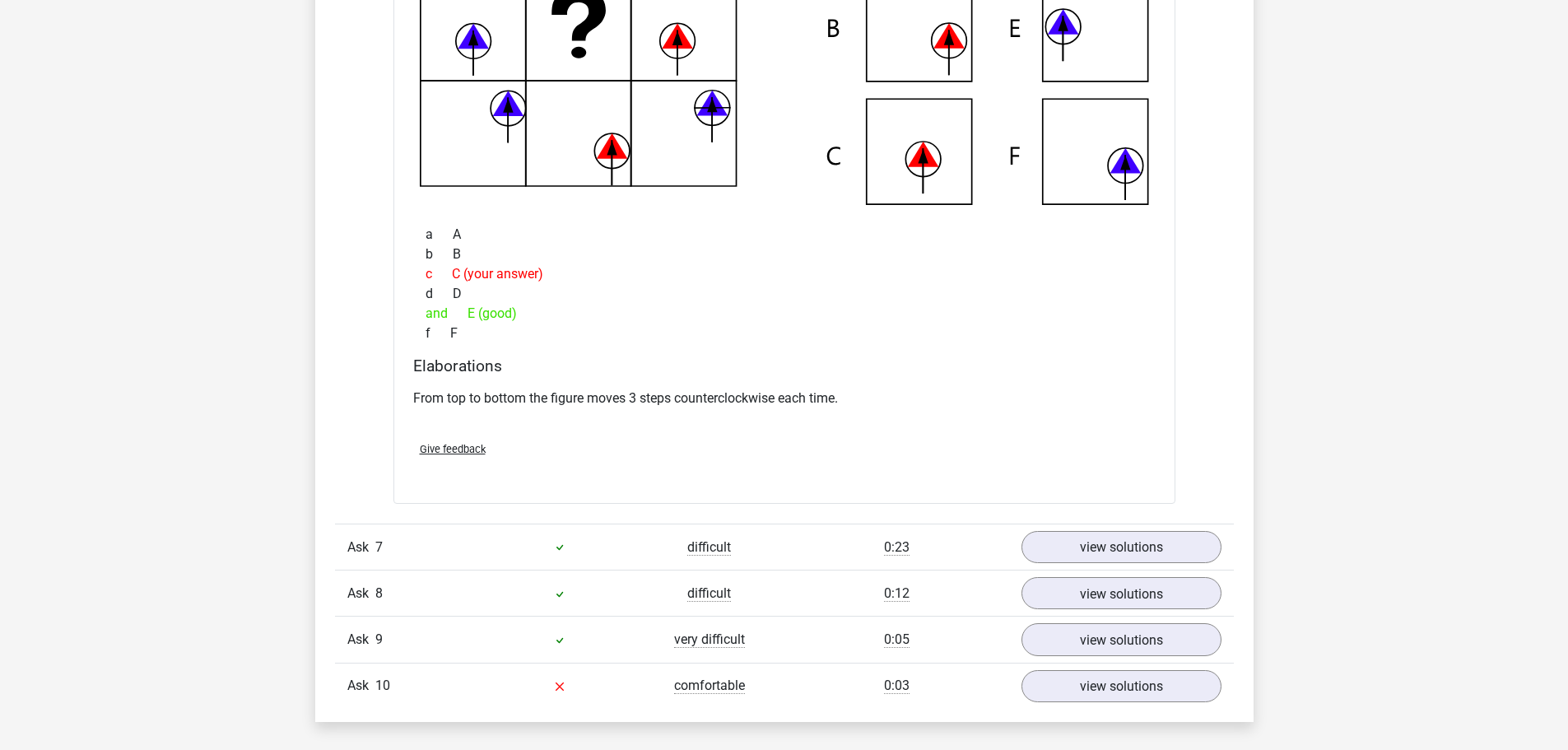
scroll to position [2389, 0]
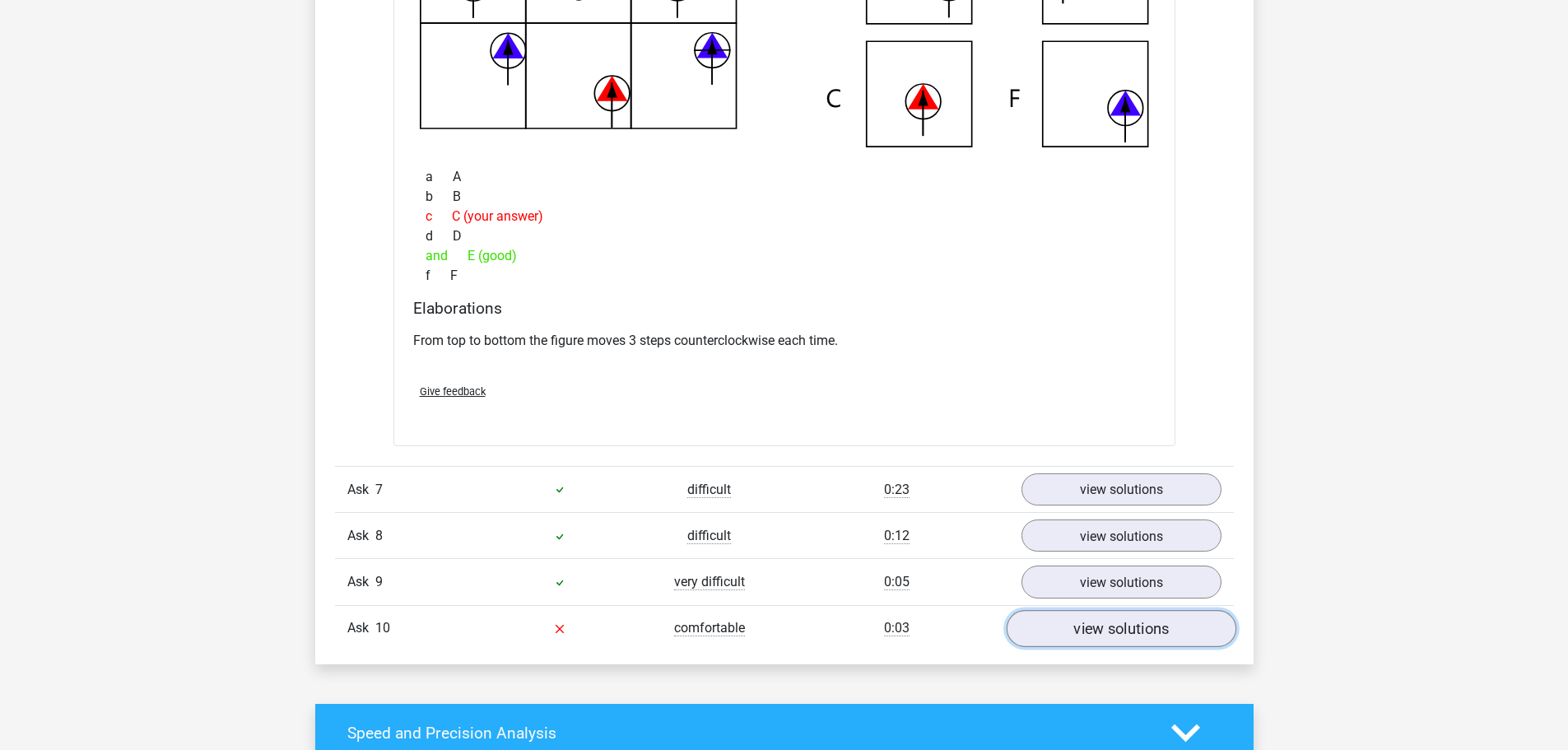
click at [1110, 630] on font "view solutions" at bounding box center [1121, 629] width 95 height 18
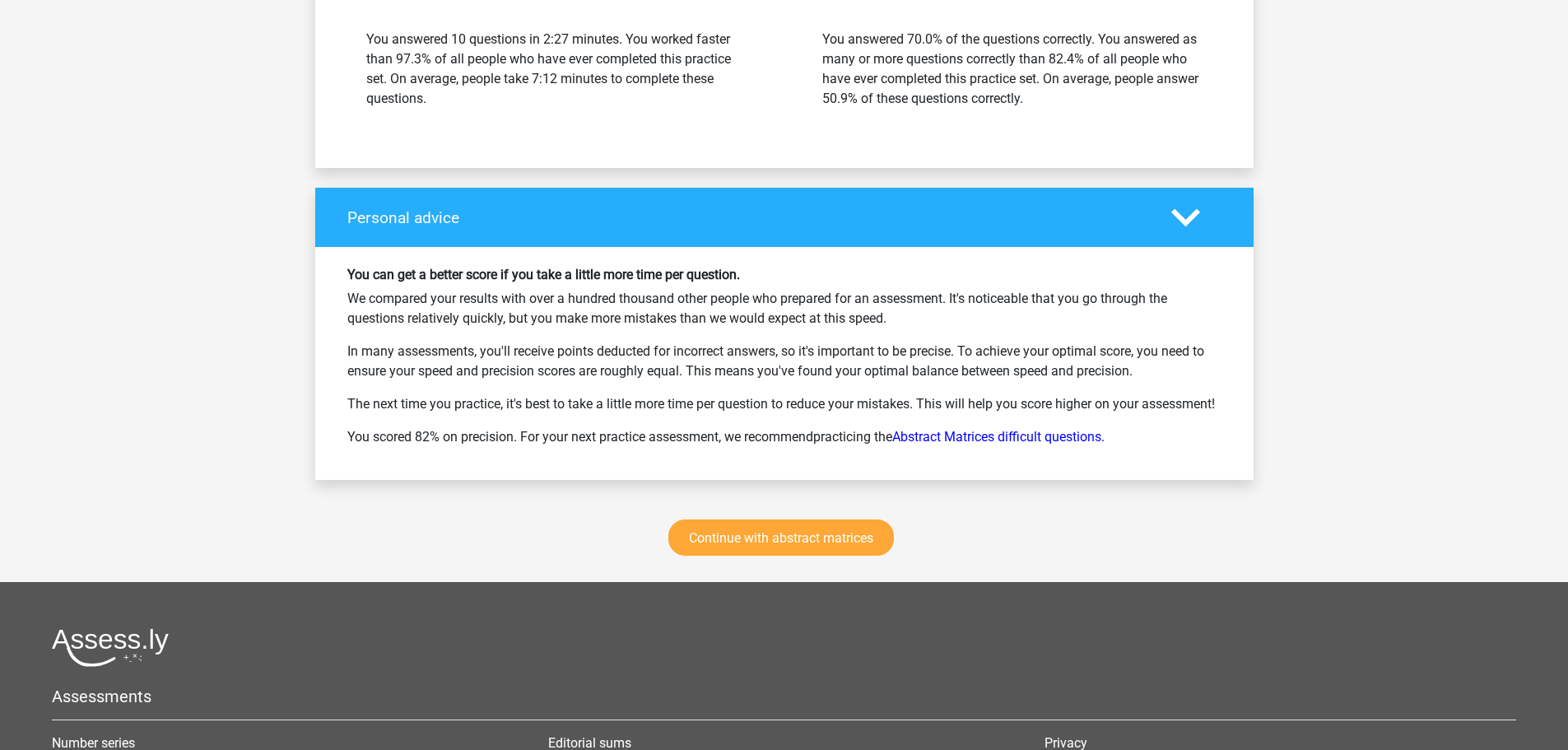
scroll to position [4200, 0]
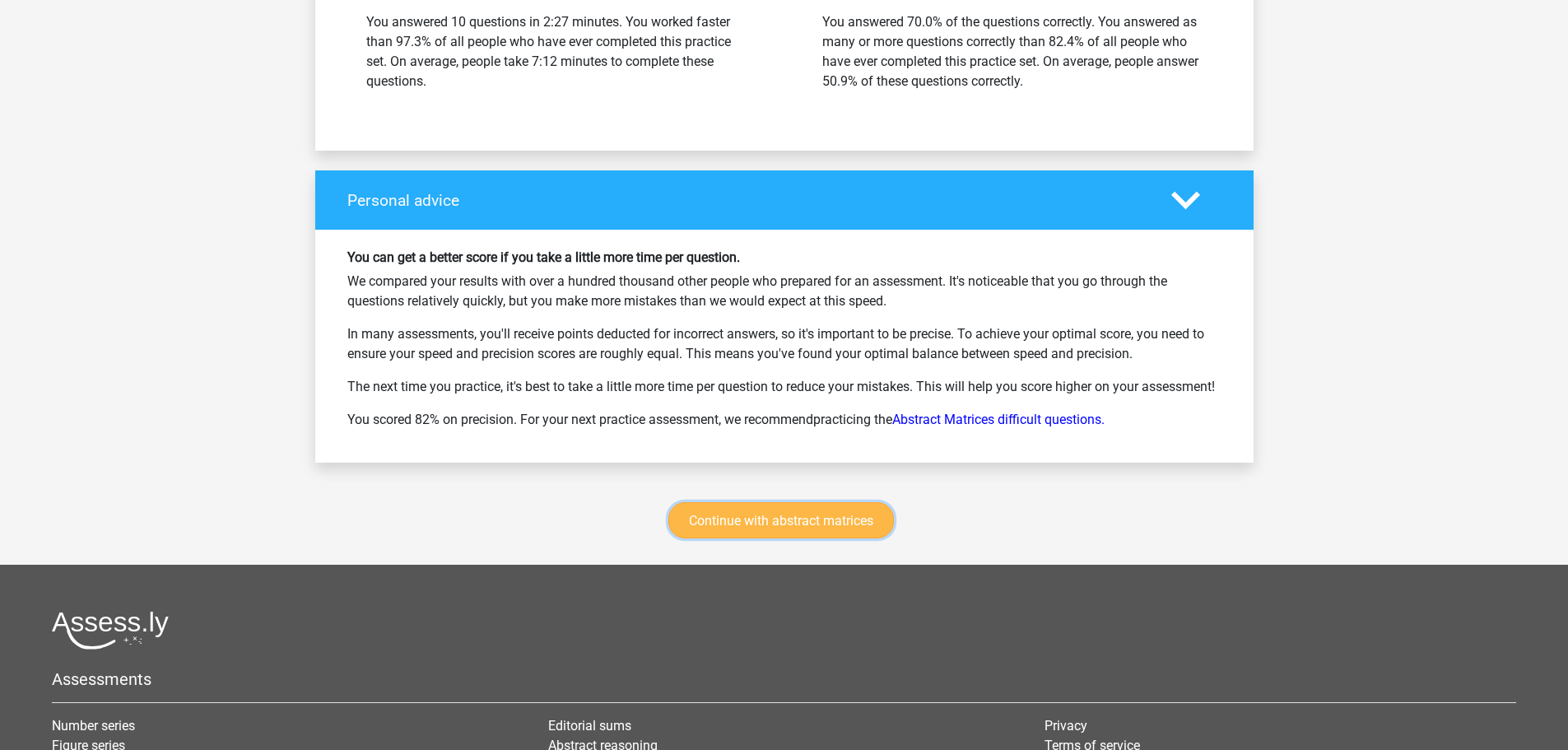
click at [760, 528] on font "Continue with abstract matrices" at bounding box center [781, 520] width 184 height 16
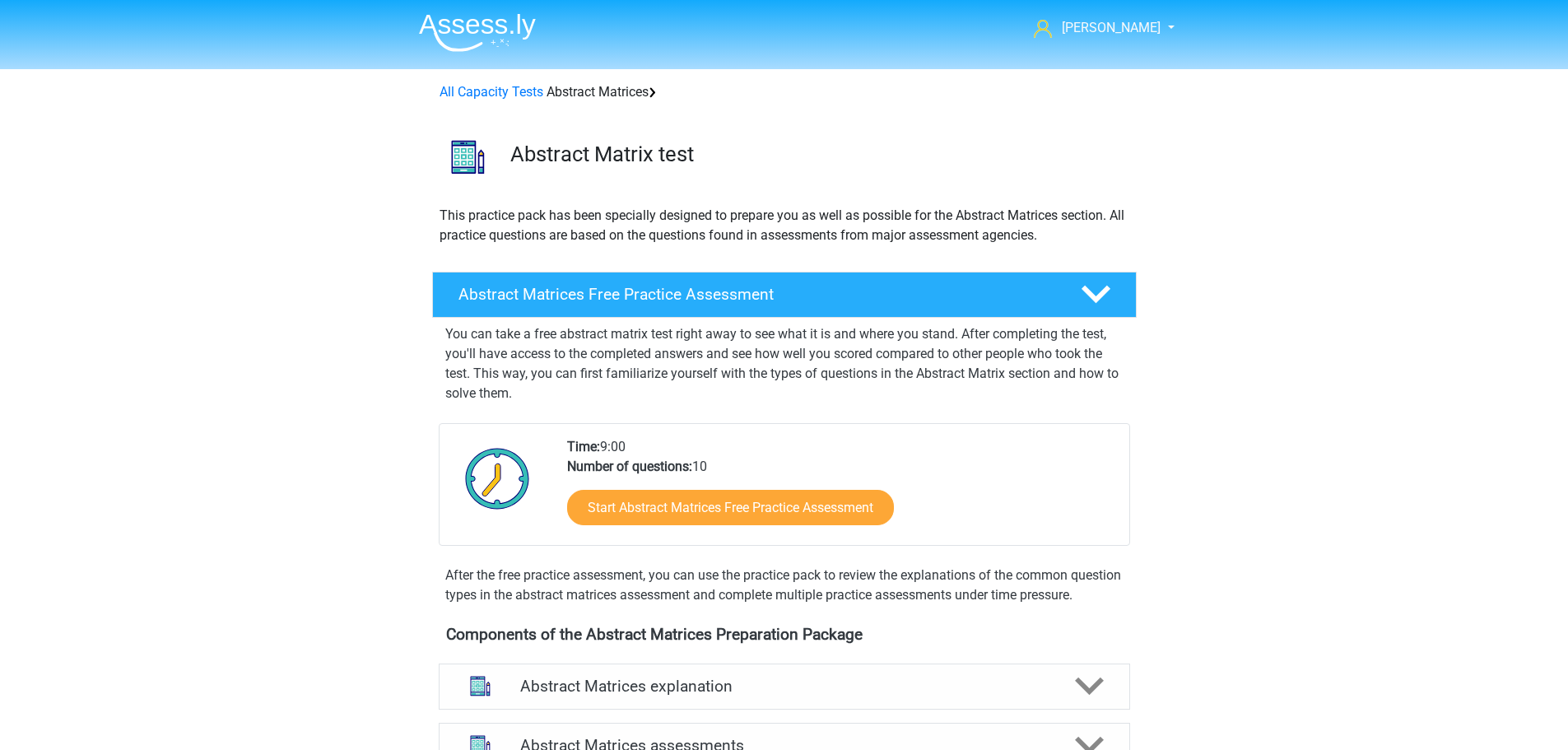
scroll to position [736, 0]
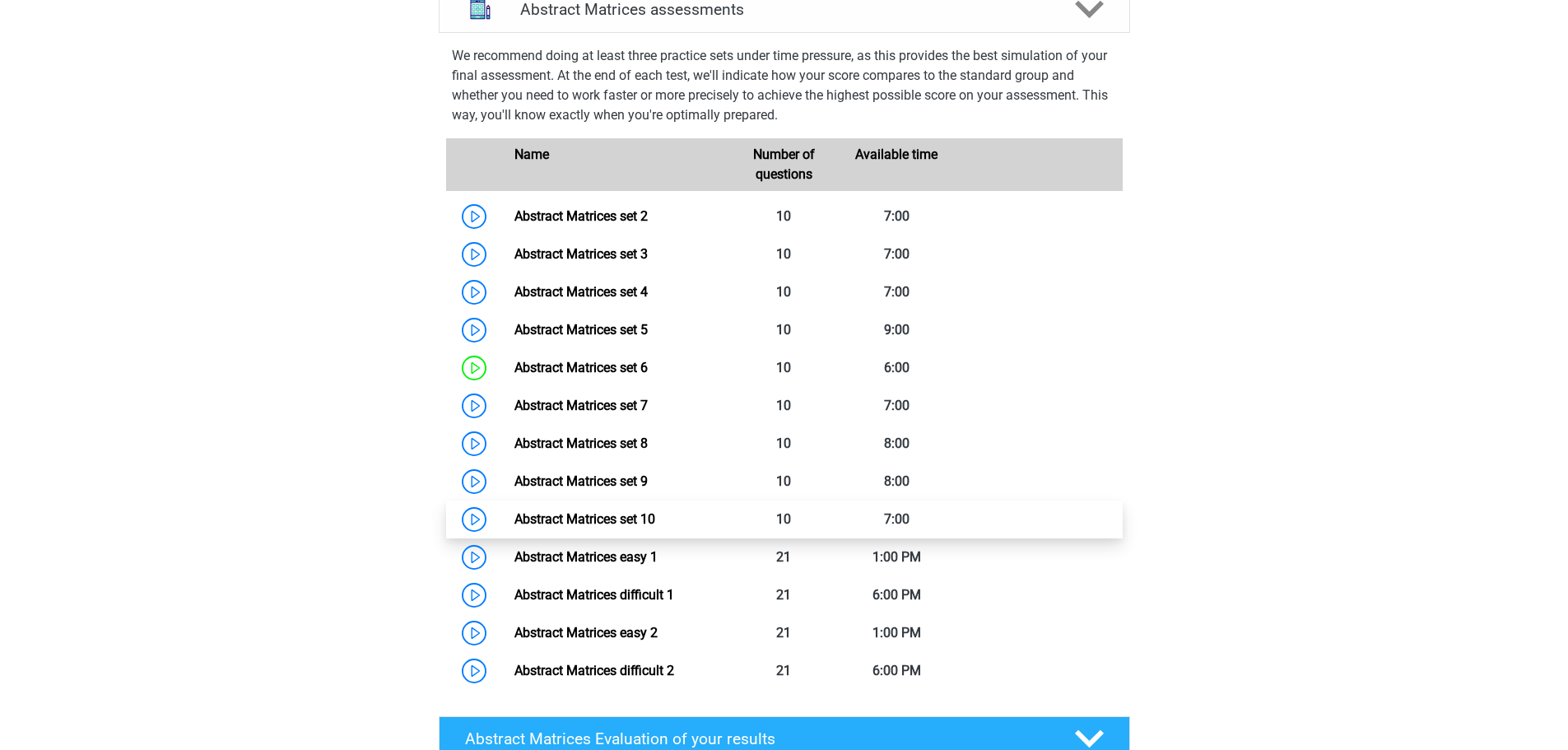
click at [607, 527] on link "Abstract Matrices set 10" at bounding box center [585, 519] width 141 height 16
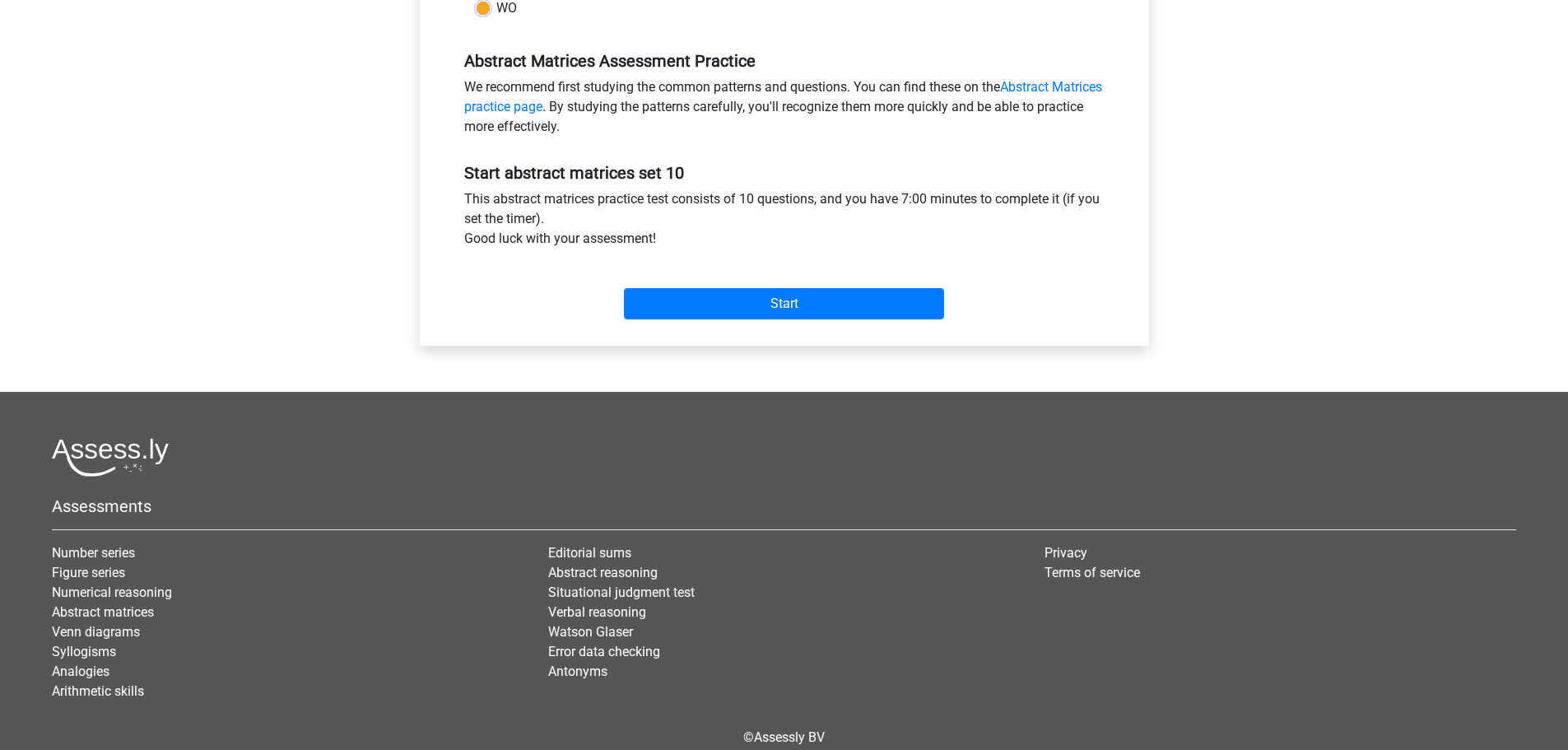
scroll to position [494, 0]
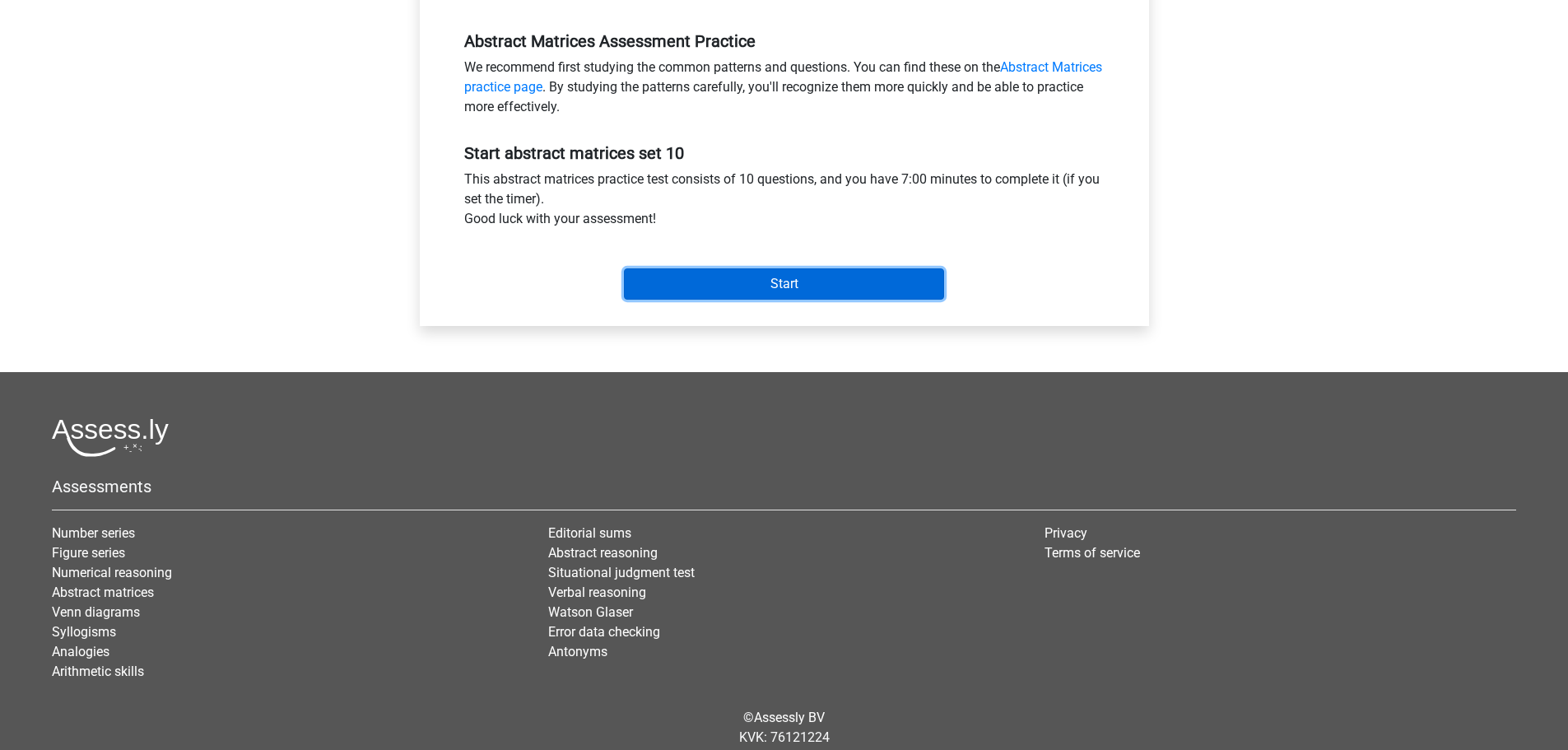
click at [793, 276] on input "Start" at bounding box center [784, 285] width 320 height 32
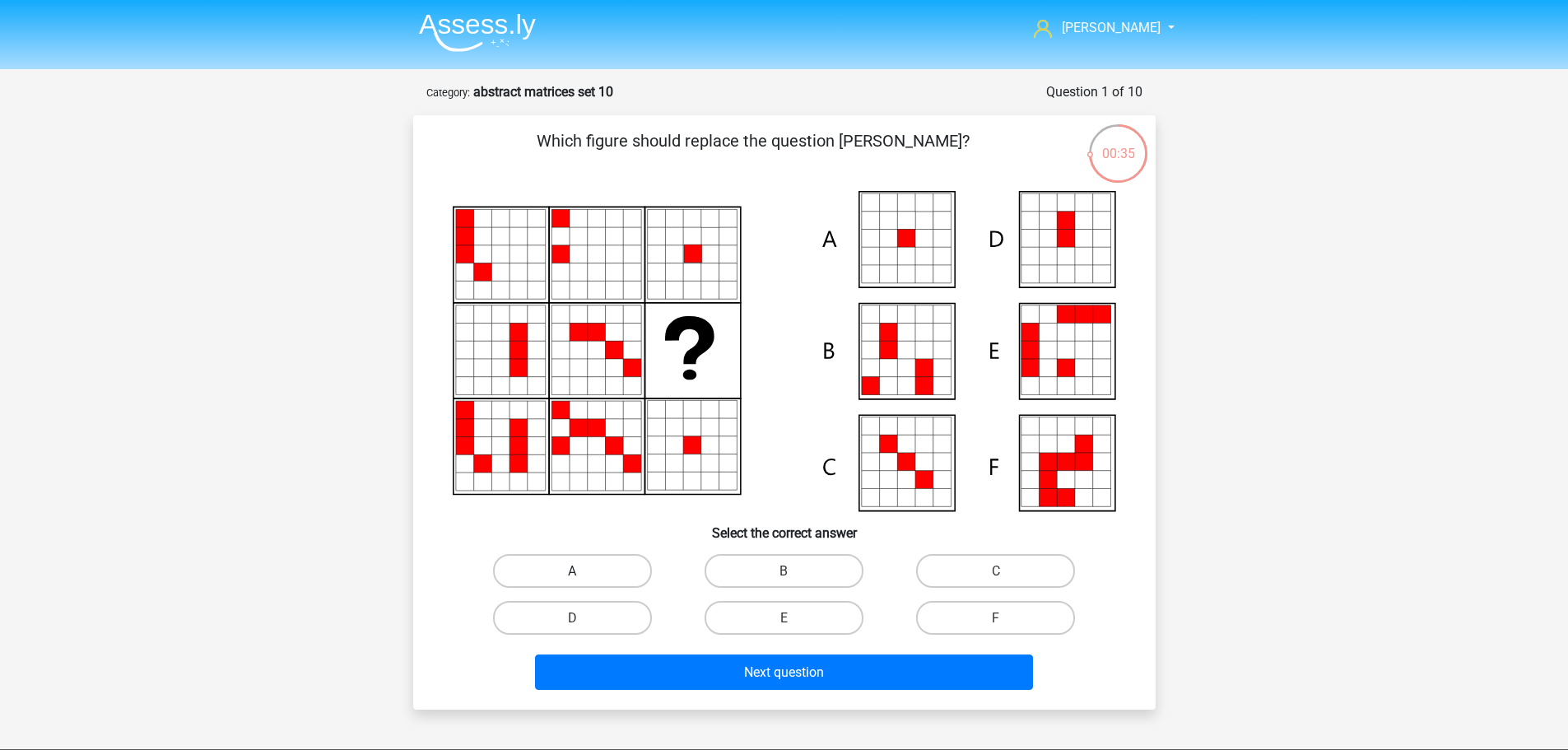
click at [593, 568] on label "A" at bounding box center [573, 571] width 159 height 34
click at [583, 571] on input "A" at bounding box center [577, 576] width 11 height 11
radio input "true"
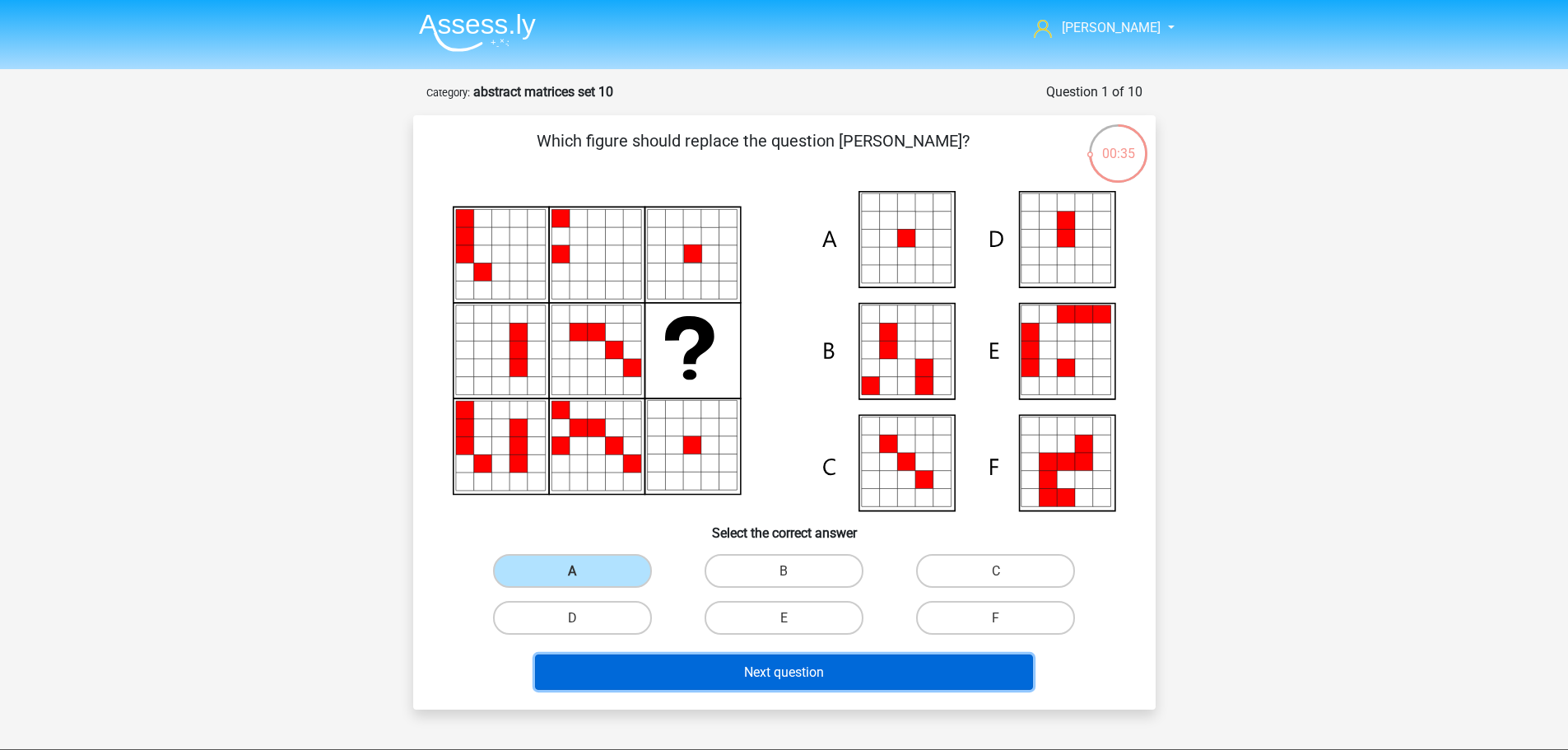
click at [763, 665] on font "Next question" at bounding box center [784, 672] width 80 height 16
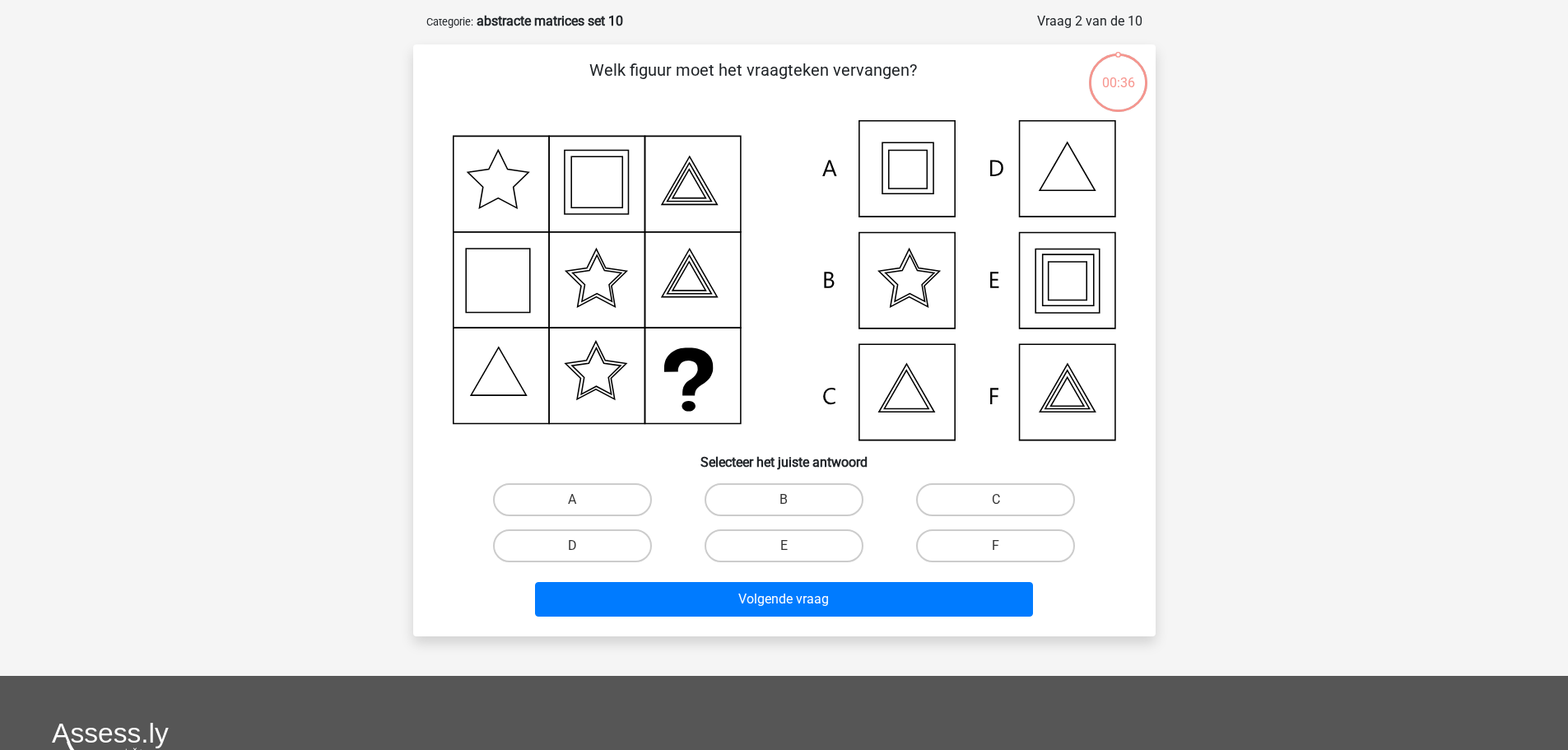
scroll to position [82, 0]
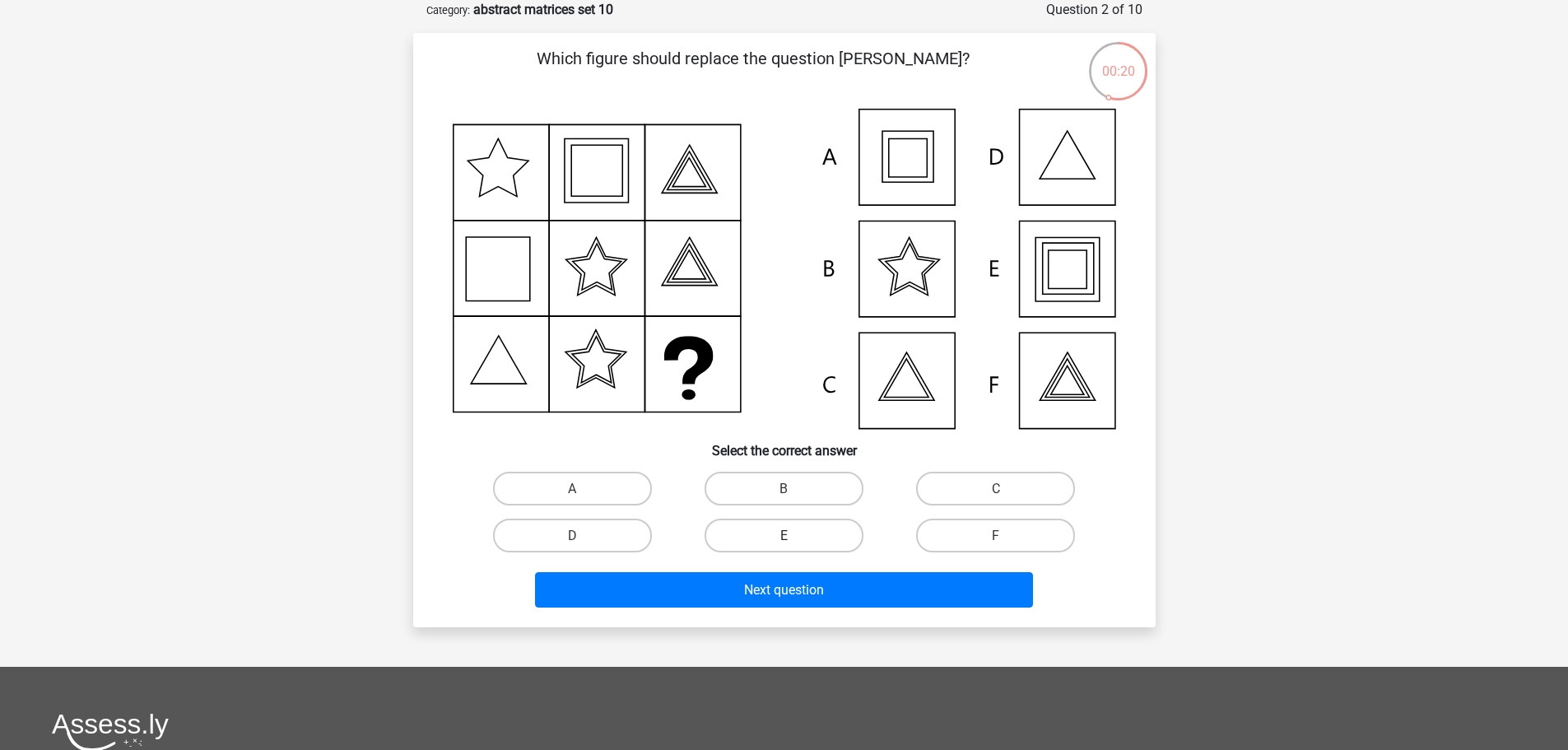
click at [808, 533] on label "E" at bounding box center [784, 535] width 159 height 34
click at [794, 535] on input "E" at bounding box center [789, 540] width 11 height 11
radio input "true"
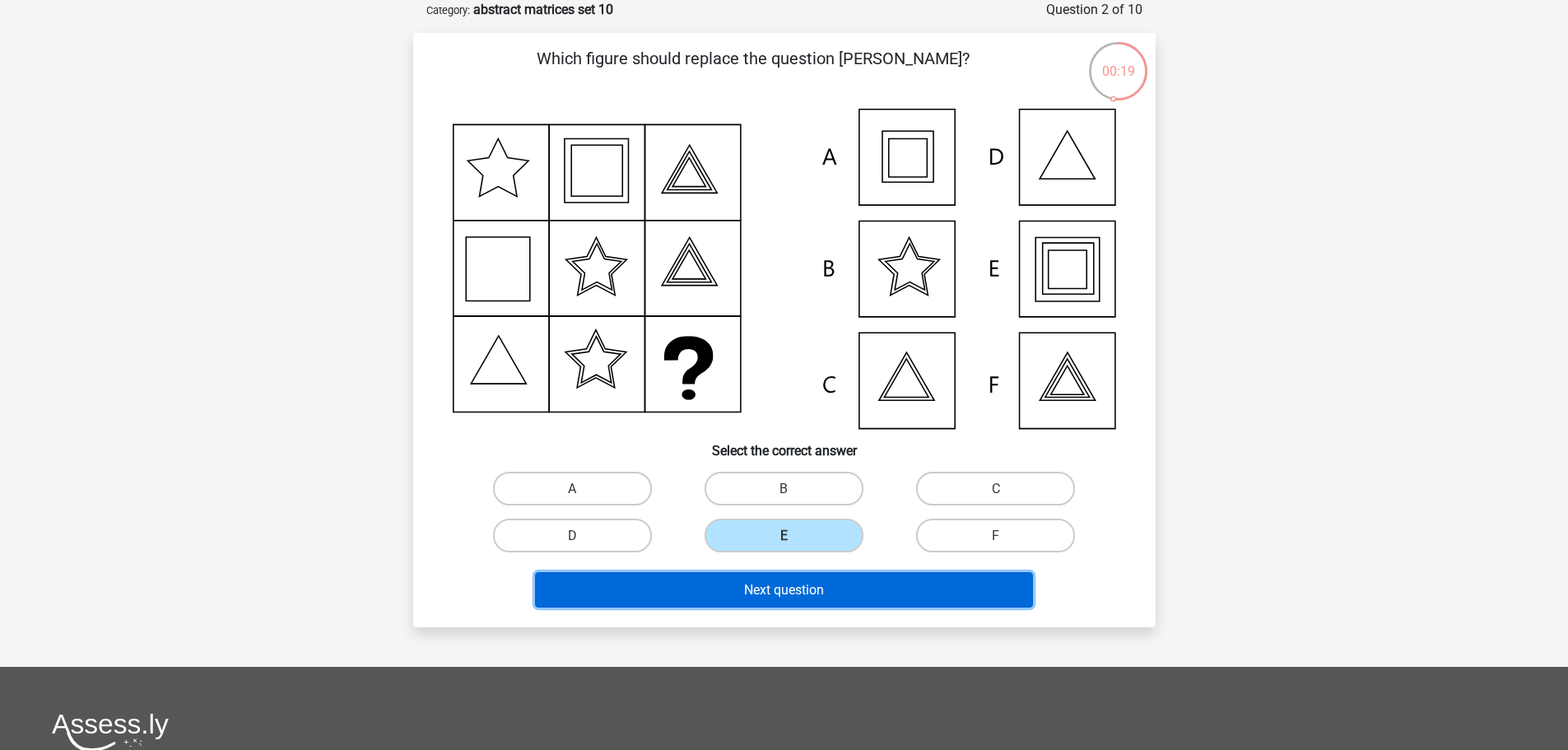
click at [828, 596] on button "Next question" at bounding box center [784, 590] width 498 height 36
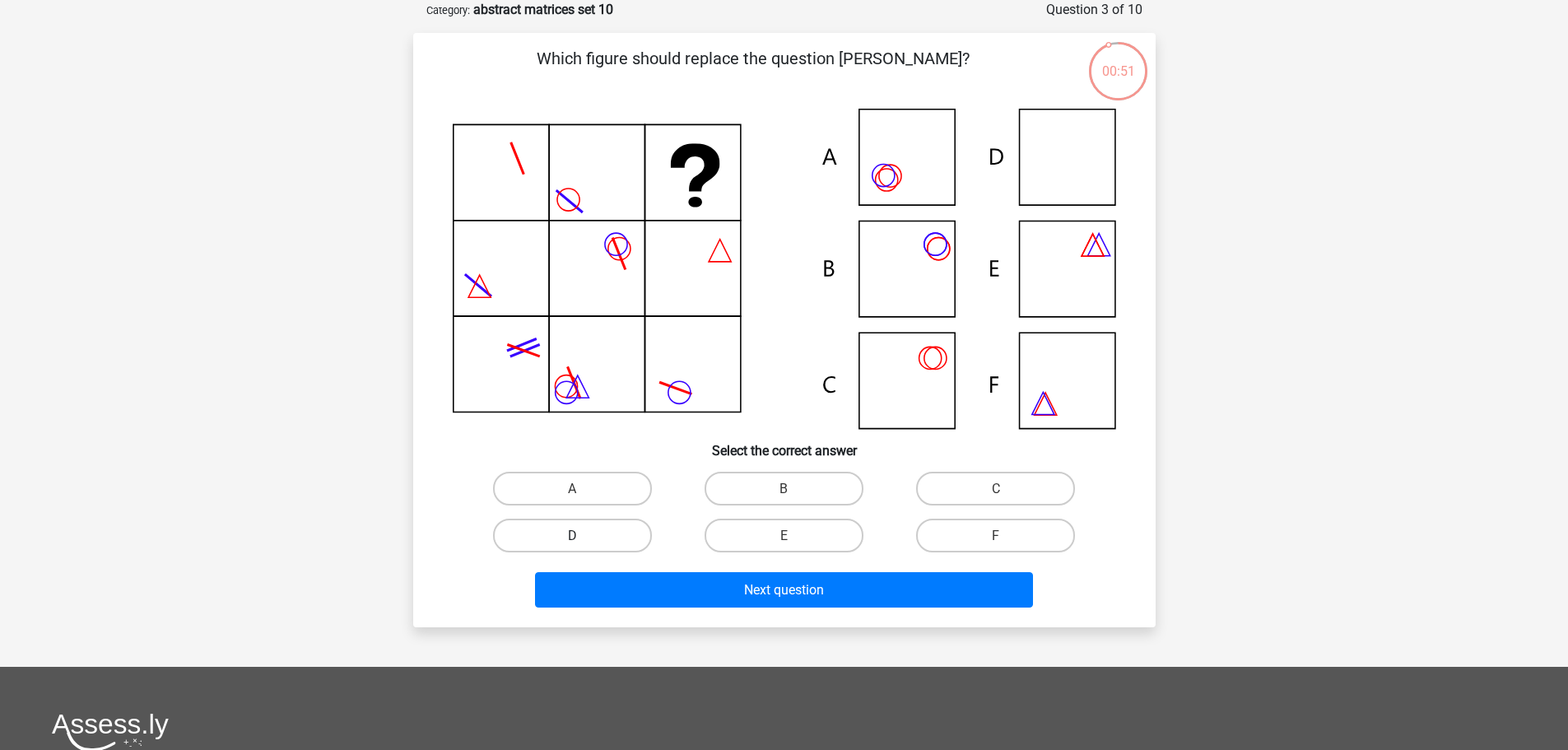
click at [613, 533] on label "D" at bounding box center [573, 535] width 159 height 34
click at [583, 535] on input "D" at bounding box center [577, 540] width 11 height 11
radio input "true"
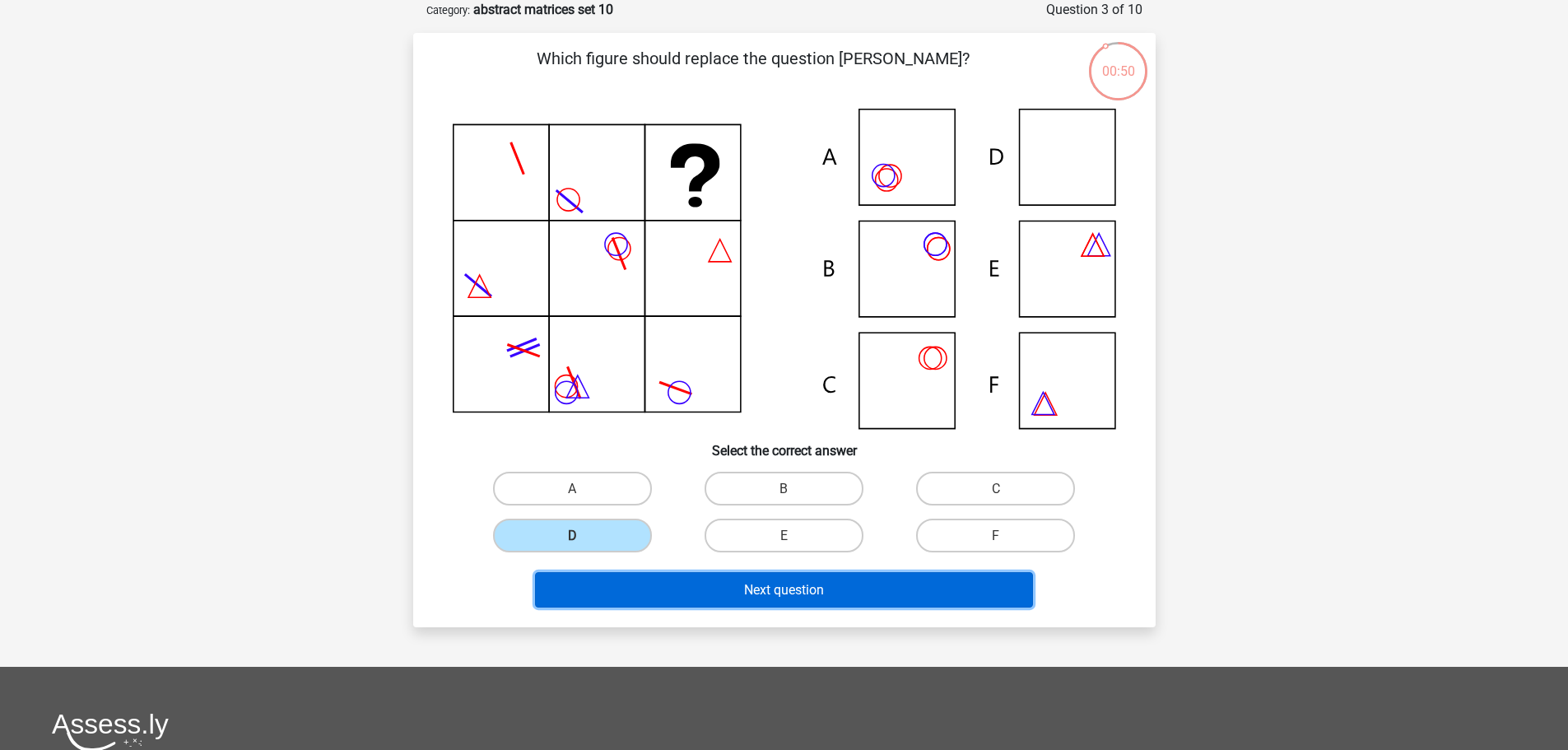
click at [800, 582] on font "Next question" at bounding box center [784, 590] width 80 height 16
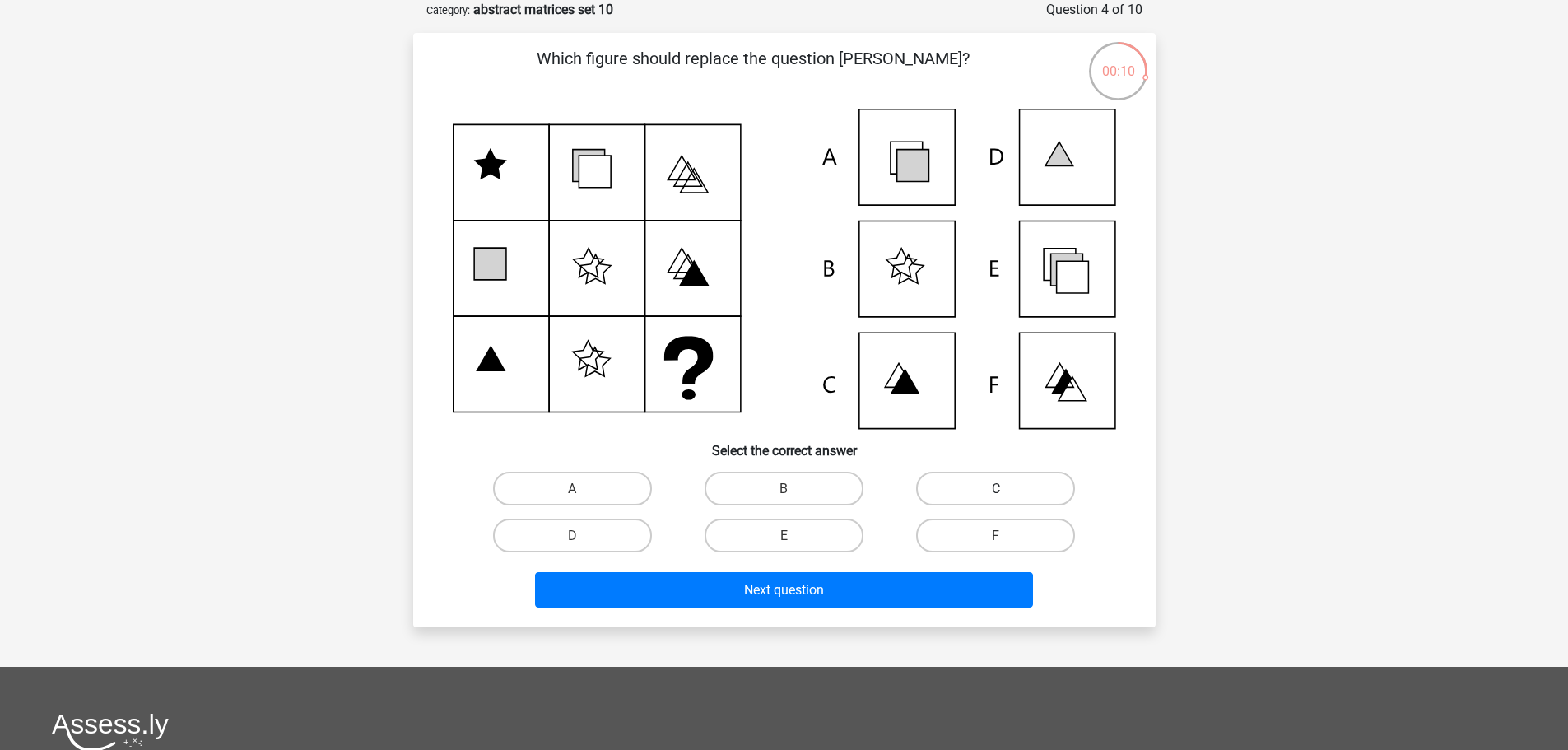
click at [959, 486] on label "C" at bounding box center [996, 489] width 159 height 34
click at [996, 489] on input "C" at bounding box center [1001, 494] width 11 height 11
radio input "true"
click at [1057, 251] on icon at bounding box center [784, 269] width 663 height 320
click at [622, 484] on label "A" at bounding box center [573, 489] width 159 height 34
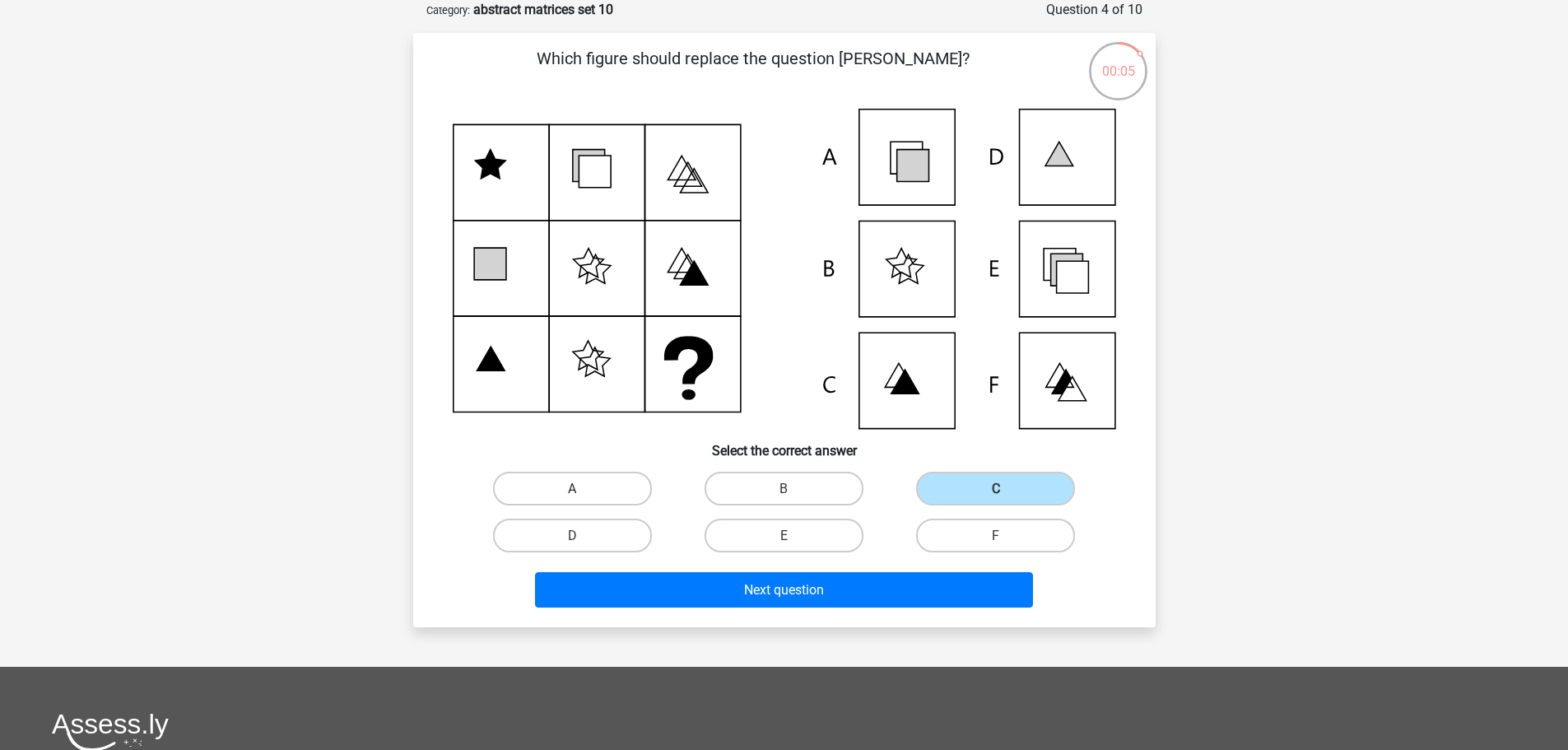
click at [583, 489] on input "A" at bounding box center [577, 494] width 11 height 11
radio input "true"
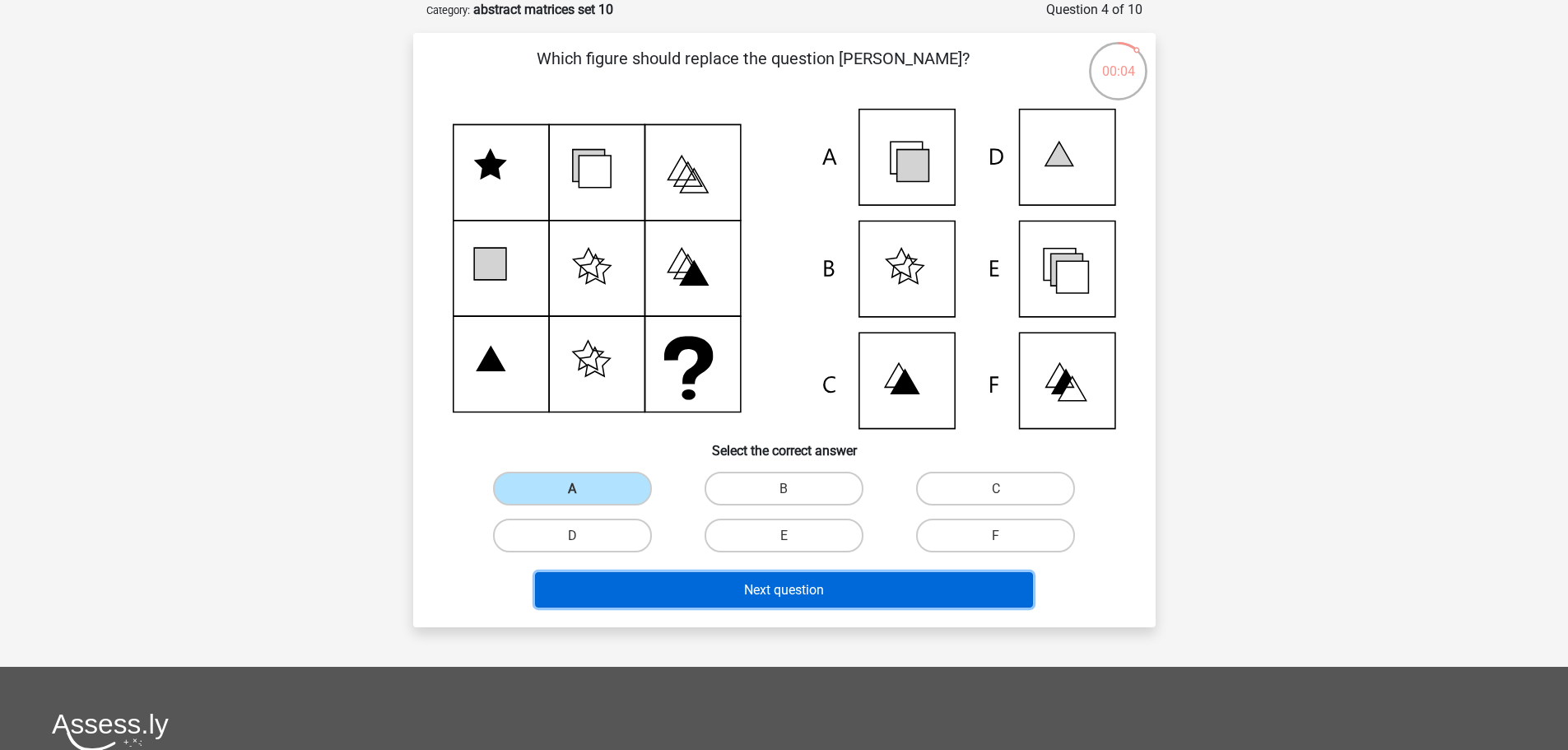
click at [824, 592] on font "Next question" at bounding box center [784, 590] width 80 height 16
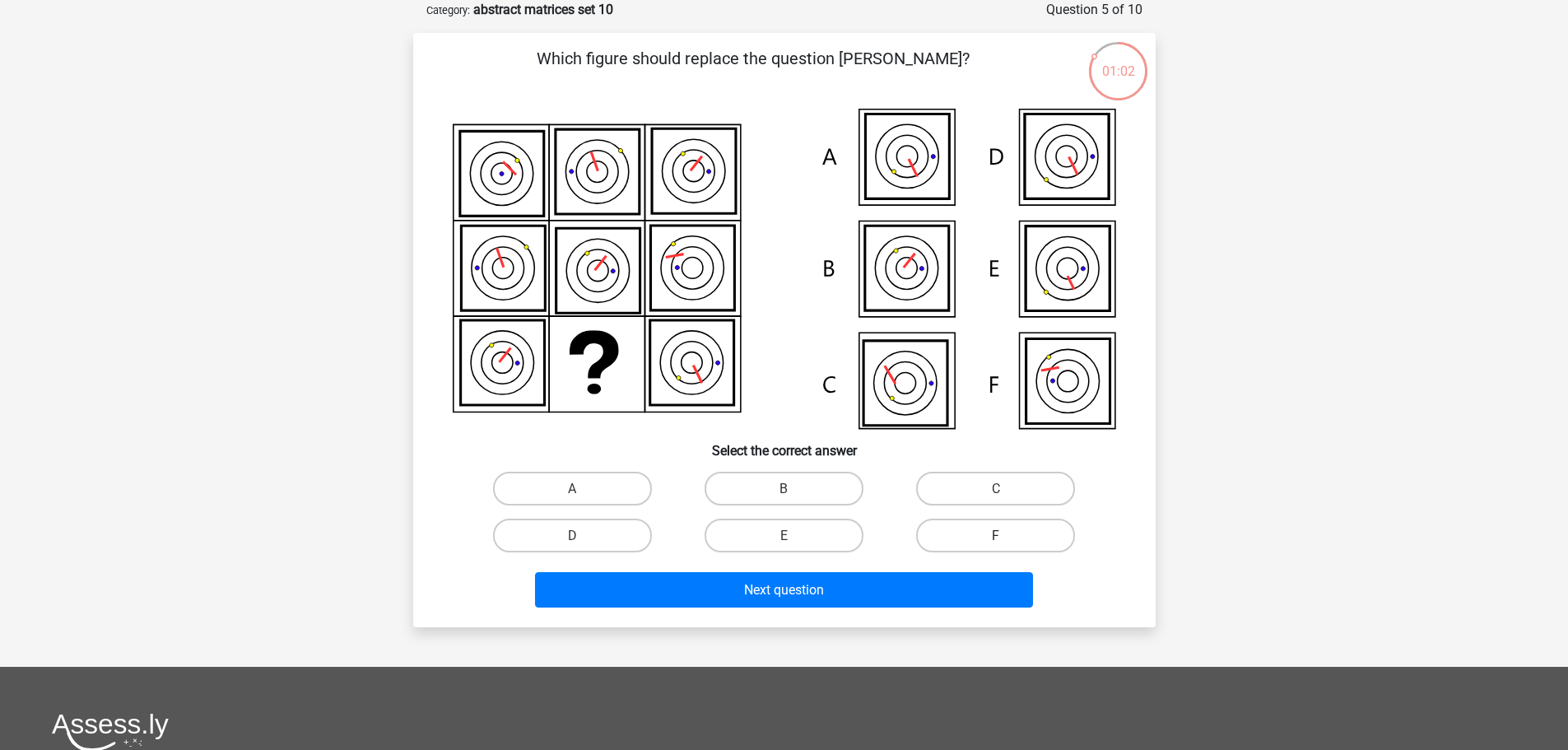
click at [964, 528] on label "F" at bounding box center [996, 535] width 159 height 34
click at [996, 535] on input "F" at bounding box center [1001, 540] width 11 height 11
radio input "true"
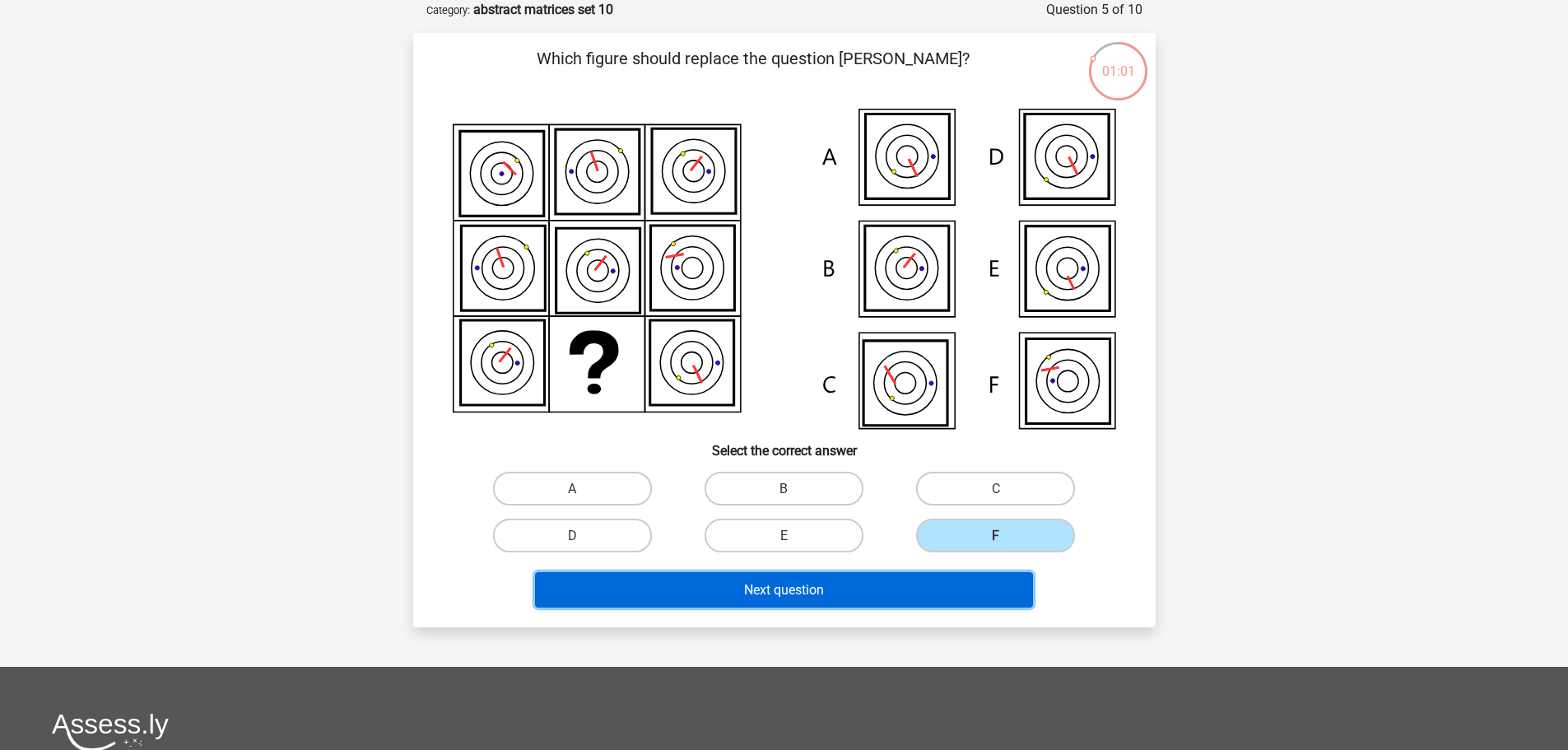
click at [827, 585] on button "Next question" at bounding box center [784, 590] width 498 height 36
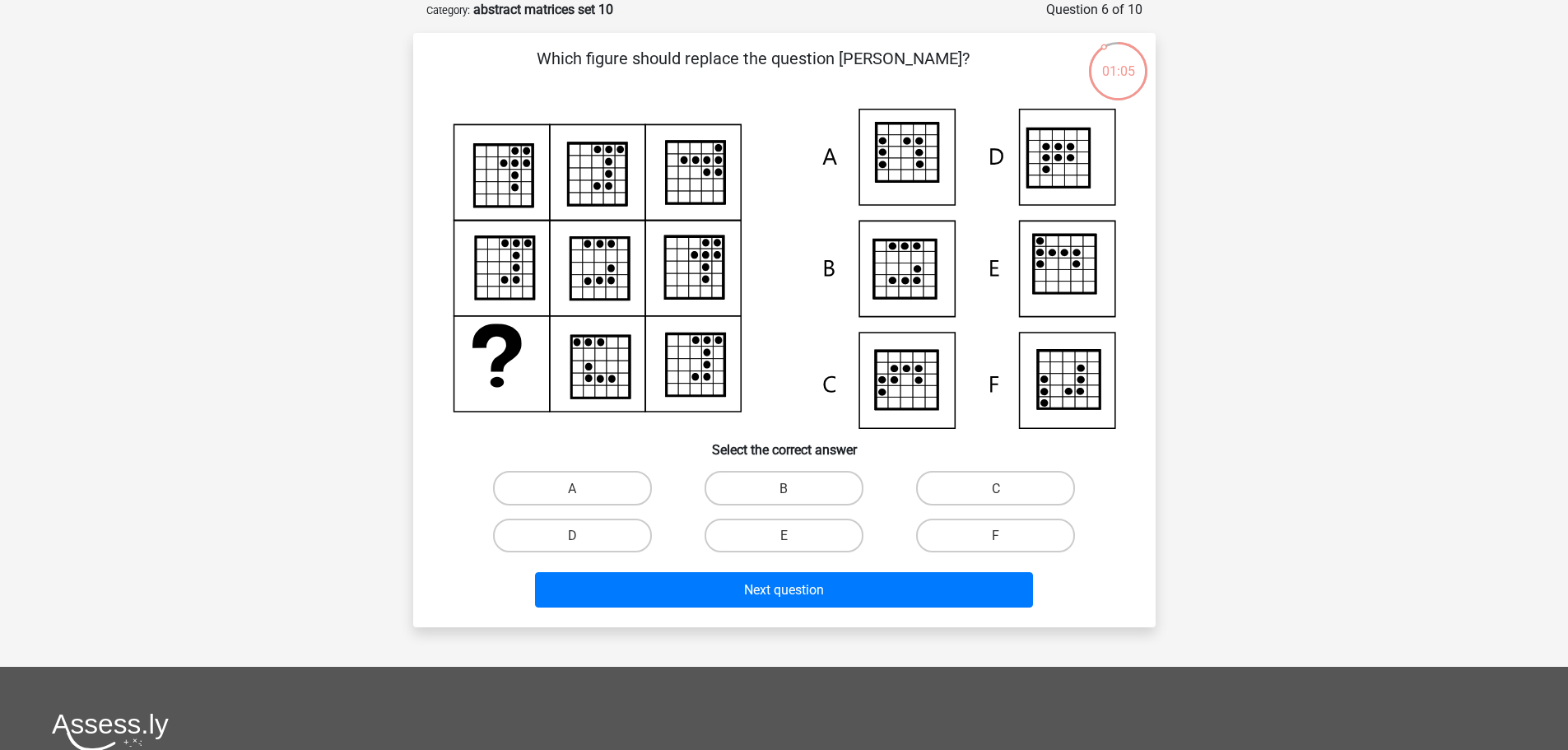
click at [789, 496] on input "B" at bounding box center [789, 493] width 11 height 11
radio input "true"
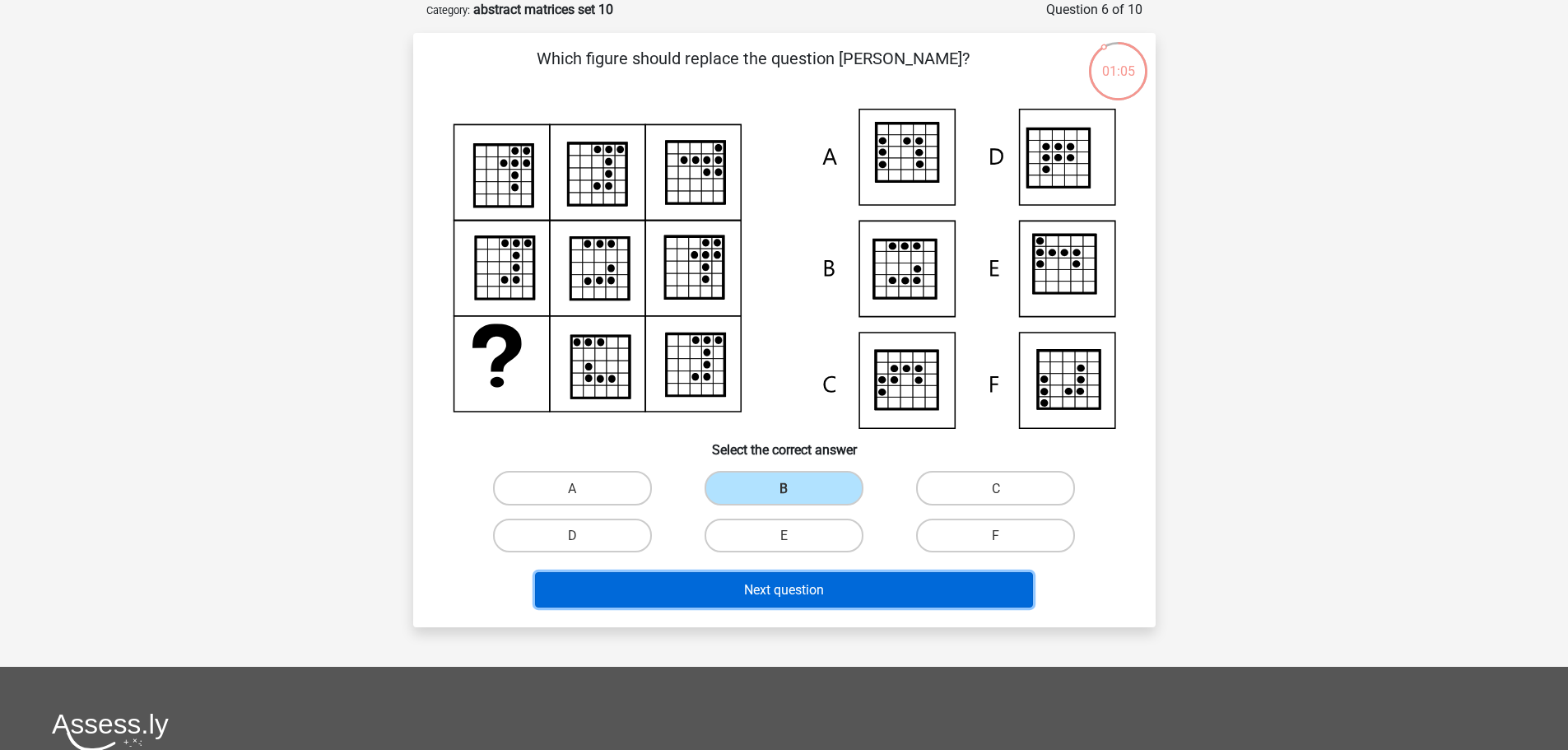
click at [785, 586] on font "Next question" at bounding box center [784, 590] width 80 height 16
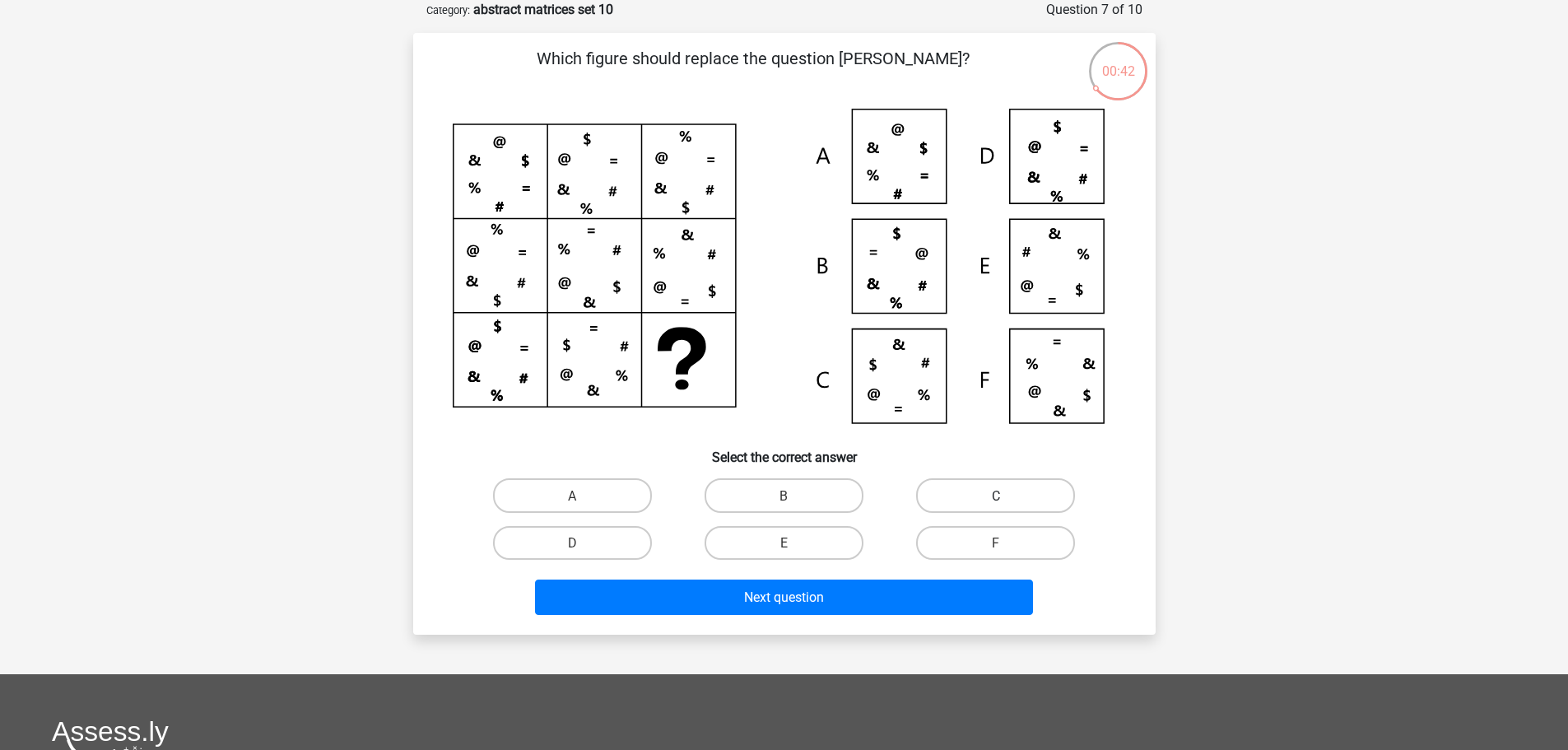
click at [957, 492] on label "C" at bounding box center [996, 495] width 159 height 34
click at [996, 495] on input "C" at bounding box center [1001, 500] width 11 height 11
radio input "true"
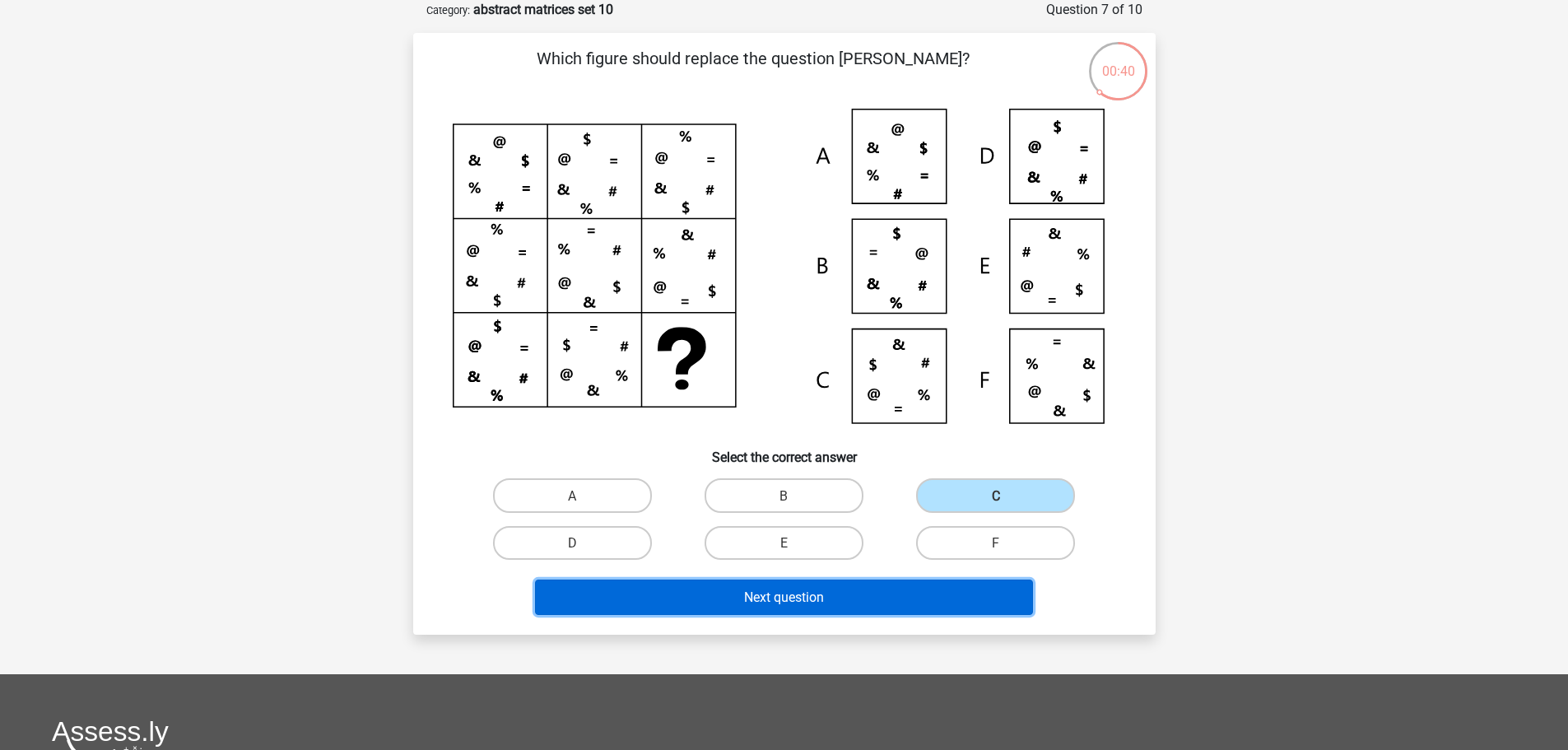
click at [846, 597] on button "Next question" at bounding box center [784, 597] width 498 height 36
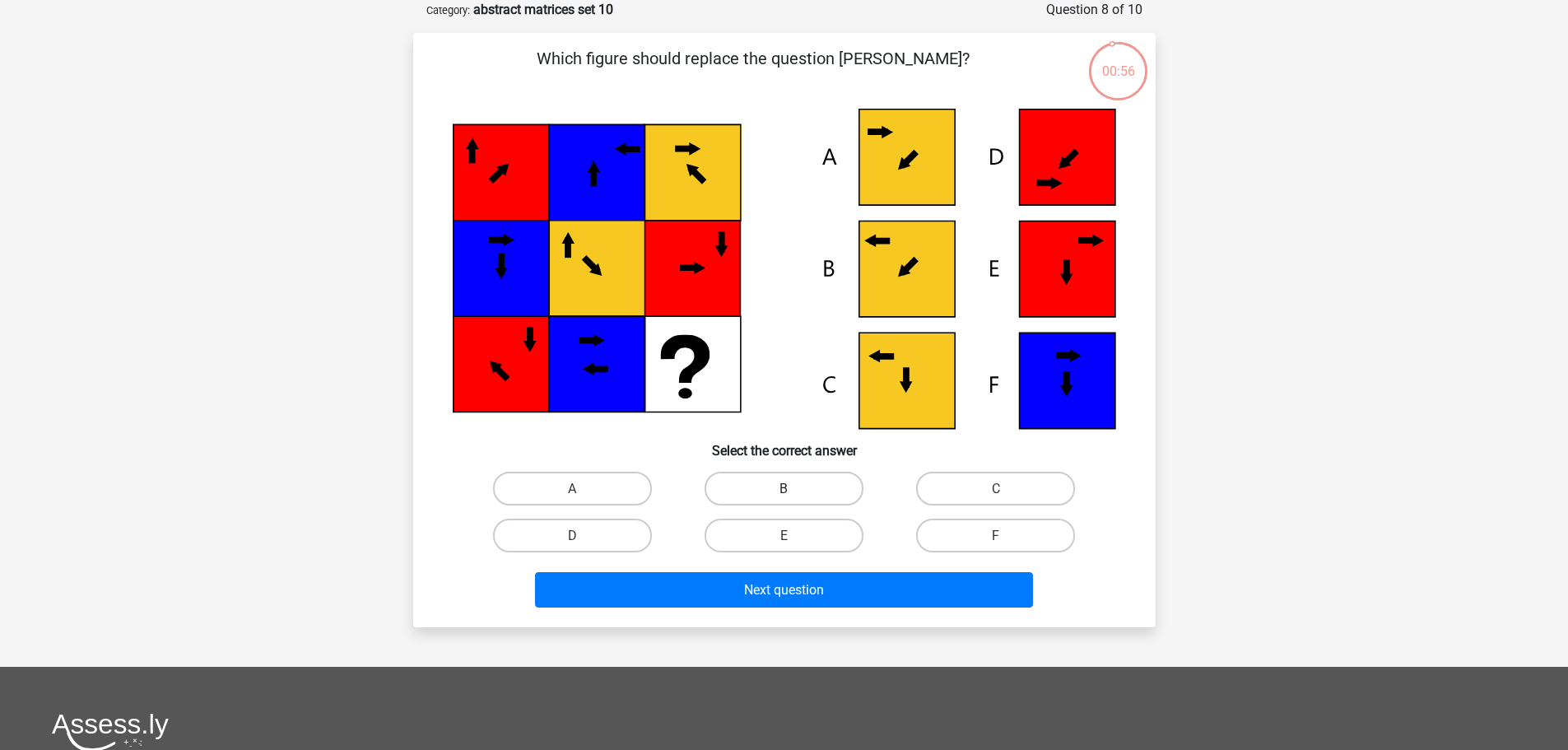
click at [779, 485] on label "B" at bounding box center [784, 489] width 159 height 34
click at [784, 489] on input "B" at bounding box center [789, 494] width 11 height 11
radio input "true"
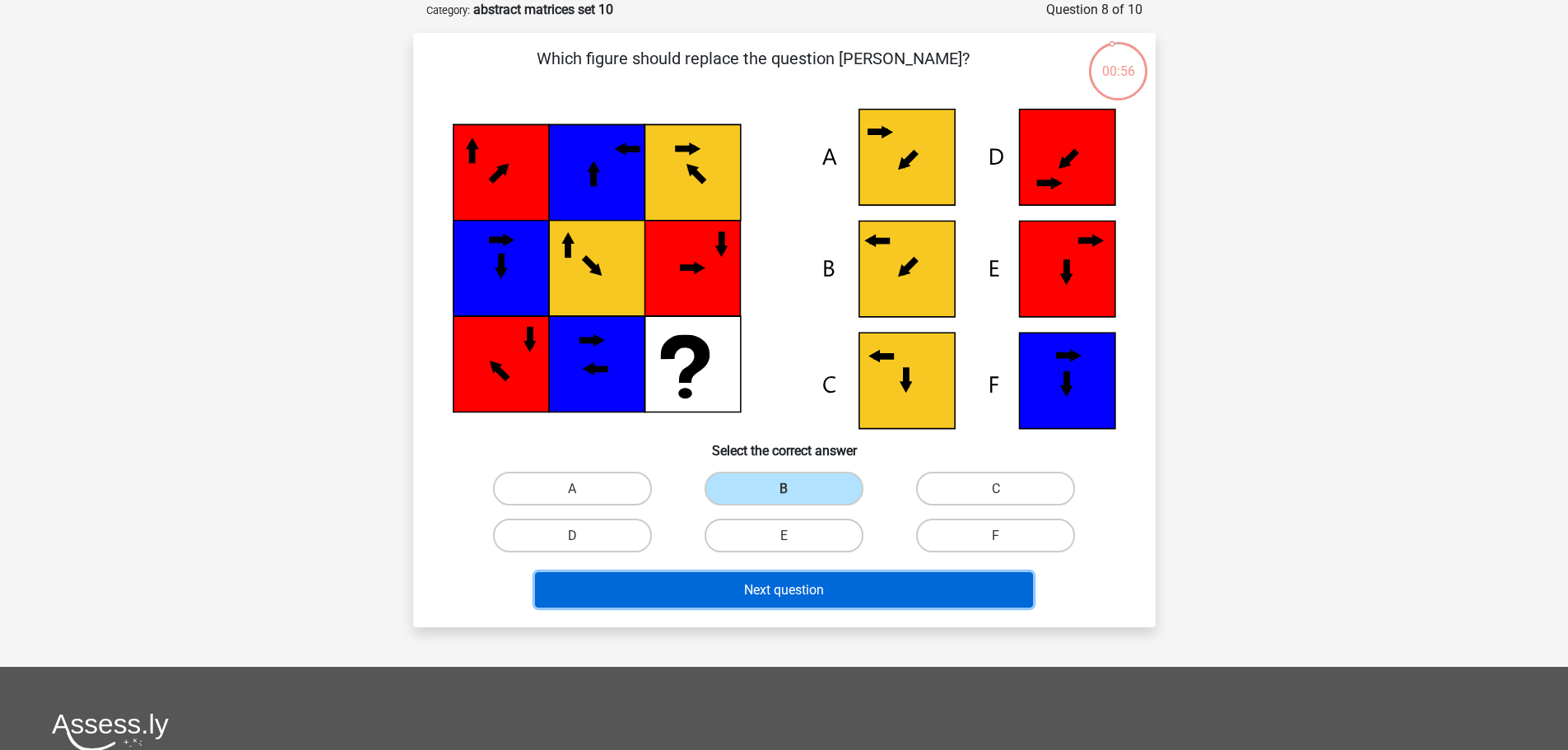
click at [797, 592] on font "Next question" at bounding box center [784, 590] width 80 height 16
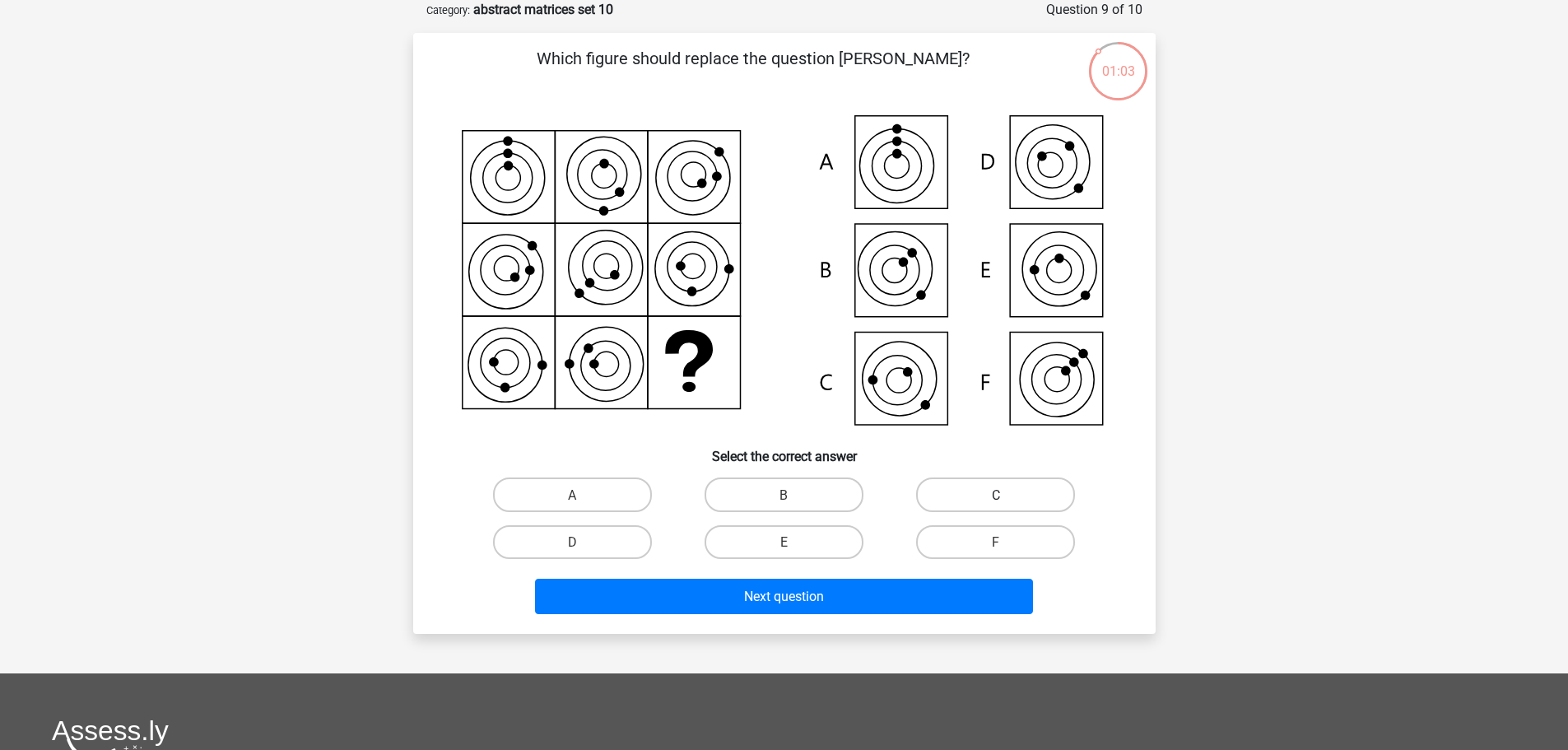
click at [1022, 509] on label "C" at bounding box center [996, 494] width 159 height 34
click at [1007, 505] on input "C" at bounding box center [1001, 499] width 11 height 11
radio input "true"
click at [983, 499] on label "C" at bounding box center [996, 494] width 159 height 34
click at [996, 499] on input "C" at bounding box center [1001, 499] width 11 height 11
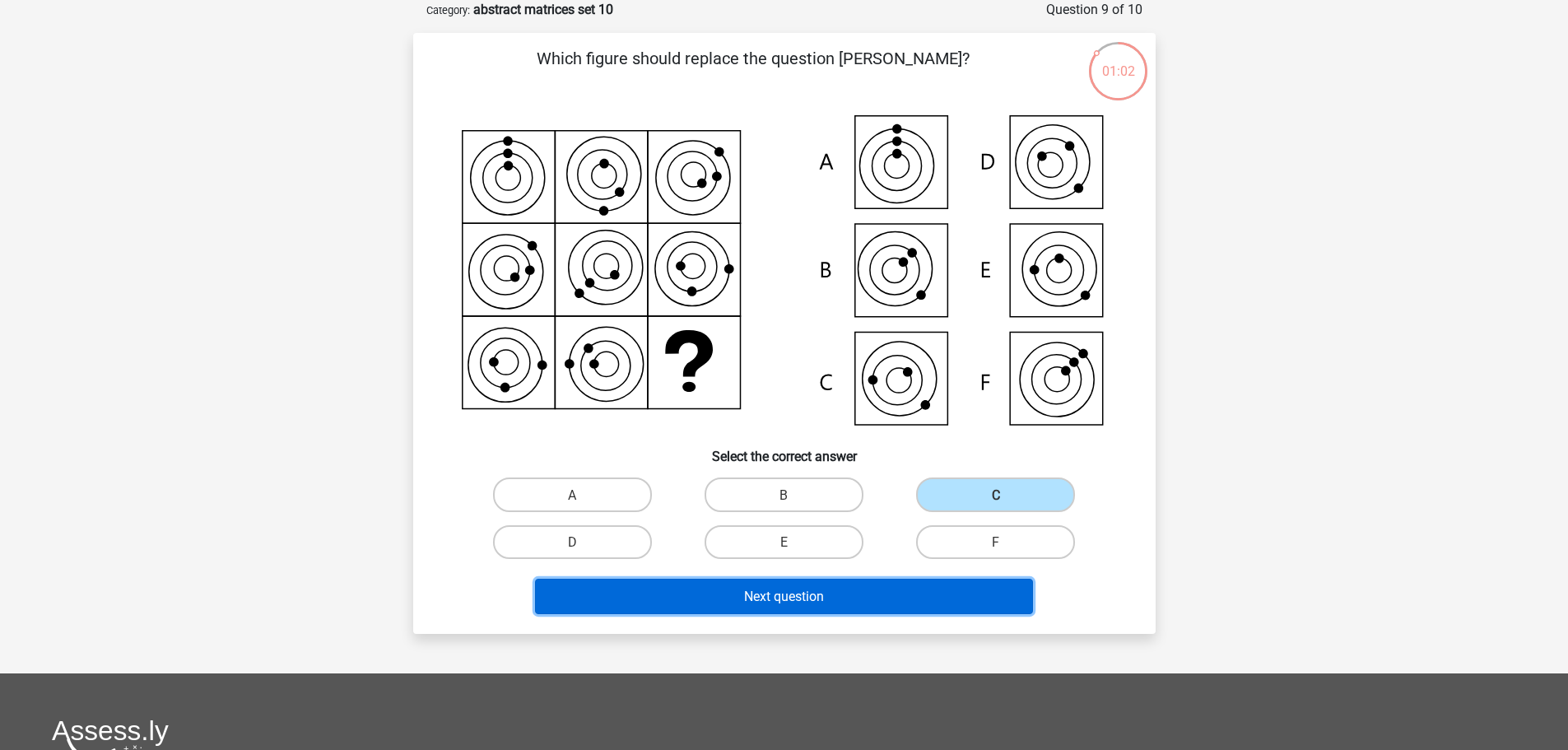
click at [906, 584] on button "Next question" at bounding box center [784, 597] width 498 height 36
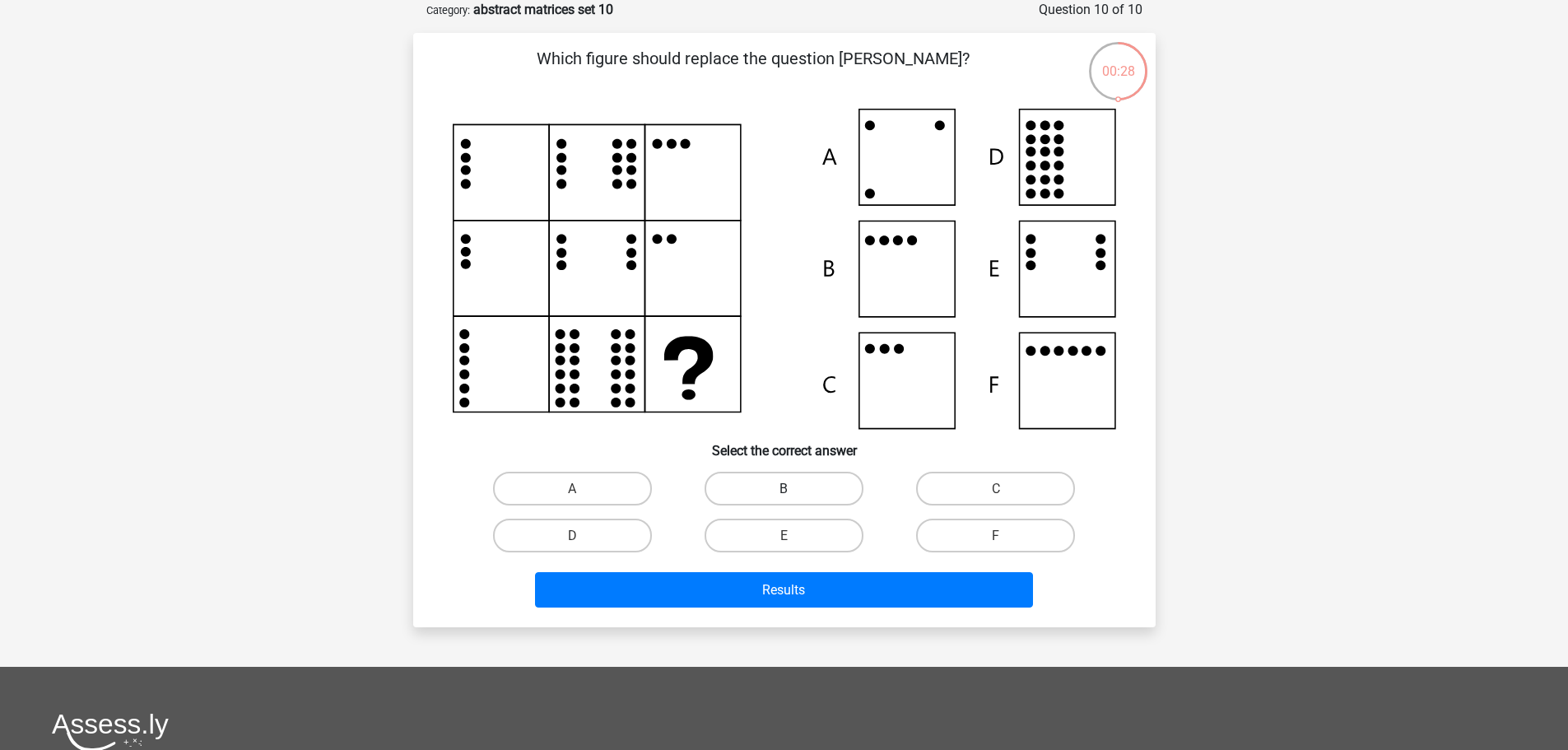
click at [775, 480] on label "B" at bounding box center [784, 489] width 159 height 34
click at [784, 489] on input "B" at bounding box center [789, 494] width 11 height 11
radio input "true"
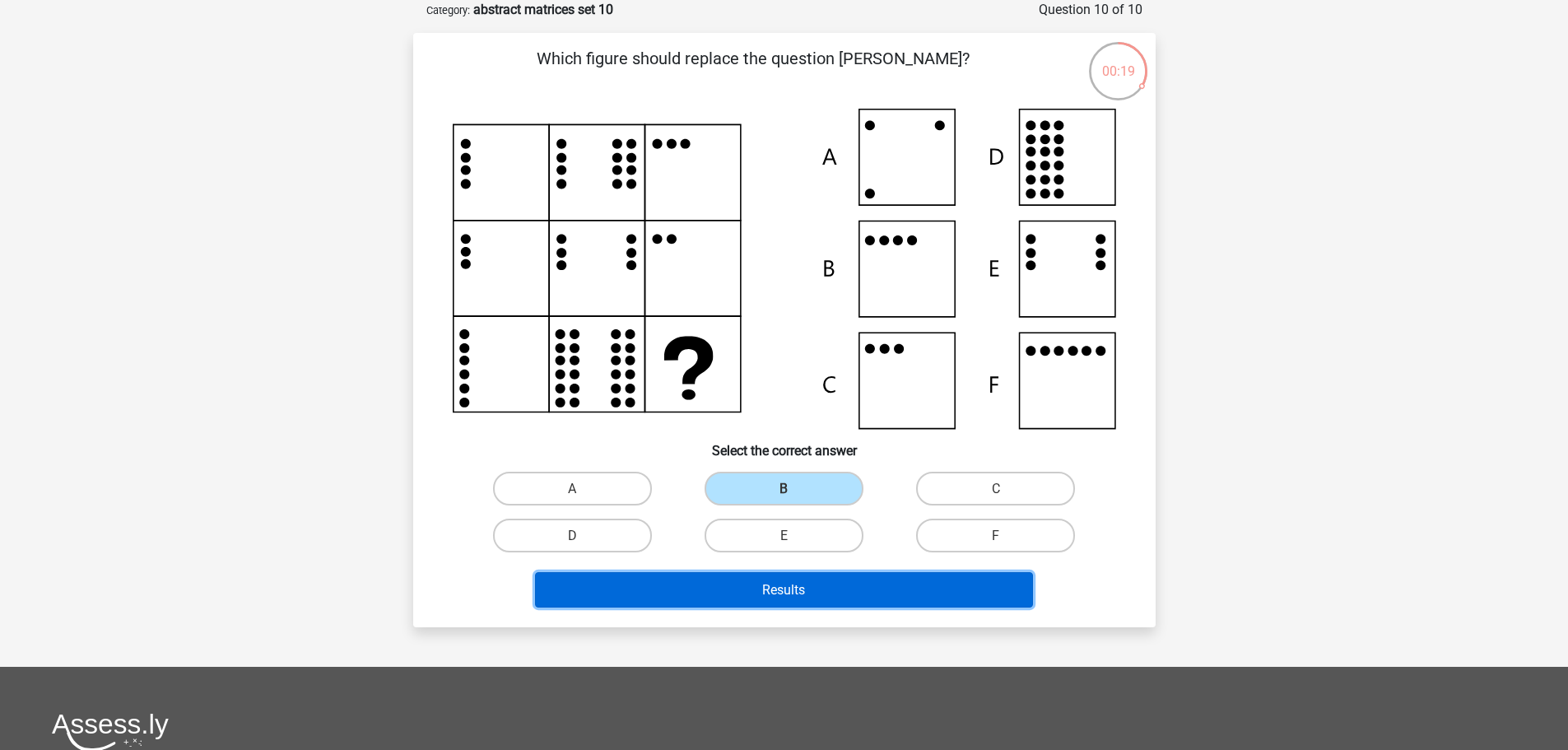
click at [847, 594] on button "Results" at bounding box center [784, 590] width 498 height 36
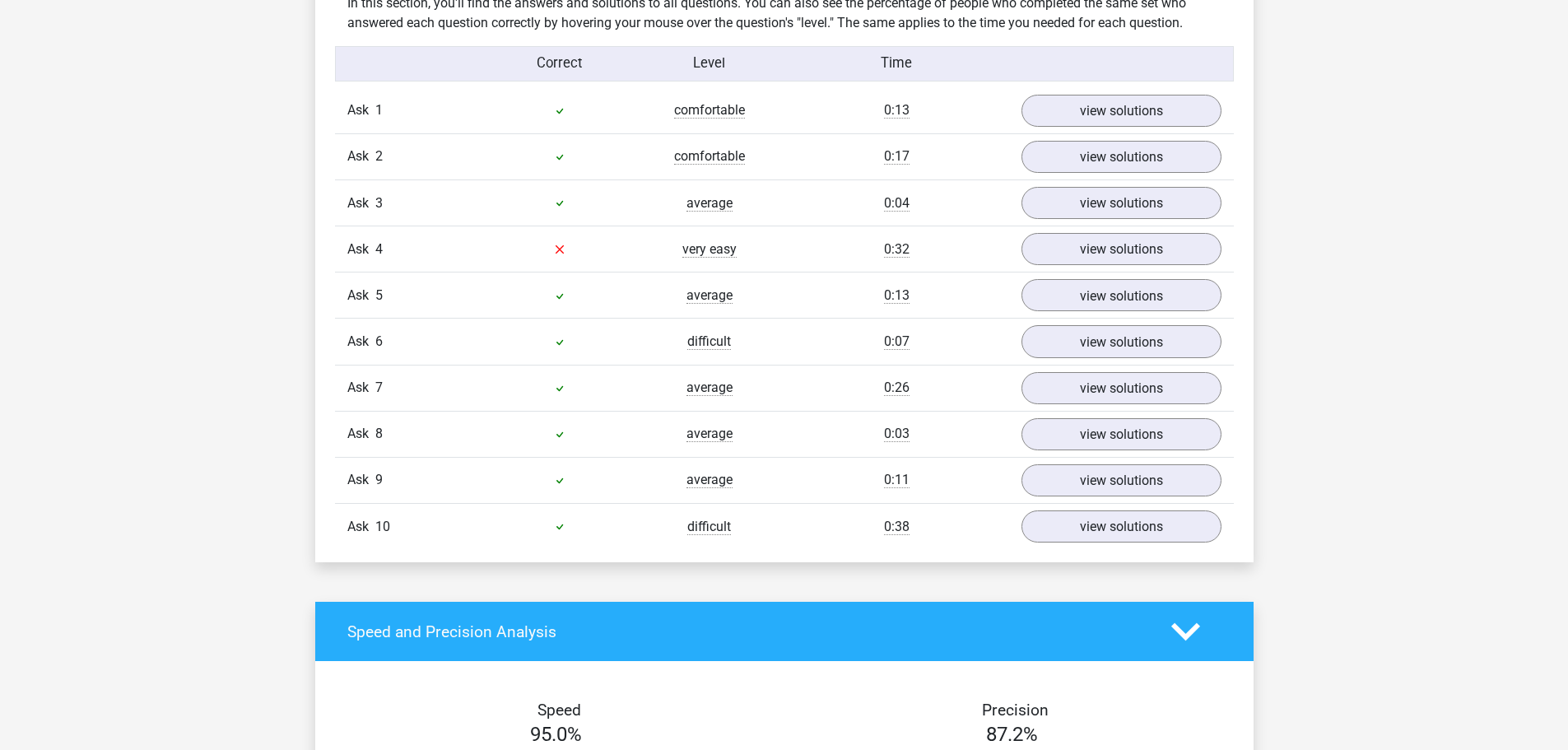
scroll to position [988, 0]
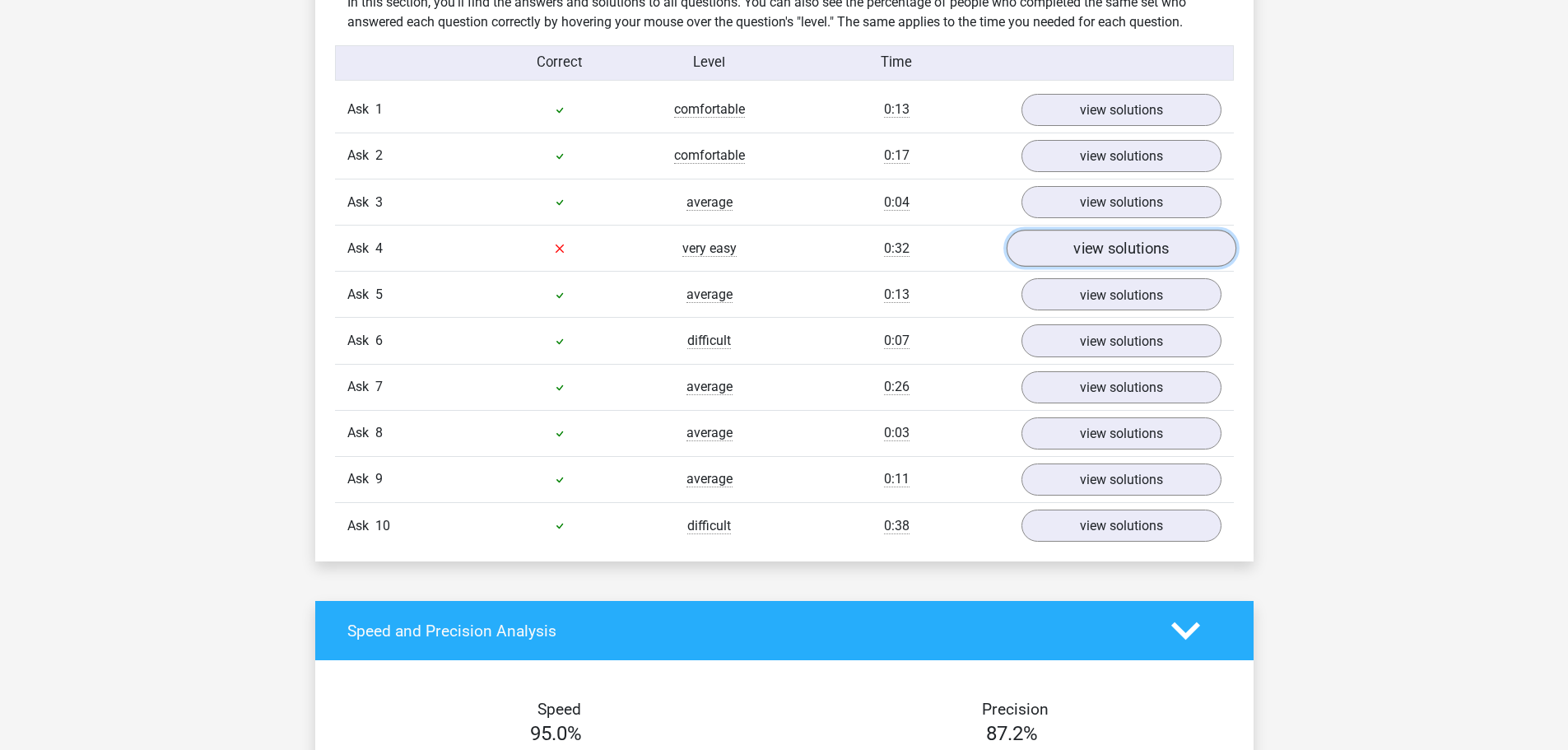
click at [1129, 241] on font "view solutions" at bounding box center [1121, 249] width 95 height 18
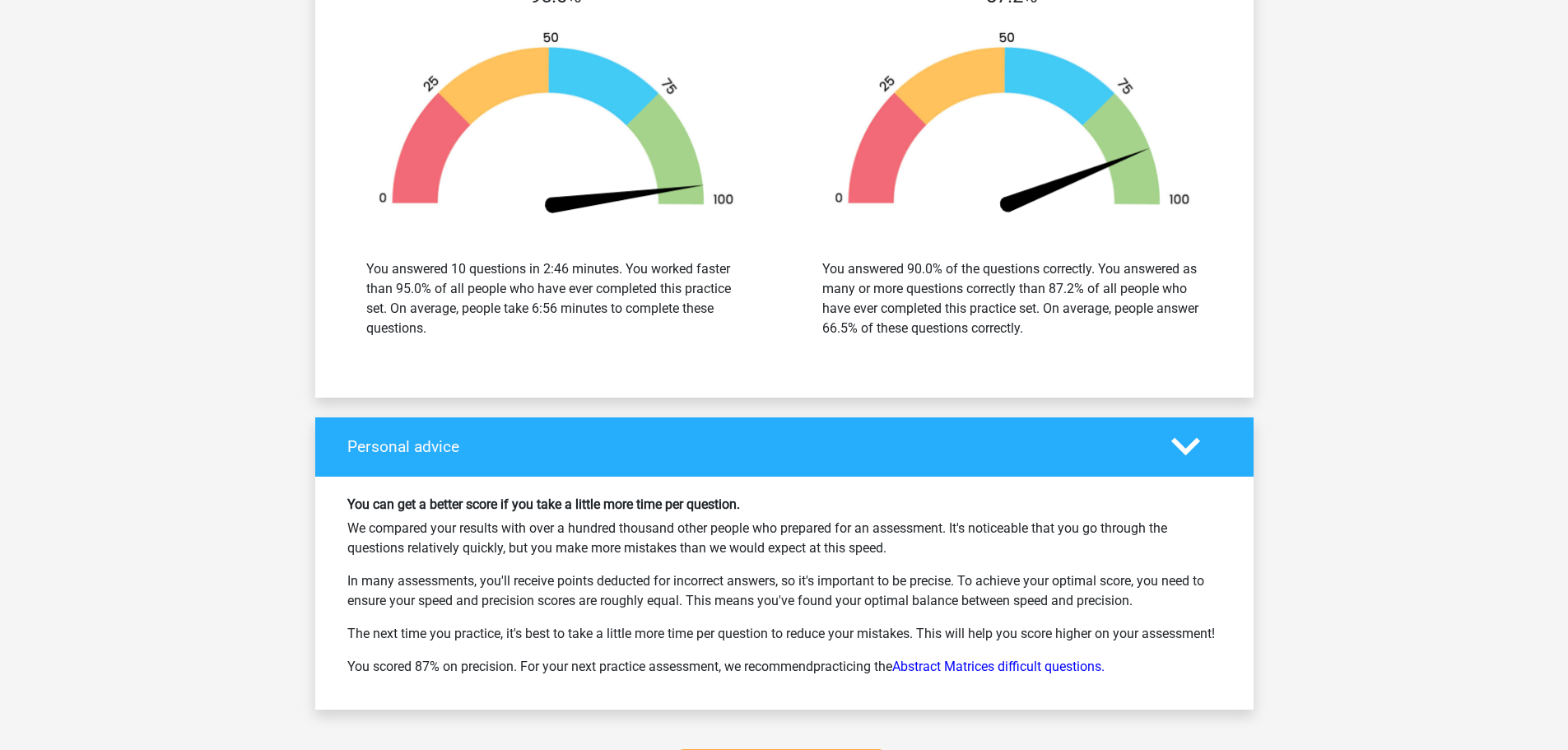
scroll to position [2800, 0]
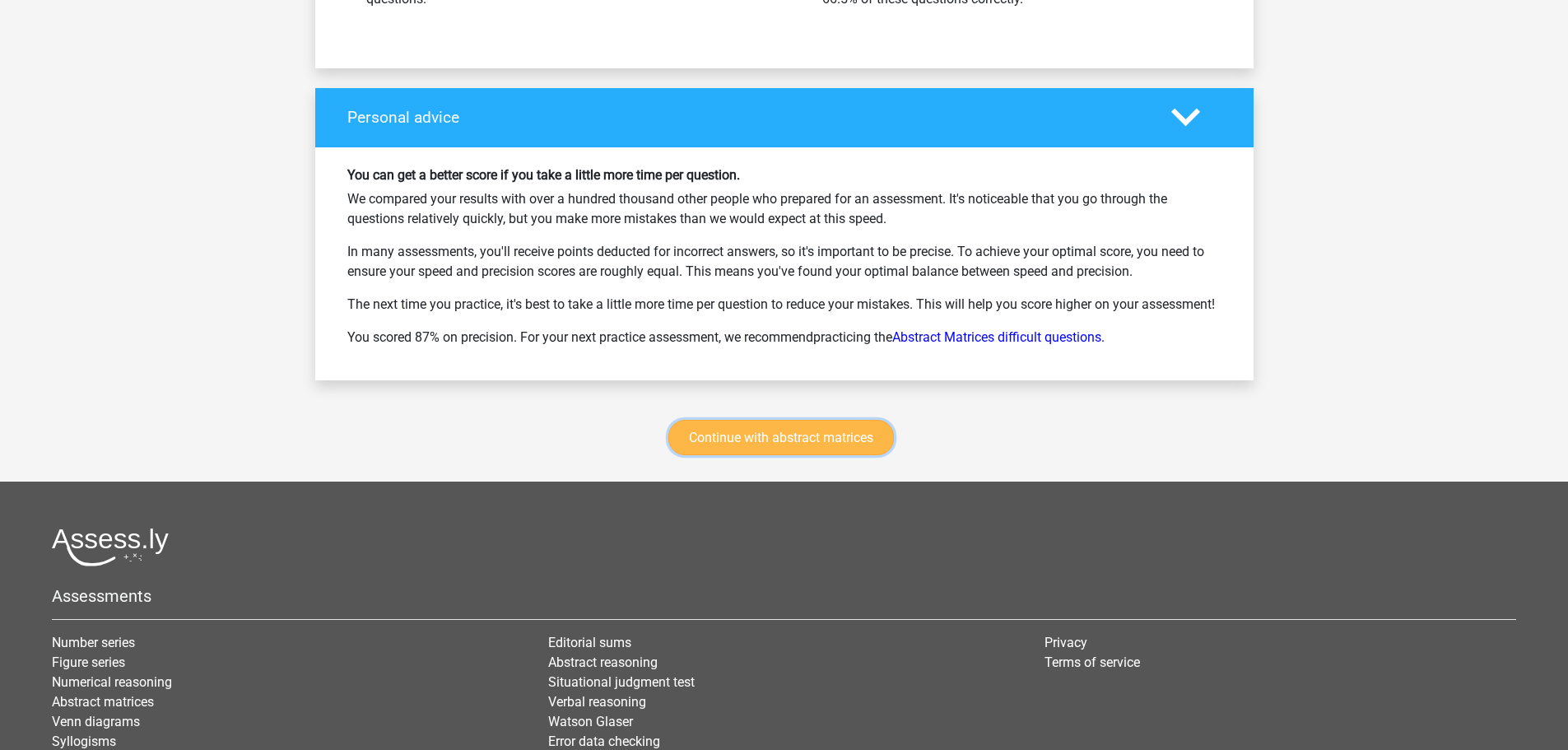
click at [780, 446] on font "Continue with abstract matrices" at bounding box center [781, 437] width 184 height 16
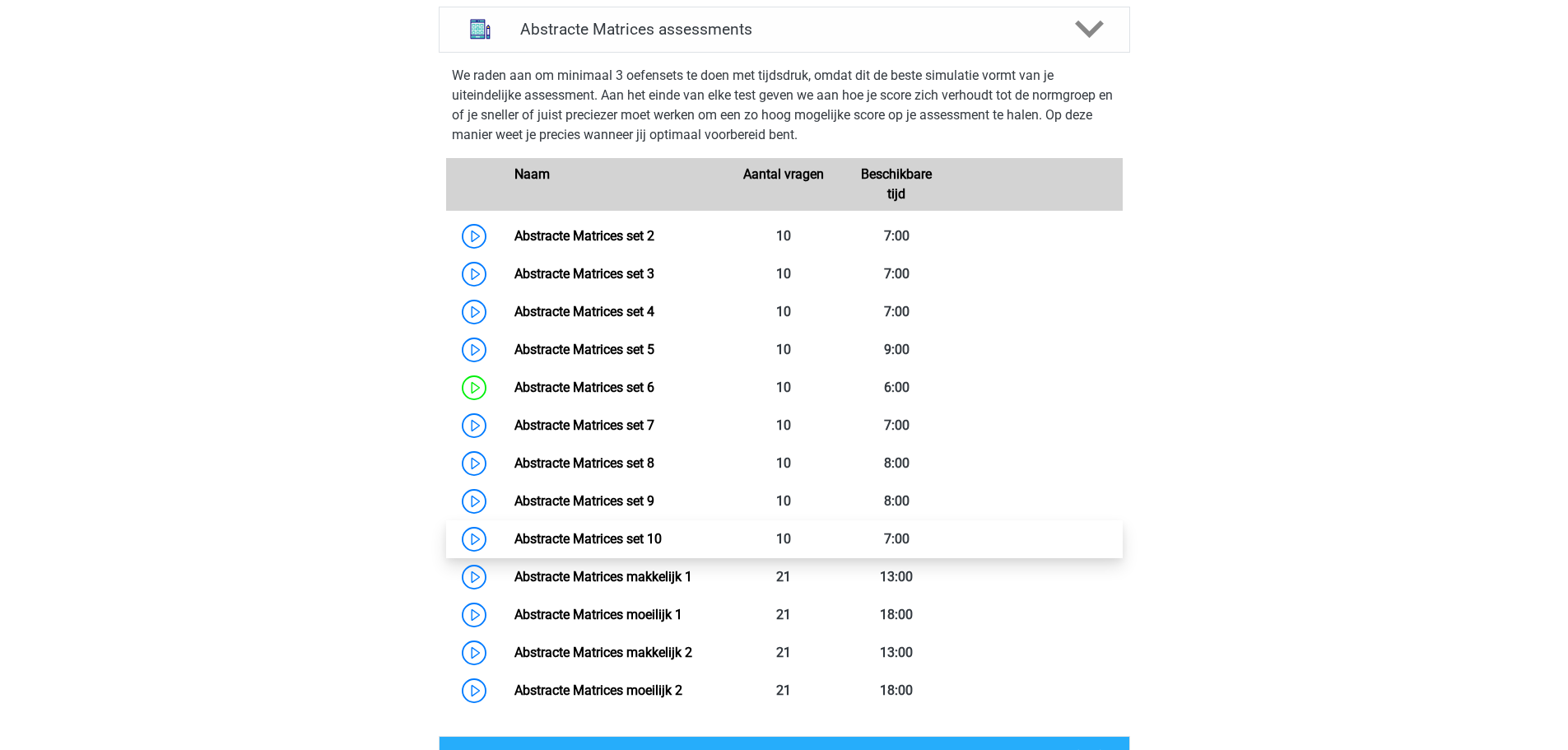
scroll to position [736, 0]
